Goal: Task Accomplishment & Management: Use online tool/utility

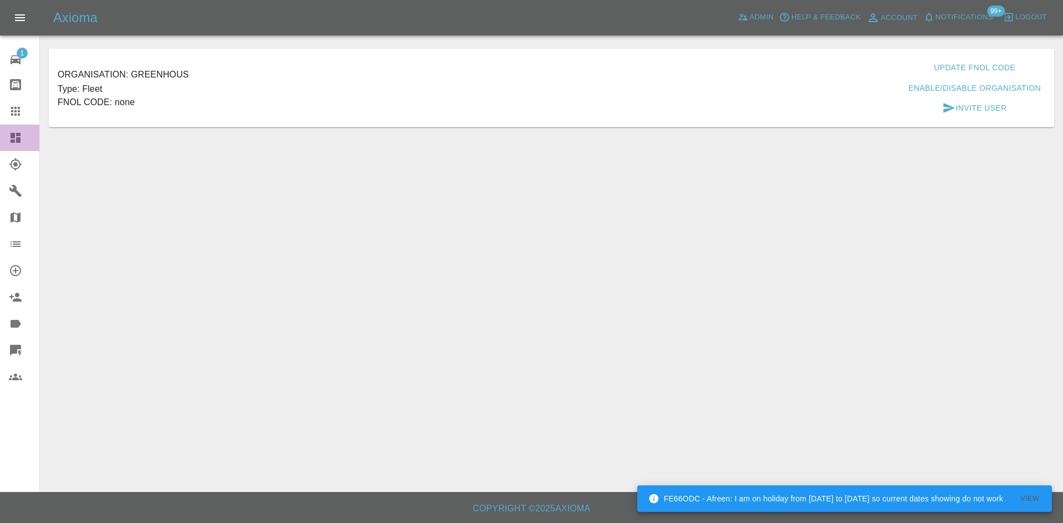
click at [0, 142] on link "Dashboard" at bounding box center [19, 138] width 39 height 27
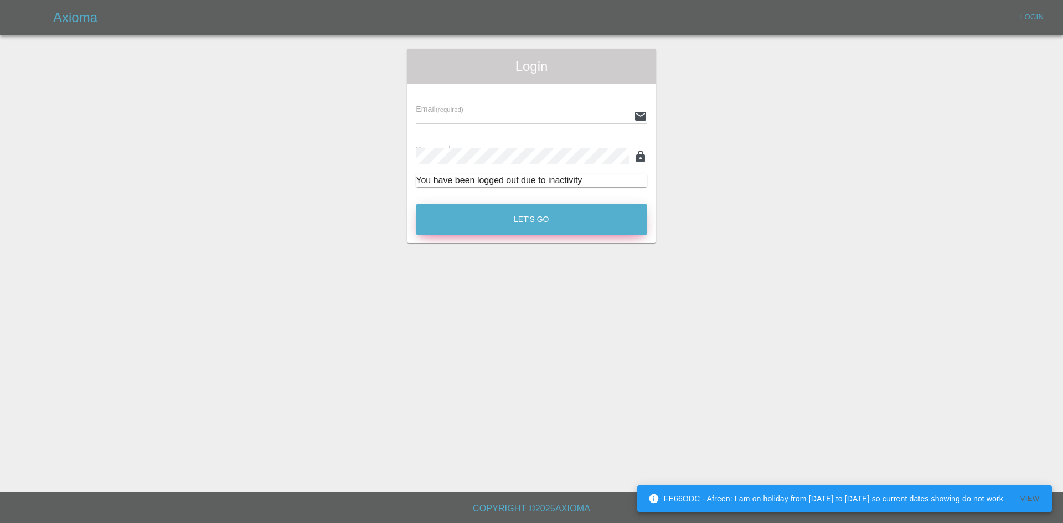
type input "[PERSON_NAME][EMAIL_ADDRESS][PERSON_NAME][DOMAIN_NAME]"
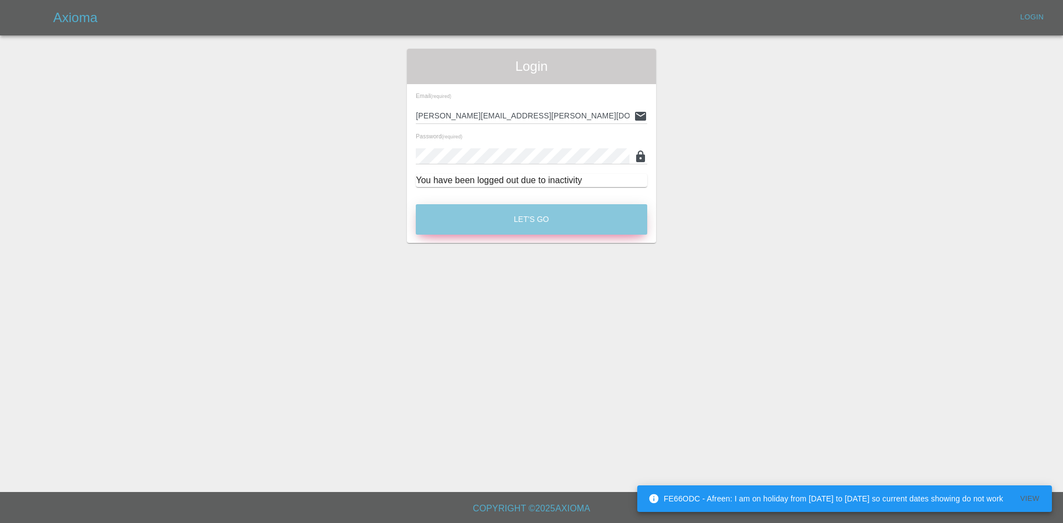
click at [494, 213] on button "Let's Go" at bounding box center [531, 219] width 231 height 30
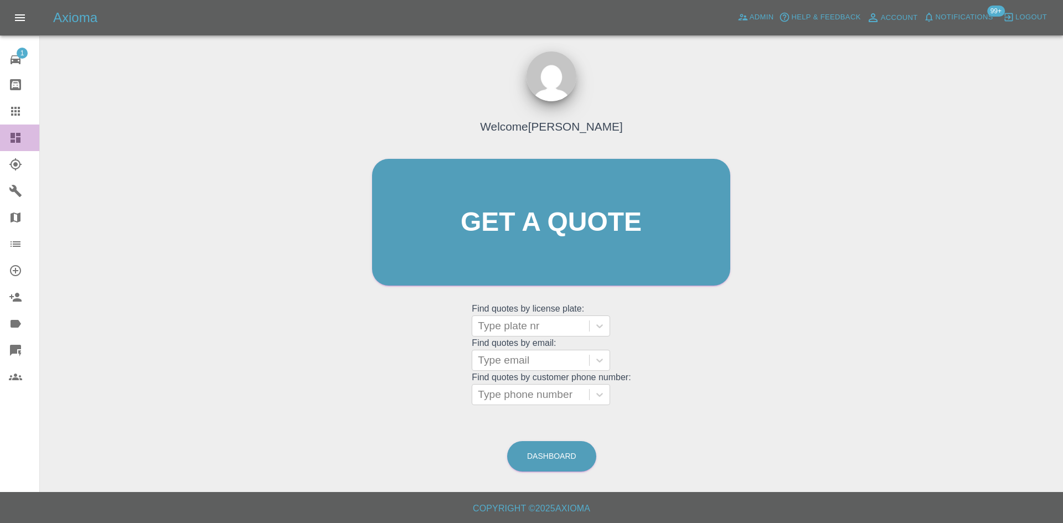
click at [17, 130] on link "Dashboard" at bounding box center [19, 138] width 39 height 27
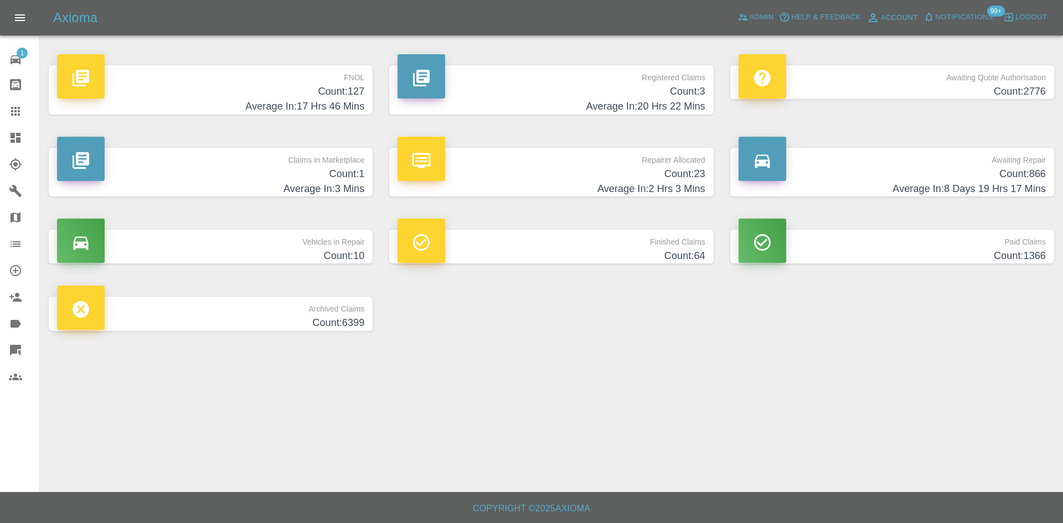
click at [546, 182] on h4 "Average In: 2 Hrs 3 Mins" at bounding box center [550, 189] width 307 height 15
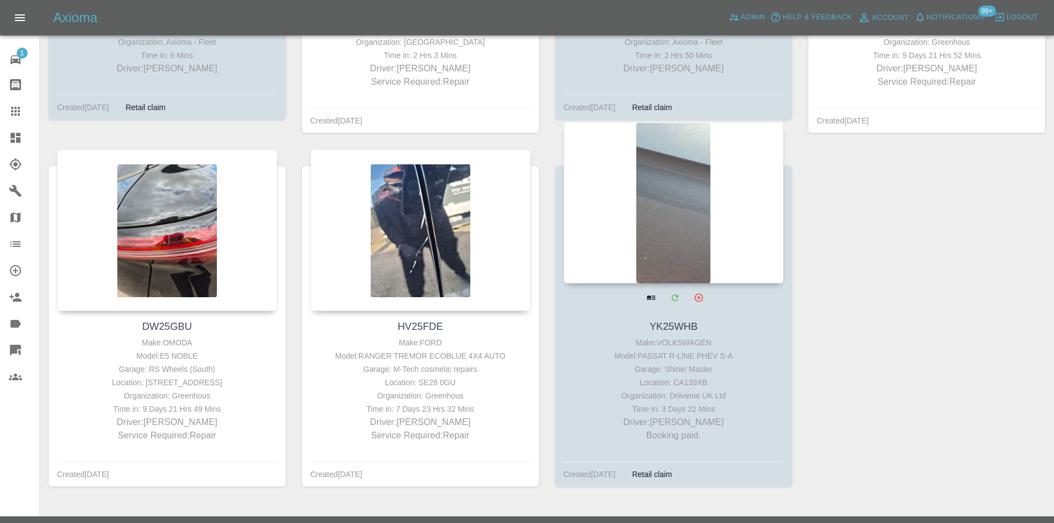
scroll to position [1882, 0]
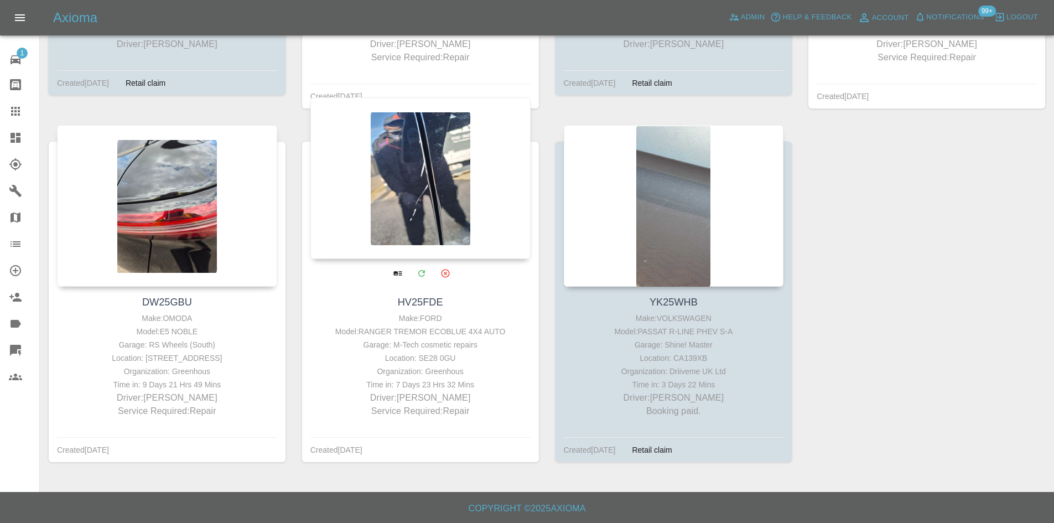
click at [387, 190] on div at bounding box center [420, 178] width 220 height 162
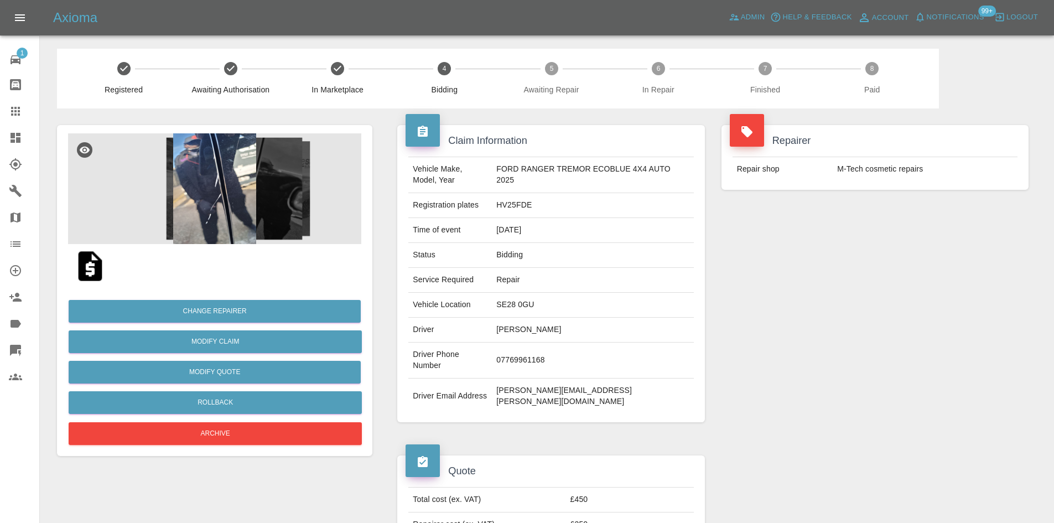
drag, startPoint x: 574, startPoint y: 332, endPoint x: 482, endPoint y: 332, distance: 92.4
click at [482, 332] on tr "Driver [PERSON_NAME]" at bounding box center [550, 330] width 285 height 25
copy tr "[PERSON_NAME]"
click at [522, 296] on td "SE28 0GU" at bounding box center [592, 305] width 201 height 25
click at [522, 299] on td "SE28 0GU" at bounding box center [592, 305] width 201 height 25
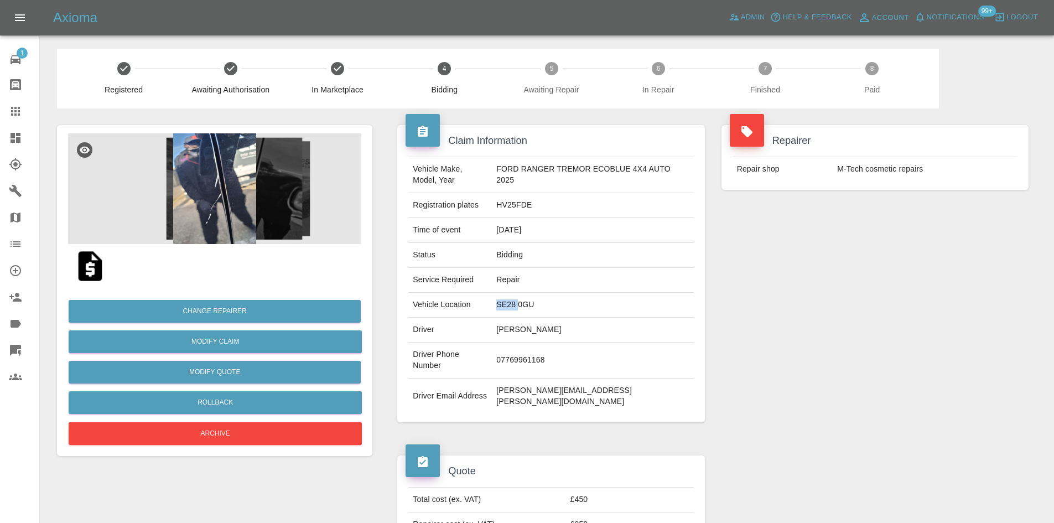
click at [522, 299] on td "SE28 0GU" at bounding box center [592, 305] width 201 height 25
copy td "SE28 0GU"
click at [519, 214] on td "HV25FDE" at bounding box center [592, 205] width 201 height 25
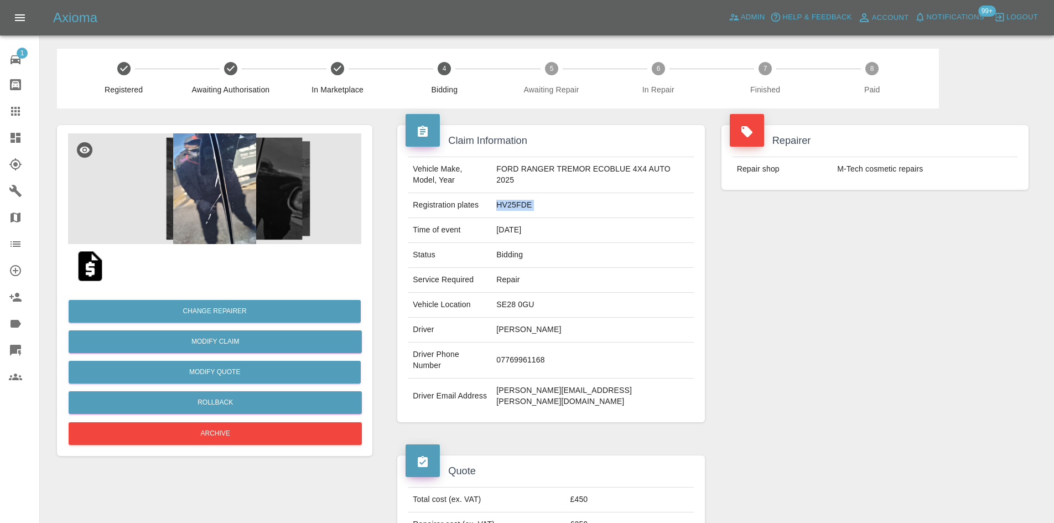
click at [519, 214] on td "HV25FDE" at bounding box center [592, 205] width 201 height 25
copy td "HV25FDE"
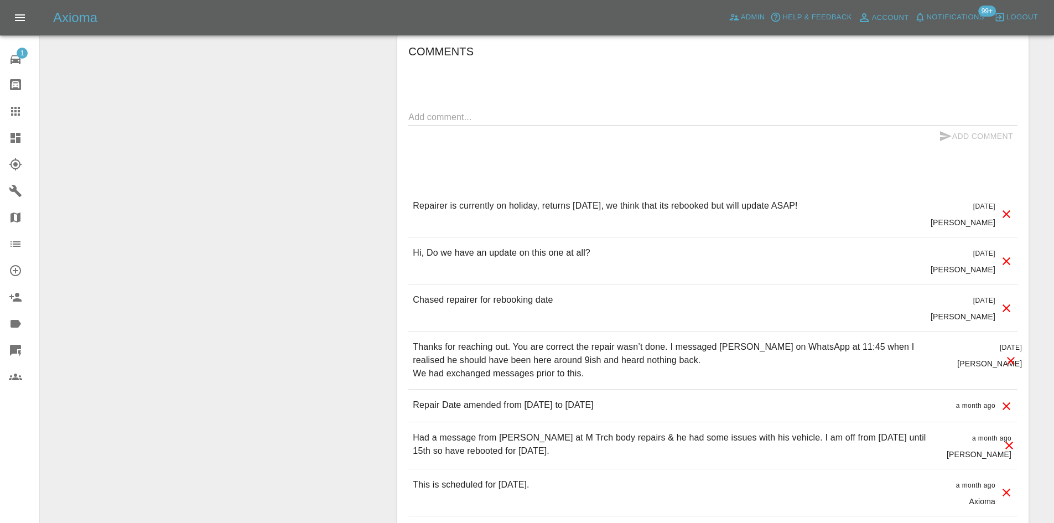
scroll to position [775, 0]
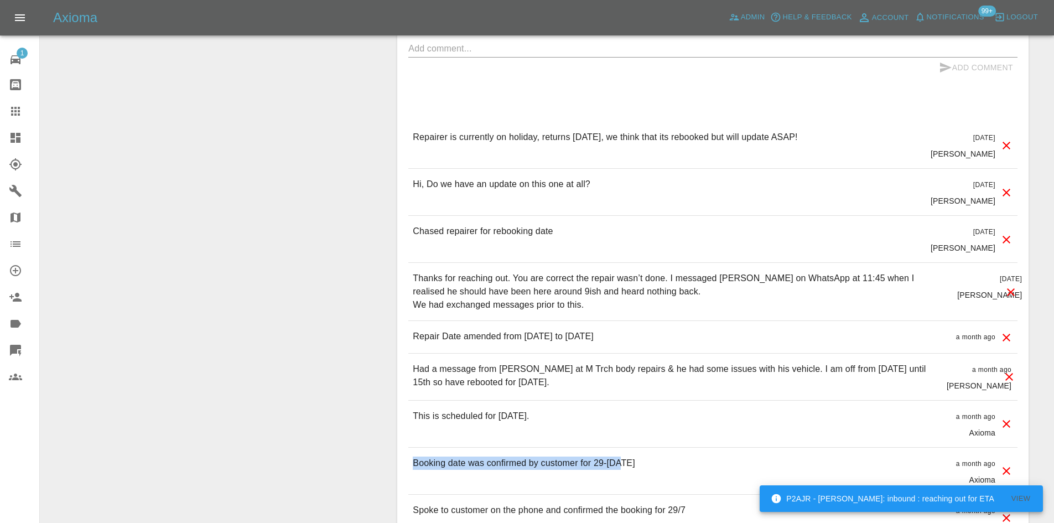
drag, startPoint x: 633, startPoint y: 444, endPoint x: 413, endPoint y: 441, distance: 219.2
click at [413, 448] on div "Booking date was confirmed by customer for 29-JUL a month ago Axioma" at bounding box center [712, 471] width 609 height 46
click at [587, 363] on p "Had a message from Glyn at M Trch body repairs & he had some issues with his ve…" at bounding box center [675, 376] width 525 height 27
drag, startPoint x: 569, startPoint y: 368, endPoint x: 410, endPoint y: 346, distance: 160.9
click at [410, 354] on div "Had a message from Glyn at M Trch body repairs & he had some issues with his ve…" at bounding box center [712, 377] width 609 height 46
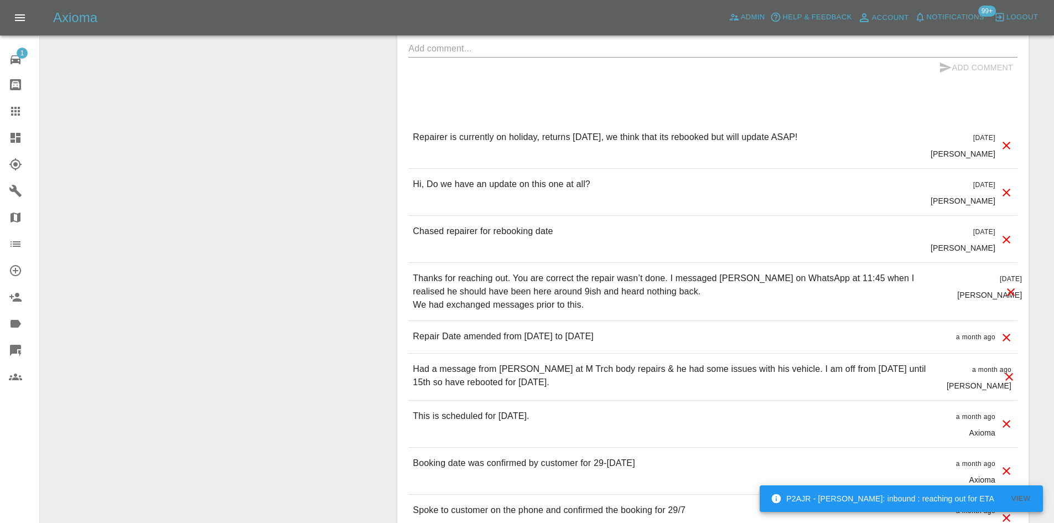
copy p "Had a message from Glyn at M Trch body repairs & he had some issues with his ve…"
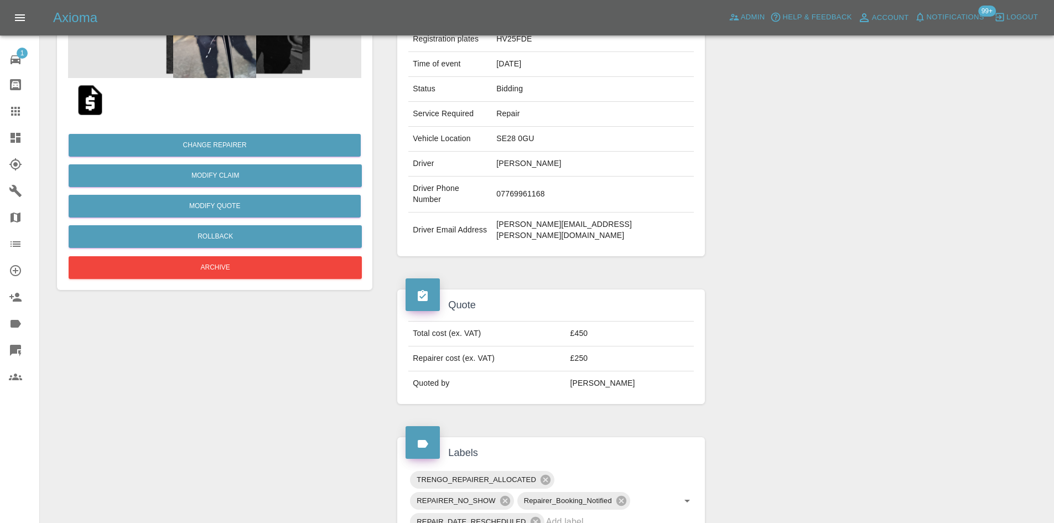
scroll to position [0, 0]
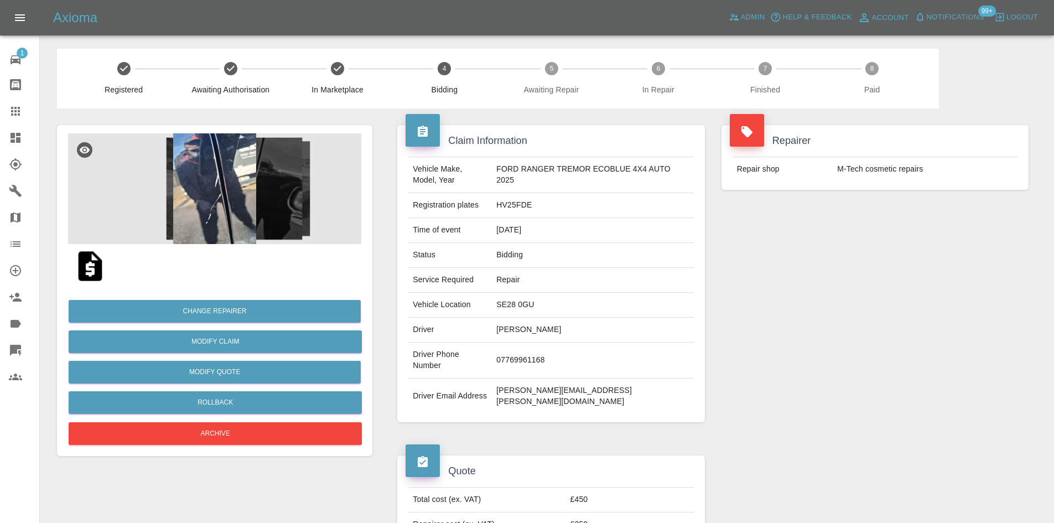
click at [539, 336] on td "Toby Hambridge" at bounding box center [592, 330] width 201 height 25
click at [537, 334] on td "Toby Hambridge" at bounding box center [592, 330] width 201 height 25
click at [536, 334] on td "Toby Hambridge" at bounding box center [592, 330] width 201 height 25
click at [536, 334] on td "[PERSON_NAME]" at bounding box center [592, 330] width 201 height 25
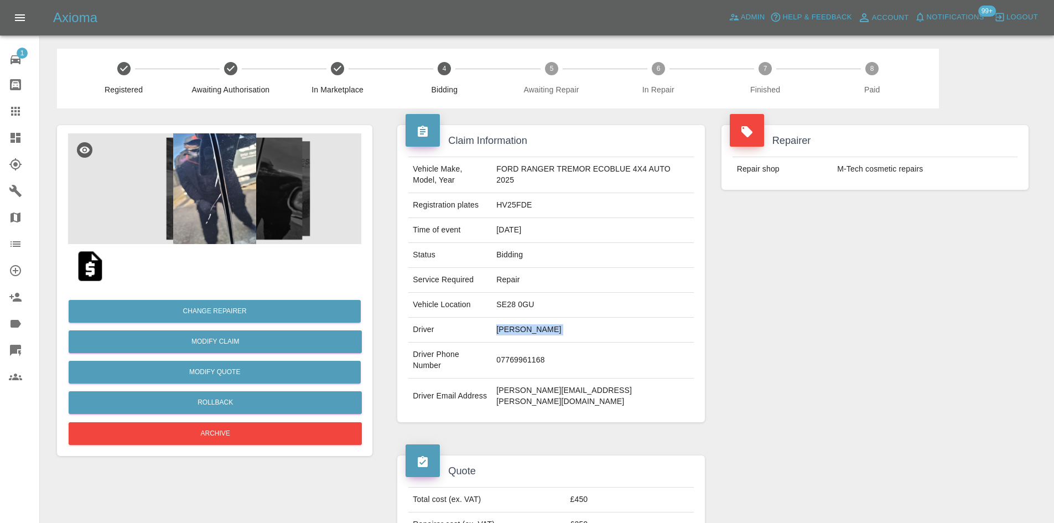
copy td "[PERSON_NAME]"
click at [510, 307] on td "SE28 0GU" at bounding box center [592, 305] width 201 height 25
click at [512, 310] on td "SE28 0GU" at bounding box center [592, 305] width 201 height 25
copy td "SE28 0GU"
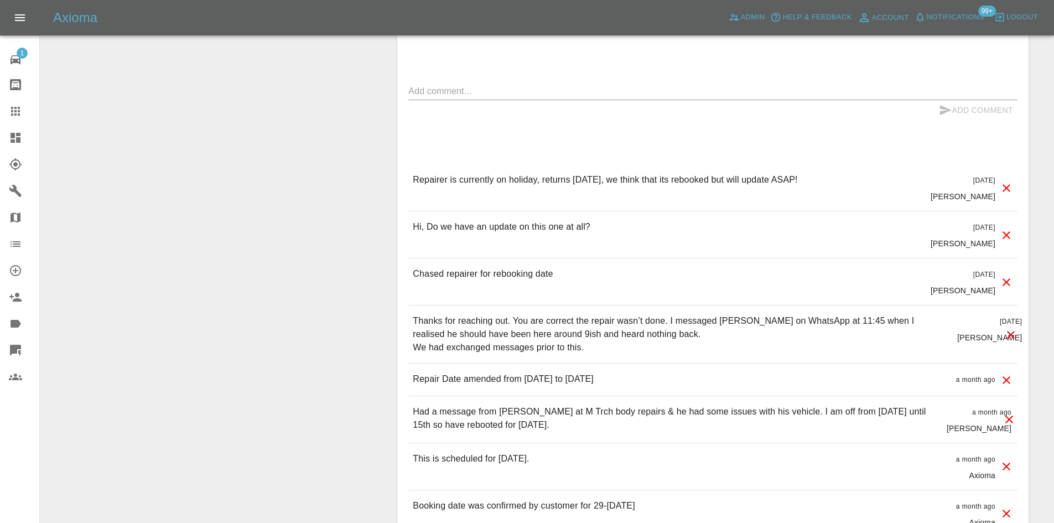
scroll to position [886, 0]
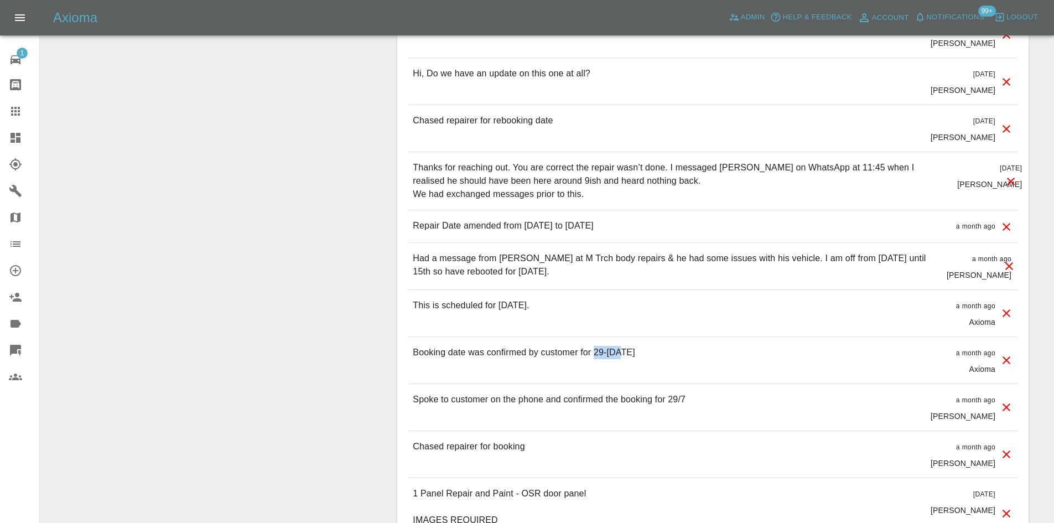
drag, startPoint x: 630, startPoint y: 330, endPoint x: 596, endPoint y: 329, distance: 34.9
click at [596, 337] on div "Booking date was confirmed by customer for 29-JUL a month ago Axioma" at bounding box center [712, 360] width 609 height 46
copy p "29-JUL"
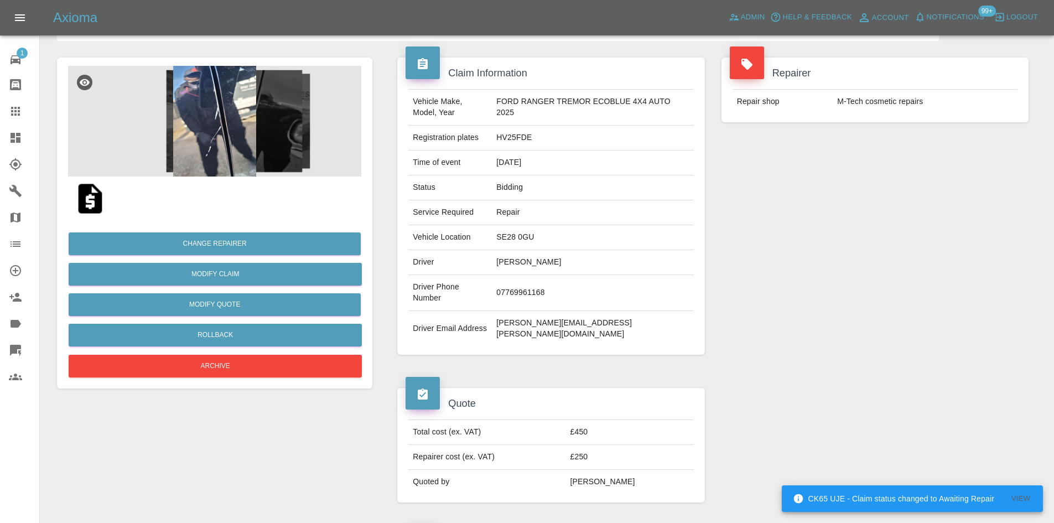
scroll to position [0, 0]
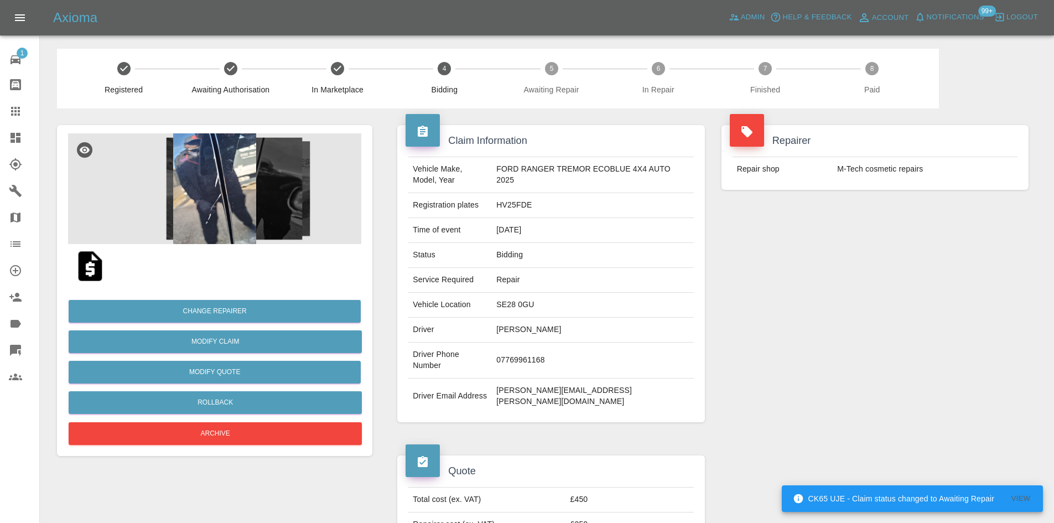
click at [514, 203] on td "HV25FDE" at bounding box center [592, 205] width 201 height 25
copy td "HV25FDE"
click at [0, 143] on link "Dashboard" at bounding box center [19, 138] width 39 height 27
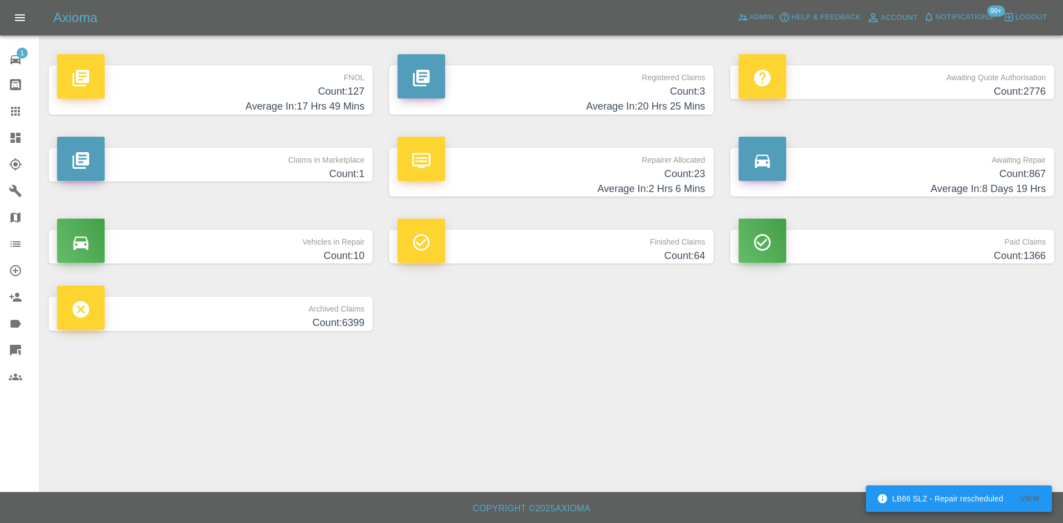
click at [879, 173] on h4 "Count: 867" at bounding box center [891, 174] width 307 height 15
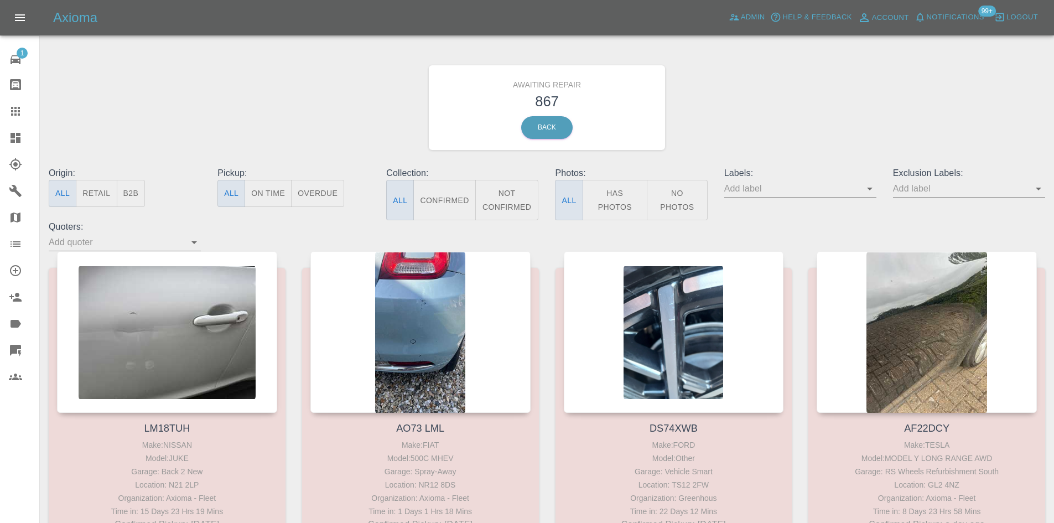
click at [142, 191] on button "B2B" at bounding box center [131, 193] width 29 height 27
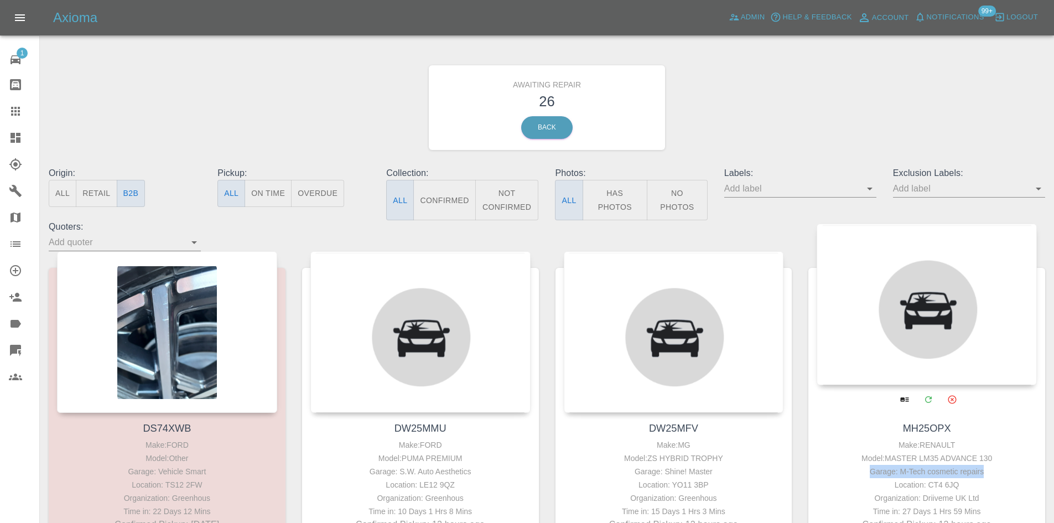
drag, startPoint x: 984, startPoint y: 470, endPoint x: 852, endPoint y: 473, distance: 132.3
click at [852, 473] on div "Garage: M-Tech cosmetic repairs" at bounding box center [927, 471] width 215 height 13
copy div "Garage: M-Tech cosmetic repairs"
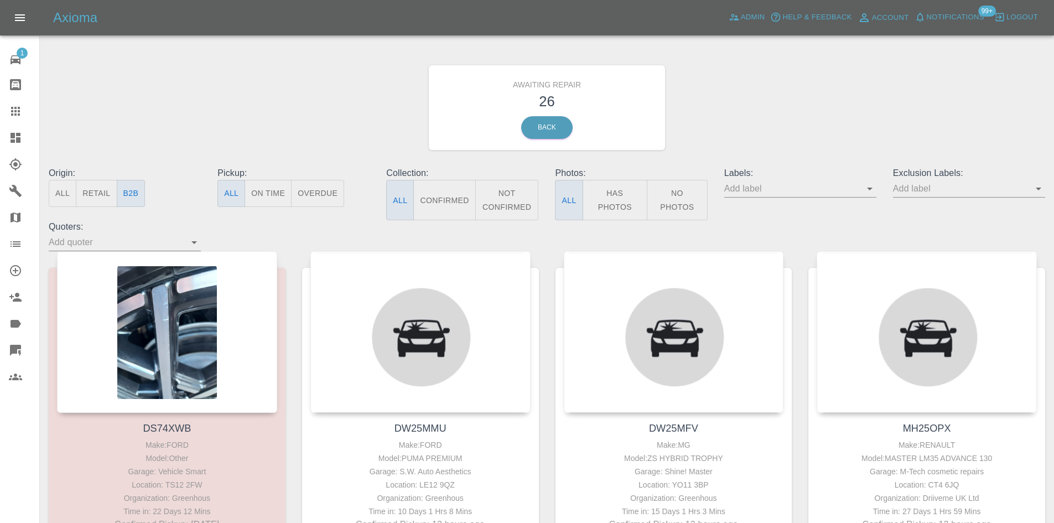
scroll to position [1311, 0]
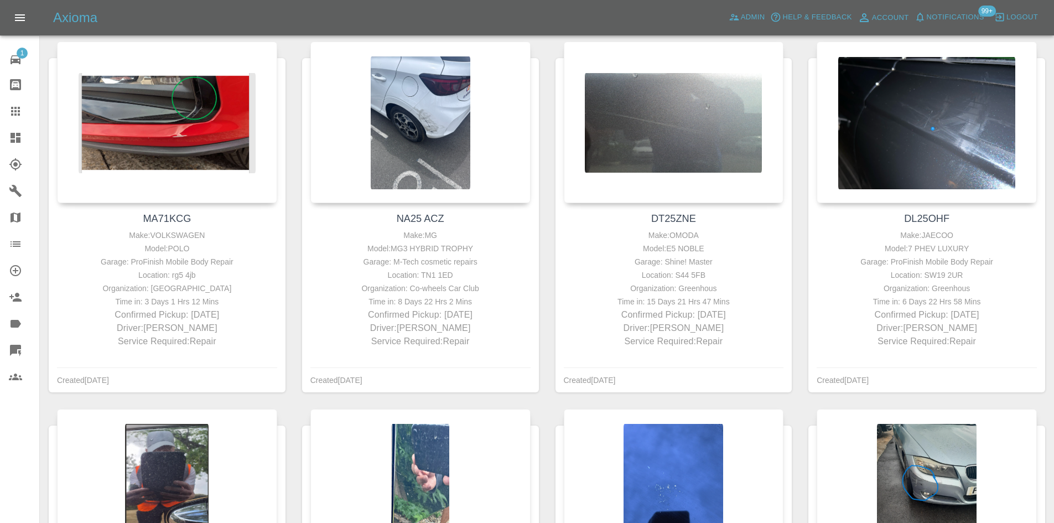
click at [13, 118] on link "Claims" at bounding box center [19, 111] width 39 height 27
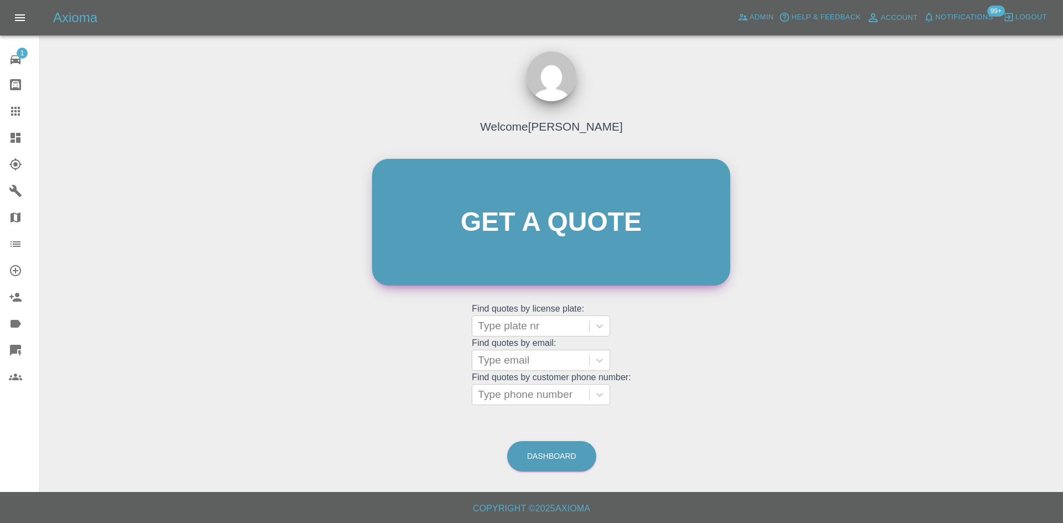
click at [520, 231] on link "Get a quote" at bounding box center [551, 222] width 358 height 127
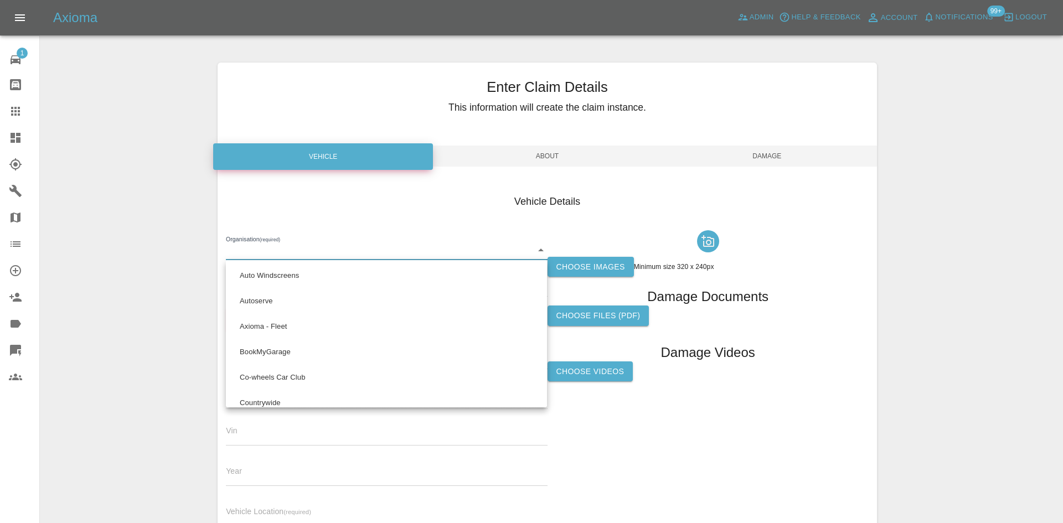
click at [317, 246] on body "Axioma Admin Help & Feedback Account Notifications 99+ Logout 1 Repair home Bod…" at bounding box center [531, 316] width 1063 height 633
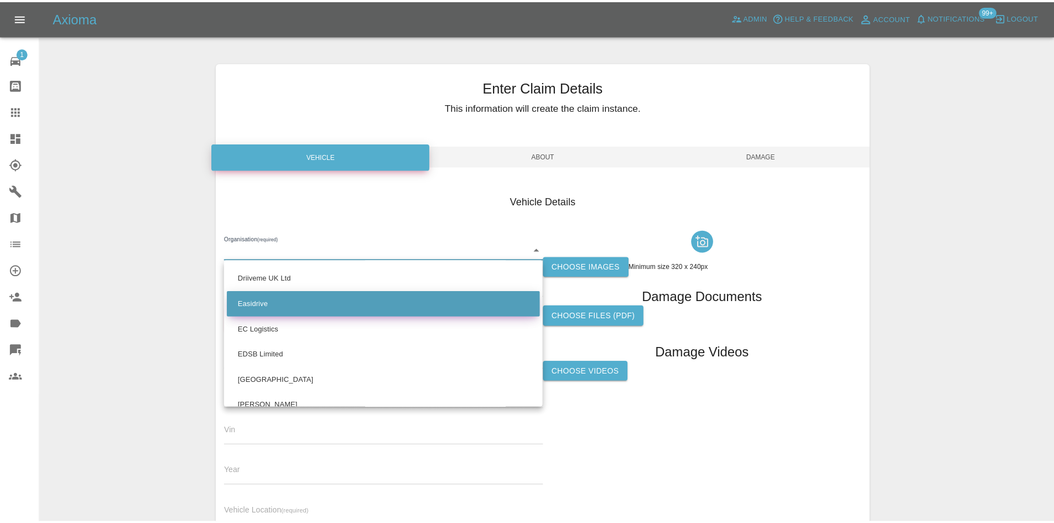
scroll to position [153, 0]
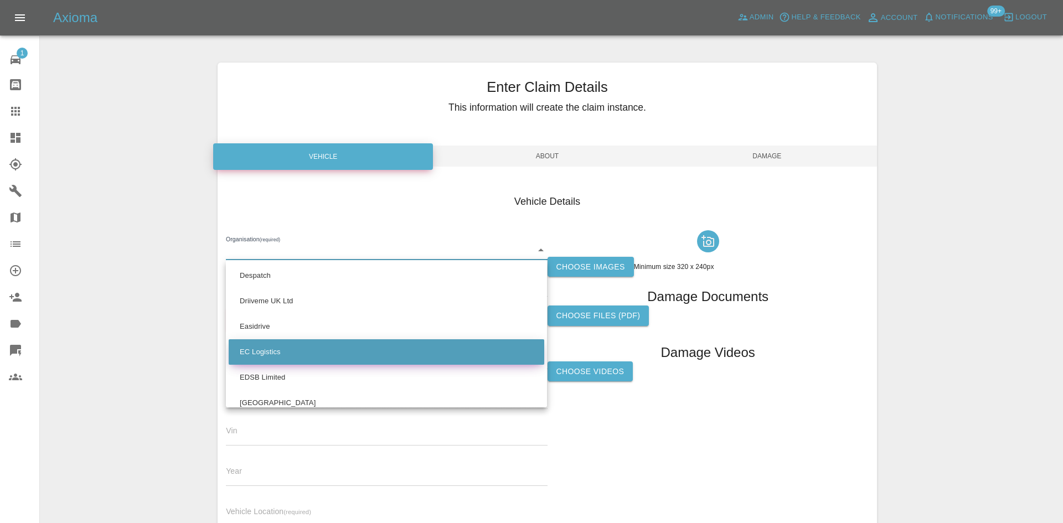
click at [335, 359] on li "EC Logistics" at bounding box center [386, 351] width 315 height 25
type input "68b192a164389dd82bf7f79d"
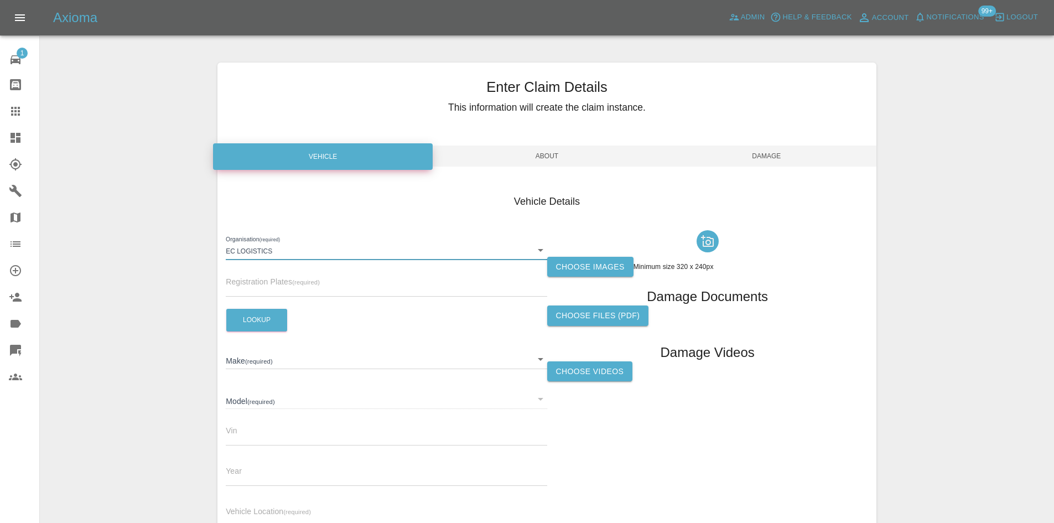
click at [343, 291] on input "text" at bounding box center [386, 289] width 321 height 16
paste input "BL25RLY"
type input "BL25RLY"
click at [239, 317] on button "Lookup" at bounding box center [256, 320] width 61 height 23
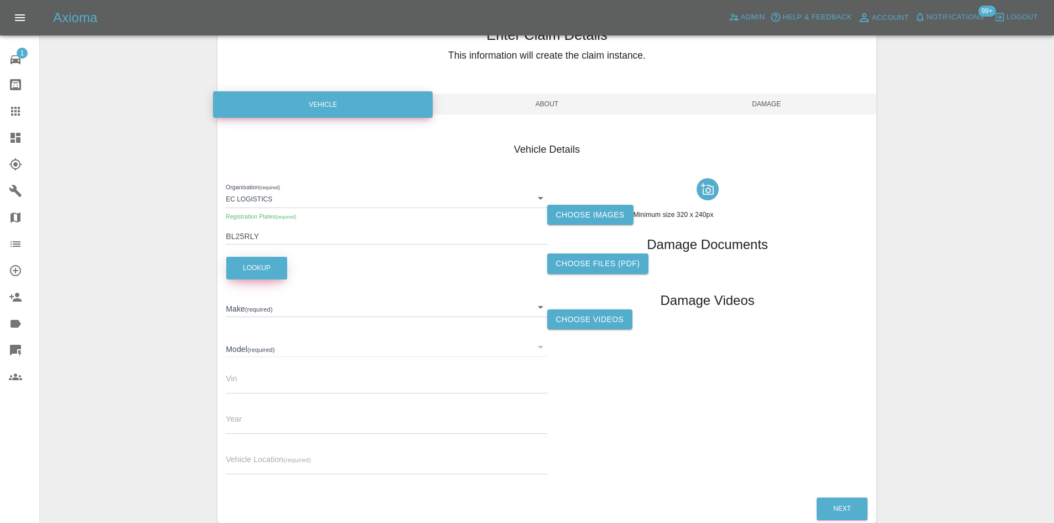
scroll to position [110, 0]
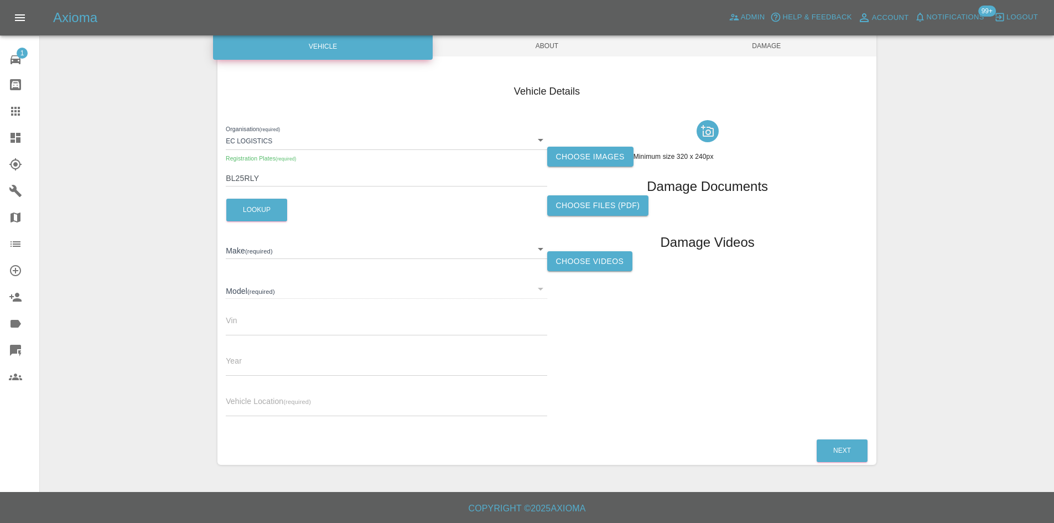
type input "HYUNDAI"
type input "KONA N LINE S"
type input "TMAH781AXSJ057389"
type input "2025"
click at [326, 401] on input "text" at bounding box center [386, 408] width 321 height 16
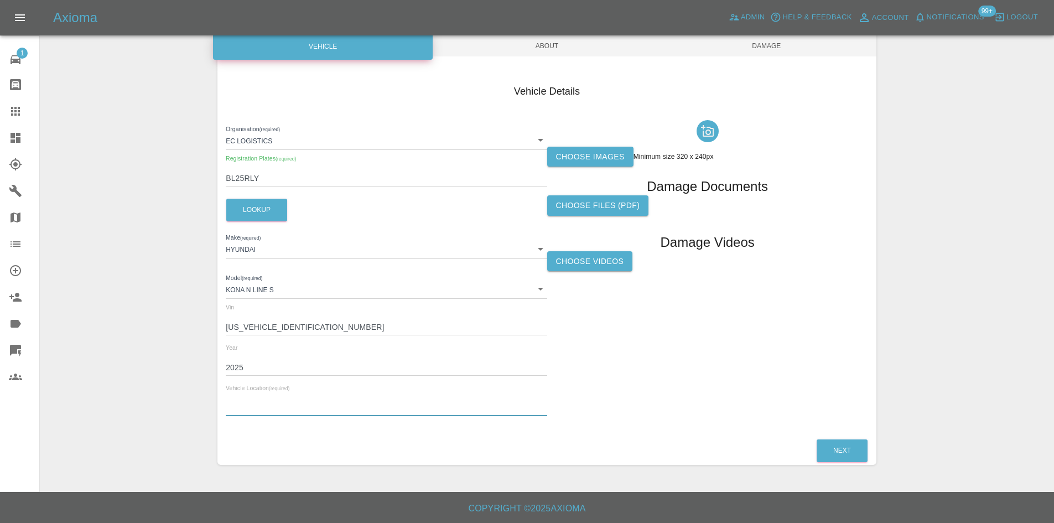
paste input "PO21 4AN"
type input "PO21 4AN"
click at [588, 161] on label "Choose images" at bounding box center [590, 157] width 86 height 20
click at [0, 0] on input "Choose images" at bounding box center [0, 0] width 0 height 0
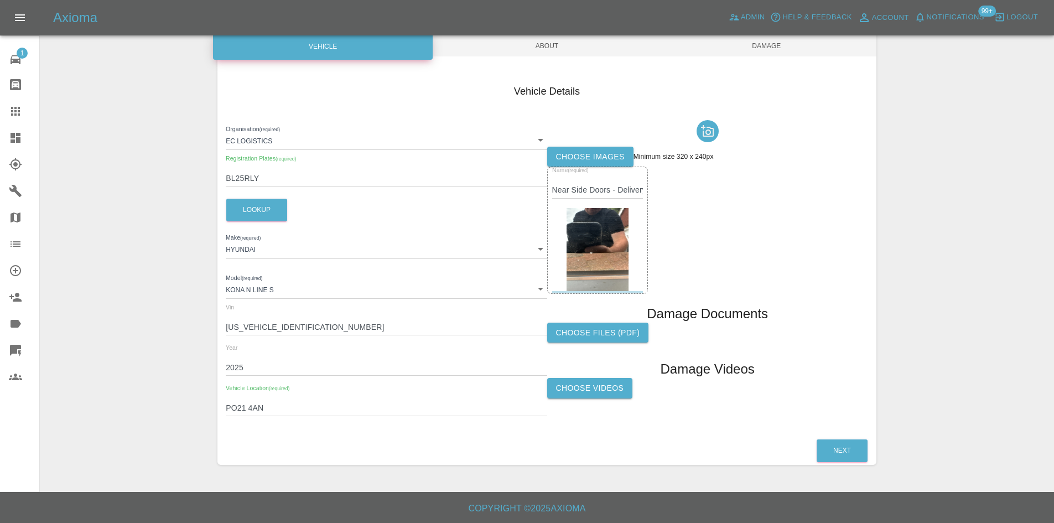
click at [552, 44] on span "About" at bounding box center [547, 45] width 220 height 21
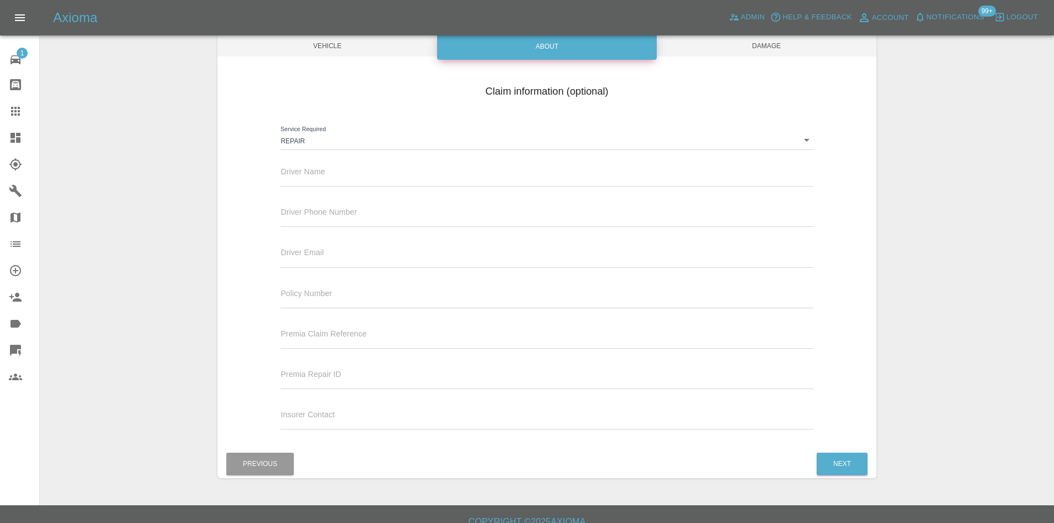
click at [400, 176] on input "text" at bounding box center [547, 178] width 532 height 16
drag, startPoint x: 308, startPoint y: 151, endPoint x: 310, endPoint y: 178, distance: 27.3
click at [308, 153] on div "Service Required Repair repair" at bounding box center [546, 136] width 549 height 40
click at [310, 178] on input "text" at bounding box center [547, 178] width 532 height 16
type input "Waiting Details"
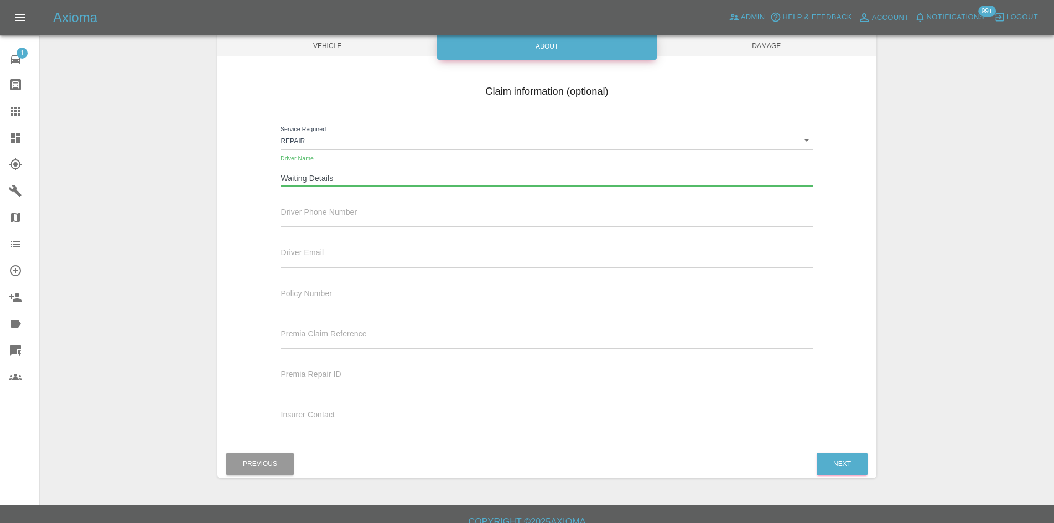
click at [348, 214] on input "text" at bounding box center [547, 219] width 532 height 16
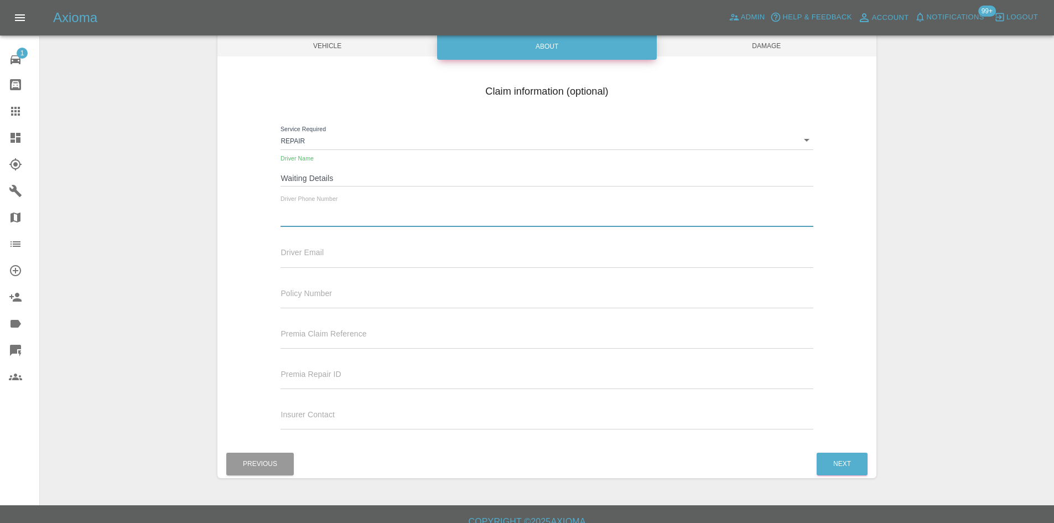
click at [727, 50] on span "Damage" at bounding box center [767, 45] width 220 height 21
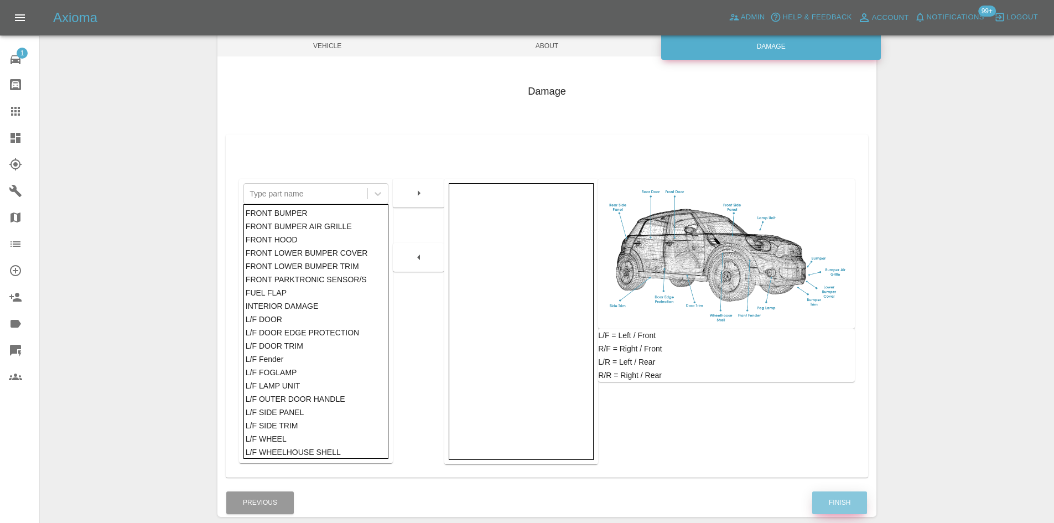
click at [838, 509] on button "Finish" at bounding box center [839, 502] width 55 height 23
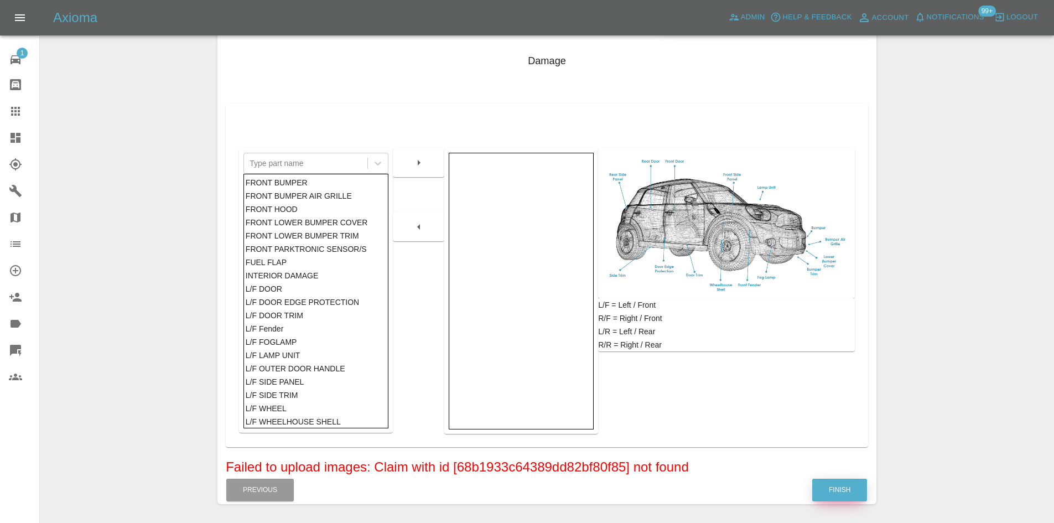
scroll to position [125, 0]
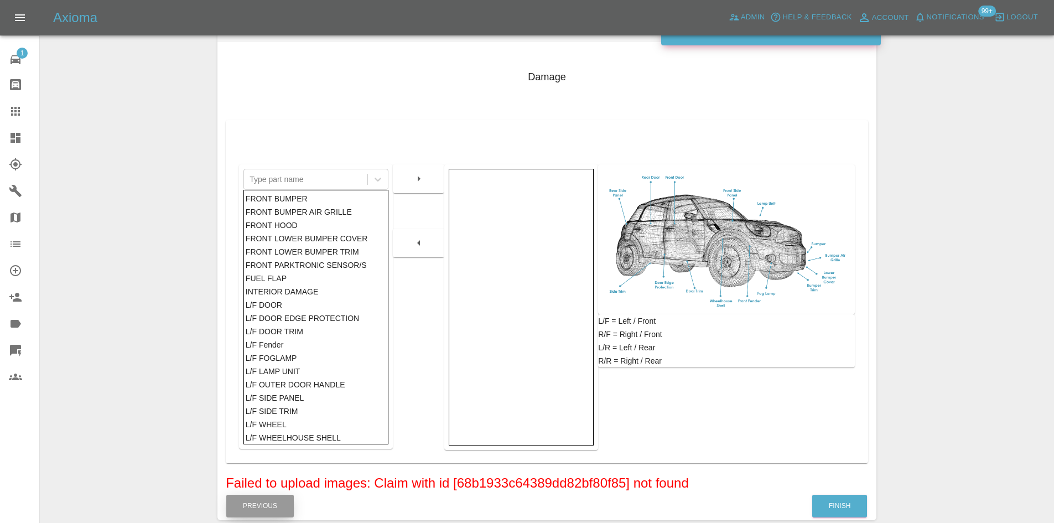
click at [256, 497] on button "Previous" at bounding box center [260, 506] width 68 height 23
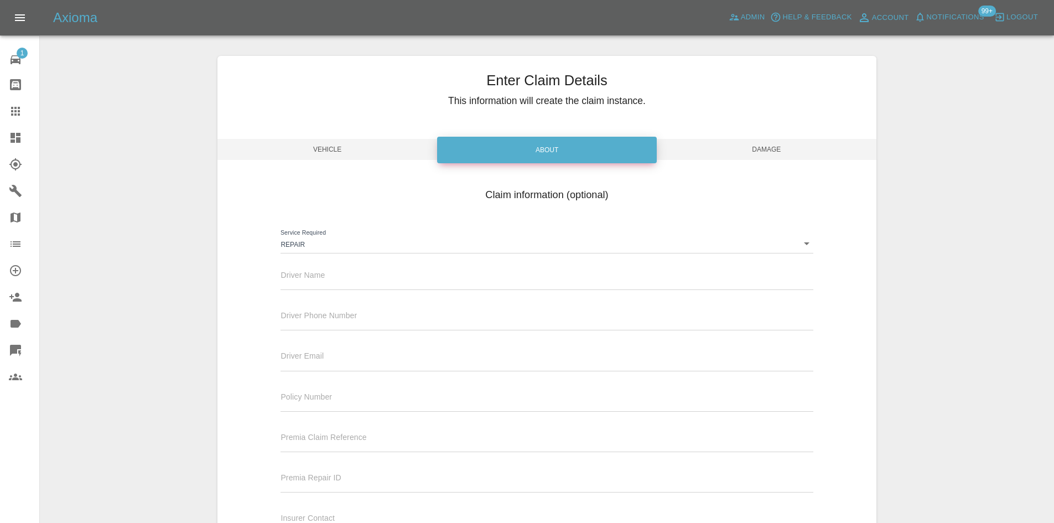
scroll to position [0, 0]
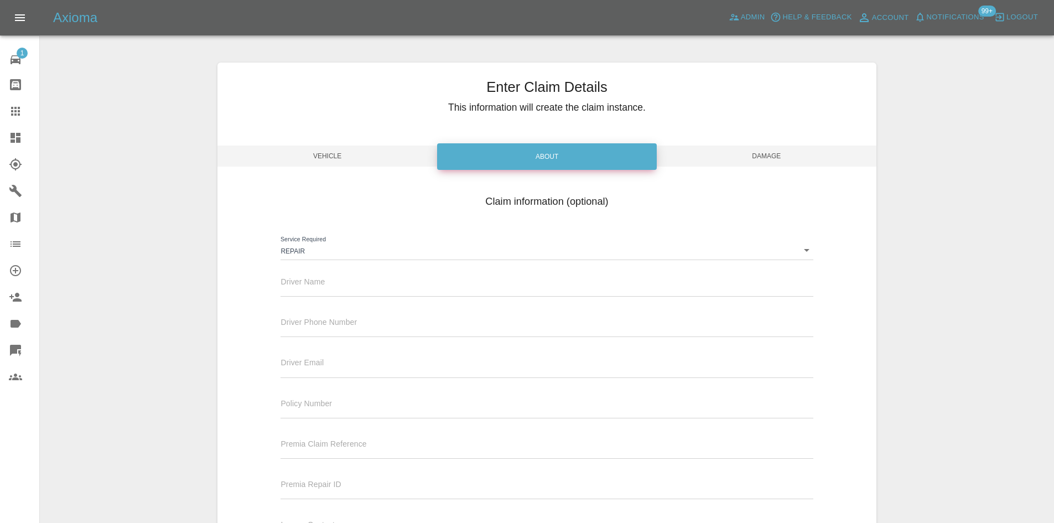
click at [382, 157] on span "Vehicle" at bounding box center [328, 156] width 220 height 21
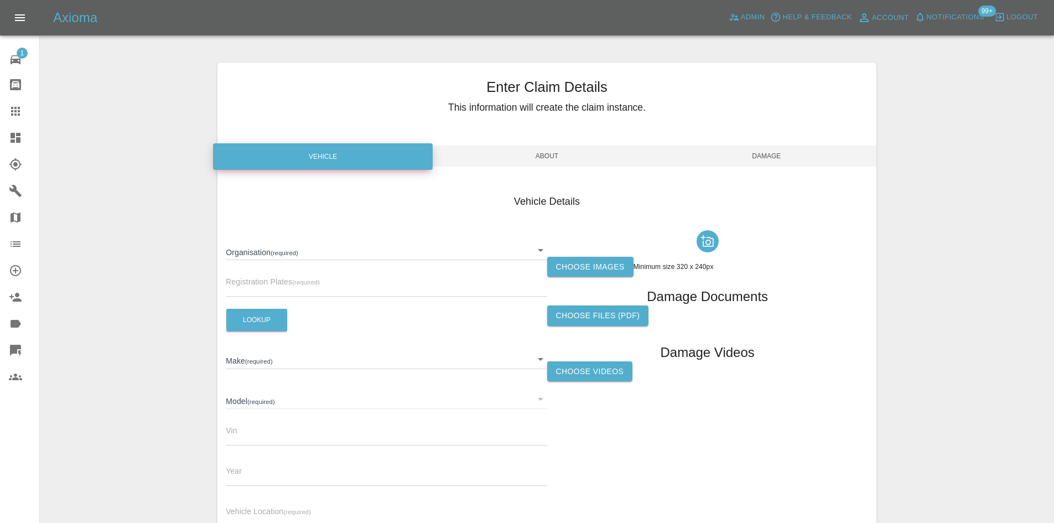
click at [613, 275] on label "Choose images" at bounding box center [590, 267] width 86 height 20
click at [0, 0] on input "Choose images" at bounding box center [0, 0] width 0 height 0
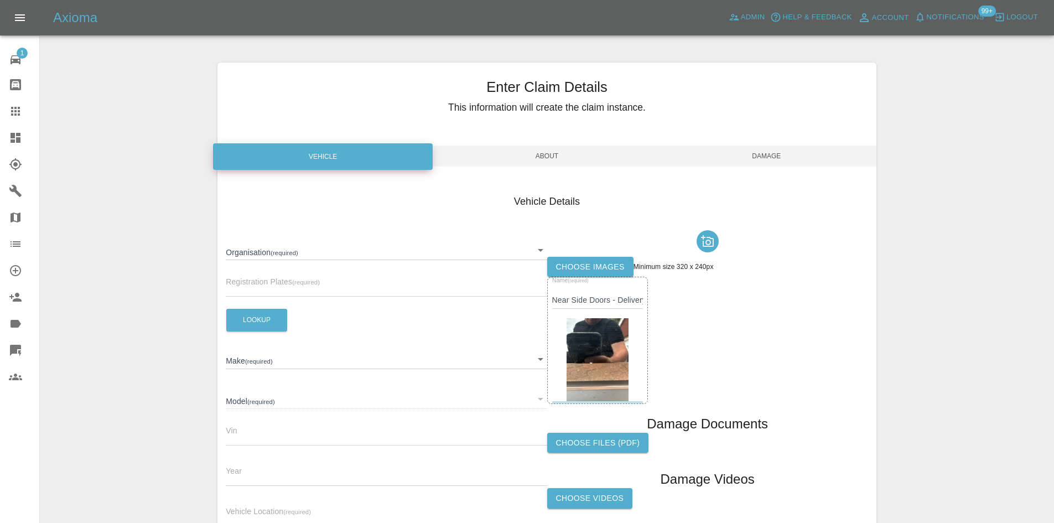
click at [777, 160] on span "Damage" at bounding box center [767, 156] width 220 height 21
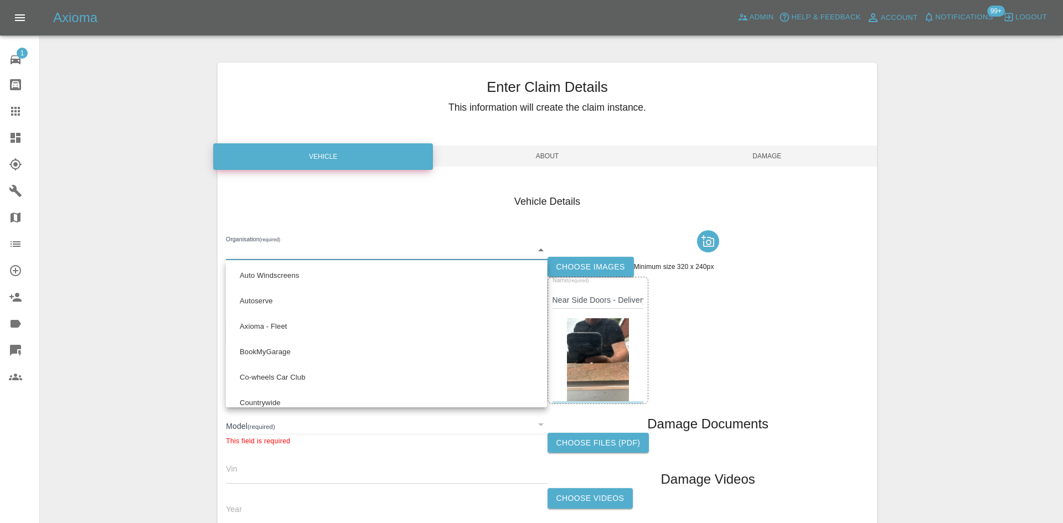
click at [350, 255] on body "Axioma Admin Help & Feedback Account Notifications 99+ Logout 1 Repair home Bod…" at bounding box center [531, 351] width 1063 height 702
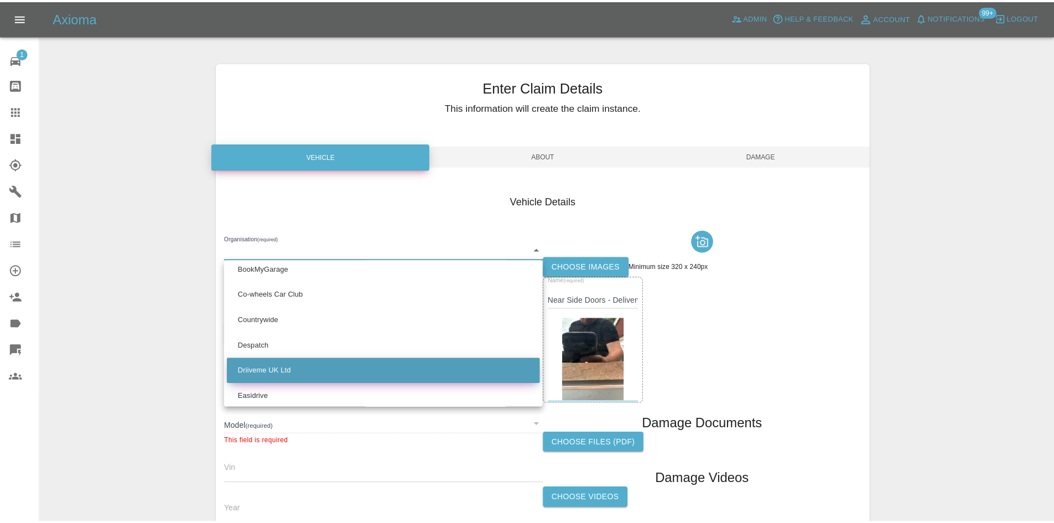
scroll to position [111, 0]
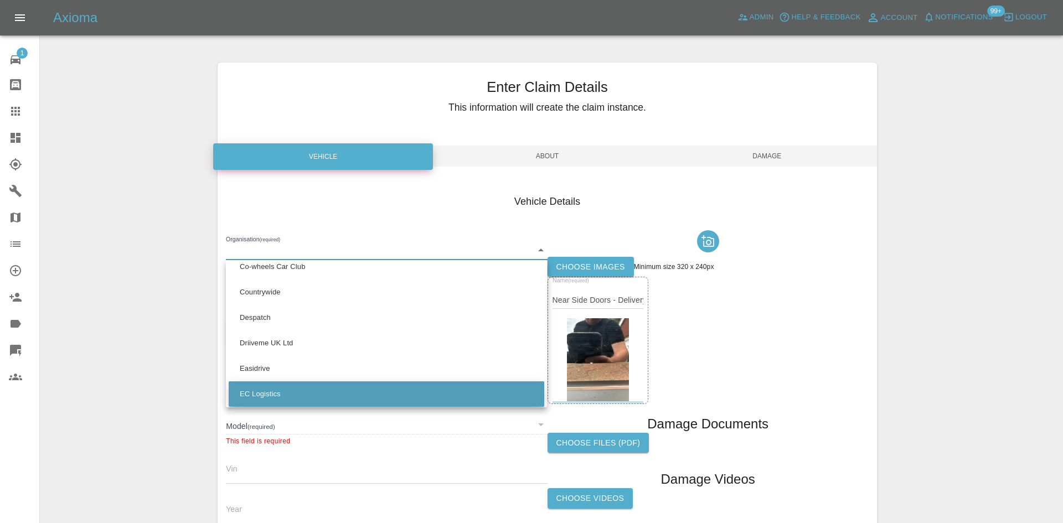
click at [287, 388] on li "EC Logistics" at bounding box center [386, 393] width 315 height 25
type input "68b192a164389dd82bf7f79d"
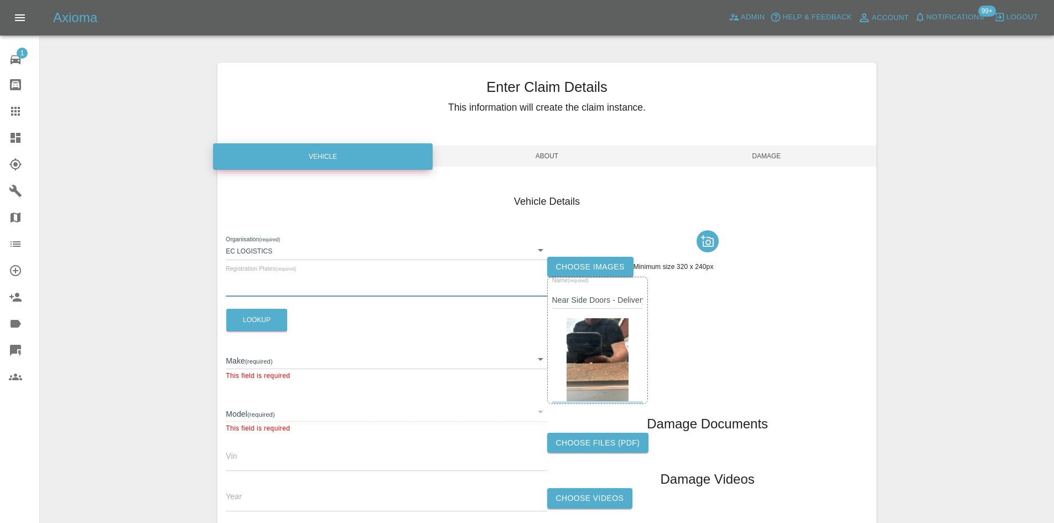
click at [344, 289] on input "text" at bounding box center [386, 289] width 321 height 16
paste input "PO21 4AN"
type input "PO21 4AN"
drag, startPoint x: 290, startPoint y: 284, endPoint x: 226, endPoint y: 278, distance: 64.5
click at [226, 278] on div "Registration Plates (required) PO21 4AN" at bounding box center [386, 281] width 321 height 31
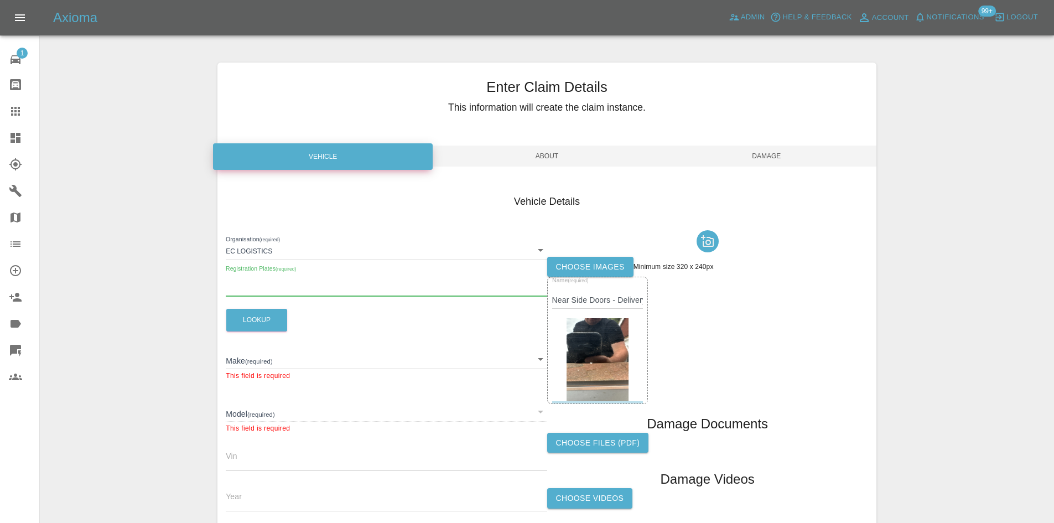
scroll to position [166, 0]
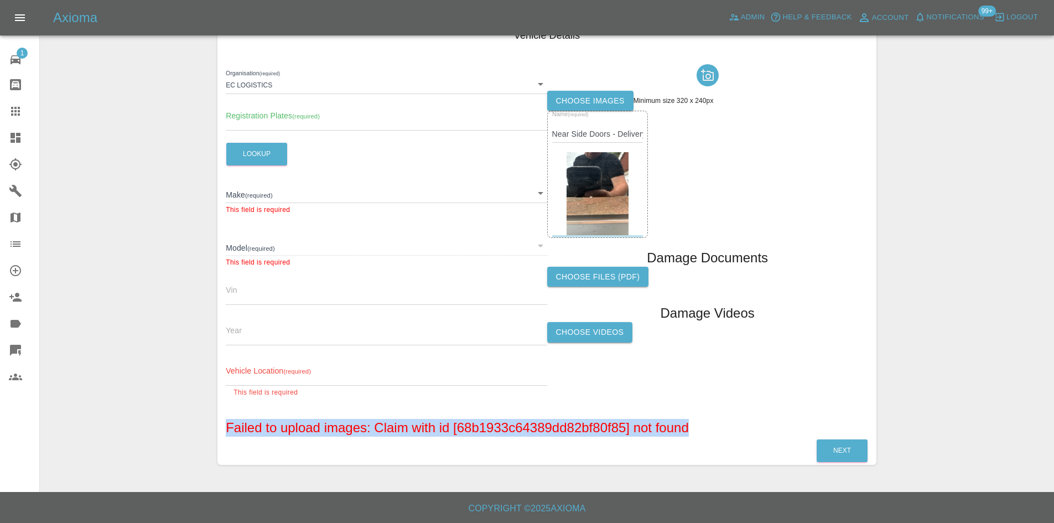
drag, startPoint x: 224, startPoint y: 429, endPoint x: 694, endPoint y: 433, distance: 469.4
click at [694, 433] on div "Failed to upload images: Claim with id [68b1933c64389dd82bf80f85] not found Next" at bounding box center [547, 442] width 659 height 46
copy h5 "Failed to upload images: Claim with id [68b1933c64389dd82bf80f85] not found"
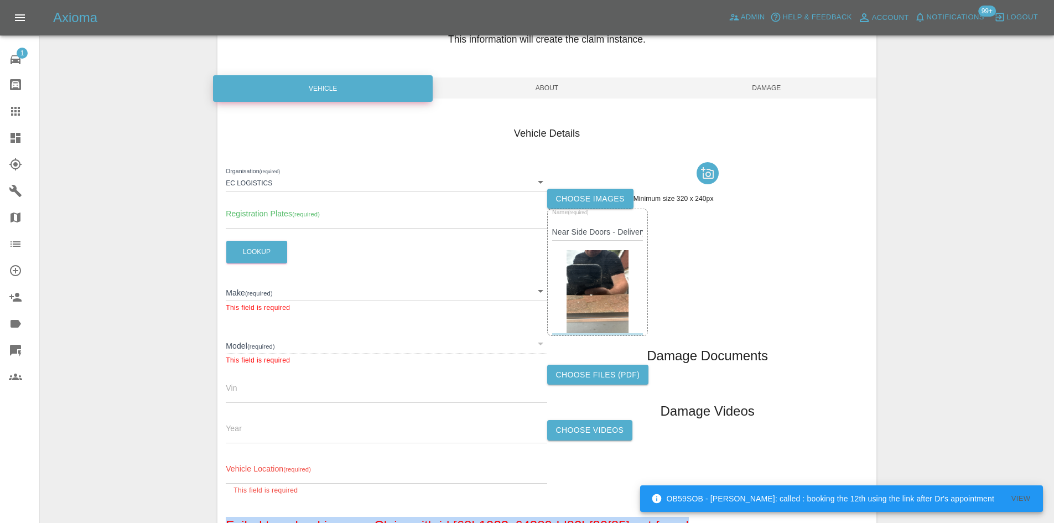
scroll to position [55, 0]
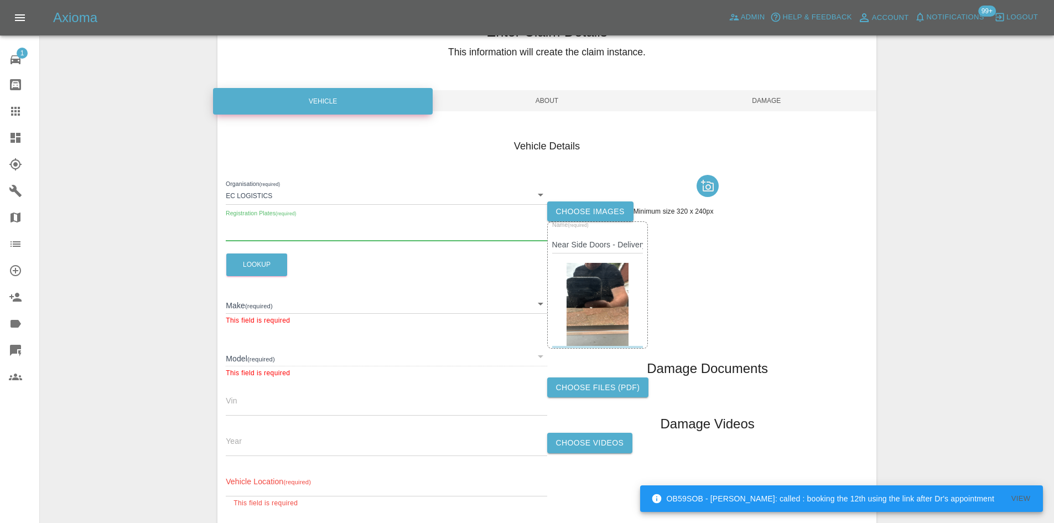
click at [279, 237] on input "text" at bounding box center [386, 233] width 321 height 16
paste input "BL25RLY"
type input "BL25RLY"
click at [249, 262] on button "Lookup" at bounding box center [256, 264] width 61 height 23
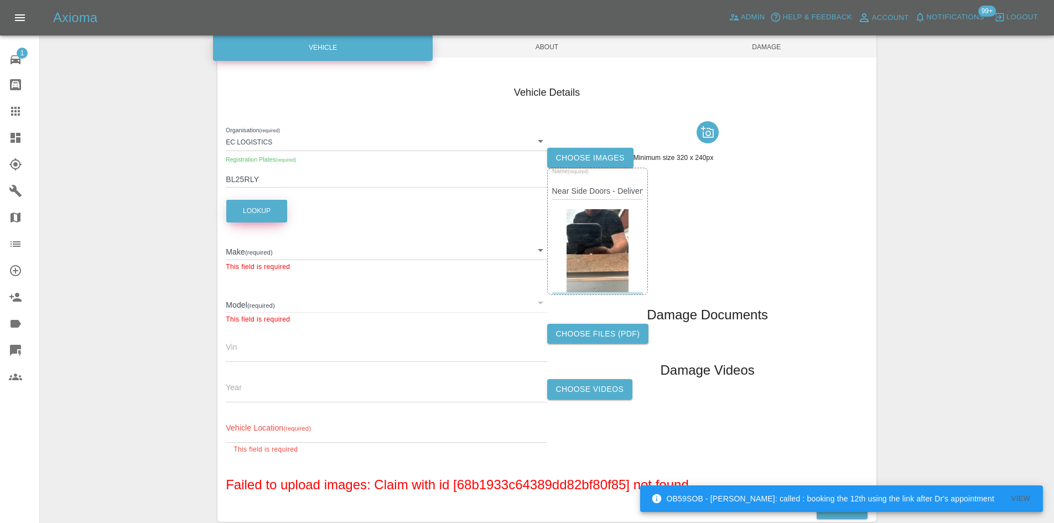
scroll to position [166, 0]
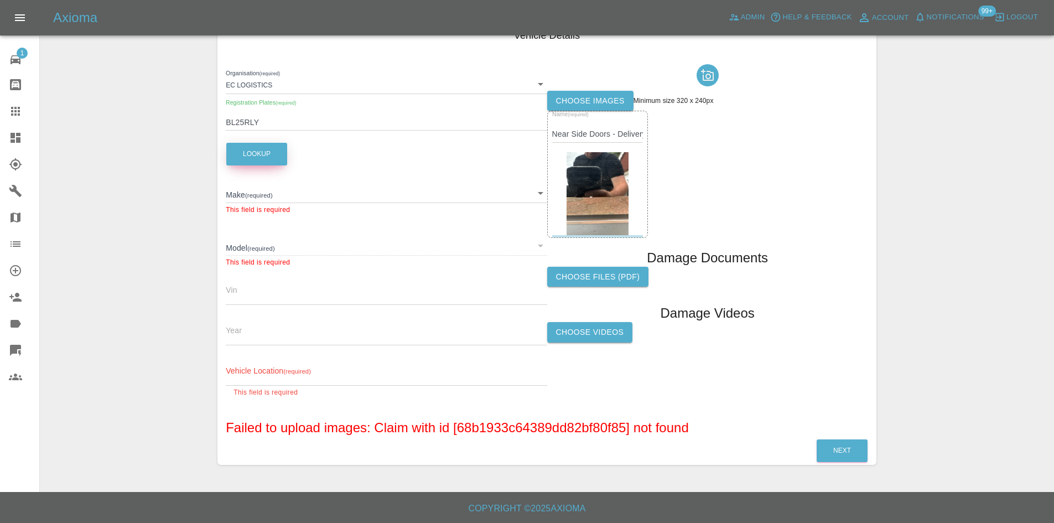
type input "HYUNDAI"
type input "KONA N LINE S"
type input "TMAH781AXSJ057389"
type input "2025"
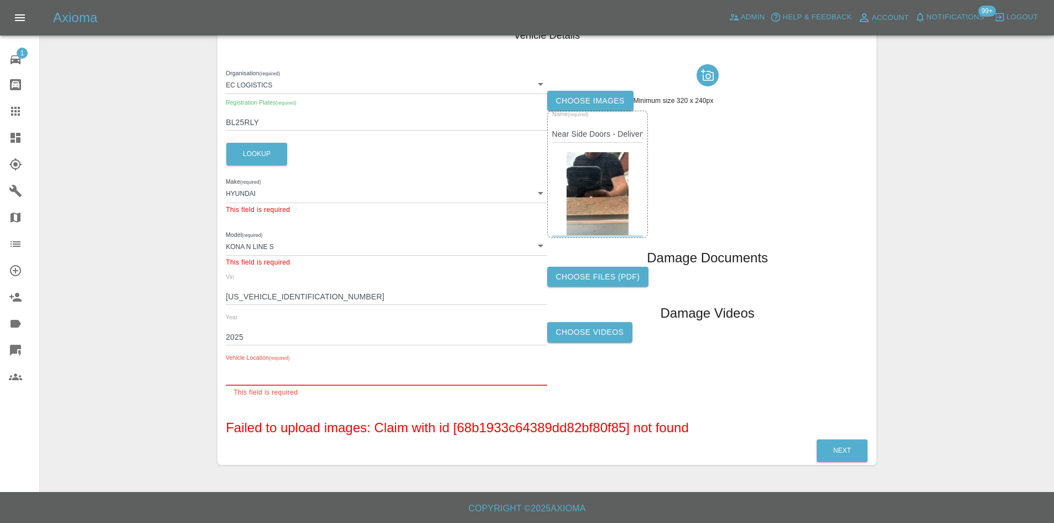
click at [266, 373] on input "text" at bounding box center [386, 378] width 321 height 16
paste input "PO21 4AN"
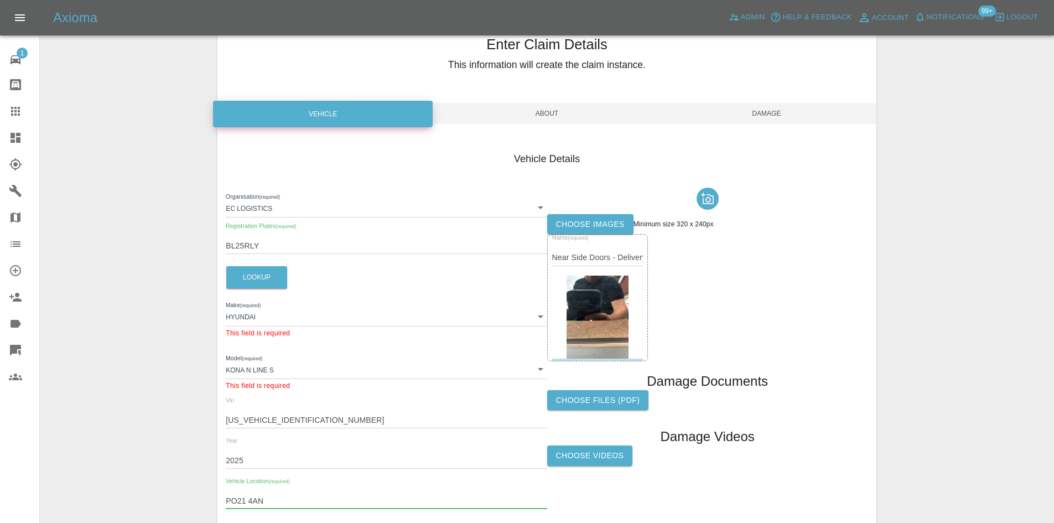
type input "PO21 4AN"
click at [609, 110] on span "About" at bounding box center [547, 113] width 220 height 21
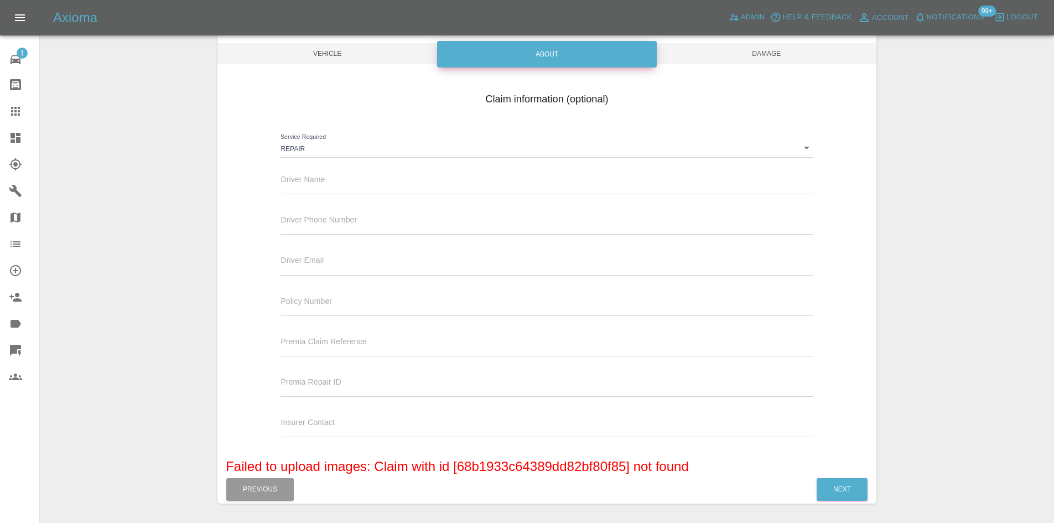
scroll to position [141, 0]
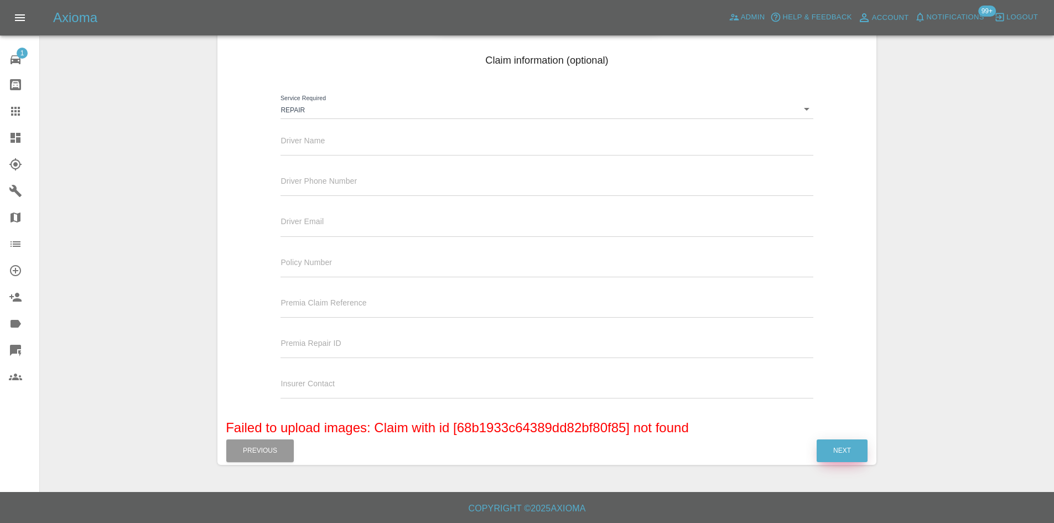
click at [831, 451] on button "Next" at bounding box center [842, 450] width 51 height 23
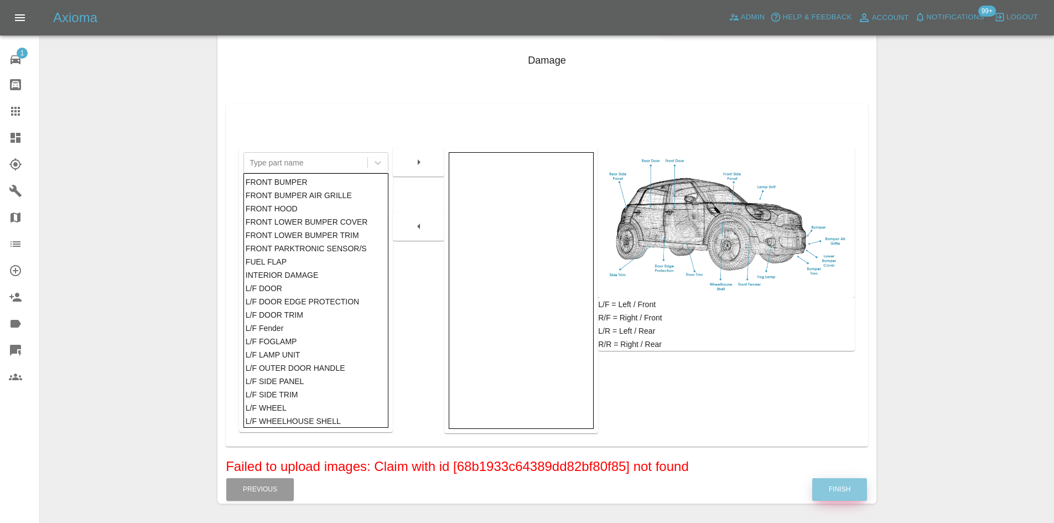
click at [839, 480] on button "Finish" at bounding box center [839, 489] width 55 height 23
click at [823, 490] on button "Finish" at bounding box center [839, 489] width 55 height 23
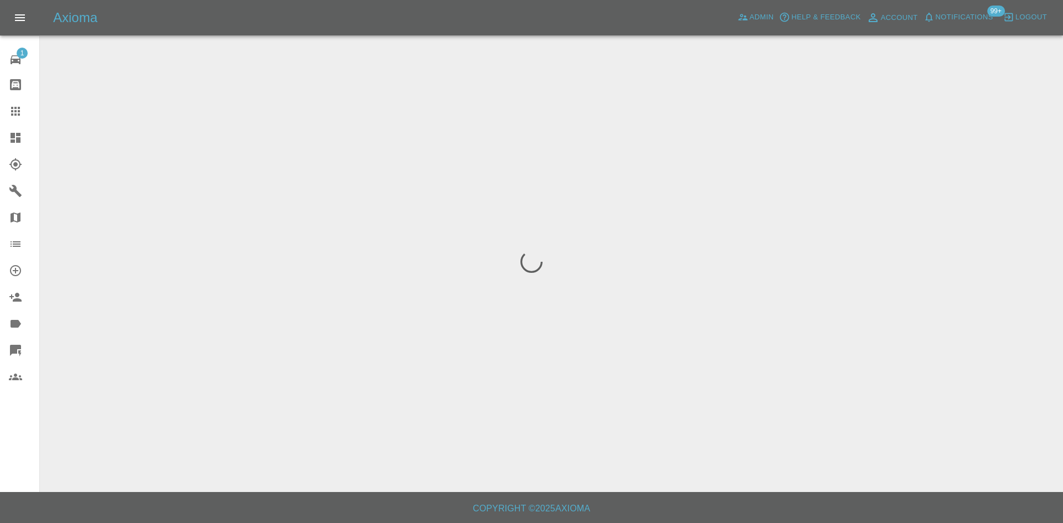
click at [107, 175] on div at bounding box center [531, 261] width 1063 height 523
click at [0, 142] on link "Dashboard" at bounding box center [19, 138] width 39 height 27
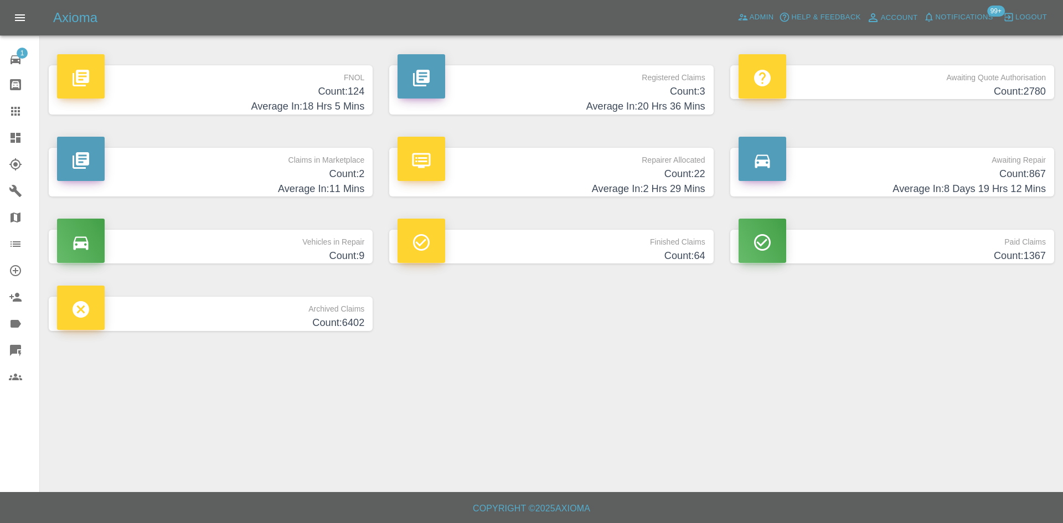
click at [558, 86] on h4 "Count: 3" at bounding box center [550, 91] width 307 height 15
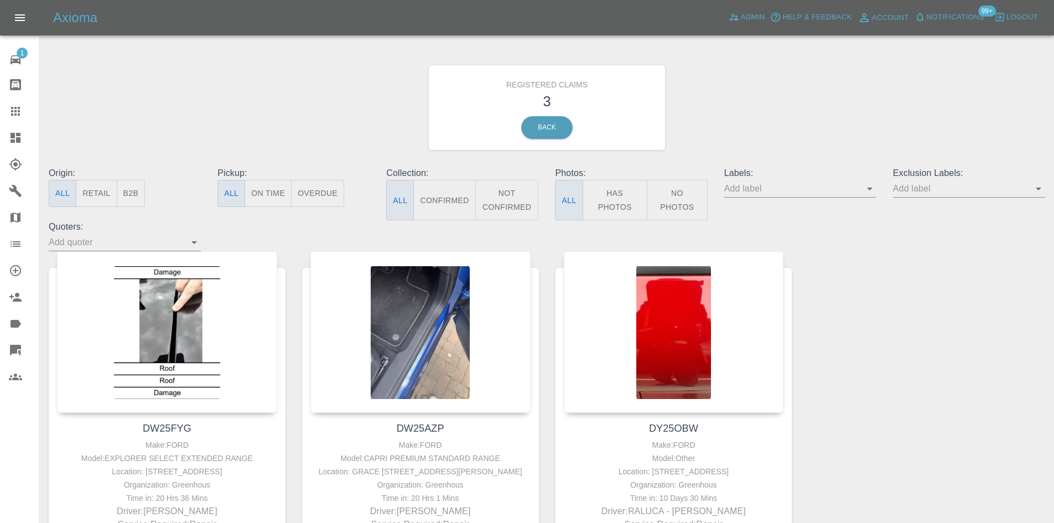
click at [5, 128] on link "Dashboard" at bounding box center [19, 138] width 39 height 27
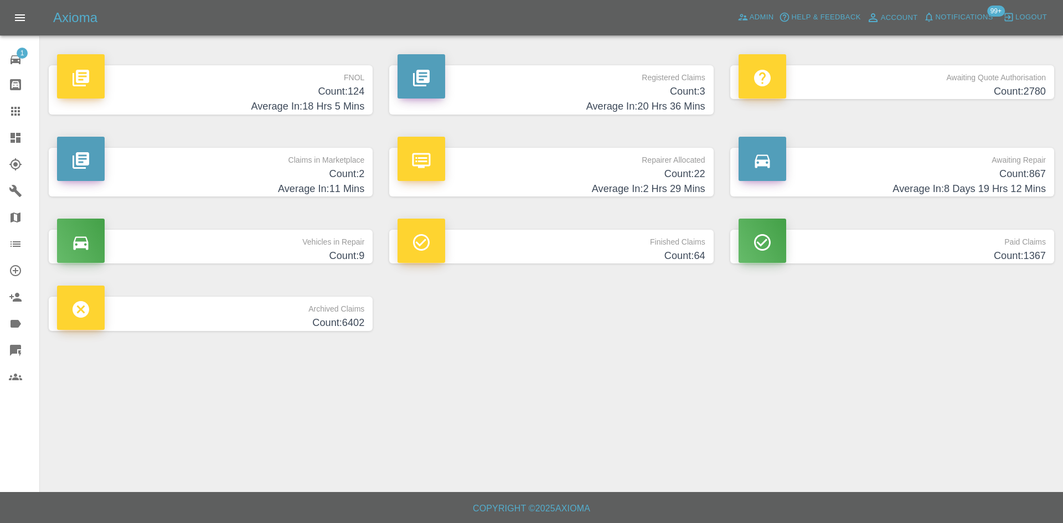
click at [293, 180] on h4 "Count: 2" at bounding box center [210, 174] width 307 height 15
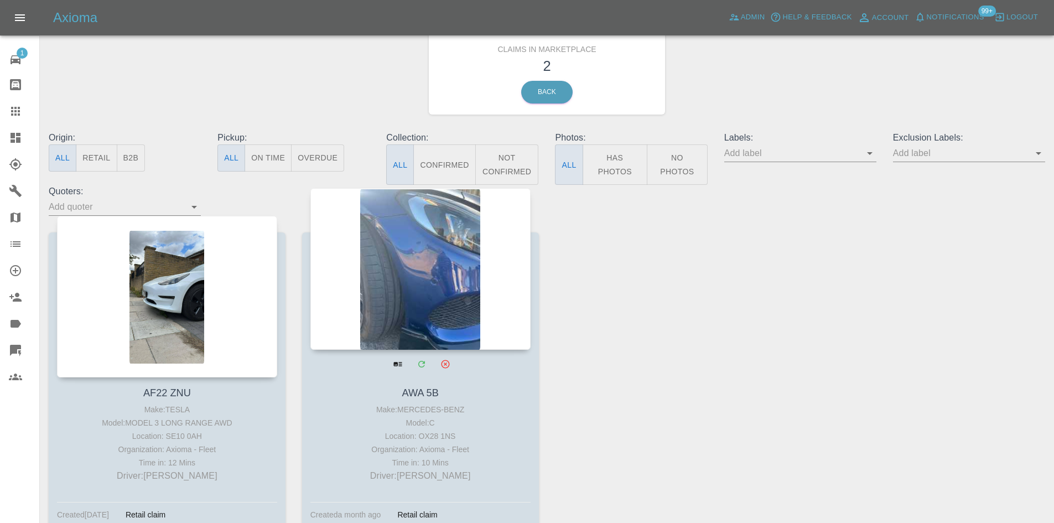
scroll to position [55, 0]
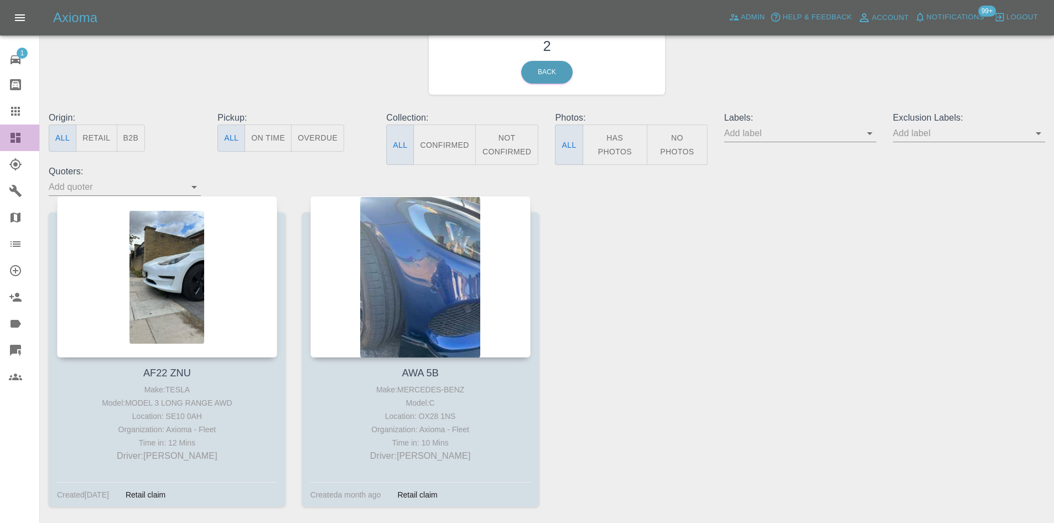
click at [13, 143] on icon at bounding box center [15, 137] width 13 height 13
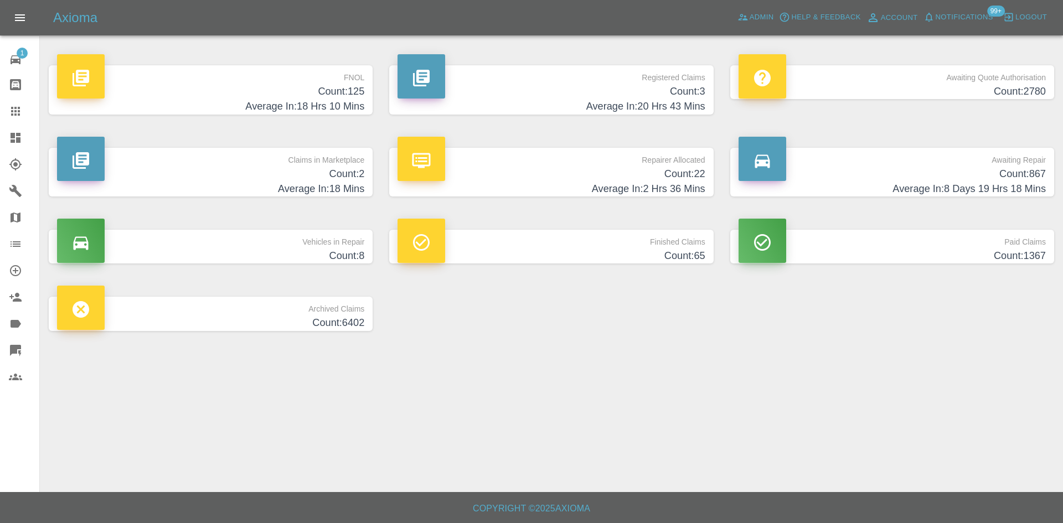
click at [225, 185] on h4 "Average In: 18 Mins" at bounding box center [210, 189] width 307 height 15
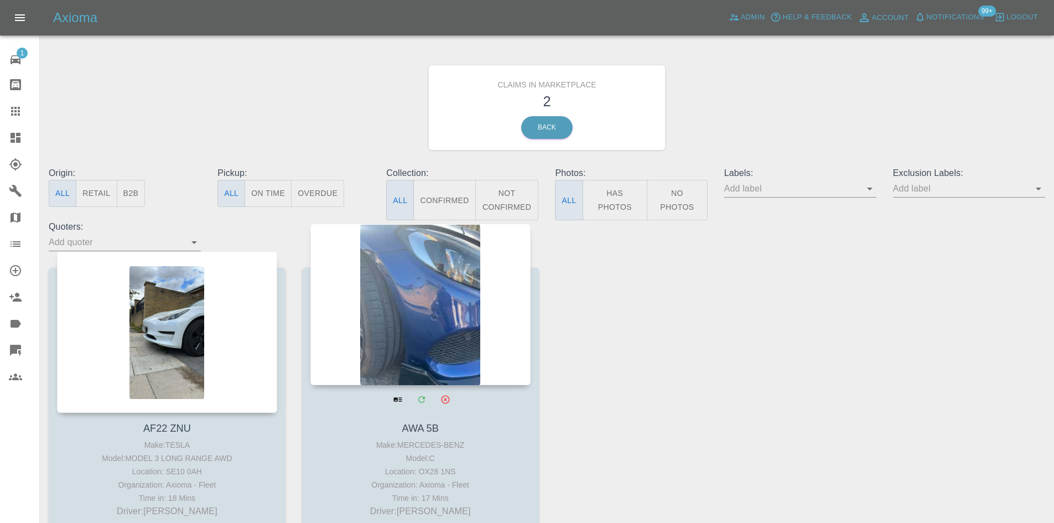
click at [442, 301] on div at bounding box center [420, 305] width 220 height 162
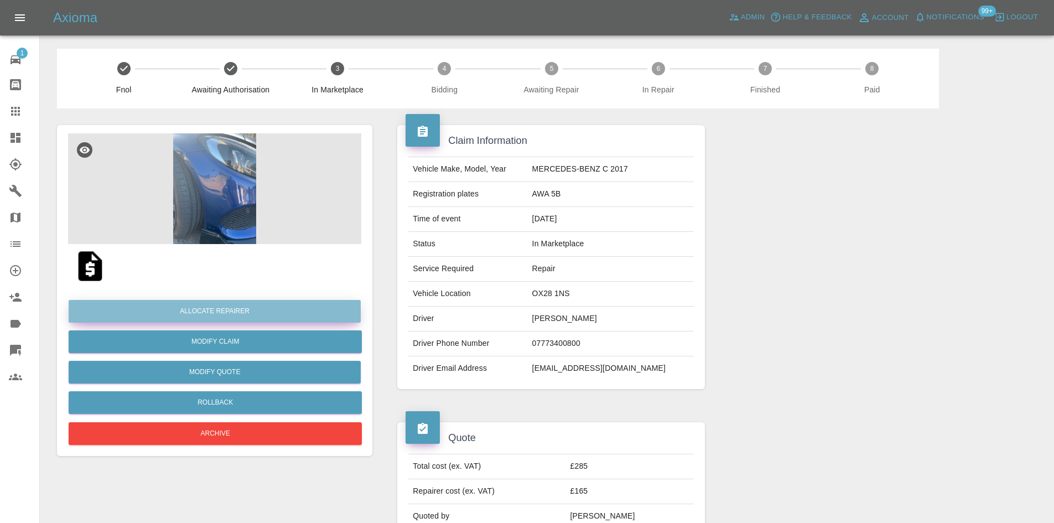
click at [229, 309] on button "Allocate Repairer" at bounding box center [215, 311] width 292 height 23
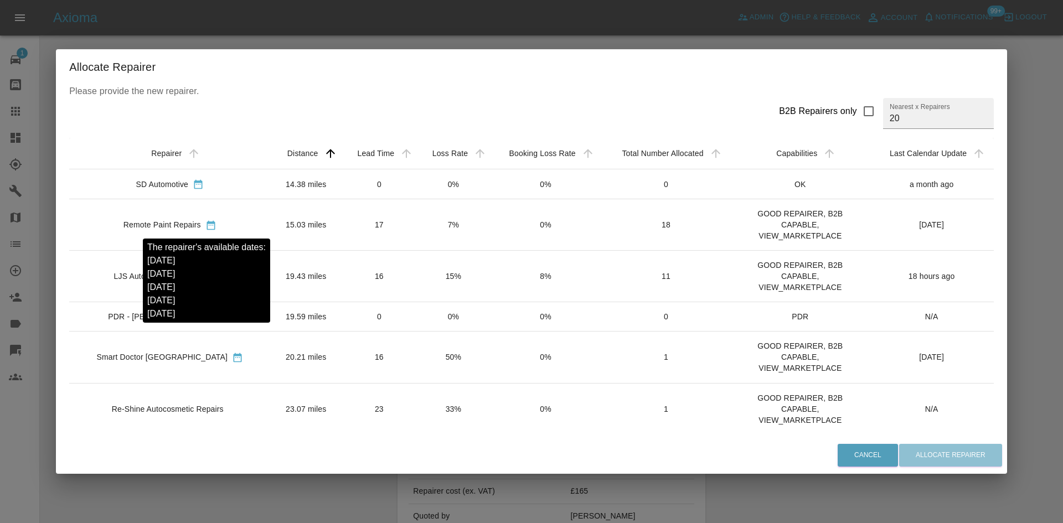
click at [206, 229] on icon "sortable table" at bounding box center [210, 225] width 8 height 9
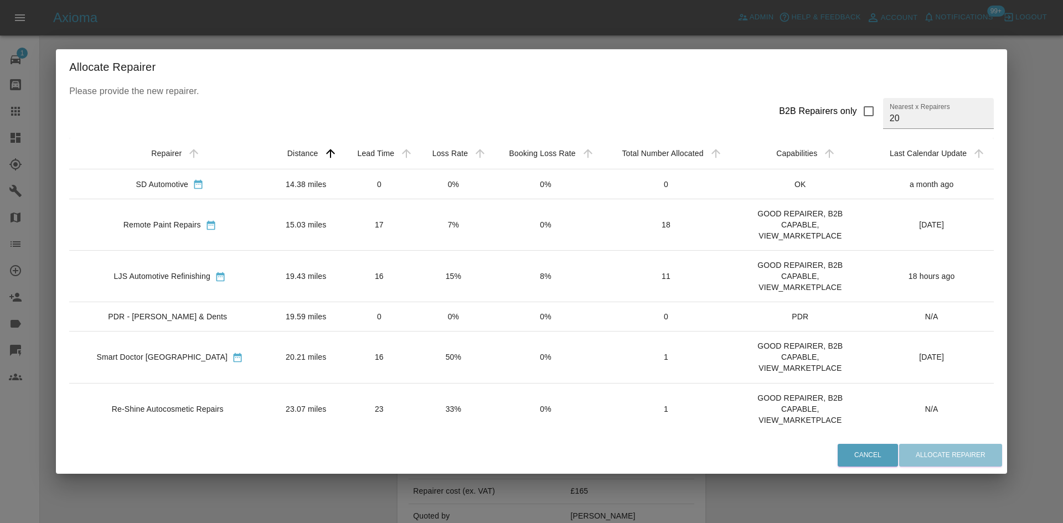
click at [174, 273] on div "LJS Automotive Refinishing" at bounding box center [162, 276] width 96 height 11
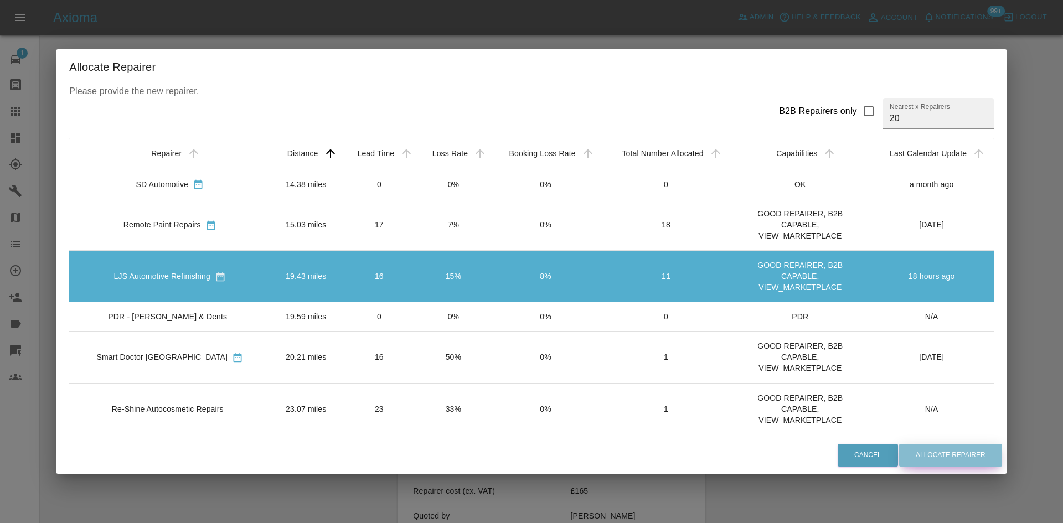
click at [934, 456] on button "Allocate Repairer" at bounding box center [950, 455] width 103 height 23
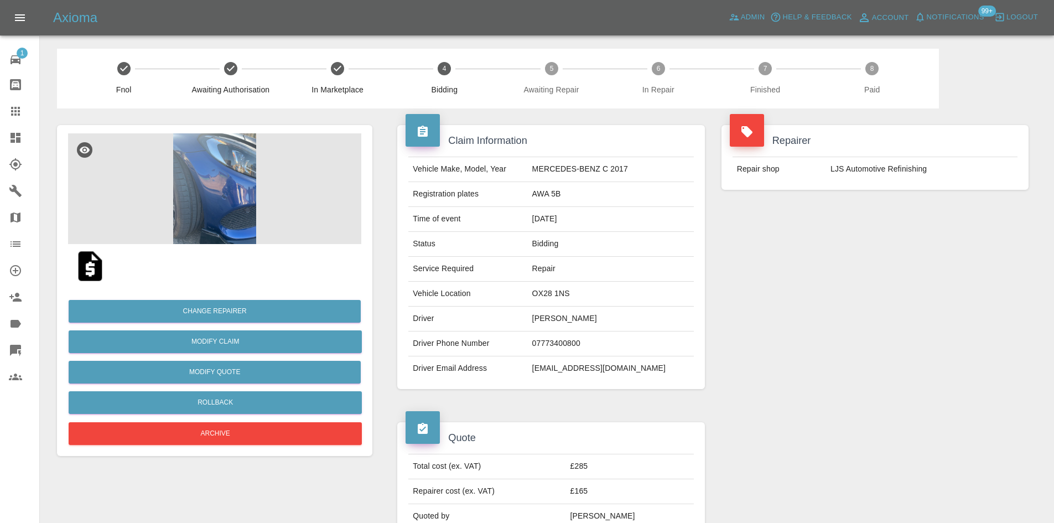
click at [185, 221] on img at bounding box center [214, 188] width 293 height 111
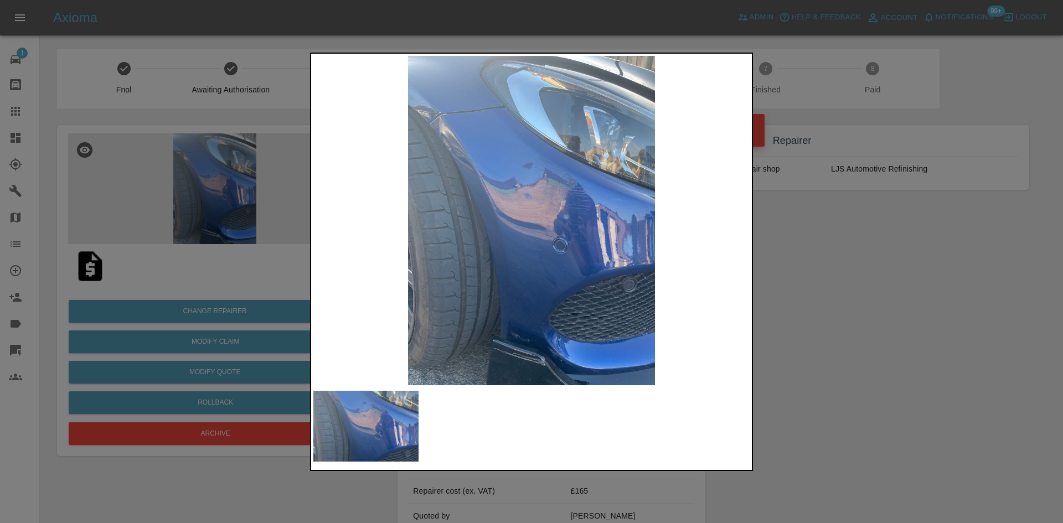
click at [361, 427] on img at bounding box center [365, 426] width 105 height 71
click at [814, 264] on div at bounding box center [531, 261] width 1063 height 523
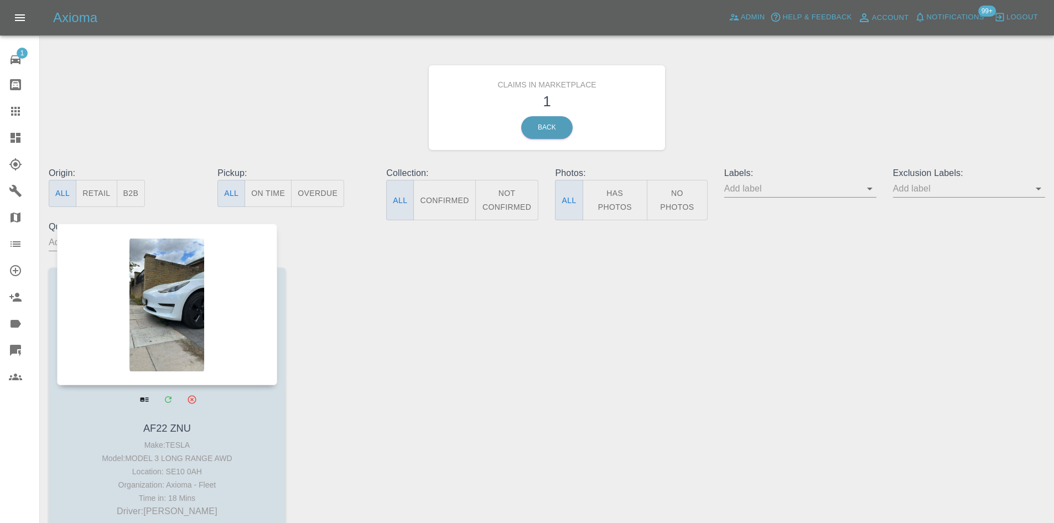
click at [208, 315] on div at bounding box center [167, 305] width 220 height 162
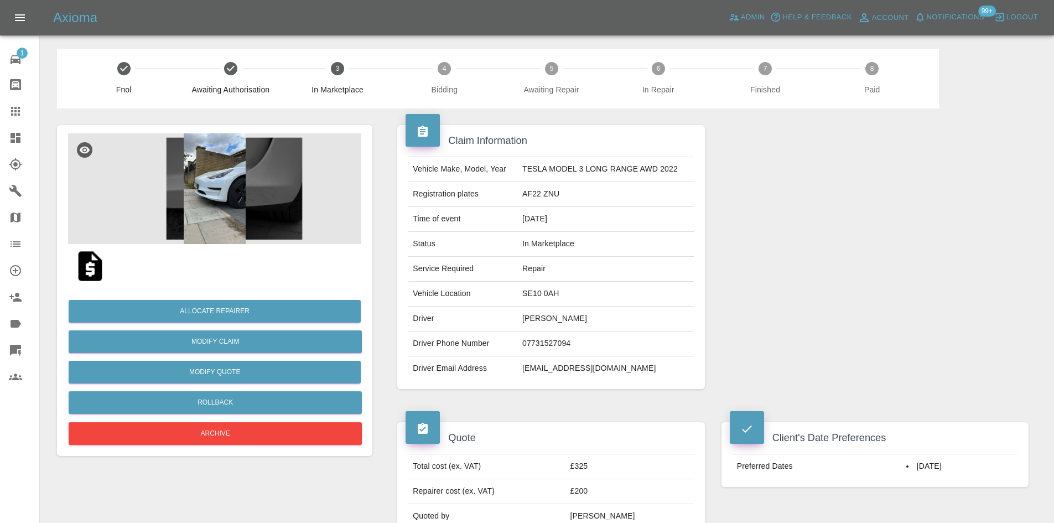
click at [253, 204] on img at bounding box center [214, 188] width 293 height 111
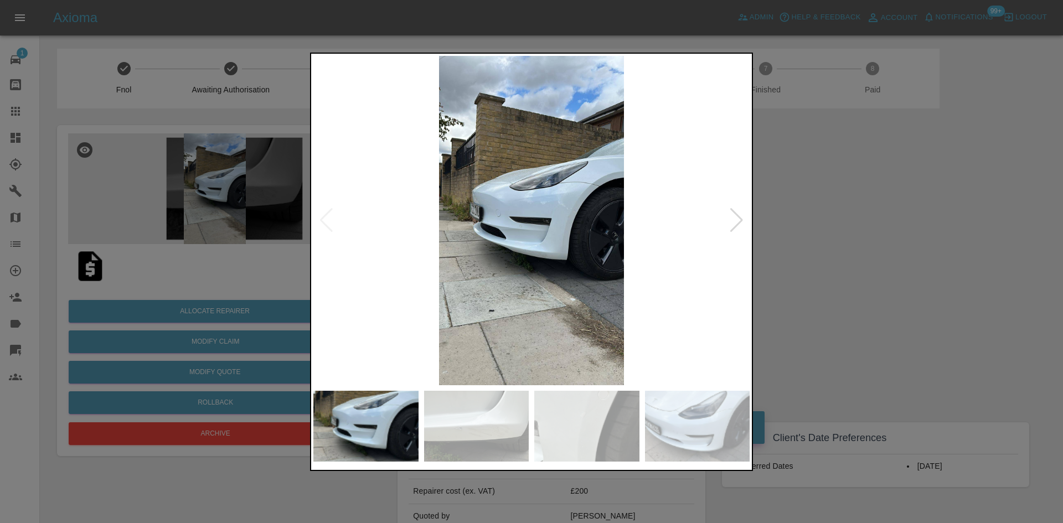
click at [730, 221] on div at bounding box center [736, 220] width 15 height 24
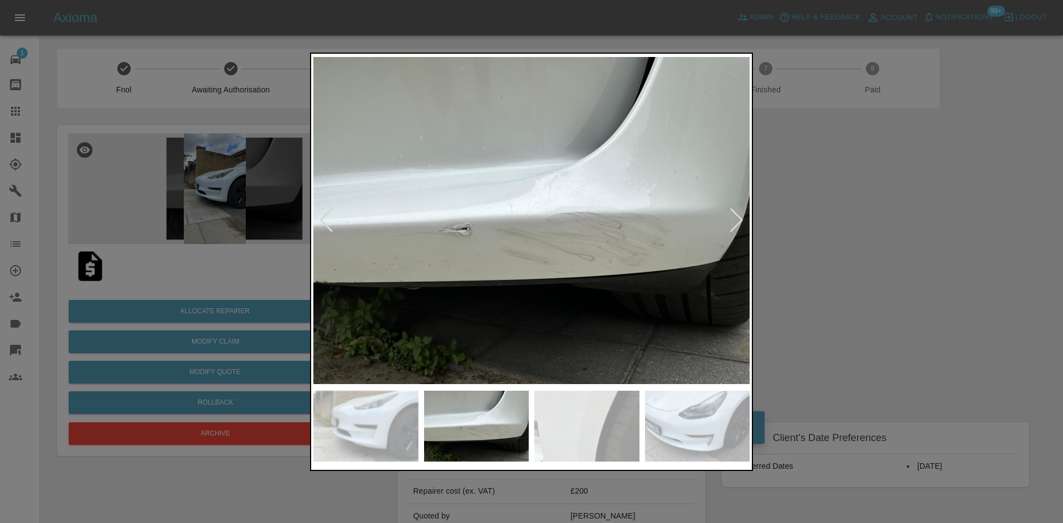
click at [730, 221] on div at bounding box center [736, 220] width 15 height 24
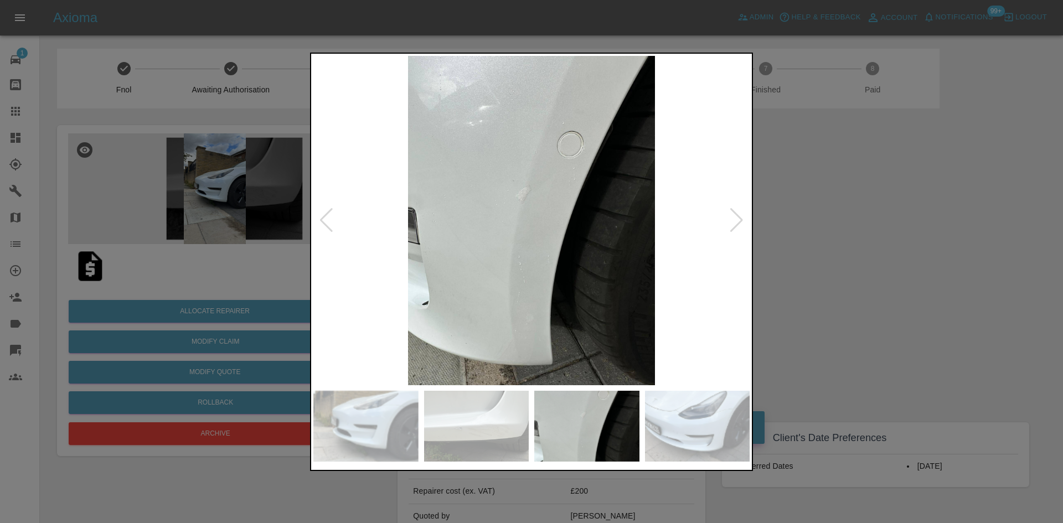
click at [812, 229] on div at bounding box center [531, 261] width 1063 height 523
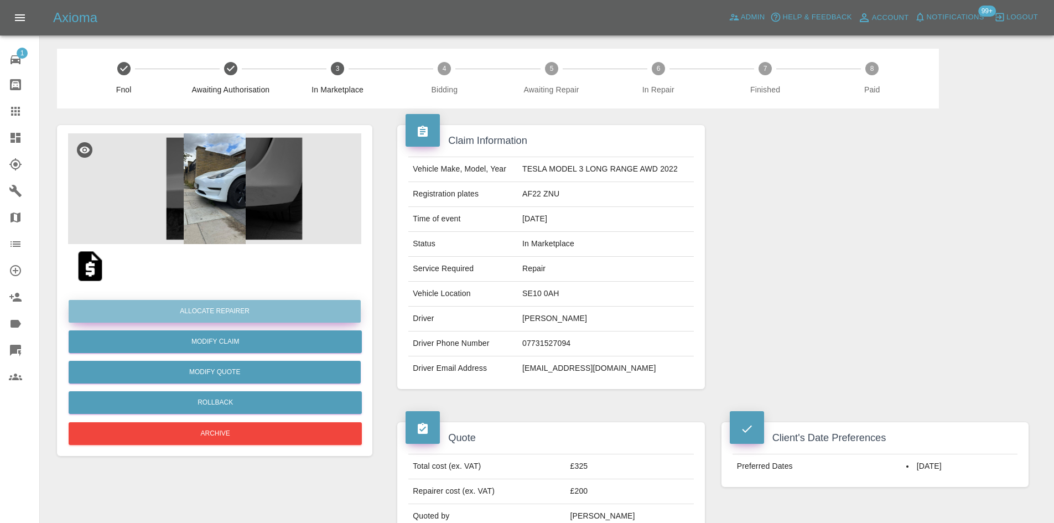
click at [288, 303] on button "Allocate Repairer" at bounding box center [215, 311] width 292 height 23
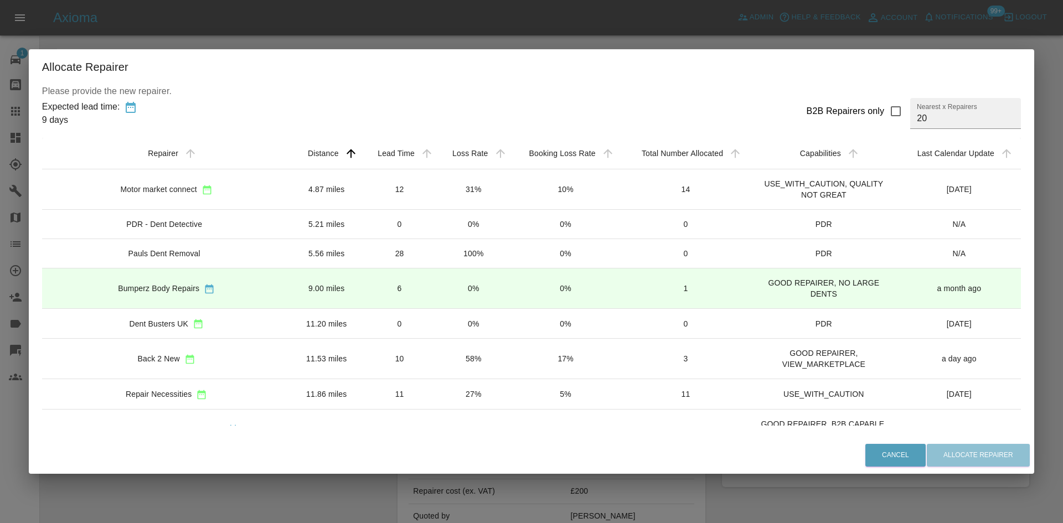
click at [291, 297] on td "9.00 miles" at bounding box center [326, 288] width 71 height 40
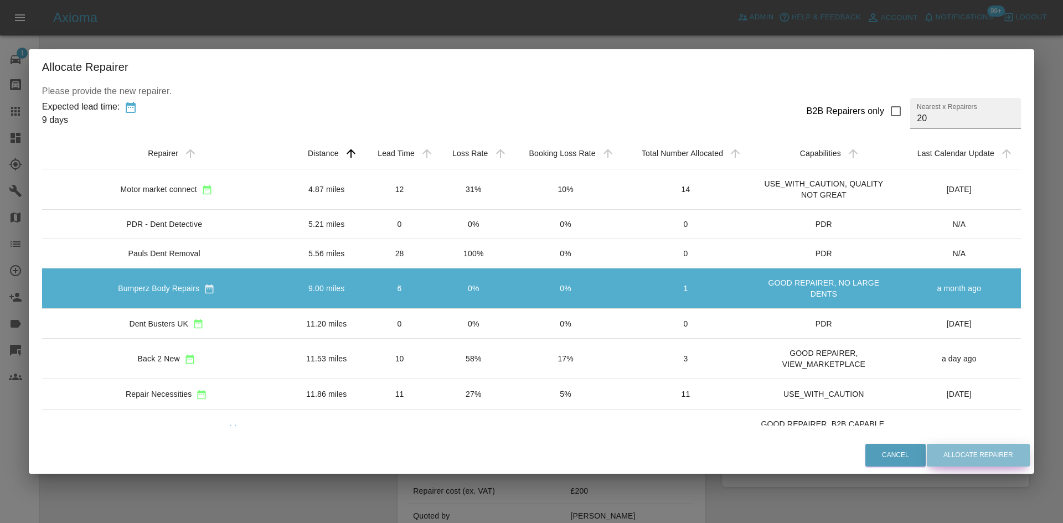
click at [942, 444] on button "Allocate Repairer" at bounding box center [978, 455] width 103 height 23
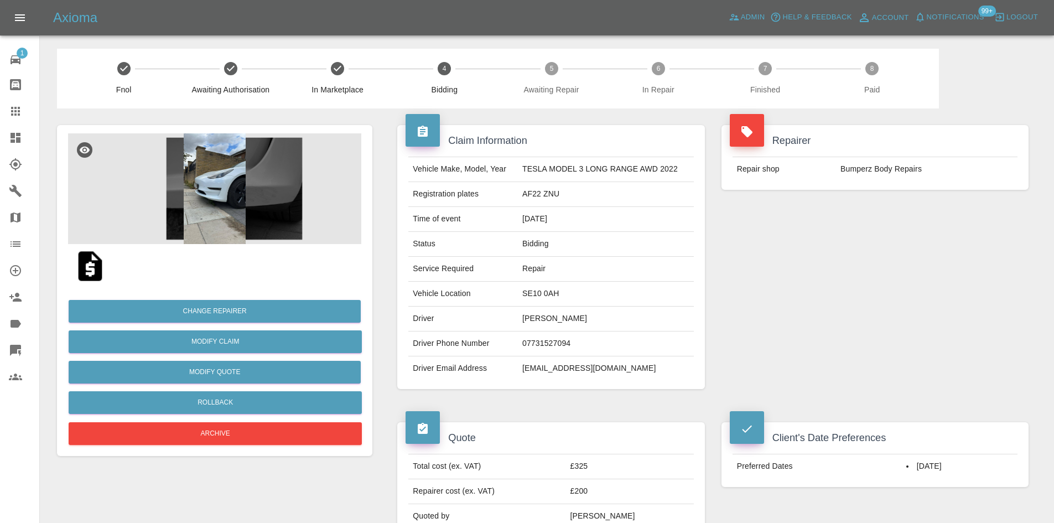
click at [1042, 14] on div "Admin Help & Feedback Account Notifications 99+ Logout" at bounding box center [890, 18] width 328 height 18
click at [1036, 14] on span "Logout" at bounding box center [1023, 17] width 32 height 13
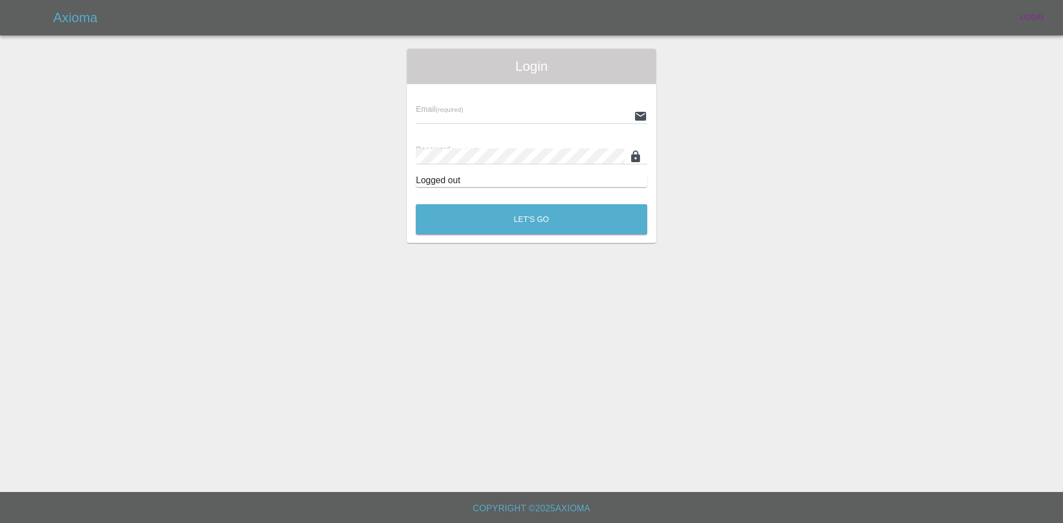
type input "alex.kennett@axioma.co.uk"
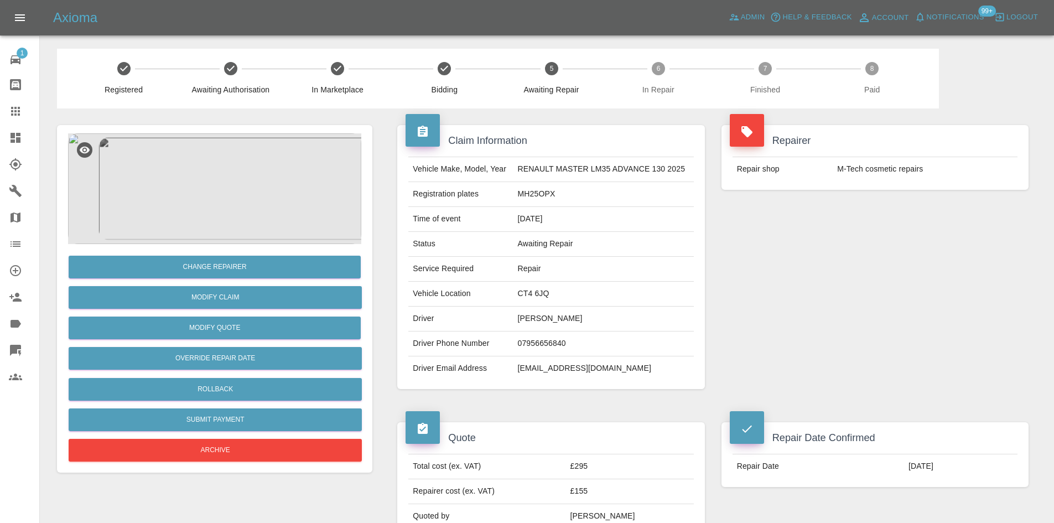
click at [542, 323] on td "[PERSON_NAME]" at bounding box center [603, 319] width 180 height 25
copy td "[PERSON_NAME]"
click at [544, 203] on td "MH25OPX" at bounding box center [603, 194] width 180 height 25
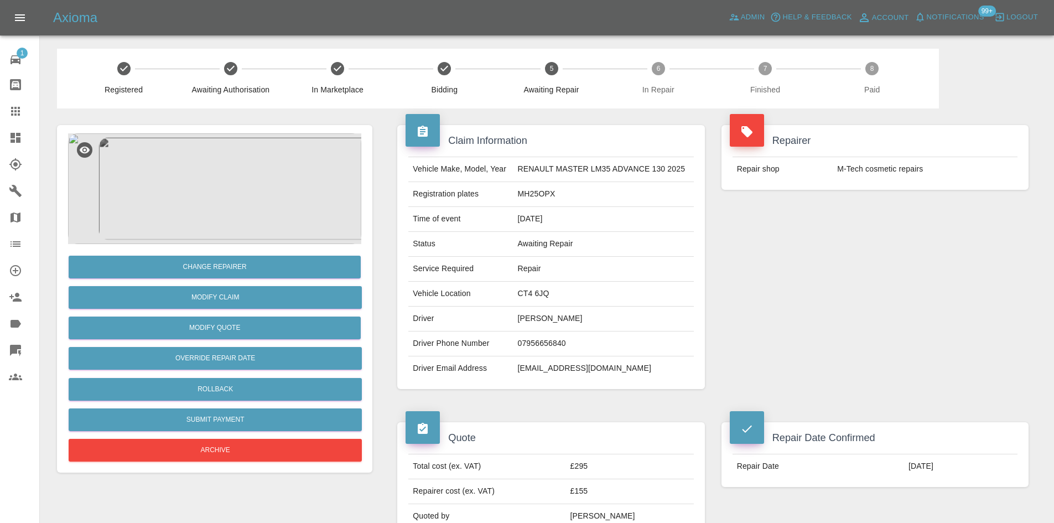
click at [542, 199] on td "MH25OPX" at bounding box center [603, 194] width 180 height 25
copy td "MH25OPX"
click at [536, 298] on td "CT4 6JQ" at bounding box center [603, 294] width 180 height 25
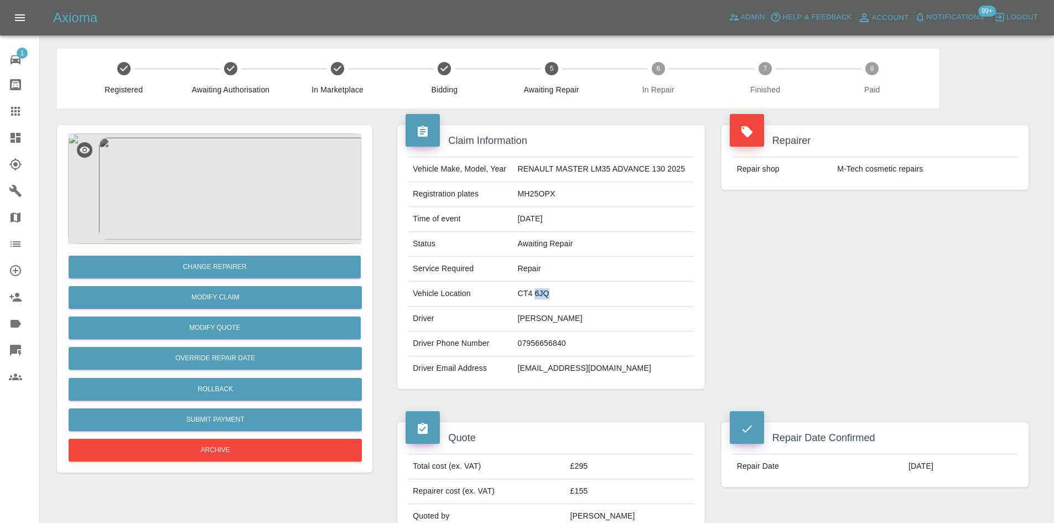
click at [535, 297] on td "CT4 6JQ" at bounding box center [603, 294] width 180 height 25
copy td "CT4 6JQ"
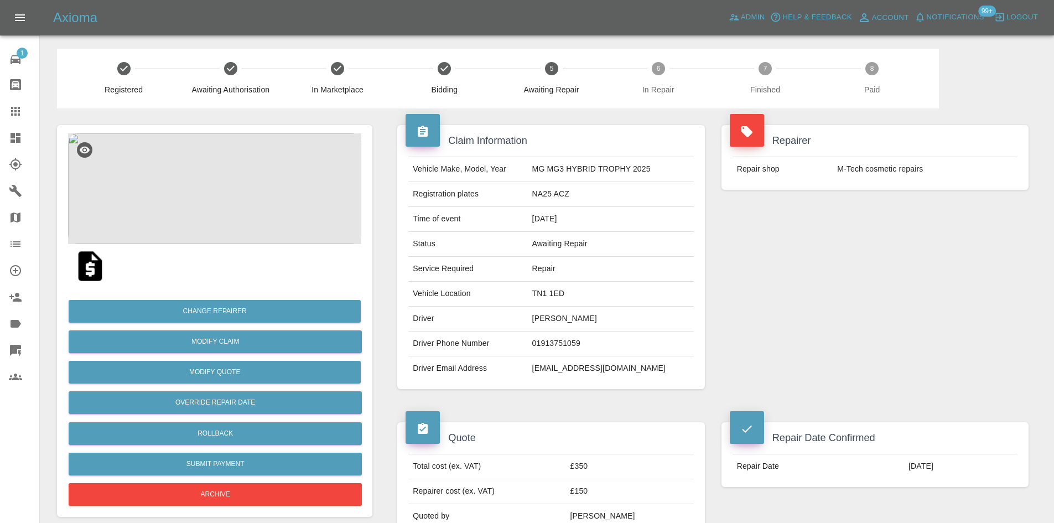
click at [561, 213] on td "05/08/2025" at bounding box center [611, 219] width 166 height 25
click at [558, 200] on td "NA25 ACZ" at bounding box center [611, 194] width 166 height 25
copy td "NA25 ACZ"
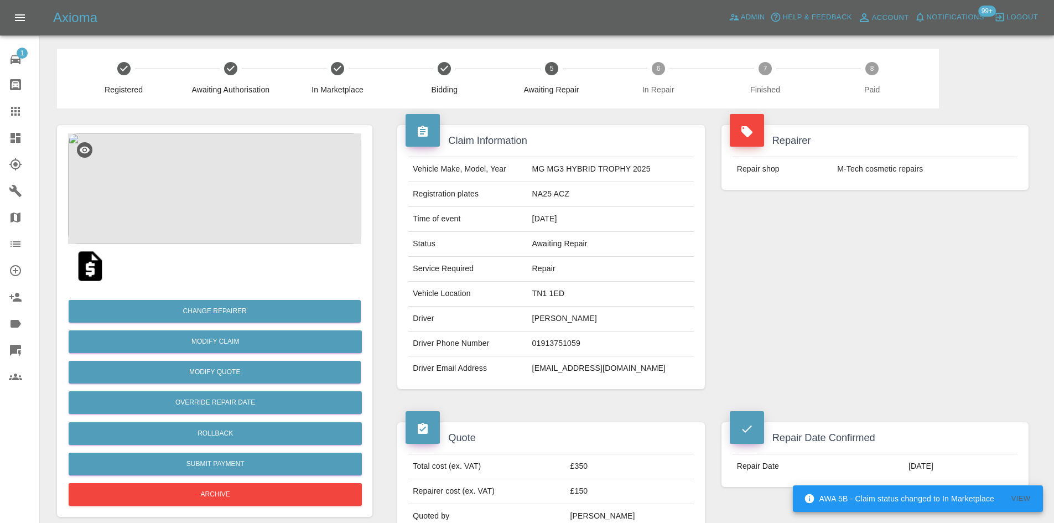
click at [555, 298] on td "TN1 1ED" at bounding box center [611, 294] width 166 height 25
copy td "TN1 1ED"
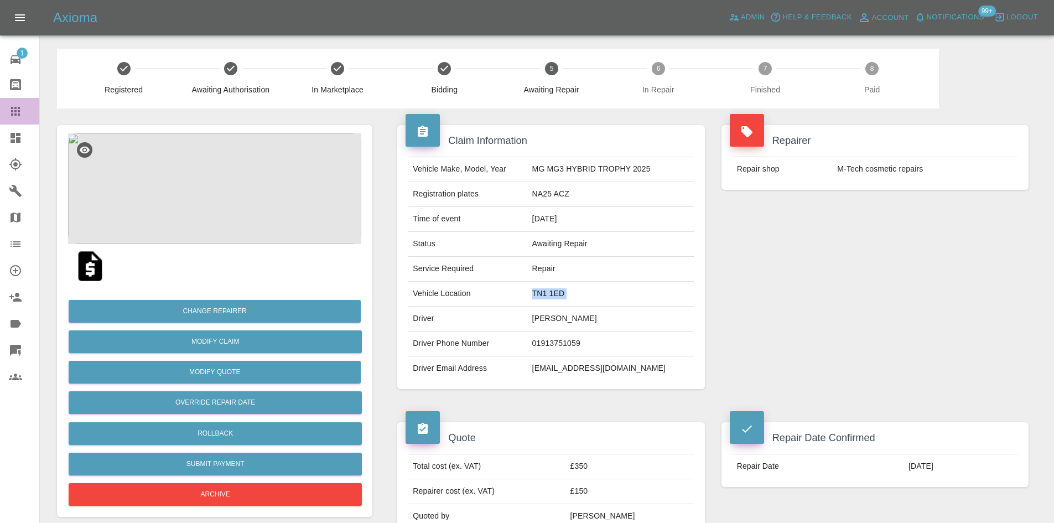
click at [18, 110] on icon at bounding box center [15, 111] width 13 height 13
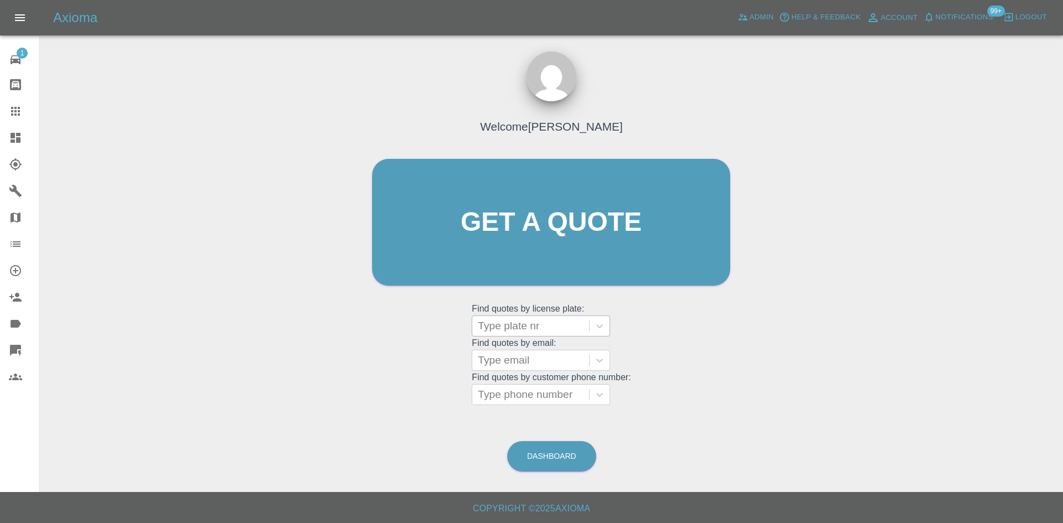
click at [531, 327] on div at bounding box center [531, 325] width 106 height 15
paste input "S16AJJ"
type input "S16"
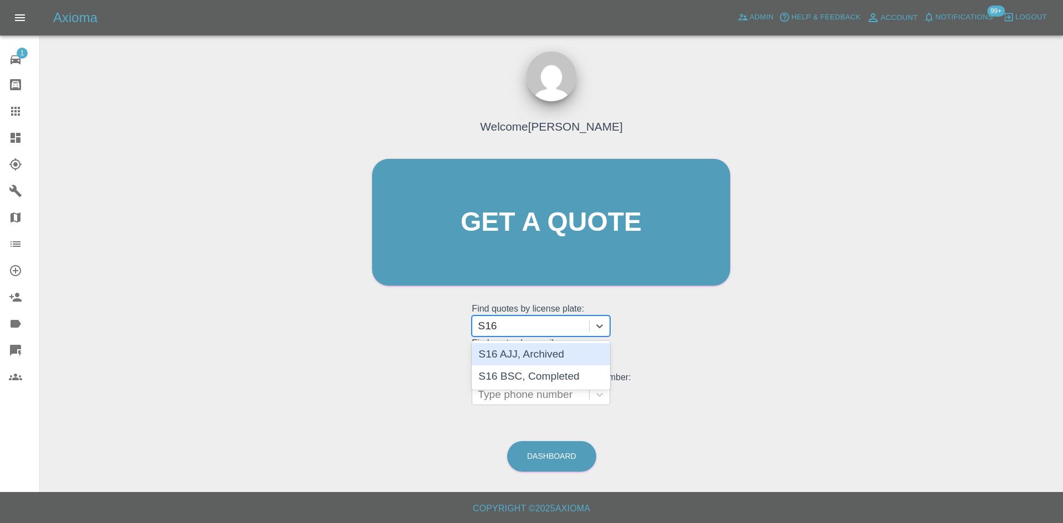
click at [541, 359] on div "S16 AJJ, Archived" at bounding box center [541, 354] width 138 height 22
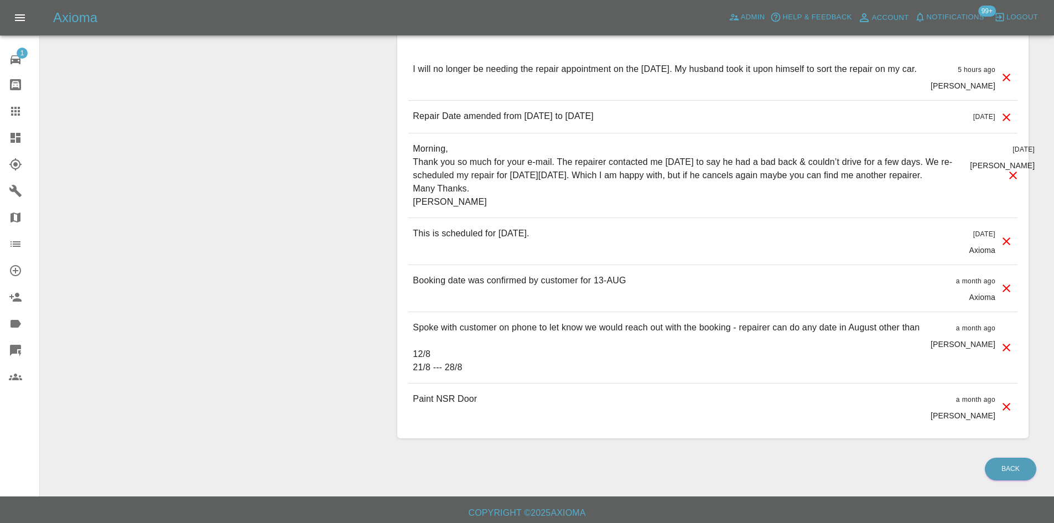
scroll to position [720, 0]
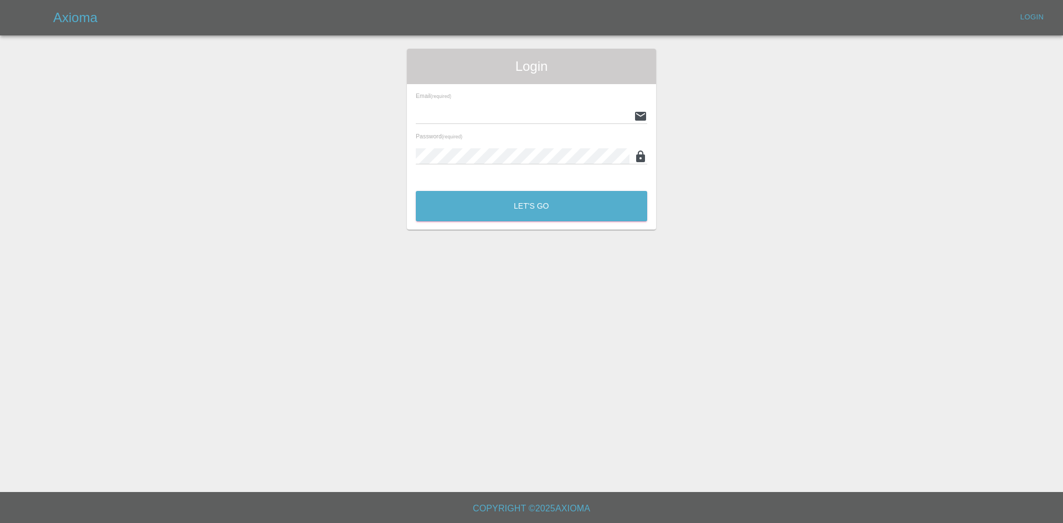
type input "alex.kennett@axioma.co.uk"
click at [532, 214] on button "Let's Go" at bounding box center [531, 206] width 231 height 30
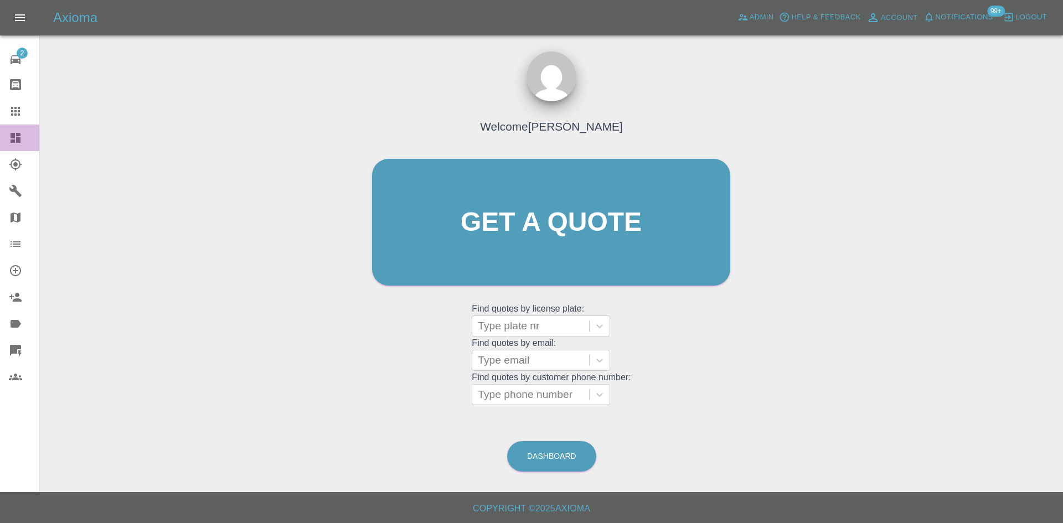
click at [20, 136] on icon at bounding box center [16, 138] width 10 height 10
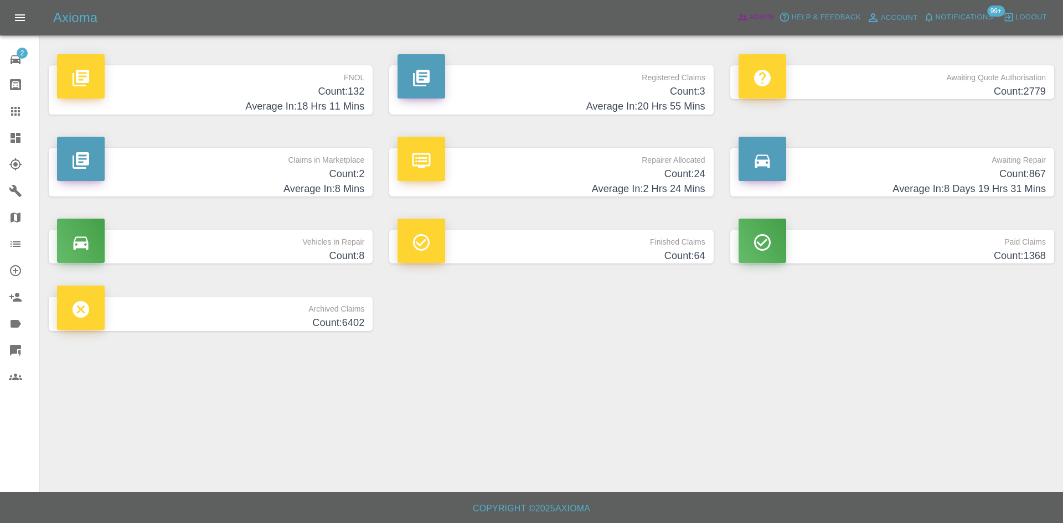
click at [767, 20] on span "Admin" at bounding box center [761, 17] width 24 height 13
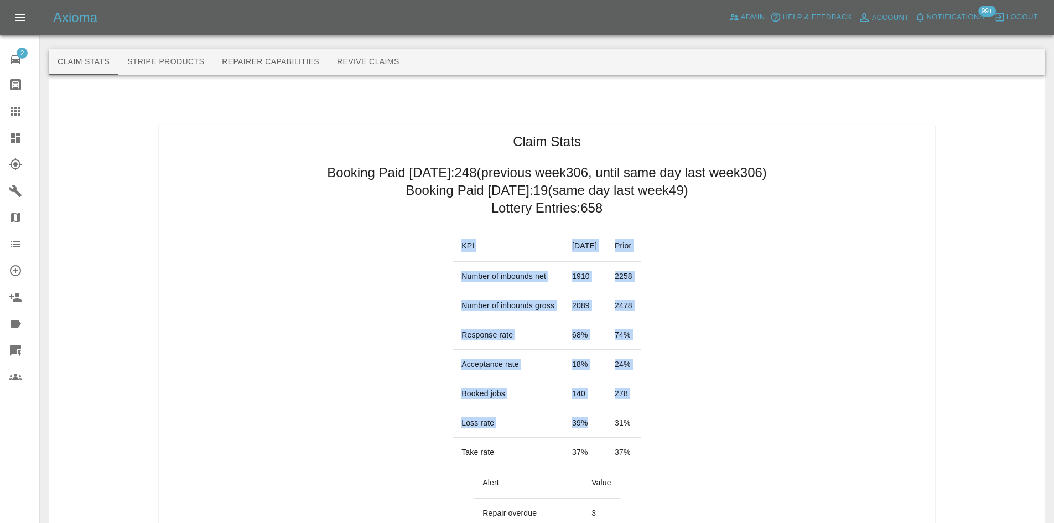
drag, startPoint x: 578, startPoint y: 419, endPoint x: 420, endPoint y: 416, distance: 157.8
click at [490, 415] on td "Loss rate" at bounding box center [508, 422] width 111 height 29
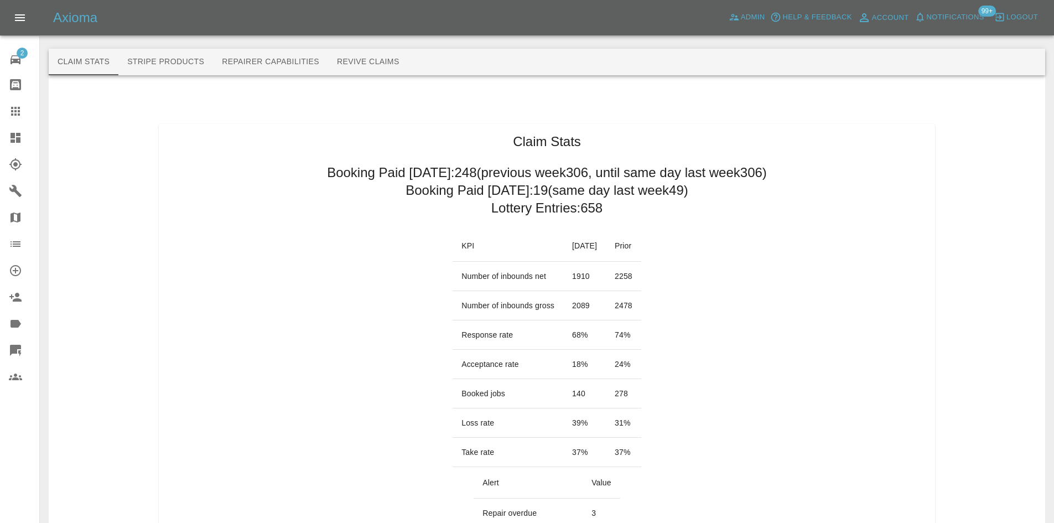
click at [490, 415] on td "Loss rate" at bounding box center [508, 422] width 111 height 29
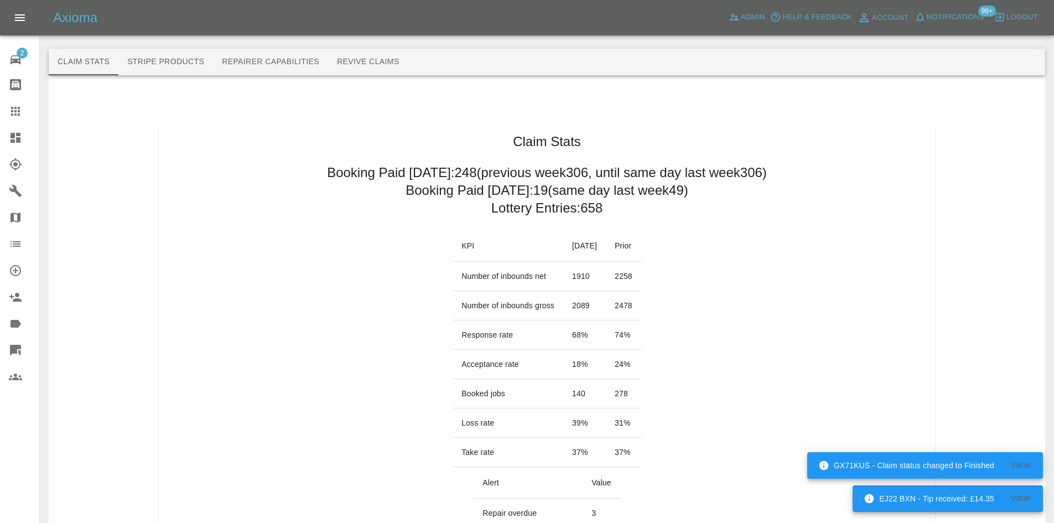
click at [581, 337] on td "68 %" at bounding box center [584, 334] width 43 height 29
click at [573, 338] on td "68 %" at bounding box center [584, 334] width 43 height 29
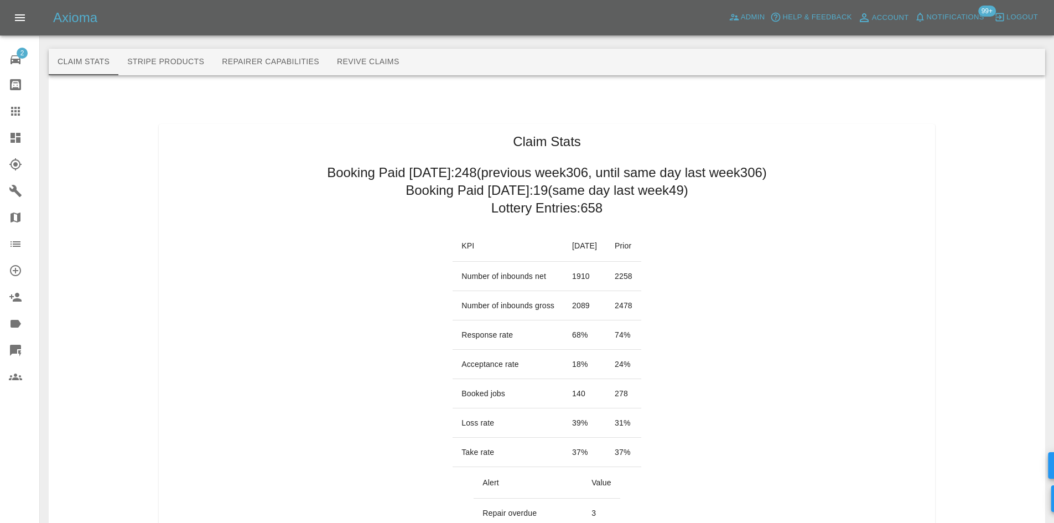
click at [573, 338] on td "68 %" at bounding box center [584, 334] width 43 height 29
click at [563, 297] on td "2089" at bounding box center [584, 305] width 43 height 29
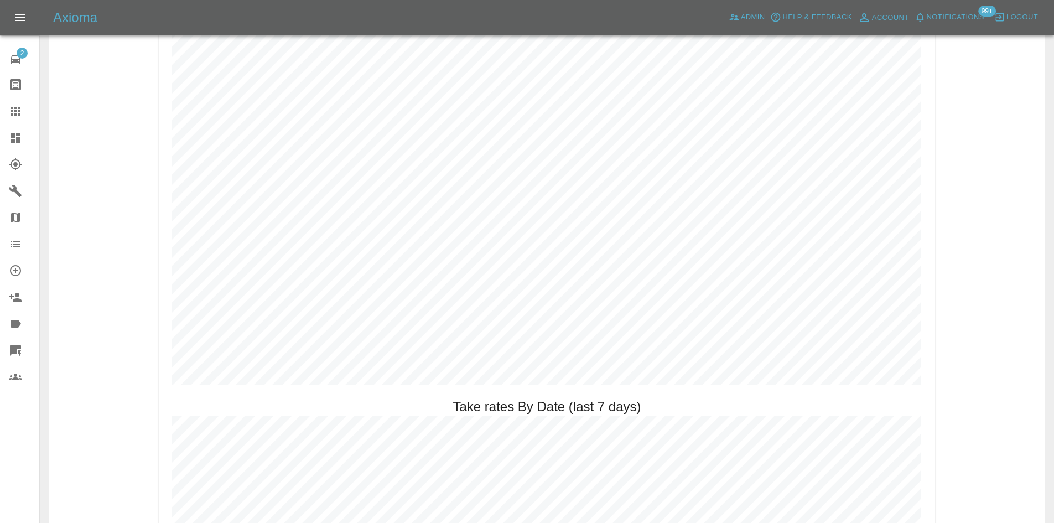
scroll to position [1550, 0]
click at [20, 136] on icon at bounding box center [16, 138] width 10 height 10
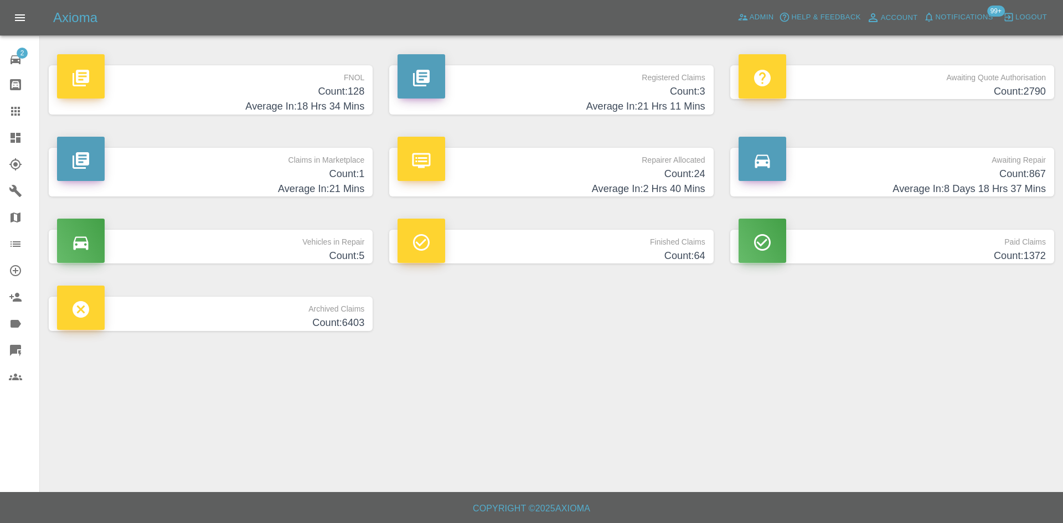
click at [15, 111] on icon at bounding box center [15, 111] width 9 height 9
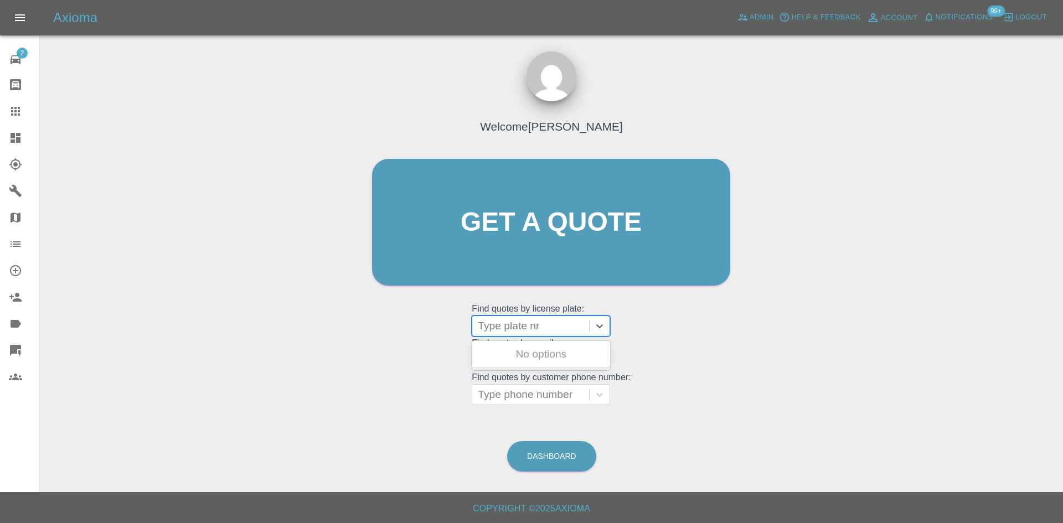
click at [512, 325] on div at bounding box center [531, 325] width 106 height 15
type input "m"
click at [10, 137] on icon at bounding box center [15, 137] width 13 height 13
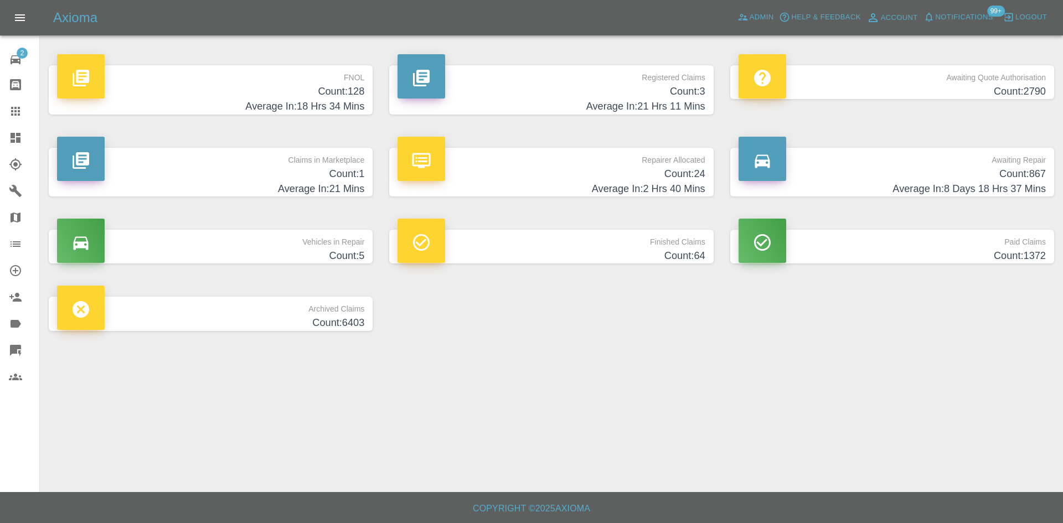
click at [1062, 187] on main "FNOL Count: 128 Average In: 18 Hrs 34 Mins Registered Claims Count: 3 Average I…" at bounding box center [531, 246] width 1063 height 492
click at [993, 176] on h4 "Count: 867" at bounding box center [891, 174] width 307 height 15
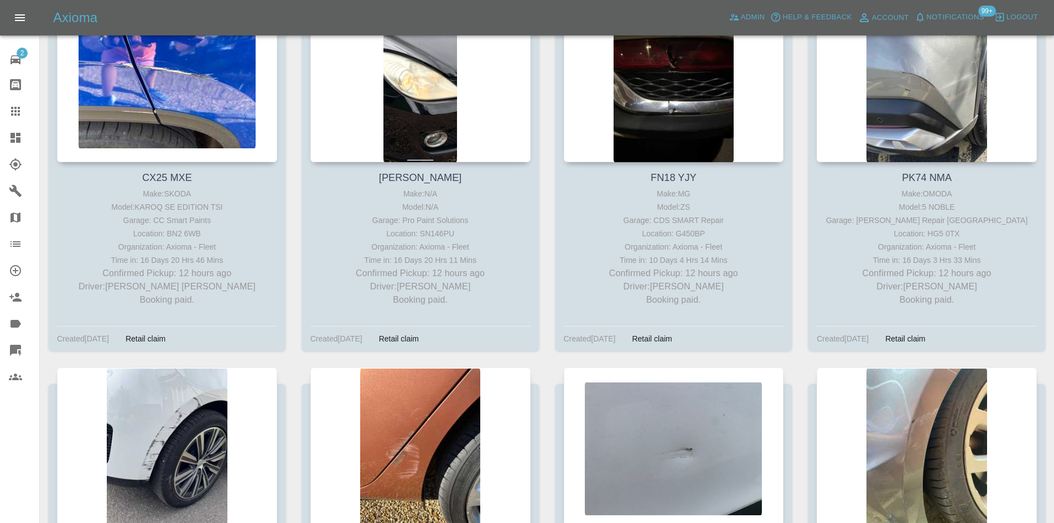
scroll to position [2052, 0]
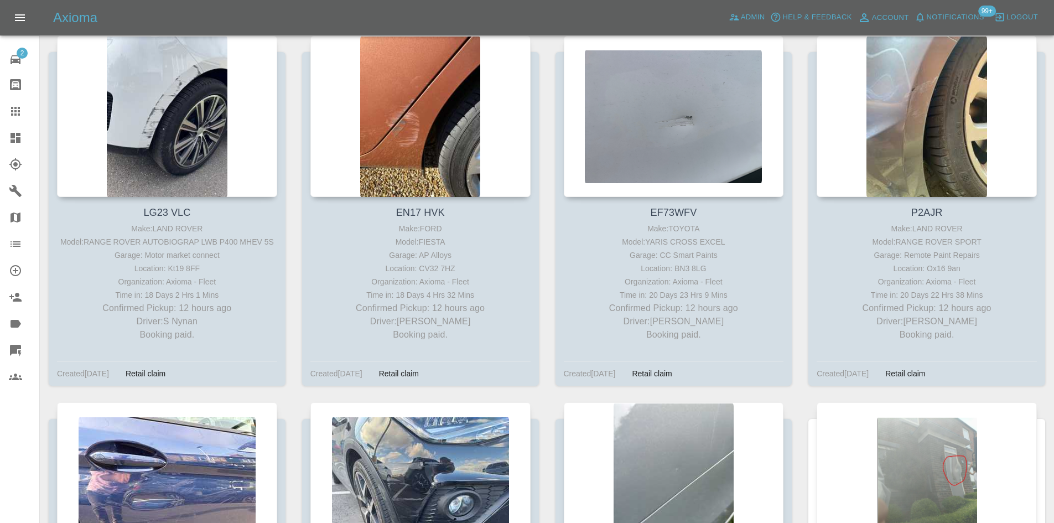
click at [3, 141] on link "Dashboard" at bounding box center [19, 138] width 39 height 27
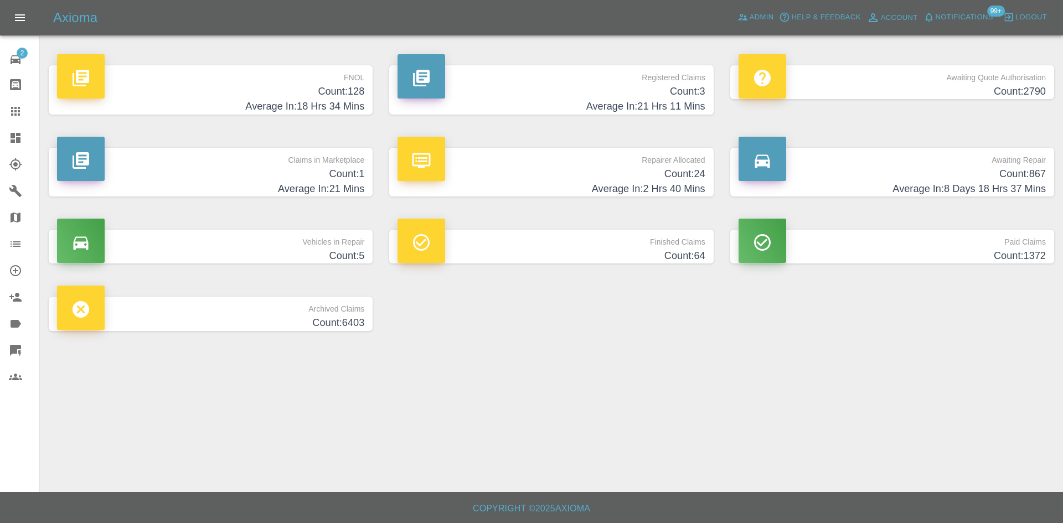
click at [299, 239] on p "Vehicles in Repair" at bounding box center [210, 239] width 307 height 19
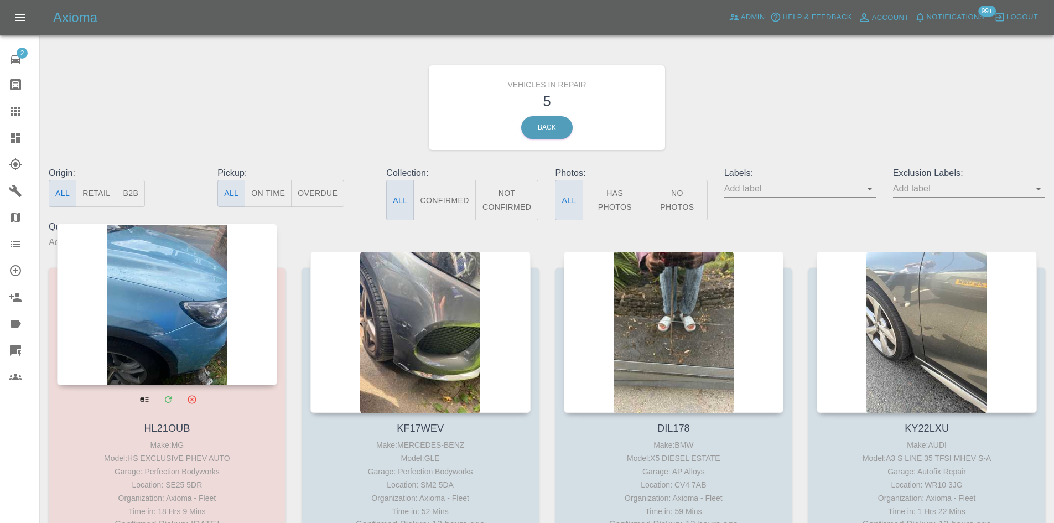
scroll to position [443, 0]
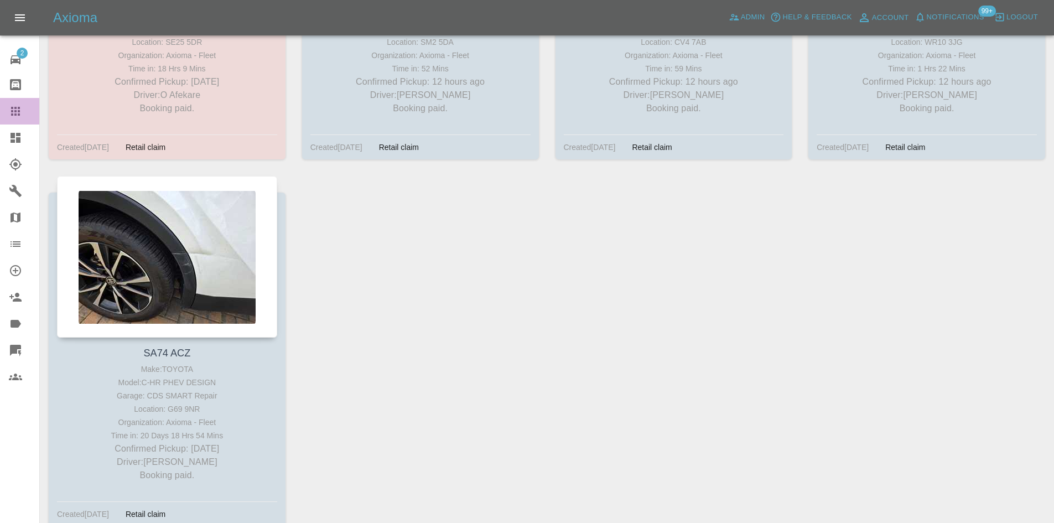
click at [14, 108] on icon at bounding box center [15, 111] width 9 height 9
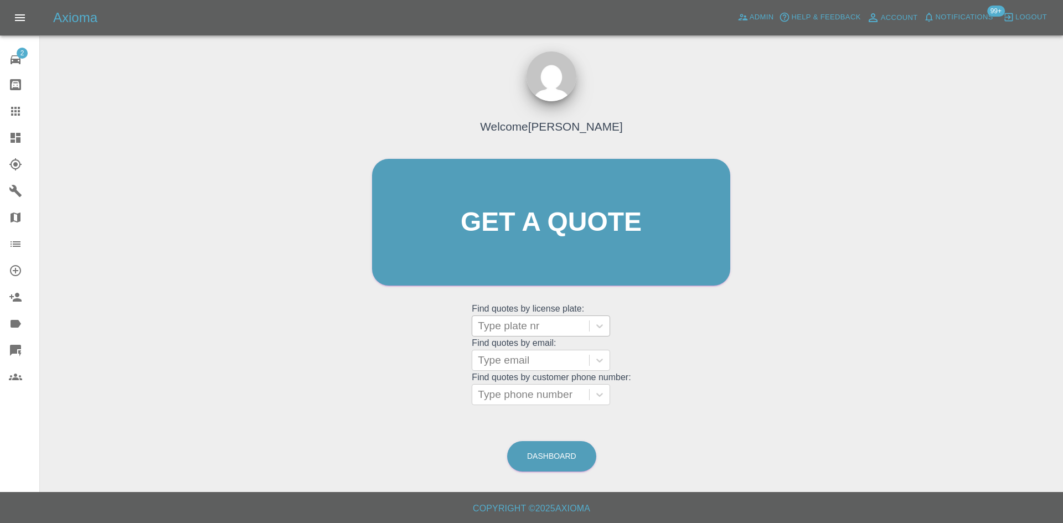
click at [550, 319] on div at bounding box center [531, 325] width 106 height 15
type input "s16m"
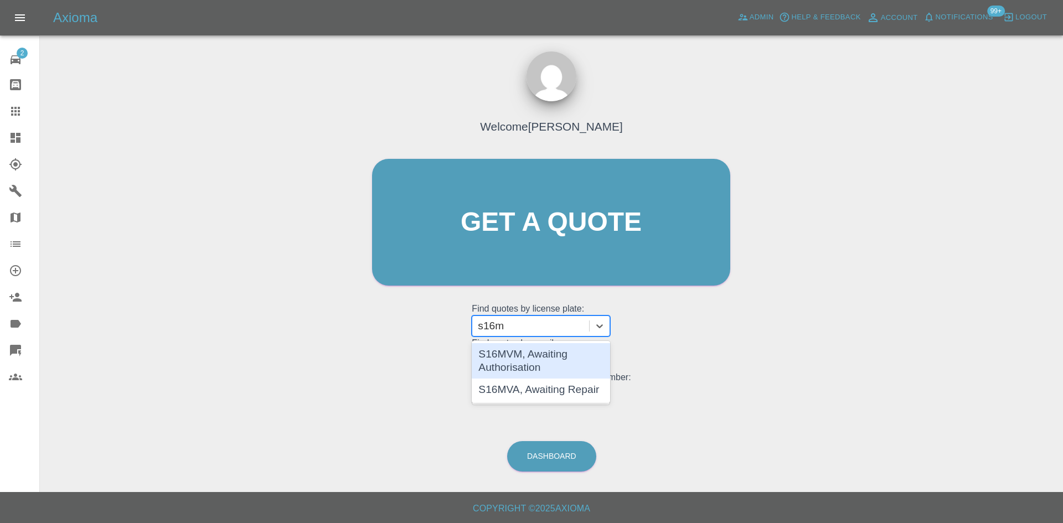
click at [582, 384] on div "S16MVA, Awaiting Repair" at bounding box center [541, 390] width 138 height 22
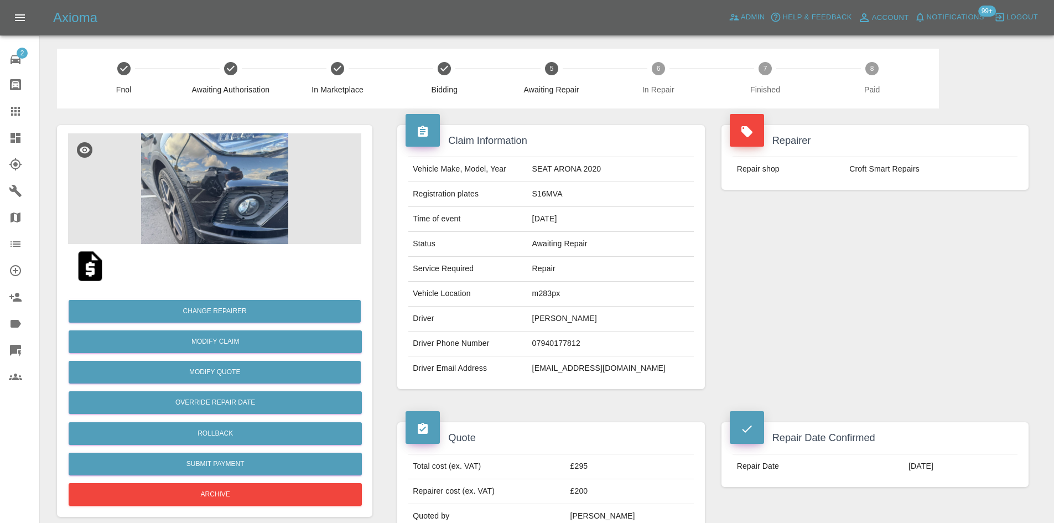
click at [192, 185] on img at bounding box center [214, 188] width 293 height 111
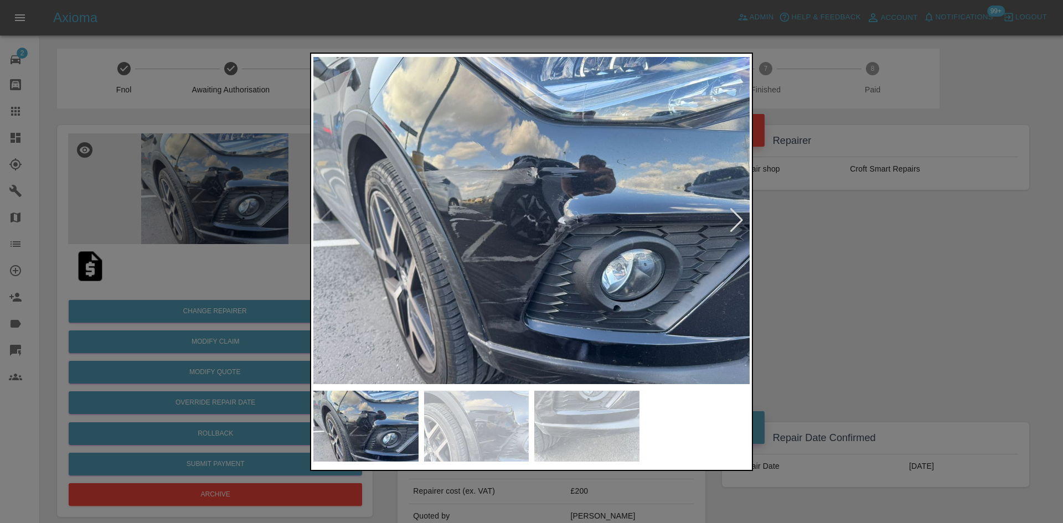
click at [435, 159] on img at bounding box center [531, 220] width 436 height 329
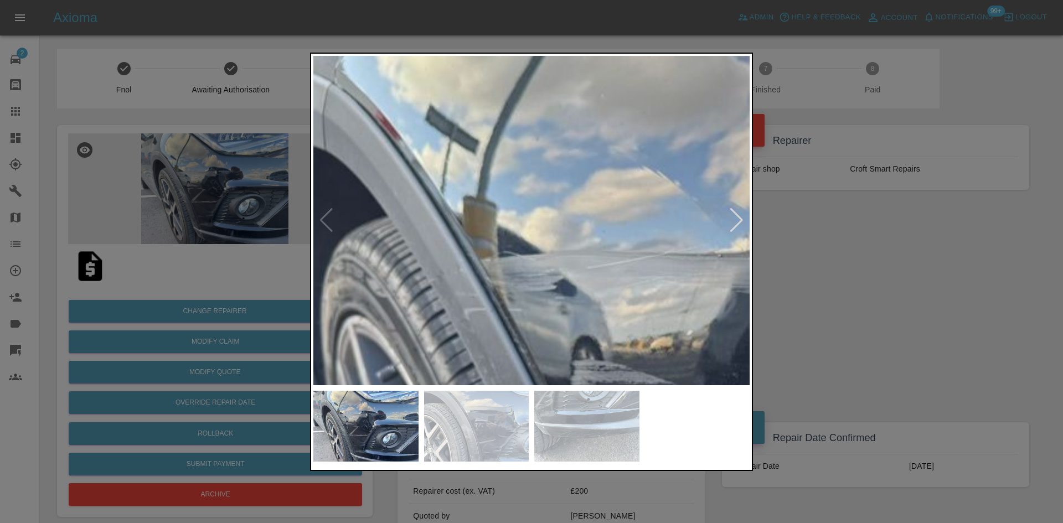
click at [435, 159] on img at bounding box center [820, 404] width 1308 height 989
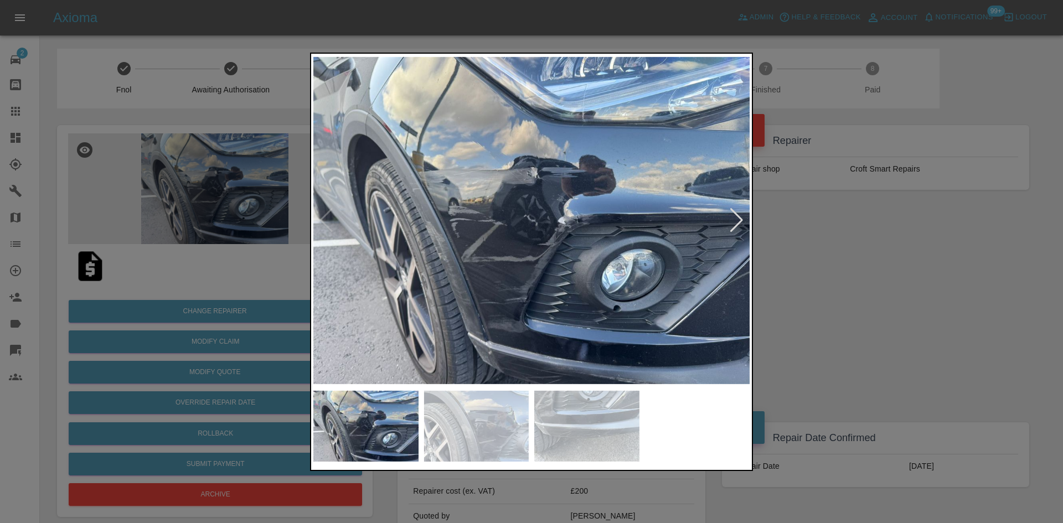
click at [731, 219] on div at bounding box center [736, 220] width 15 height 24
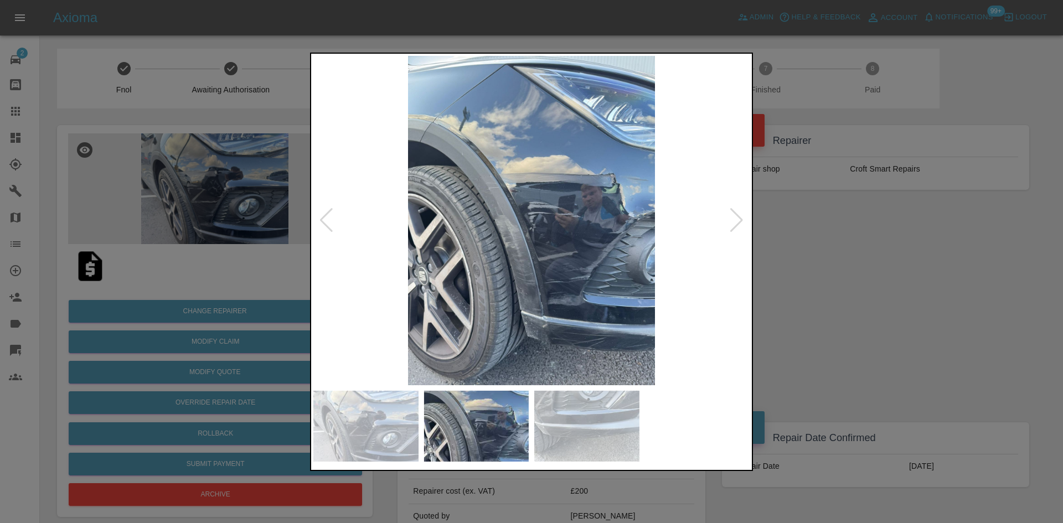
click at [731, 219] on div at bounding box center [736, 220] width 15 height 24
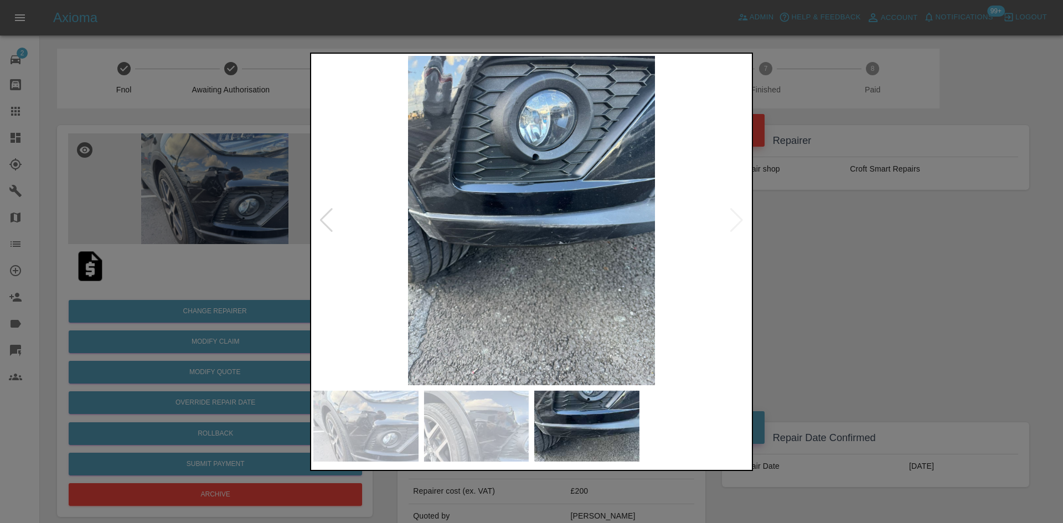
click at [731, 219] on img at bounding box center [531, 220] width 436 height 329
drag, startPoint x: 946, startPoint y: 236, endPoint x: 934, endPoint y: 235, distance: 12.8
click at [943, 236] on div at bounding box center [531, 261] width 1063 height 523
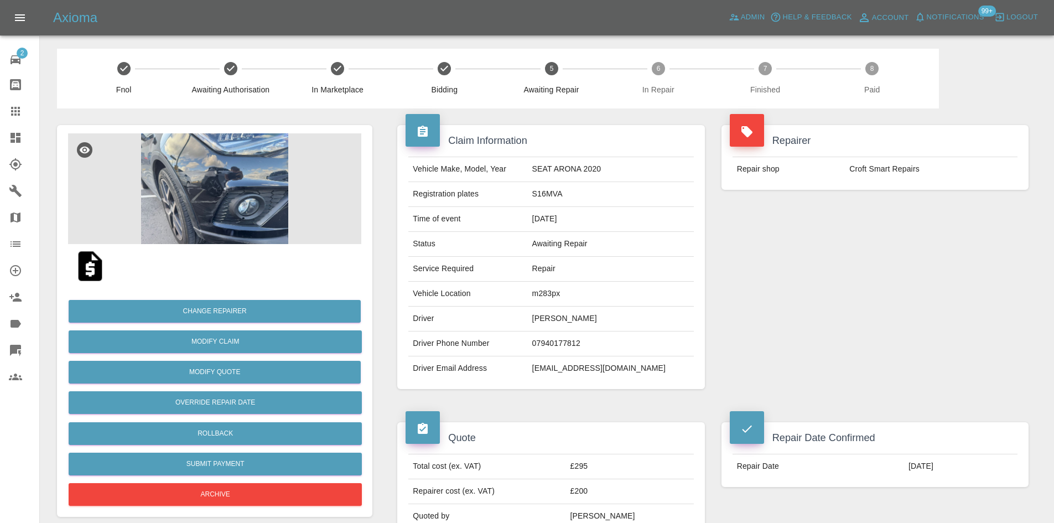
click at [231, 179] on img at bounding box center [214, 188] width 293 height 111
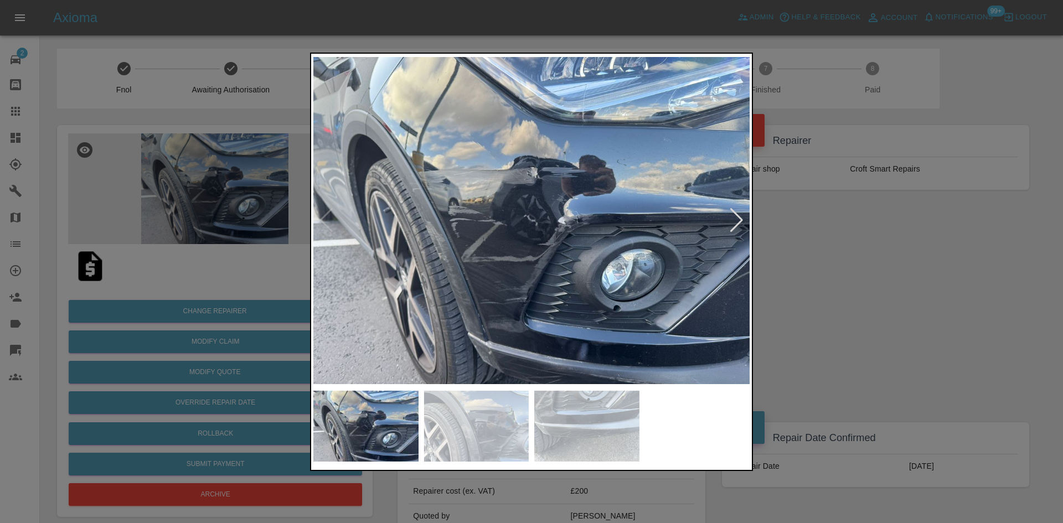
click at [491, 198] on img at bounding box center [531, 220] width 436 height 329
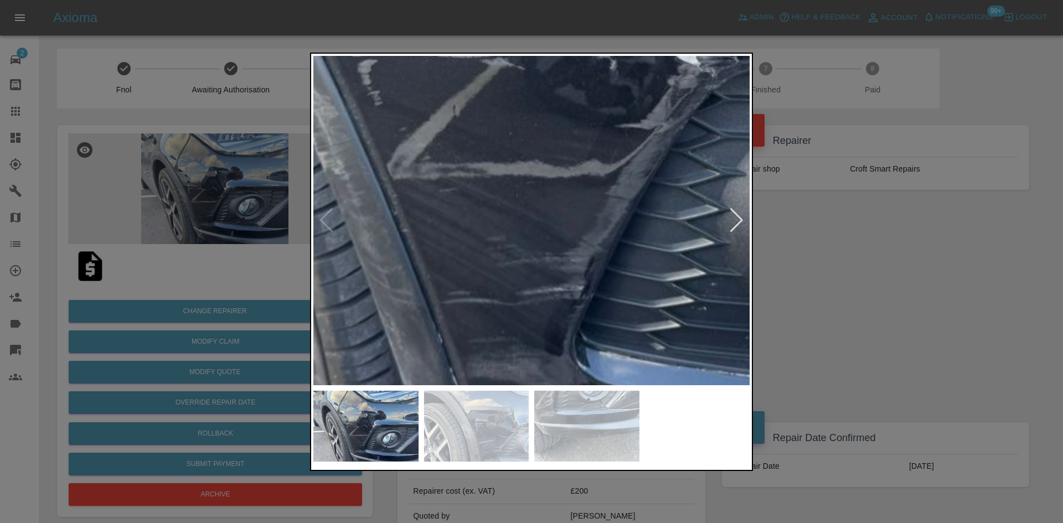
click at [449, 28] on div at bounding box center [531, 261] width 1063 height 523
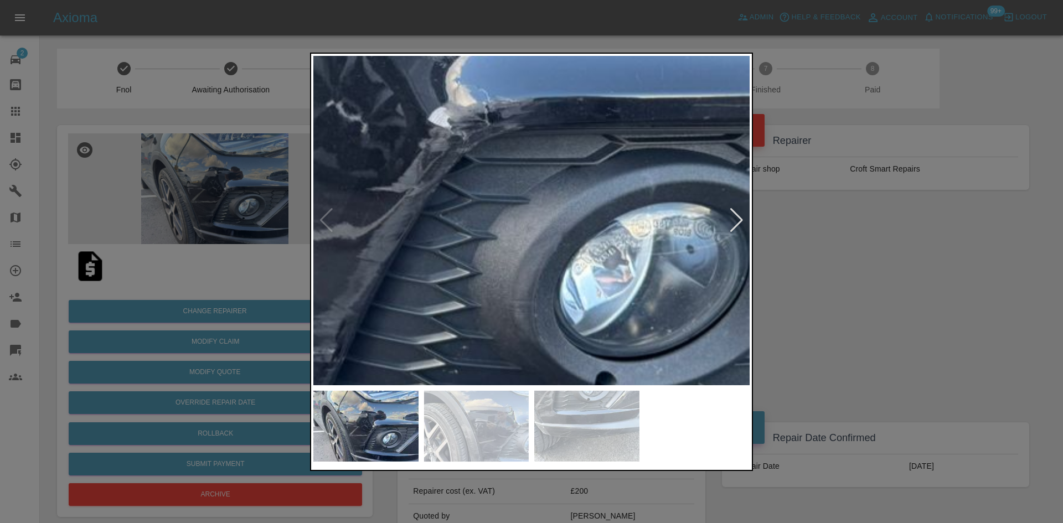
click at [396, 415] on div at bounding box center [531, 262] width 443 height 418
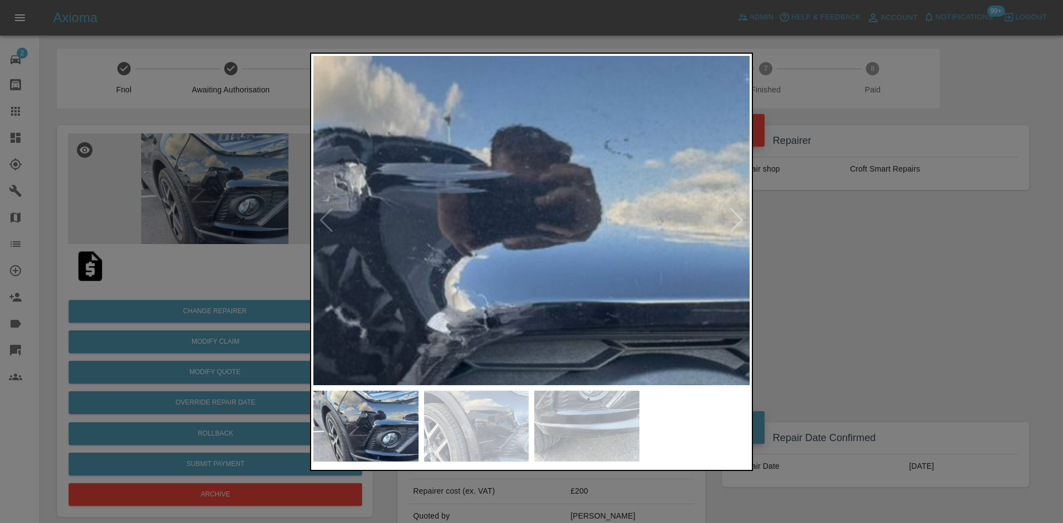
click at [452, 328] on img at bounding box center [348, 322] width 1308 height 989
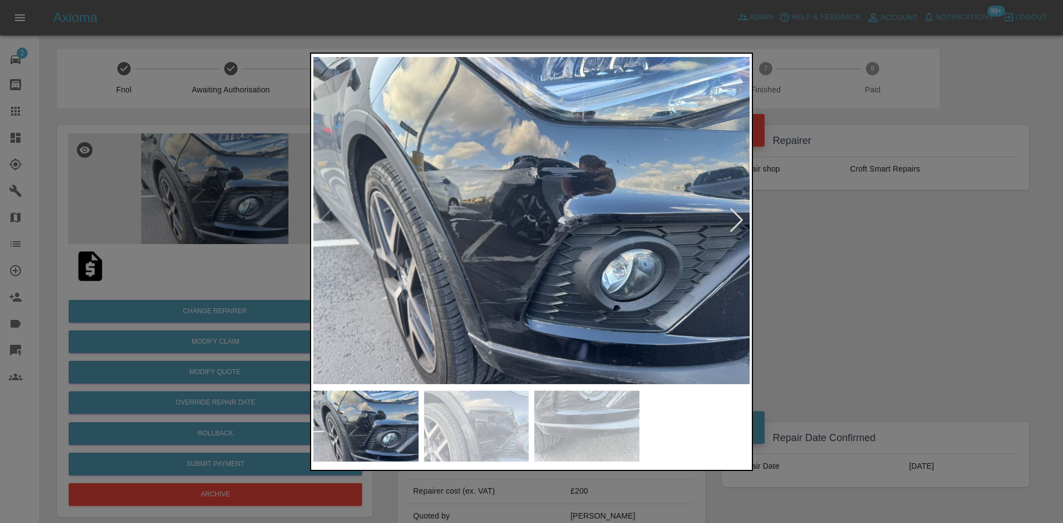
click at [734, 221] on div at bounding box center [736, 220] width 15 height 24
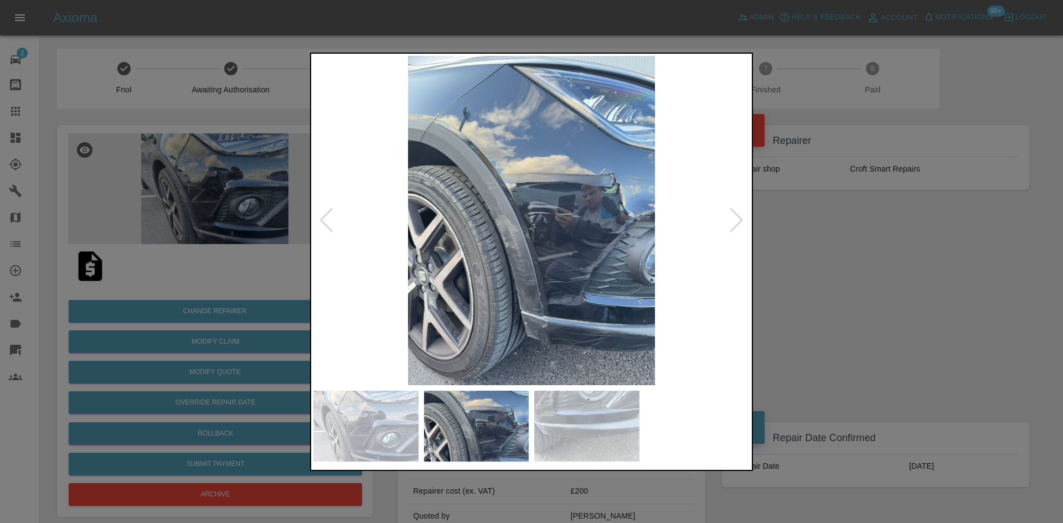
click at [575, 215] on img at bounding box center [531, 220] width 436 height 329
click at [574, 215] on img at bounding box center [531, 220] width 436 height 329
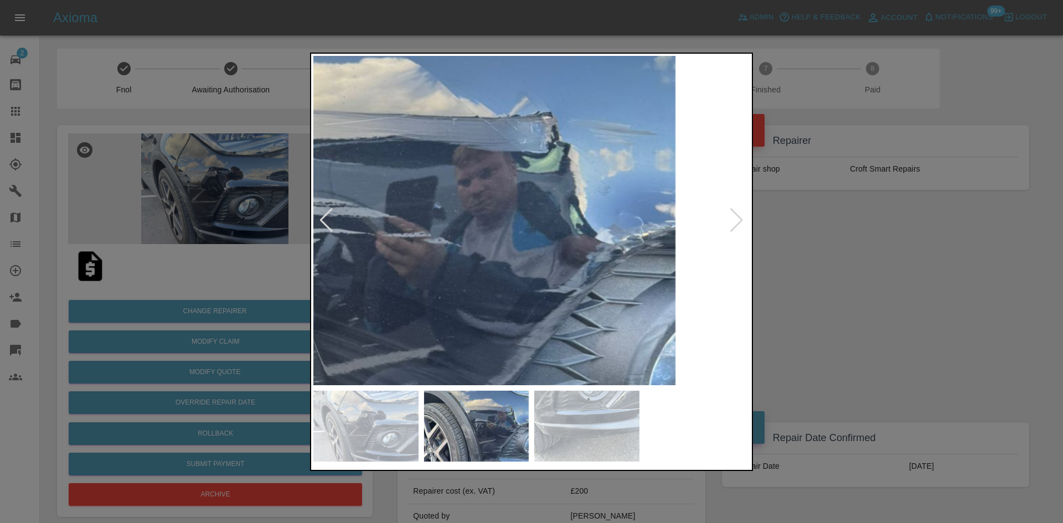
click at [509, 310] on img at bounding box center [305, 254] width 1308 height 989
click at [745, 224] on img at bounding box center [304, 254] width 1308 height 989
click at [735, 220] on div at bounding box center [736, 220] width 15 height 24
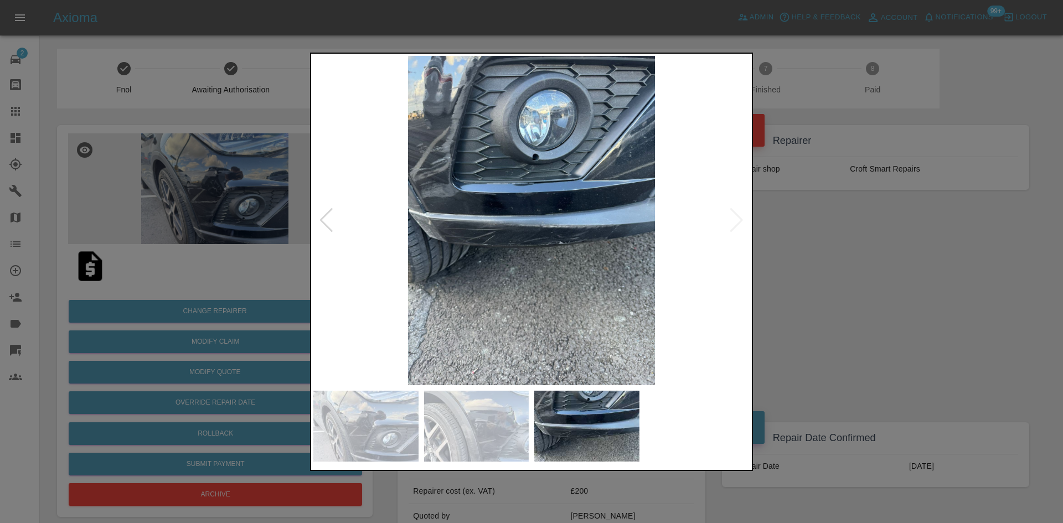
click at [541, 174] on img at bounding box center [531, 220] width 436 height 329
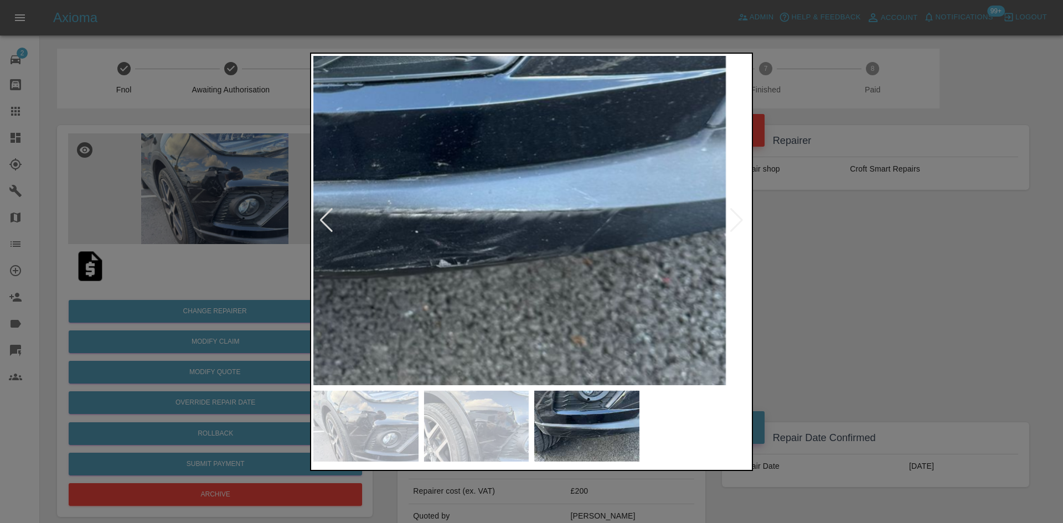
click at [702, 200] on img at bounding box center [355, 196] width 1308 height 989
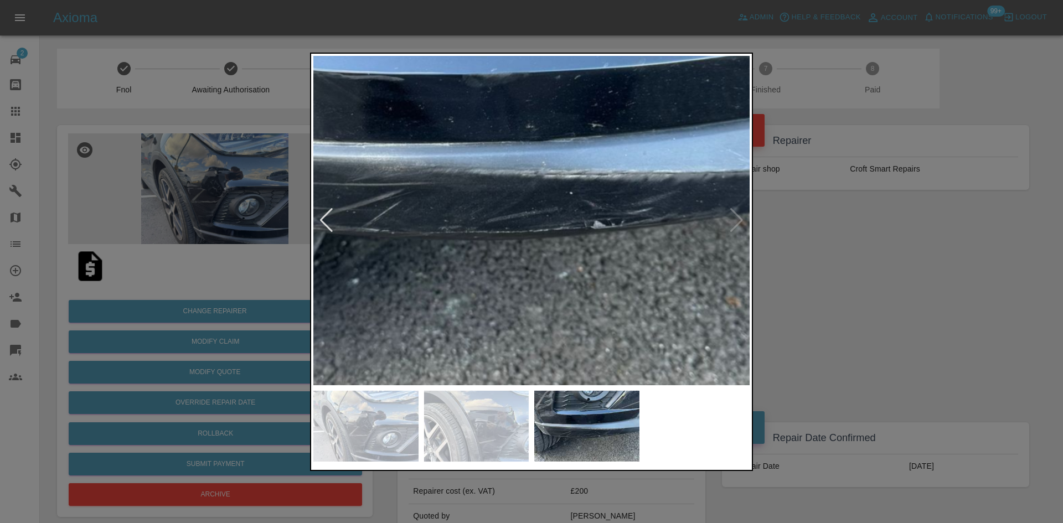
click at [597, 200] on img at bounding box center [510, 157] width 1308 height 989
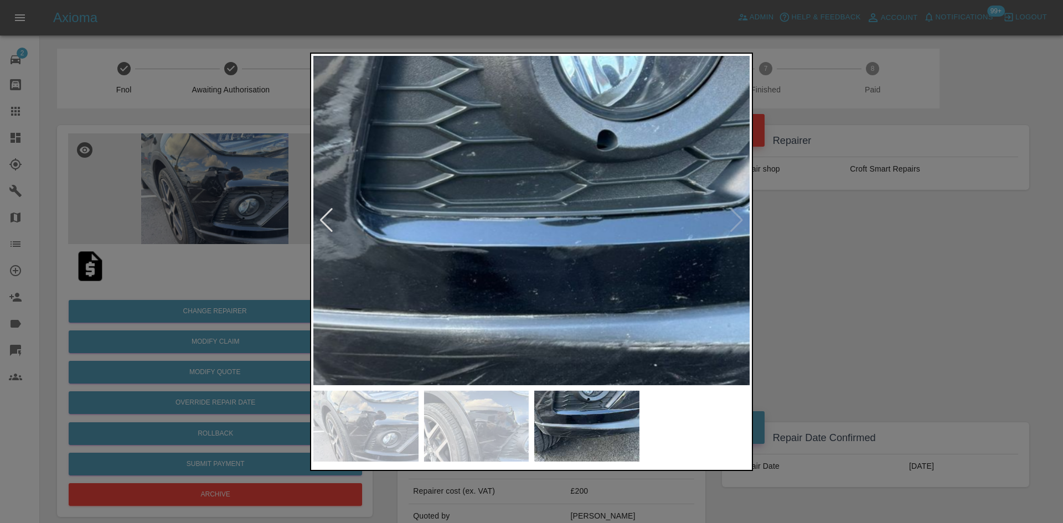
click at [547, 429] on div at bounding box center [531, 262] width 443 height 418
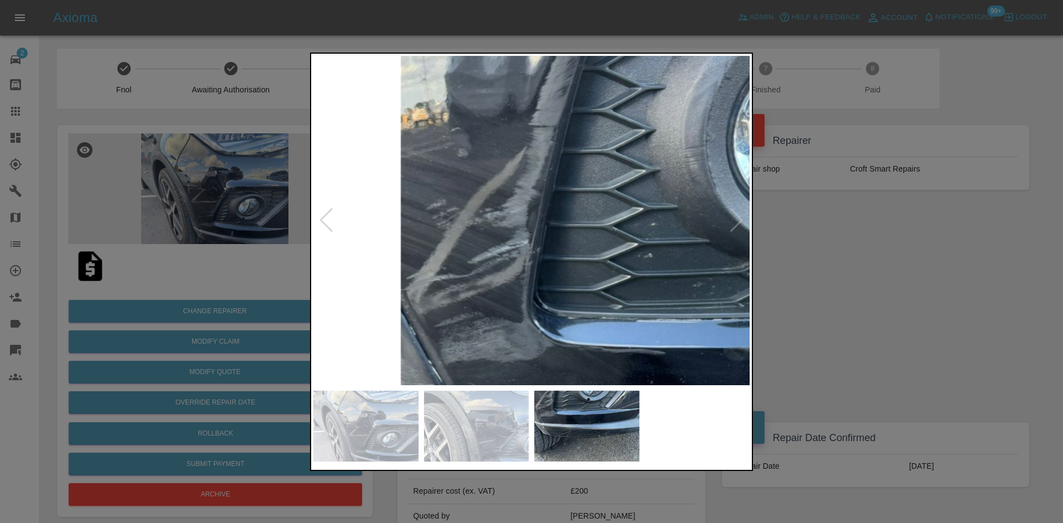
click at [505, 190] on img at bounding box center [771, 431] width 1308 height 989
click at [802, 226] on div at bounding box center [531, 261] width 1063 height 523
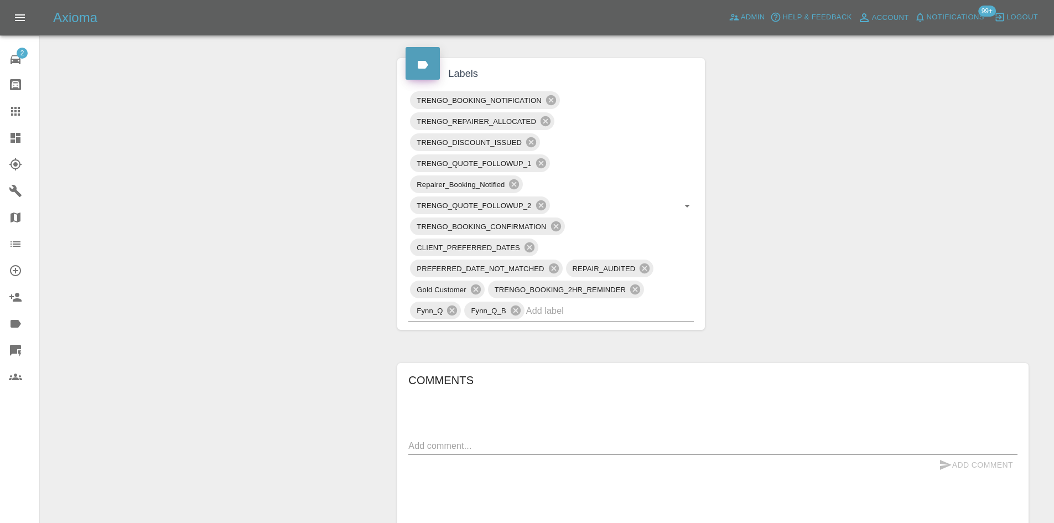
scroll to position [664, 0]
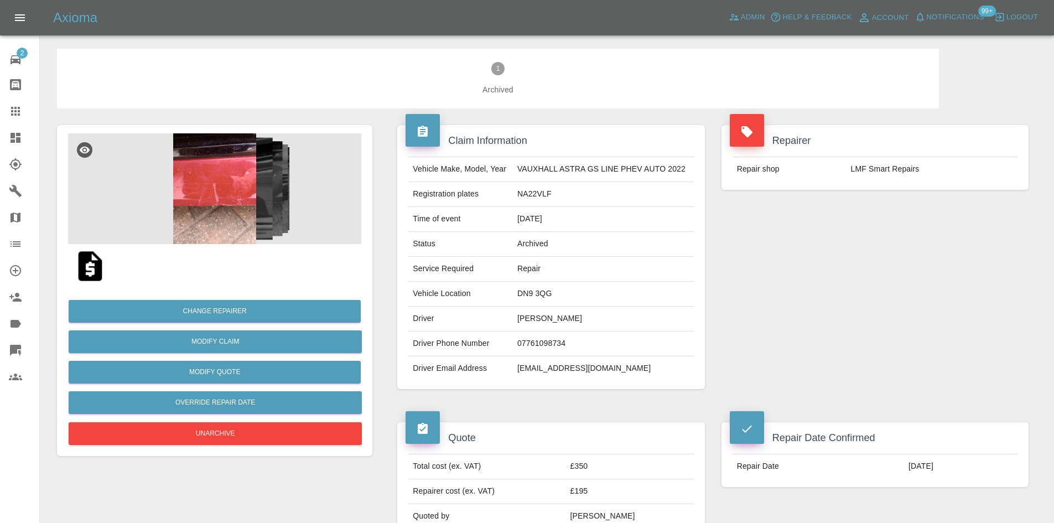
click at [299, 227] on img at bounding box center [214, 188] width 293 height 111
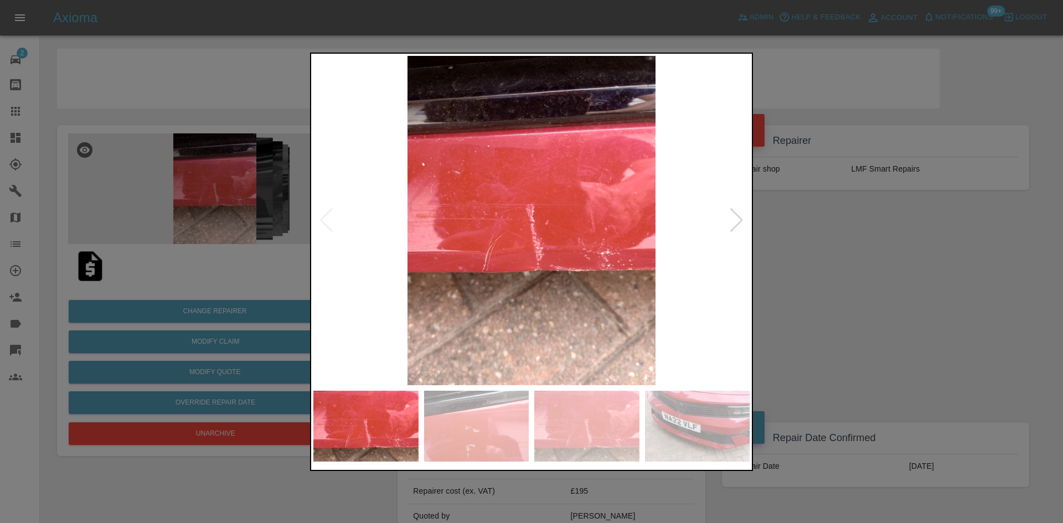
click at [735, 225] on div at bounding box center [736, 220] width 15 height 24
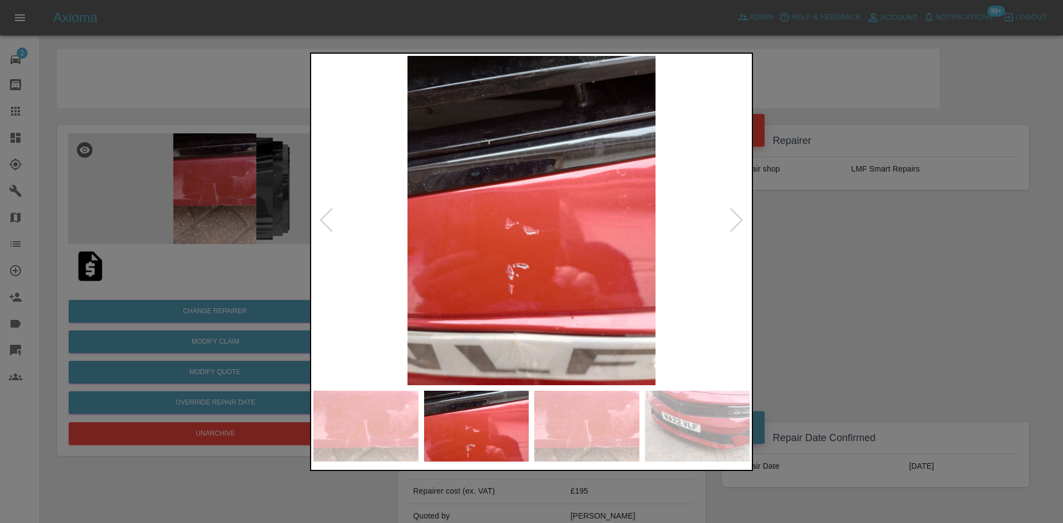
click at [735, 225] on div at bounding box center [736, 220] width 15 height 24
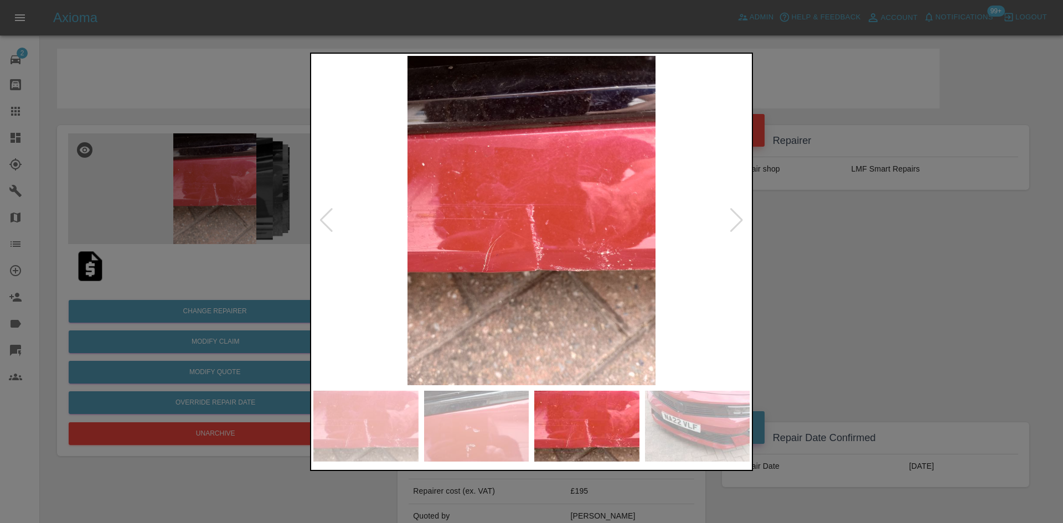
click at [735, 225] on div at bounding box center [736, 220] width 15 height 24
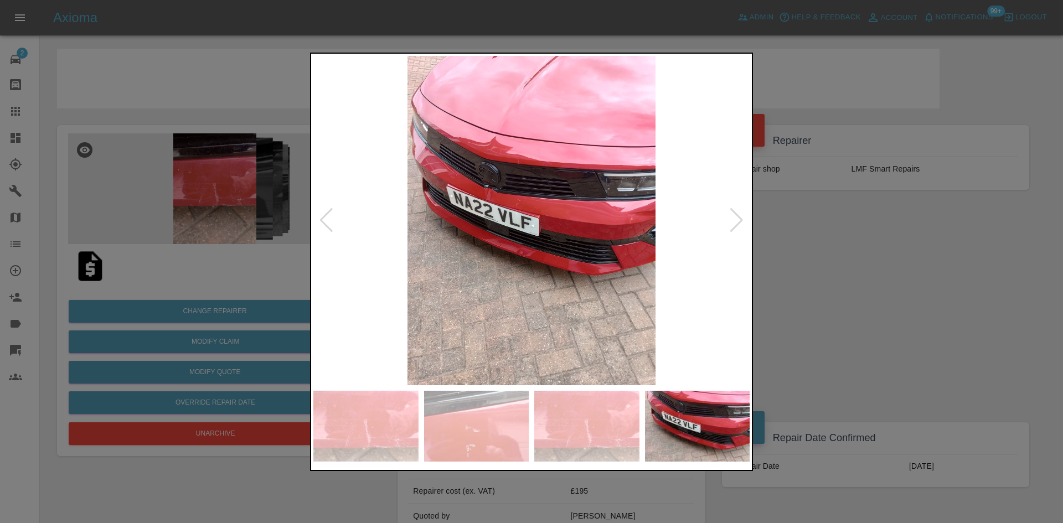
click at [851, 273] on div at bounding box center [531, 261] width 1063 height 523
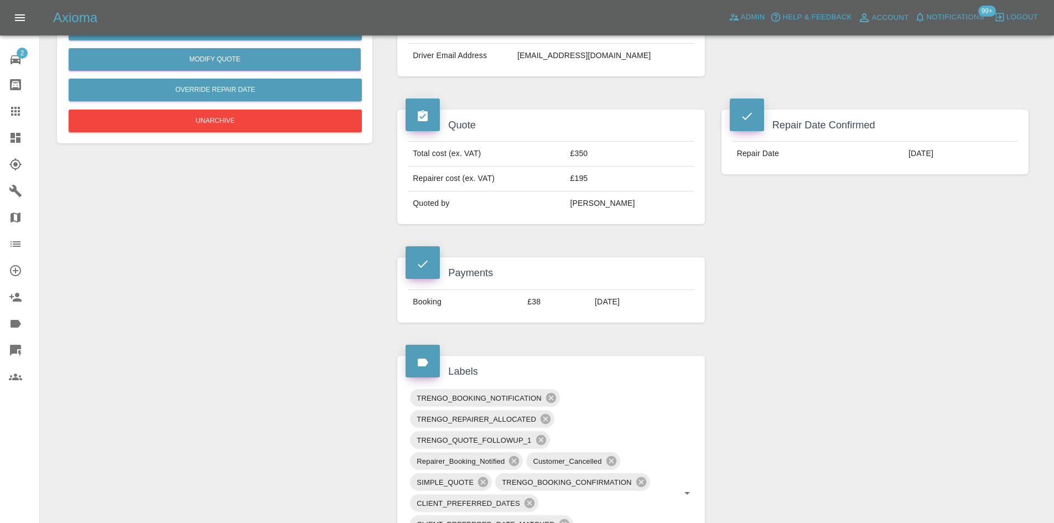
scroll to position [332, 0]
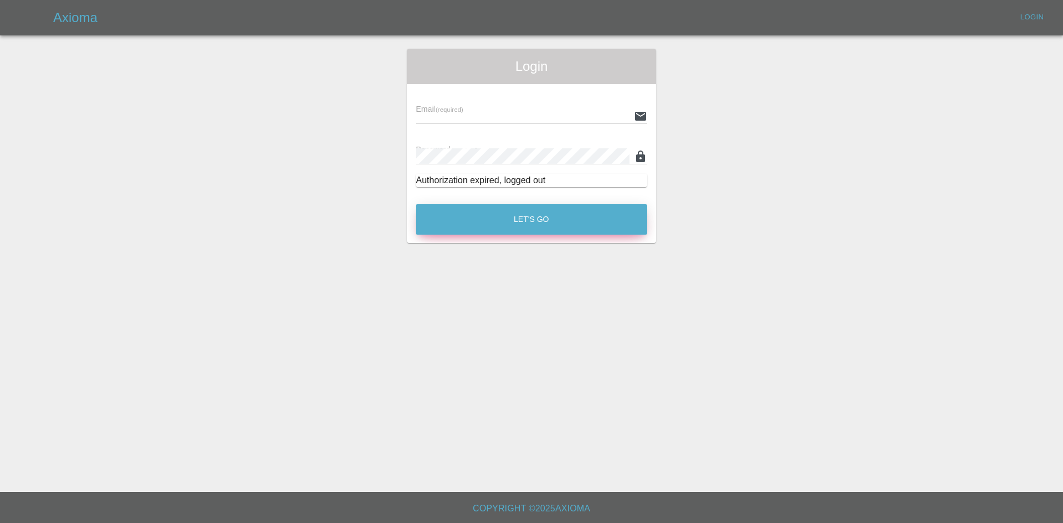
click at [465, 212] on button "Let's Go" at bounding box center [531, 219] width 231 height 30
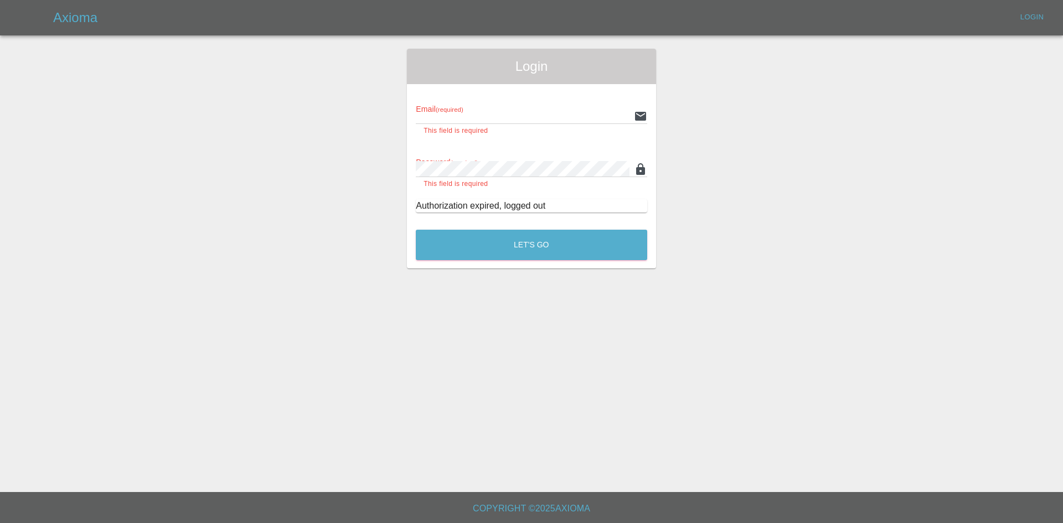
type input "[PERSON_NAME][EMAIL_ADDRESS][PERSON_NAME][DOMAIN_NAME]"
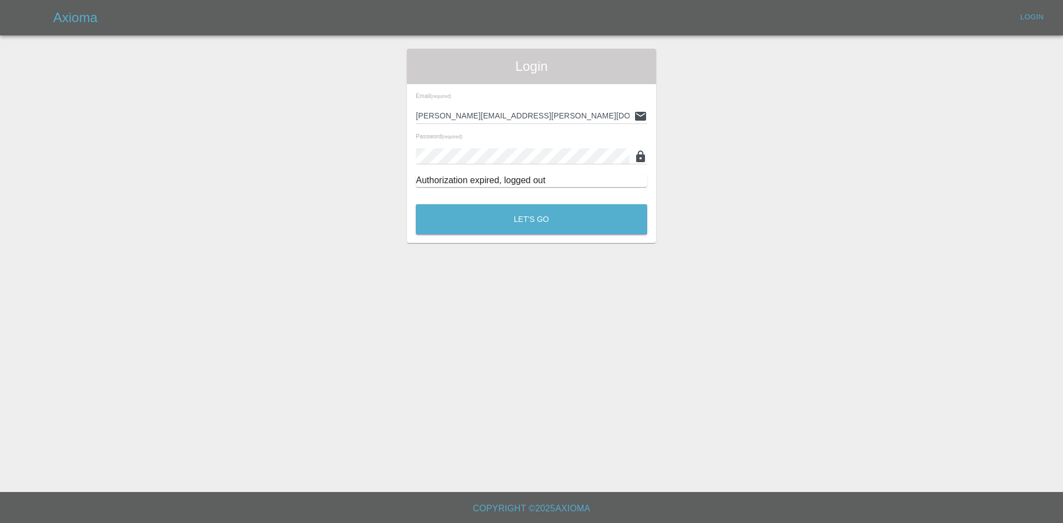
click at [555, 239] on div "Login Email (required) [PERSON_NAME][EMAIL_ADDRESS][PERSON_NAME][DOMAIN_NAME] P…" at bounding box center [531, 146] width 249 height 194
click at [555, 233] on button "Let's Go" at bounding box center [531, 219] width 231 height 30
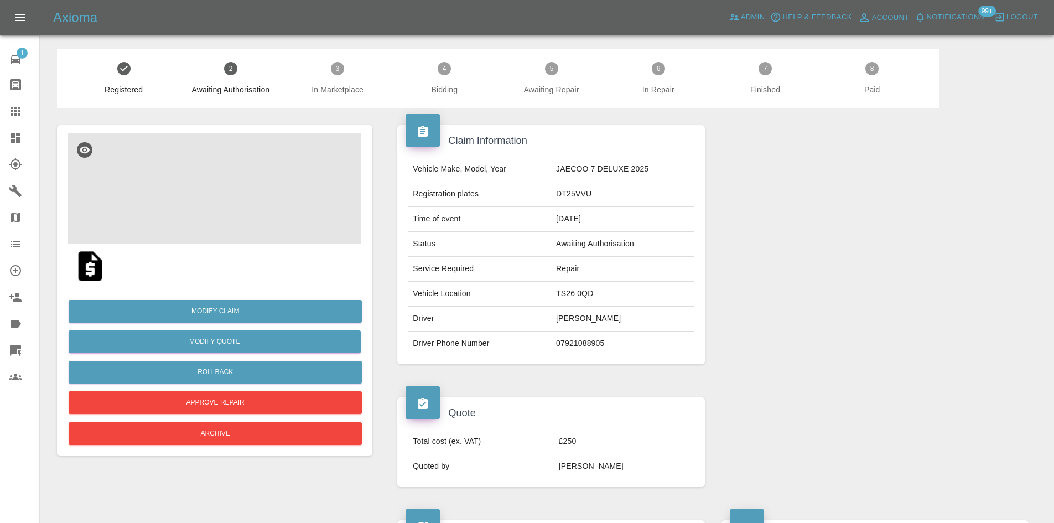
click at [206, 172] on img at bounding box center [214, 188] width 293 height 111
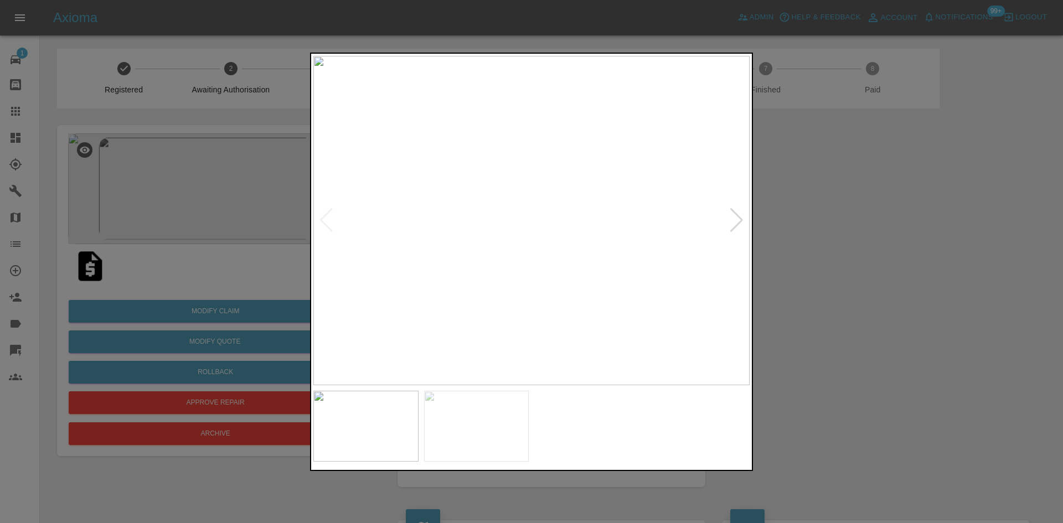
click at [732, 221] on div at bounding box center [736, 220] width 15 height 24
click at [732, 221] on img at bounding box center [531, 220] width 436 height 329
click at [799, 249] on div at bounding box center [531, 261] width 1063 height 523
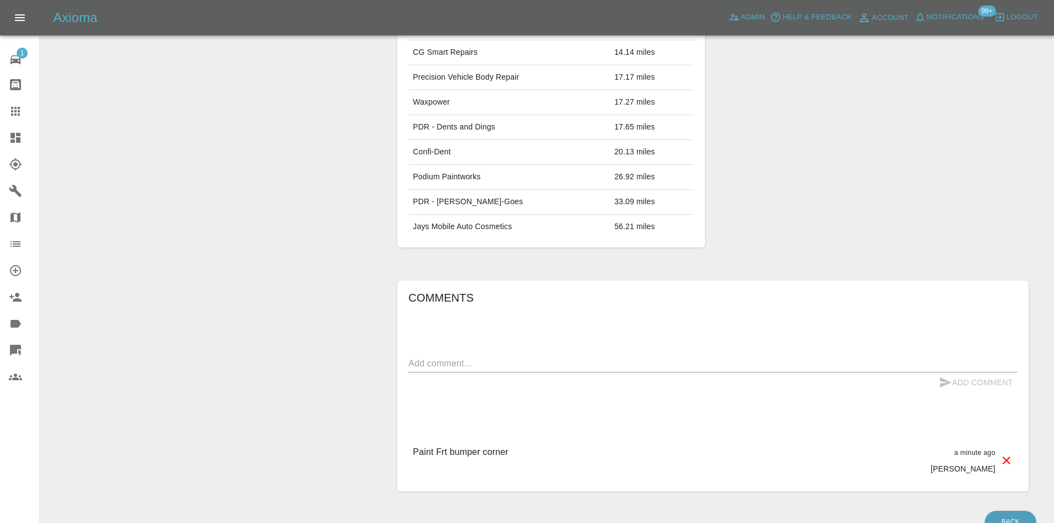
scroll to position [620, 0]
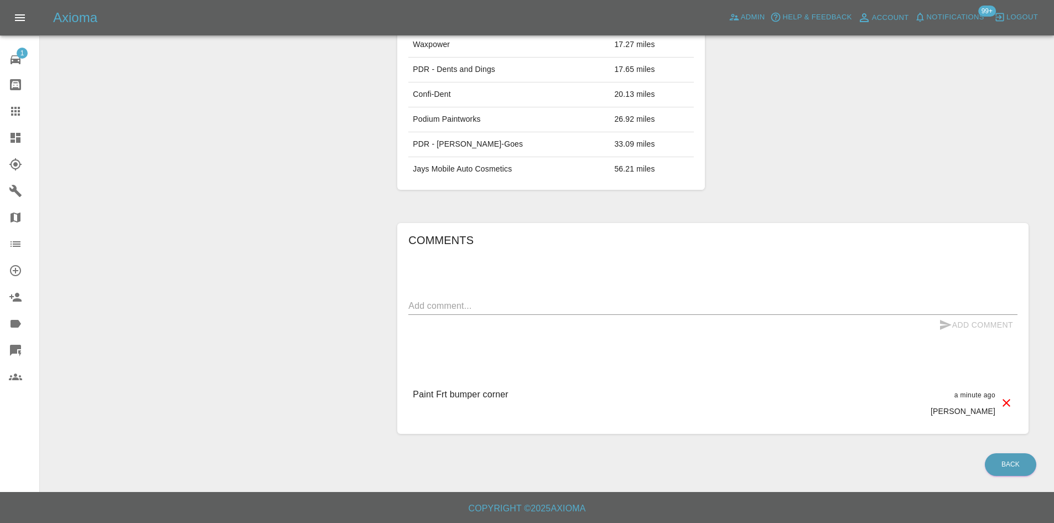
click at [20, 141] on icon at bounding box center [16, 138] width 10 height 10
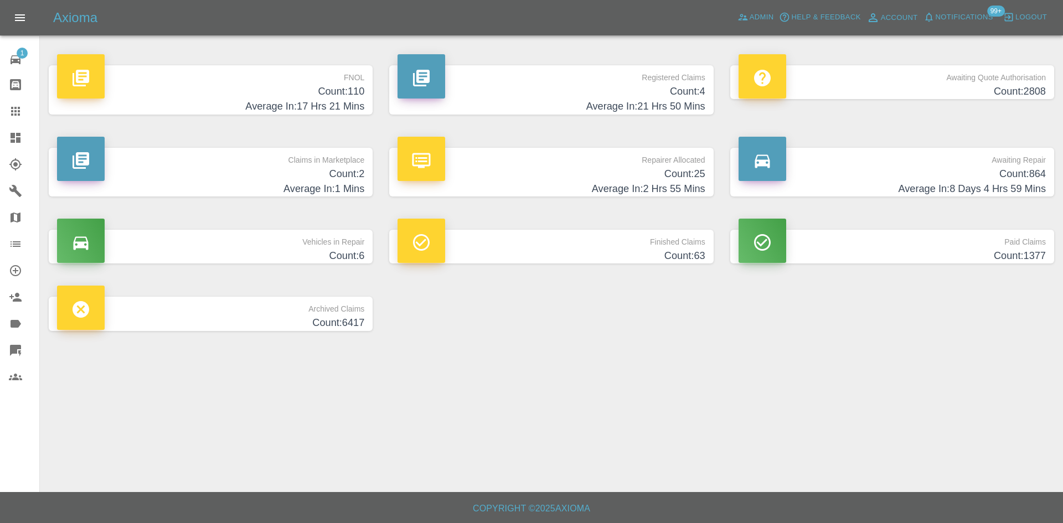
click at [547, 96] on h4 "Count: 4" at bounding box center [550, 91] width 307 height 15
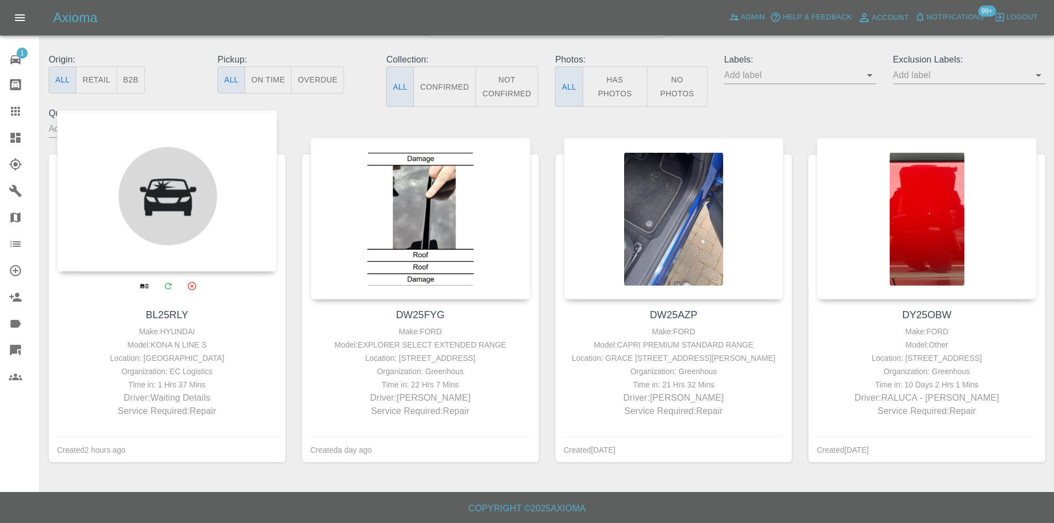
scroll to position [127, 0]
click at [194, 183] on div at bounding box center [167, 191] width 220 height 162
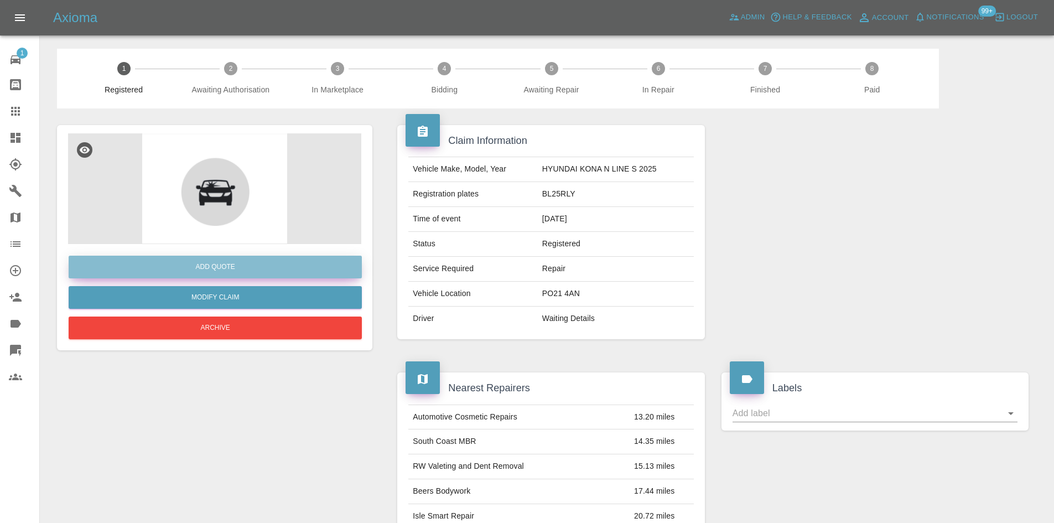
click at [286, 265] on button "Add Quote" at bounding box center [215, 267] width 293 height 23
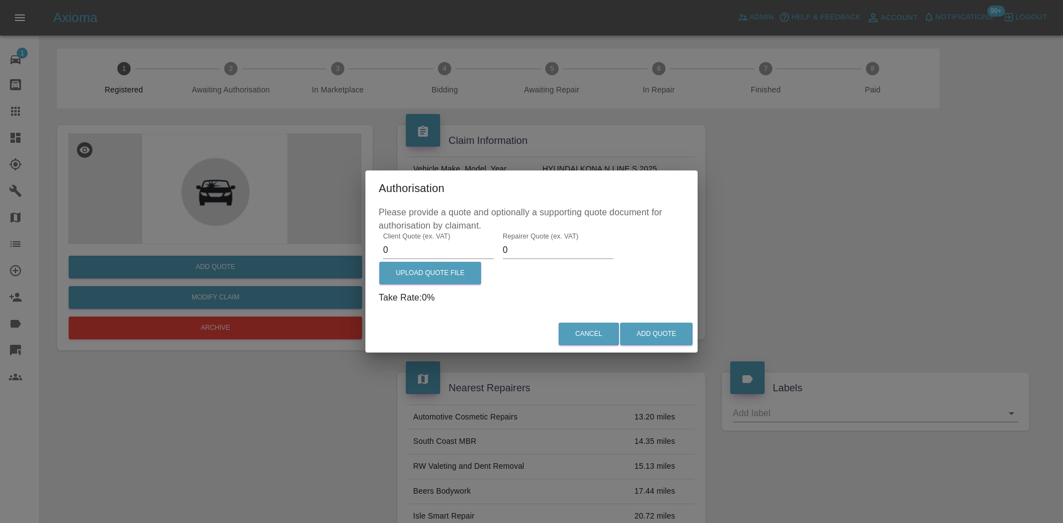
click at [412, 256] on input "0" at bounding box center [438, 250] width 111 height 18
type input "375"
click at [557, 247] on input "0" at bounding box center [558, 250] width 111 height 18
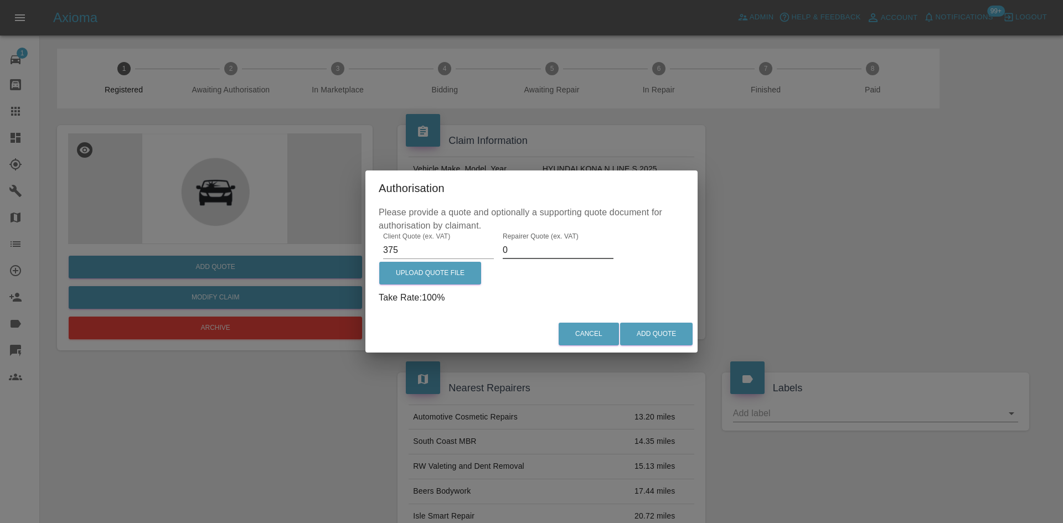
click at [557, 247] on input "0" at bounding box center [558, 250] width 111 height 18
type input "0250"
click at [660, 348] on div "Cancel Add Quote" at bounding box center [531, 333] width 332 height 37
click at [658, 340] on button "Add Quote" at bounding box center [656, 334] width 73 height 23
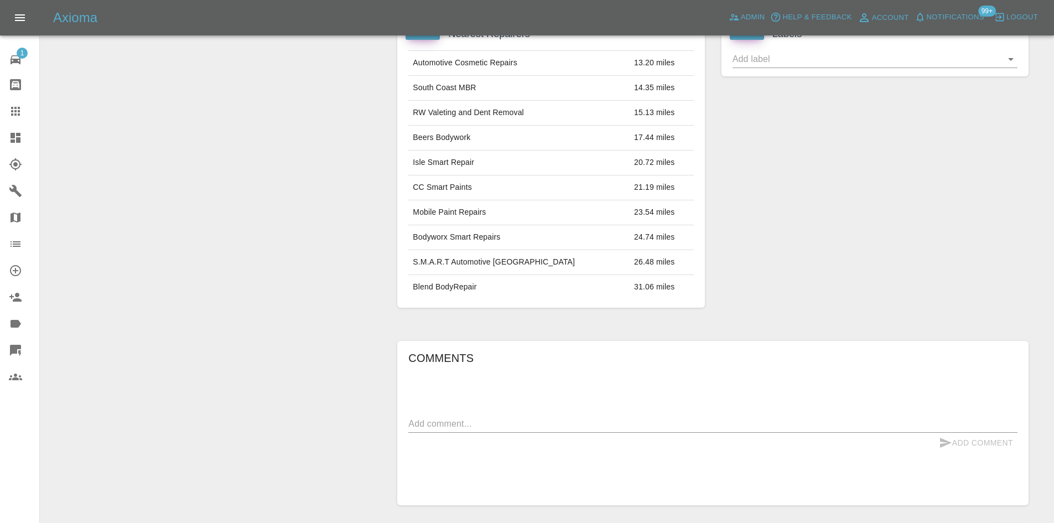
scroll to position [574, 0]
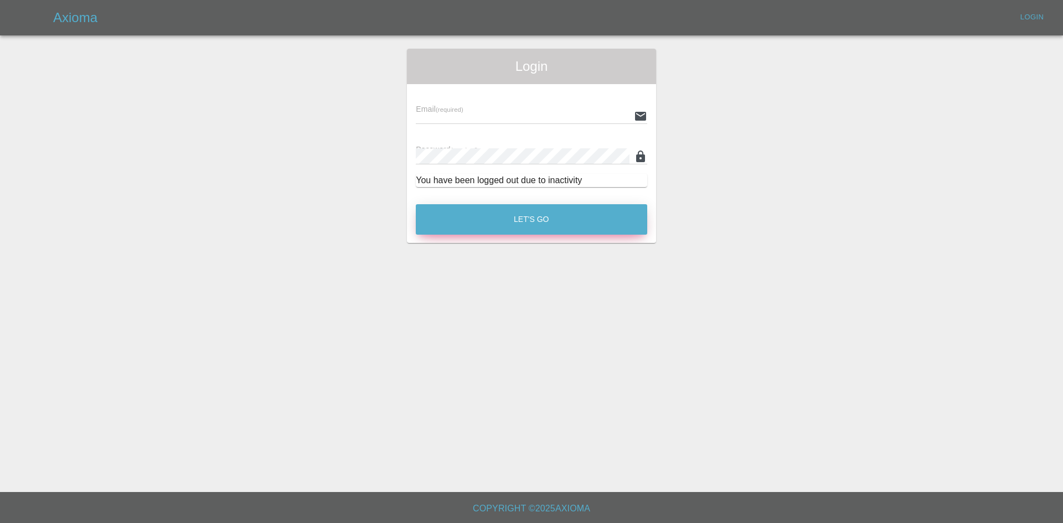
type input "[PERSON_NAME][EMAIL_ADDRESS][PERSON_NAME][DOMAIN_NAME]"
click at [500, 206] on button "Let's Go" at bounding box center [531, 219] width 231 height 30
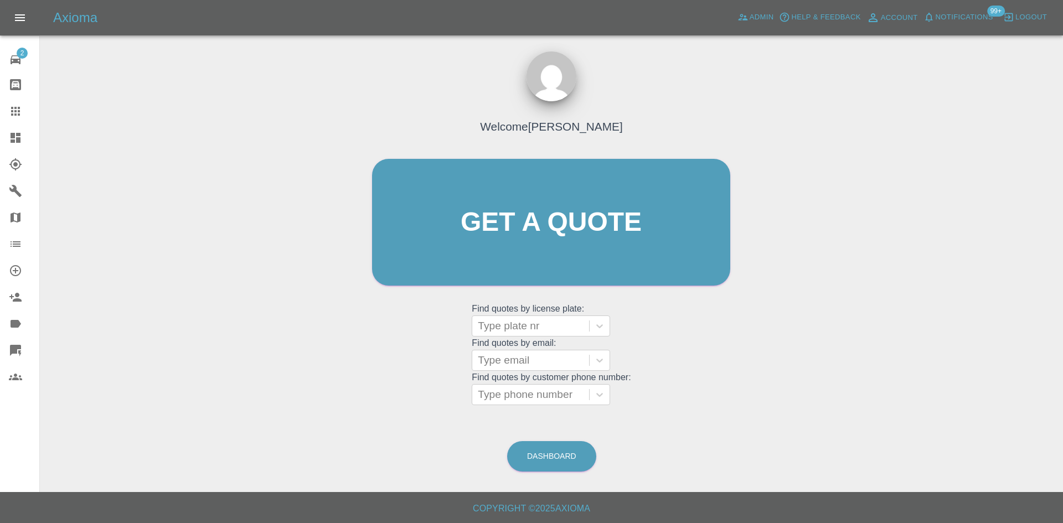
click at [25, 159] on div at bounding box center [24, 164] width 31 height 13
click at [25, 149] on html "Axioma Admin Help & Feedback Account Notifications 99+ Logout 2 Repair home Bod…" at bounding box center [531, 261] width 1063 height 523
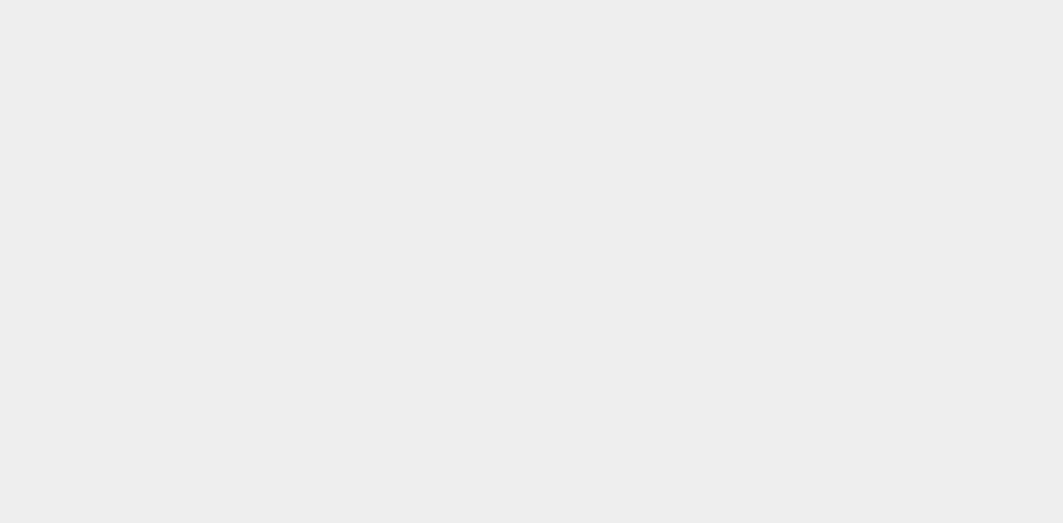
click at [131, 0] on html at bounding box center [531, 0] width 1063 height 0
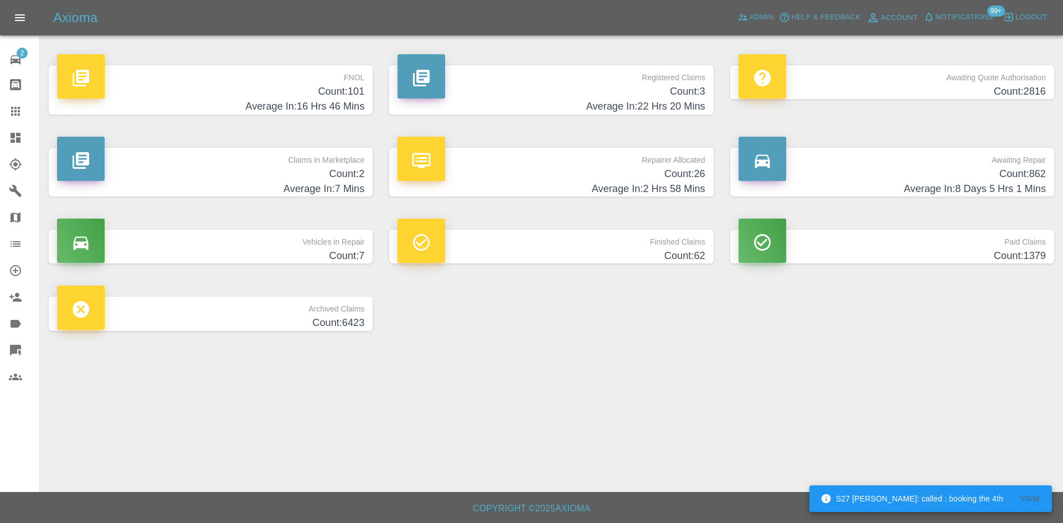
click at [592, 100] on h4 "Average In: 22 Hrs 20 Mins" at bounding box center [550, 106] width 307 height 15
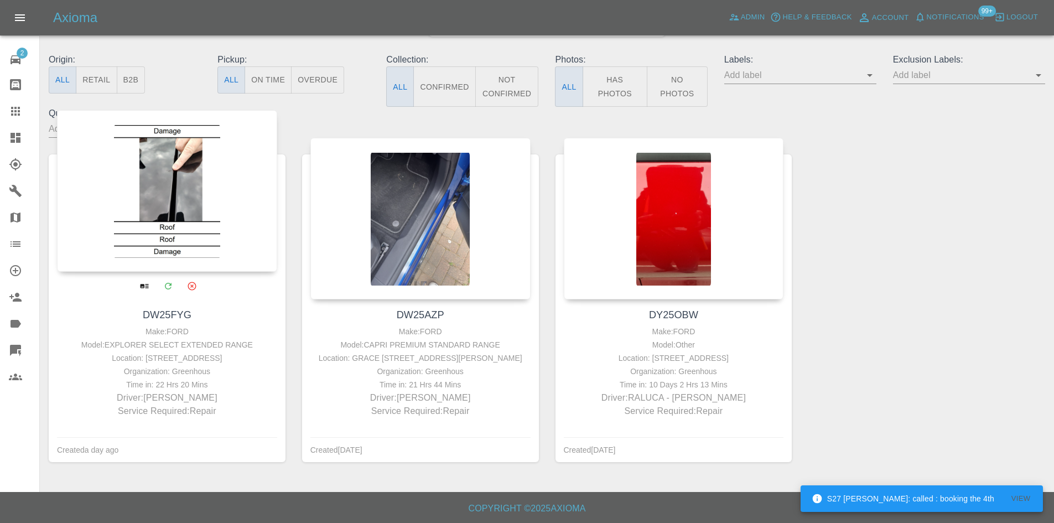
scroll to position [127, 0]
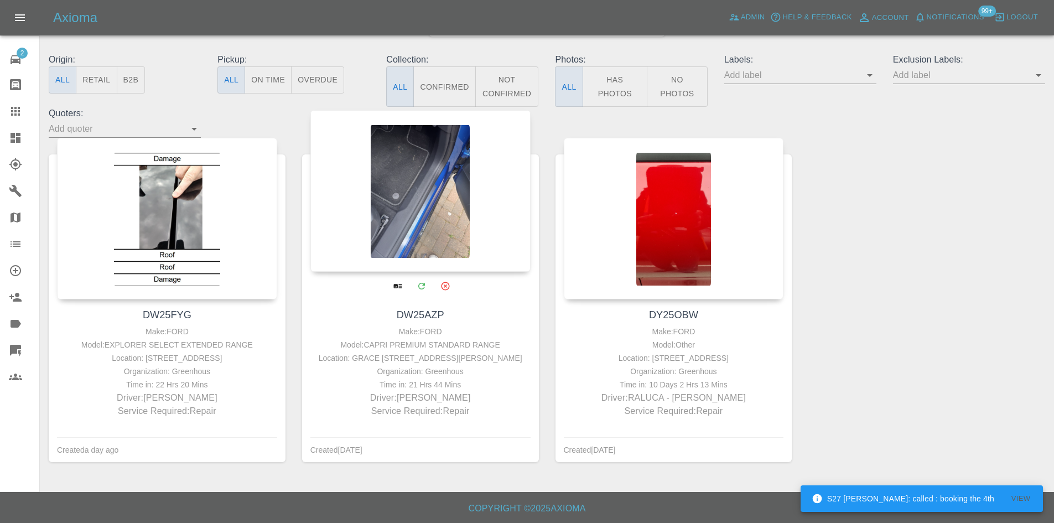
click at [361, 212] on div at bounding box center [420, 191] width 220 height 162
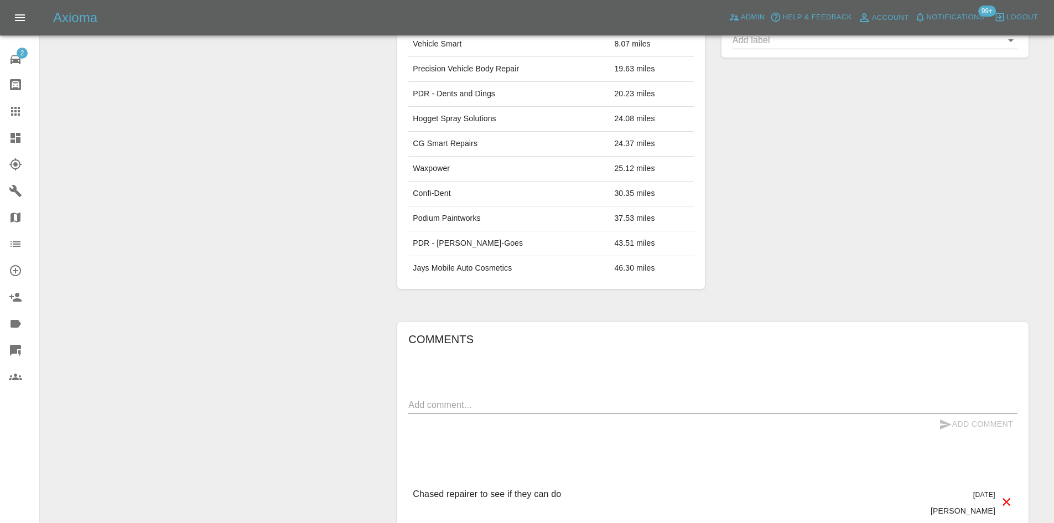
scroll to position [332, 0]
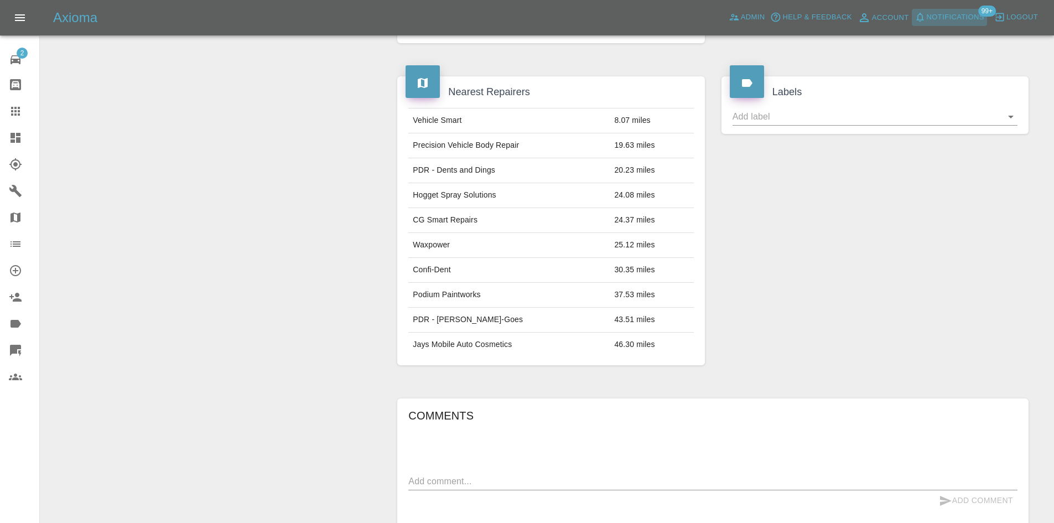
click at [964, 24] on button "Notifications" at bounding box center [949, 17] width 75 height 17
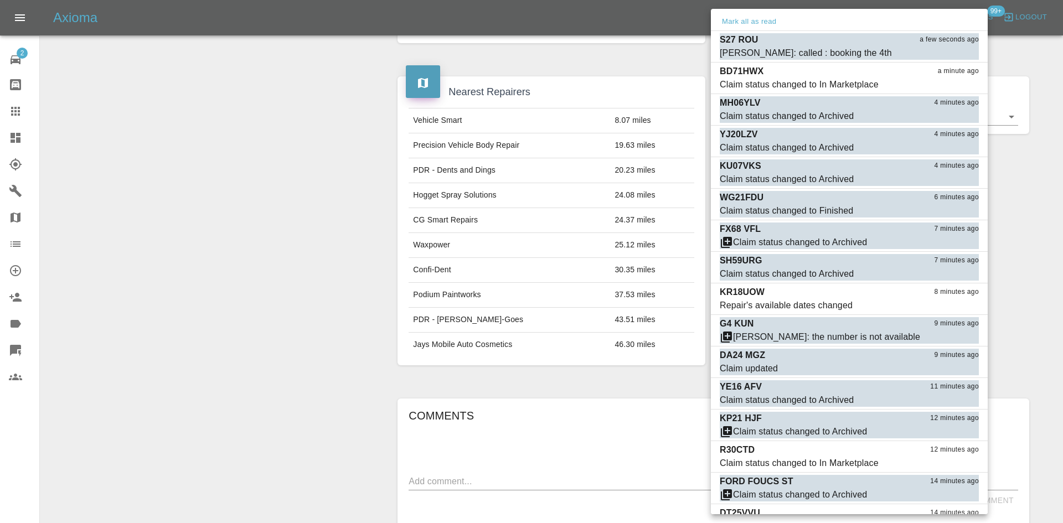
drag, startPoint x: 110, startPoint y: 101, endPoint x: 587, endPoint y: 48, distance: 480.0
click at [111, 101] on div at bounding box center [531, 261] width 1063 height 523
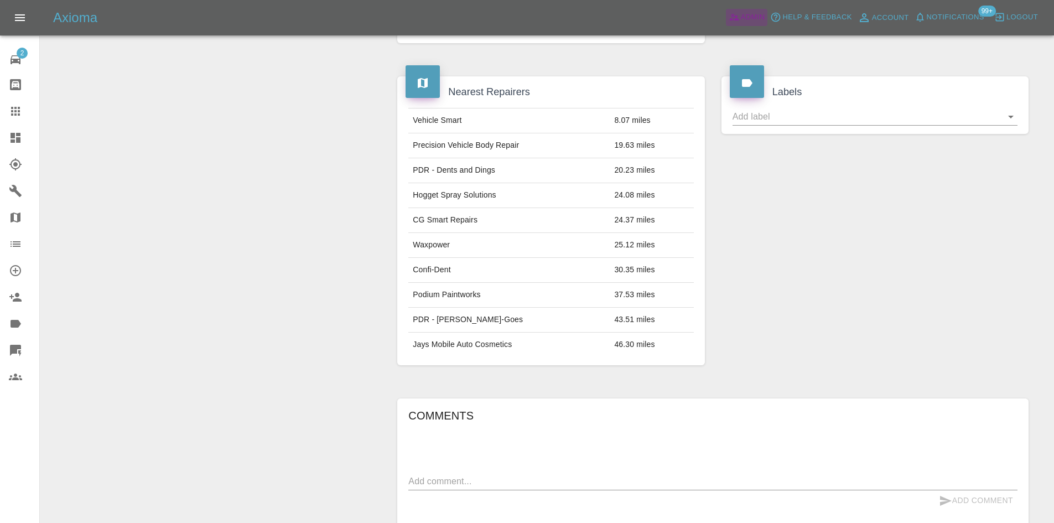
click at [739, 22] on icon at bounding box center [734, 17] width 11 height 11
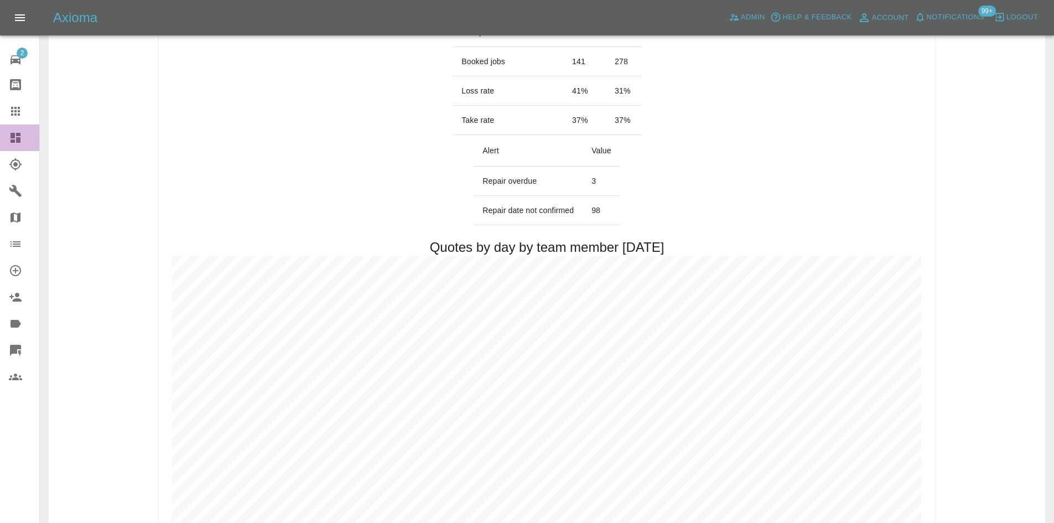
click at [0, 141] on link "Dashboard" at bounding box center [19, 138] width 39 height 27
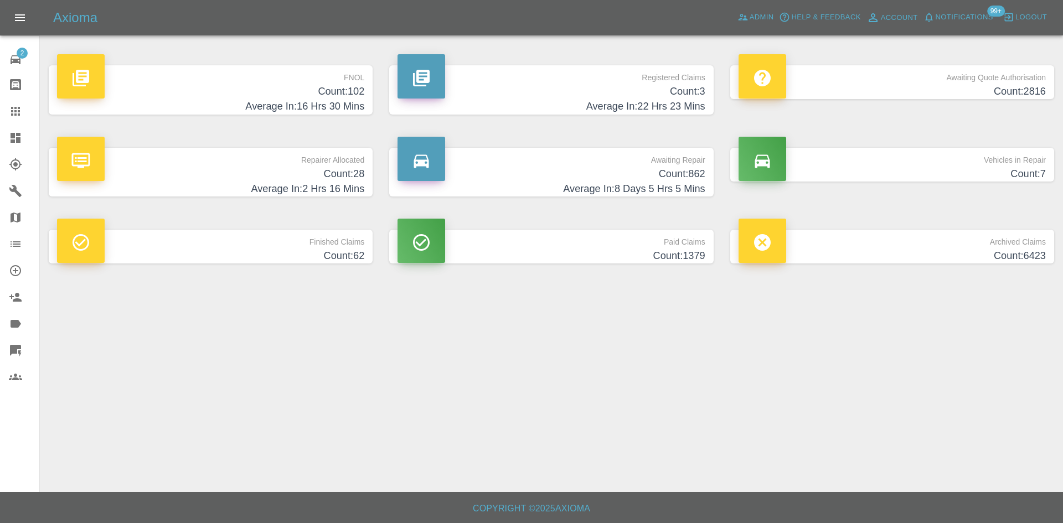
click at [587, 87] on h4 "Count: 3" at bounding box center [550, 91] width 307 height 15
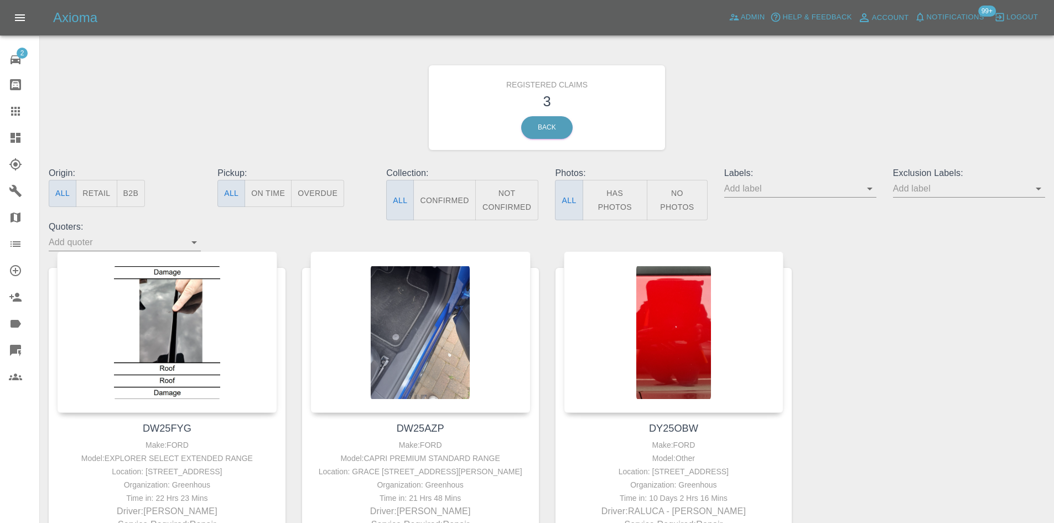
click at [8, 122] on link "Claims" at bounding box center [19, 111] width 39 height 27
click at [7, 127] on link "Dashboard" at bounding box center [19, 138] width 39 height 27
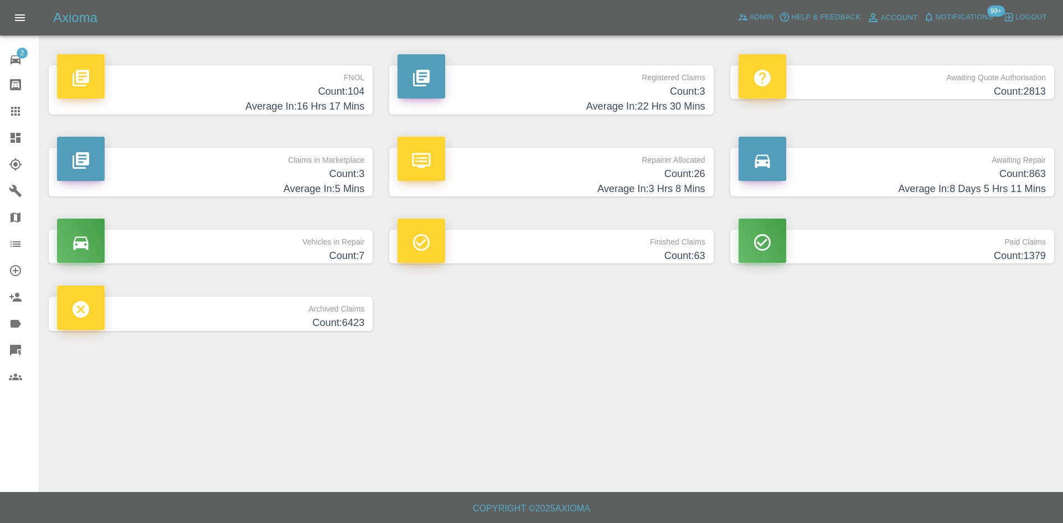
click at [152, 143] on div "Claims in Marketplace Count: 3 Average In: 5 Mins" at bounding box center [210, 172] width 340 height 82
click at [158, 156] on p "Claims in Marketplace" at bounding box center [210, 157] width 307 height 19
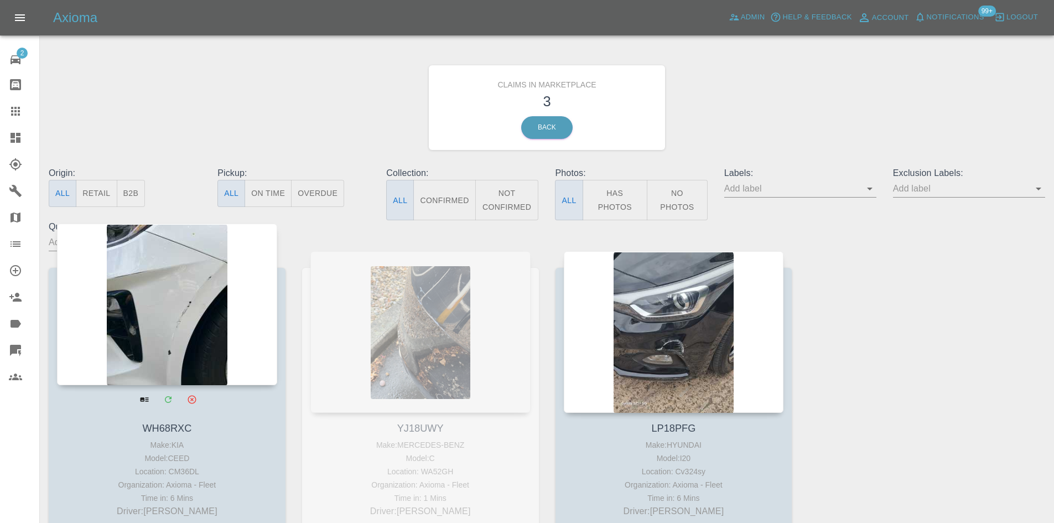
click at [150, 287] on div at bounding box center [167, 305] width 220 height 162
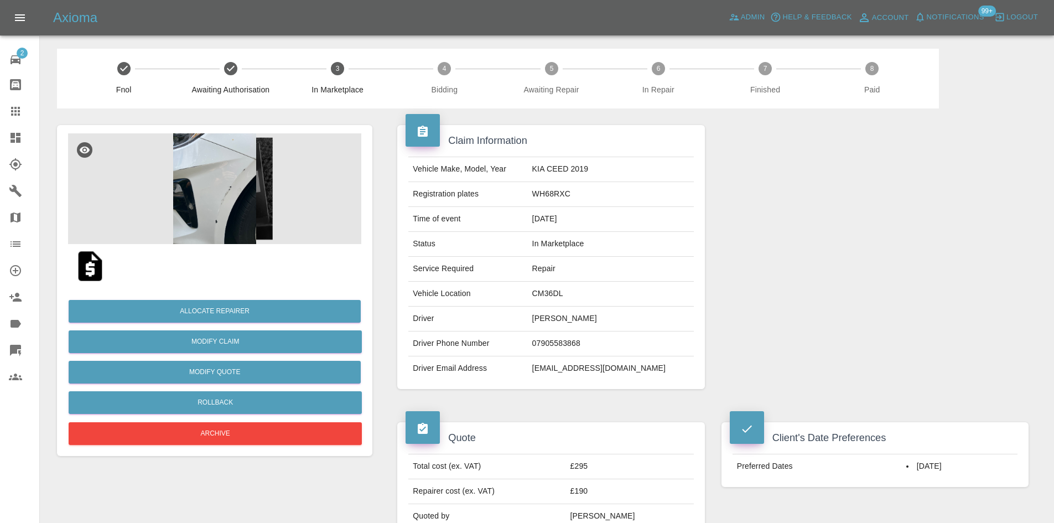
click at [250, 224] on img at bounding box center [214, 188] width 293 height 111
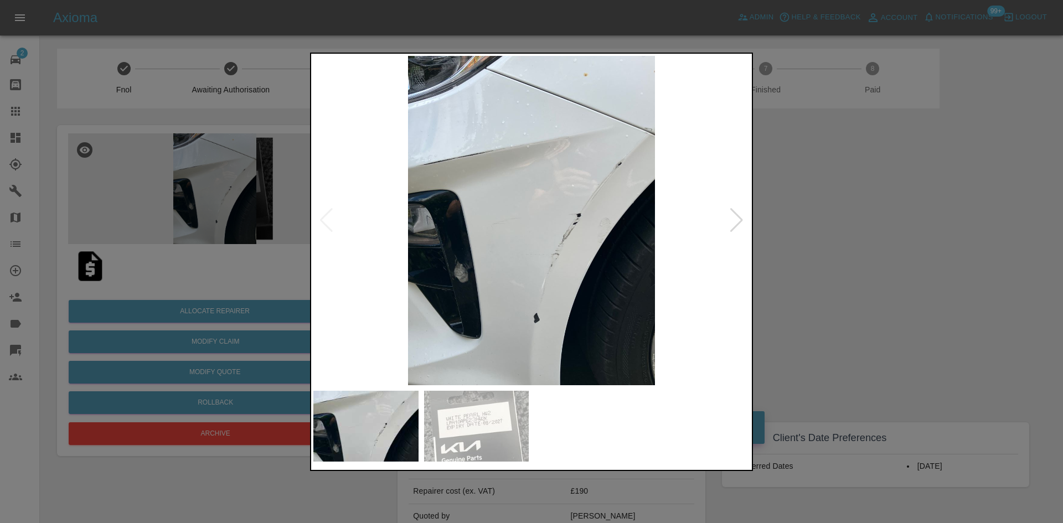
click at [715, 239] on img at bounding box center [531, 220] width 436 height 329
click at [734, 217] on div at bounding box center [736, 220] width 15 height 24
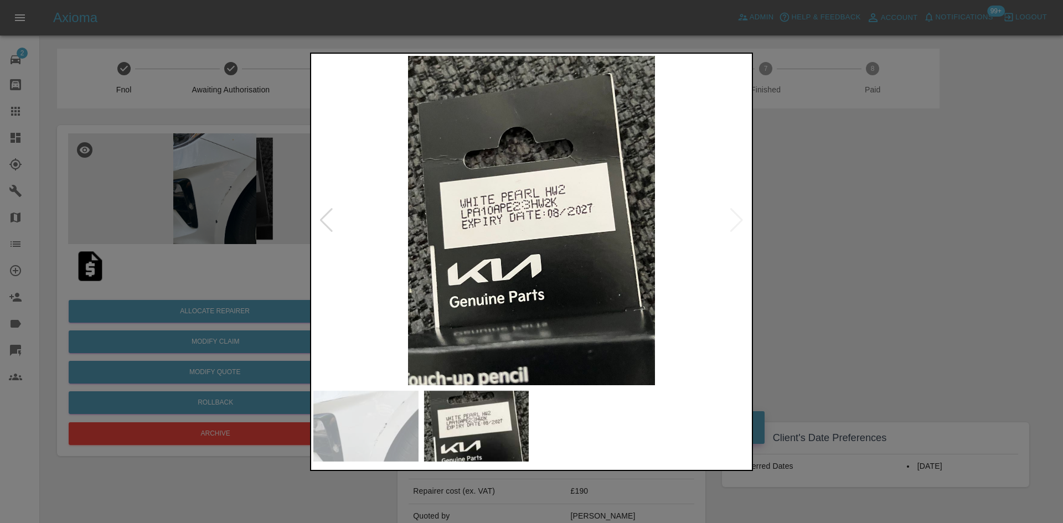
click at [367, 226] on img at bounding box center [531, 220] width 436 height 329
click at [345, 222] on img at bounding box center [531, 220] width 436 height 329
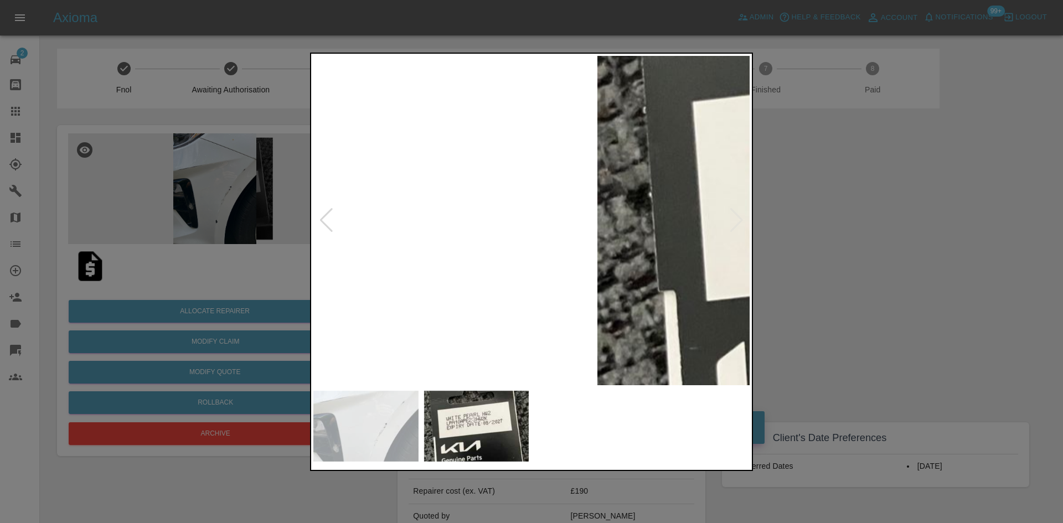
drag, startPoint x: 276, startPoint y: 207, endPoint x: 286, endPoint y: 209, distance: 9.7
click at [277, 208] on div at bounding box center [531, 261] width 1063 height 523
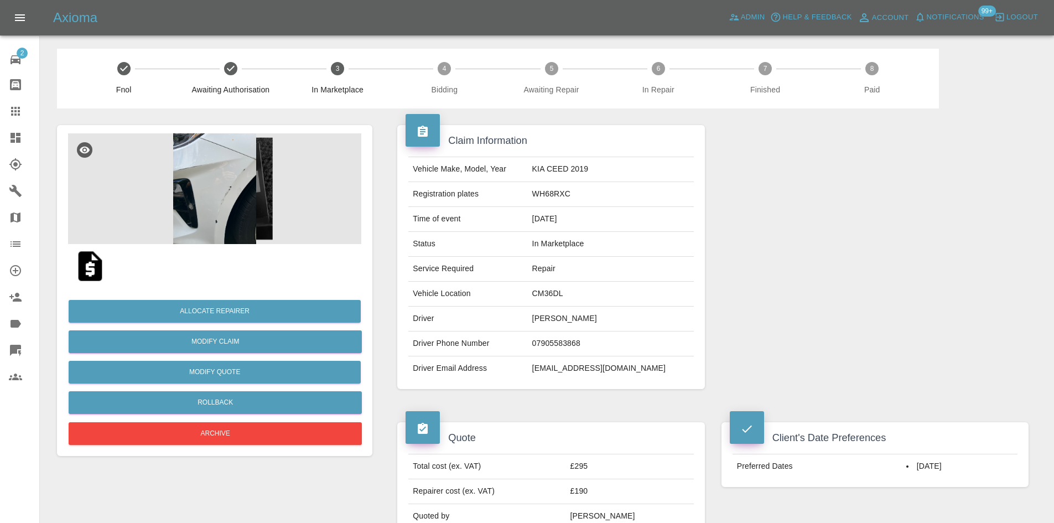
click at [223, 183] on img at bounding box center [214, 188] width 293 height 111
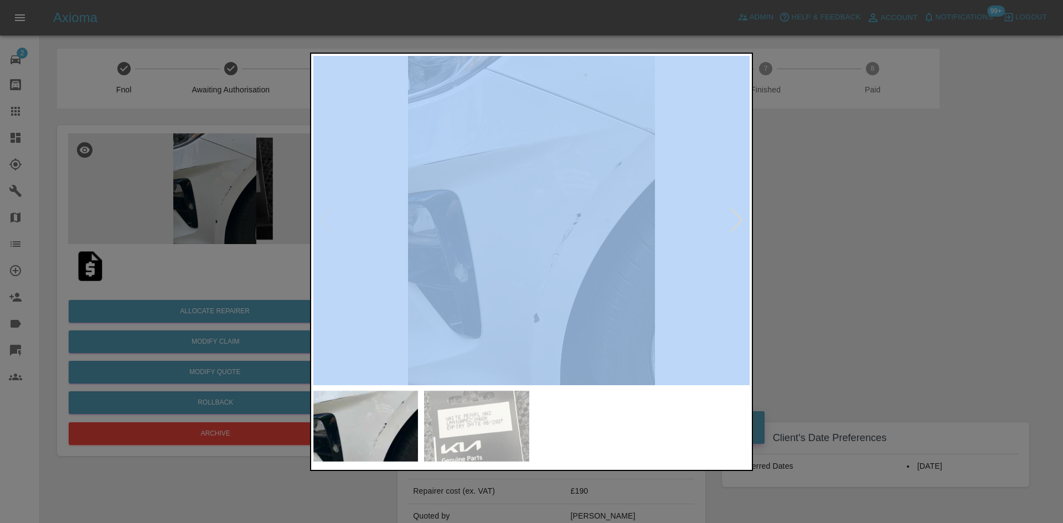
click at [223, 183] on div at bounding box center [531, 261] width 1063 height 523
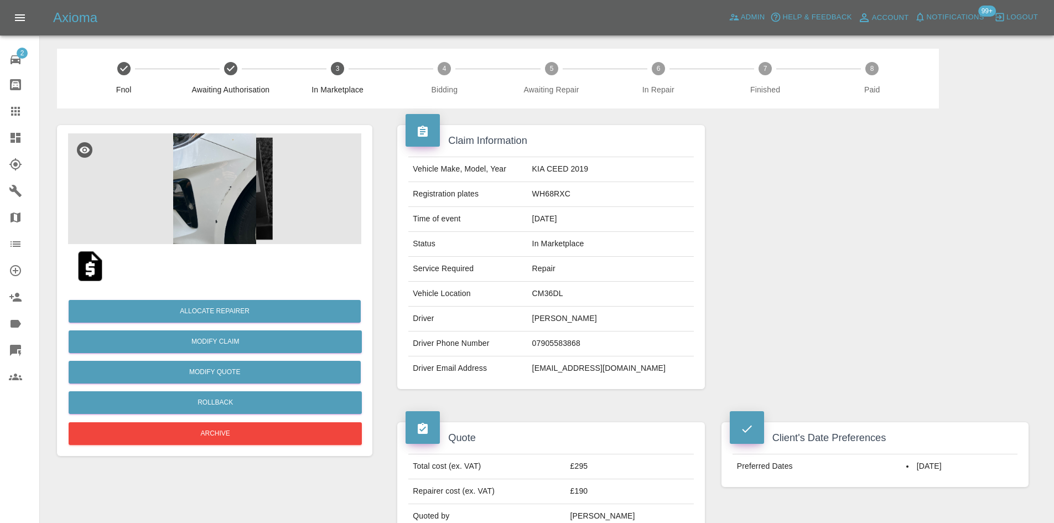
click at [223, 183] on img at bounding box center [214, 188] width 293 height 111
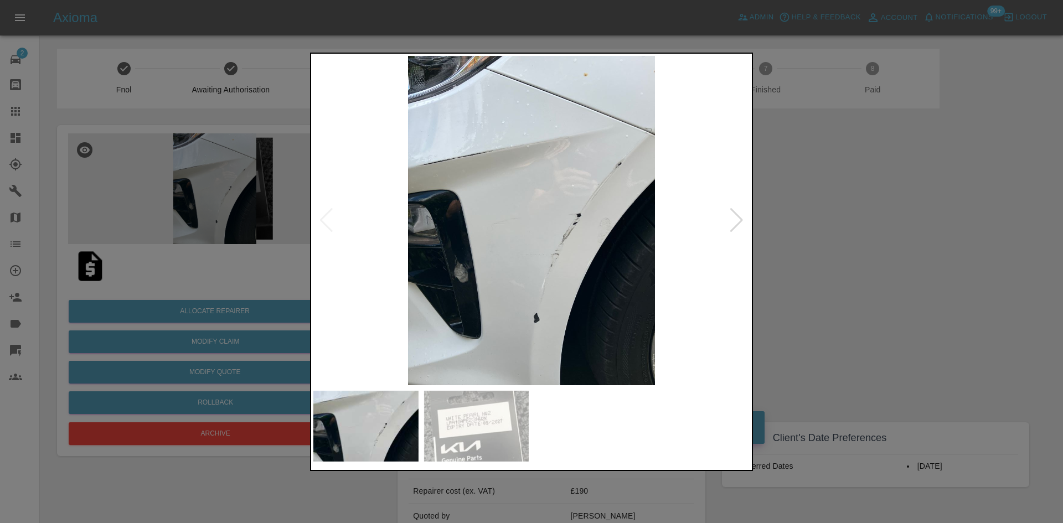
click at [846, 171] on div at bounding box center [531, 261] width 1063 height 523
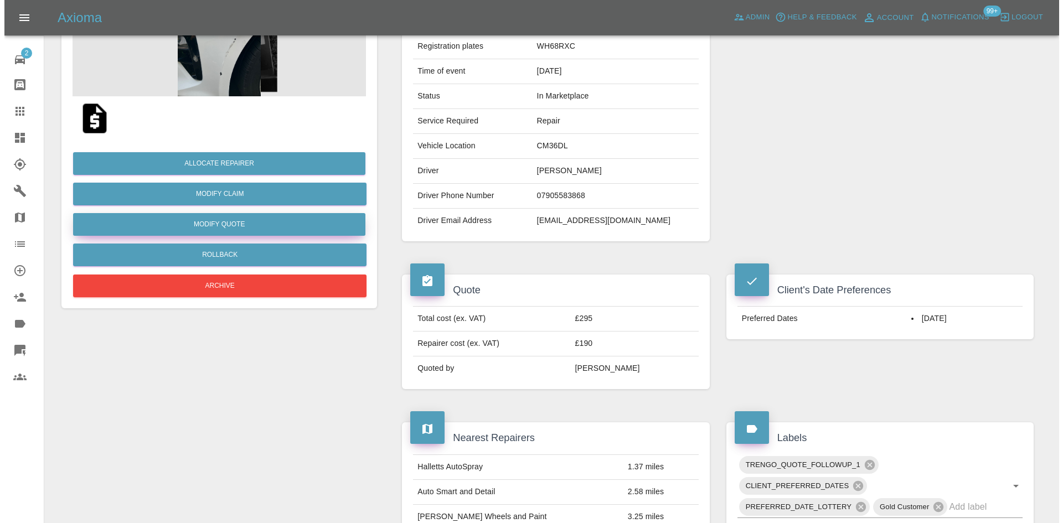
scroll to position [131, 0]
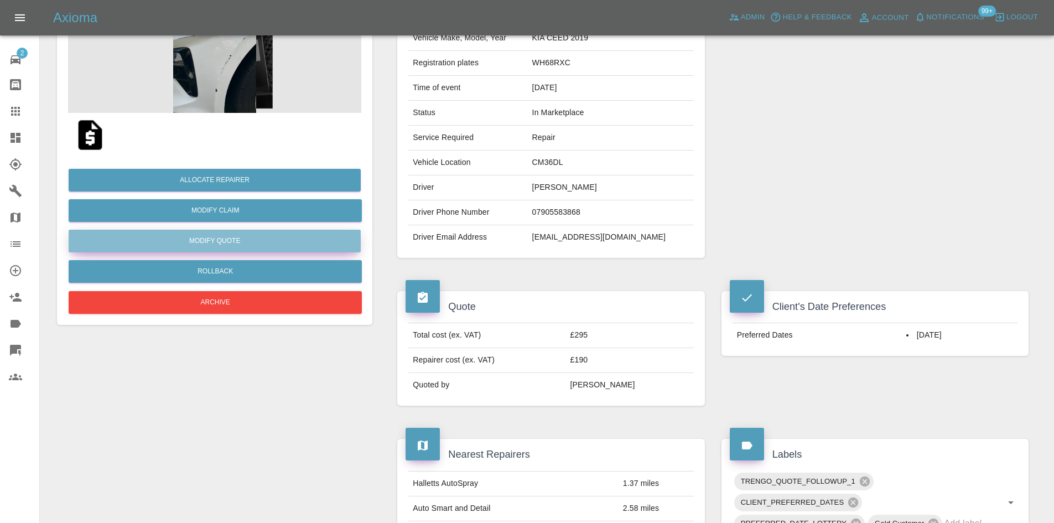
click at [218, 235] on button "Modify Quote" at bounding box center [215, 241] width 292 height 23
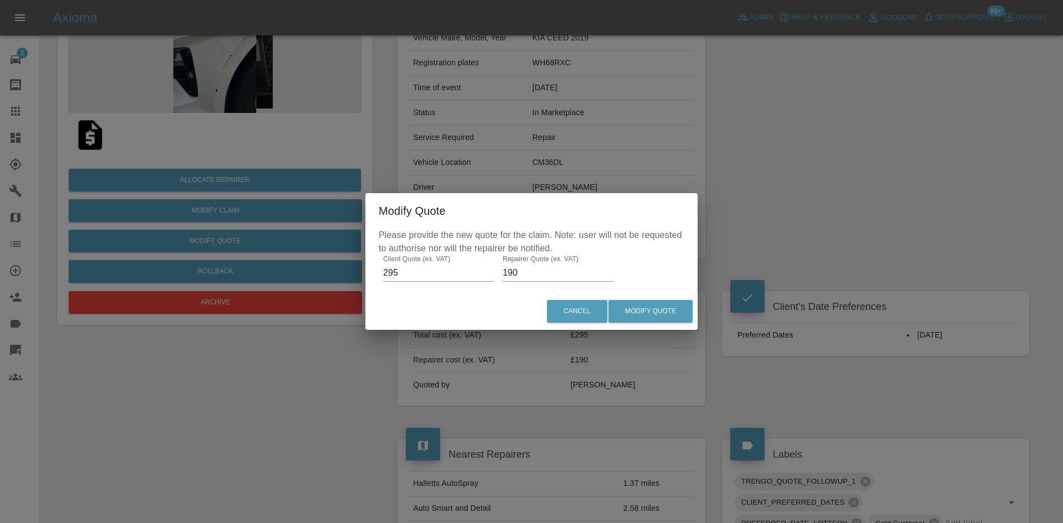
click at [584, 274] on input "190" at bounding box center [558, 273] width 111 height 18
type input "200"
click at [703, 322] on div "Modify Quote Please provide the new quote for the claim. Note: user will not be…" at bounding box center [531, 261] width 1063 height 523
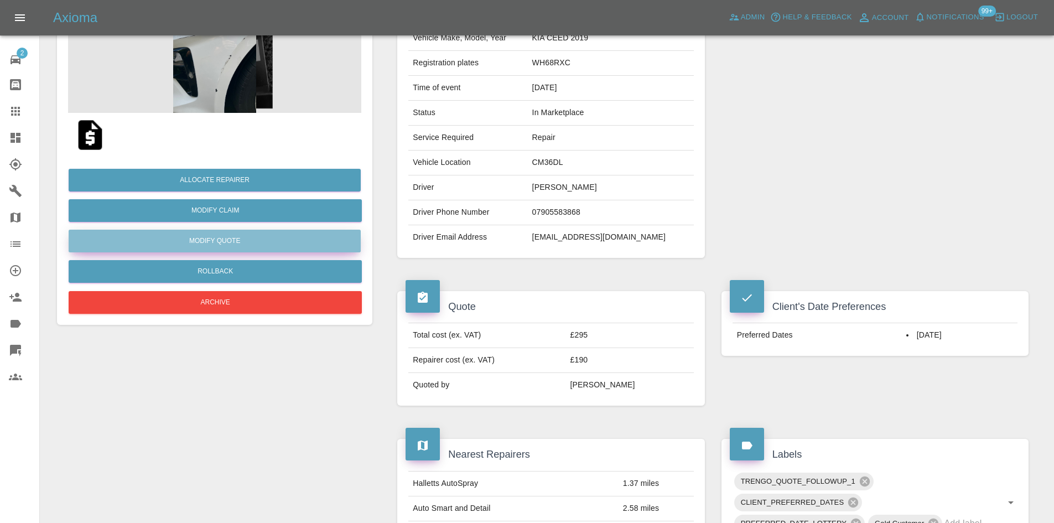
click at [251, 237] on button "Modify Quote" at bounding box center [215, 241] width 292 height 23
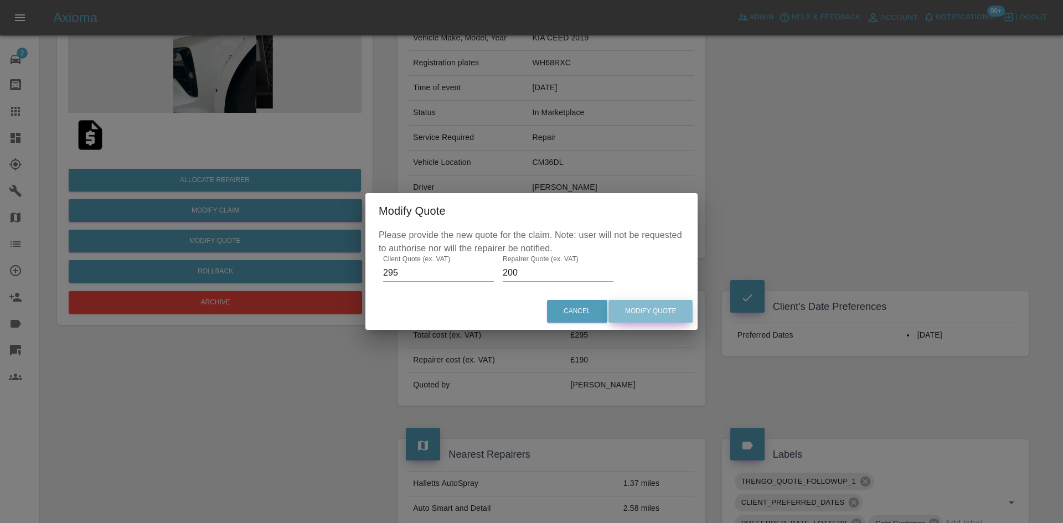
click at [628, 304] on button "Modify Quote" at bounding box center [650, 311] width 84 height 23
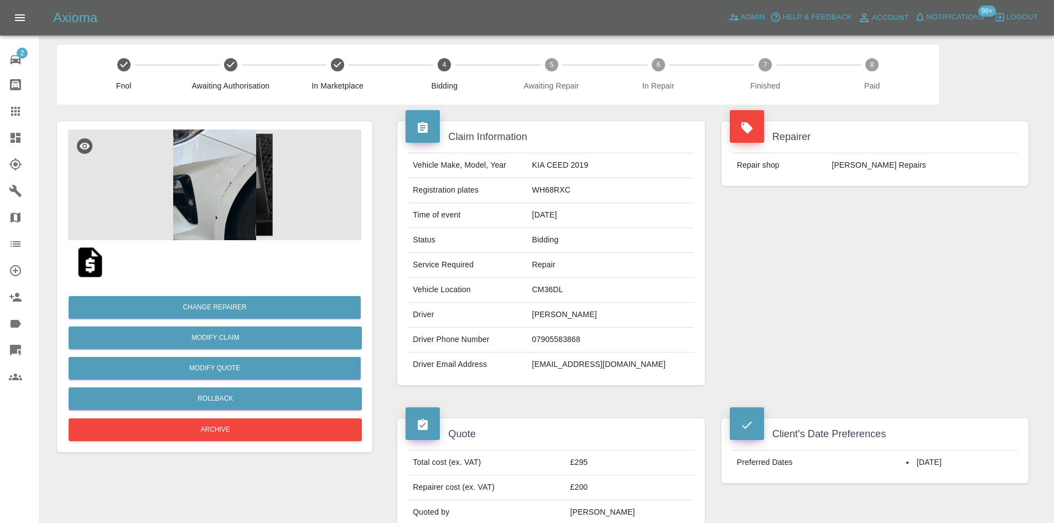
scroll to position [0, 0]
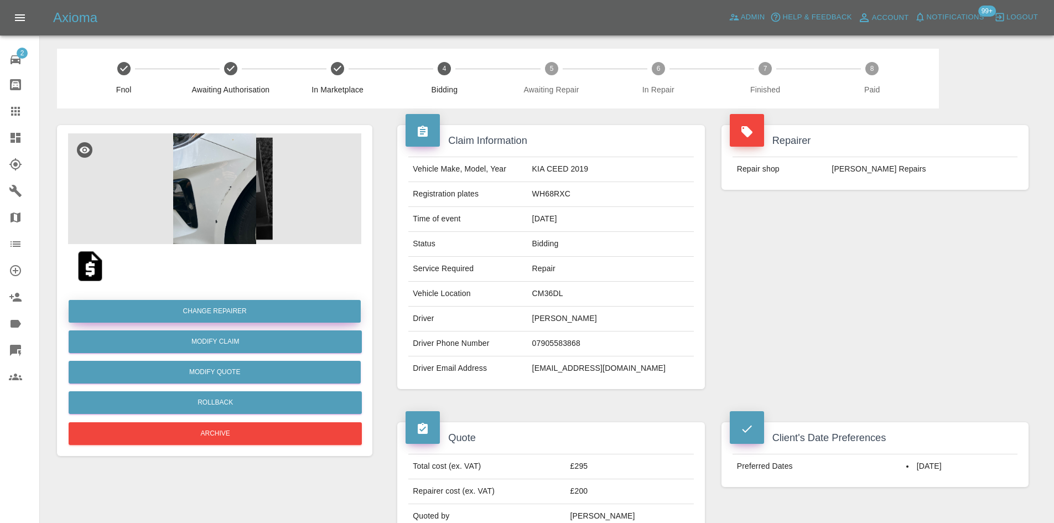
click at [205, 303] on button "Change Repairer" at bounding box center [215, 311] width 292 height 23
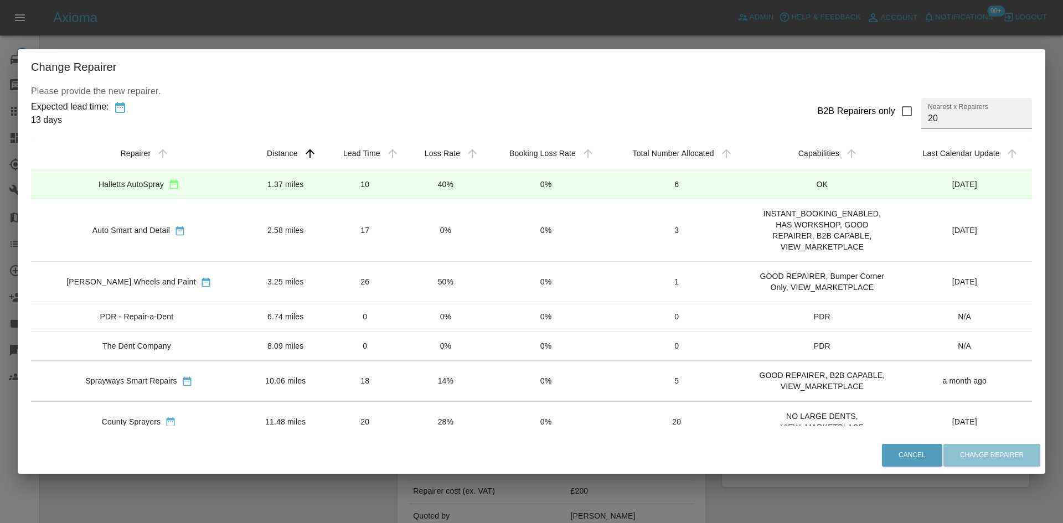
click at [249, 187] on td "1.37 miles" at bounding box center [285, 184] width 77 height 30
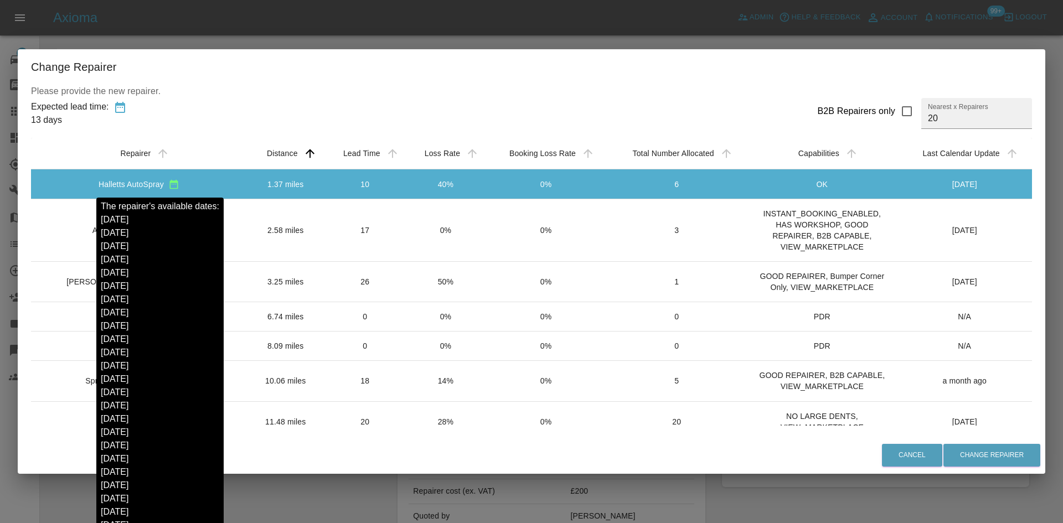
click at [168, 188] on icon "sortable table" at bounding box center [173, 184] width 11 height 11
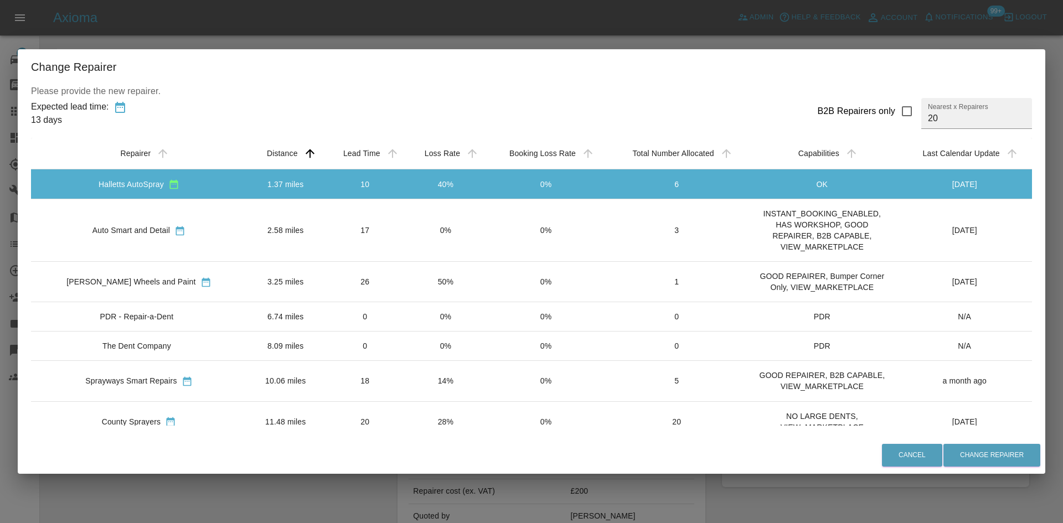
click at [247, 179] on td "1.37 miles" at bounding box center [285, 184] width 77 height 30
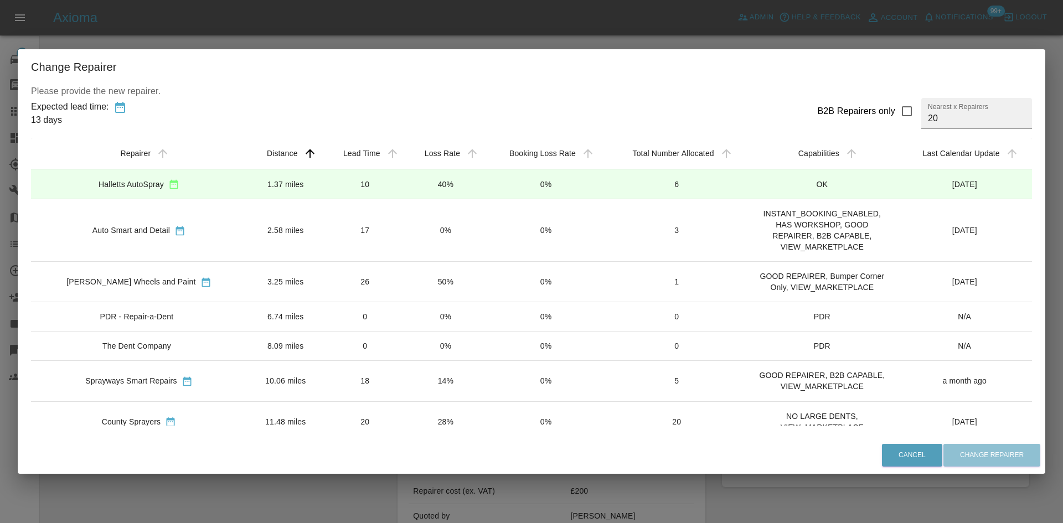
click at [247, 179] on td "1.37 miles" at bounding box center [285, 184] width 77 height 30
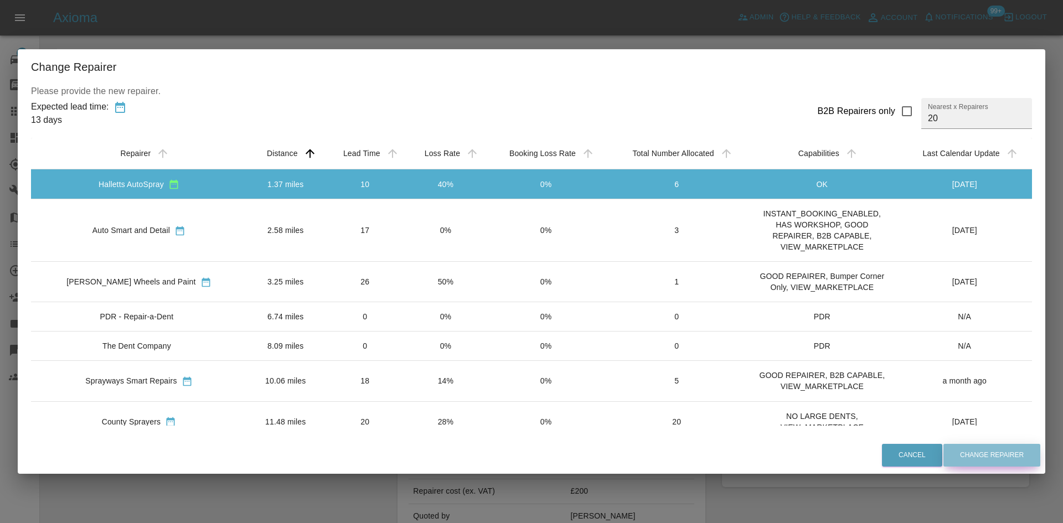
click at [988, 458] on button "Change Repairer" at bounding box center [991, 455] width 97 height 23
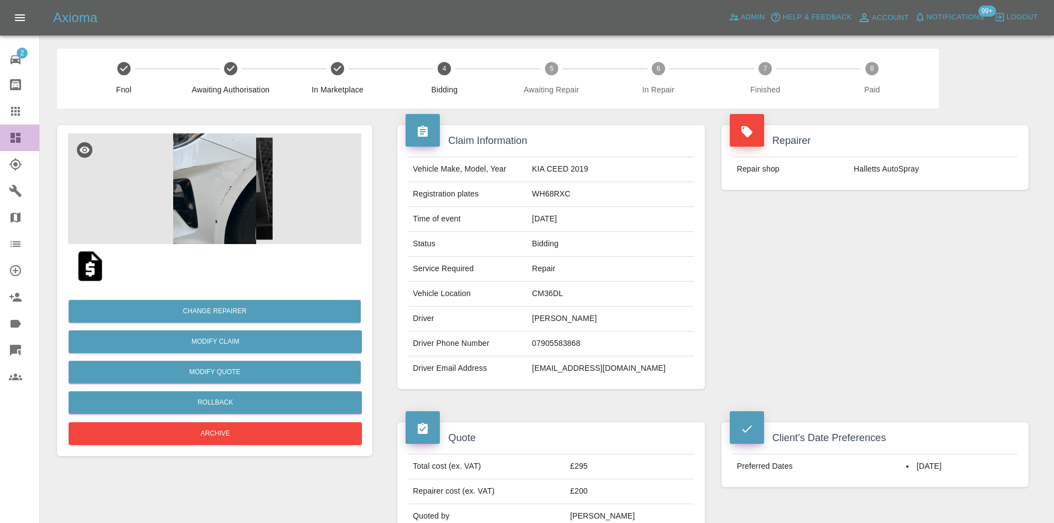
click at [19, 138] on icon at bounding box center [16, 138] width 10 height 10
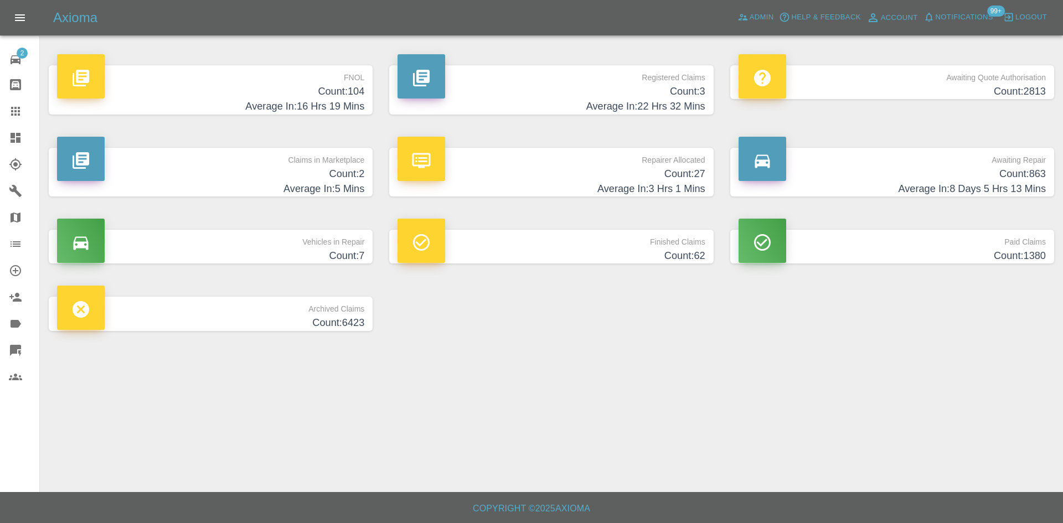
click at [243, 174] on h4 "Count: 2" at bounding box center [210, 174] width 307 height 15
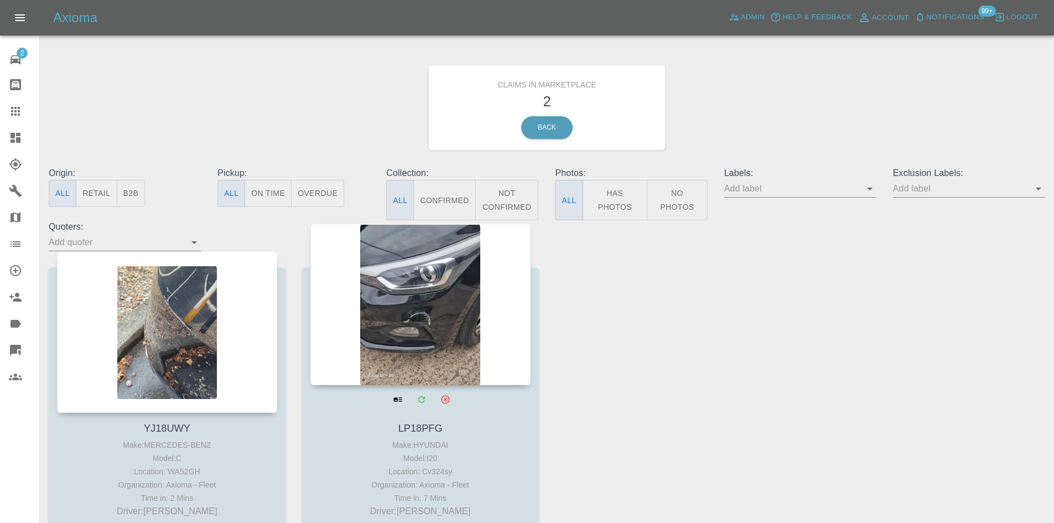
click at [416, 313] on div at bounding box center [420, 305] width 220 height 162
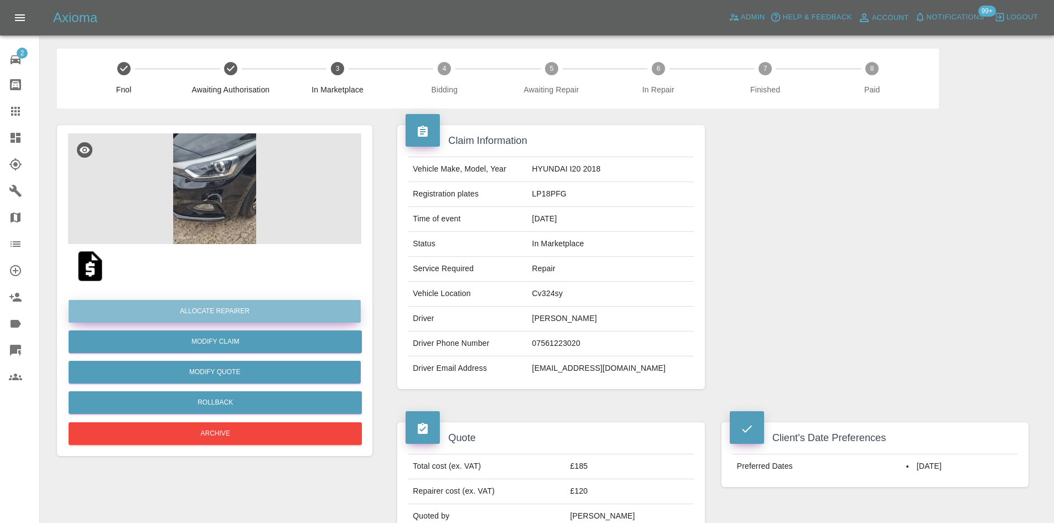
click at [247, 308] on button "Allocate Repairer" at bounding box center [215, 311] width 292 height 23
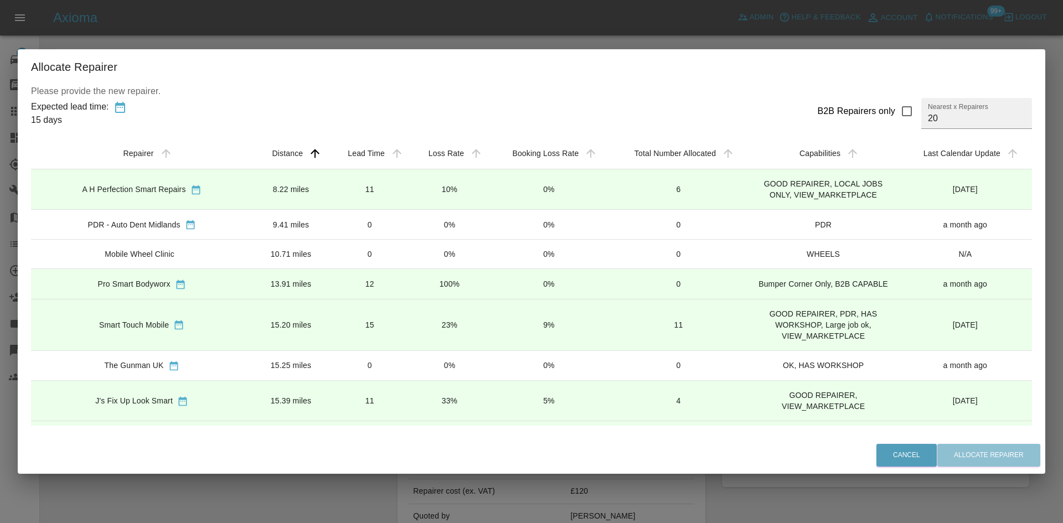
drag, startPoint x: 288, startPoint y: 201, endPoint x: 293, endPoint y: 209, distance: 8.9
click at [325, 200] on tr "A H Perfection Smart Repairs 8.22 miles 11 10% 0% 6 GOOD REPAIRER, LOCAL JOBS O…" at bounding box center [531, 189] width 1001 height 40
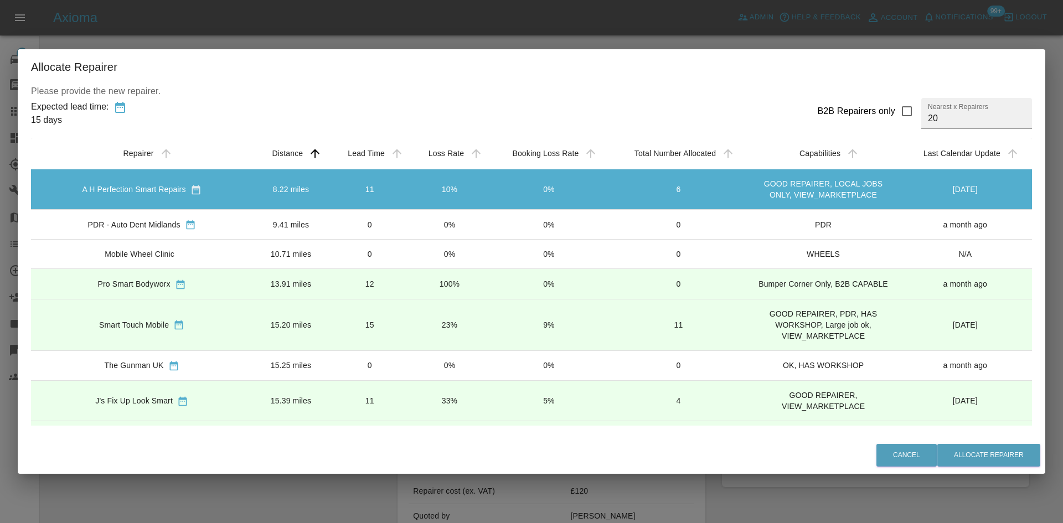
click at [1000, 441] on div "Cancel Allocate Repairer" at bounding box center [531, 455] width 1027 height 37
click at [1003, 456] on button "Allocate Repairer" at bounding box center [988, 455] width 103 height 23
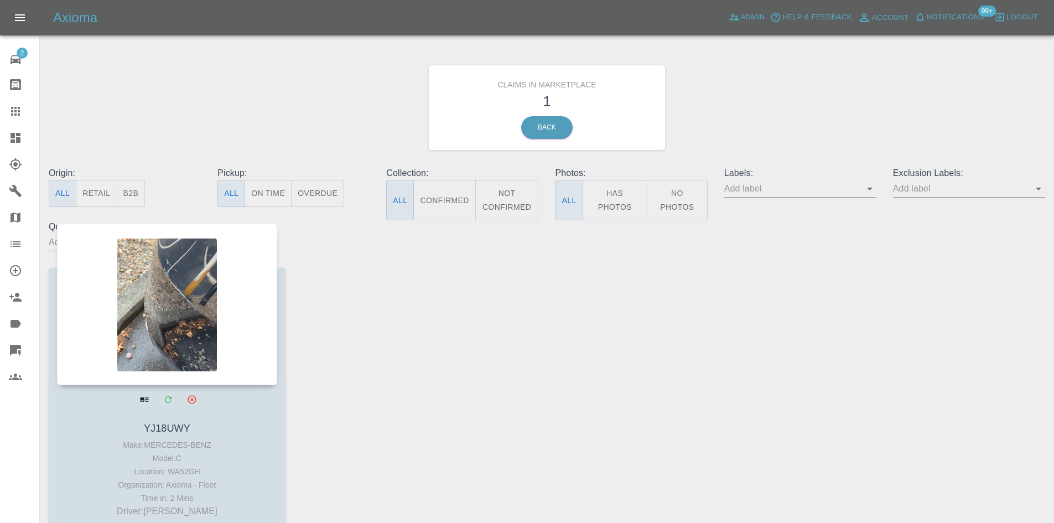
click at [152, 276] on div at bounding box center [167, 305] width 220 height 162
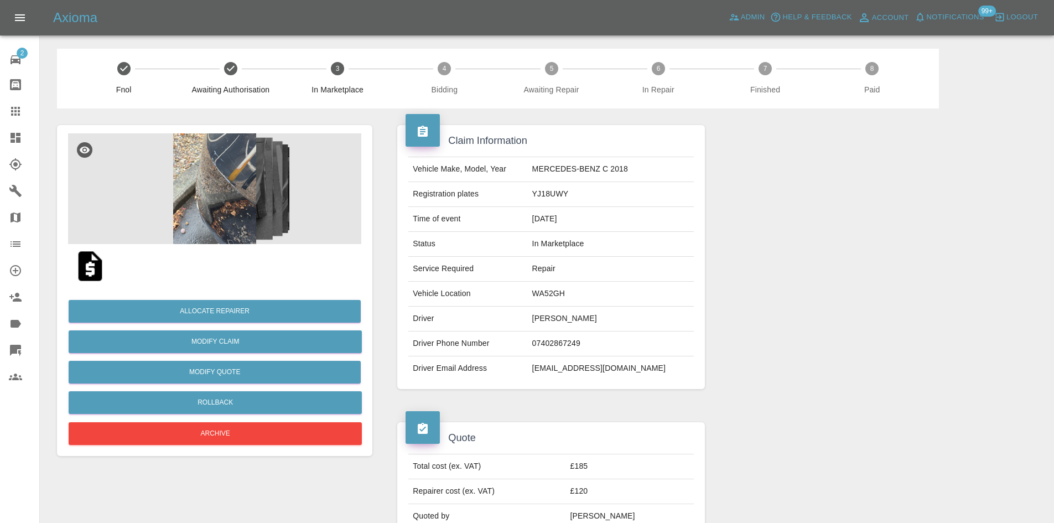
click at [192, 222] on img at bounding box center [214, 188] width 293 height 111
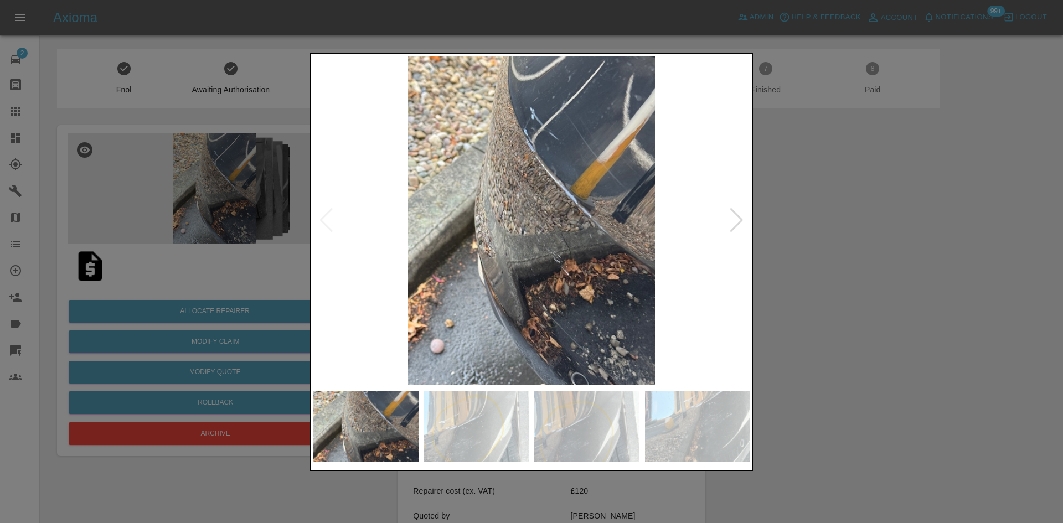
click at [737, 223] on div at bounding box center [736, 220] width 15 height 24
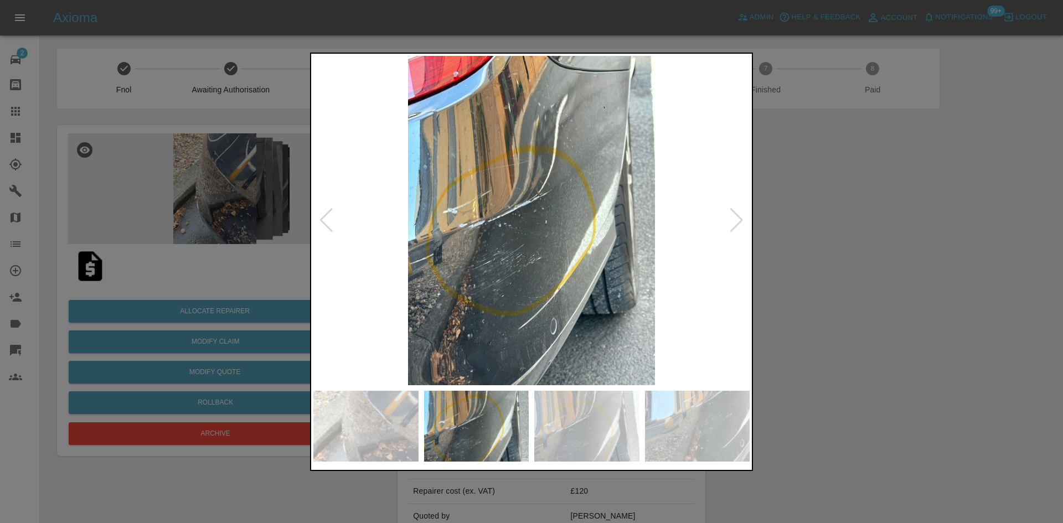
click at [737, 223] on div at bounding box center [736, 220] width 15 height 24
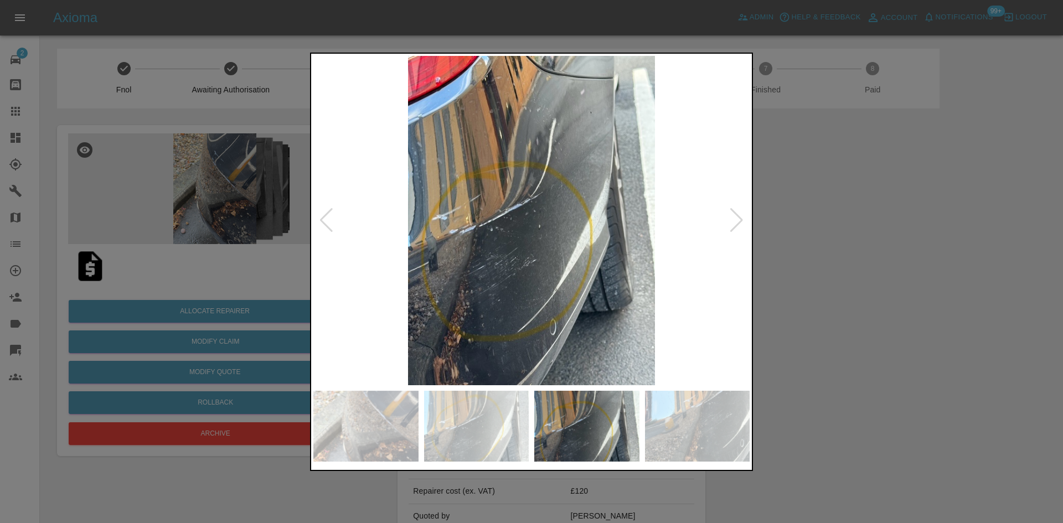
click at [830, 235] on div at bounding box center [531, 261] width 1063 height 523
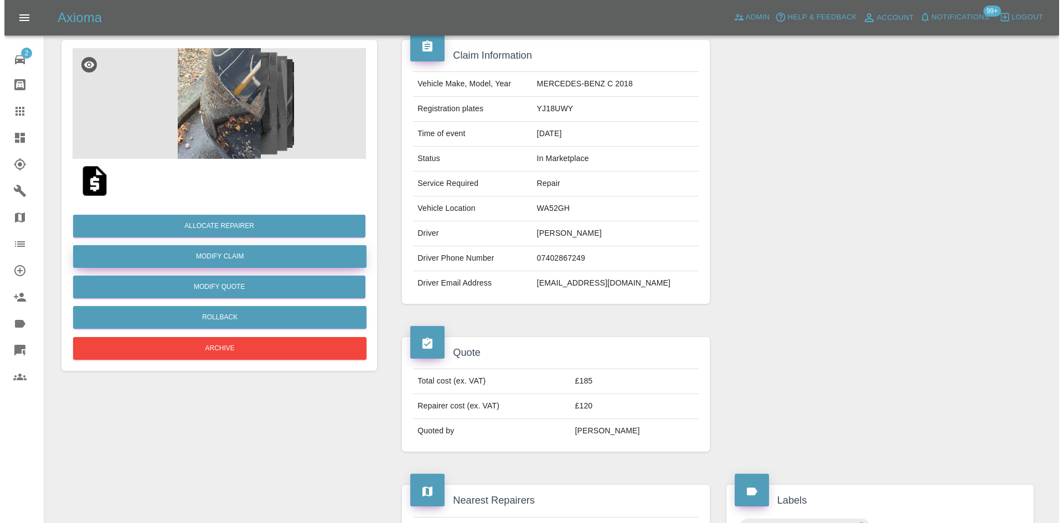
scroll to position [111, 0]
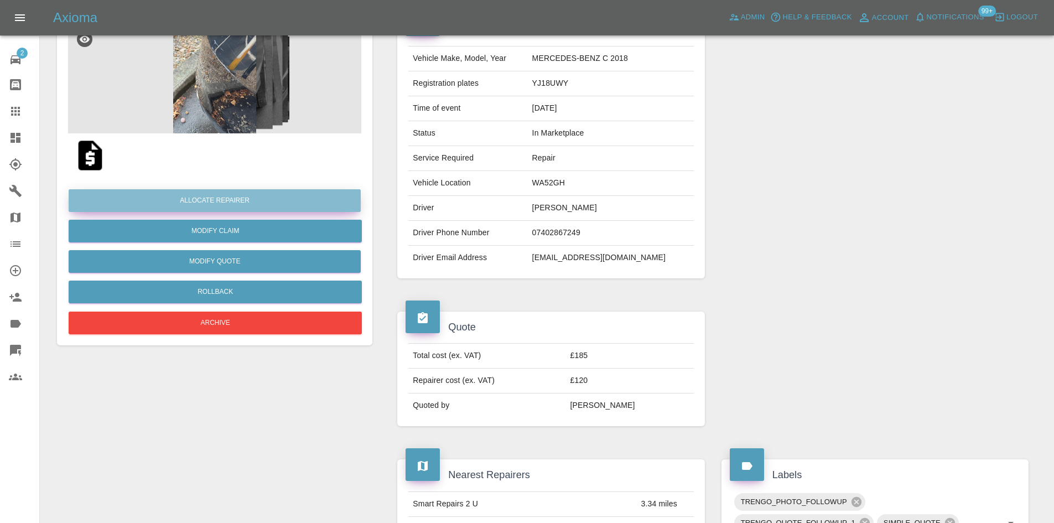
click at [219, 196] on button "Allocate Repairer" at bounding box center [215, 200] width 292 height 23
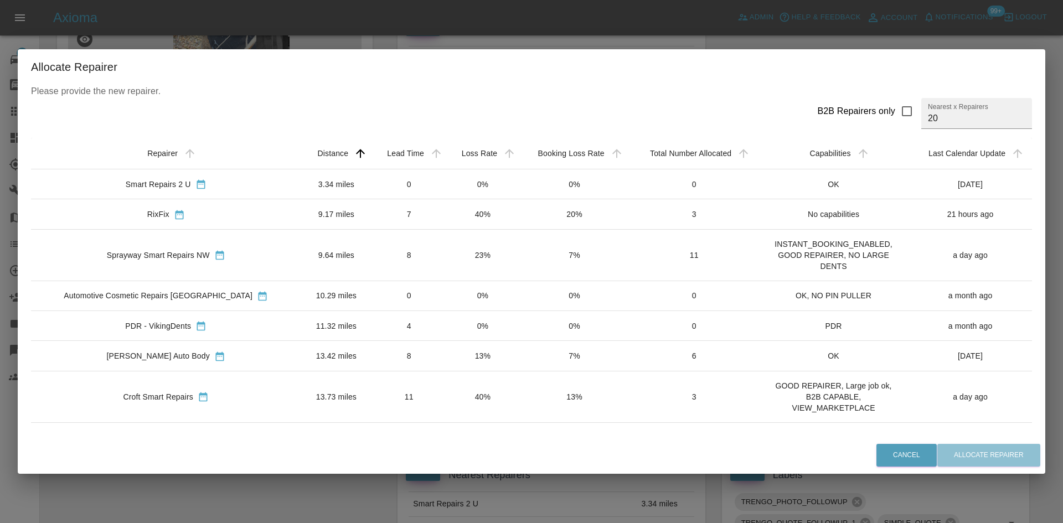
click at [218, 184] on div "Smart Repairs 2 U" at bounding box center [166, 184] width 252 height 12
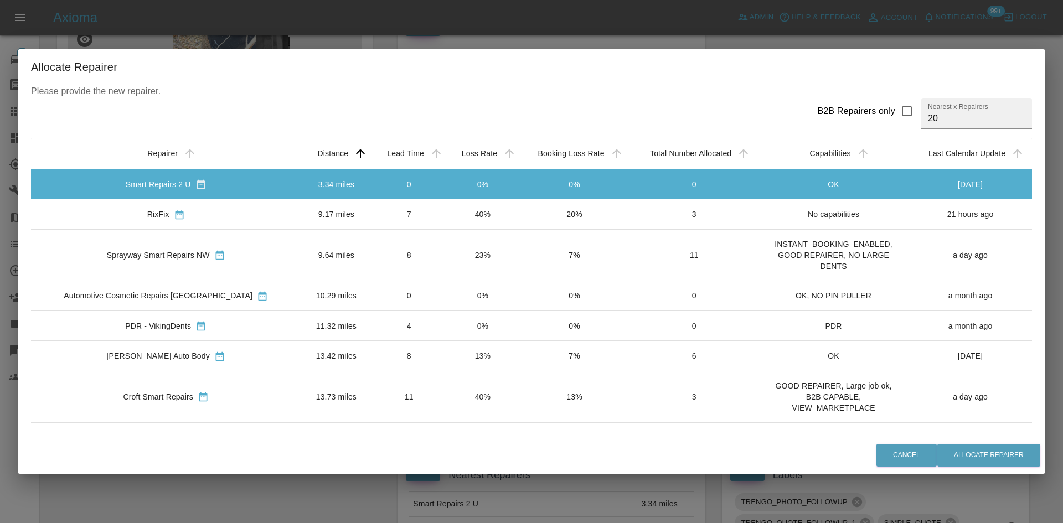
click at [201, 212] on div "RixFix" at bounding box center [166, 214] width 252 height 12
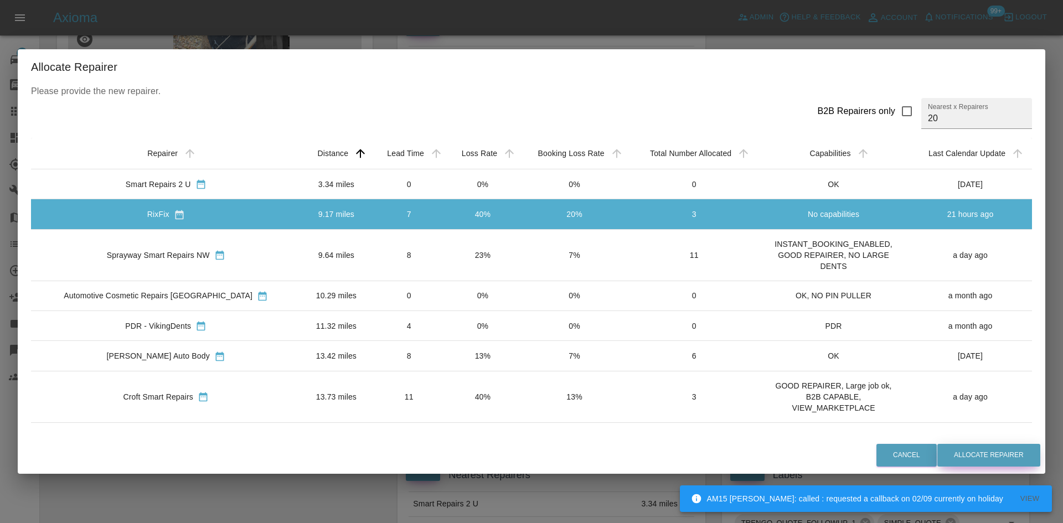
click at [975, 446] on button "Allocate Repairer" at bounding box center [988, 455] width 103 height 23
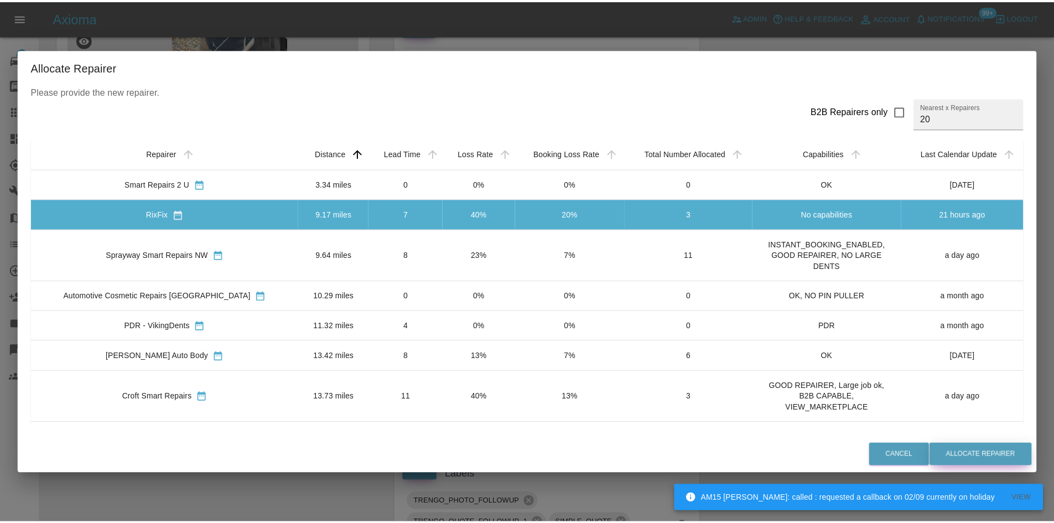
scroll to position [0, 0]
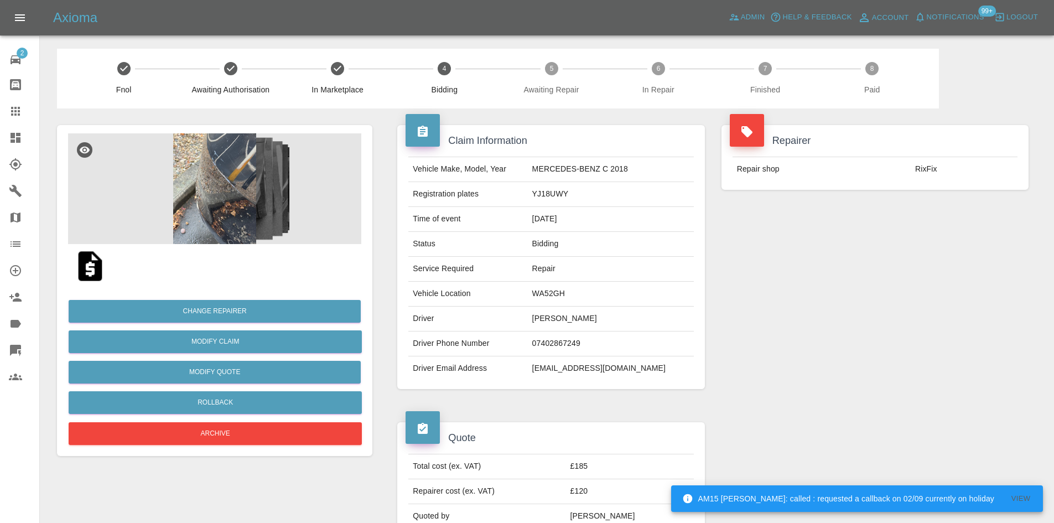
click at [16, 142] on icon at bounding box center [16, 138] width 10 height 10
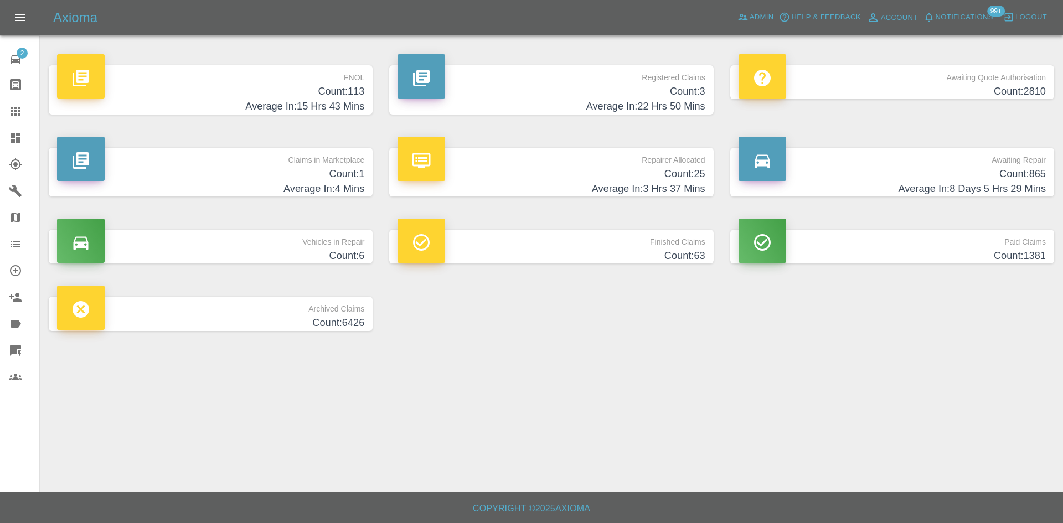
click at [317, 167] on h4 "Count: 1" at bounding box center [210, 174] width 307 height 15
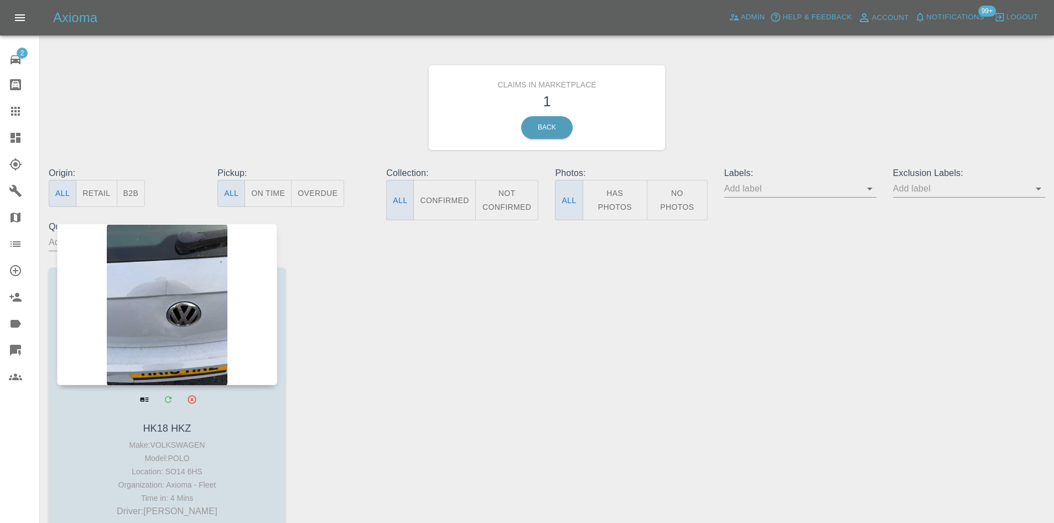
click at [198, 265] on div at bounding box center [167, 305] width 220 height 162
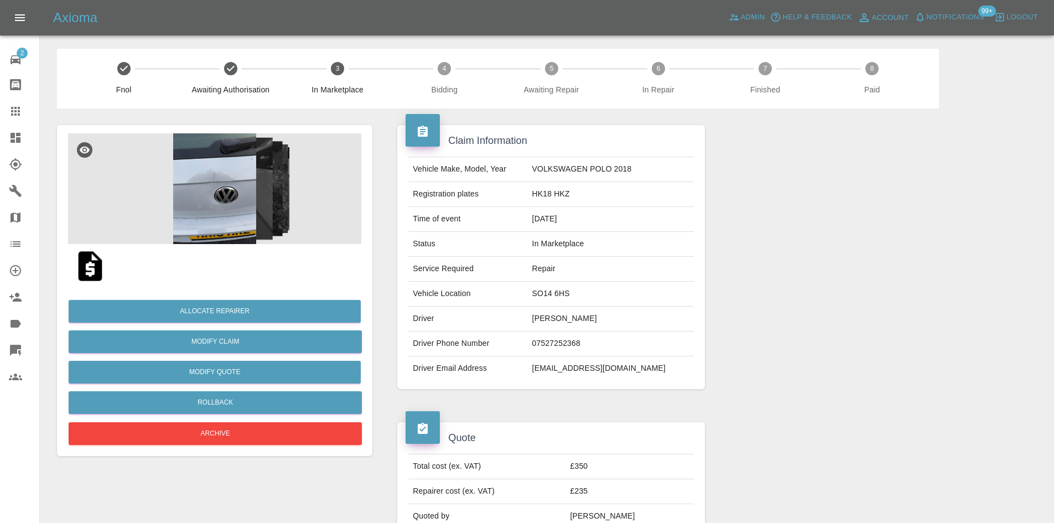
click at [288, 222] on img at bounding box center [214, 188] width 293 height 111
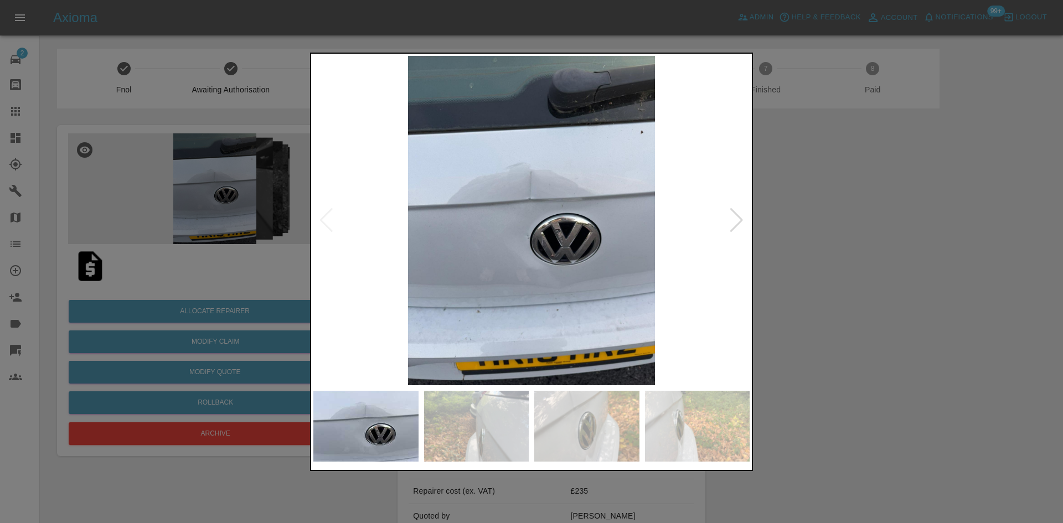
click at [730, 224] on div at bounding box center [736, 220] width 15 height 24
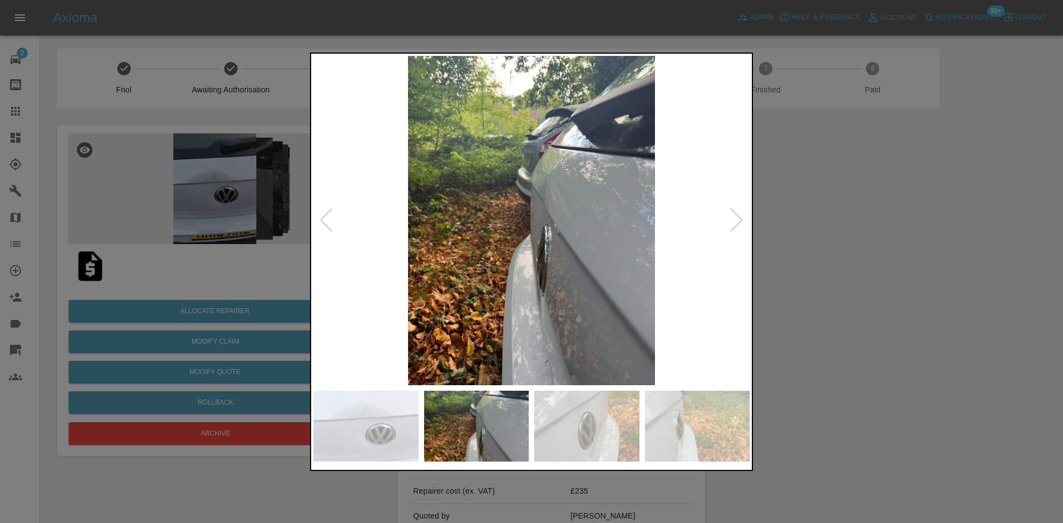
click at [730, 224] on div at bounding box center [736, 220] width 15 height 24
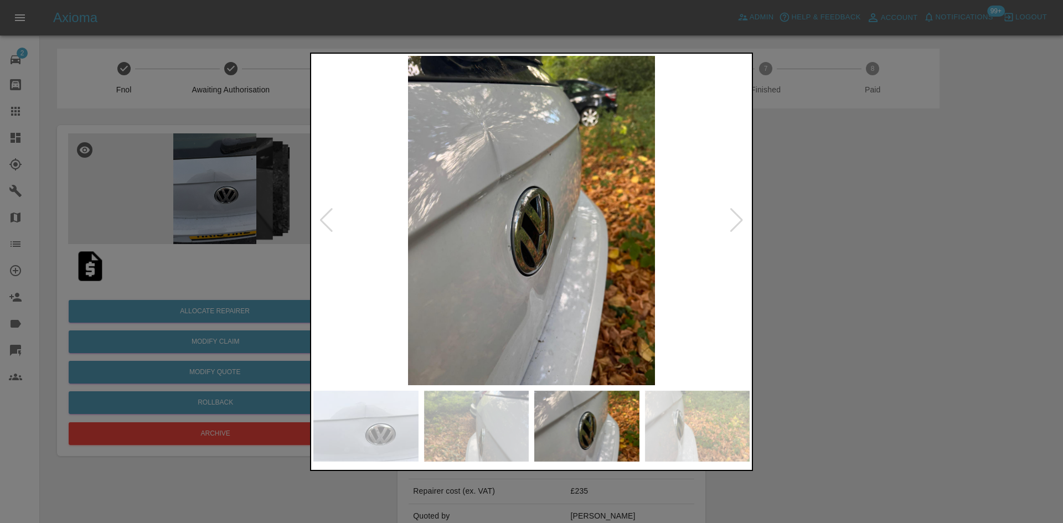
click at [730, 224] on div at bounding box center [736, 220] width 15 height 24
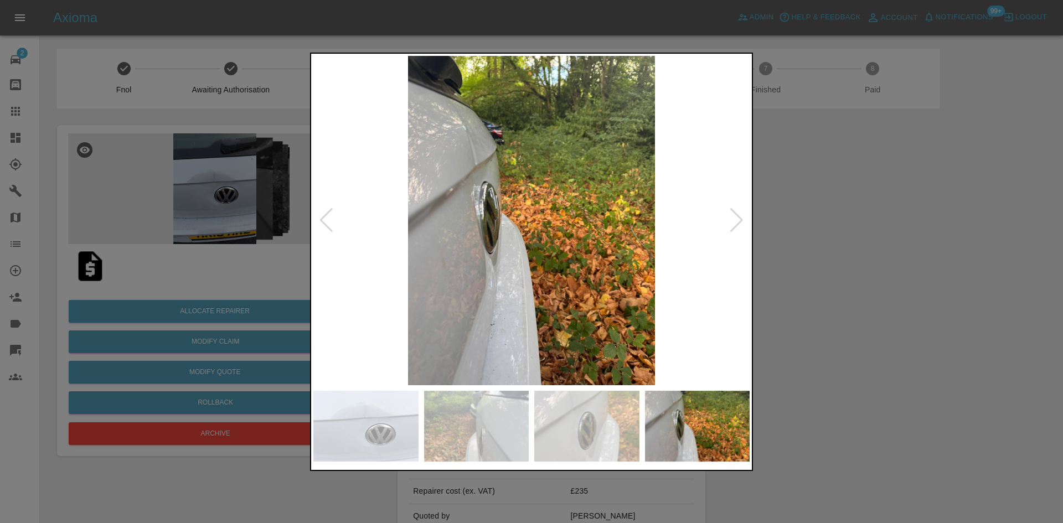
click at [730, 224] on div at bounding box center [736, 220] width 15 height 24
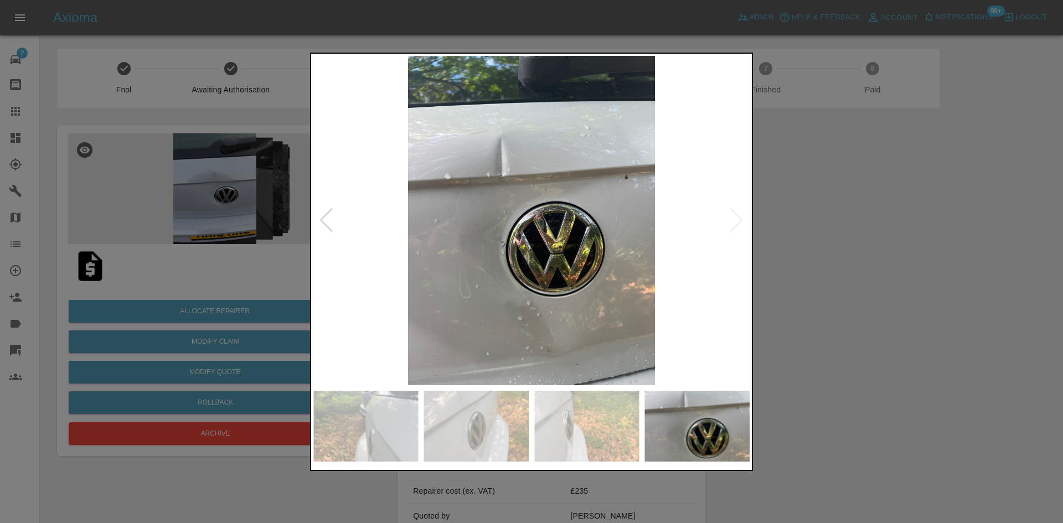
click at [768, 219] on div at bounding box center [531, 261] width 1063 height 523
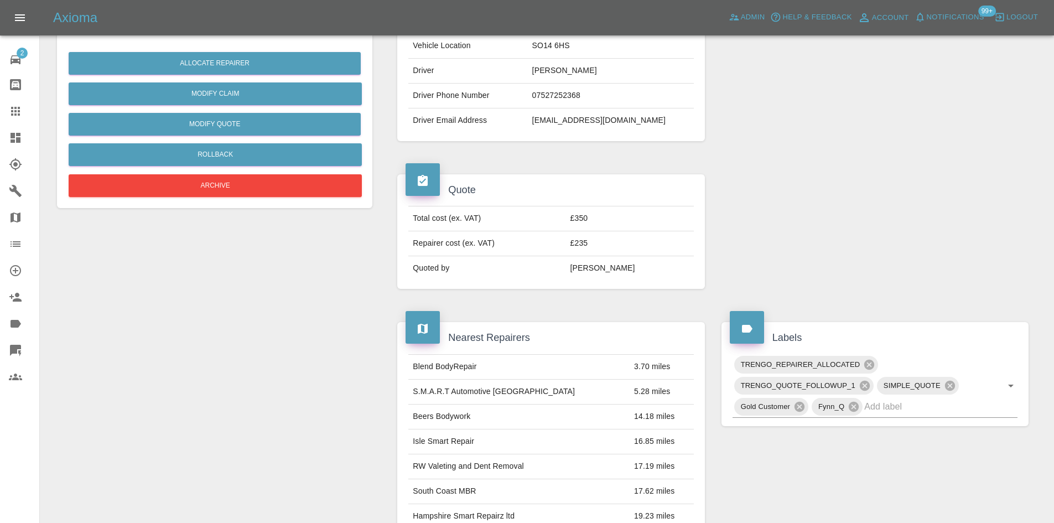
scroll to position [55, 0]
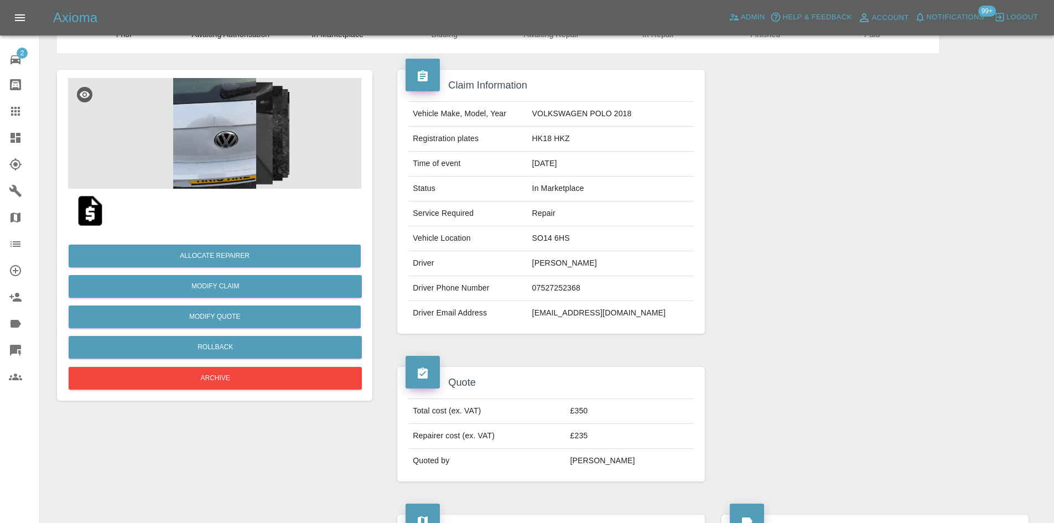
click at [198, 153] on img at bounding box center [214, 133] width 293 height 111
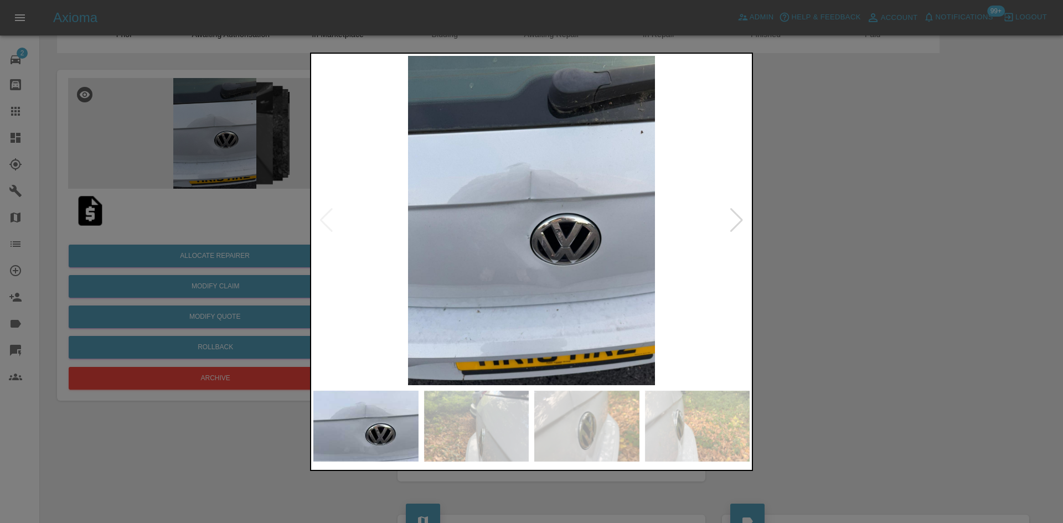
click at [727, 222] on img at bounding box center [531, 220] width 436 height 329
drag, startPoint x: 221, startPoint y: 231, endPoint x: 212, endPoint y: 226, distance: 10.2
click at [220, 229] on div at bounding box center [531, 261] width 1063 height 523
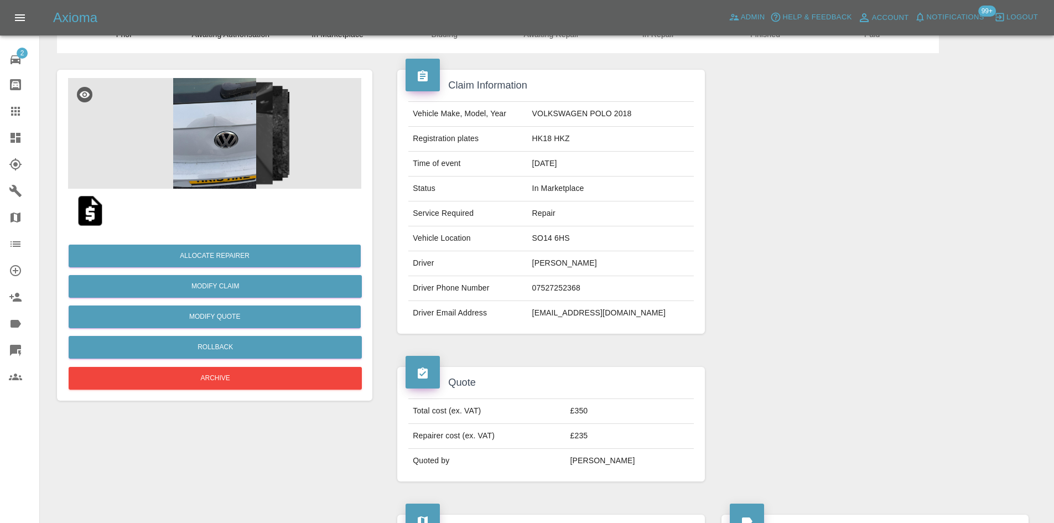
click at [33, 129] on link "Dashboard" at bounding box center [19, 138] width 39 height 27
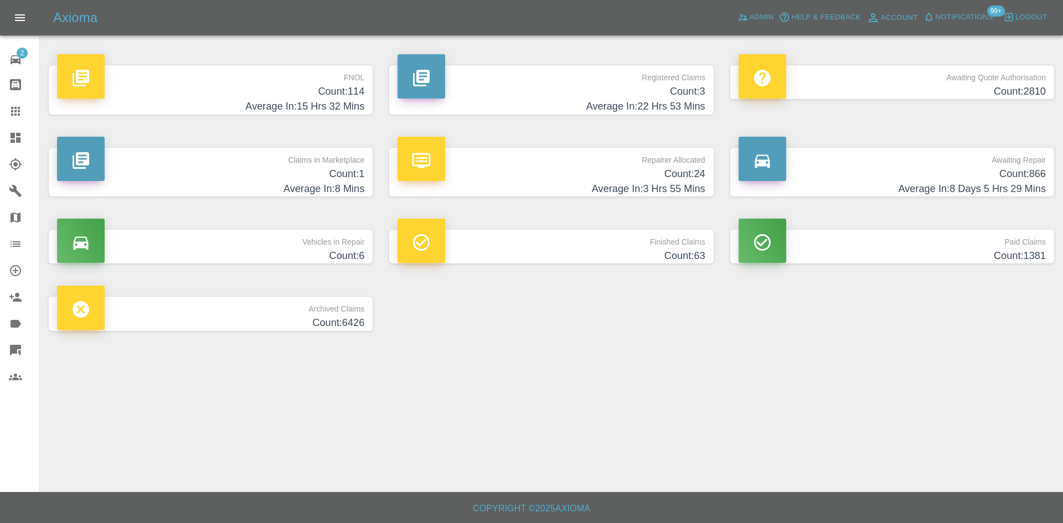
drag, startPoint x: 13, startPoint y: 112, endPoint x: 44, endPoint y: 111, distance: 31.0
click at [13, 112] on icon at bounding box center [15, 111] width 9 height 9
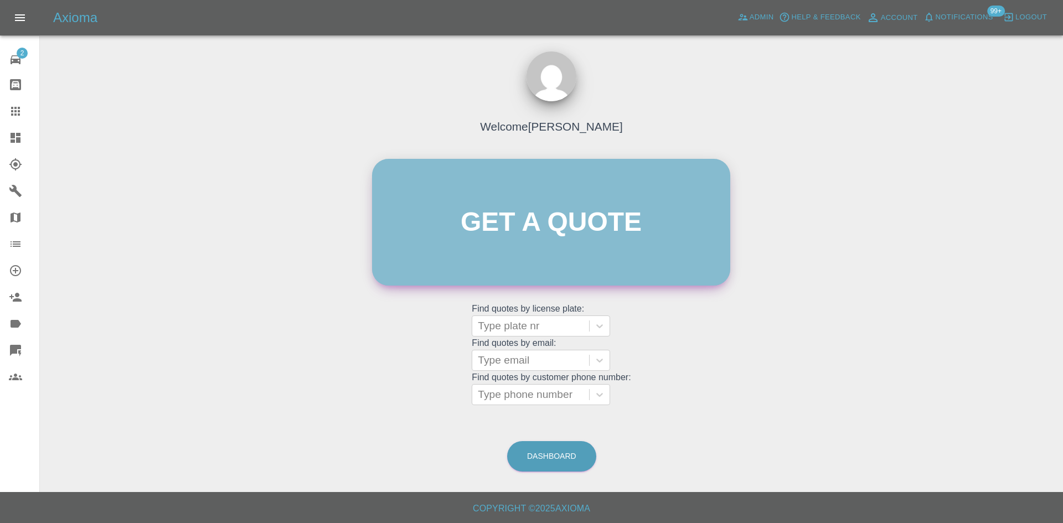
click at [510, 202] on link "Get a quote" at bounding box center [551, 222] width 358 height 127
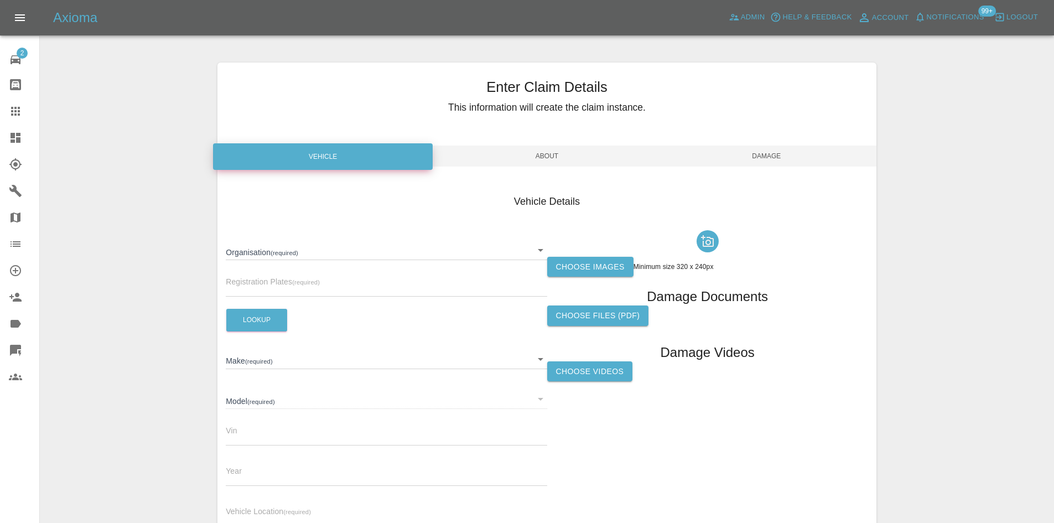
click at [286, 282] on input "text" at bounding box center [386, 289] width 321 height 16
paste input "LF65VDL"
type input "LF65VDL"
click at [240, 311] on button "Lookup" at bounding box center [256, 320] width 61 height 23
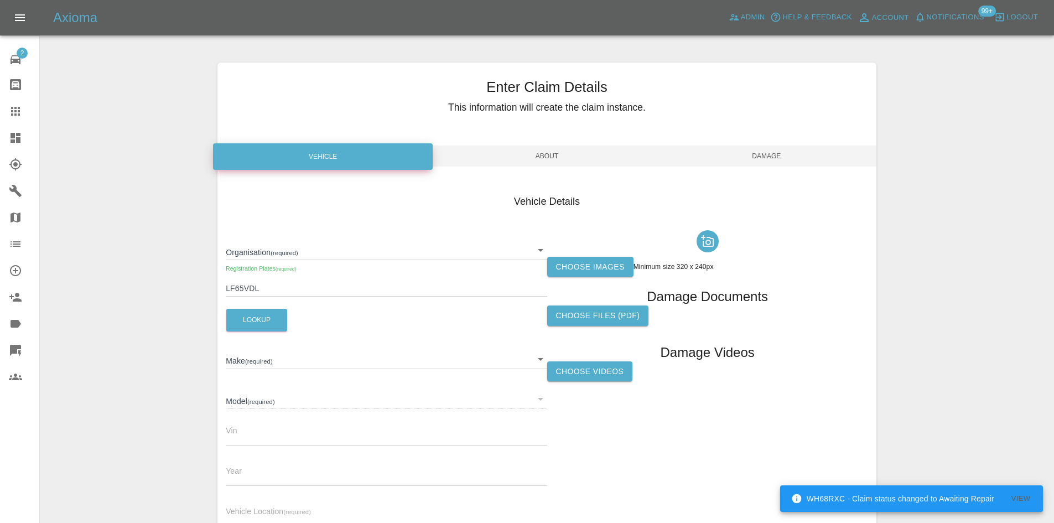
type input "KIA"
type input "CEED"
type input "U5YHN816VGL150954"
type input "2015"
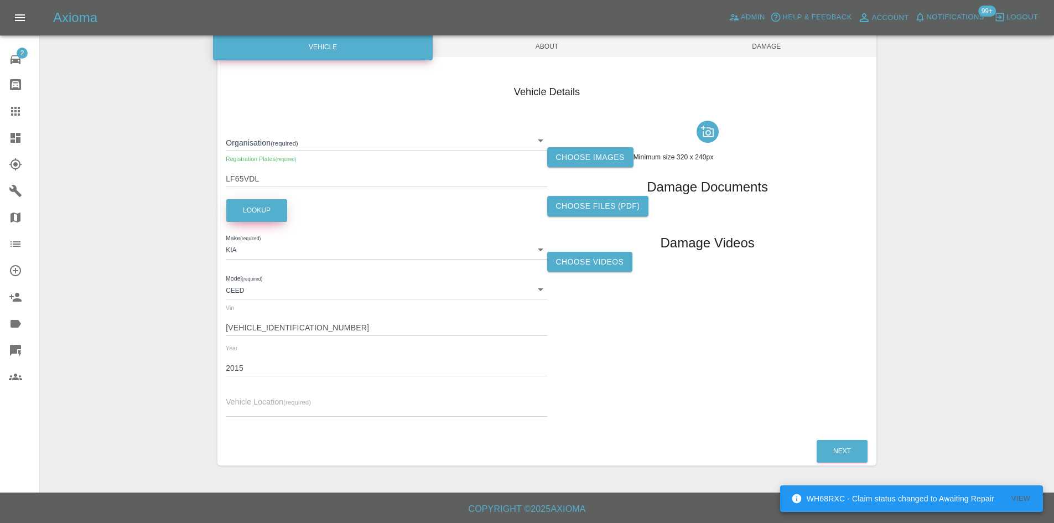
scroll to position [110, 0]
click at [298, 418] on div "Organisation (required) ​ Registration Plates (required) LF65VDL Lookup Make (r…" at bounding box center [386, 271] width 321 height 310
click at [298, 413] on input "text" at bounding box center [386, 408] width 321 height 16
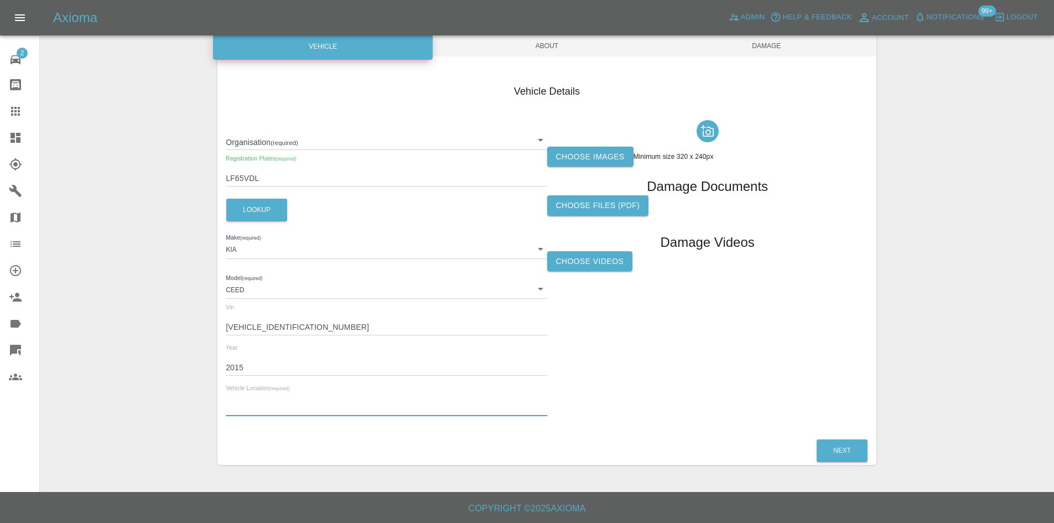
click at [413, 406] on input "text" at bounding box center [386, 408] width 321 height 16
type input "unknown"
click at [588, 175] on div "Choose images Minimum size 320 x 240px Damage Documents Choose files (pdf) Dama…" at bounding box center [707, 271] width 321 height 310
click at [604, 155] on label "Choose images" at bounding box center [590, 157] width 86 height 20
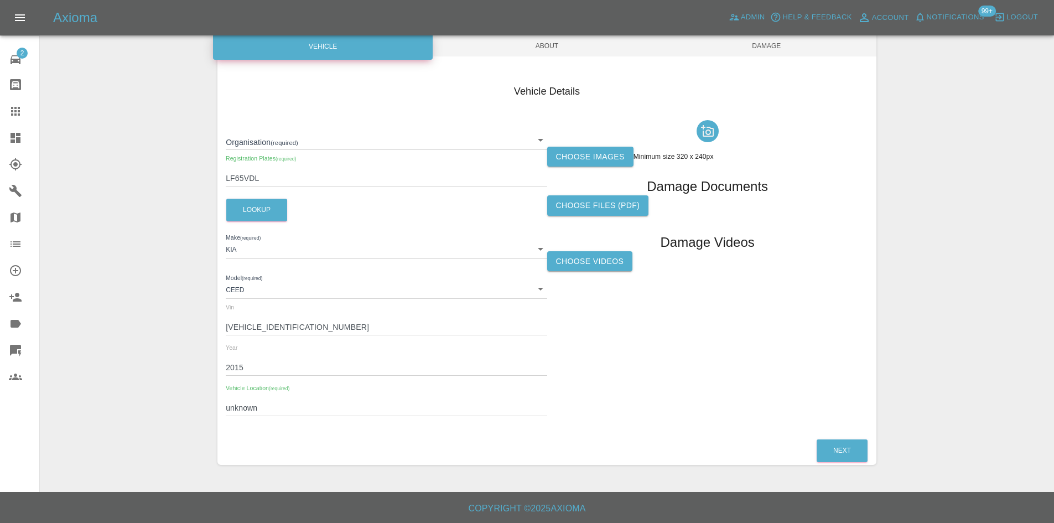
click at [0, 0] on input "Choose images" at bounding box center [0, 0] width 0 height 0
click at [544, 147] on body "Axioma Admin Help & Feedback Account Notifications 99+ Logout 2 Repair home Bod…" at bounding box center [527, 206] width 1054 height 633
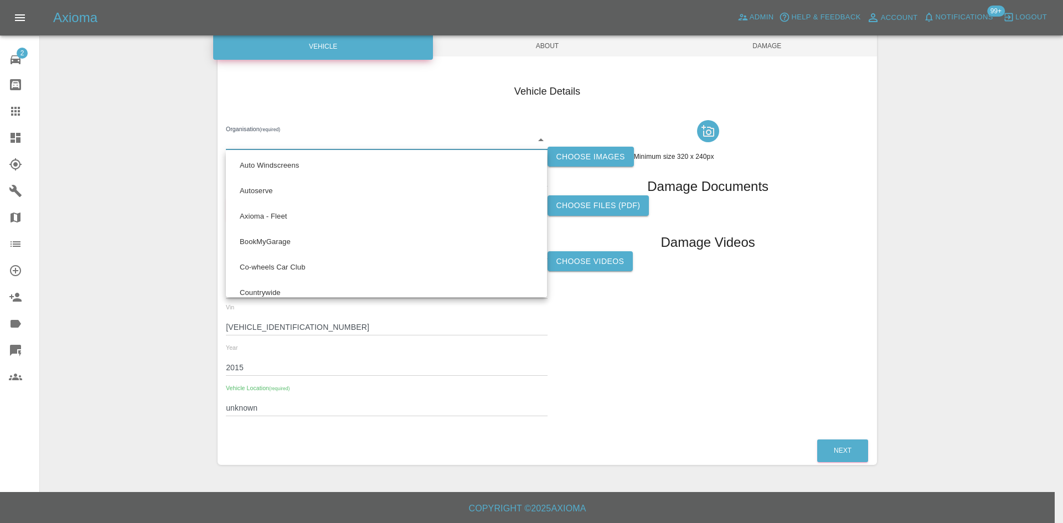
click at [596, 154] on div at bounding box center [531, 261] width 1063 height 523
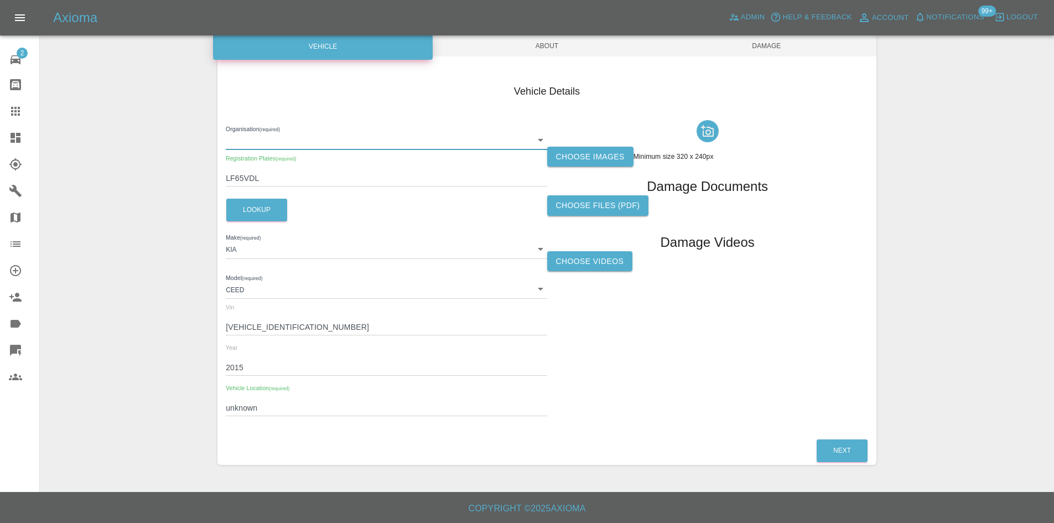
click at [596, 154] on label "Choose images" at bounding box center [590, 157] width 86 height 20
click at [0, 0] on input "Choose images" at bounding box center [0, 0] width 0 height 0
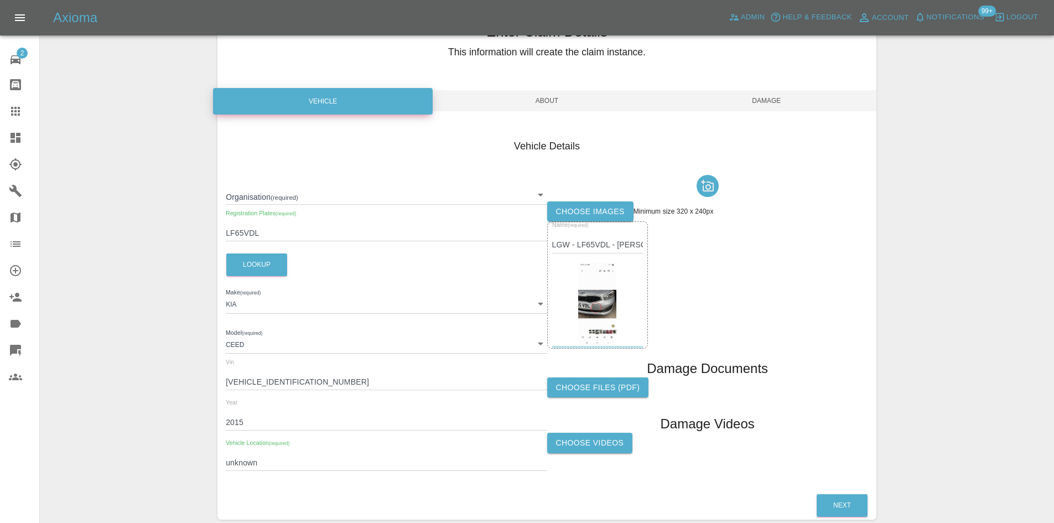
scroll to position [55, 0]
click at [484, 95] on span "About" at bounding box center [547, 101] width 220 height 21
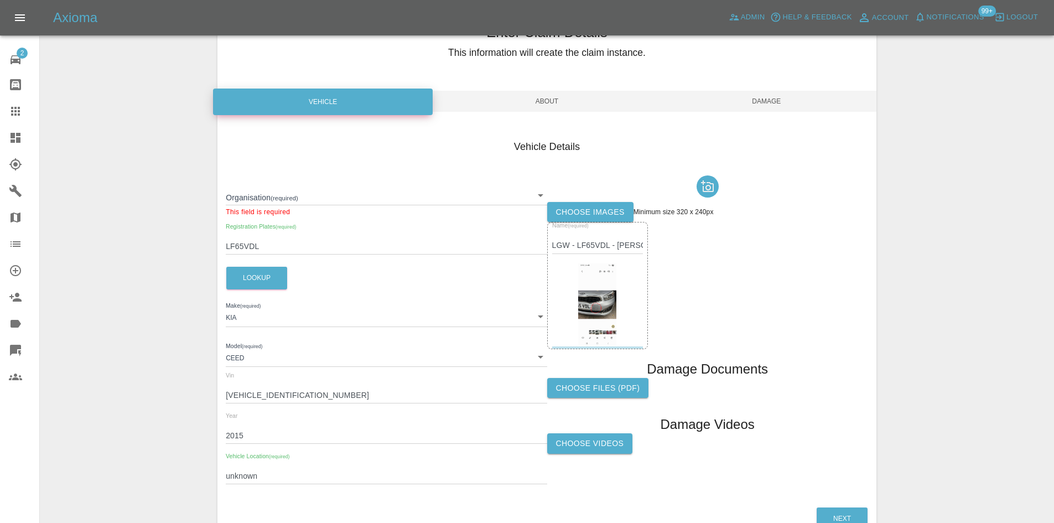
click at [562, 94] on span "About" at bounding box center [547, 101] width 220 height 21
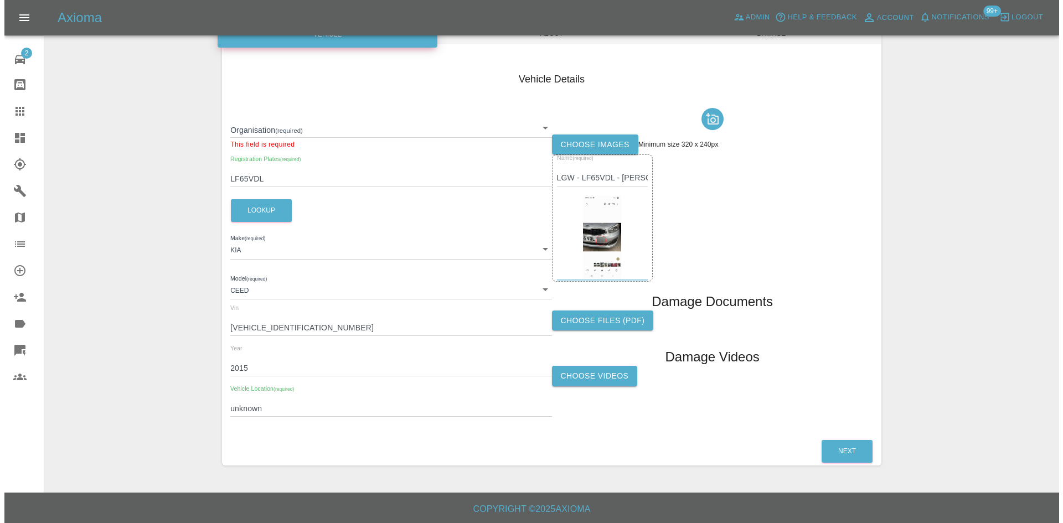
scroll to position [123, 0]
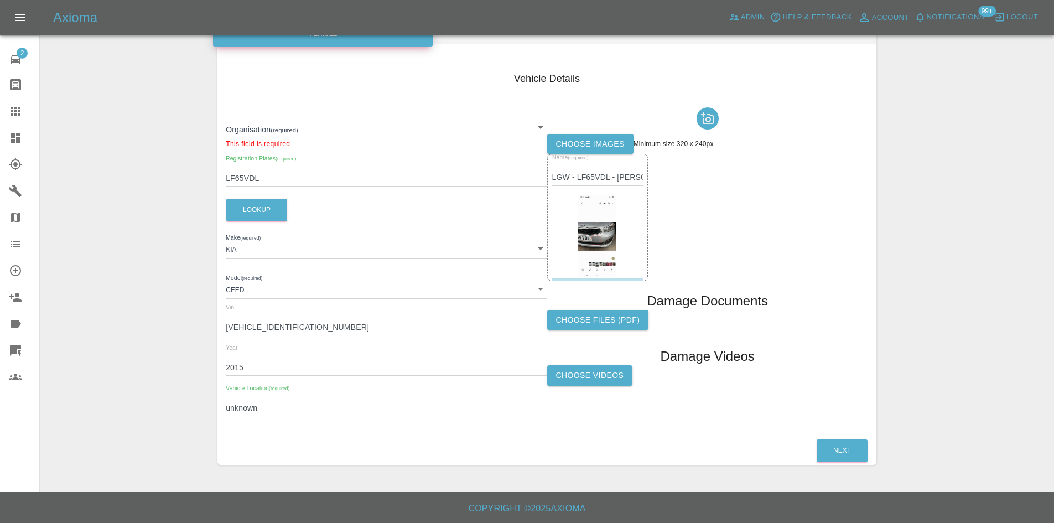
click at [269, 123] on body "Axioma Admin Help & Feedback Account Notifications 99+ Logout 2 Repair home Bod…" at bounding box center [527, 200] width 1054 height 646
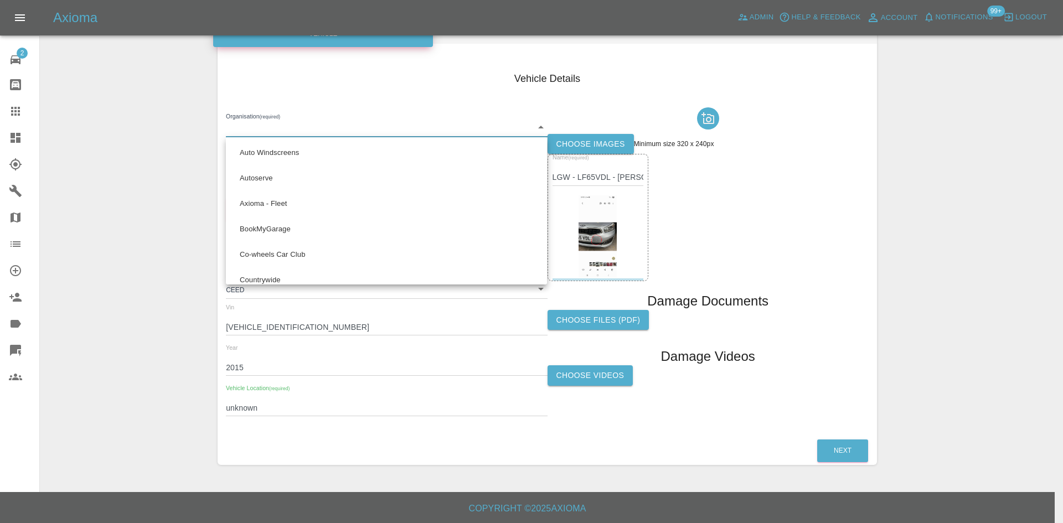
scroll to position [680, 0]
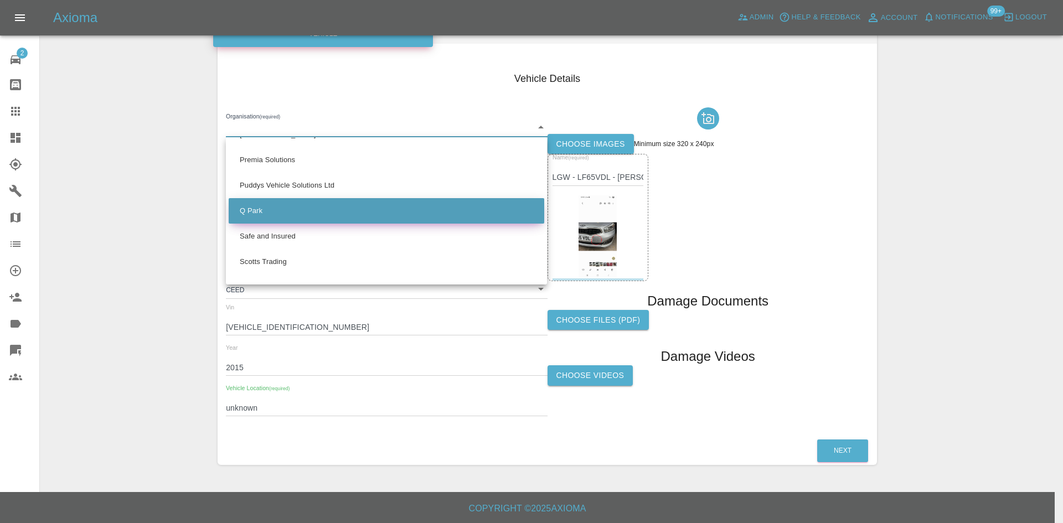
click at [273, 210] on li "Q Park" at bounding box center [386, 210] width 315 height 25
type input "636b7ea454cf410016ef4d2c"
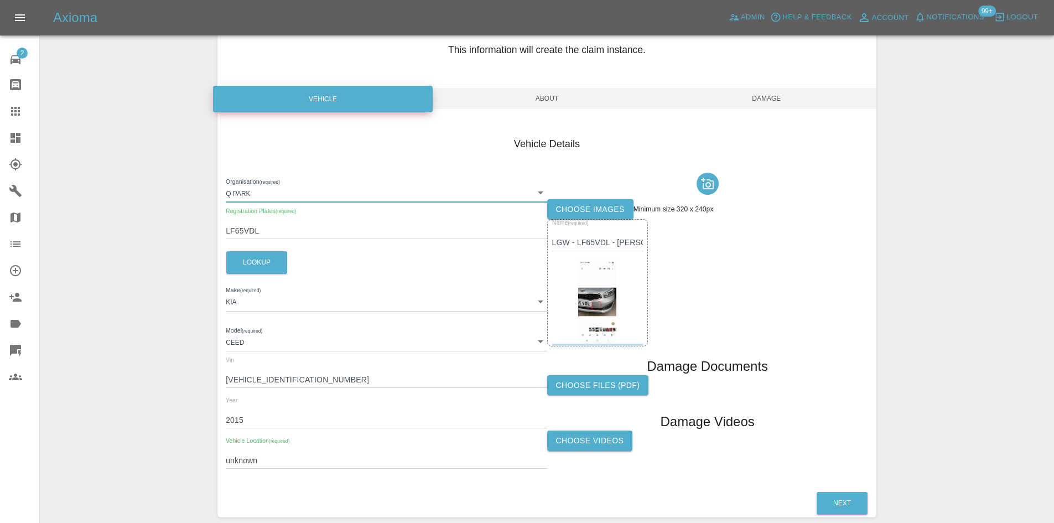
scroll to position [0, 0]
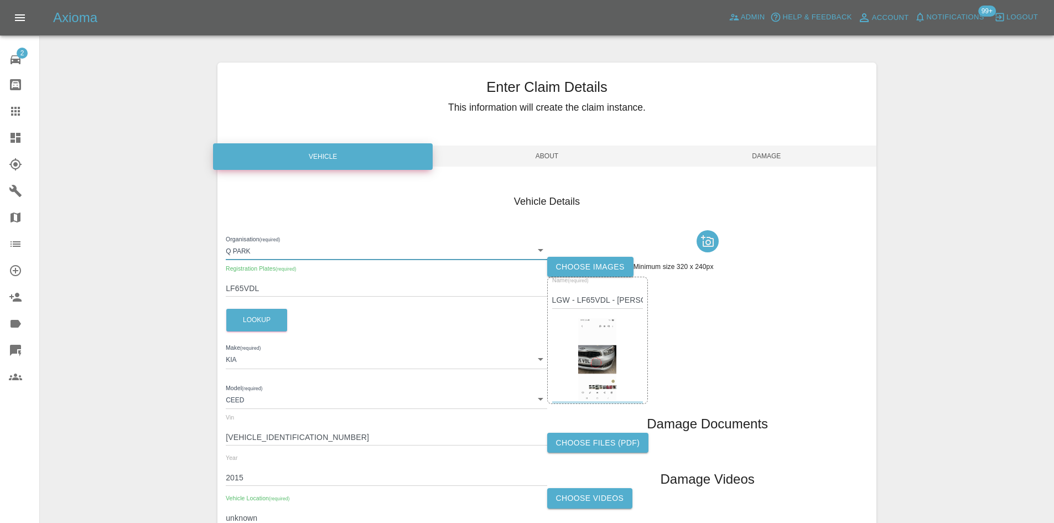
click at [567, 162] on span "About" at bounding box center [547, 156] width 220 height 21
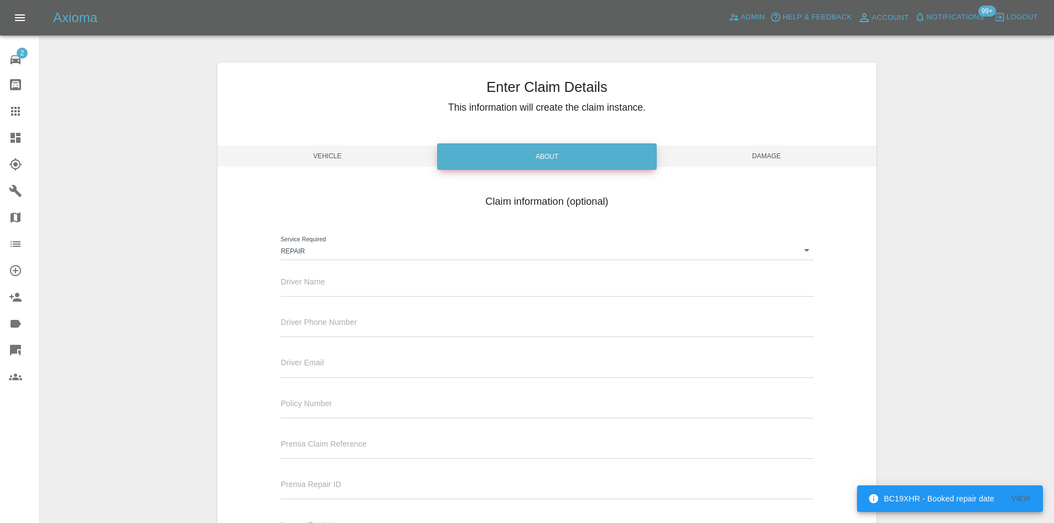
click at [283, 309] on div "Driver Phone Number" at bounding box center [547, 321] width 532 height 31
click at [282, 302] on div "Driver Name" at bounding box center [546, 286] width 549 height 40
click at [286, 292] on input "text" at bounding box center [547, 289] width 532 height 16
paste input "RADU"
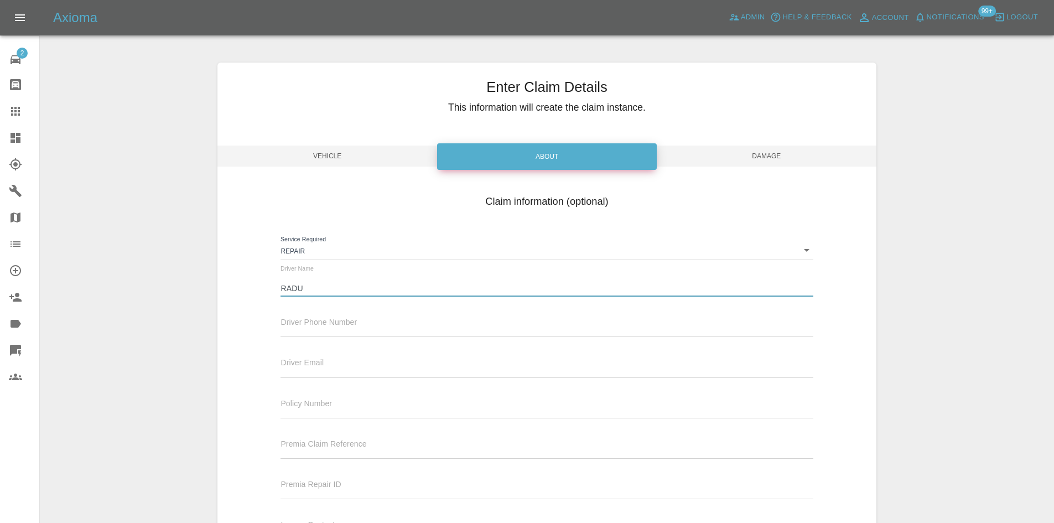
type input "RADU"
click at [779, 173] on div "Enter Claim Details This information will create the claim instance. Vehicle Ab…" at bounding box center [547, 326] width 659 height 526
click at [779, 155] on span "Damage" at bounding box center [767, 156] width 220 height 21
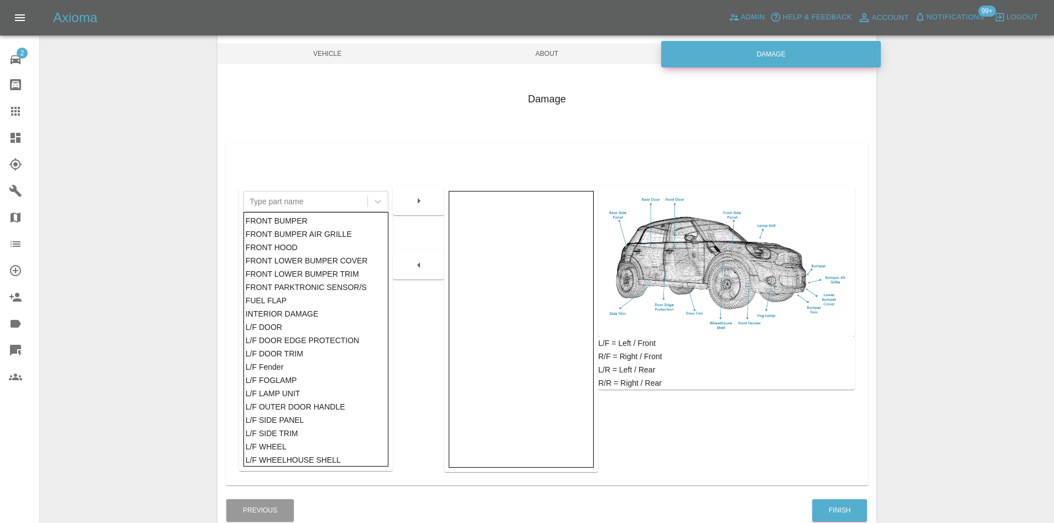
scroll to position [162, 0]
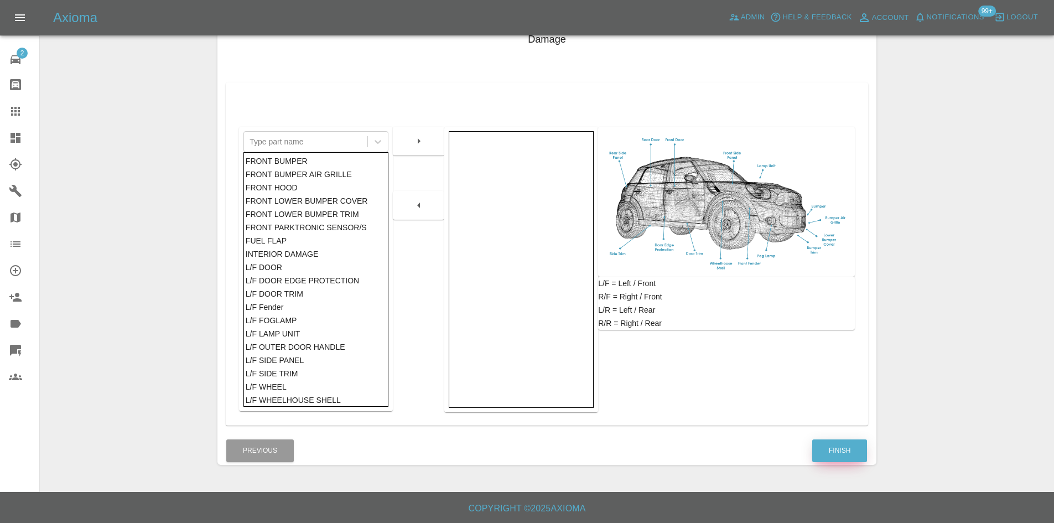
click at [840, 442] on button "Finish" at bounding box center [839, 450] width 55 height 23
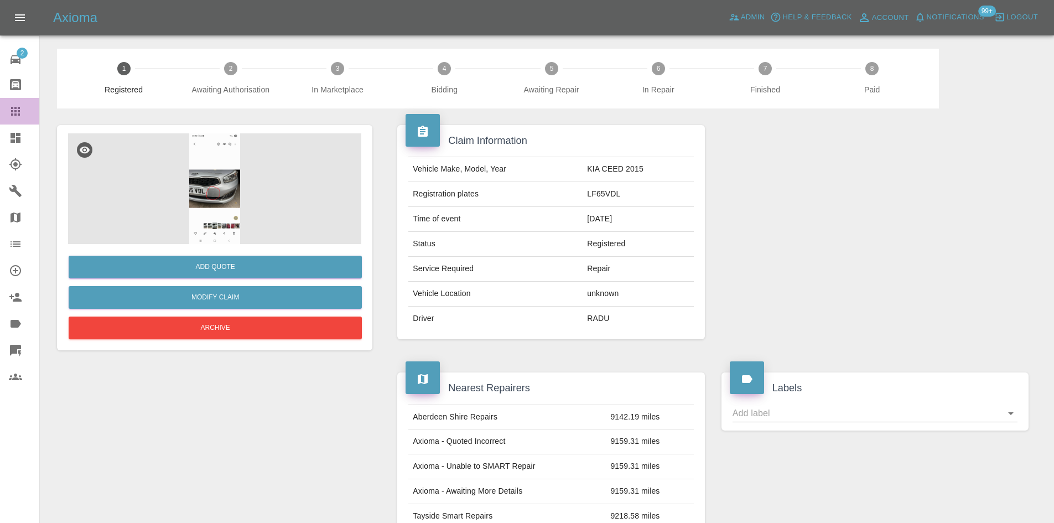
click at [21, 116] on icon at bounding box center [15, 111] width 13 height 13
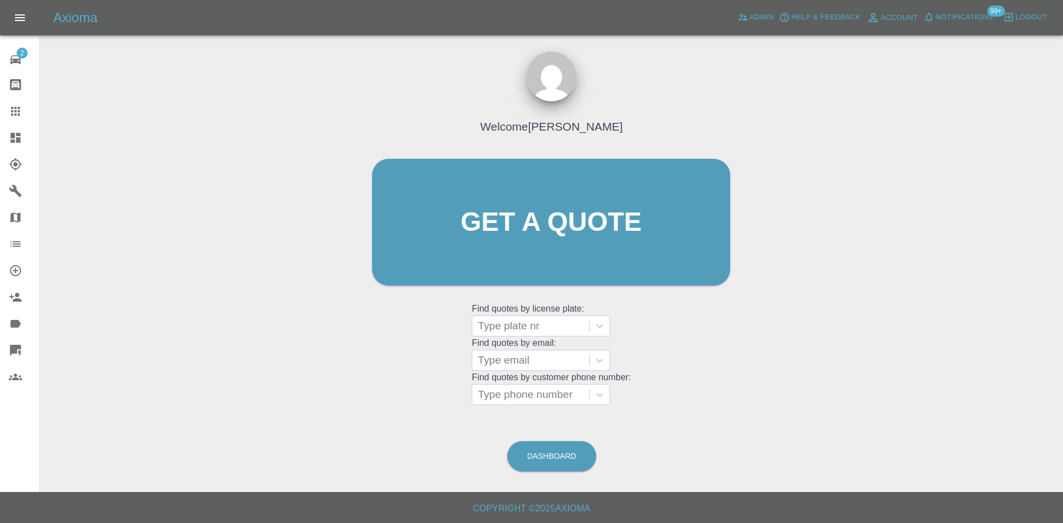
click at [525, 311] on grid "Find quotes by license plate: Type plate nr" at bounding box center [551, 320] width 159 height 33
click at [525, 321] on div at bounding box center [531, 325] width 106 height 15
type input "y"
type input "d"
type input "scg3e"
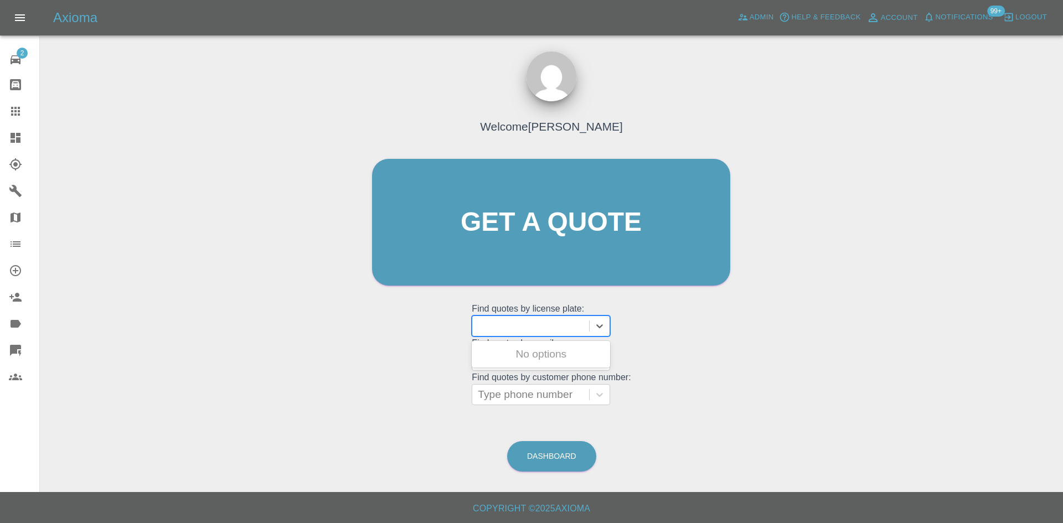
drag, startPoint x: 9, startPoint y: 138, endPoint x: 92, endPoint y: 177, distance: 91.1
click at [9, 138] on icon at bounding box center [15, 137] width 13 height 13
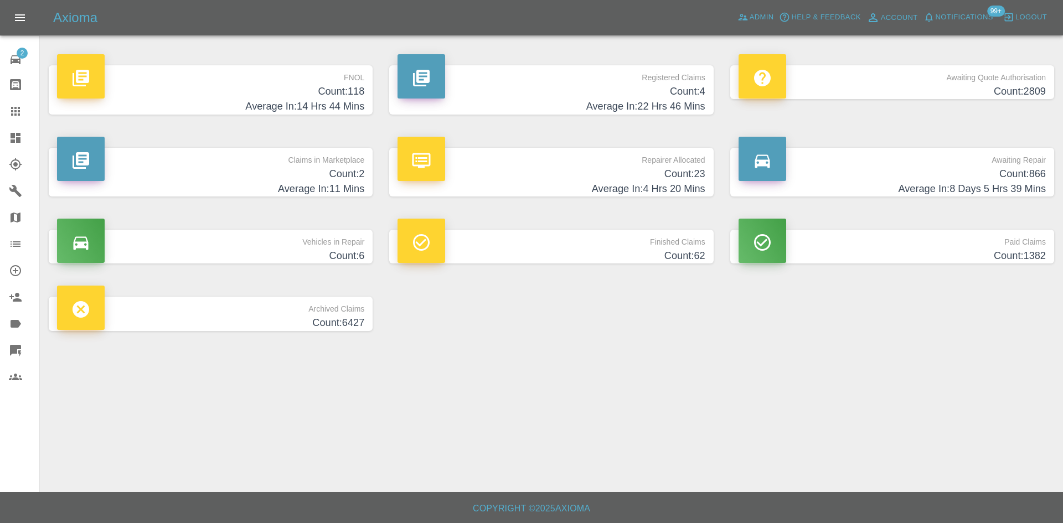
click at [563, 70] on p "Registered Claims" at bounding box center [550, 74] width 307 height 19
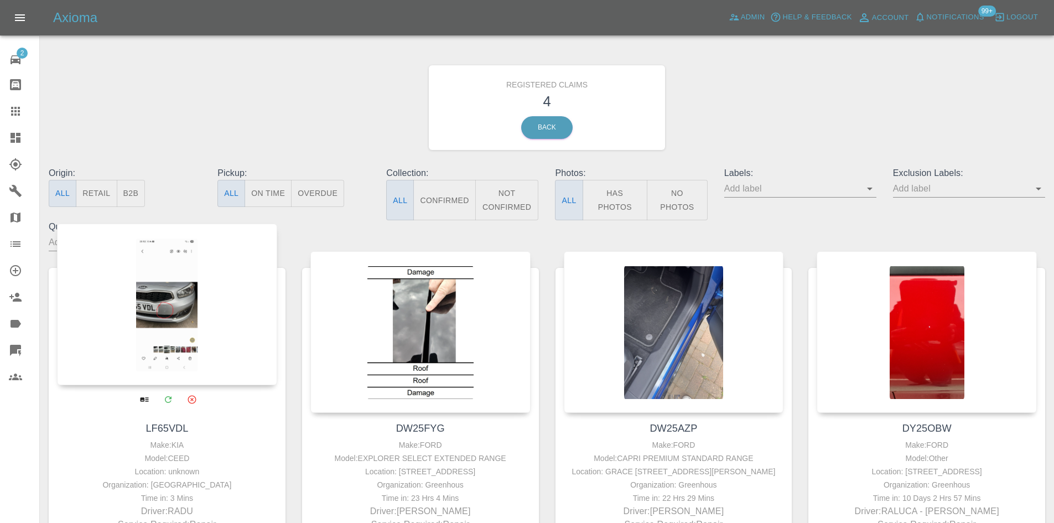
click at [170, 288] on div at bounding box center [167, 305] width 220 height 162
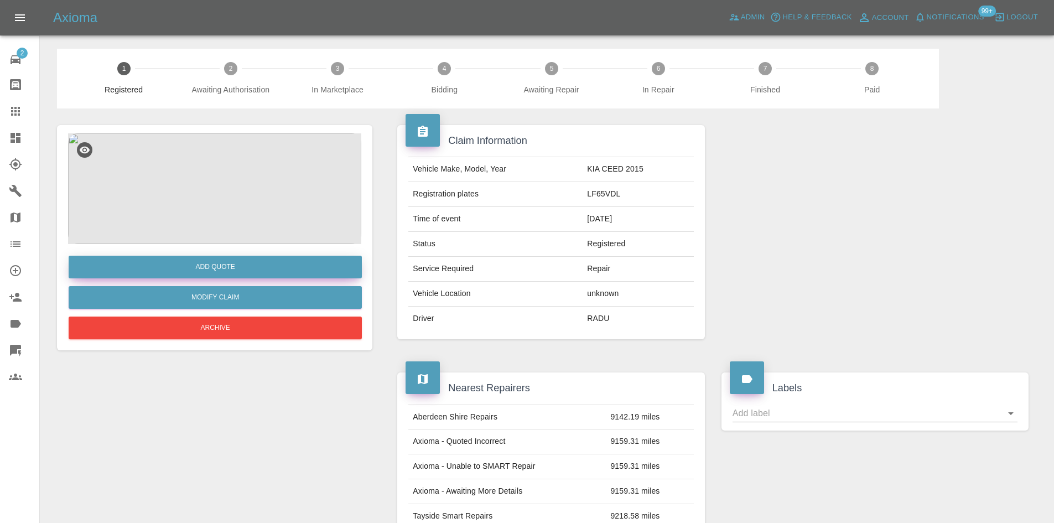
click at [193, 256] on button "Add Quote" at bounding box center [215, 267] width 293 height 23
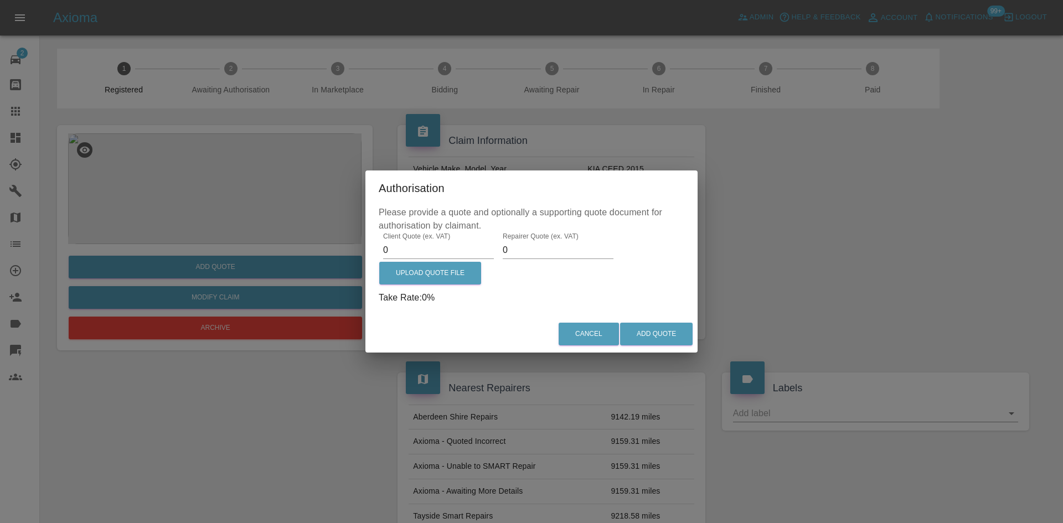
click at [396, 246] on input "0" at bounding box center [438, 250] width 111 height 18
type input "300"
type input "200"
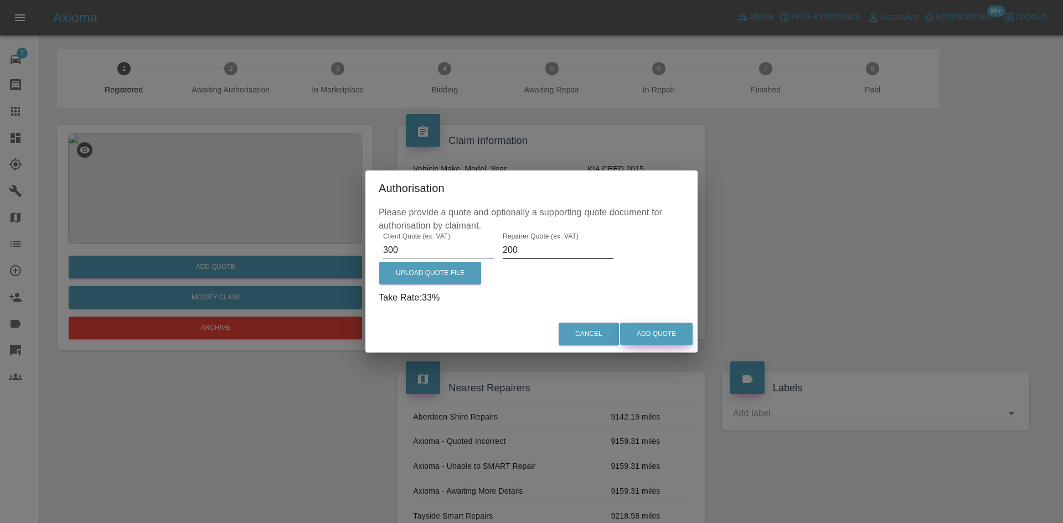
click at [664, 338] on button "Add Quote" at bounding box center [656, 334] width 73 height 23
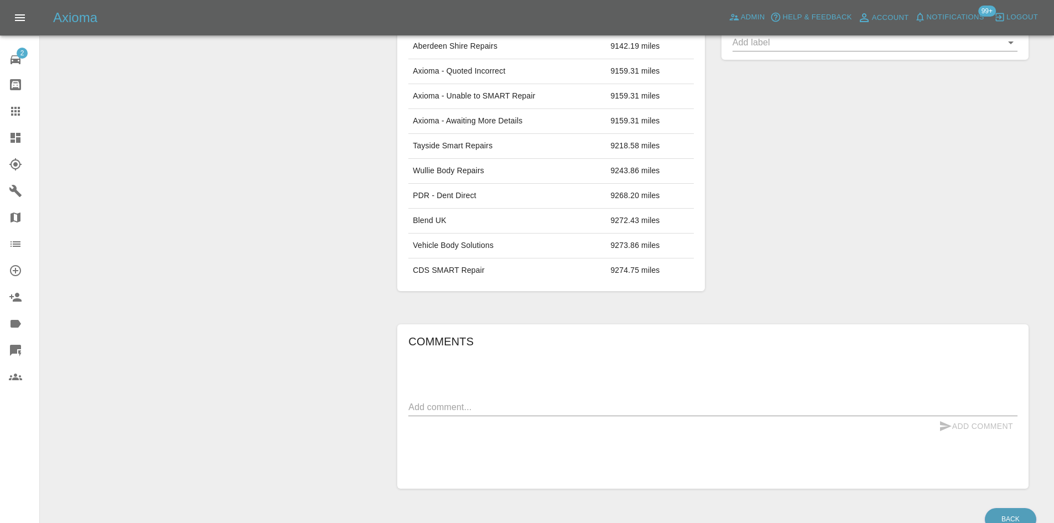
scroll to position [574, 0]
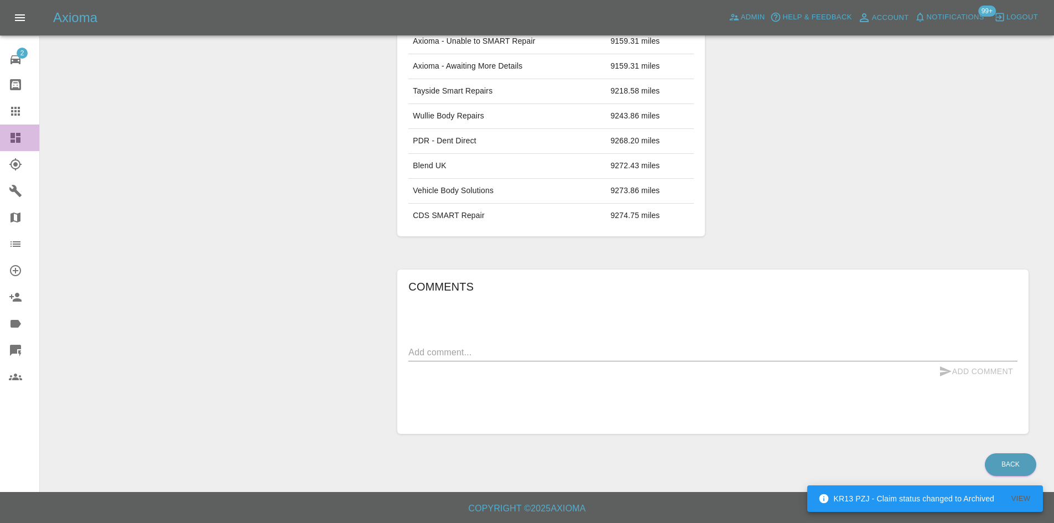
click at [0, 143] on link "Dashboard" at bounding box center [19, 138] width 39 height 27
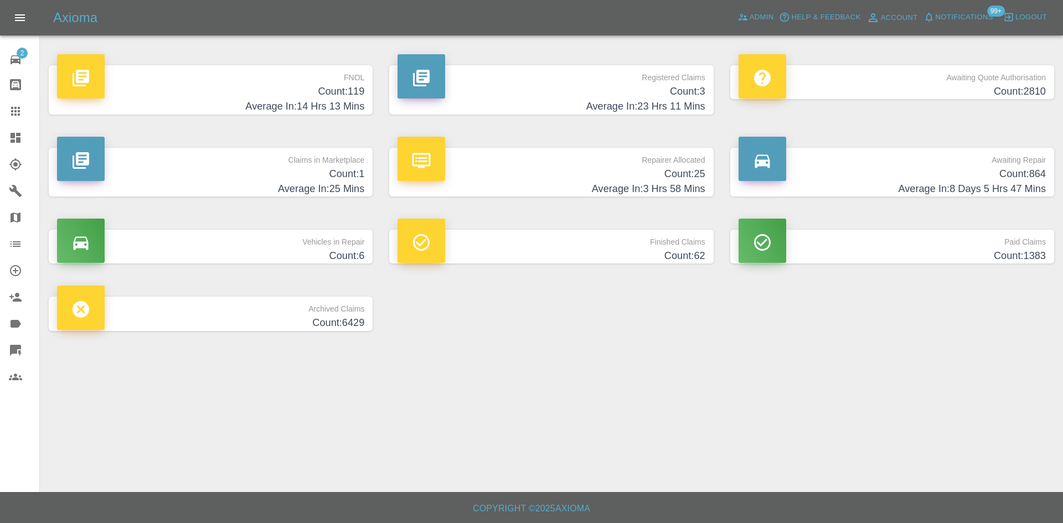
click at [325, 191] on h4 "Average In: 25 Mins" at bounding box center [210, 189] width 307 height 15
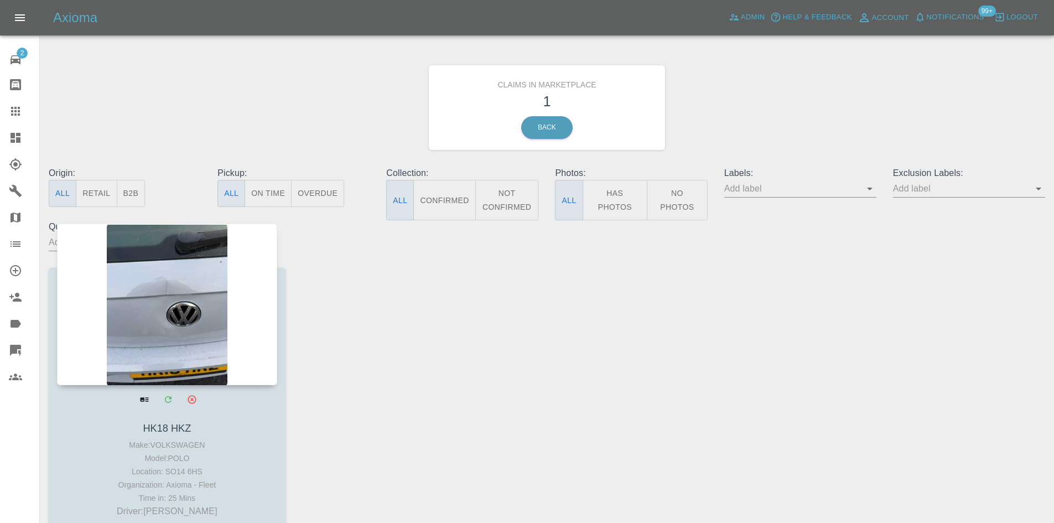
click at [209, 319] on div at bounding box center [167, 305] width 220 height 162
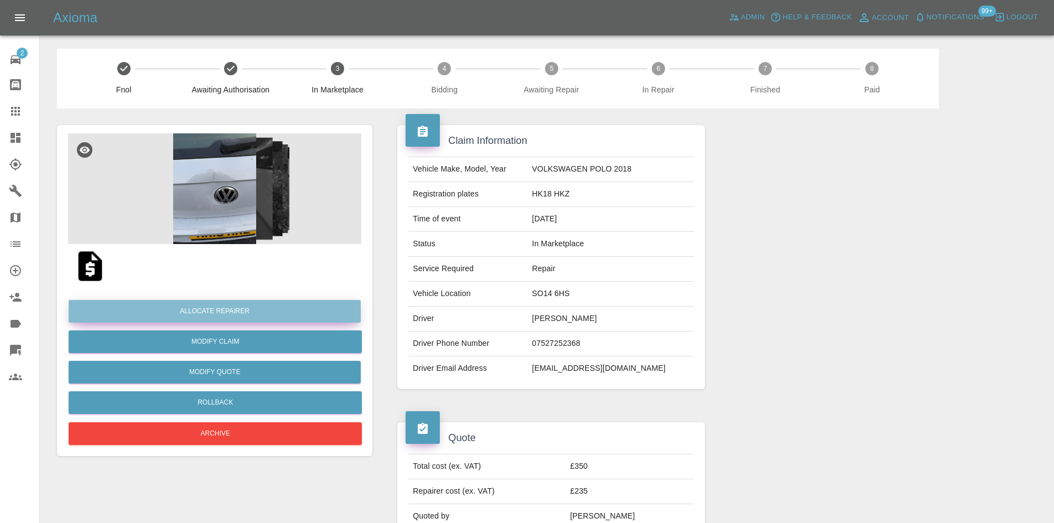
click at [328, 317] on button "Allocate Repairer" at bounding box center [215, 311] width 292 height 23
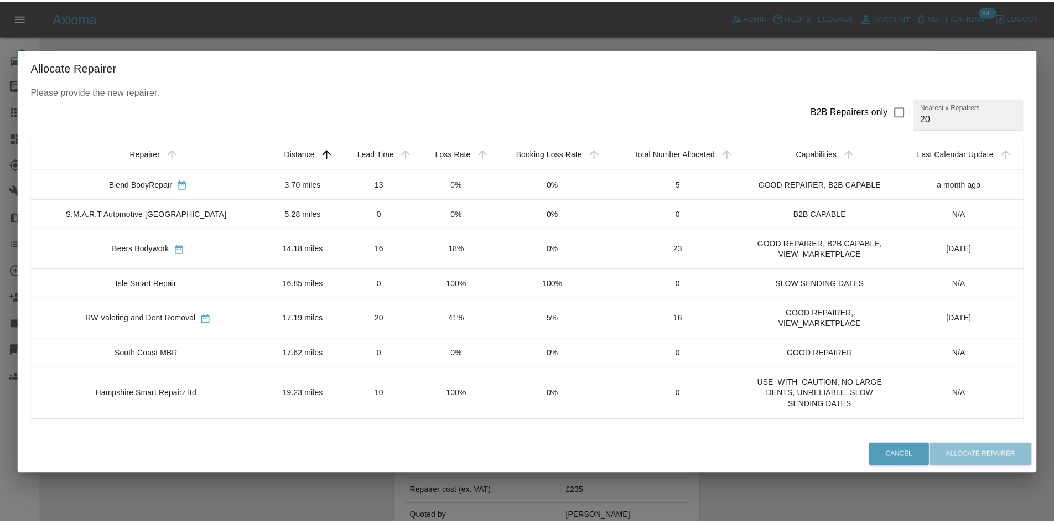
scroll to position [55, 0]
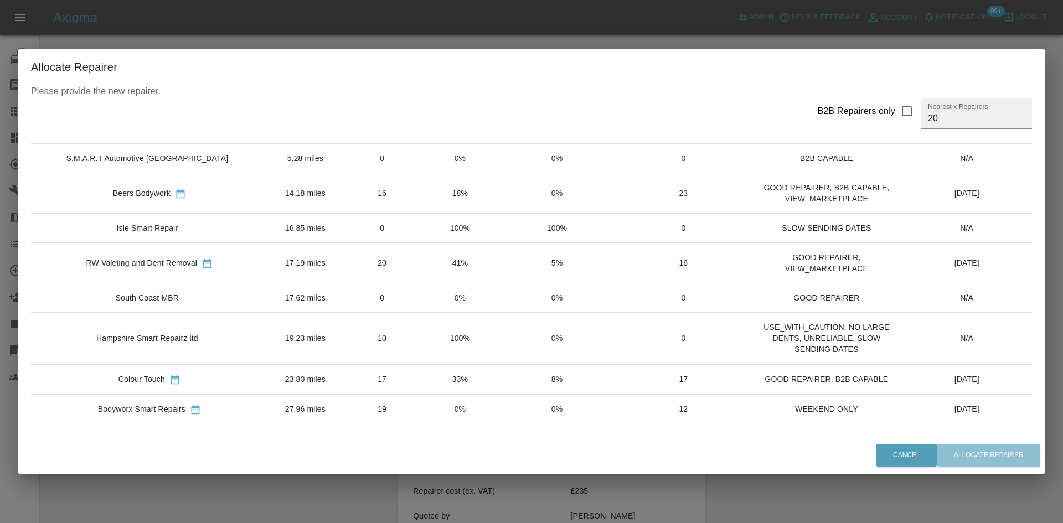
click at [343, 301] on td "0" at bounding box center [382, 297] width 79 height 29
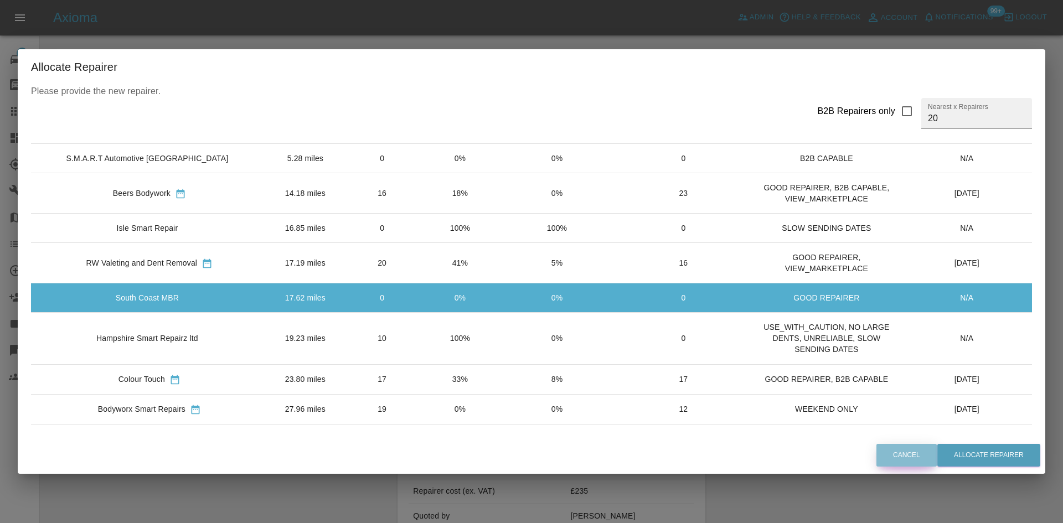
click at [876, 451] on button "Cancel" at bounding box center [906, 455] width 60 height 23
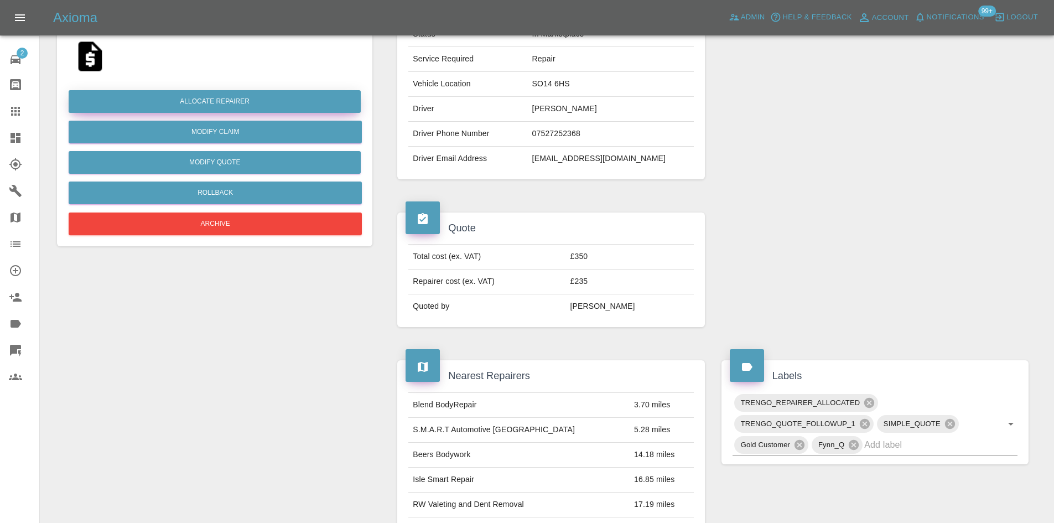
scroll to position [522, 0]
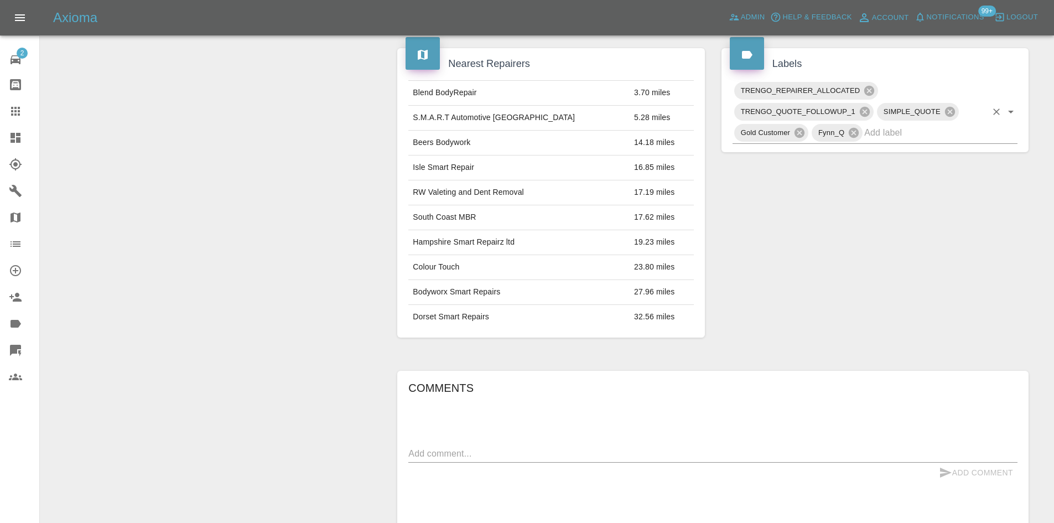
click at [902, 139] on input "text" at bounding box center [926, 132] width 122 height 17
click at [1, 139] on link "Dashboard" at bounding box center [19, 138] width 39 height 27
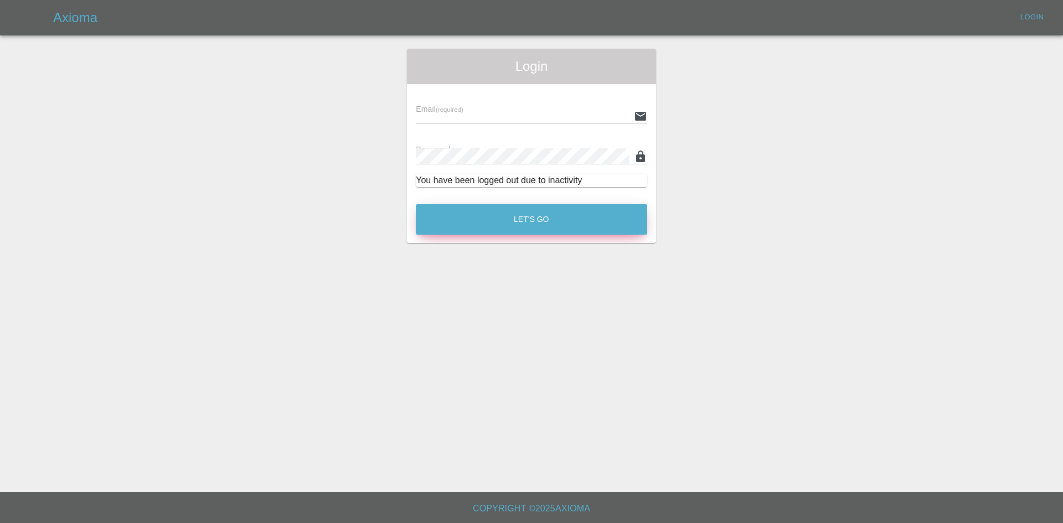
type input "alex.kennett@axioma.co.uk"
click at [505, 224] on button "Let's Go" at bounding box center [531, 219] width 231 height 30
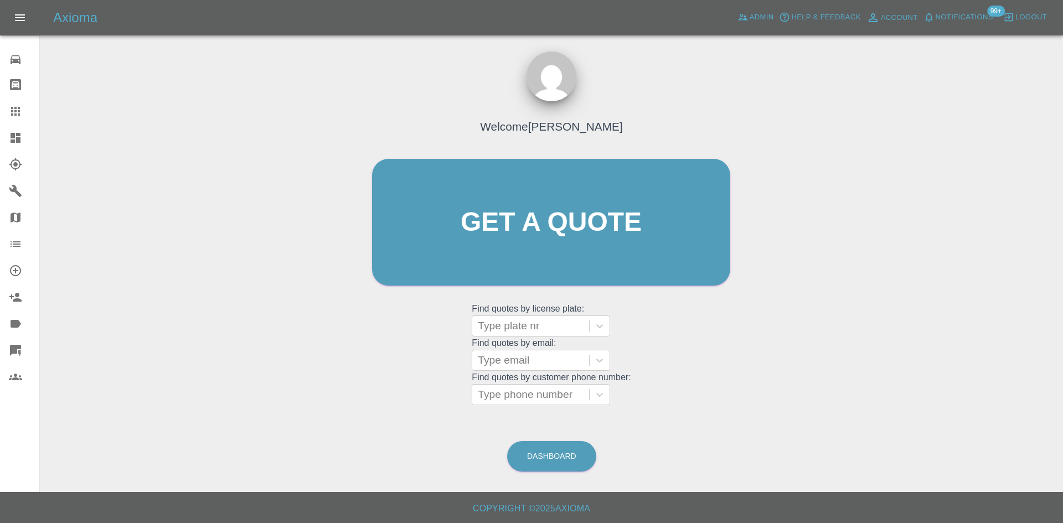
click at [24, 133] on div at bounding box center [24, 137] width 31 height 13
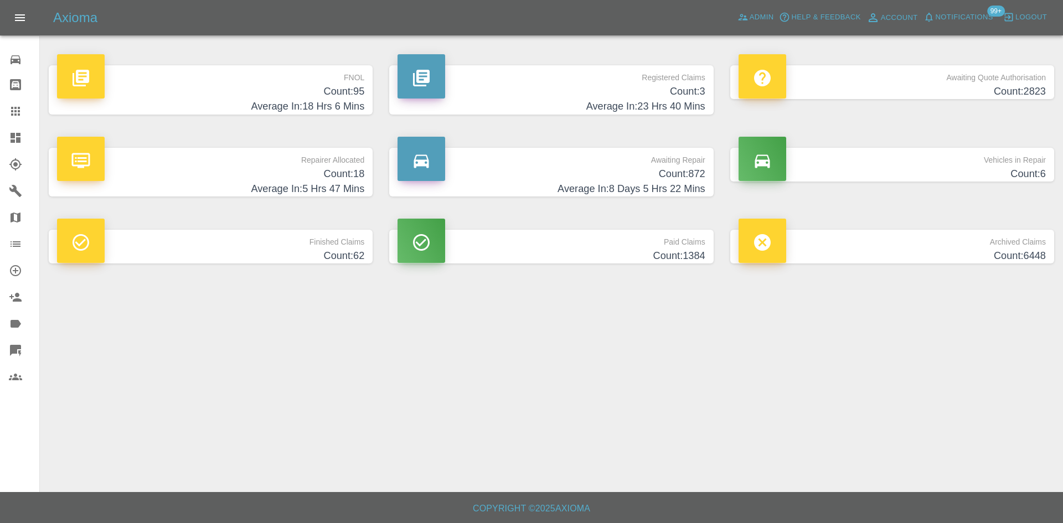
click at [175, 103] on h4 "Average In: 18 Hrs 6 Mins" at bounding box center [210, 106] width 307 height 15
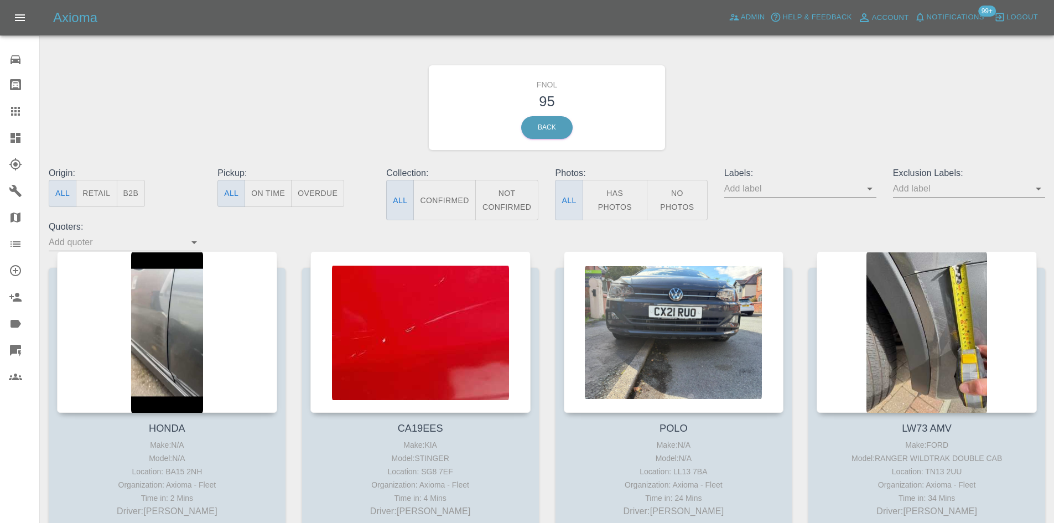
click at [17, 353] on icon at bounding box center [15, 350] width 11 height 11
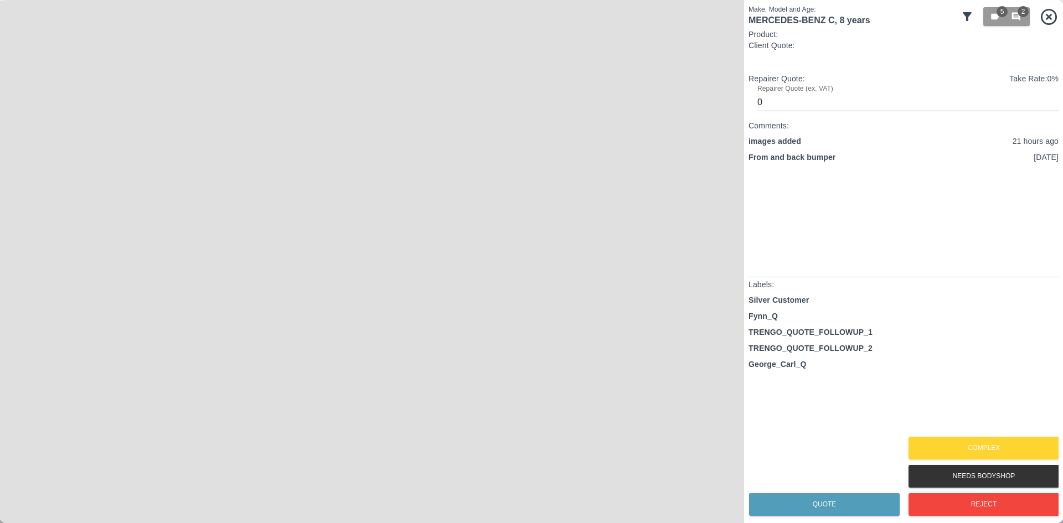
type input "140"
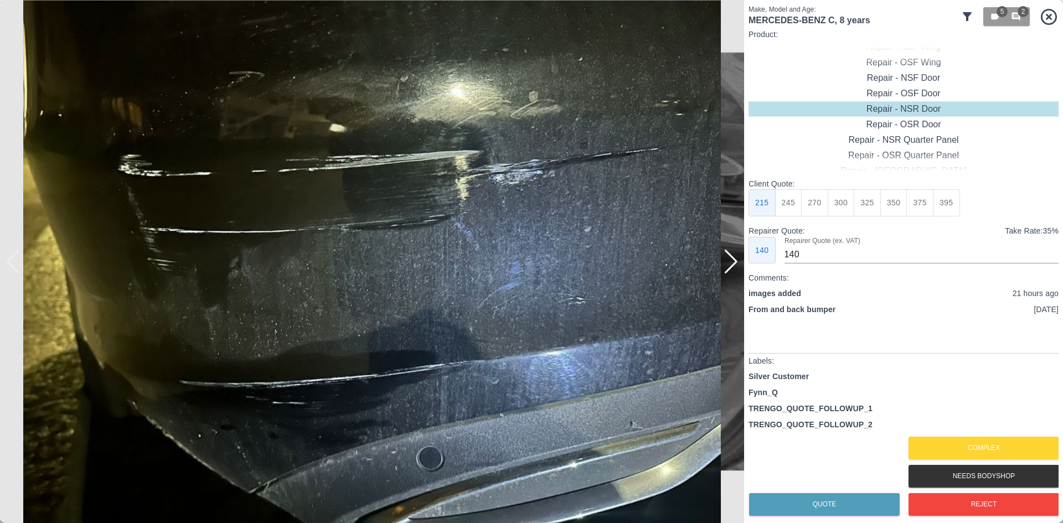
click at [729, 263] on div at bounding box center [730, 262] width 15 height 24
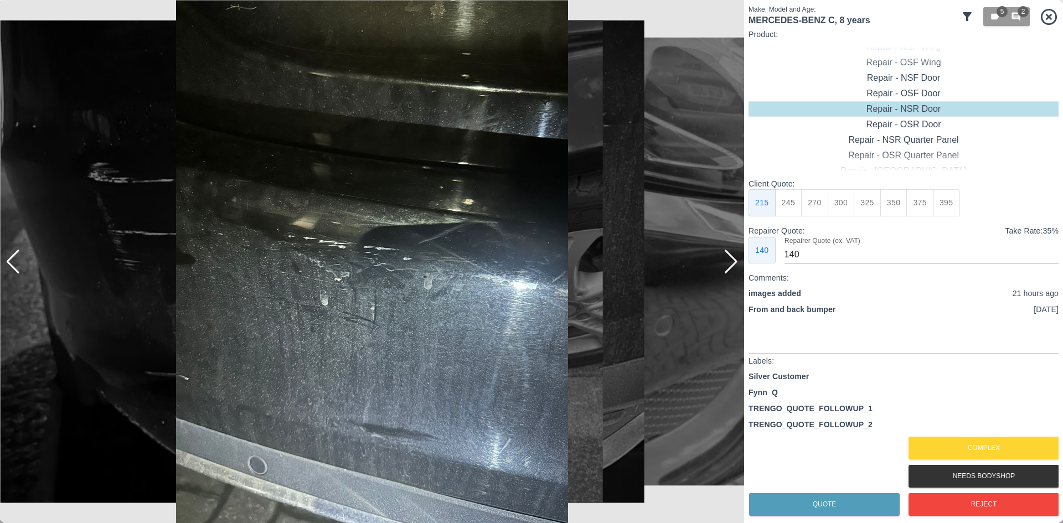
click at [729, 263] on div at bounding box center [730, 262] width 15 height 24
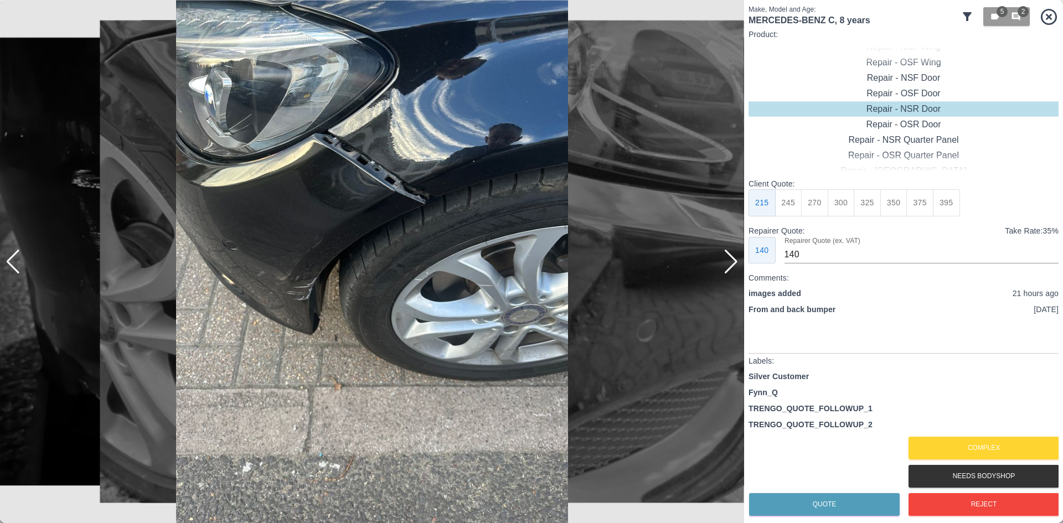
click at [728, 270] on div at bounding box center [730, 262] width 15 height 24
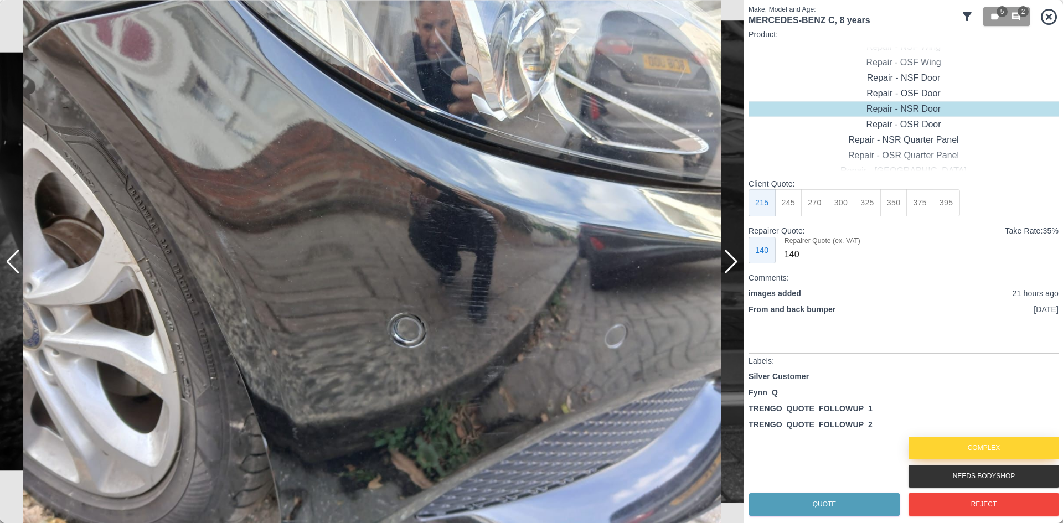
drag, startPoint x: 935, startPoint y: 453, endPoint x: 826, endPoint y: 448, distance: 108.6
click at [934, 453] on button "Complex" at bounding box center [983, 448] width 151 height 23
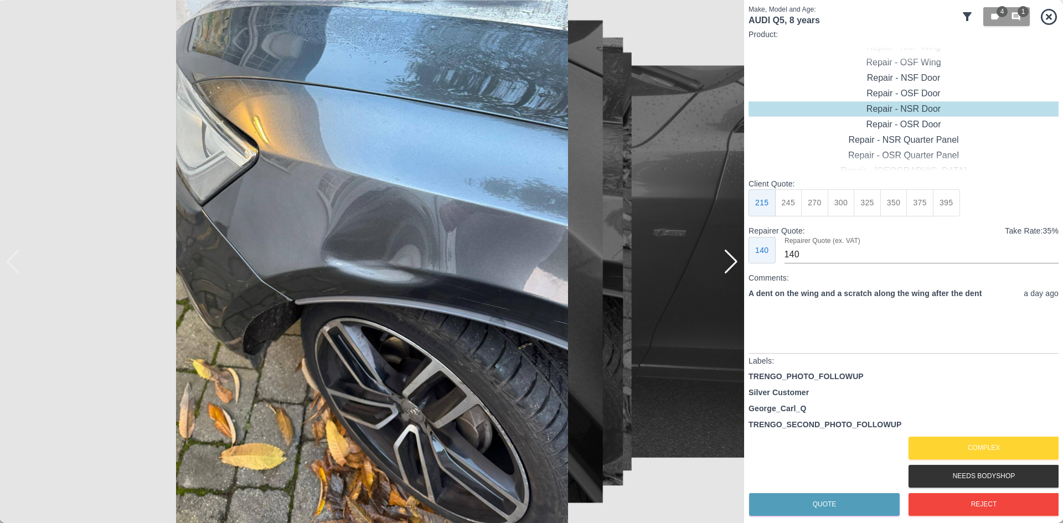
click at [731, 275] on img at bounding box center [372, 261] width 744 height 523
click at [728, 270] on div at bounding box center [730, 262] width 15 height 24
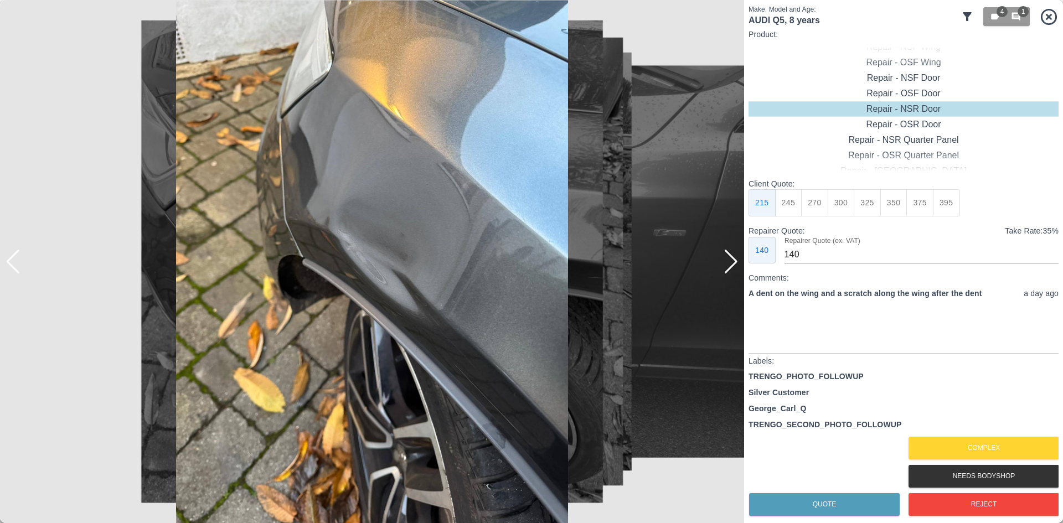
click at [727, 266] on div at bounding box center [730, 262] width 15 height 24
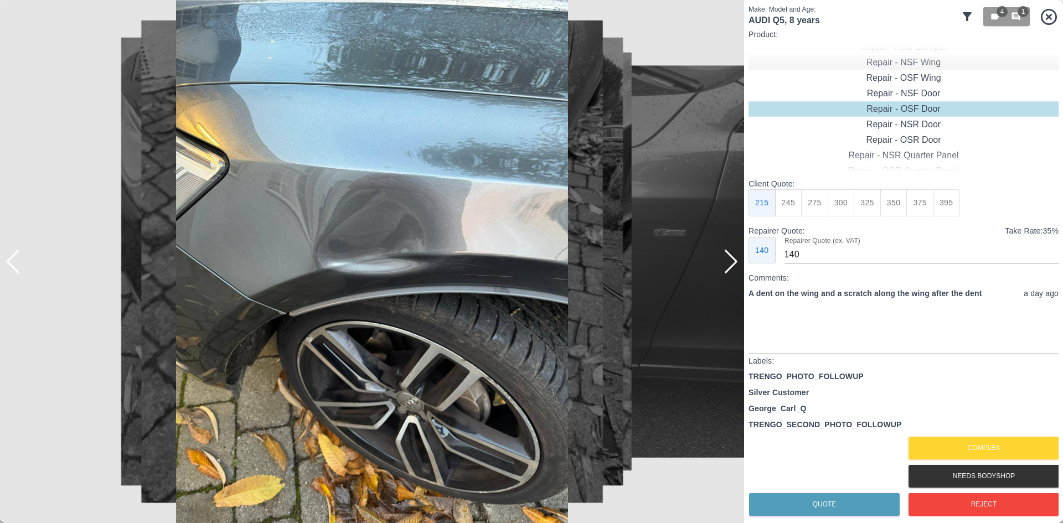
click at [897, 60] on div "Repair - NSF Wing" at bounding box center [903, 62] width 310 height 15
click at [939, 195] on button "395" at bounding box center [946, 202] width 27 height 27
type input "265"
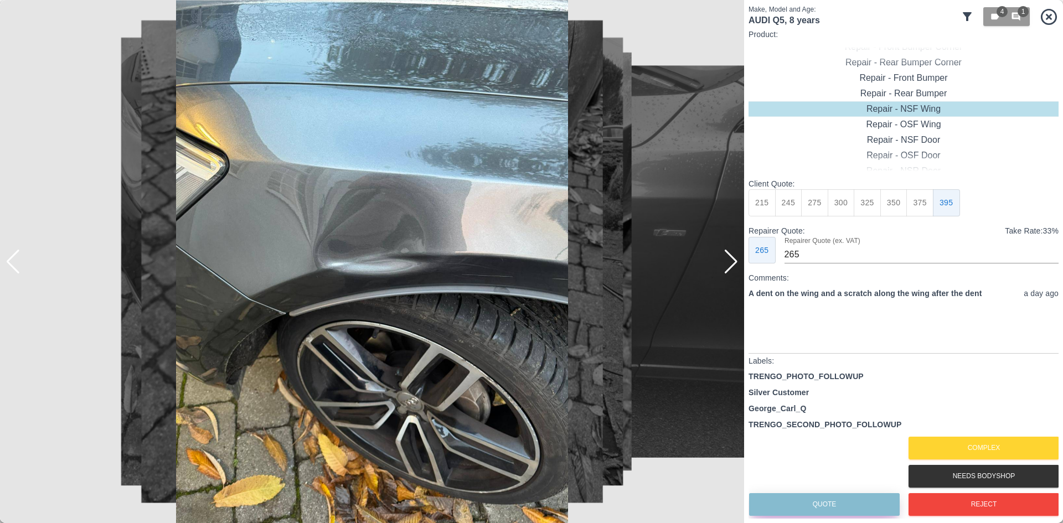
click at [842, 504] on button "Quote" at bounding box center [824, 504] width 151 height 23
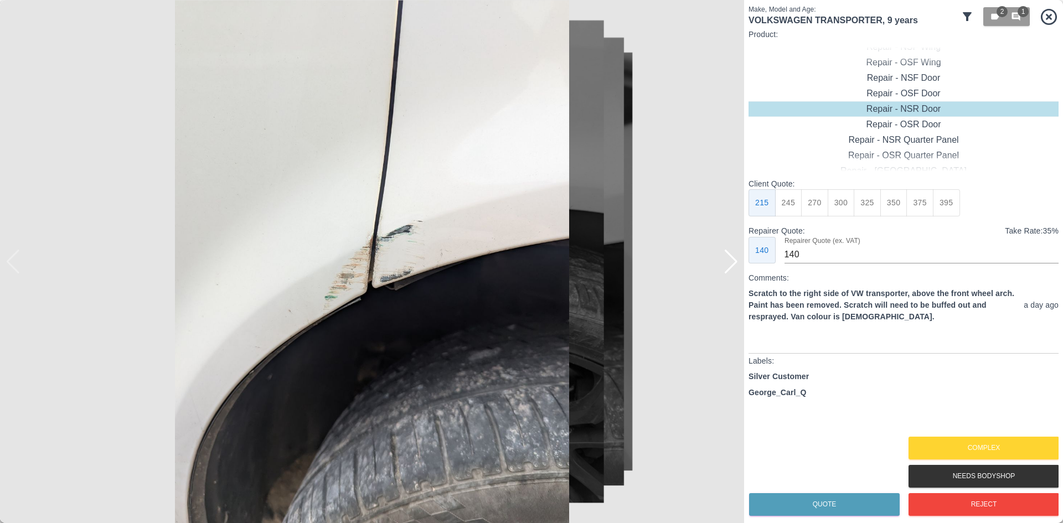
click at [729, 268] on div at bounding box center [730, 262] width 15 height 24
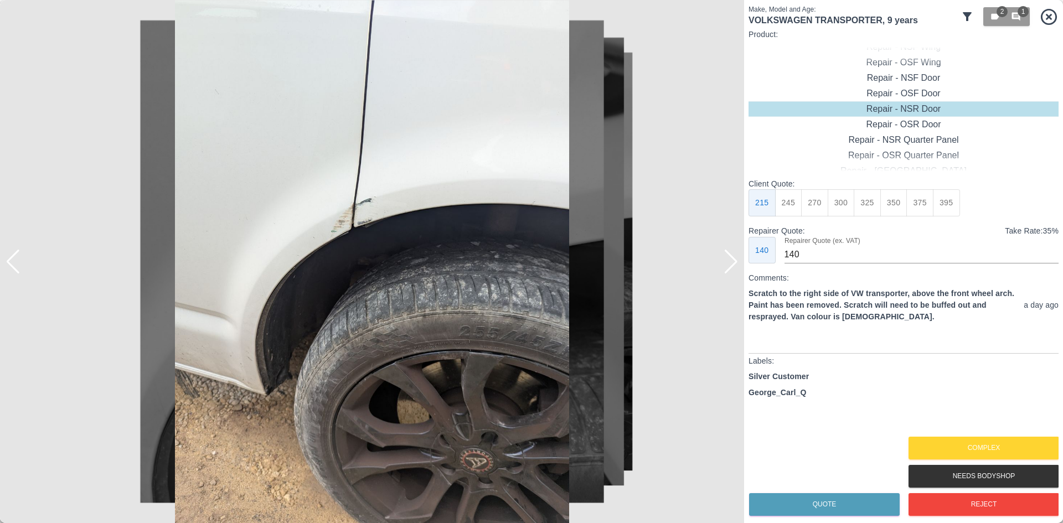
click at [729, 268] on div at bounding box center [730, 262] width 15 height 24
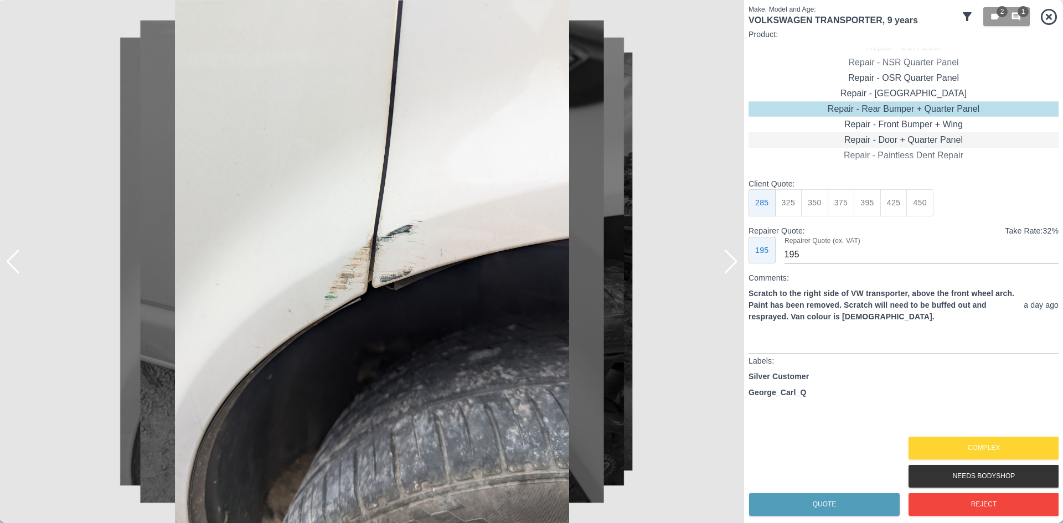
click at [893, 141] on div "Repair - Door + Quarter Panel" at bounding box center [903, 139] width 310 height 15
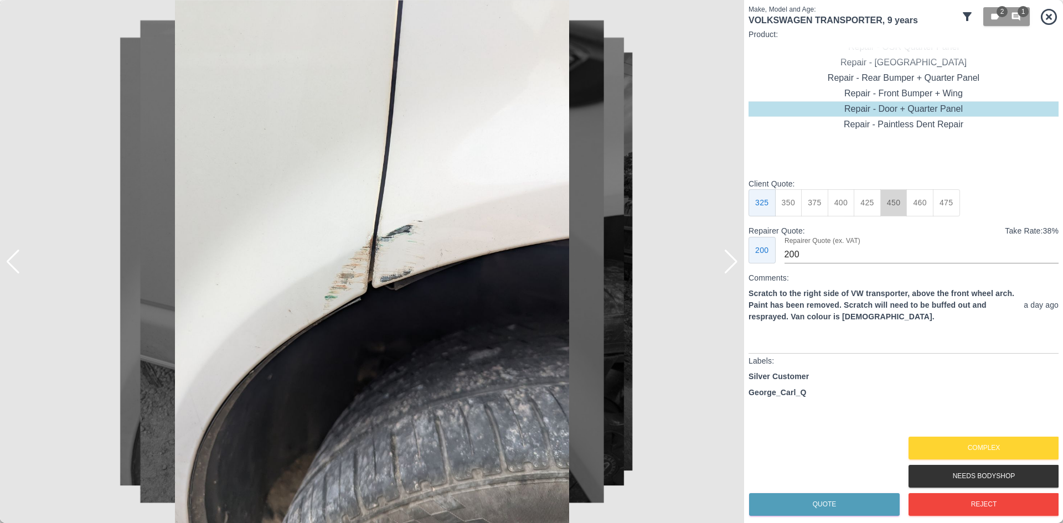
click at [889, 206] on button "450" at bounding box center [893, 202] width 27 height 27
type input "280"
click at [824, 506] on button "Quote" at bounding box center [824, 504] width 151 height 23
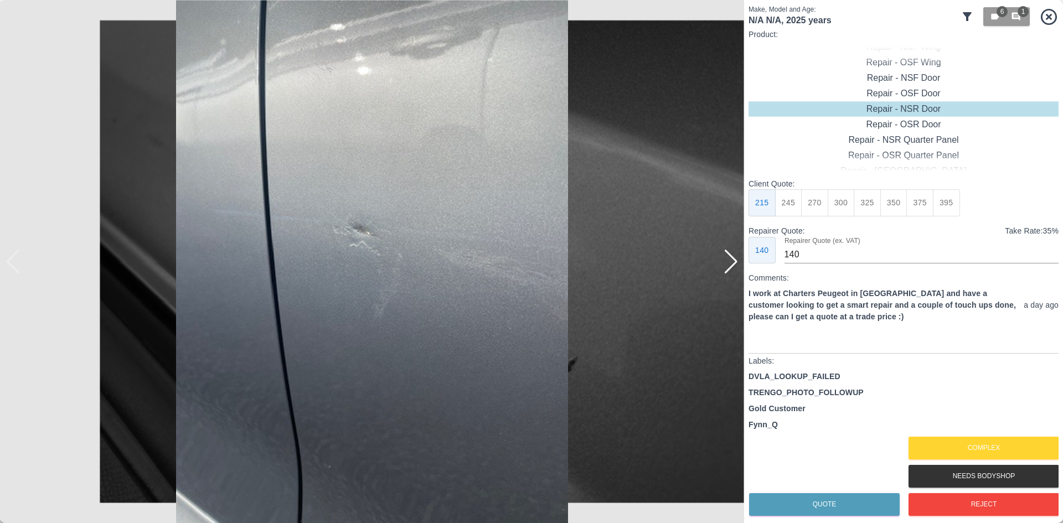
click at [732, 272] on div at bounding box center [730, 262] width 15 height 24
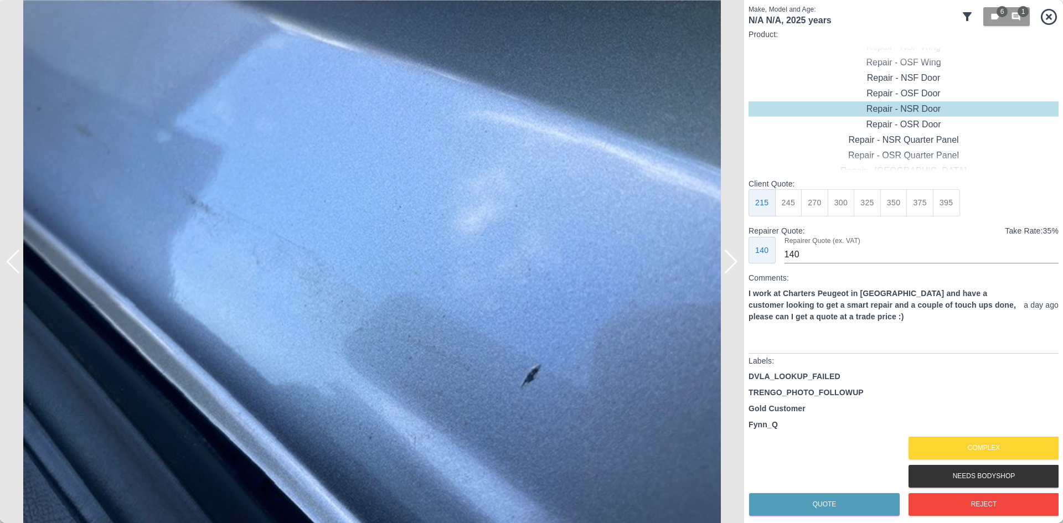
click at [732, 272] on div at bounding box center [730, 262] width 15 height 24
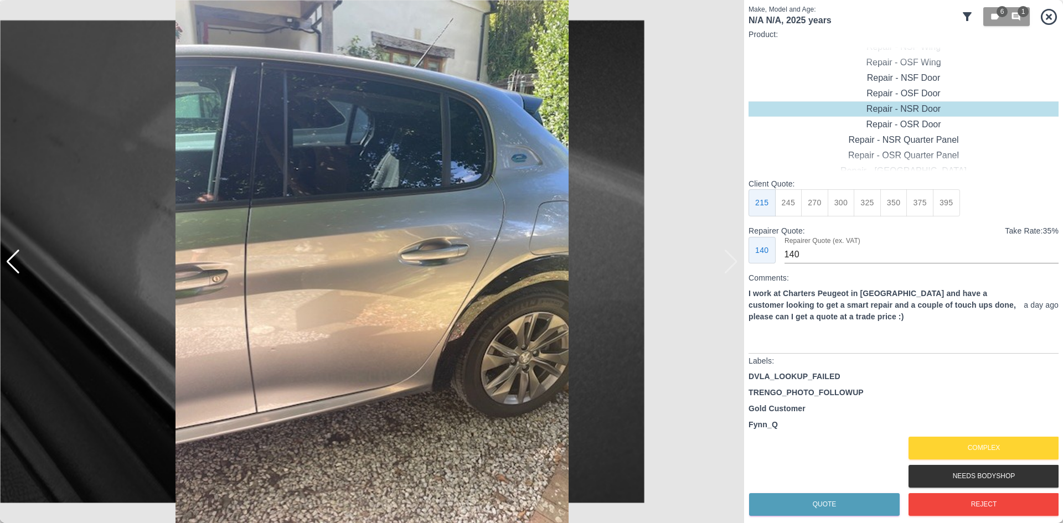
click at [732, 272] on img at bounding box center [372, 261] width 744 height 523
click at [13, 272] on div at bounding box center [13, 262] width 15 height 24
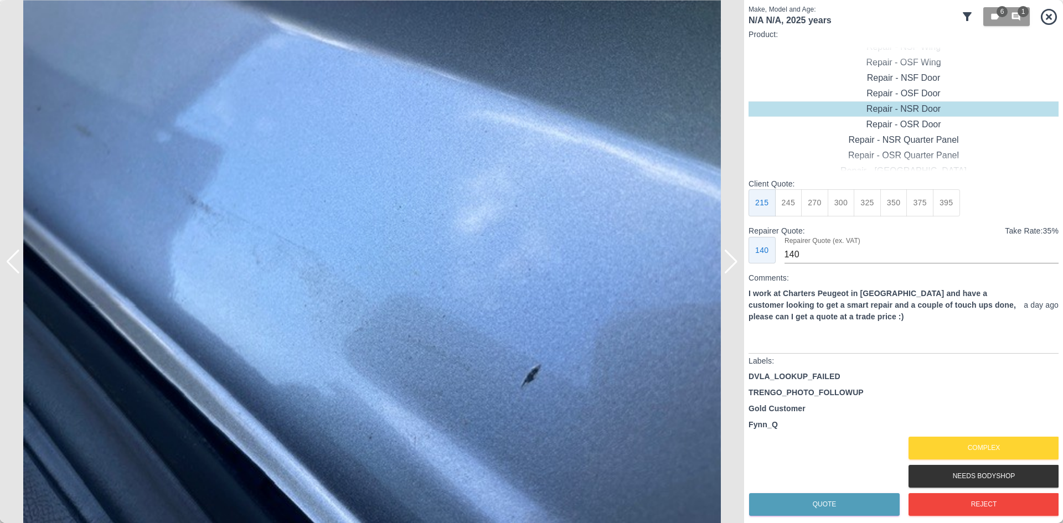
click at [6, 267] on div at bounding box center [5, 261] width 11 height 523
click at [9, 271] on div at bounding box center [5, 261] width 11 height 523
click at [895, 198] on button "350" at bounding box center [893, 202] width 27 height 27
click at [860, 206] on button "325" at bounding box center [866, 202] width 27 height 27
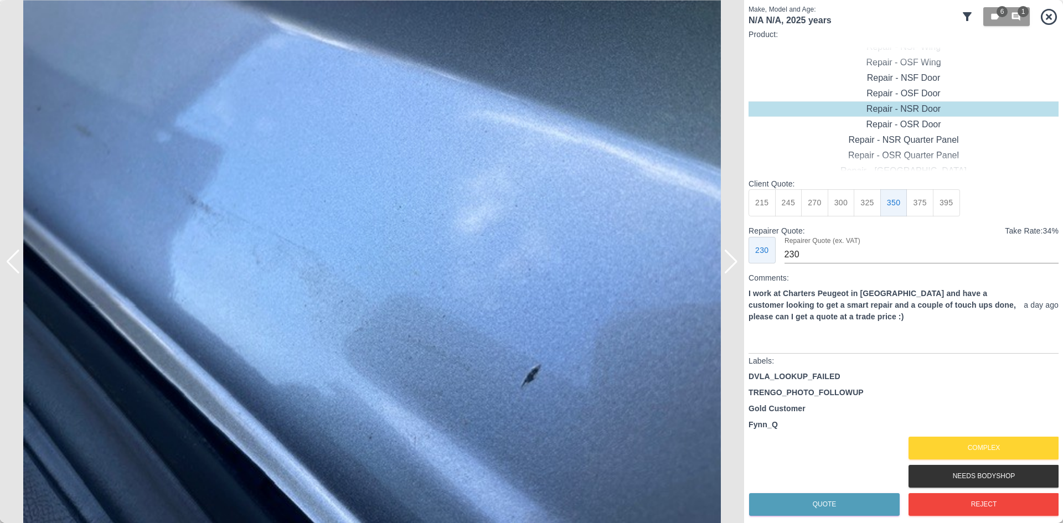
type input "210"
click at [811, 502] on button "Quote" at bounding box center [824, 504] width 151 height 23
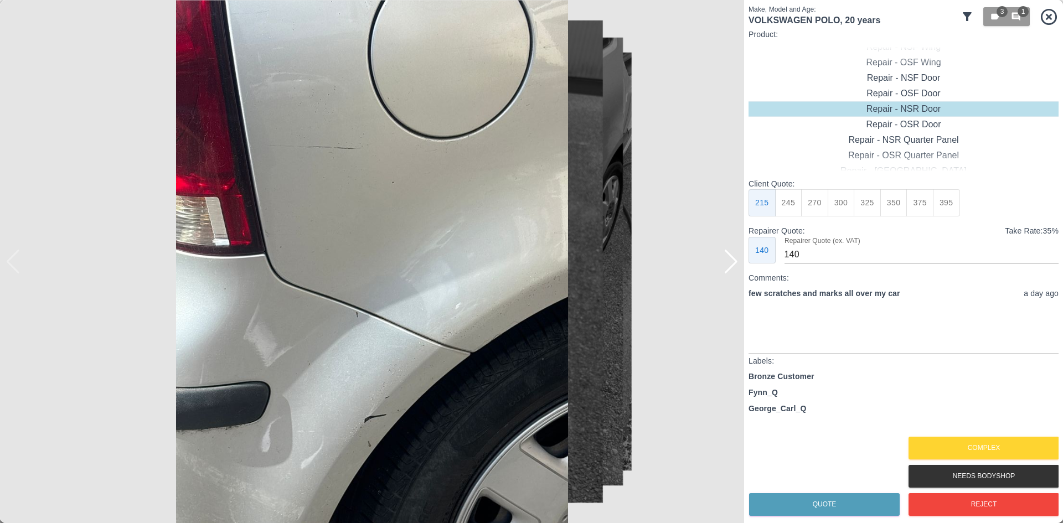
click at [738, 263] on div at bounding box center [730, 262] width 15 height 24
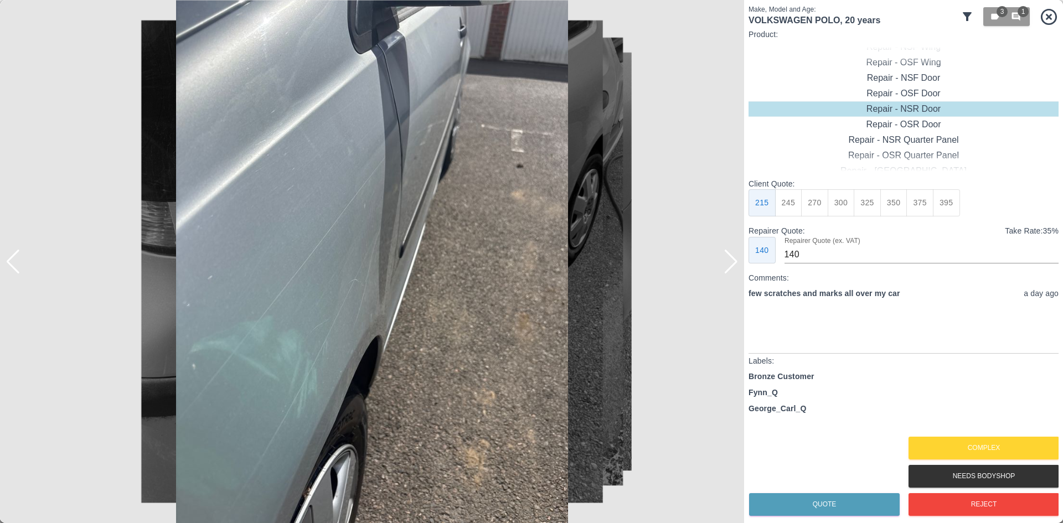
click at [736, 262] on div at bounding box center [730, 262] width 15 height 24
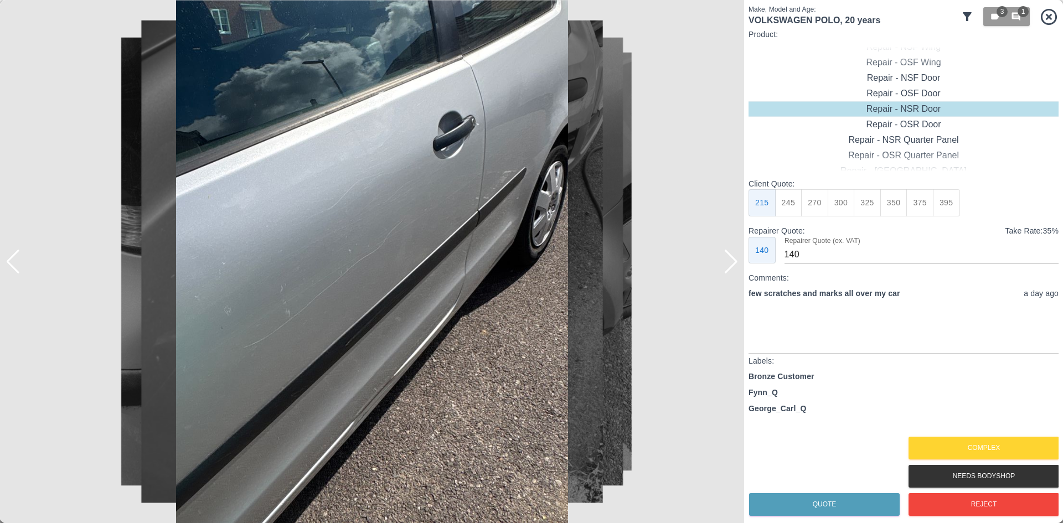
click at [736, 262] on div at bounding box center [730, 262] width 15 height 24
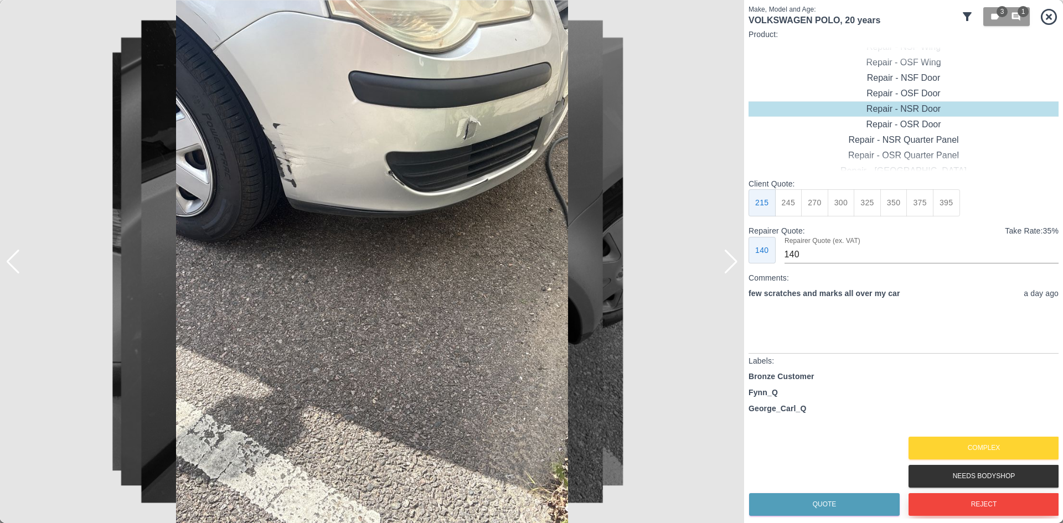
click at [965, 507] on button "Reject" at bounding box center [983, 504] width 151 height 23
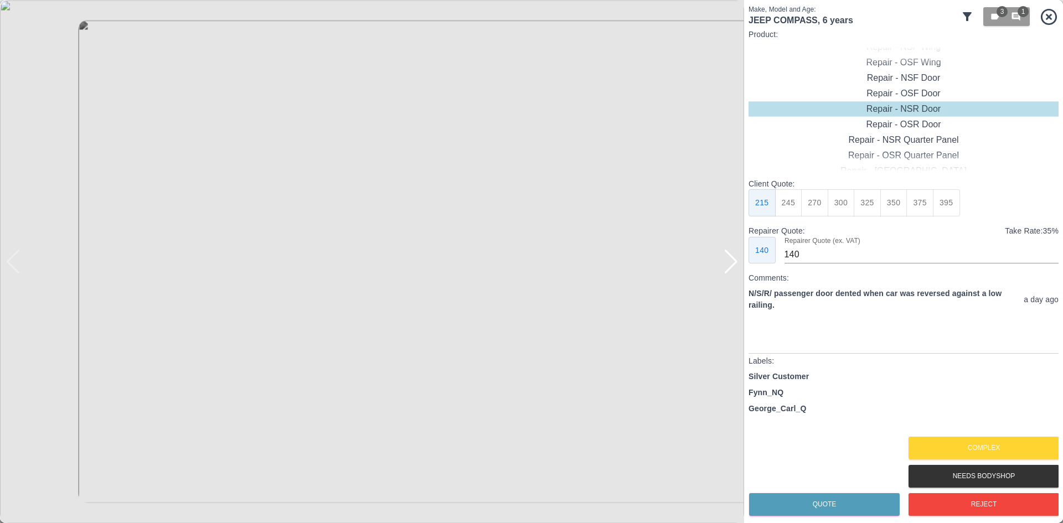
click at [735, 272] on div at bounding box center [730, 262] width 15 height 24
click at [980, 511] on button "Reject" at bounding box center [983, 504] width 151 height 23
click at [739, 268] on img at bounding box center [372, 261] width 744 height 523
click at [736, 266] on div at bounding box center [730, 262] width 15 height 24
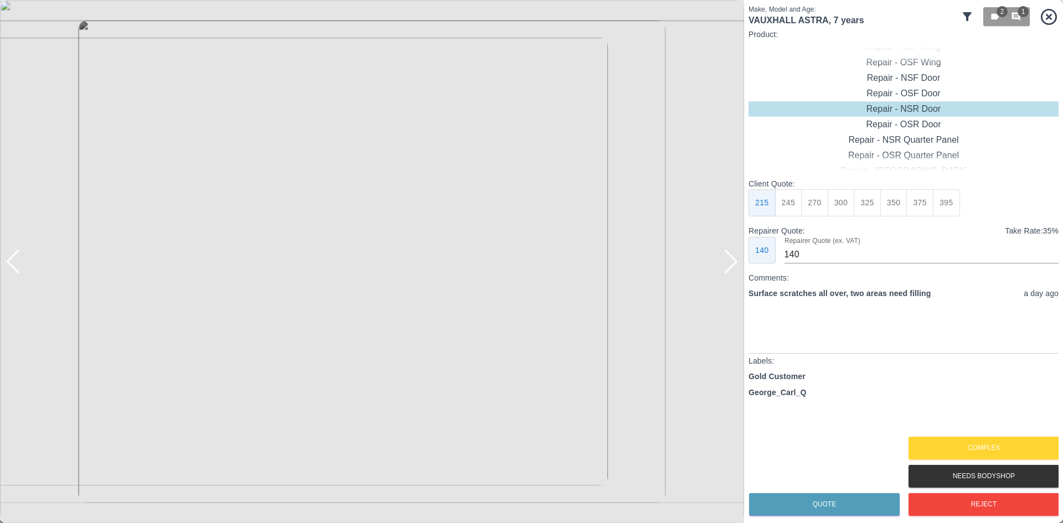
click at [736, 266] on div at bounding box center [730, 262] width 15 height 24
click at [736, 266] on img at bounding box center [372, 261] width 744 height 523
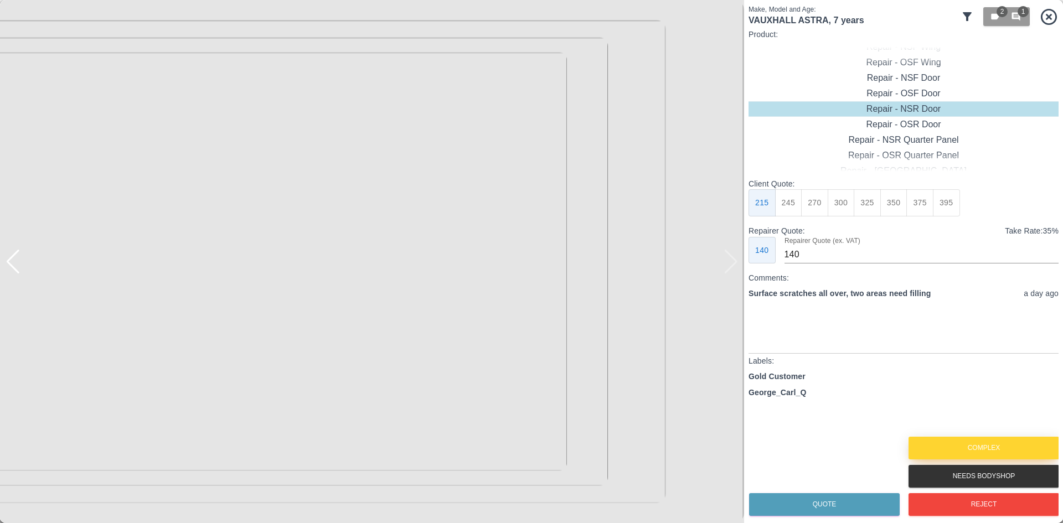
click at [943, 446] on button "Complex" at bounding box center [983, 448] width 151 height 23
click at [735, 268] on div at bounding box center [730, 262] width 15 height 24
click at [735, 268] on img at bounding box center [372, 261] width 744 height 523
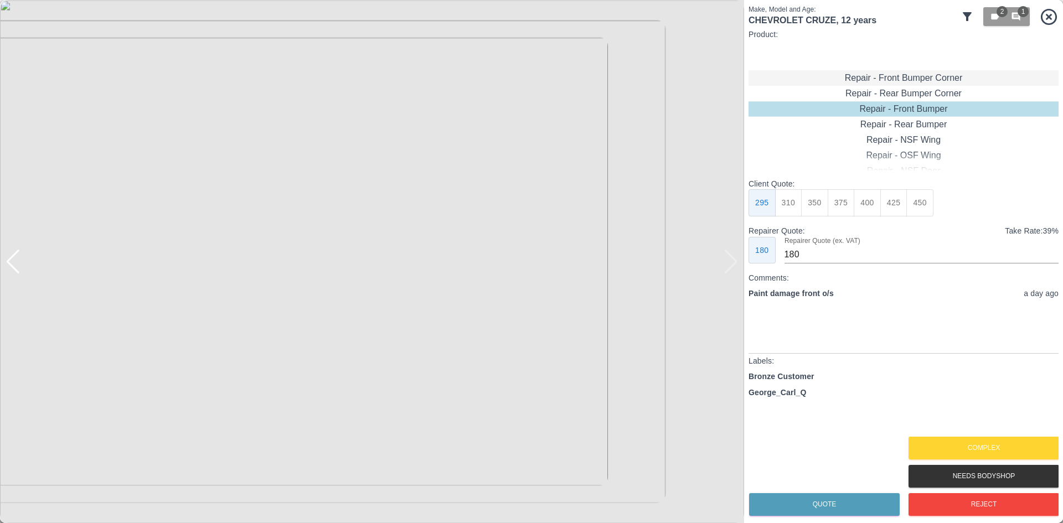
click at [912, 80] on div "Repair - Front Bumper Corner" at bounding box center [903, 77] width 310 height 15
click at [919, 201] on button "325" at bounding box center [919, 202] width 27 height 27
click at [886, 198] on button "295" at bounding box center [893, 202] width 27 height 27
type input "180"
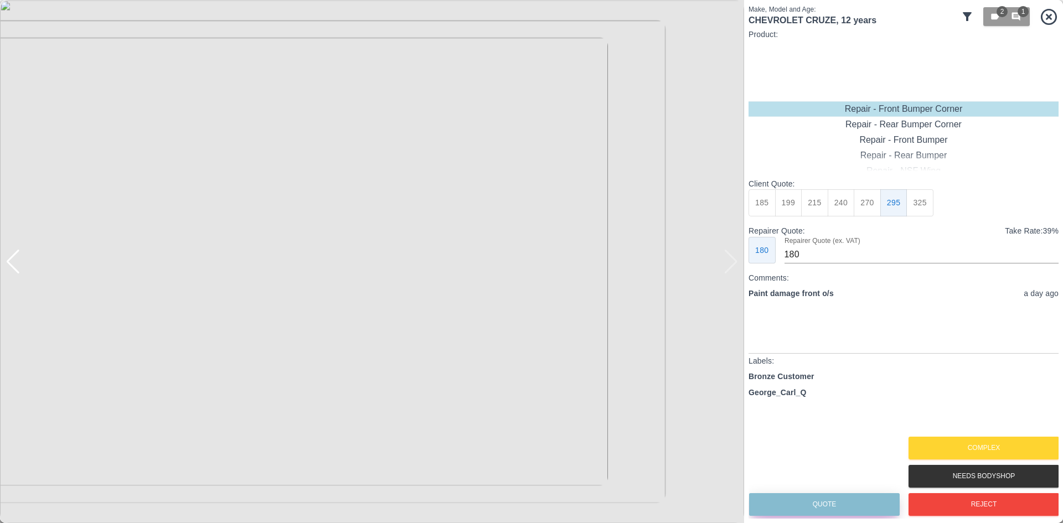
click at [832, 503] on button "Quote" at bounding box center [824, 504] width 151 height 23
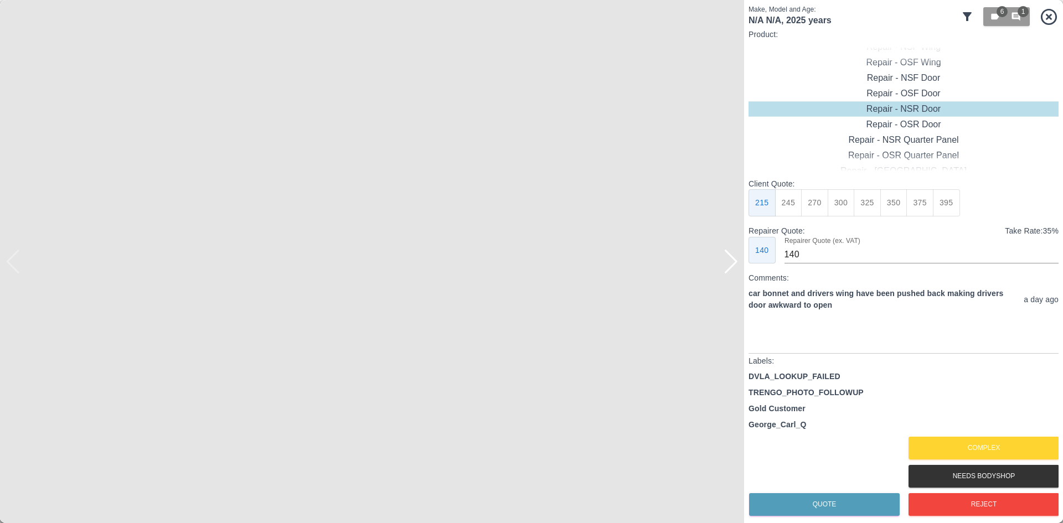
click at [732, 266] on div at bounding box center [730, 262] width 15 height 24
click at [732, 266] on img at bounding box center [372, 261] width 744 height 523
click at [948, 501] on button "Reject" at bounding box center [983, 504] width 151 height 23
click at [728, 261] on div at bounding box center [730, 262] width 15 height 24
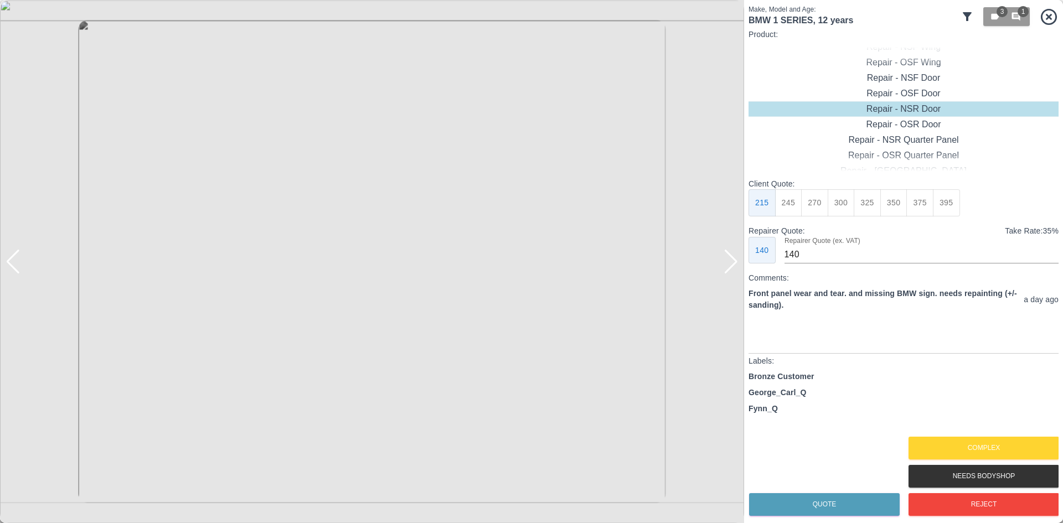
click at [728, 261] on div at bounding box center [730, 262] width 15 height 24
click at [728, 261] on img at bounding box center [372, 261] width 744 height 523
click at [991, 499] on button "Reject" at bounding box center [983, 504] width 151 height 23
click at [727, 275] on img at bounding box center [372, 261] width 744 height 523
click at [732, 266] on div at bounding box center [730, 262] width 15 height 24
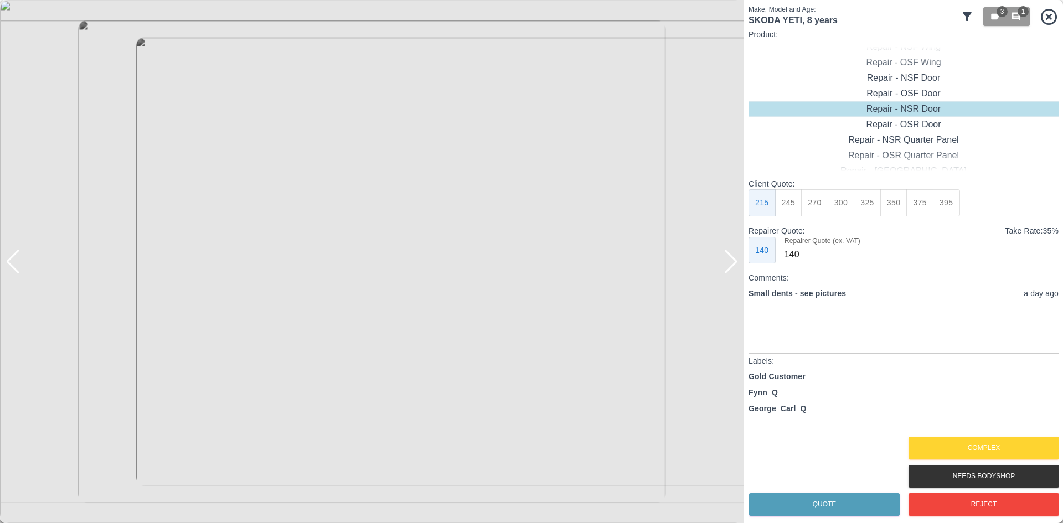
click at [732, 261] on div at bounding box center [730, 262] width 15 height 24
click at [732, 261] on img at bounding box center [372, 261] width 744 height 523
click at [974, 436] on div "Complex" at bounding box center [983, 448] width 151 height 28
click at [976, 442] on button "Complex" at bounding box center [983, 448] width 151 height 23
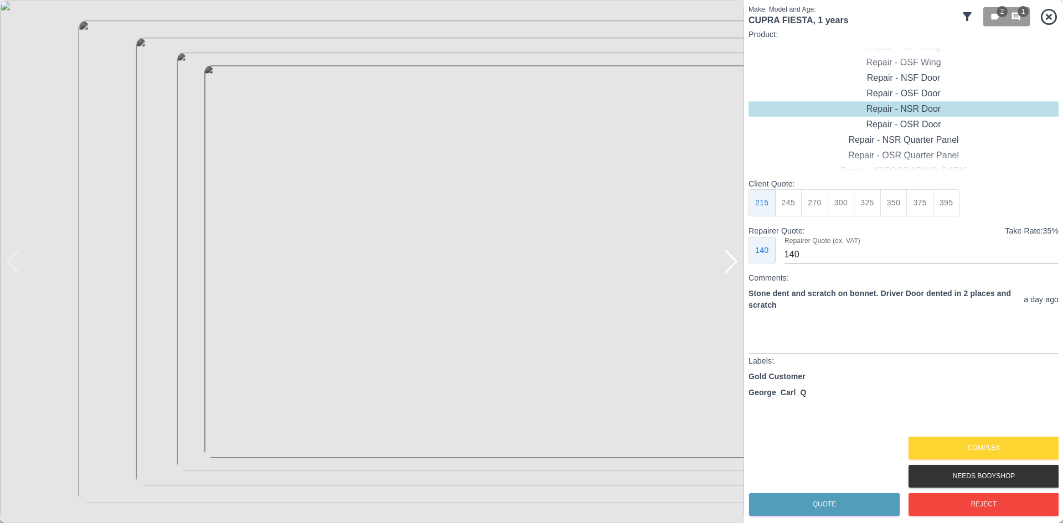
click at [729, 272] on div at bounding box center [730, 262] width 15 height 24
click at [957, 437] on button "Complex" at bounding box center [983, 448] width 151 height 23
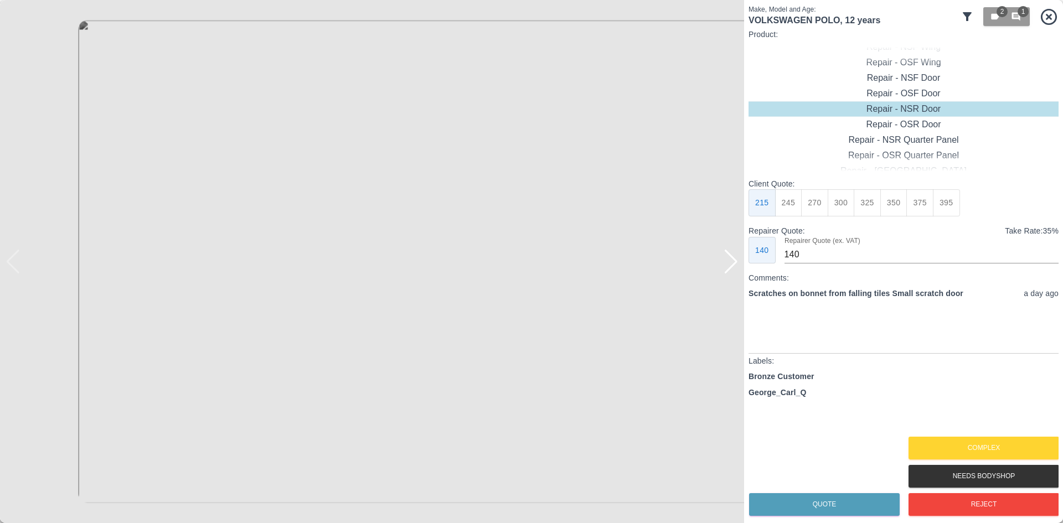
click at [724, 267] on div at bounding box center [730, 262] width 15 height 24
click at [725, 267] on img at bounding box center [372, 261] width 744 height 523
click at [946, 500] on button "Reject" at bounding box center [983, 504] width 151 height 23
click at [732, 262] on div at bounding box center [730, 262] width 15 height 24
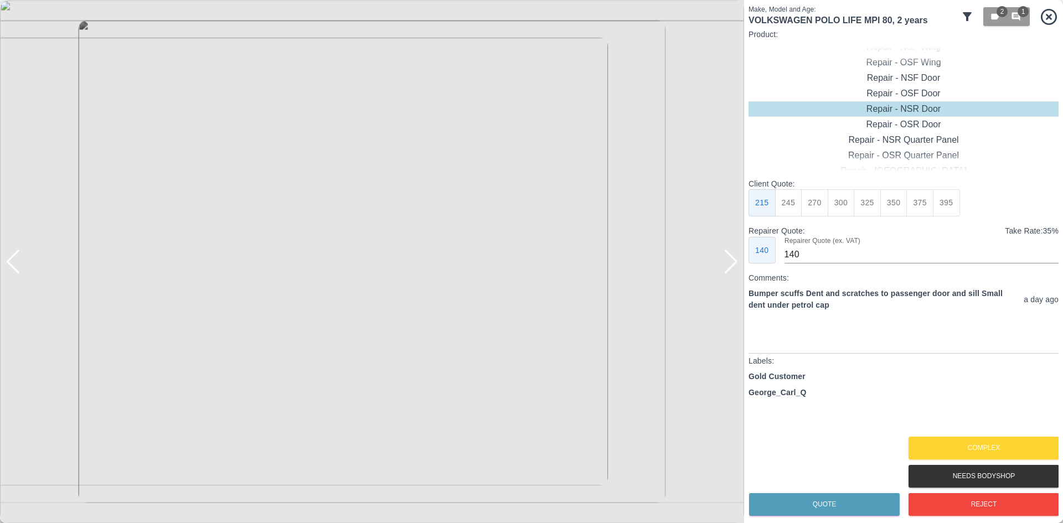
click at [961, 431] on div "Gold Customer George_Carl_Q" at bounding box center [903, 402] width 310 height 63
click at [965, 449] on button "Complex" at bounding box center [983, 448] width 151 height 23
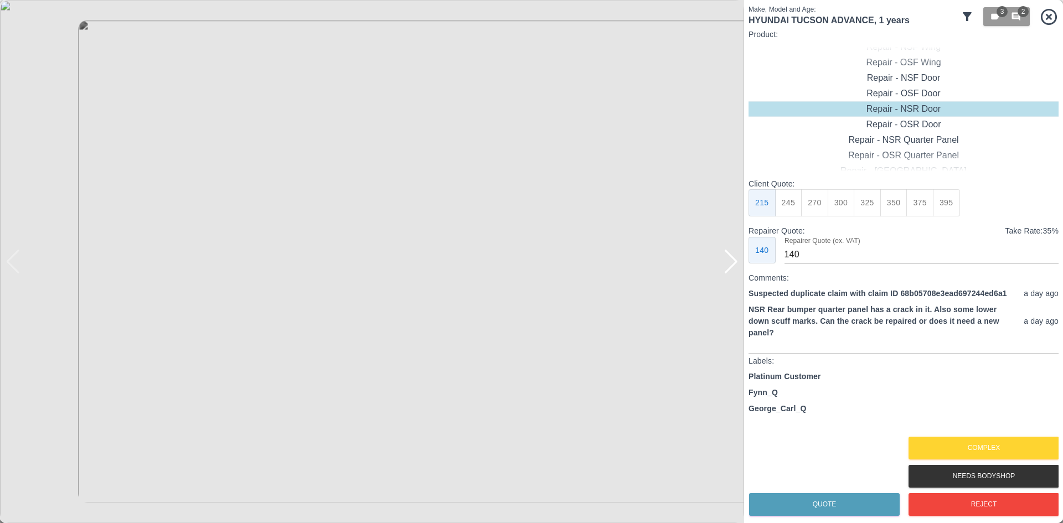
click at [734, 265] on div at bounding box center [730, 262] width 15 height 24
click at [734, 265] on img at bounding box center [372, 261] width 744 height 523
click at [328, 201] on img at bounding box center [372, 261] width 744 height 523
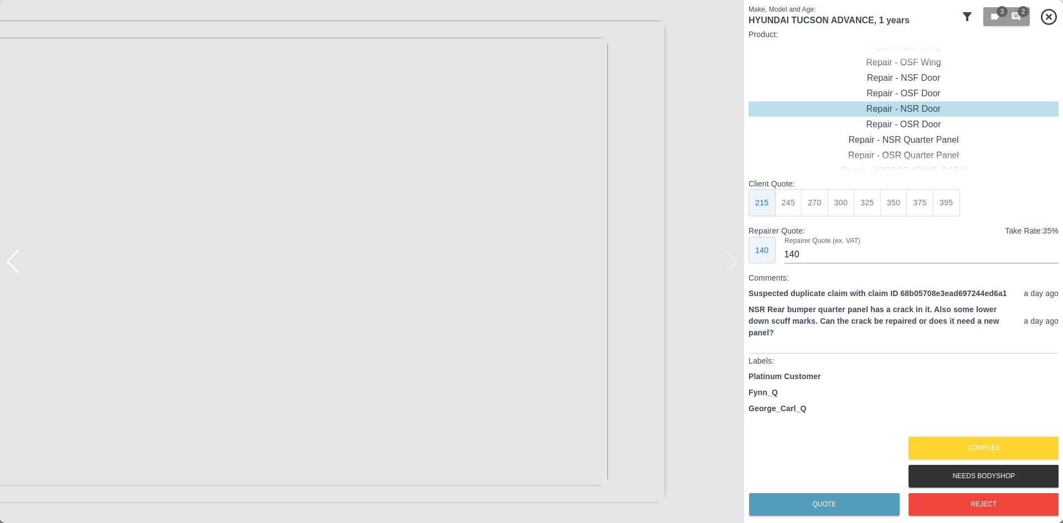
click at [397, 192] on img at bounding box center [505, 441] width 2232 height 1569
click at [398, 192] on img at bounding box center [505, 441] width 2232 height 1569
click at [911, 106] on div "Repair - Rear Bumper Corner" at bounding box center [903, 108] width 310 height 15
click at [914, 198] on button "325" at bounding box center [919, 202] width 27 height 27
type input "200"
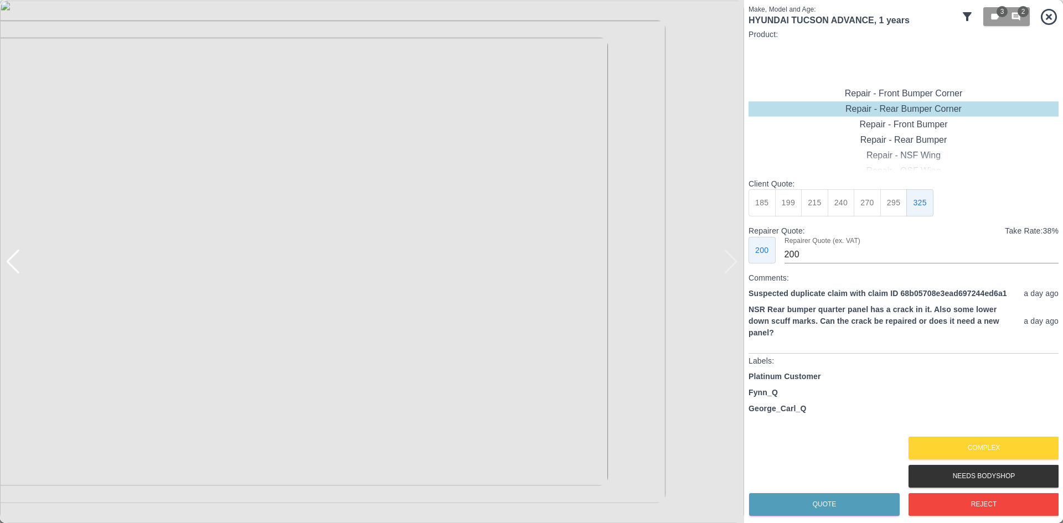
click at [835, 487] on div "Quote Complex Needs Bodyshop Reject" at bounding box center [903, 476] width 310 height 85
click at [834, 495] on button "Quote" at bounding box center [824, 504] width 151 height 23
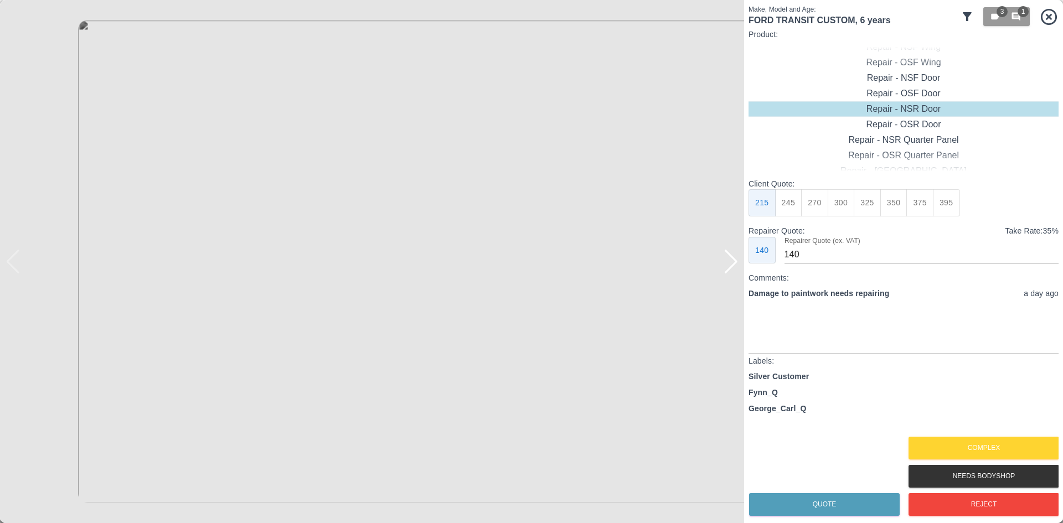
click at [742, 261] on img at bounding box center [372, 261] width 744 height 523
click at [737, 265] on div at bounding box center [730, 262] width 15 height 24
click at [737, 265] on img at bounding box center [372, 261] width 744 height 523
click at [941, 441] on button "Complex" at bounding box center [983, 448] width 151 height 23
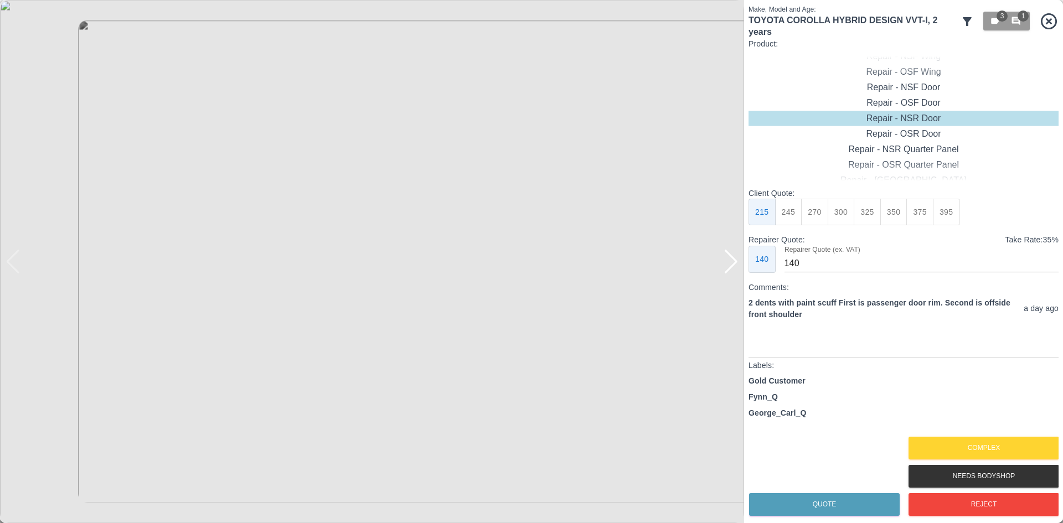
click at [734, 262] on div at bounding box center [730, 262] width 15 height 24
click at [734, 262] on img at bounding box center [372, 261] width 744 height 523
click at [1000, 444] on button "Complex" at bounding box center [983, 448] width 151 height 23
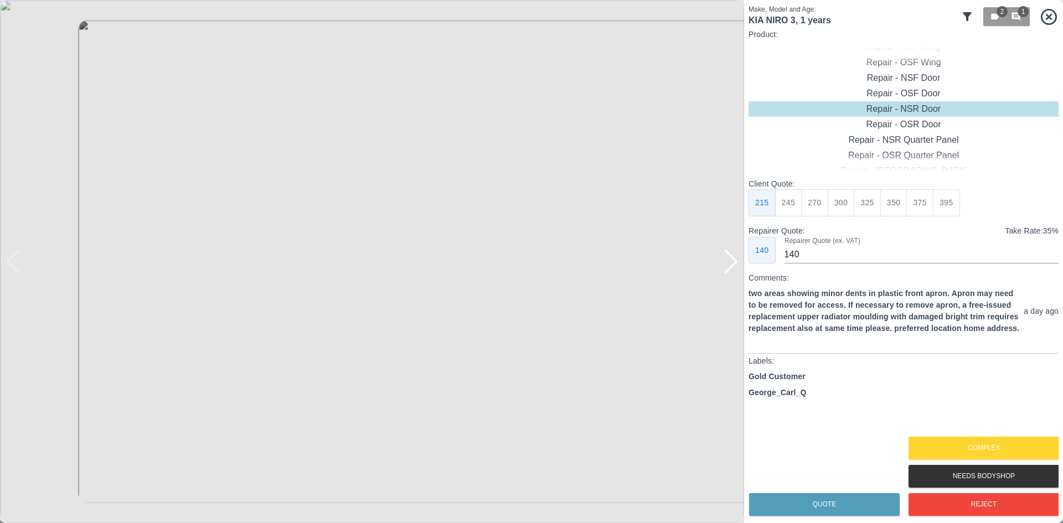
click at [733, 267] on div at bounding box center [730, 262] width 15 height 24
click at [733, 267] on img at bounding box center [372, 261] width 744 height 523
click at [15, 271] on div at bounding box center [13, 262] width 15 height 24
click at [15, 271] on img at bounding box center [372, 261] width 744 height 523
click at [972, 501] on button "Reject" at bounding box center [983, 504] width 151 height 23
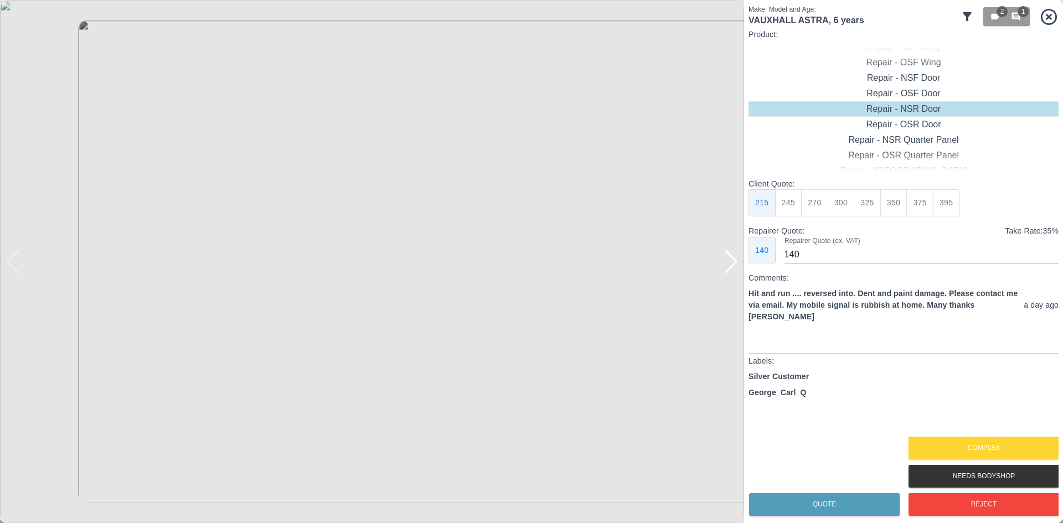
click at [736, 272] on div at bounding box center [730, 262] width 15 height 24
click at [736, 272] on img at bounding box center [372, 261] width 744 height 523
click at [920, 205] on button "450" at bounding box center [919, 202] width 27 height 27
type input "280"
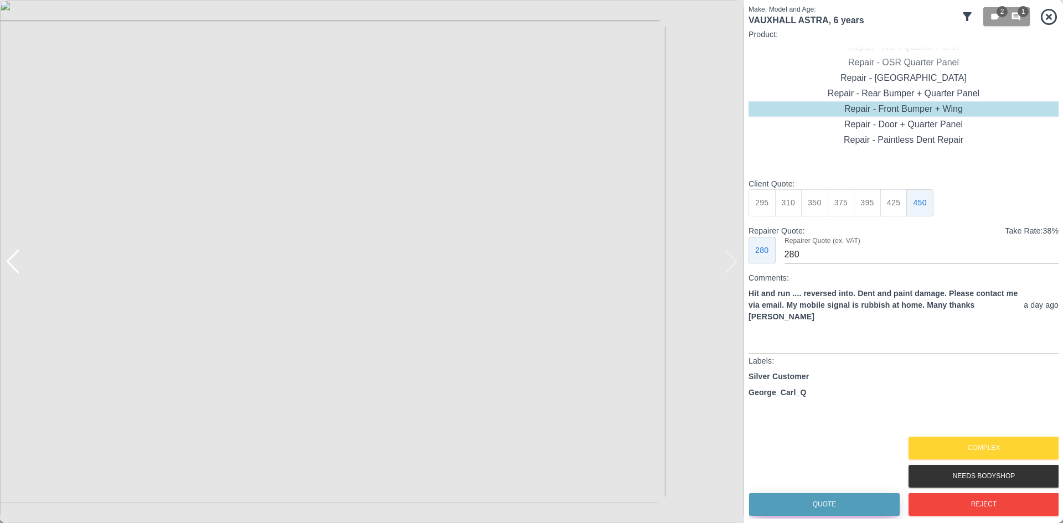
click at [839, 503] on button "Quote" at bounding box center [824, 504] width 151 height 23
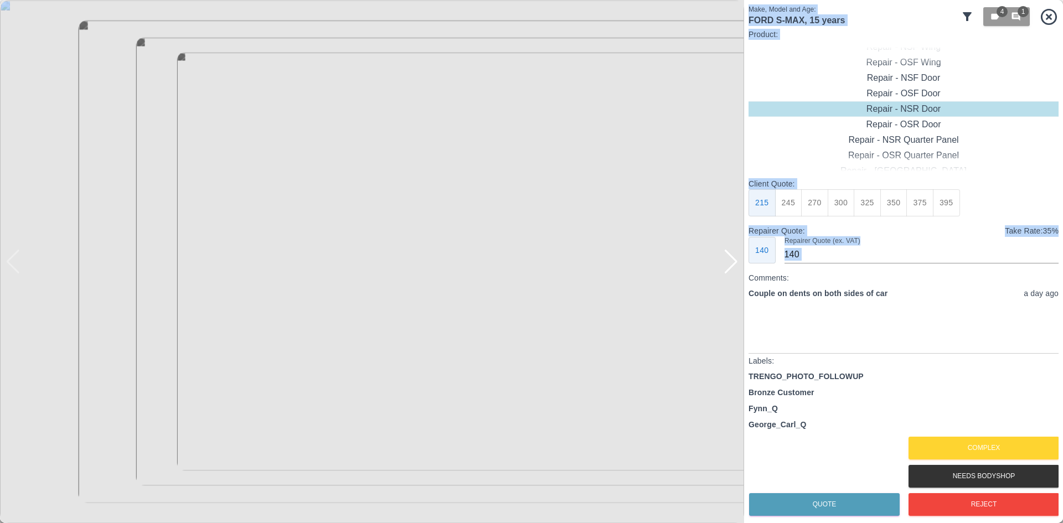
click at [743, 271] on div "Make, Model and Age: FORD S-MAX , 15 years 4 1 Product: Repair - Front Bumper C…" at bounding box center [531, 261] width 1063 height 523
click at [734, 266] on div at bounding box center [730, 262] width 15 height 24
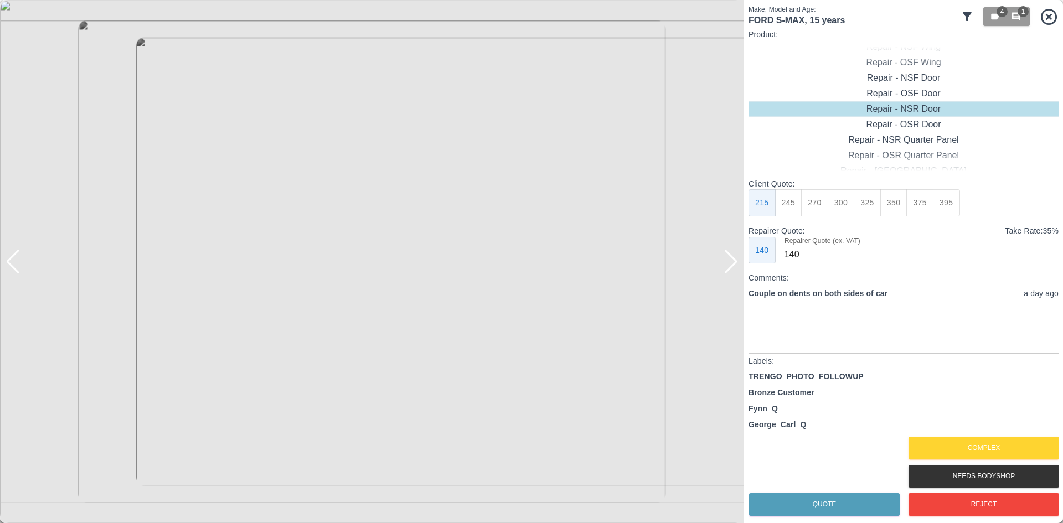
click at [734, 266] on div at bounding box center [730, 262] width 15 height 24
click at [734, 266] on img at bounding box center [372, 261] width 744 height 523
click at [979, 449] on button "Complex" at bounding box center [983, 448] width 151 height 23
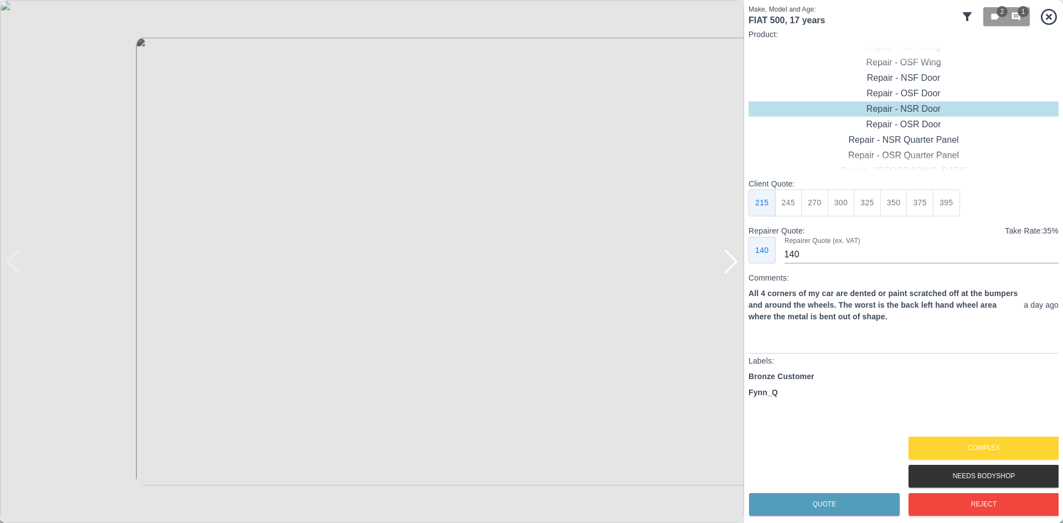
click at [734, 265] on div at bounding box center [730, 262] width 15 height 24
click at [734, 265] on img at bounding box center [372, 261] width 744 height 523
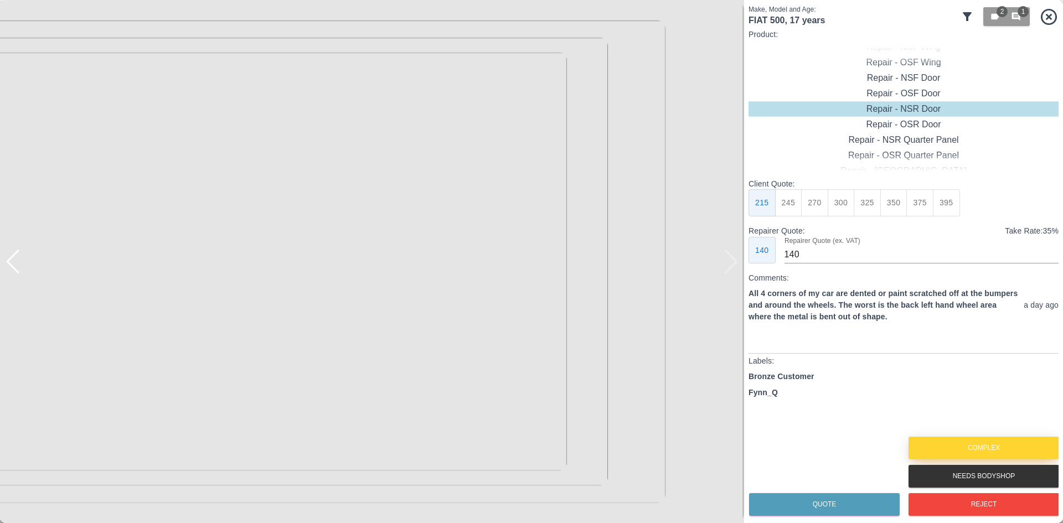
click at [1003, 442] on button "Complex" at bounding box center [983, 448] width 151 height 23
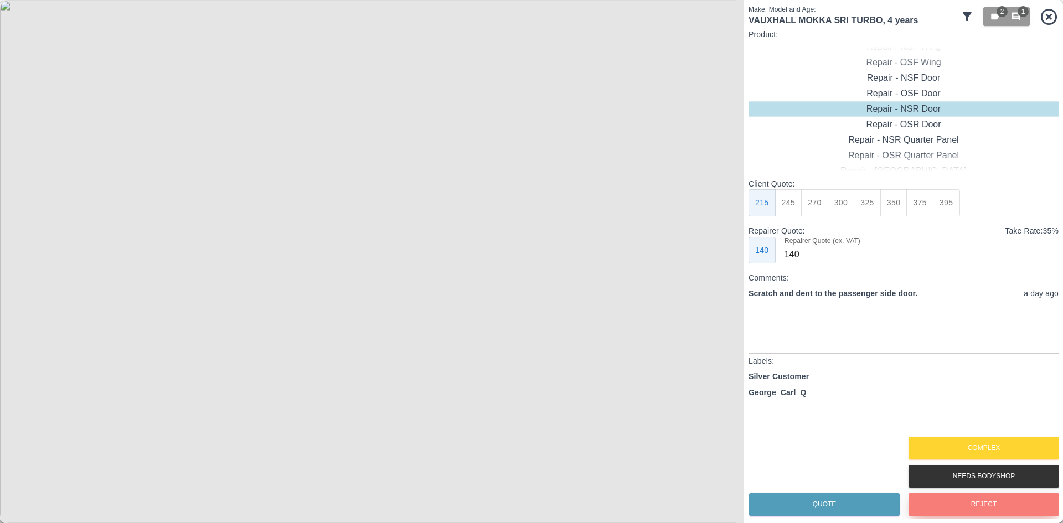
click at [934, 507] on button "Reject" at bounding box center [983, 504] width 151 height 23
click at [725, 255] on div at bounding box center [730, 262] width 15 height 24
click at [725, 255] on img at bounding box center [372, 261] width 744 height 523
click at [15, 270] on div at bounding box center [13, 262] width 15 height 24
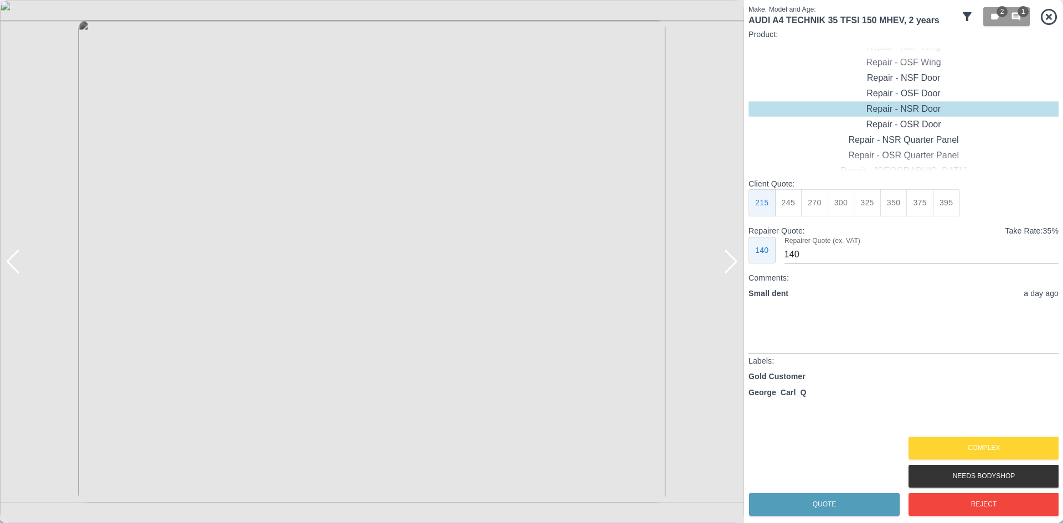
click at [504, 257] on img at bounding box center [372, 261] width 744 height 523
click at [9, 271] on div at bounding box center [5, 261] width 11 height 523
click at [9, 270] on div at bounding box center [5, 261] width 11 height 523
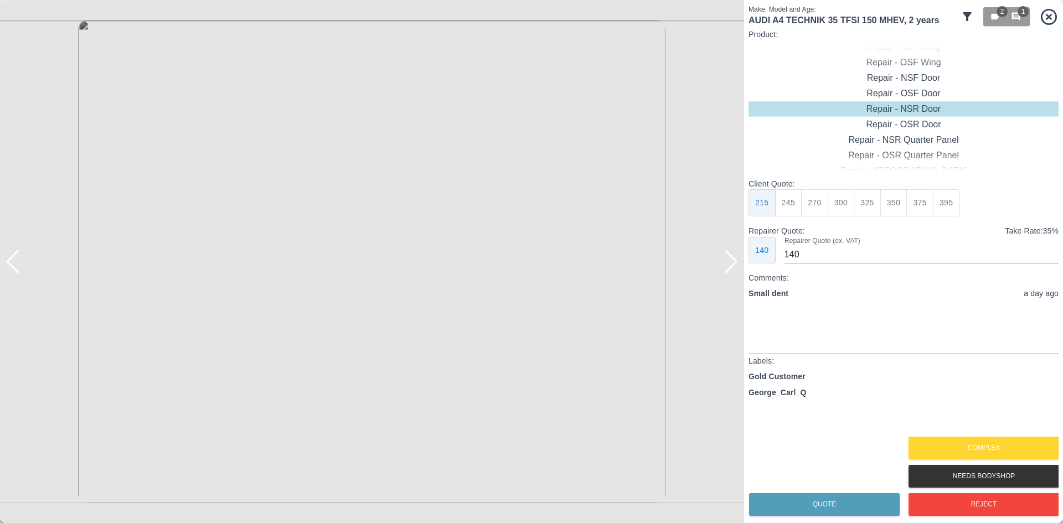
click at [727, 261] on div at bounding box center [730, 262] width 15 height 24
click at [901, 75] on div "Repair - Front Bumper Corner" at bounding box center [903, 77] width 310 height 15
click at [897, 203] on button "295" at bounding box center [893, 202] width 27 height 27
type input "180"
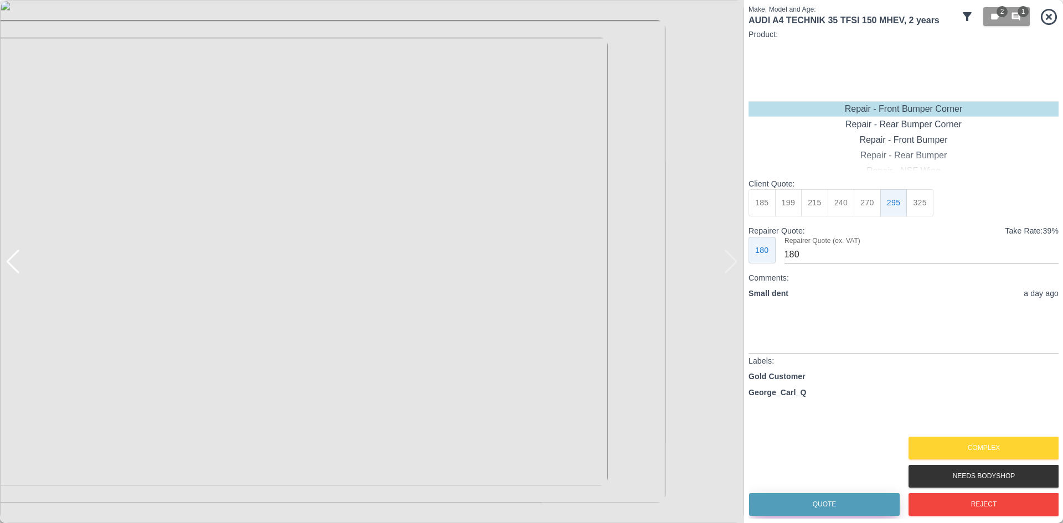
click at [834, 503] on button "Quote" at bounding box center [824, 504] width 151 height 23
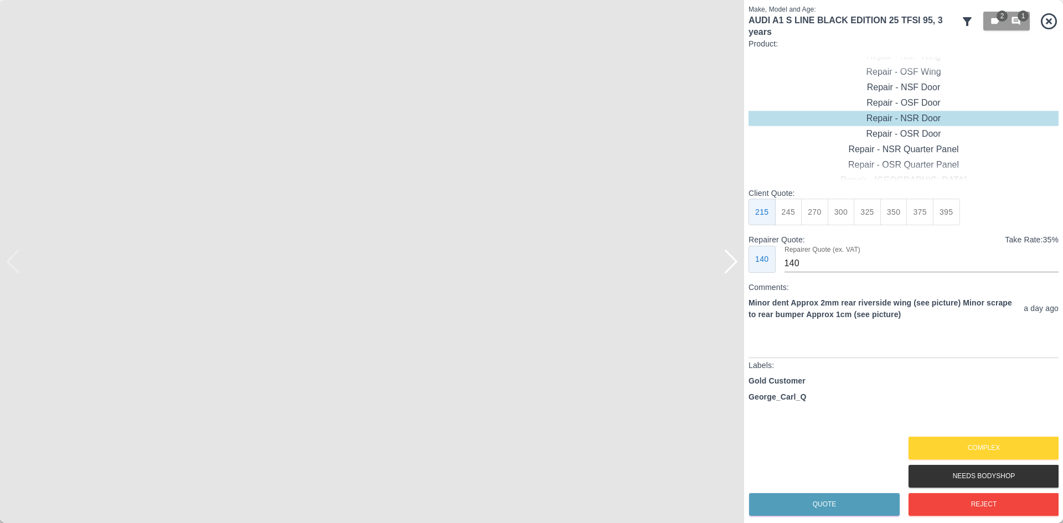
click at [738, 263] on img at bounding box center [372, 261] width 744 height 523
click at [736, 265] on div at bounding box center [730, 262] width 15 height 24
click at [736, 265] on img at bounding box center [372, 261] width 744 height 523
click at [889, 135] on div "Repair - Rear Bumper + Quarter Panel" at bounding box center [903, 133] width 310 height 15
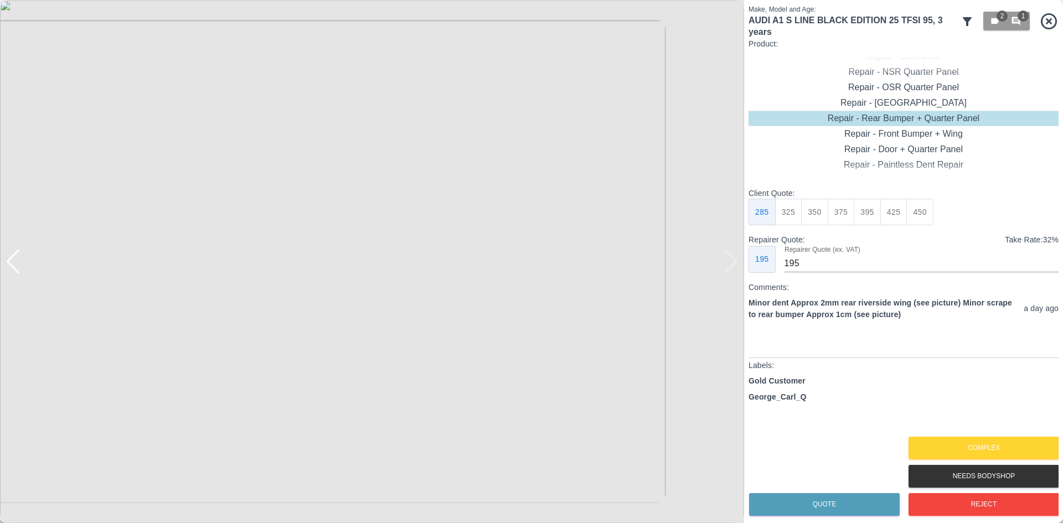
click at [912, 215] on button "450" at bounding box center [919, 212] width 27 height 27
type input "280"
click at [850, 500] on button "Quote" at bounding box center [824, 504] width 151 height 23
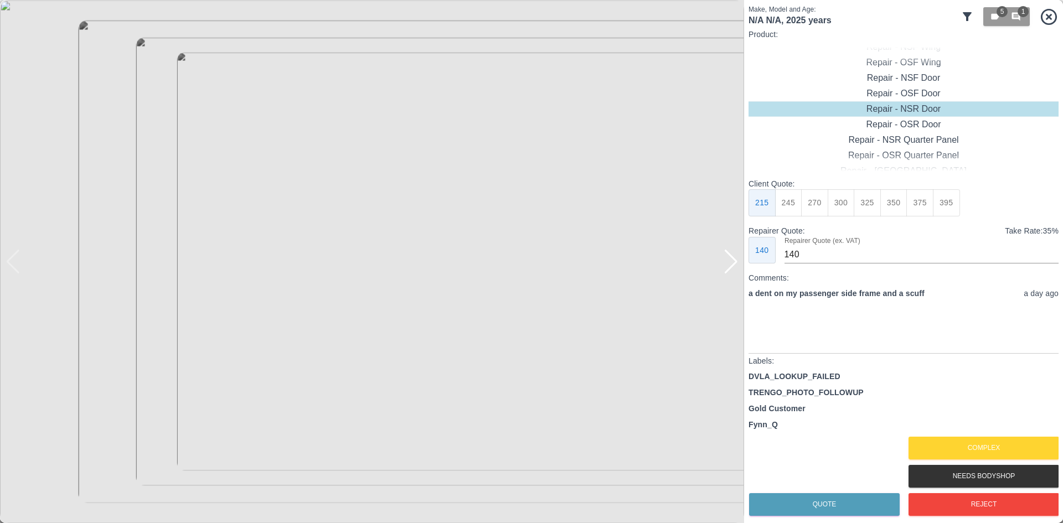
click at [728, 272] on div at bounding box center [730, 262] width 15 height 24
click at [728, 272] on img at bounding box center [372, 261] width 744 height 523
click at [18, 273] on div at bounding box center [372, 261] width 744 height 523
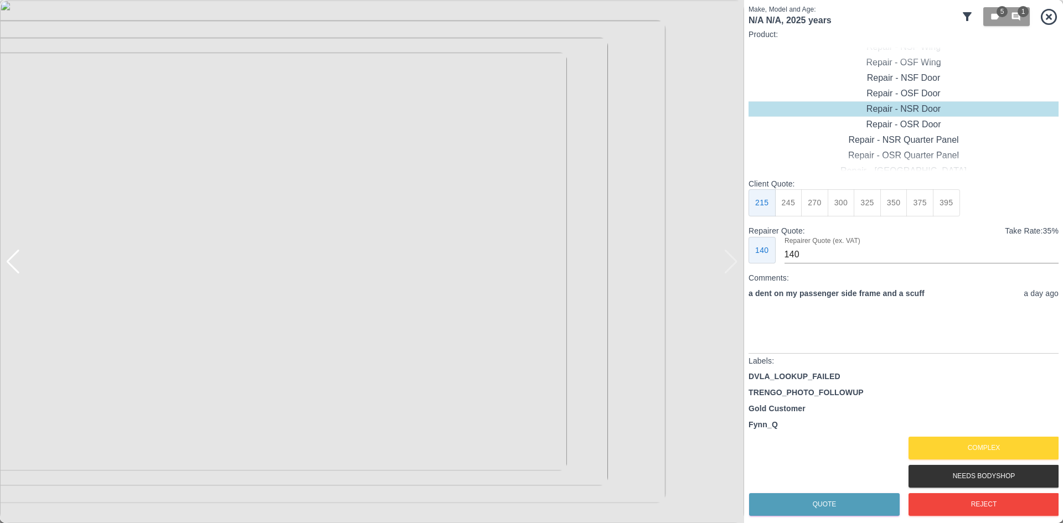
click at [18, 273] on div at bounding box center [13, 262] width 15 height 24
click at [940, 444] on button "Complex" at bounding box center [983, 448] width 151 height 23
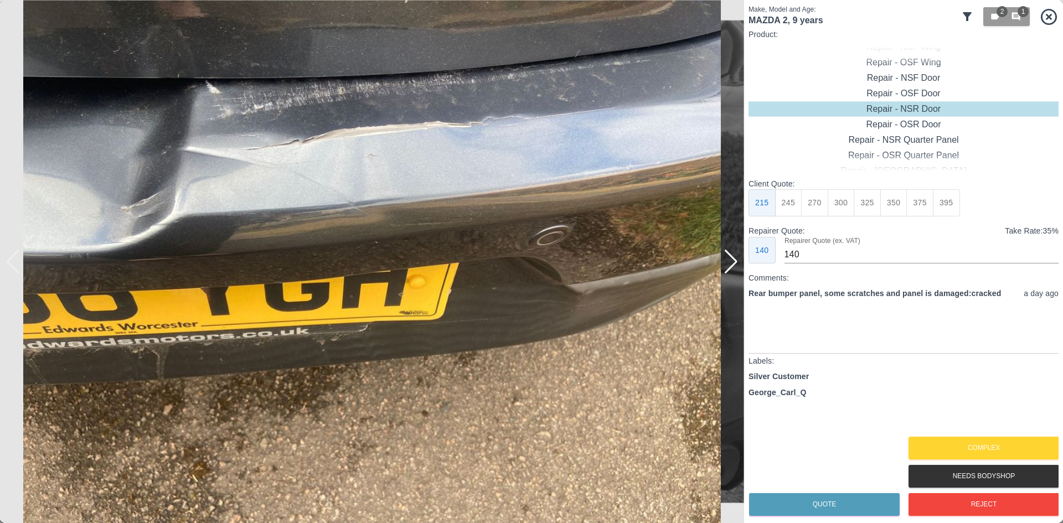
click at [718, 276] on img at bounding box center [372, 261] width 744 height 523
click at [717, 270] on img at bounding box center [372, 261] width 744 height 523
click at [736, 263] on div at bounding box center [730, 262] width 15 height 24
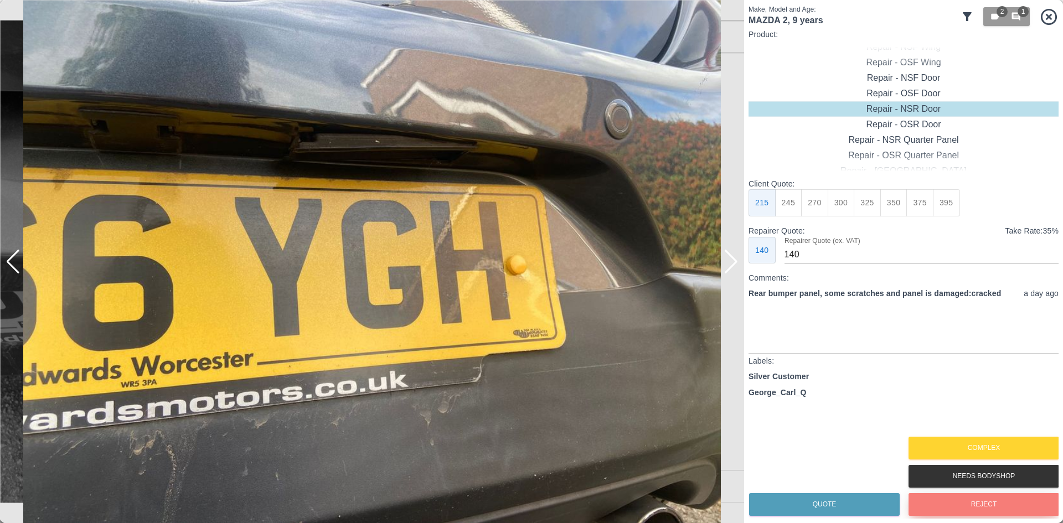
click at [984, 501] on button "Reject" at bounding box center [983, 504] width 151 height 23
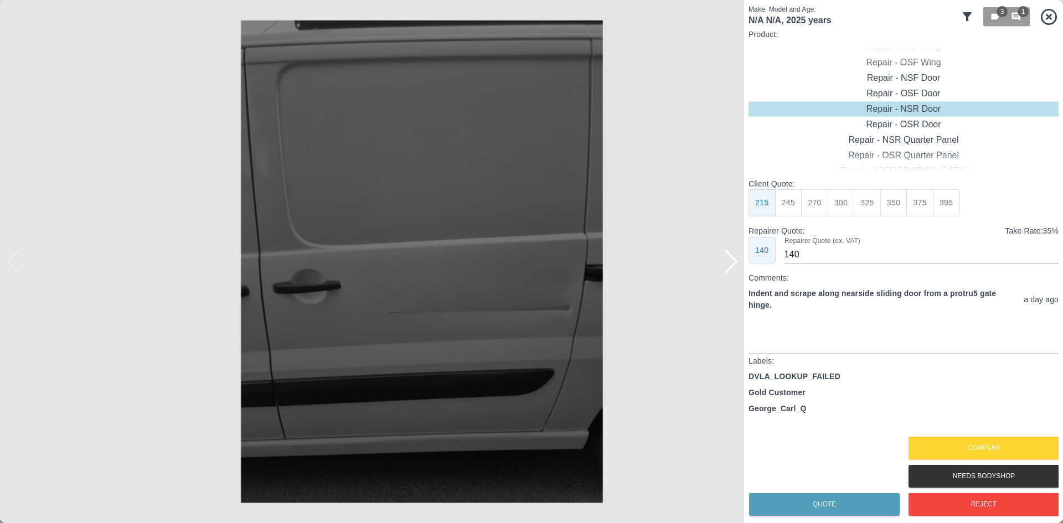
click at [743, 277] on img at bounding box center [372, 261] width 744 height 523
click at [734, 274] on img at bounding box center [372, 261] width 744 height 523
click at [731, 268] on div at bounding box center [730, 262] width 15 height 24
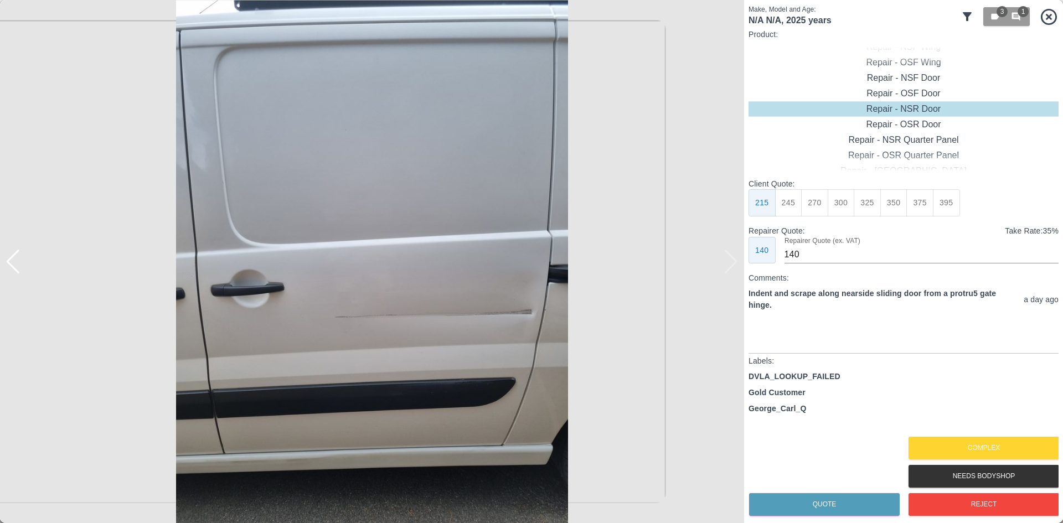
click at [731, 268] on img at bounding box center [372, 261] width 744 height 523
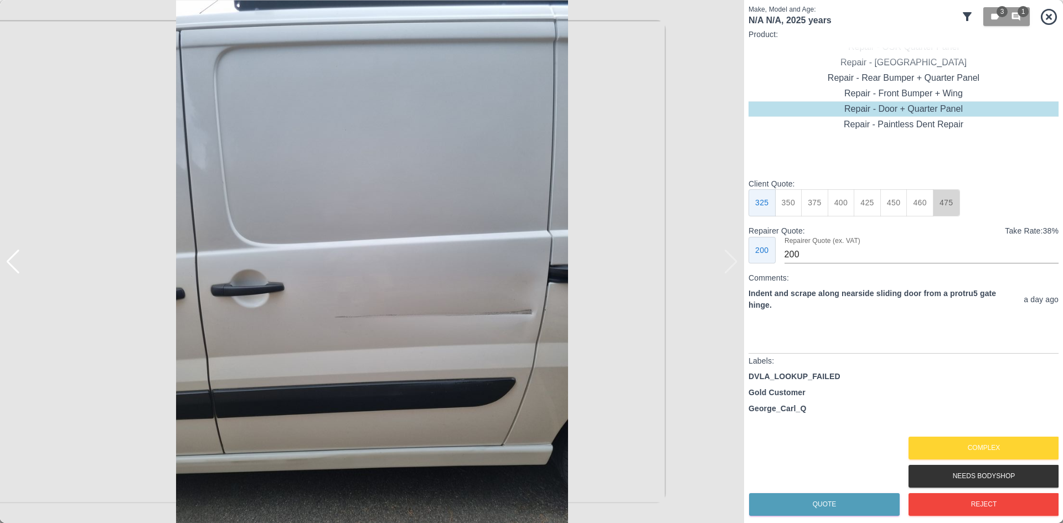
click at [944, 207] on button "475" at bounding box center [946, 202] width 27 height 27
type input "315"
click at [803, 507] on button "Quote" at bounding box center [824, 504] width 151 height 23
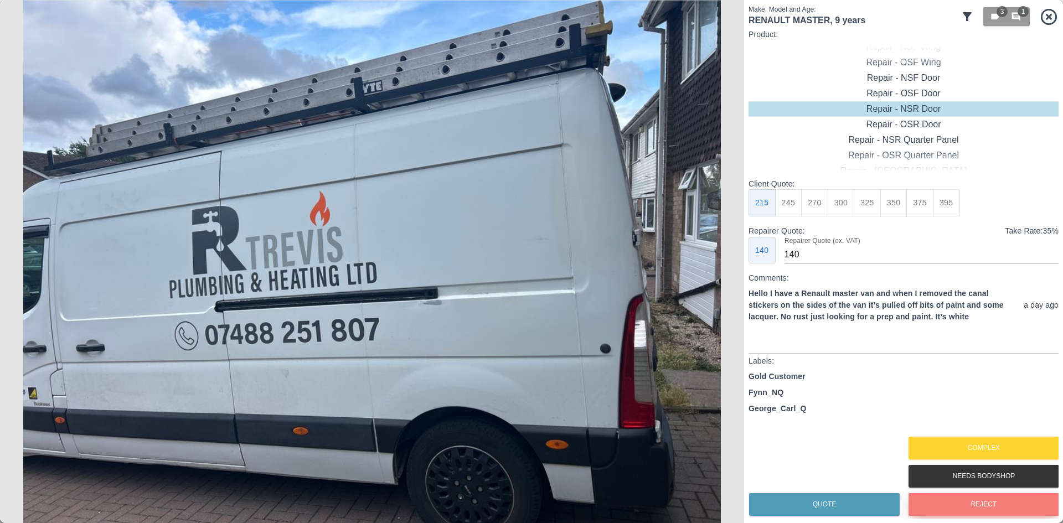
click at [961, 504] on button "Reject" at bounding box center [983, 504] width 151 height 23
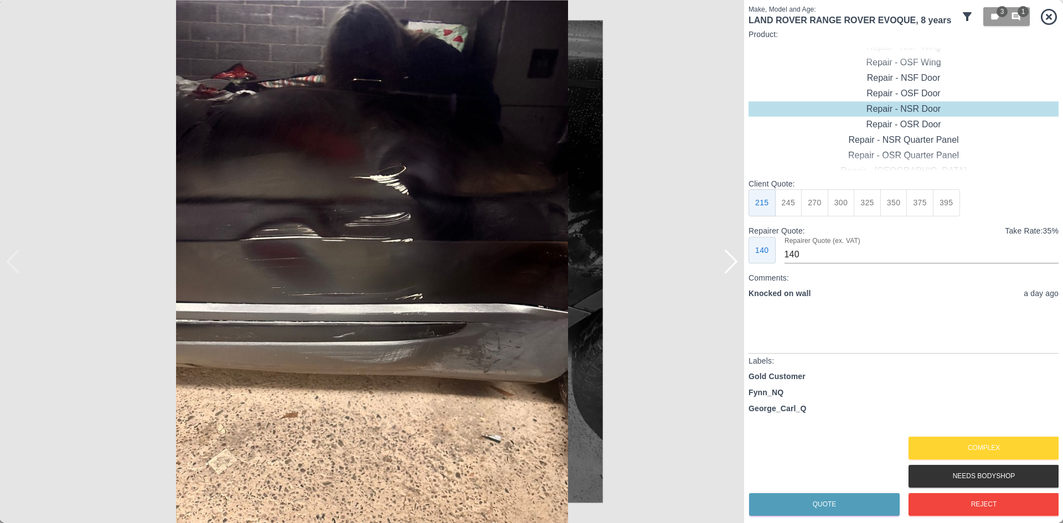
click at [736, 274] on img at bounding box center [372, 261] width 744 height 523
click at [959, 508] on button "Reject" at bounding box center [983, 504] width 151 height 23
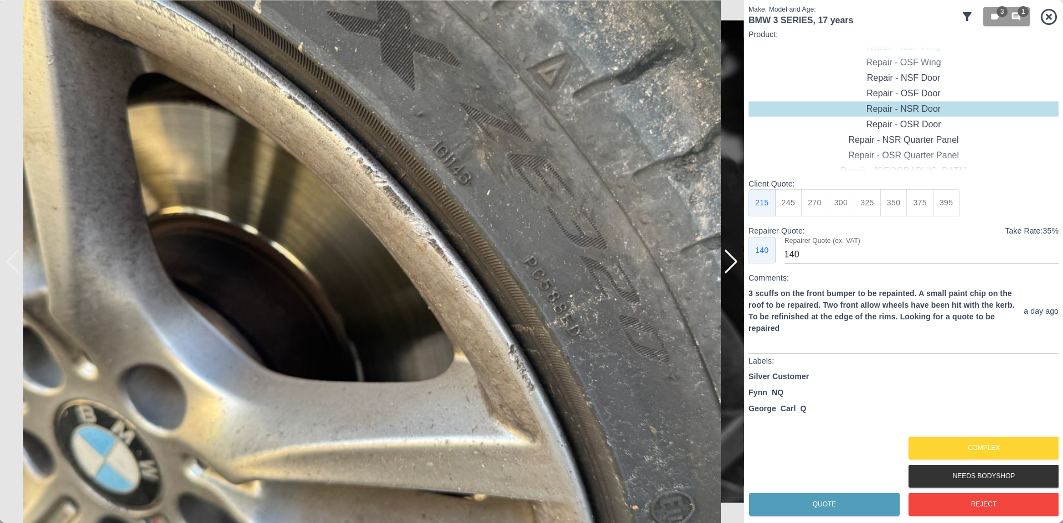
click at [730, 261] on div at bounding box center [730, 262] width 15 height 24
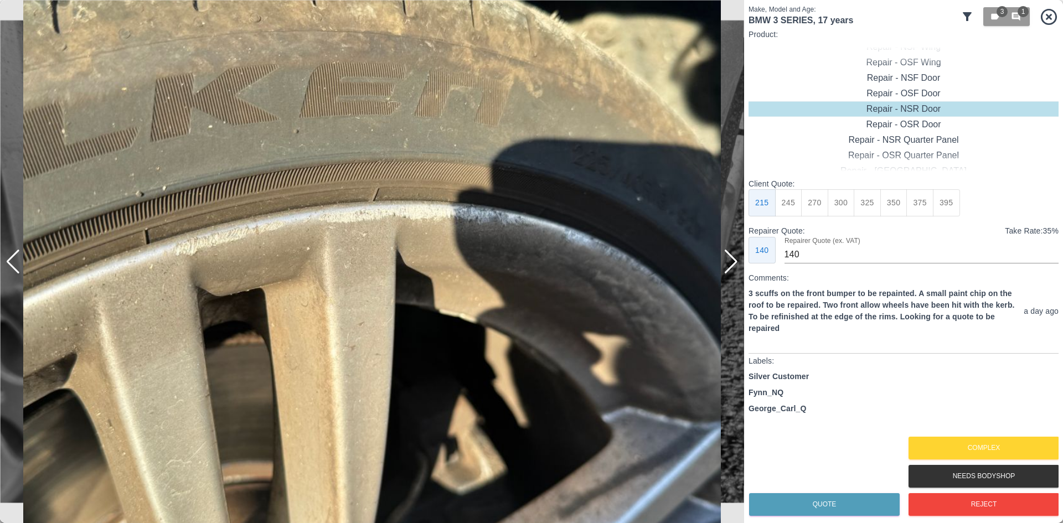
click at [730, 261] on div at bounding box center [730, 262] width 15 height 24
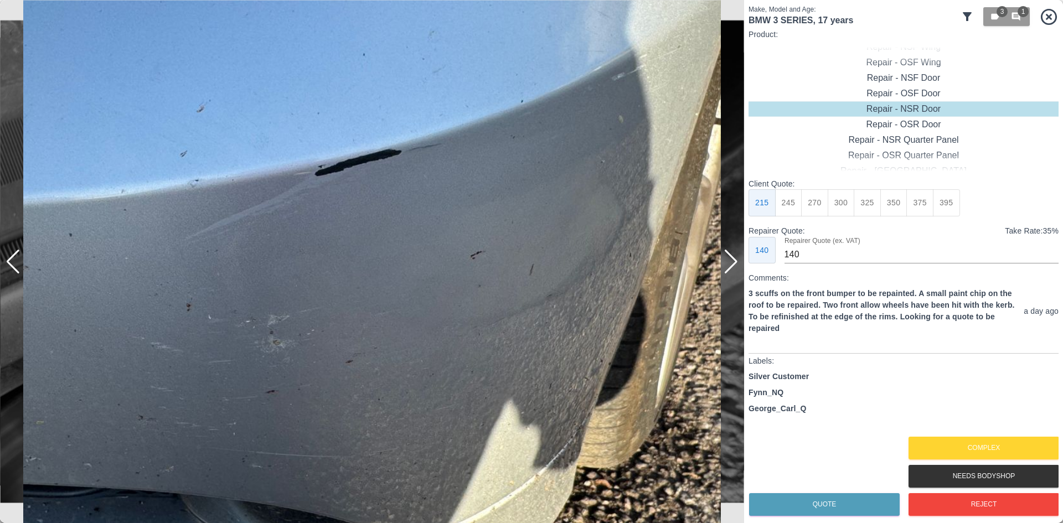
click at [730, 261] on div at bounding box center [730, 262] width 15 height 24
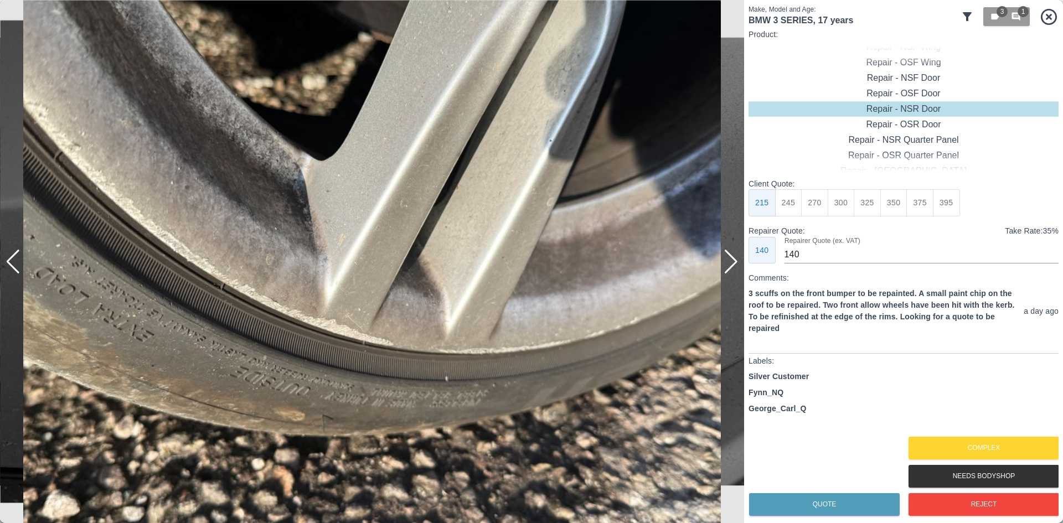
click at [730, 261] on div at bounding box center [730, 262] width 15 height 24
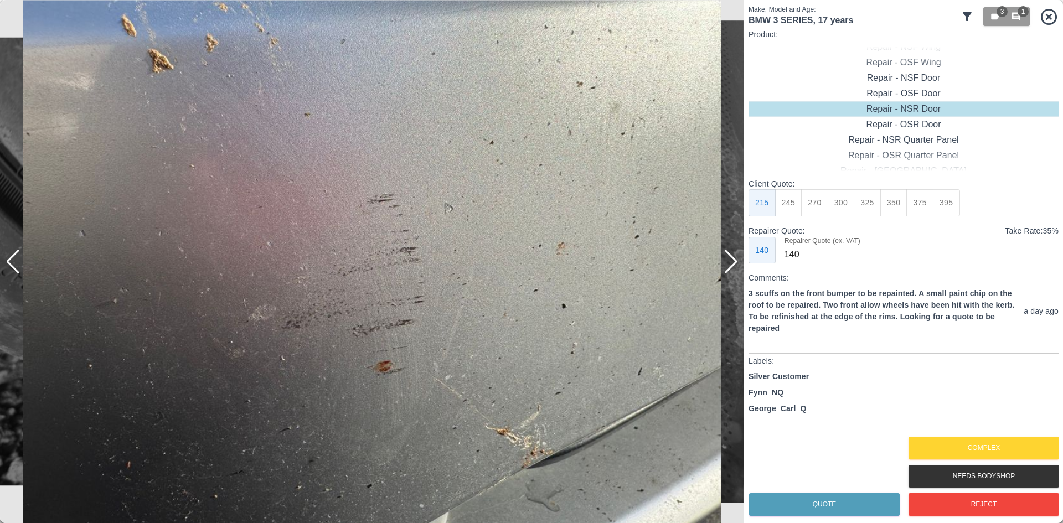
click at [730, 261] on div at bounding box center [730, 262] width 15 height 24
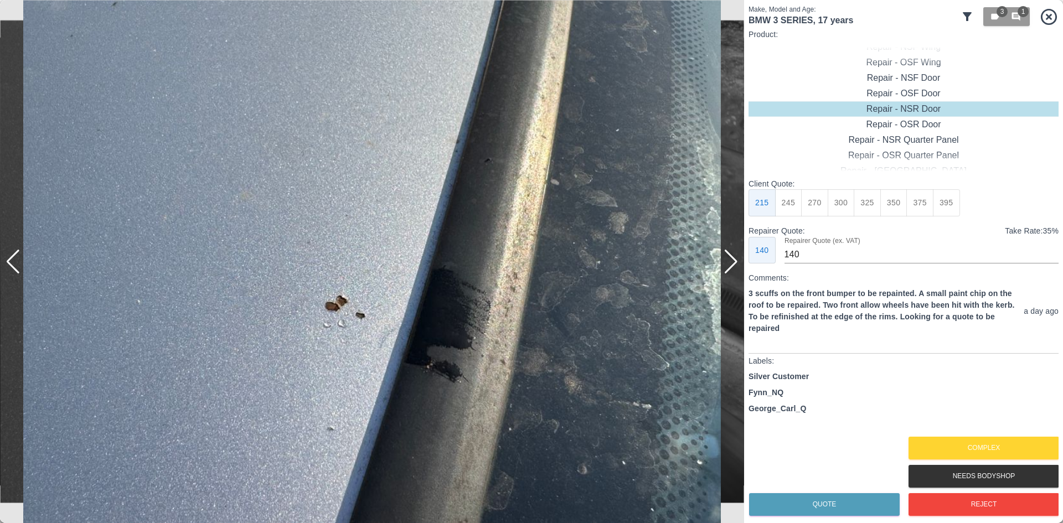
click at [730, 261] on div at bounding box center [730, 262] width 15 height 24
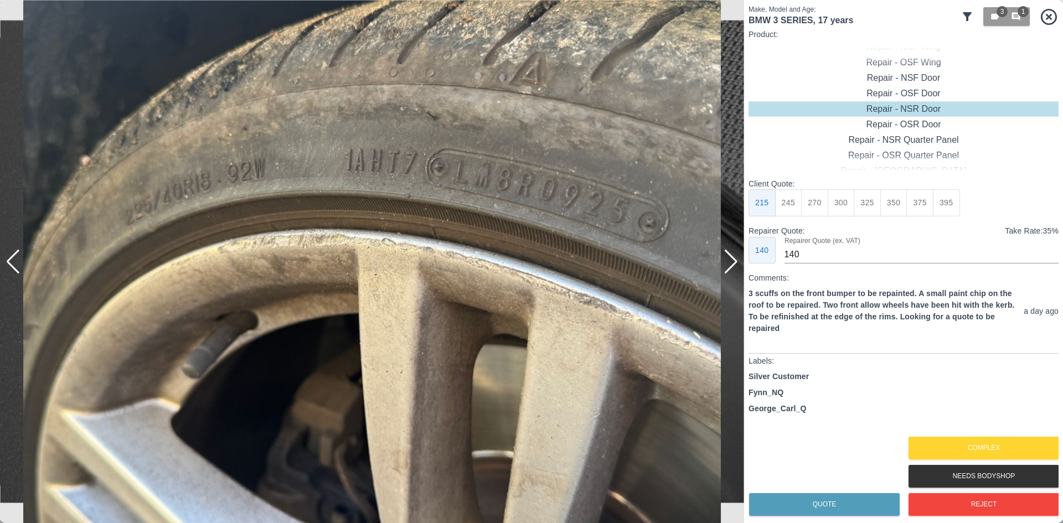
click at [730, 261] on div at bounding box center [730, 262] width 15 height 24
click at [730, 261] on div at bounding box center [372, 261] width 744 height 523
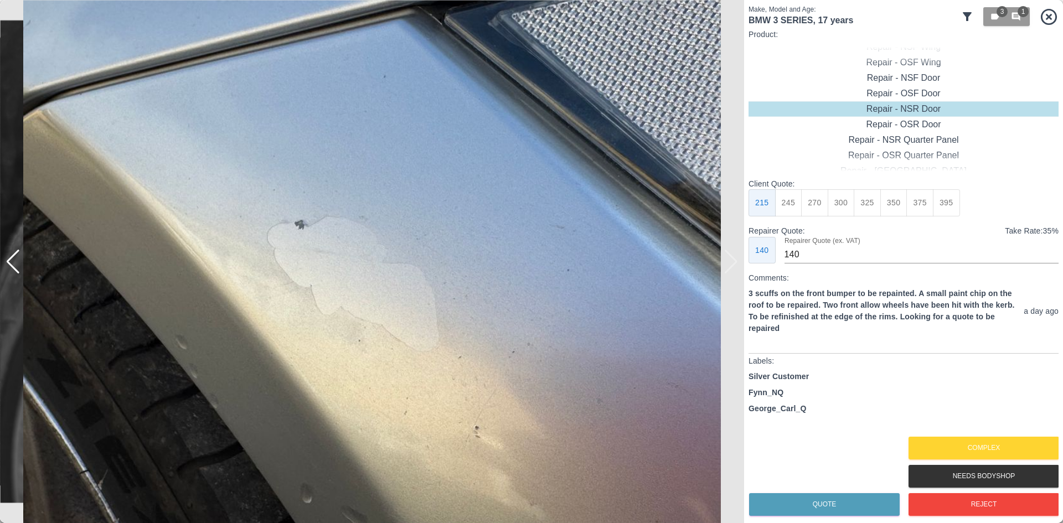
click at [730, 261] on img at bounding box center [372, 261] width 744 height 523
click at [954, 444] on button "Complex" at bounding box center [983, 448] width 151 height 23
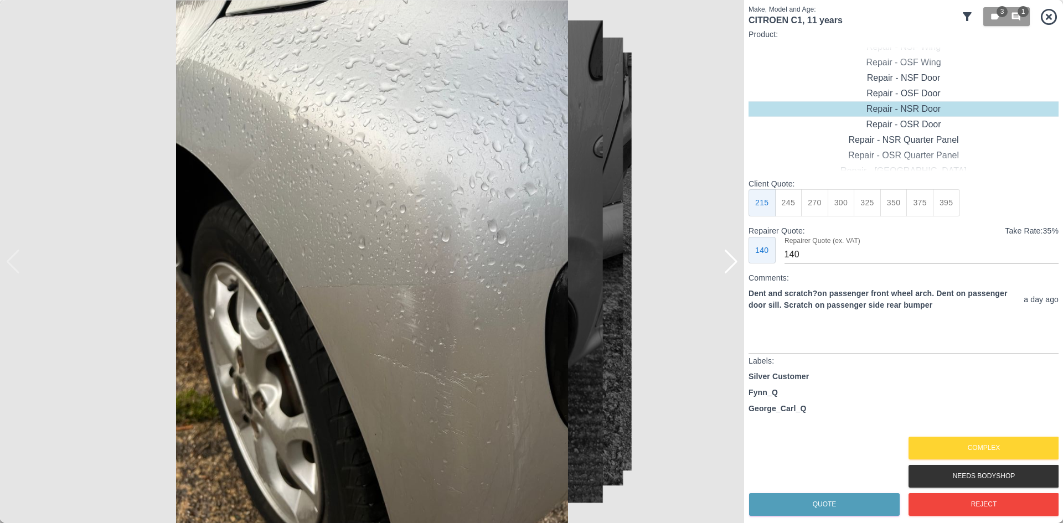
click at [729, 270] on div at bounding box center [730, 262] width 15 height 24
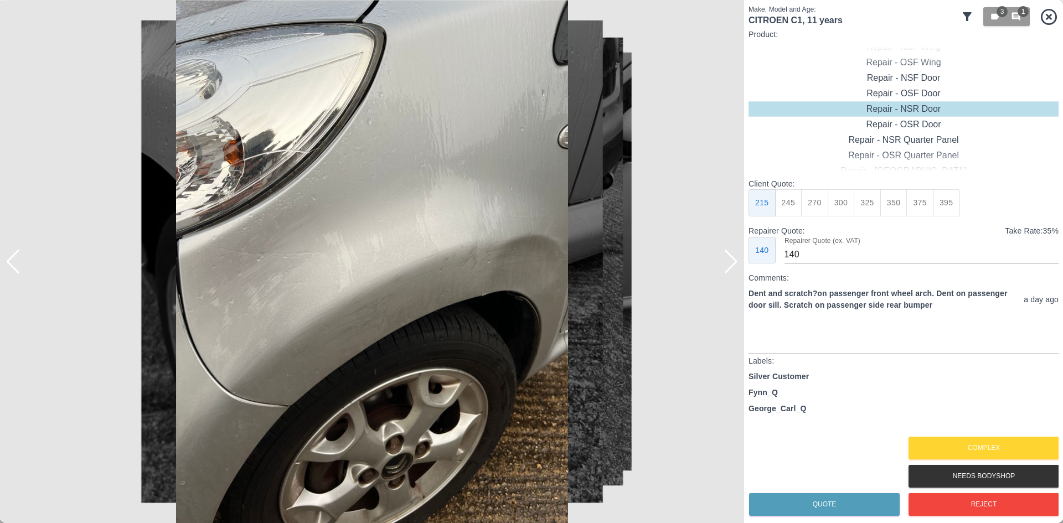
click at [729, 270] on div at bounding box center [730, 262] width 15 height 24
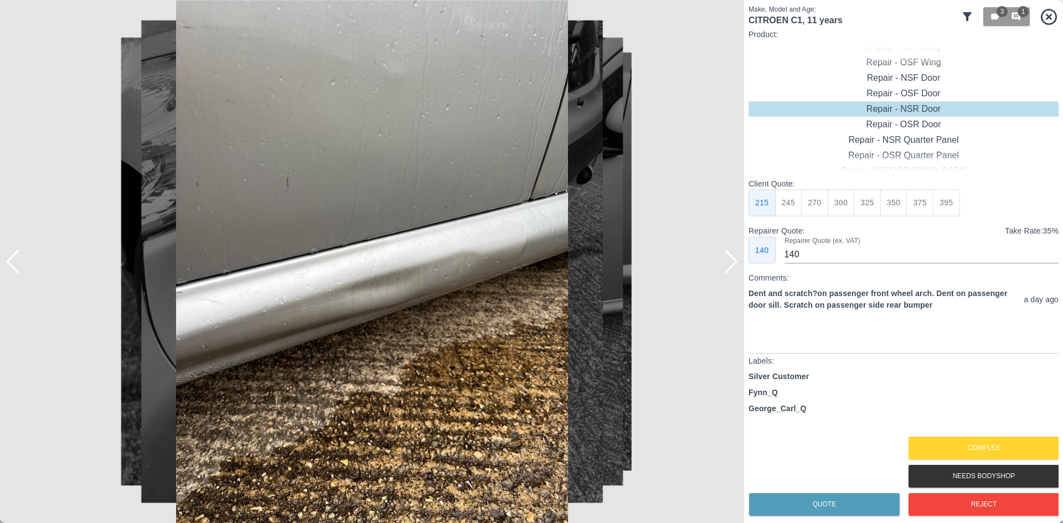
click at [729, 270] on div at bounding box center [730, 262] width 15 height 24
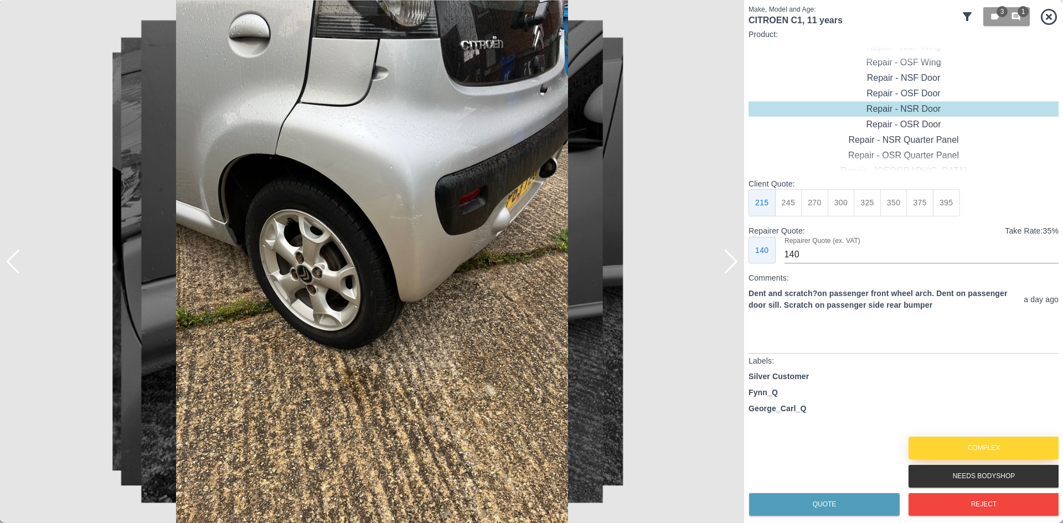
click at [1026, 442] on button "Complex" at bounding box center [983, 448] width 151 height 23
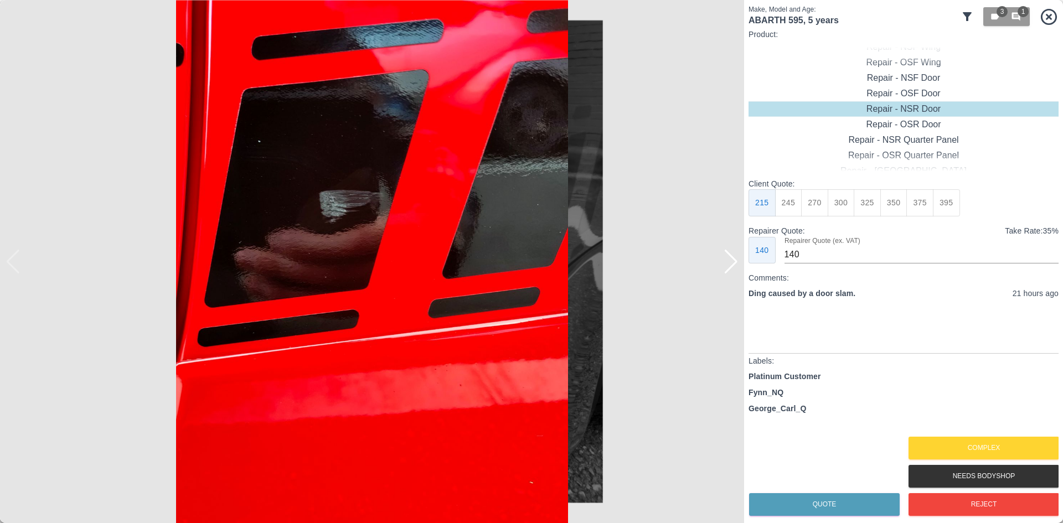
click at [731, 270] on div at bounding box center [730, 262] width 15 height 24
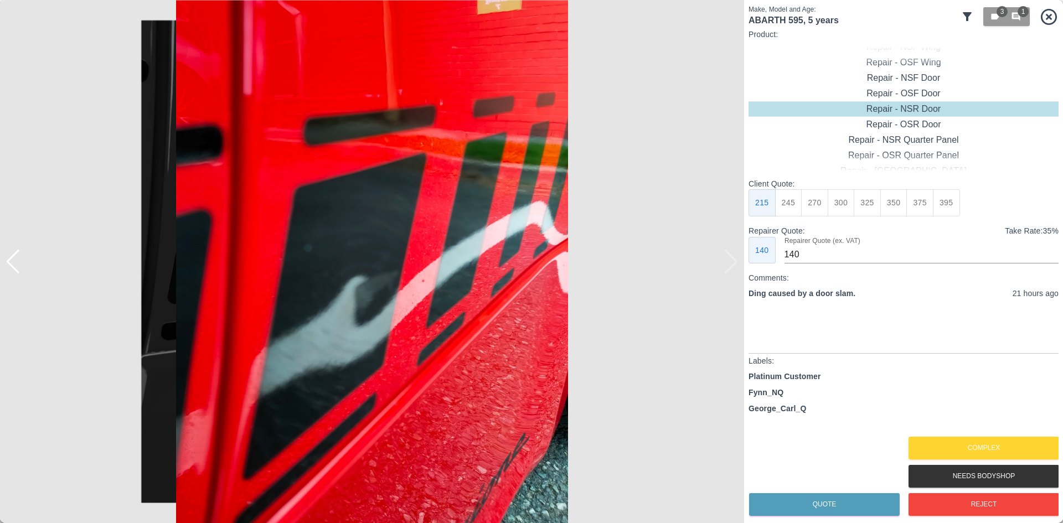
click at [731, 270] on img at bounding box center [372, 261] width 744 height 523
click at [15, 275] on img at bounding box center [372, 261] width 744 height 523
click at [18, 266] on div at bounding box center [13, 262] width 15 height 24
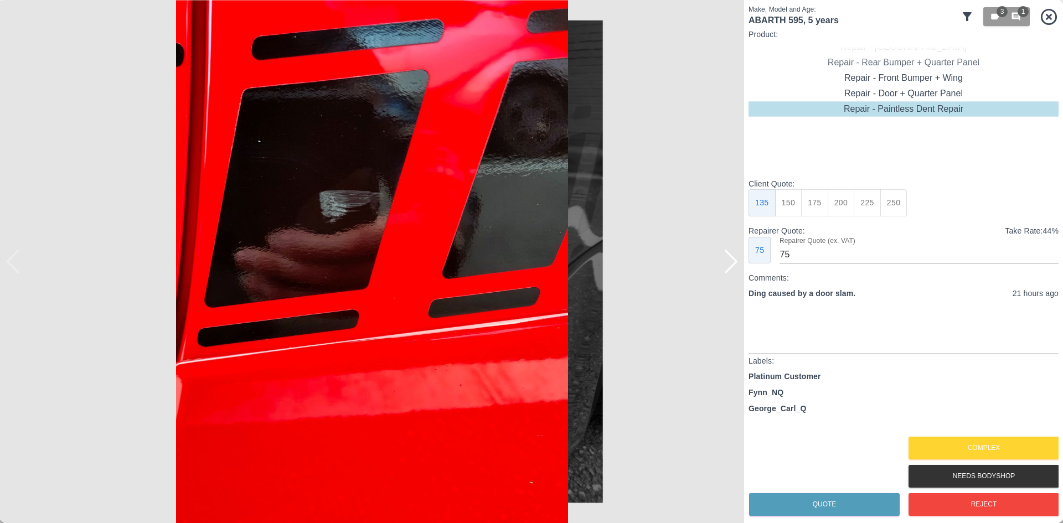
click at [888, 198] on button "250" at bounding box center [893, 202] width 27 height 27
type input "130"
click at [825, 496] on button "Quote" at bounding box center [824, 504] width 151 height 23
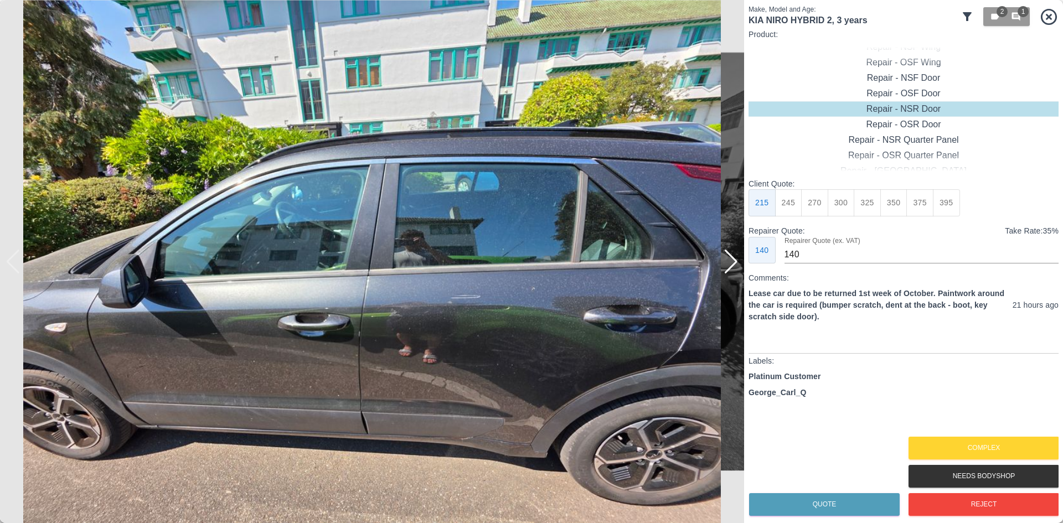
click at [729, 270] on div at bounding box center [730, 262] width 15 height 24
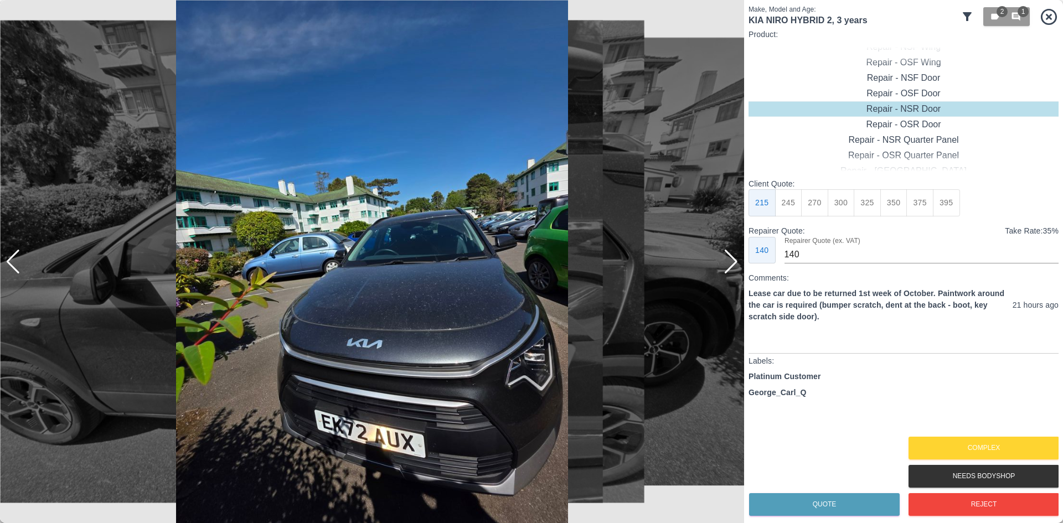
click at [729, 265] on div at bounding box center [730, 262] width 15 height 24
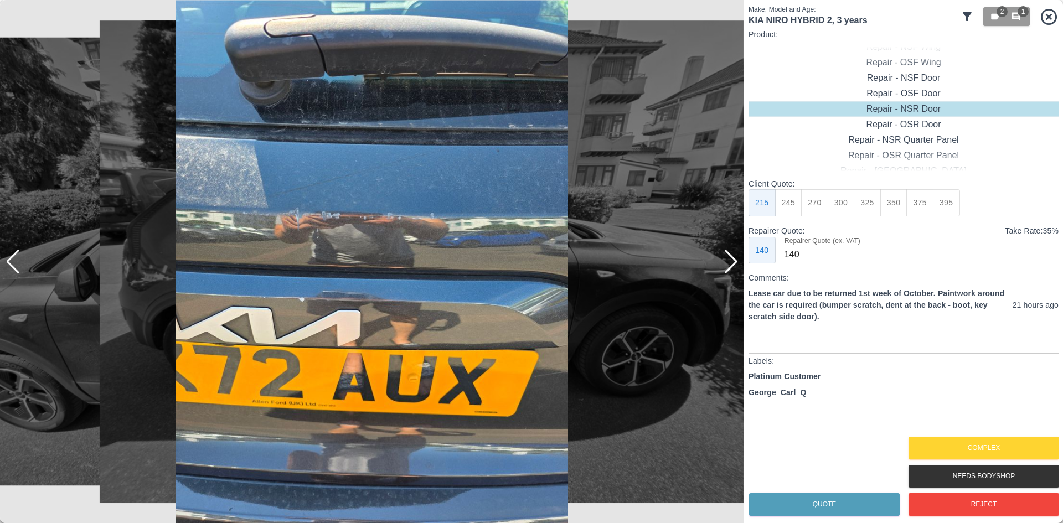
click at [729, 265] on div at bounding box center [730, 262] width 15 height 24
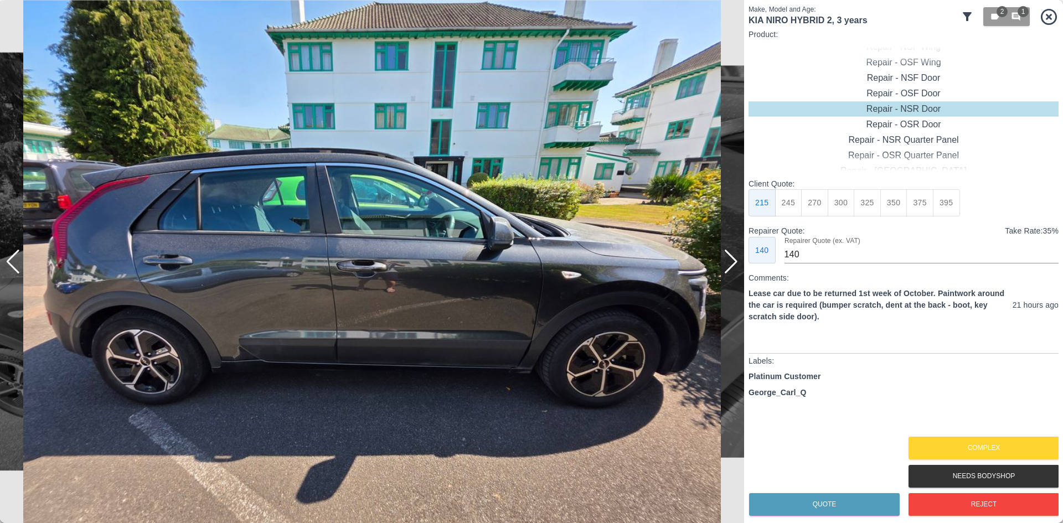
click at [729, 265] on div at bounding box center [730, 262] width 15 height 24
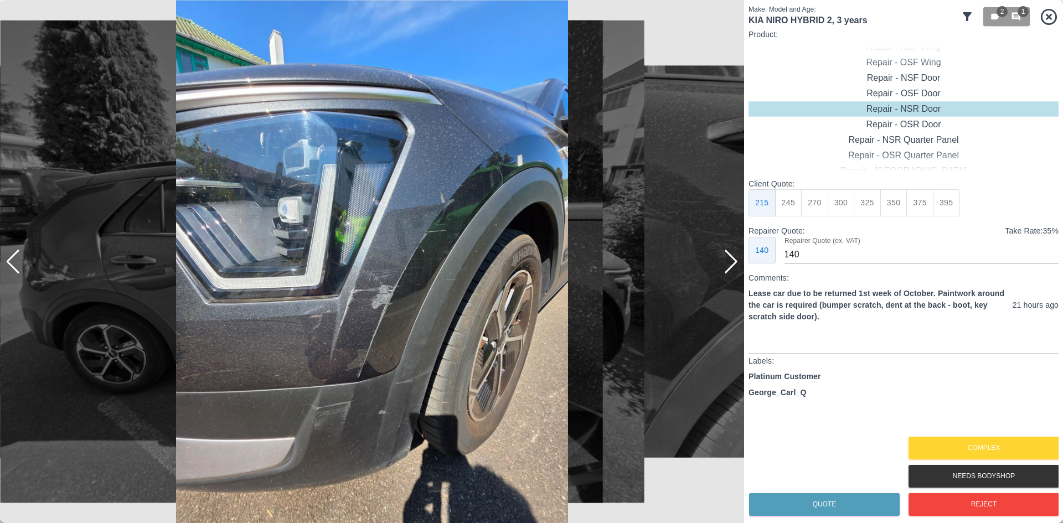
click at [729, 265] on div at bounding box center [730, 262] width 15 height 24
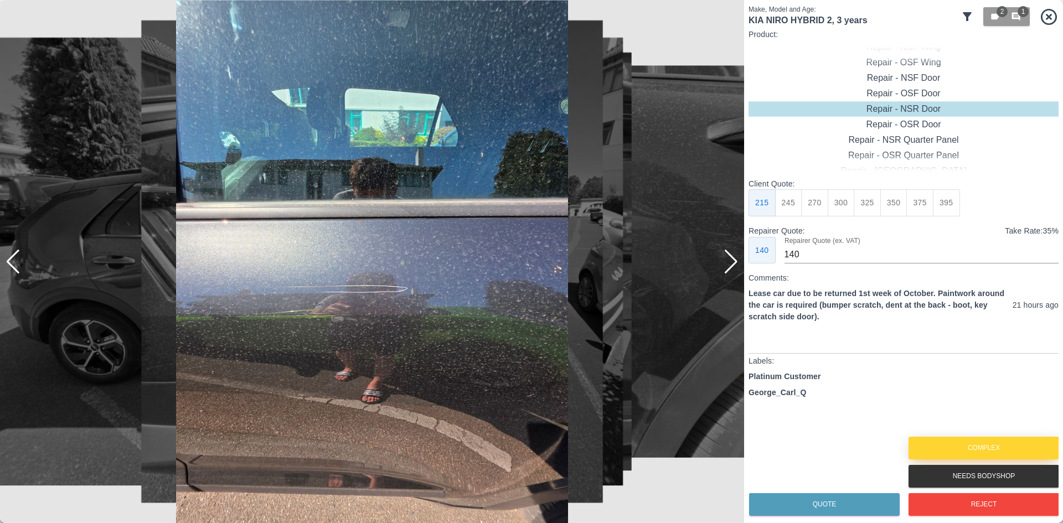
click at [955, 454] on button "Complex" at bounding box center [983, 448] width 151 height 23
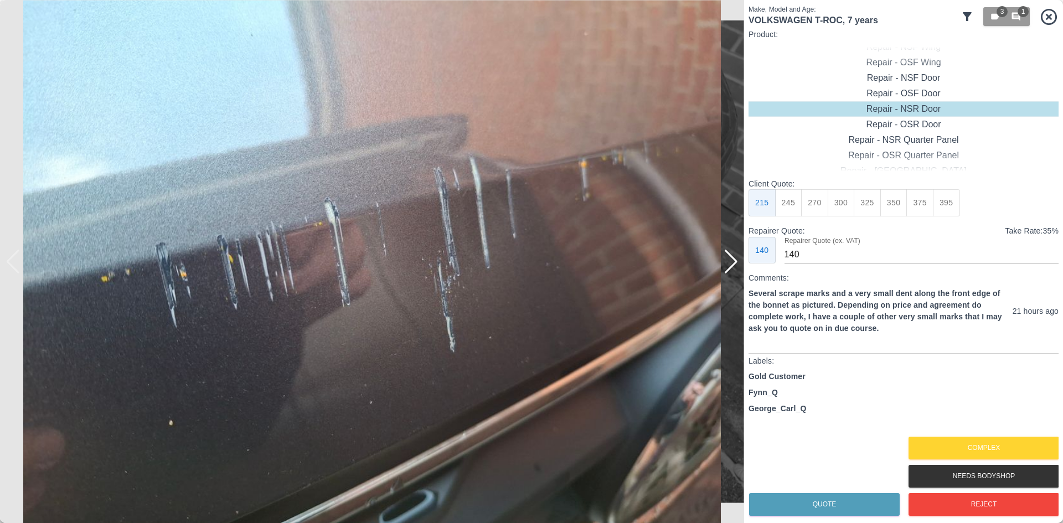
click at [726, 268] on div at bounding box center [730, 262] width 15 height 24
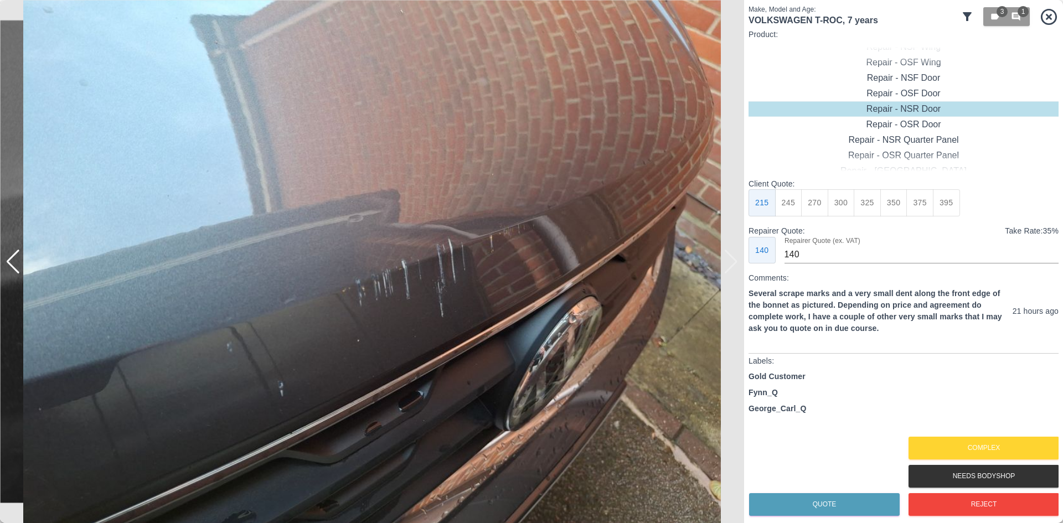
click at [726, 268] on img at bounding box center [372, 261] width 744 height 523
click at [977, 438] on button "Complex" at bounding box center [983, 448] width 151 height 23
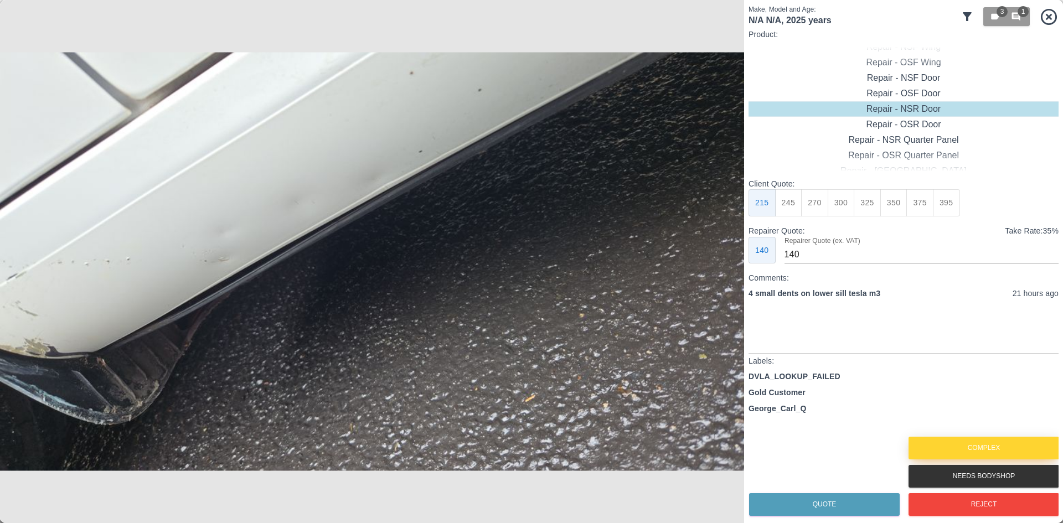
click at [972, 437] on button "Complex" at bounding box center [983, 448] width 151 height 23
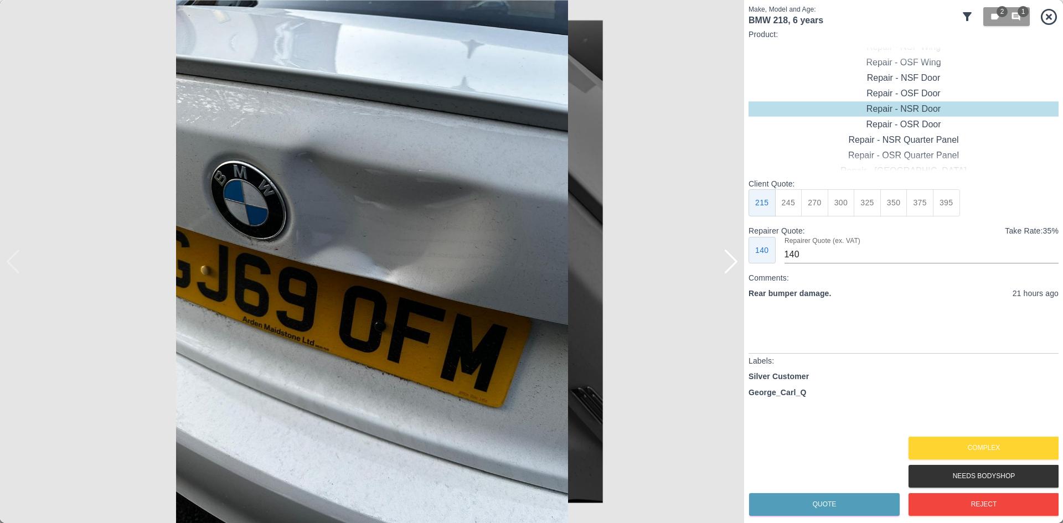
click at [723, 269] on div at bounding box center [730, 262] width 15 height 24
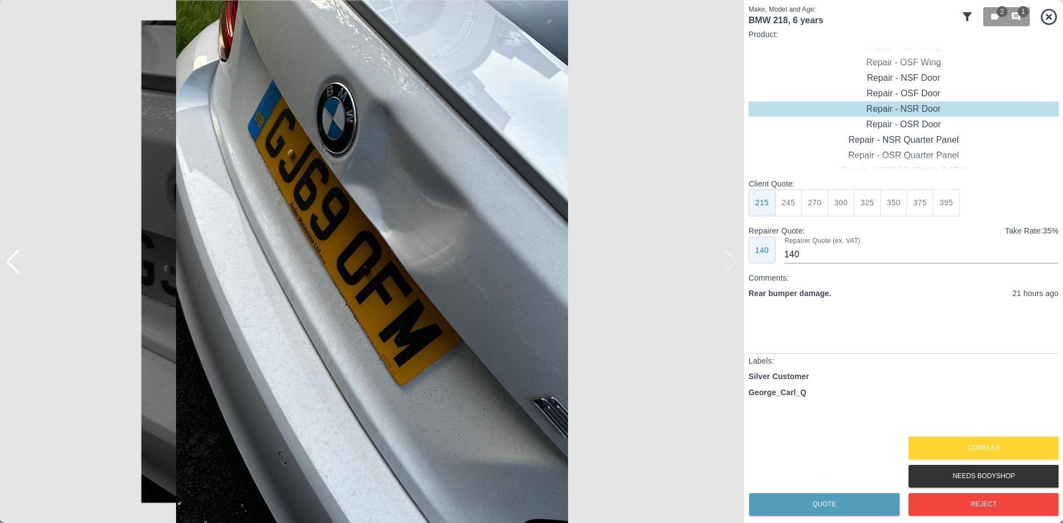
click at [724, 270] on img at bounding box center [372, 261] width 744 height 523
click at [894, 84] on div "Repair - Tailgate" at bounding box center [903, 77] width 310 height 15
click at [946, 214] on button "395" at bounding box center [946, 202] width 27 height 27
type input "265"
click at [800, 513] on button "Quote" at bounding box center [824, 504] width 151 height 23
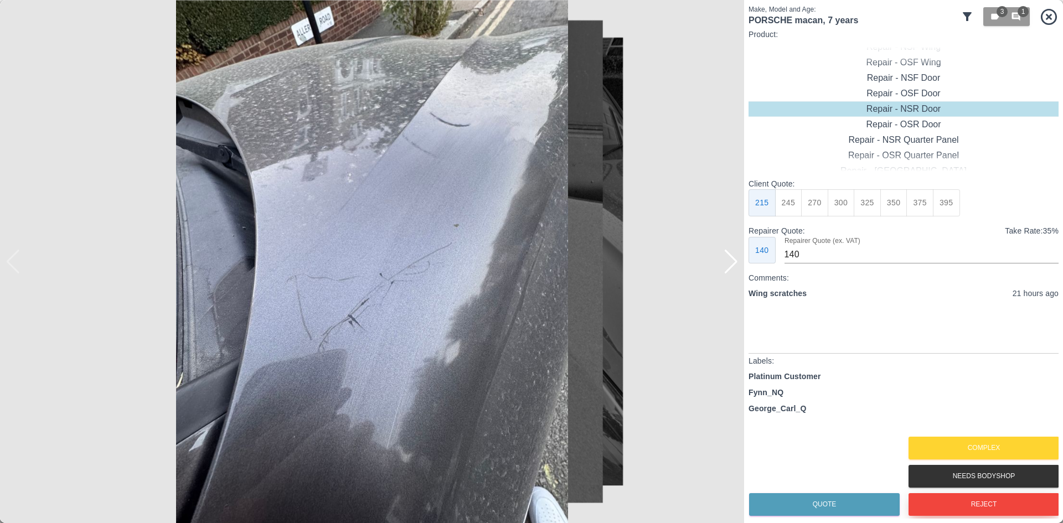
click at [932, 503] on button "Reject" at bounding box center [983, 504] width 151 height 23
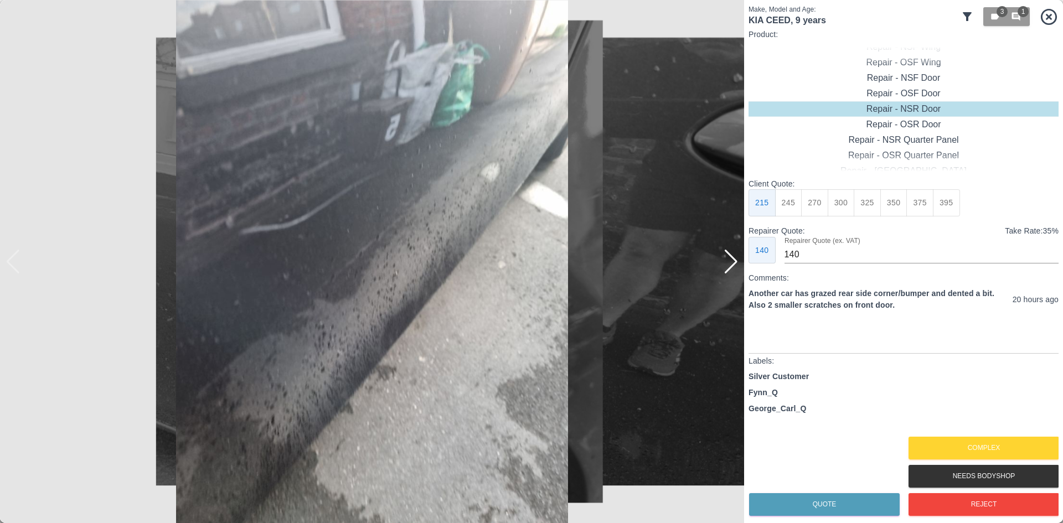
click at [743, 268] on div "Make, Model and Age: KIA CEED , 9 years 3 1 Product: Repair - Front Bumper Corn…" at bounding box center [531, 261] width 1063 height 523
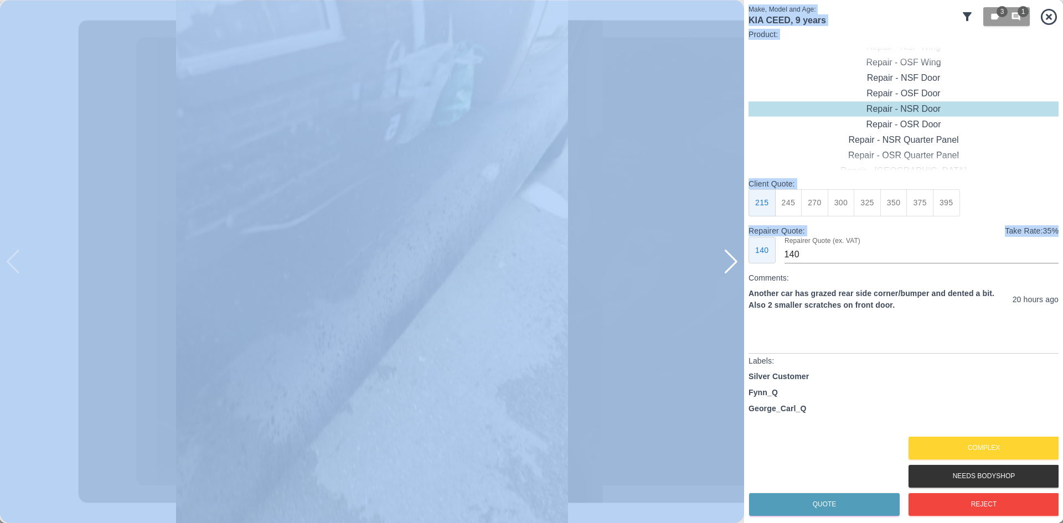
click at [743, 268] on img at bounding box center [372, 261] width 744 height 523
click at [736, 270] on div at bounding box center [730, 262] width 15 height 24
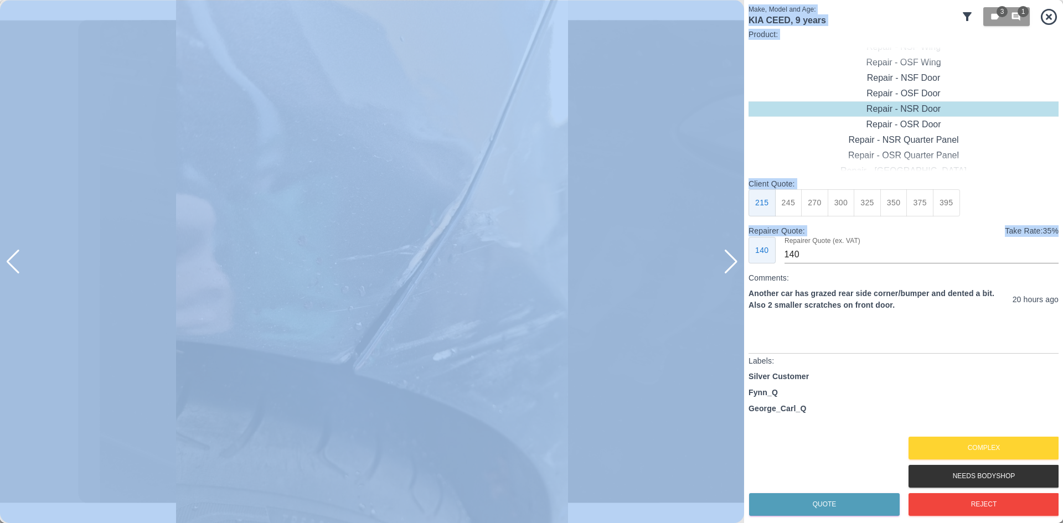
click at [736, 270] on div at bounding box center [730, 262] width 15 height 24
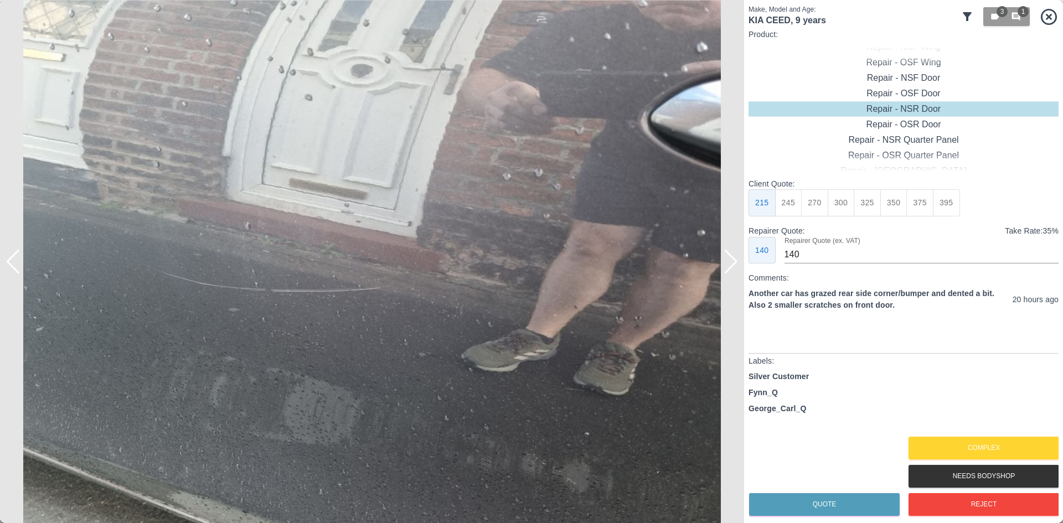
click at [736, 270] on div at bounding box center [730, 262] width 15 height 24
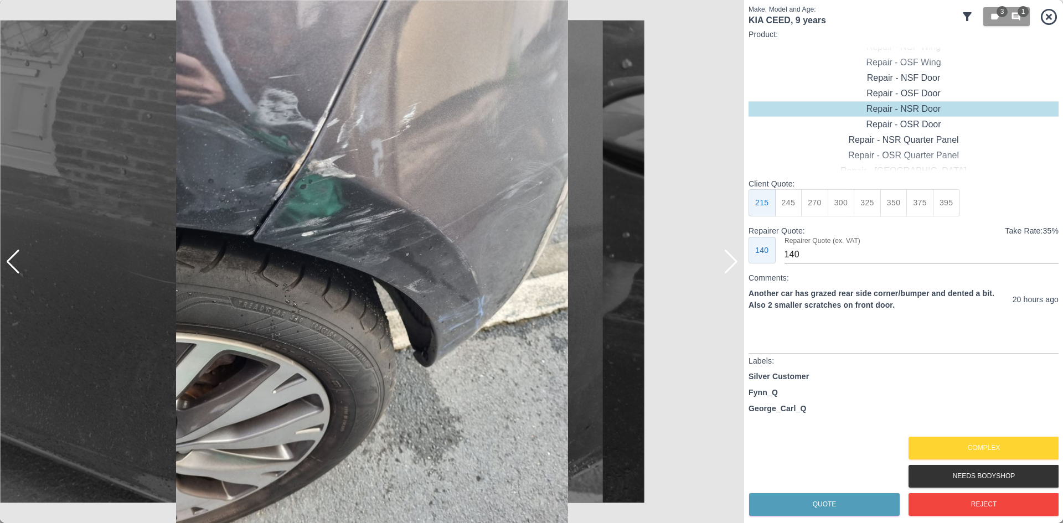
click at [736, 270] on div at bounding box center [730, 262] width 15 height 24
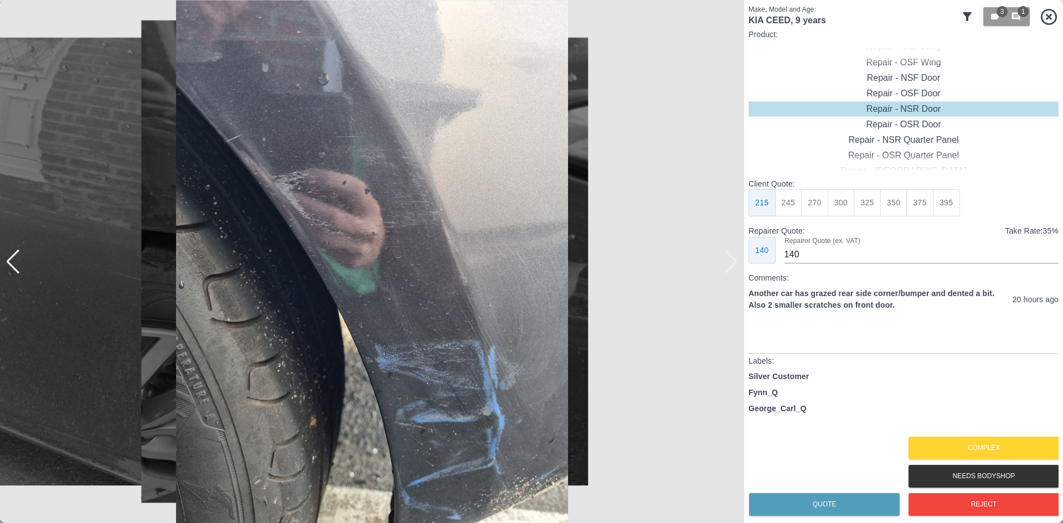
click at [736, 270] on img at bounding box center [372, 261] width 744 height 523
click at [998, 451] on button "Complex" at bounding box center [983, 448] width 151 height 23
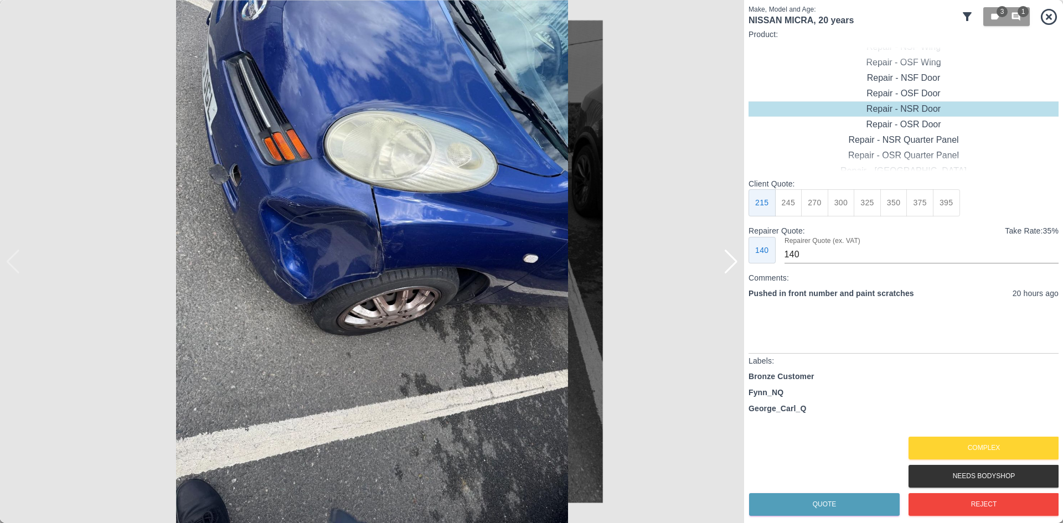
click at [738, 265] on img at bounding box center [372, 261] width 744 height 523
click at [730, 276] on img at bounding box center [372, 261] width 744 height 523
click at [729, 273] on div at bounding box center [730, 262] width 15 height 24
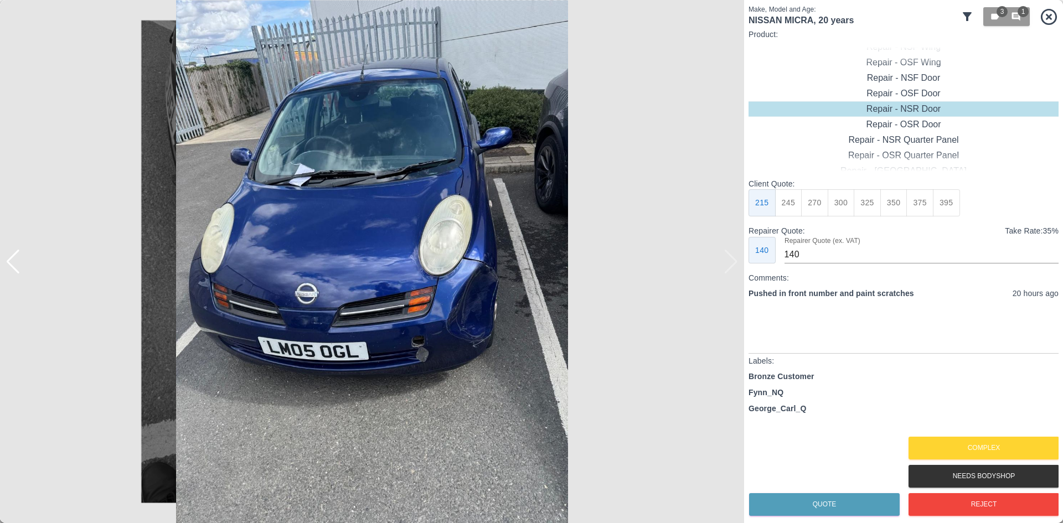
click at [729, 271] on img at bounding box center [372, 261] width 744 height 523
click at [952, 498] on button "Reject" at bounding box center [983, 504] width 151 height 23
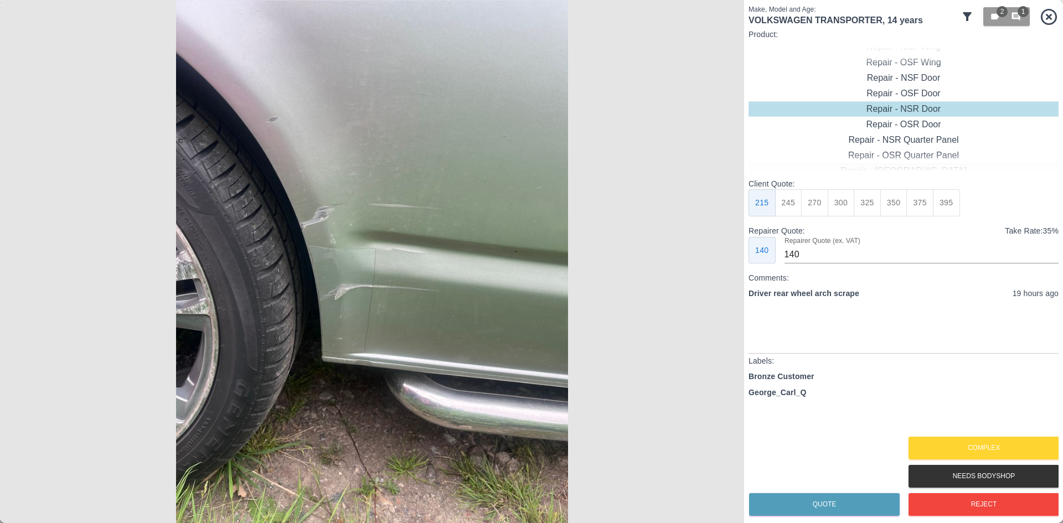
click at [903, 165] on div "Repair - Tailgate" at bounding box center [903, 170] width 310 height 15
click at [908, 95] on div "Repair - OSR Quarter Panel" at bounding box center [903, 93] width 310 height 15
click at [903, 206] on button "350" at bounding box center [893, 202] width 27 height 27
click at [913, 206] on button "375" at bounding box center [919, 202] width 27 height 27
type input "250"
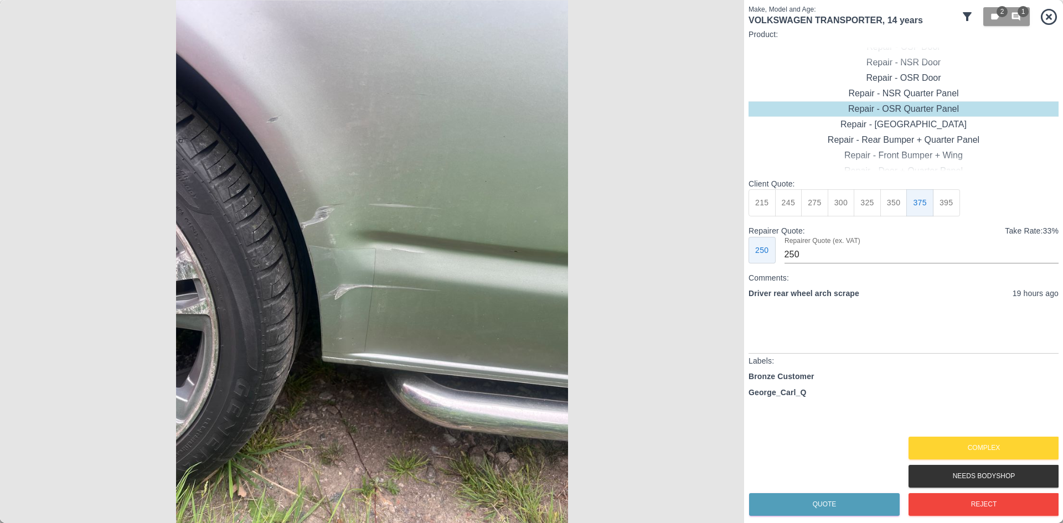
click at [813, 488] on div "Quote Complex Needs Bodyshop Reject" at bounding box center [903, 476] width 310 height 85
click at [813, 494] on div "Quote" at bounding box center [823, 504] width 151 height 28
click at [822, 504] on button "Quote" at bounding box center [824, 504] width 151 height 23
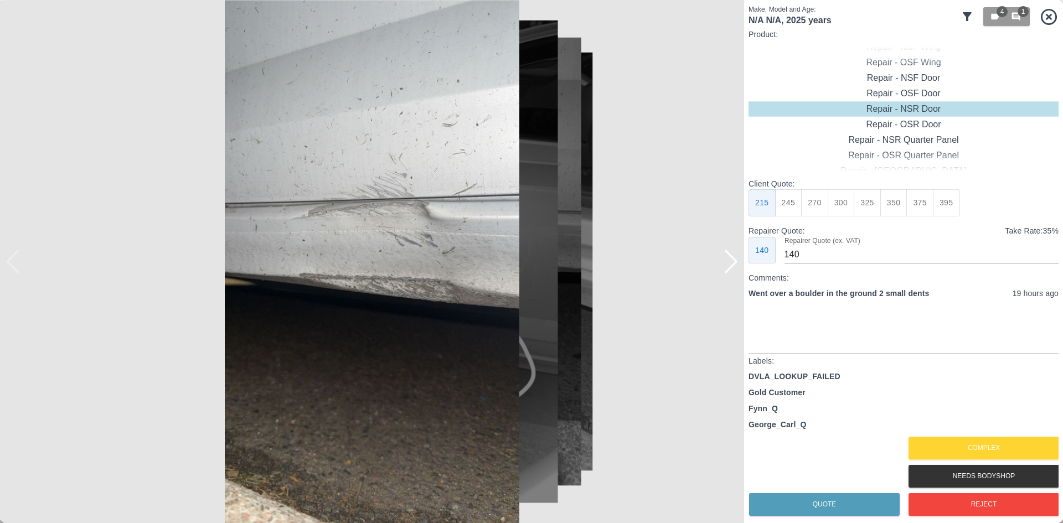
click at [725, 258] on div at bounding box center [730, 262] width 15 height 24
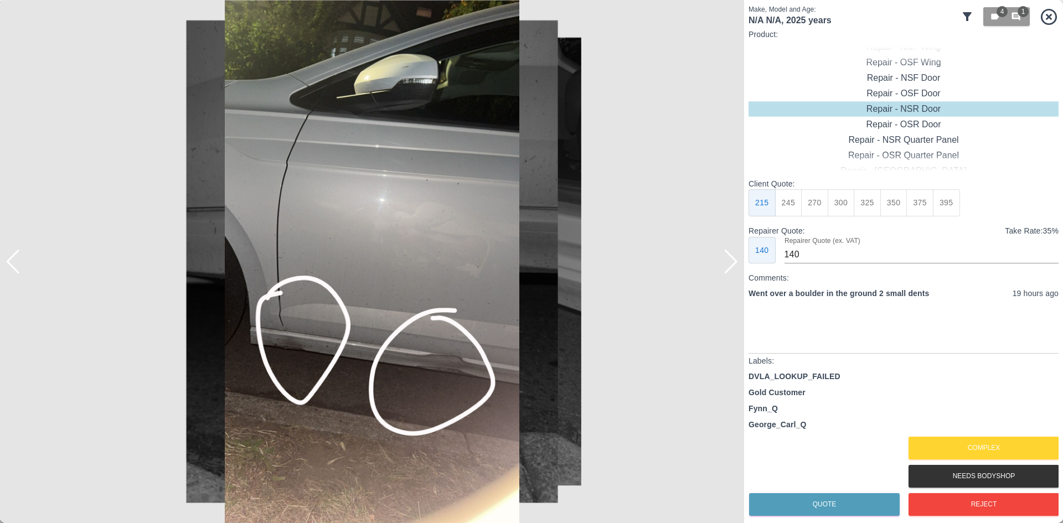
click at [725, 258] on div at bounding box center [730, 262] width 15 height 24
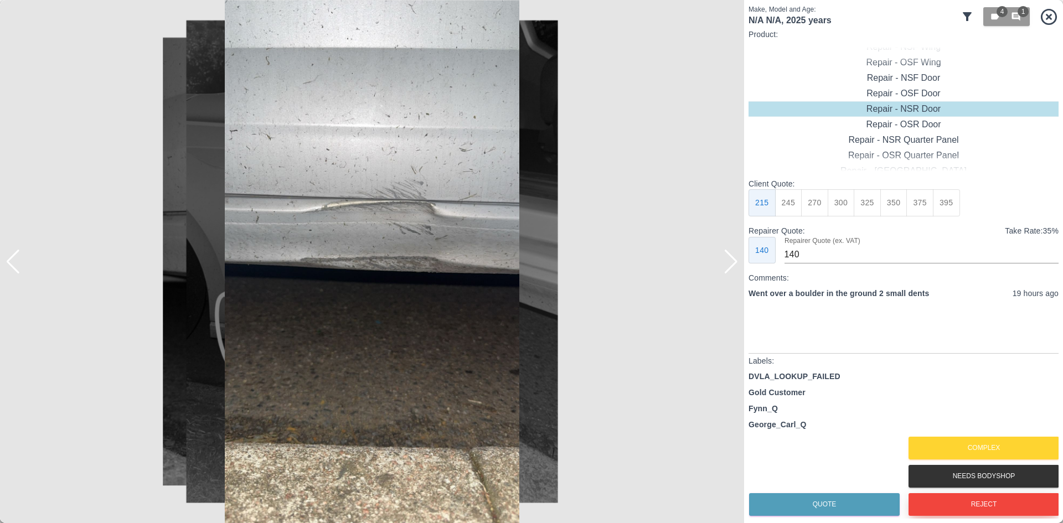
click at [993, 500] on button "Reject" at bounding box center [983, 504] width 151 height 23
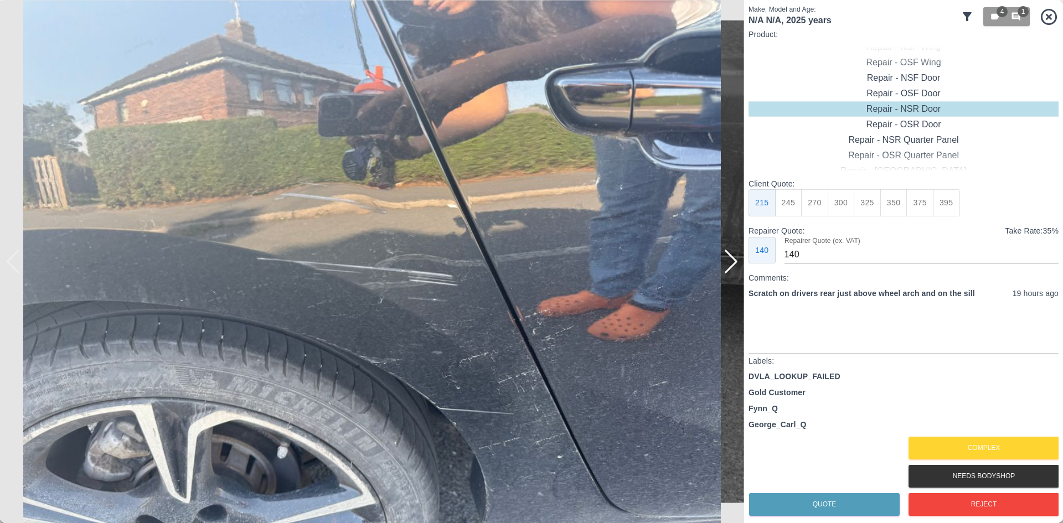
click at [732, 270] on div at bounding box center [730, 262] width 15 height 24
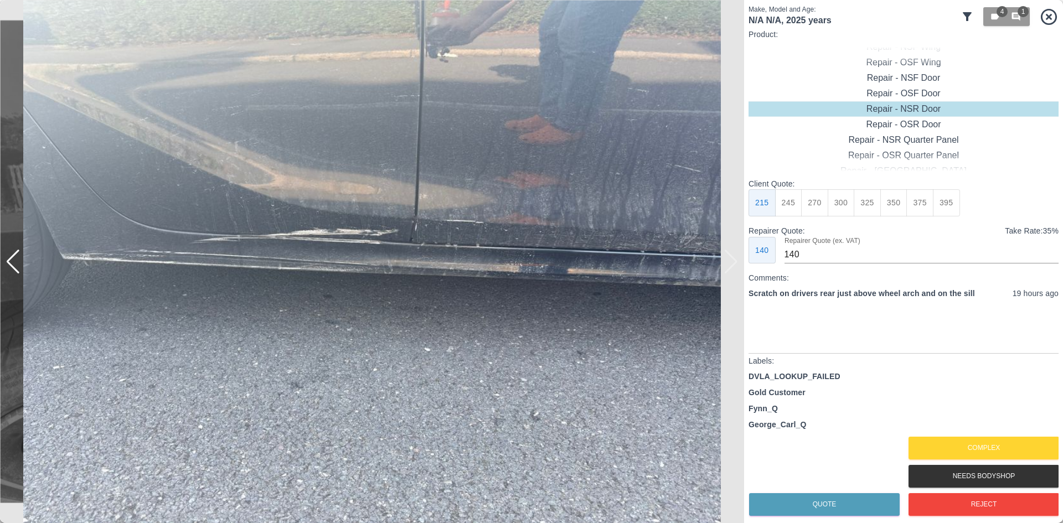
click at [732, 270] on img at bounding box center [372, 261] width 744 height 523
click at [949, 441] on button "Complex" at bounding box center [983, 448] width 151 height 23
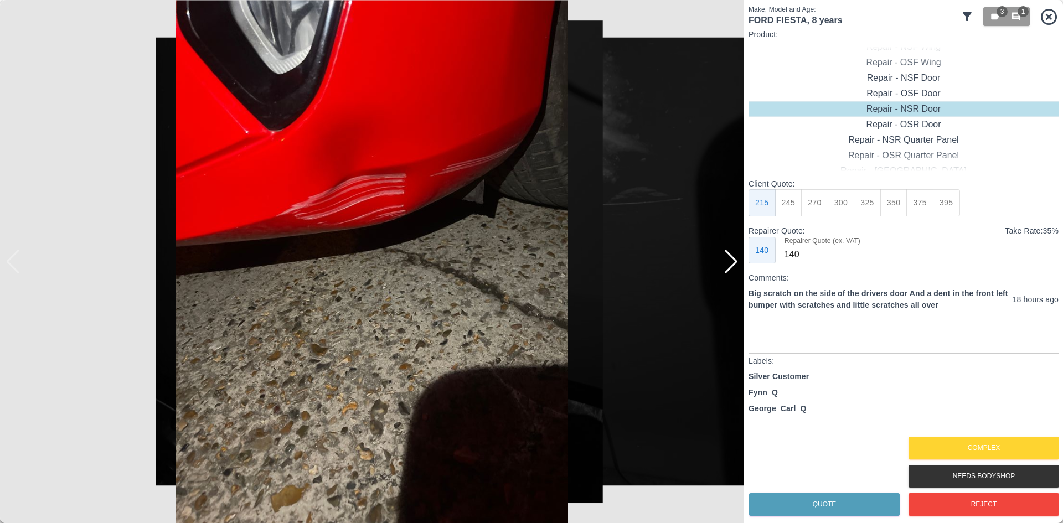
click at [730, 266] on div at bounding box center [730, 262] width 15 height 24
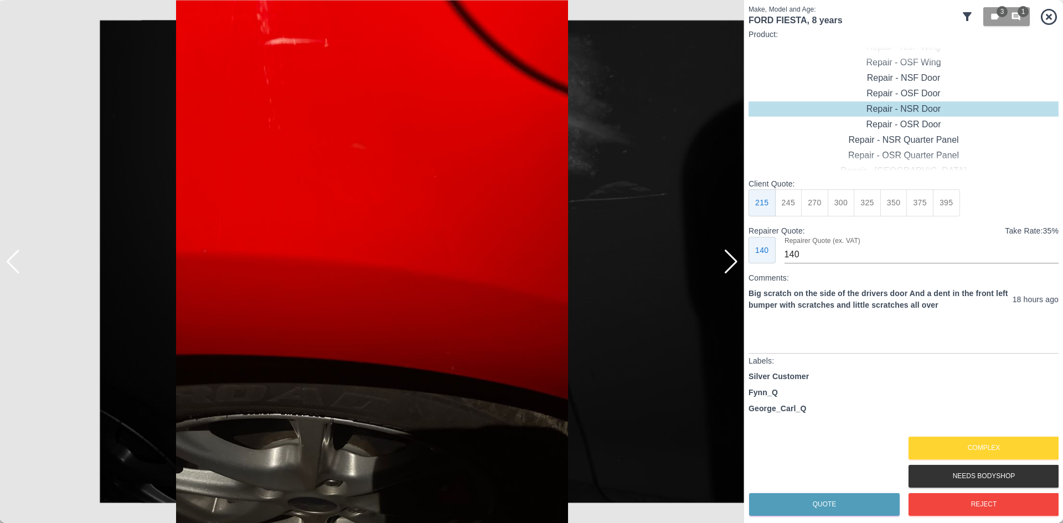
click at [729, 270] on div at bounding box center [730, 262] width 15 height 24
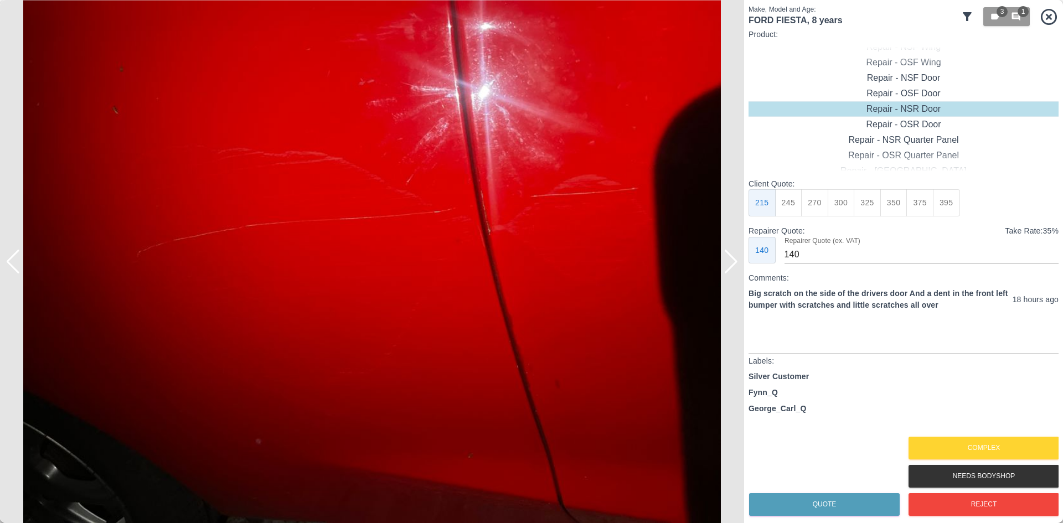
click at [729, 270] on div at bounding box center [730, 262] width 15 height 24
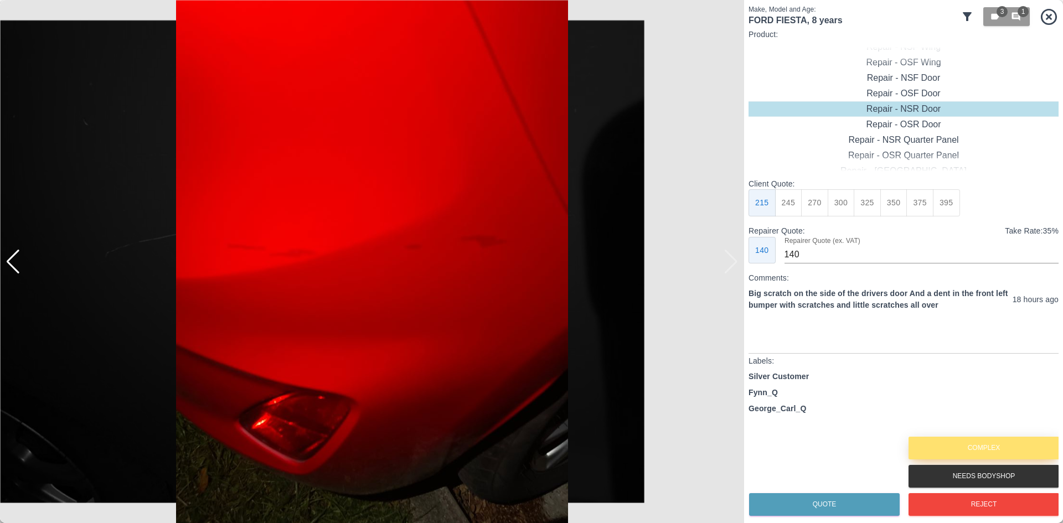
click at [951, 446] on button "Complex" at bounding box center [983, 448] width 151 height 23
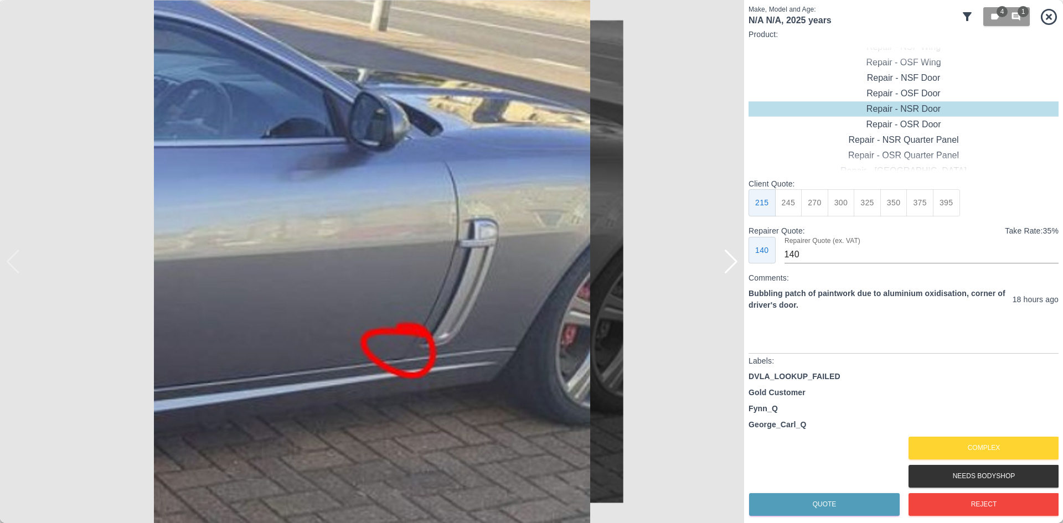
click at [732, 267] on div at bounding box center [730, 262] width 15 height 24
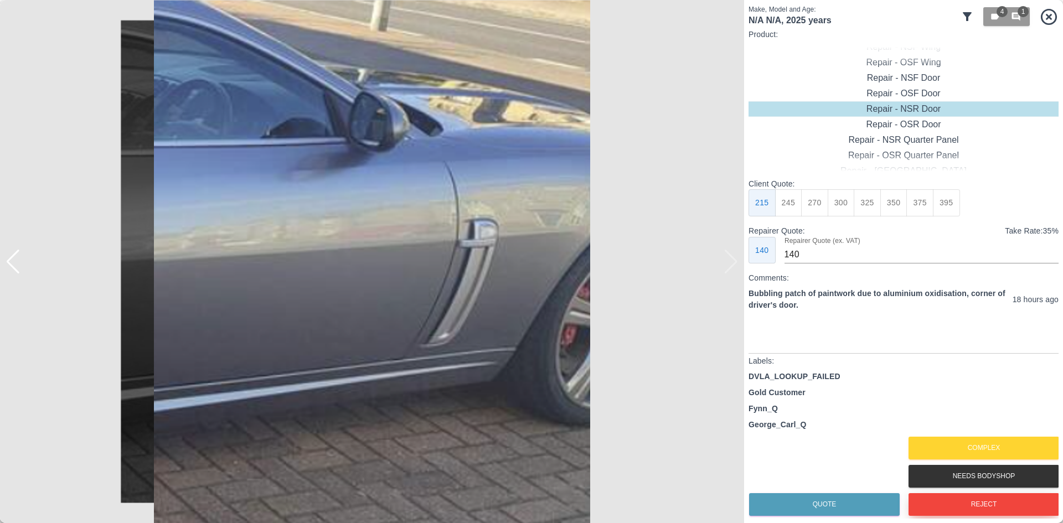
click at [946, 499] on button "Reject" at bounding box center [983, 504] width 151 height 23
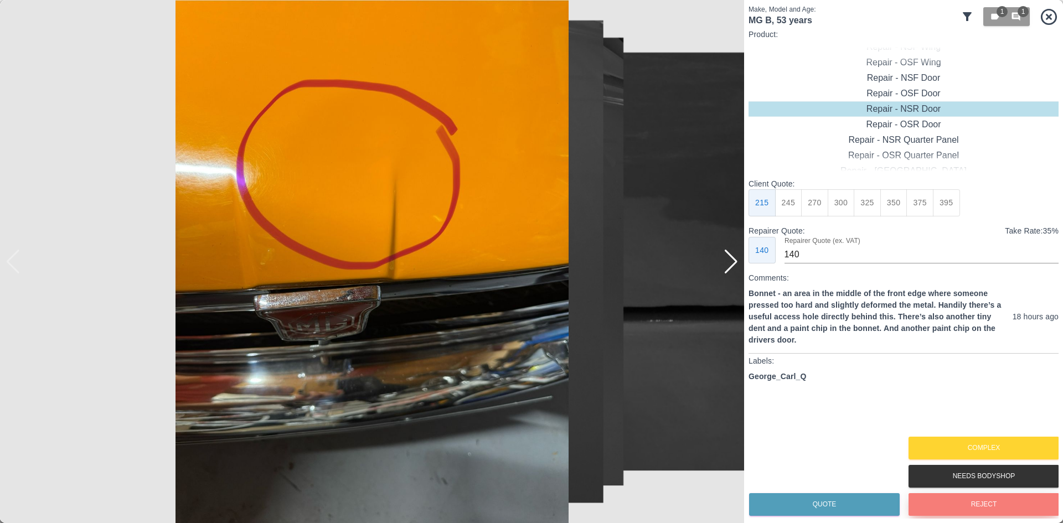
click at [939, 507] on button "Reject" at bounding box center [983, 504] width 151 height 23
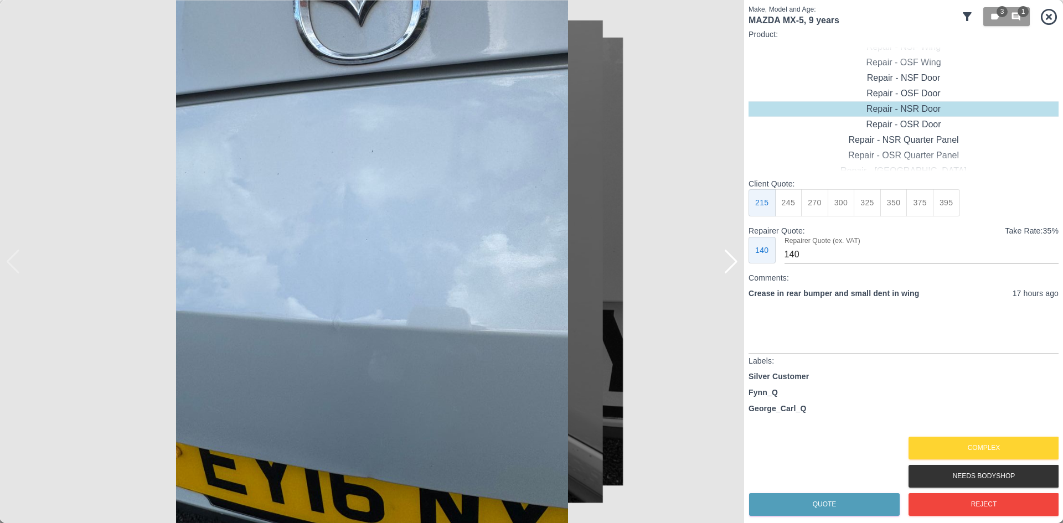
click at [736, 268] on div at bounding box center [730, 262] width 15 height 24
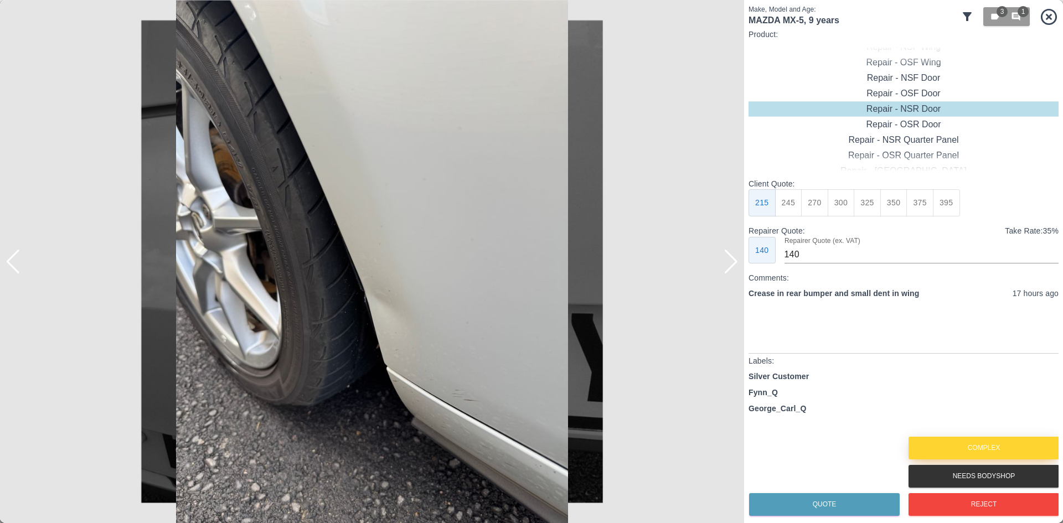
click at [938, 447] on button "Complex" at bounding box center [983, 448] width 151 height 23
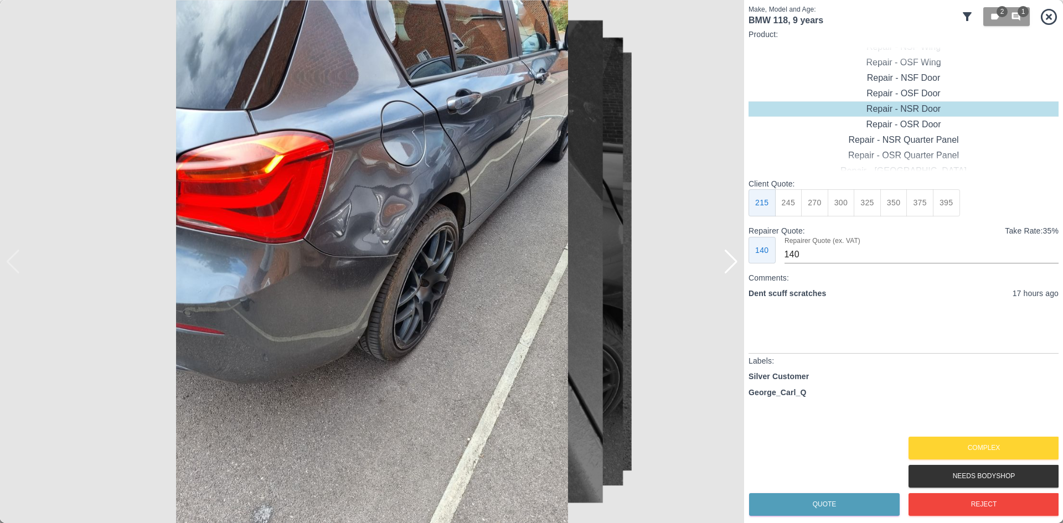
click at [731, 251] on div at bounding box center [730, 262] width 15 height 24
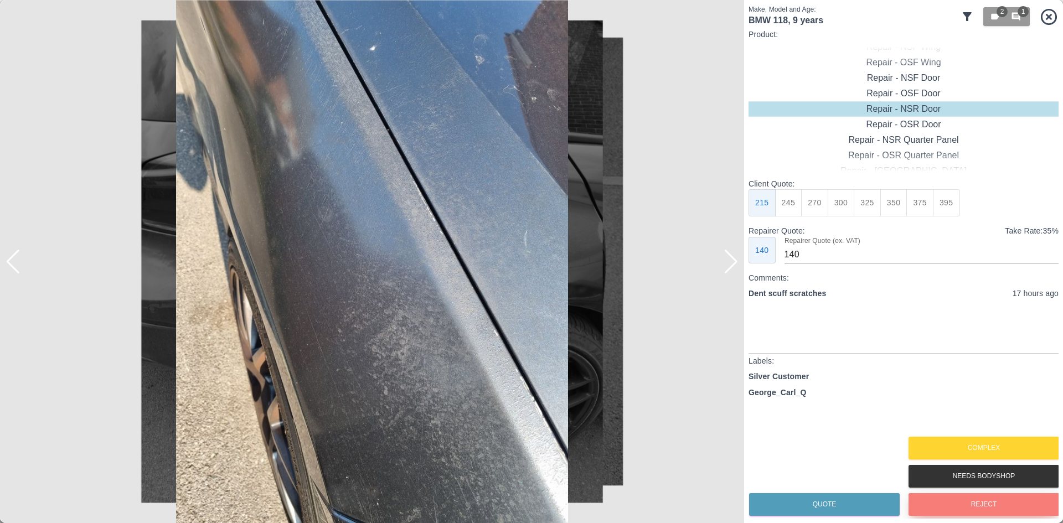
click at [943, 509] on button "Reject" at bounding box center [983, 504] width 151 height 23
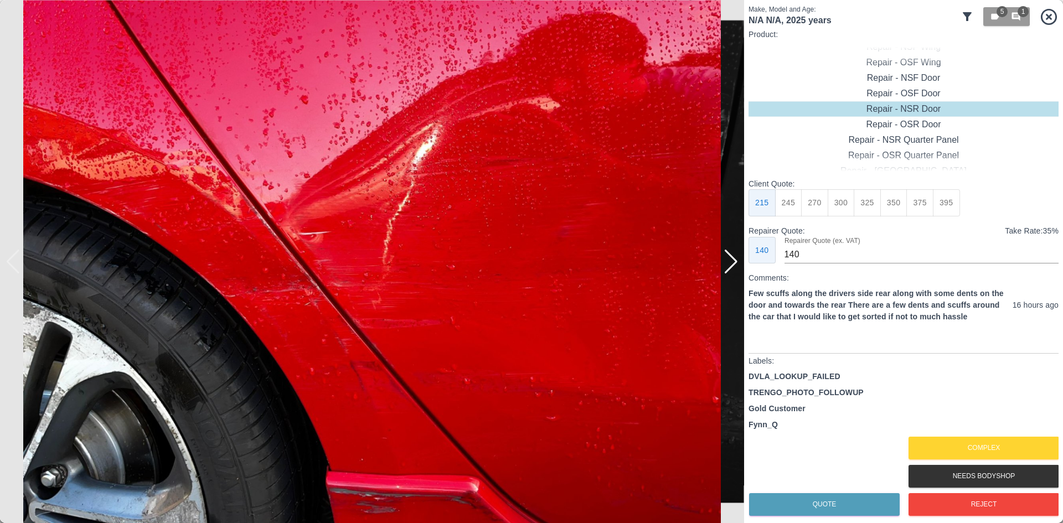
click at [736, 267] on div at bounding box center [730, 262] width 15 height 24
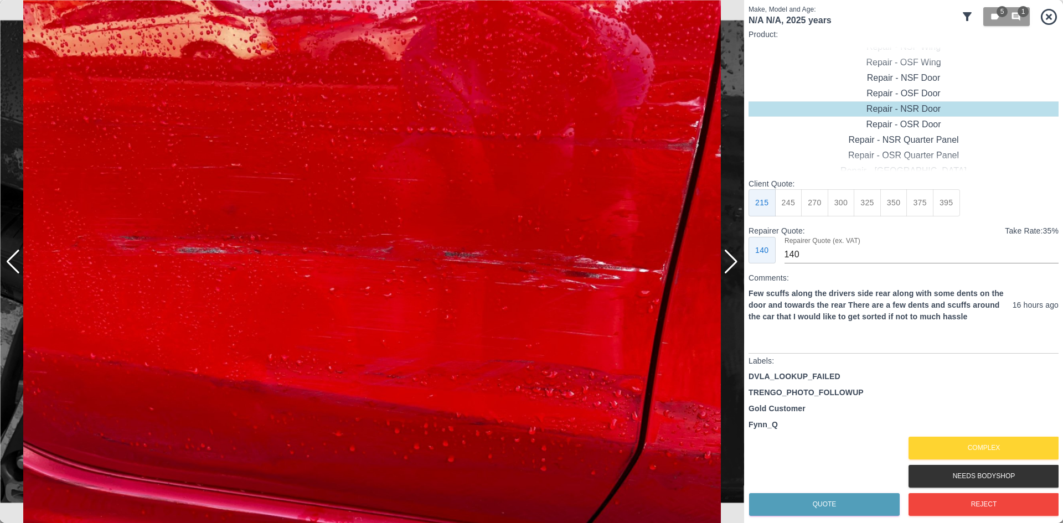
click at [734, 267] on div at bounding box center [730, 262] width 15 height 24
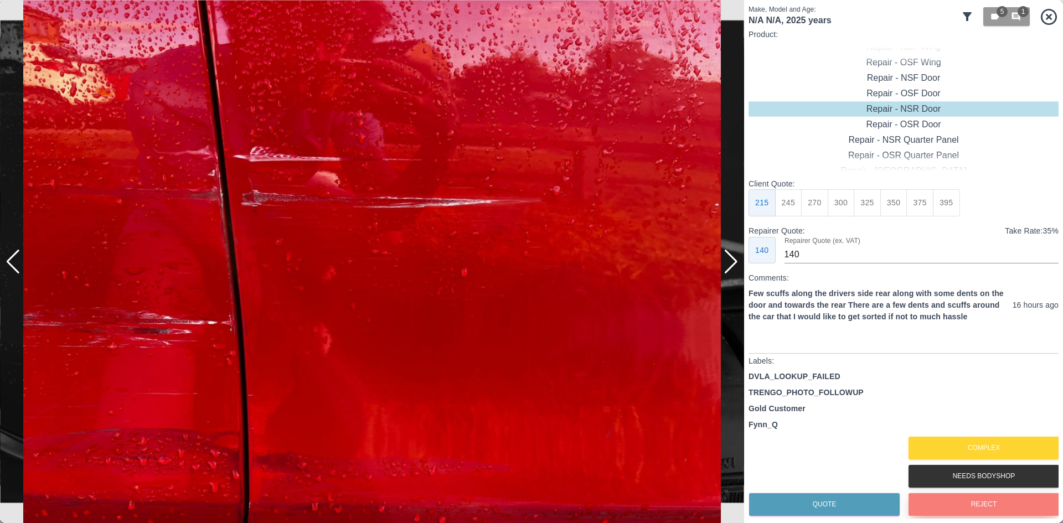
click at [928, 496] on button "Reject" at bounding box center [983, 504] width 151 height 23
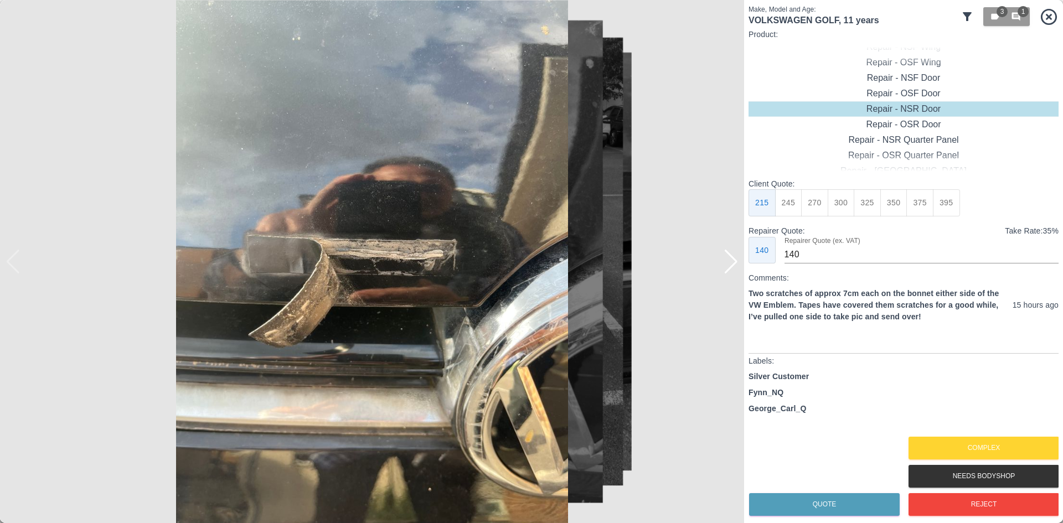
click at [741, 265] on img at bounding box center [372, 261] width 744 height 523
click at [731, 267] on div at bounding box center [730, 262] width 15 height 24
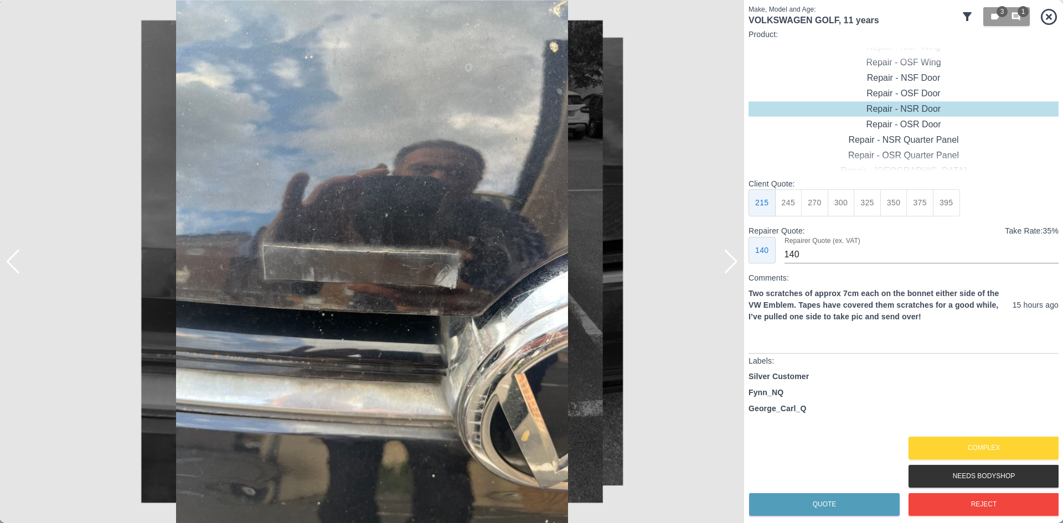
click at [731, 267] on div at bounding box center [730, 262] width 15 height 24
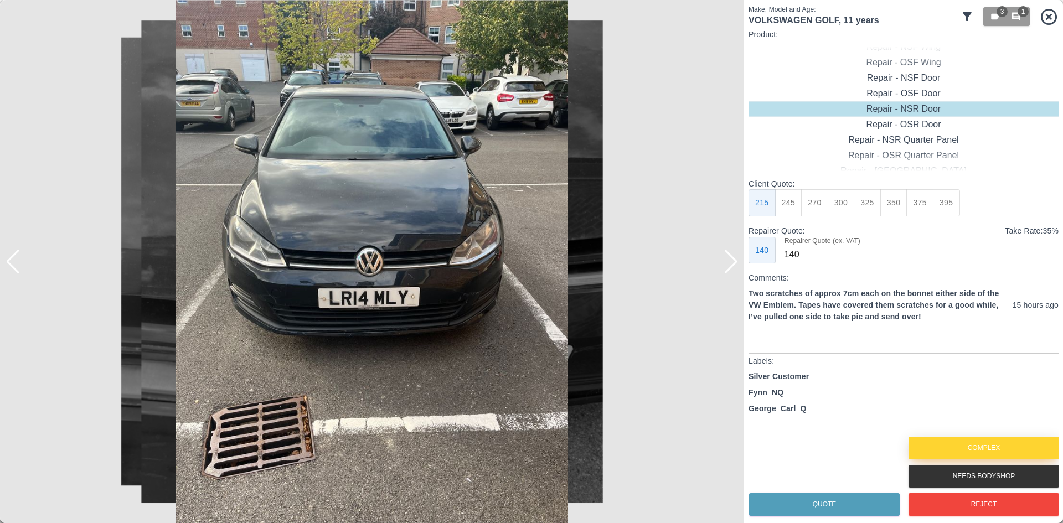
click at [933, 449] on button "Complex" at bounding box center [983, 448] width 151 height 23
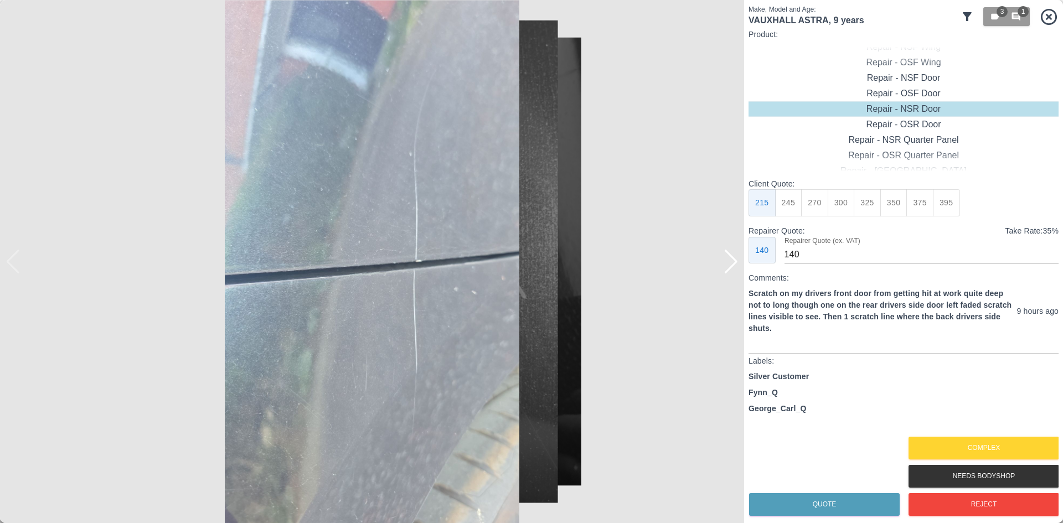
click at [726, 277] on img at bounding box center [372, 261] width 744 height 523
click at [732, 267] on div at bounding box center [730, 262] width 15 height 24
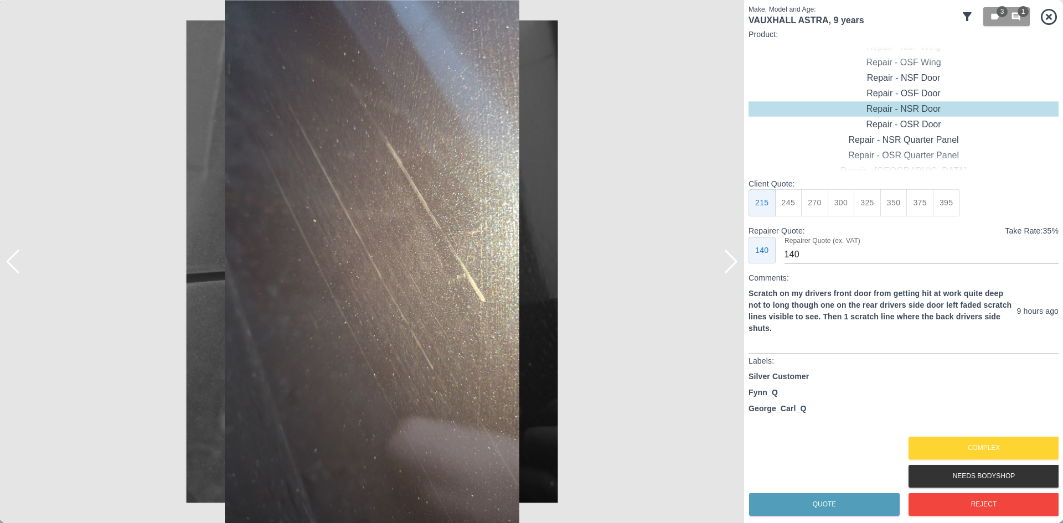
click at [732, 267] on div at bounding box center [730, 262] width 15 height 24
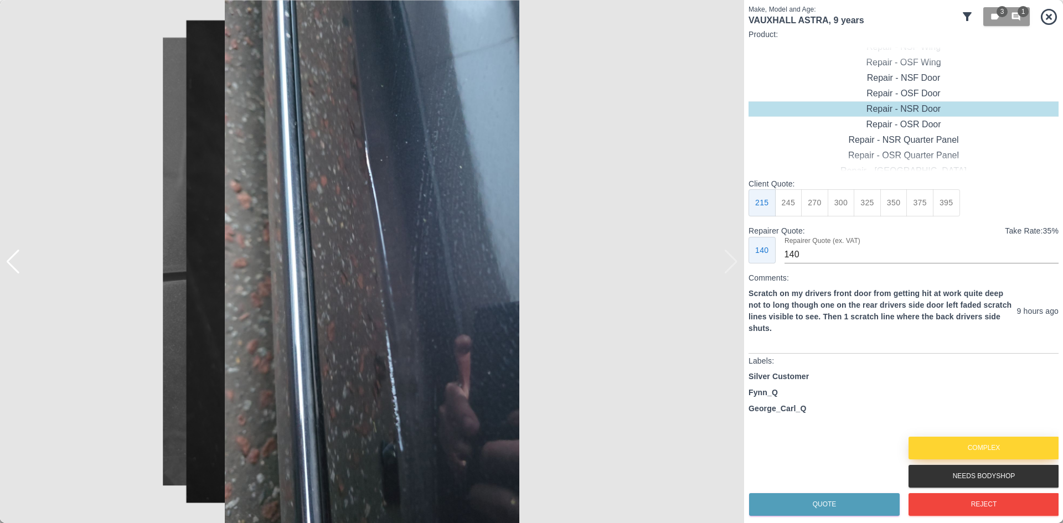
click at [952, 445] on button "Complex" at bounding box center [983, 448] width 151 height 23
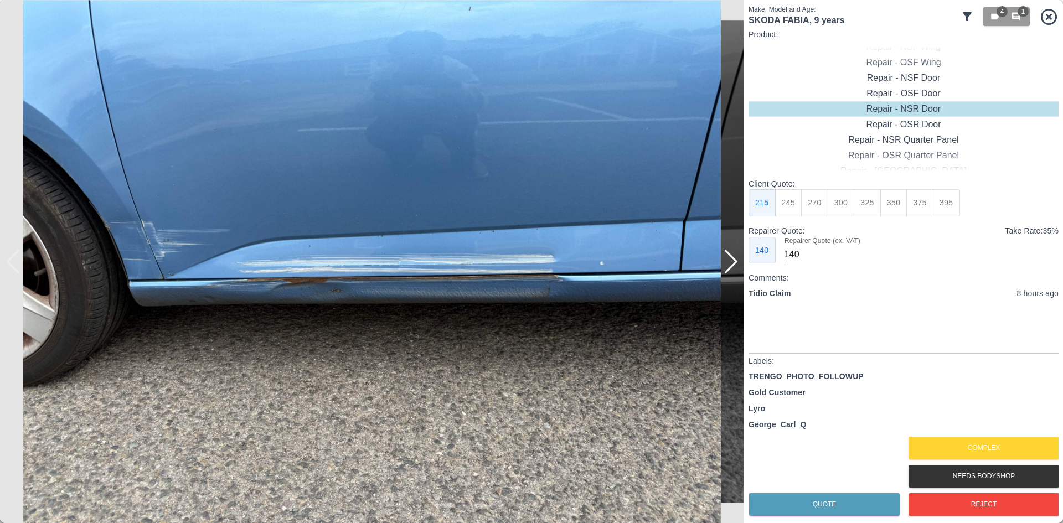
click at [734, 266] on div at bounding box center [730, 262] width 15 height 24
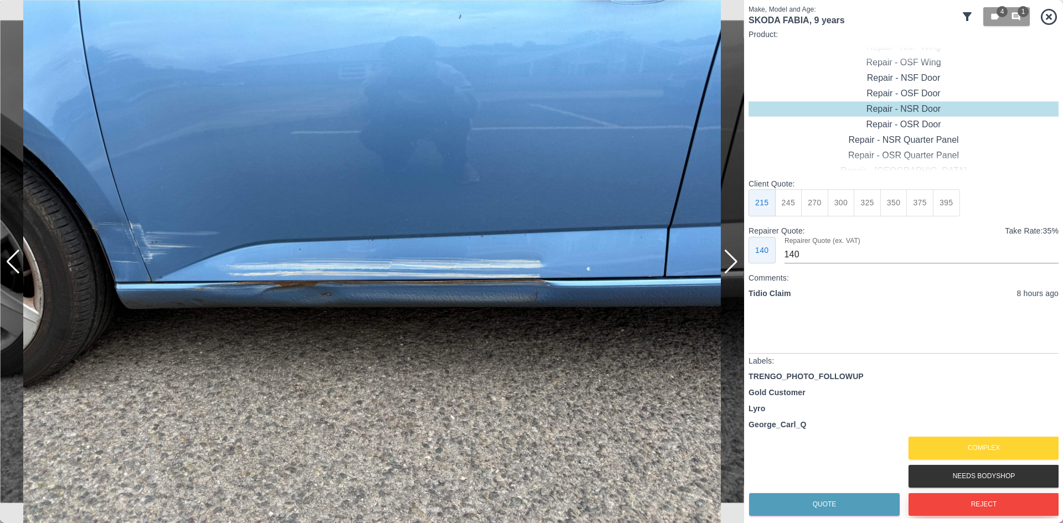
click at [929, 505] on button "Reject" at bounding box center [983, 504] width 151 height 23
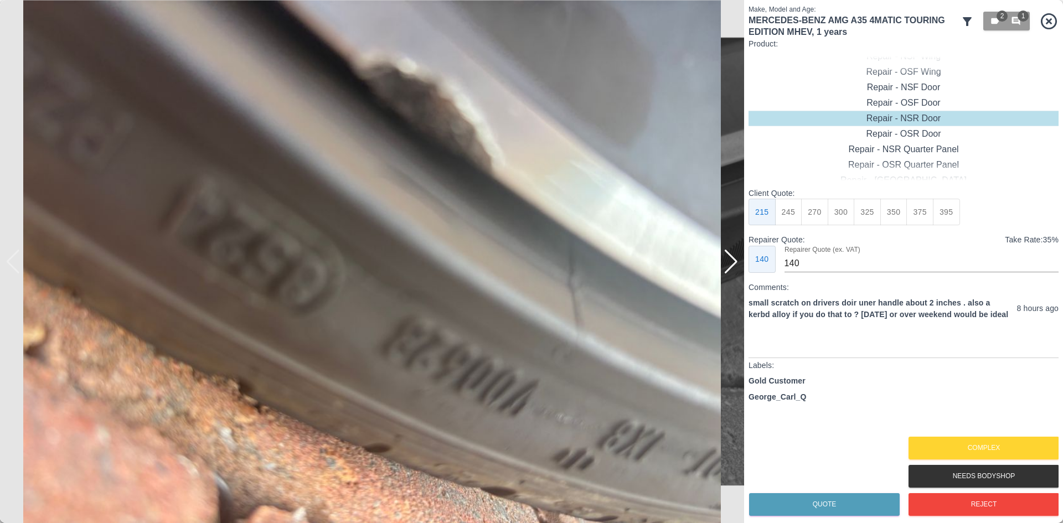
click at [734, 271] on div at bounding box center [730, 262] width 15 height 24
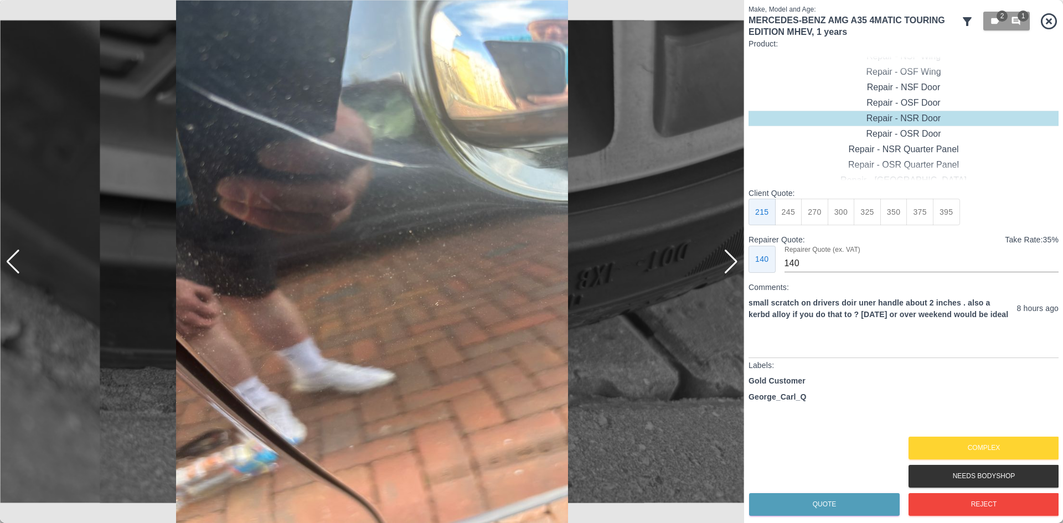
click at [734, 271] on div at bounding box center [730, 262] width 15 height 24
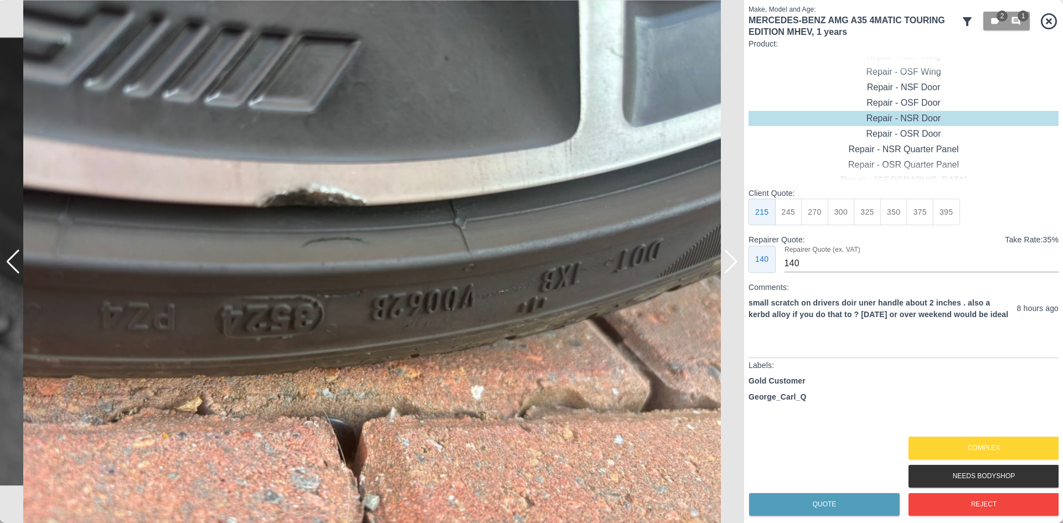
click at [734, 271] on div at bounding box center [730, 262] width 15 height 24
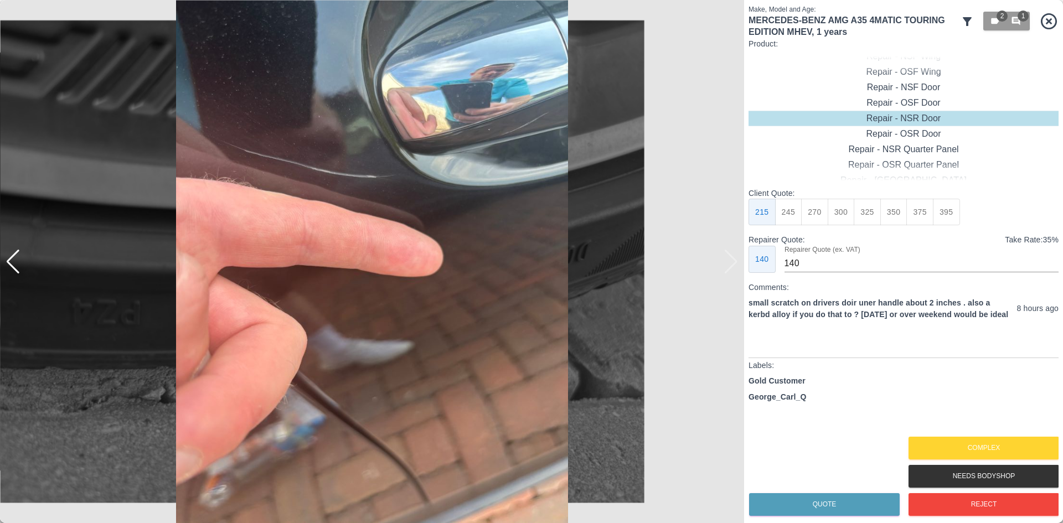
click at [734, 271] on img at bounding box center [372, 261] width 744 height 523
click at [920, 106] on div "Repair - OSF Door" at bounding box center [903, 102] width 310 height 15
click at [831, 214] on button "300" at bounding box center [840, 212] width 27 height 27
click at [821, 216] on button "275" at bounding box center [814, 212] width 27 height 27
type input "185"
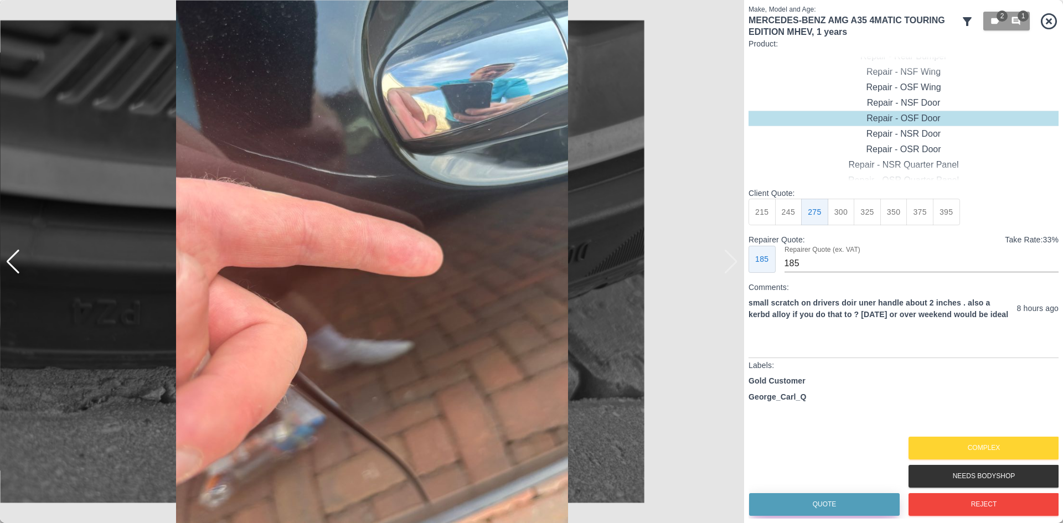
click at [816, 505] on button "Quote" at bounding box center [824, 504] width 151 height 23
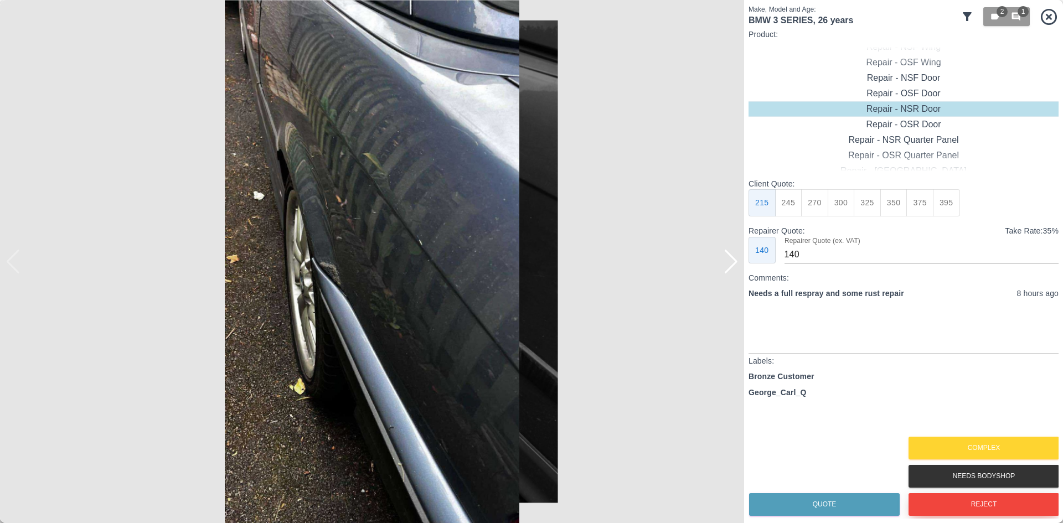
click at [948, 501] on button "Reject" at bounding box center [983, 504] width 151 height 23
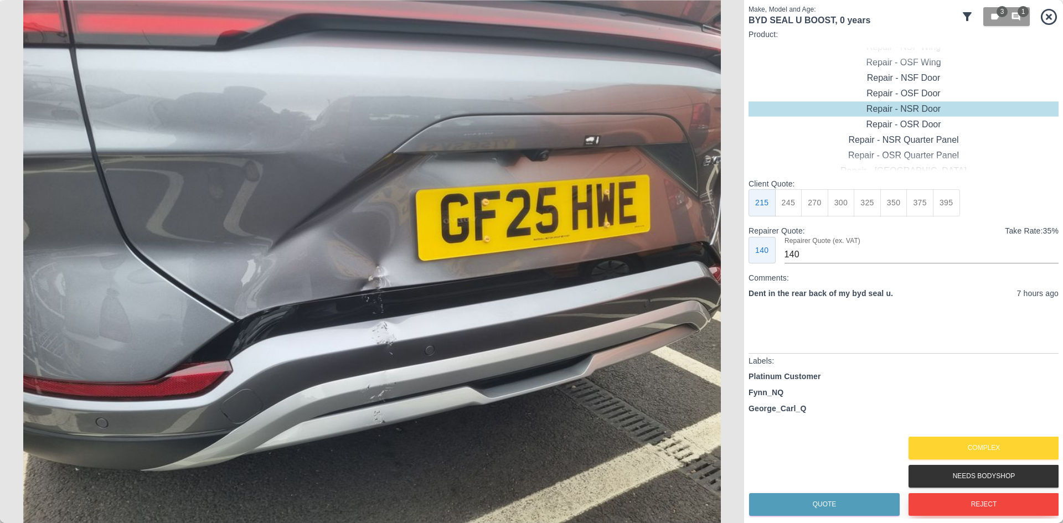
click at [934, 502] on button "Reject" at bounding box center [983, 504] width 151 height 23
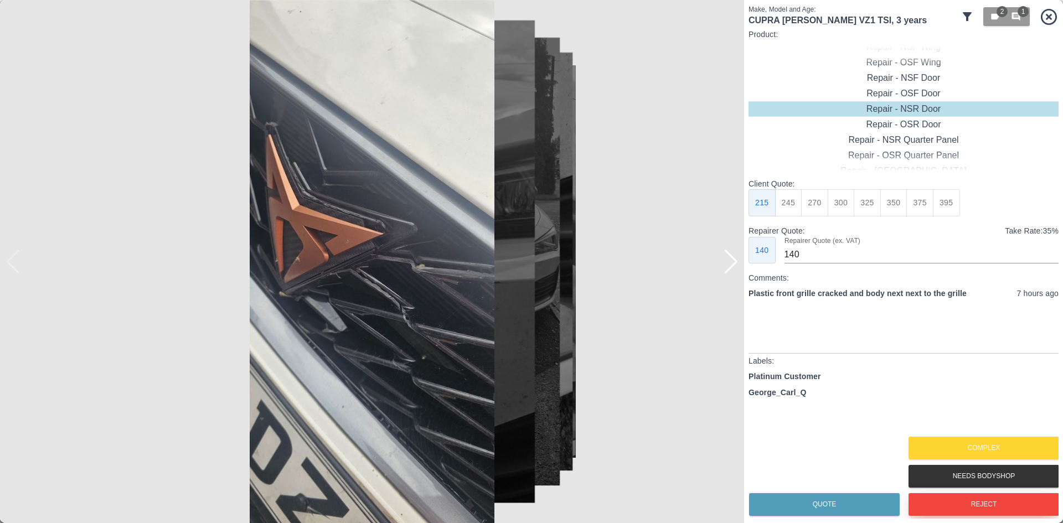
click at [913, 513] on button "Reject" at bounding box center [983, 504] width 151 height 23
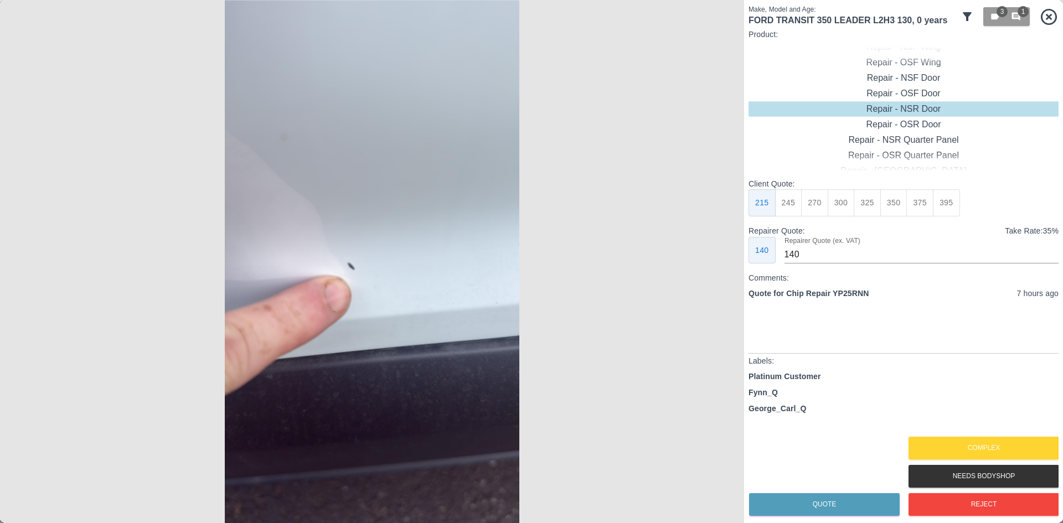
click at [852, 295] on p "Quote for Chip Repair YP25RNN" at bounding box center [808, 294] width 120 height 12
copy p "YP25RNN"
click at [924, 124] on div "Repair - OSR Door" at bounding box center [903, 124] width 310 height 15
click at [948, 208] on button "395" at bounding box center [946, 202] width 27 height 27
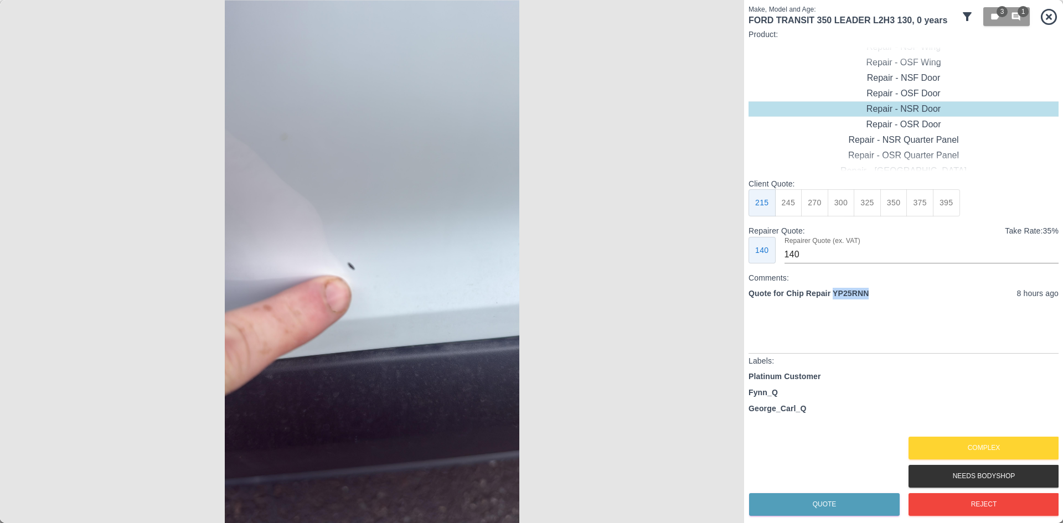
type input "265"
click at [846, 496] on button "Quote" at bounding box center [824, 504] width 151 height 23
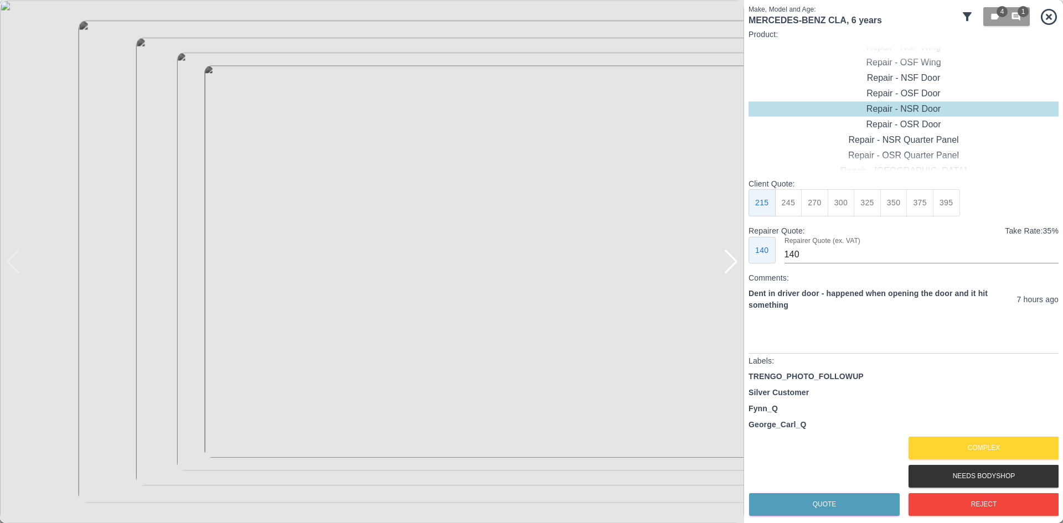
click at [724, 263] on div at bounding box center [730, 262] width 15 height 24
click at [728, 260] on div at bounding box center [730, 262] width 15 height 24
click at [898, 99] on div "Repair - OSF Door" at bounding box center [903, 93] width 310 height 15
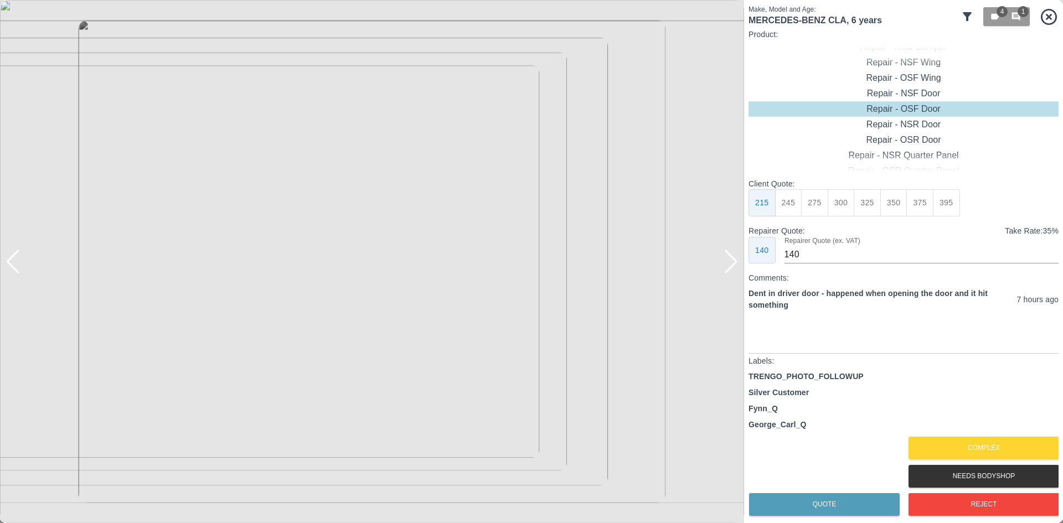
click at [868, 202] on button "325" at bounding box center [866, 202] width 27 height 27
type input "210"
click at [821, 510] on button "Quote" at bounding box center [824, 504] width 151 height 23
click at [728, 266] on div at bounding box center [730, 262] width 15 height 24
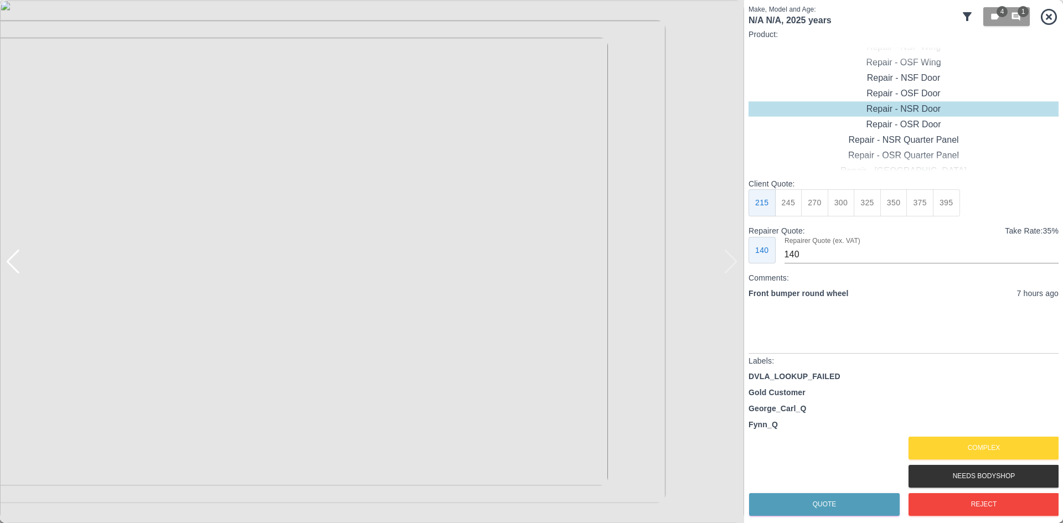
click at [728, 266] on img at bounding box center [372, 261] width 744 height 523
click at [920, 121] on div "Repair - Front Bumper + Wing" at bounding box center [903, 124] width 310 height 15
click at [897, 199] on button "425" at bounding box center [893, 202] width 27 height 27
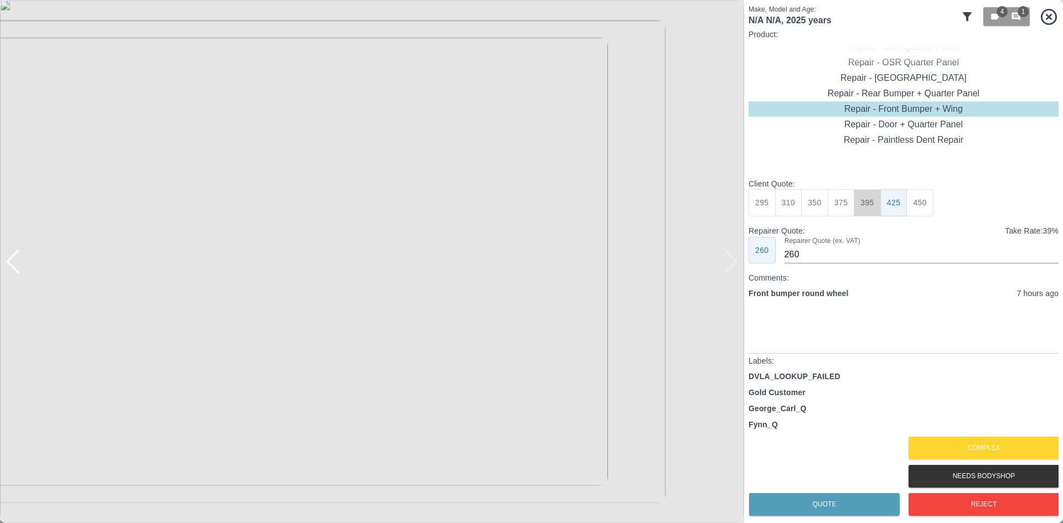
click at [871, 204] on button "395" at bounding box center [866, 202] width 27 height 27
click at [896, 202] on button "425" at bounding box center [893, 202] width 27 height 27
type input "260"
drag, startPoint x: 836, startPoint y: 504, endPoint x: 831, endPoint y: 494, distance: 11.4
click at [836, 501] on button "Quote" at bounding box center [824, 504] width 151 height 23
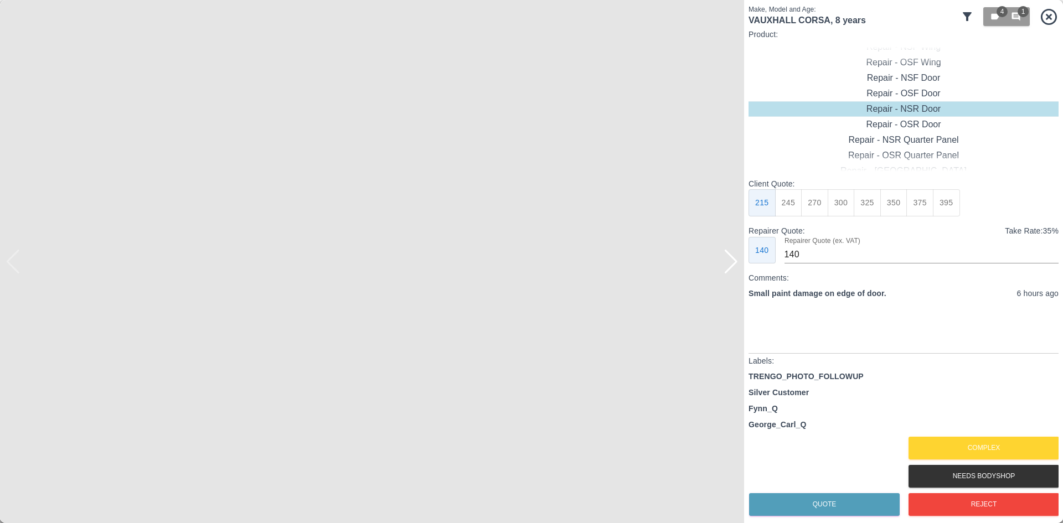
click at [726, 274] on img at bounding box center [372, 261] width 744 height 523
click at [731, 266] on div at bounding box center [730, 262] width 15 height 24
click at [731, 266] on img at bounding box center [372, 261] width 744 height 523
click at [20, 269] on img at bounding box center [372, 261] width 744 height 523
click at [12, 271] on div at bounding box center [13, 262] width 15 height 24
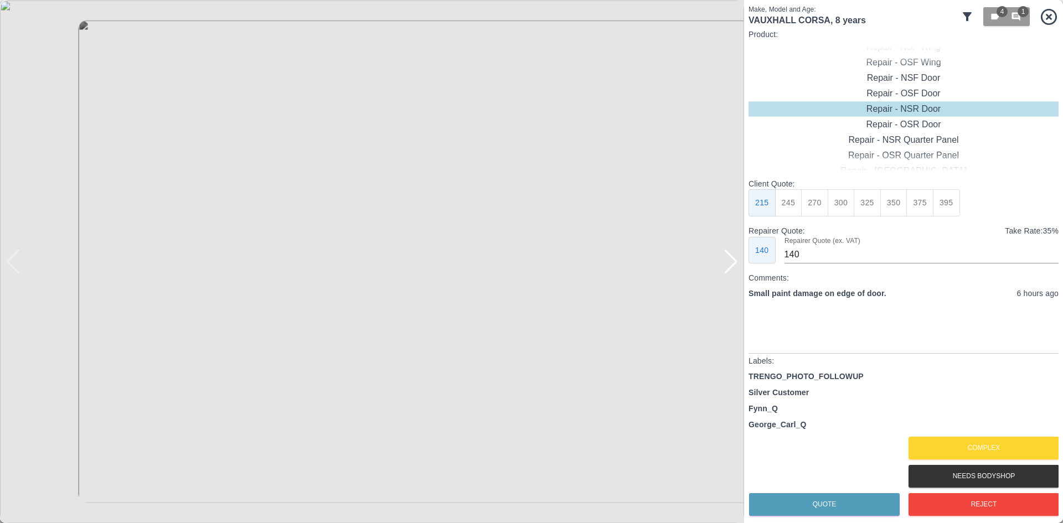
click at [734, 266] on div at bounding box center [730, 262] width 15 height 24
click at [915, 94] on div "Repair - OSF Door" at bounding box center [903, 93] width 310 height 15
click at [936, 203] on button "395" at bounding box center [946, 202] width 27 height 27
click at [926, 203] on button "375" at bounding box center [919, 202] width 27 height 27
type input "250"
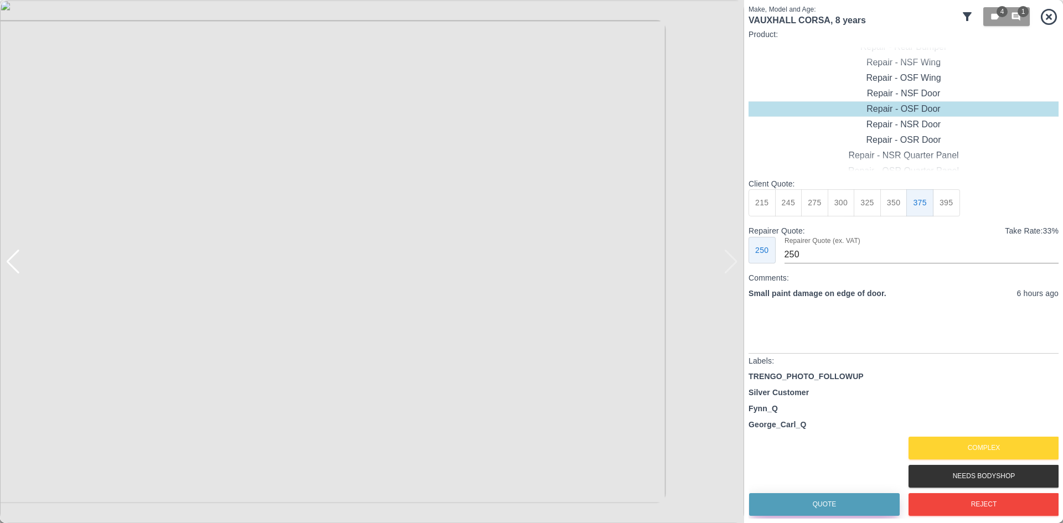
click at [813, 509] on button "Quote" at bounding box center [824, 504] width 151 height 23
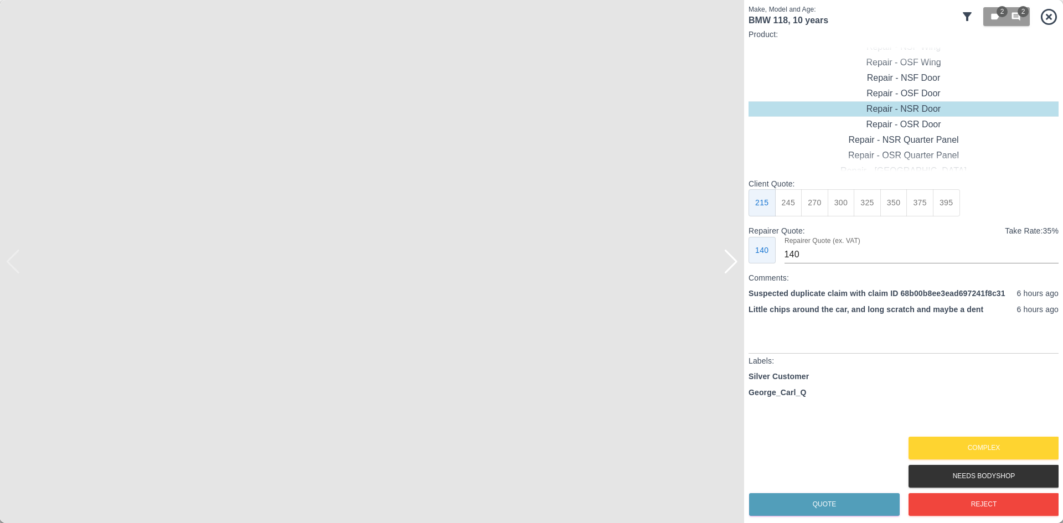
click at [737, 267] on div at bounding box center [730, 262] width 15 height 24
click at [736, 266] on div at bounding box center [730, 262] width 15 height 24
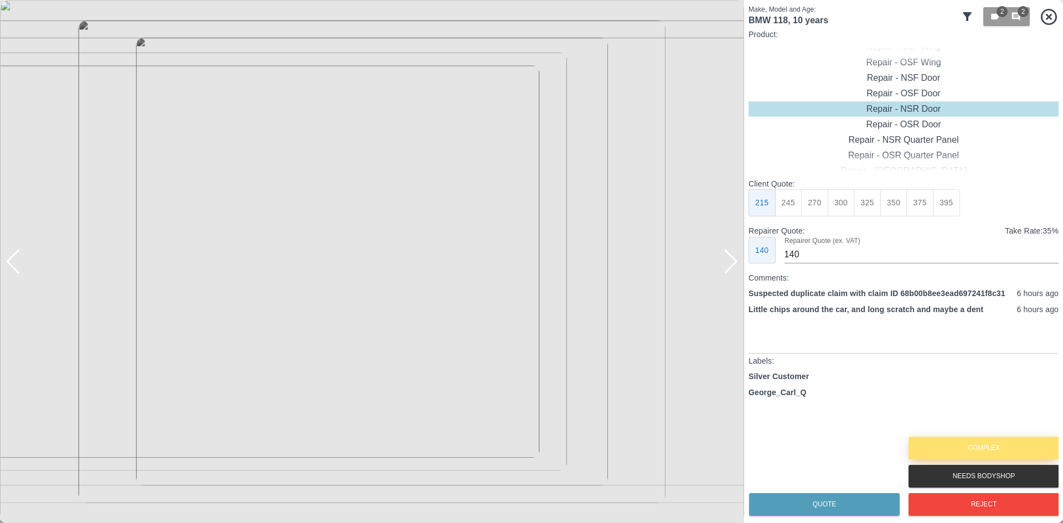
click at [995, 443] on button "Complex" at bounding box center [983, 448] width 151 height 23
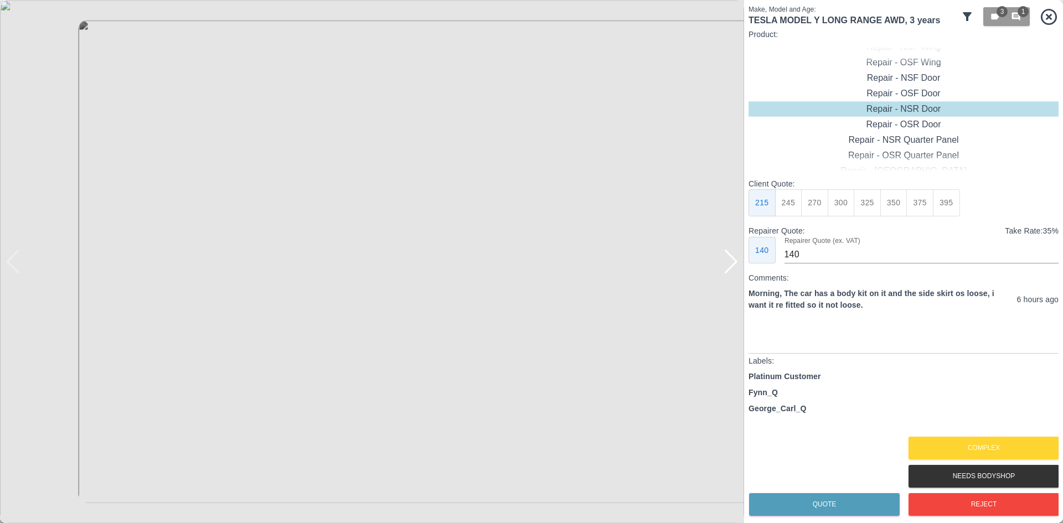
click at [729, 263] on div at bounding box center [730, 262] width 15 height 24
click at [729, 263] on img at bounding box center [372, 261] width 744 height 523
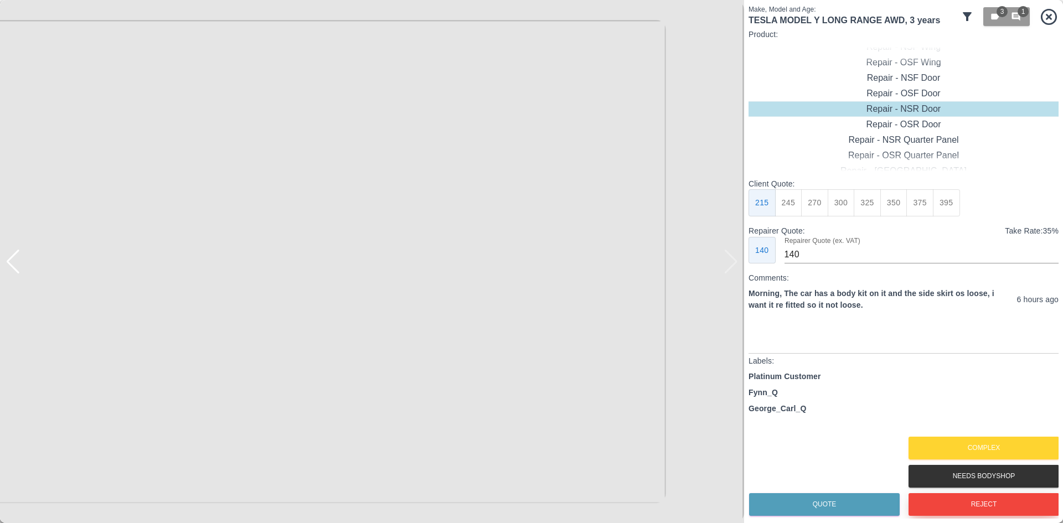
click at [948, 504] on button "Reject" at bounding box center [983, 504] width 151 height 23
click at [734, 262] on div at bounding box center [730, 262] width 15 height 24
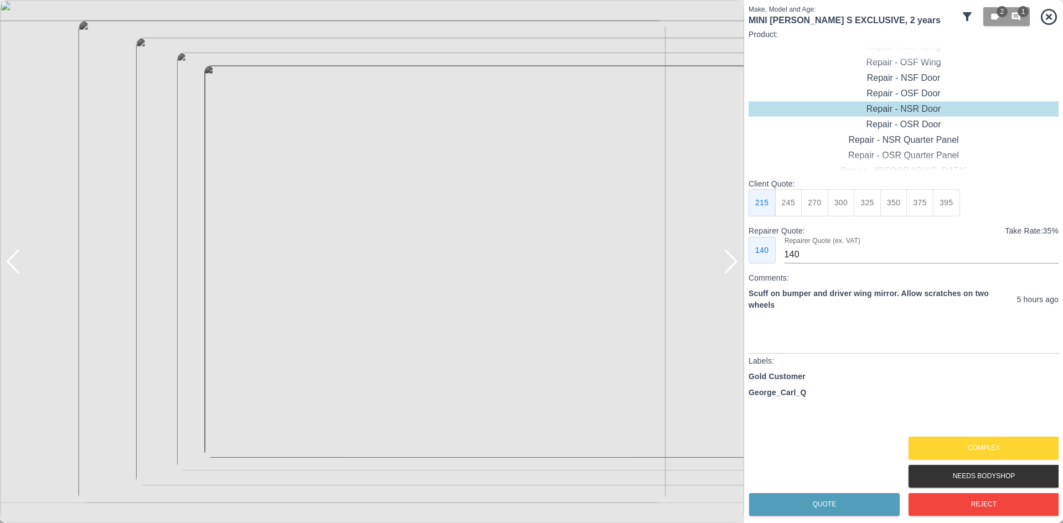
click at [733, 262] on div at bounding box center [730, 262] width 15 height 24
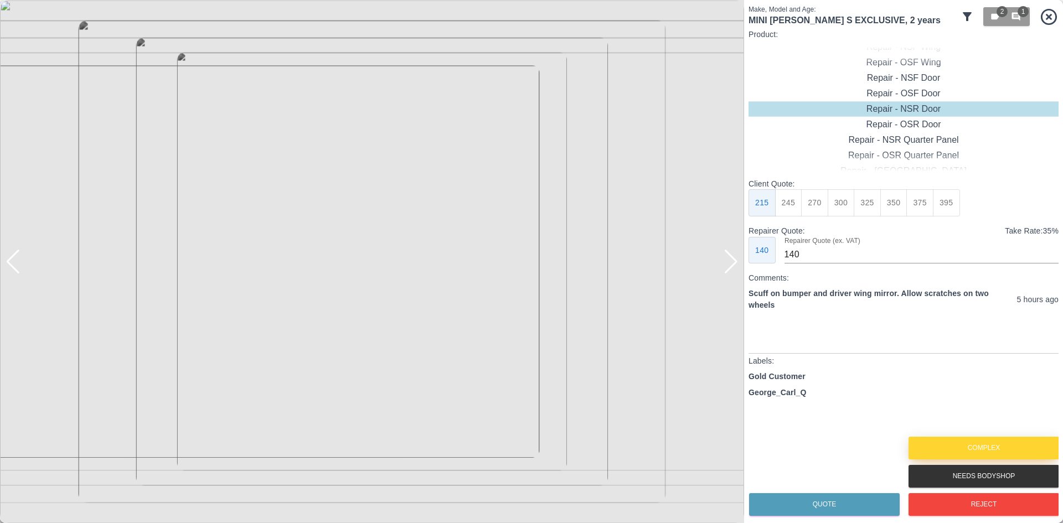
click at [1016, 451] on button "Complex" at bounding box center [983, 448] width 151 height 23
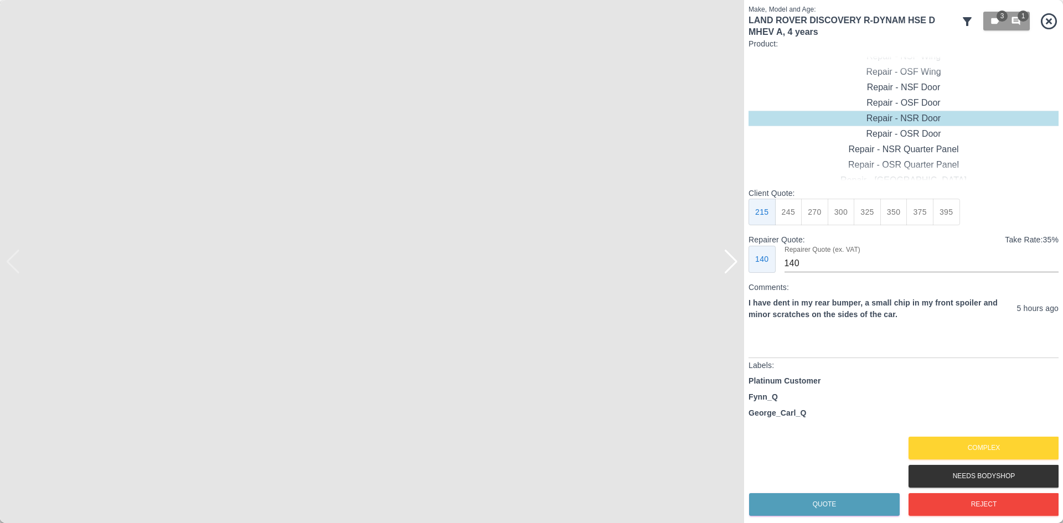
click at [729, 263] on div at bounding box center [730, 262] width 15 height 24
click at [729, 263] on img at bounding box center [372, 261] width 744 height 523
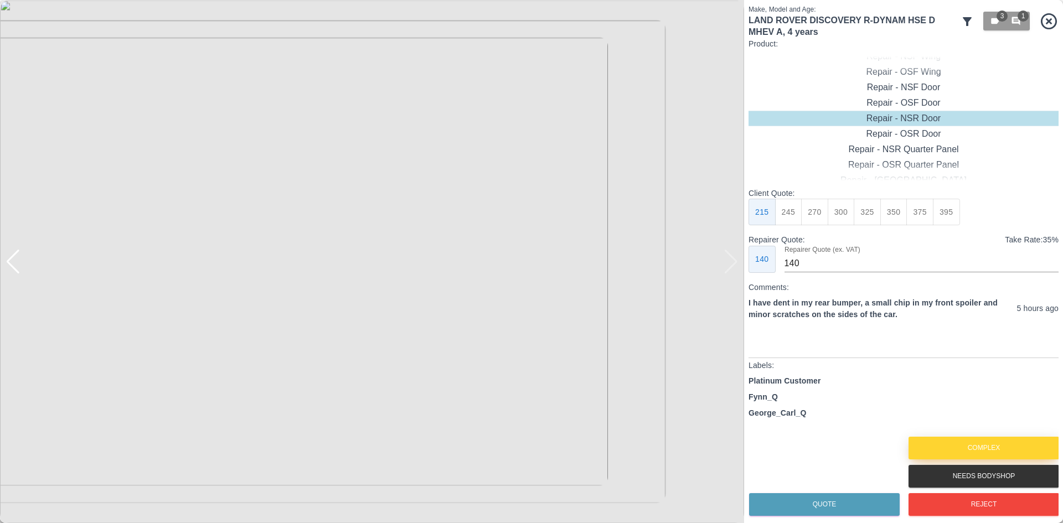
click at [986, 439] on button "Complex" at bounding box center [983, 448] width 151 height 23
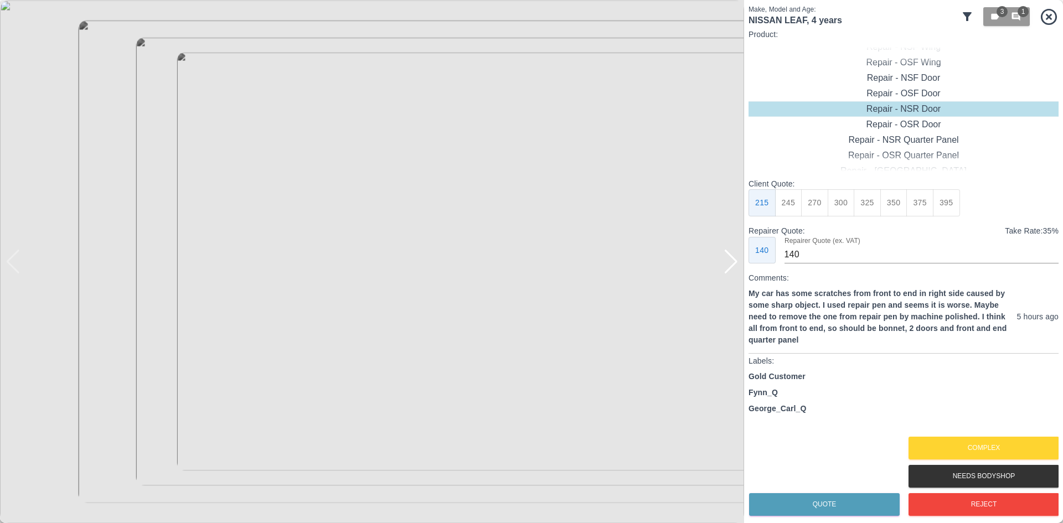
click at [727, 263] on div at bounding box center [730, 262] width 15 height 24
click at [996, 496] on button "Reject" at bounding box center [983, 504] width 151 height 23
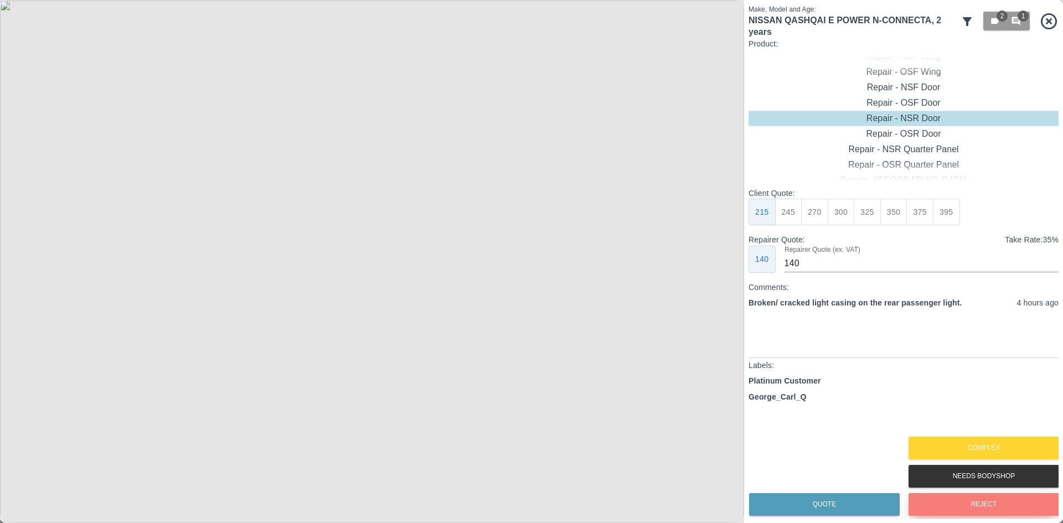
click at [965, 508] on button "Reject" at bounding box center [983, 504] width 151 height 23
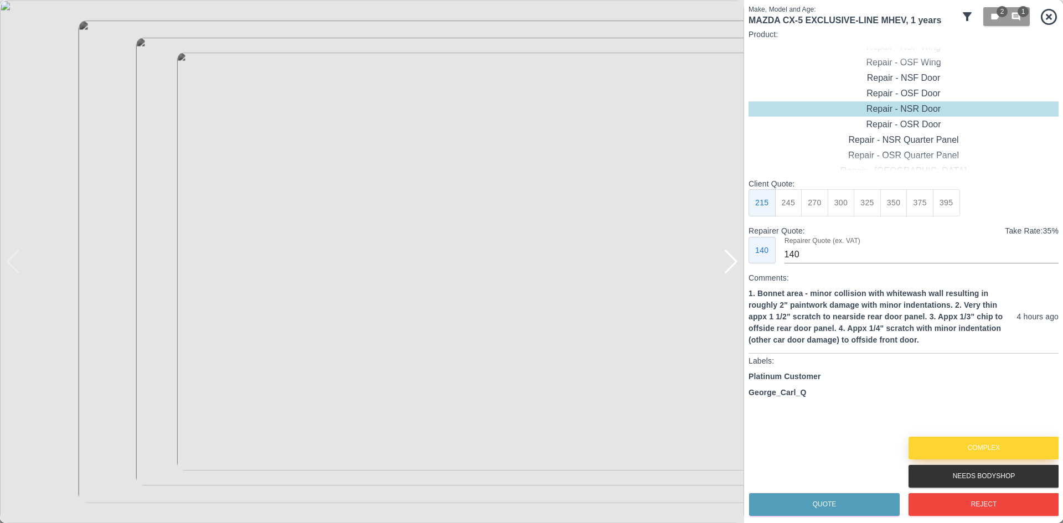
click at [978, 447] on button "Complex" at bounding box center [983, 448] width 151 height 23
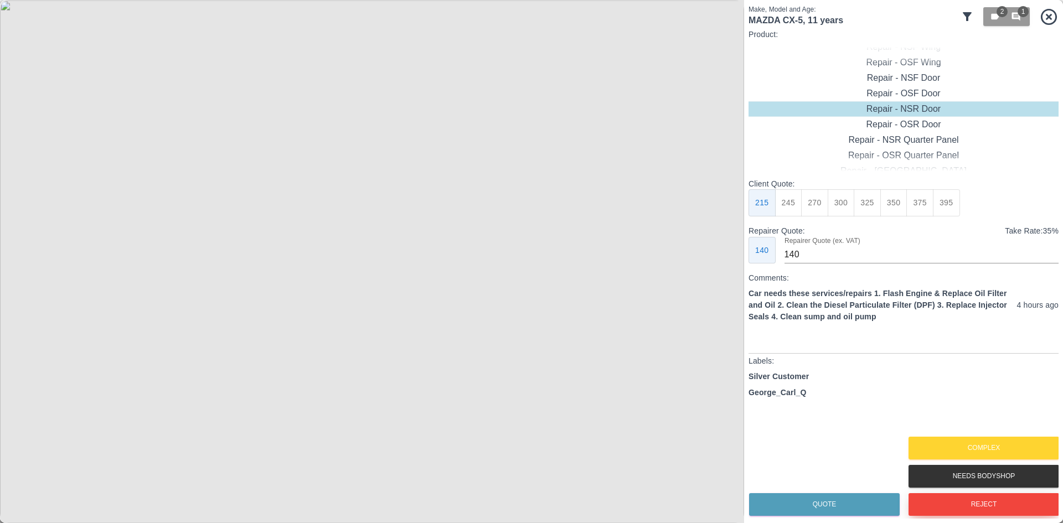
click at [998, 499] on button "Reject" at bounding box center [983, 504] width 151 height 23
click at [733, 262] on div at bounding box center [730, 262] width 15 height 24
click at [733, 262] on img at bounding box center [372, 261] width 744 height 523
click at [19, 263] on div at bounding box center [13, 262] width 15 height 24
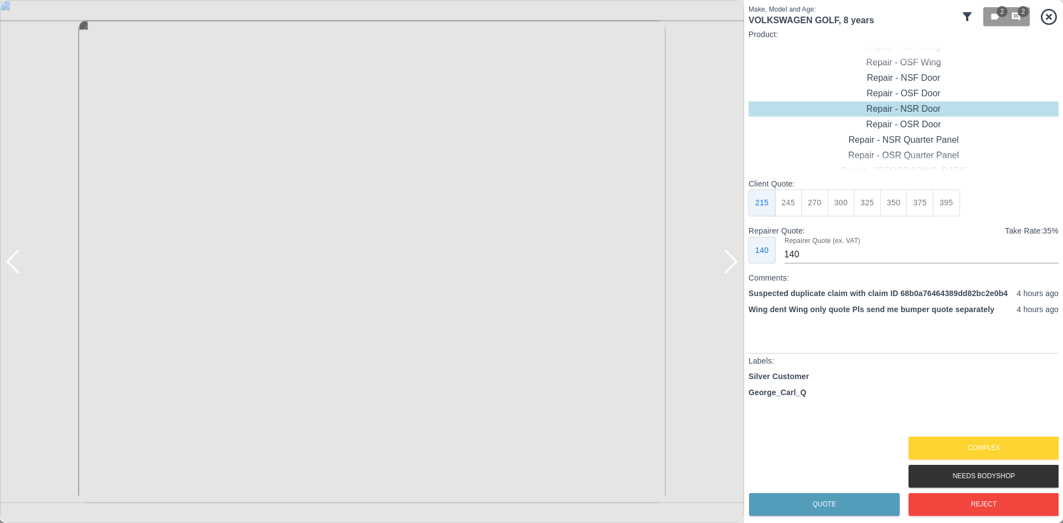
click at [21, 263] on div at bounding box center [372, 261] width 744 height 523
click at [945, 437] on div "Complex" at bounding box center [983, 448] width 151 height 28
click at [953, 442] on button "Complex" at bounding box center [983, 448] width 151 height 23
click at [732, 260] on div at bounding box center [730, 262] width 15 height 24
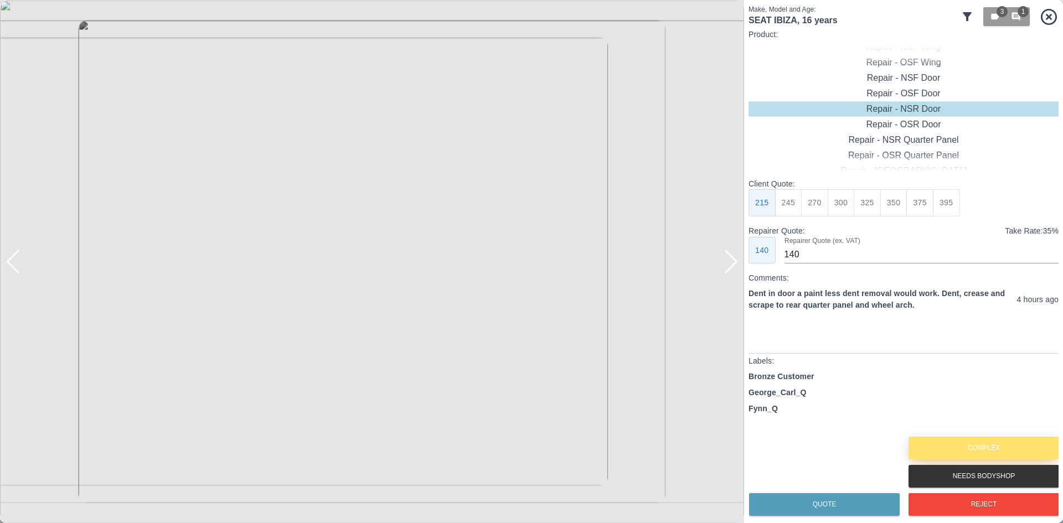
click at [980, 454] on button "Complex" at bounding box center [983, 448] width 151 height 23
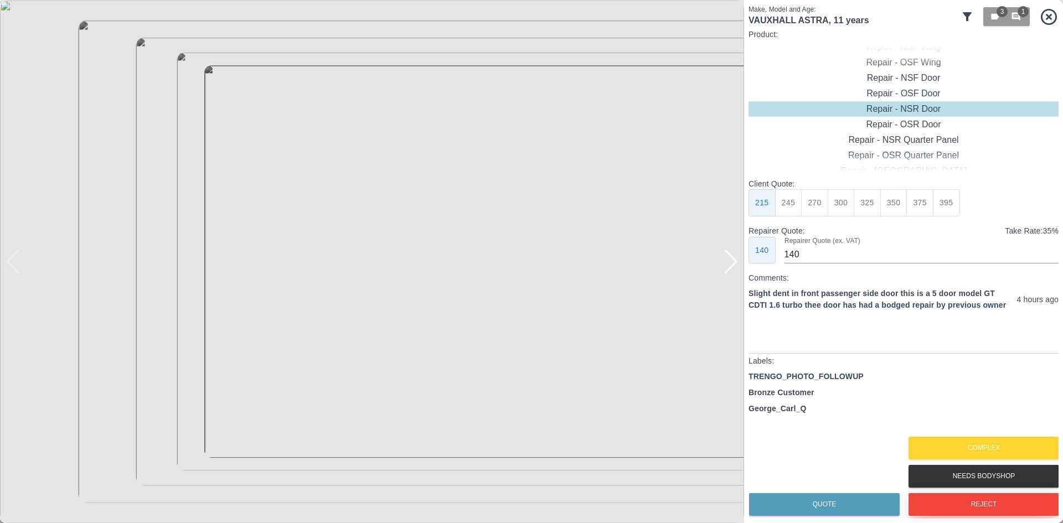
click at [934, 498] on button "Reject" at bounding box center [983, 504] width 151 height 23
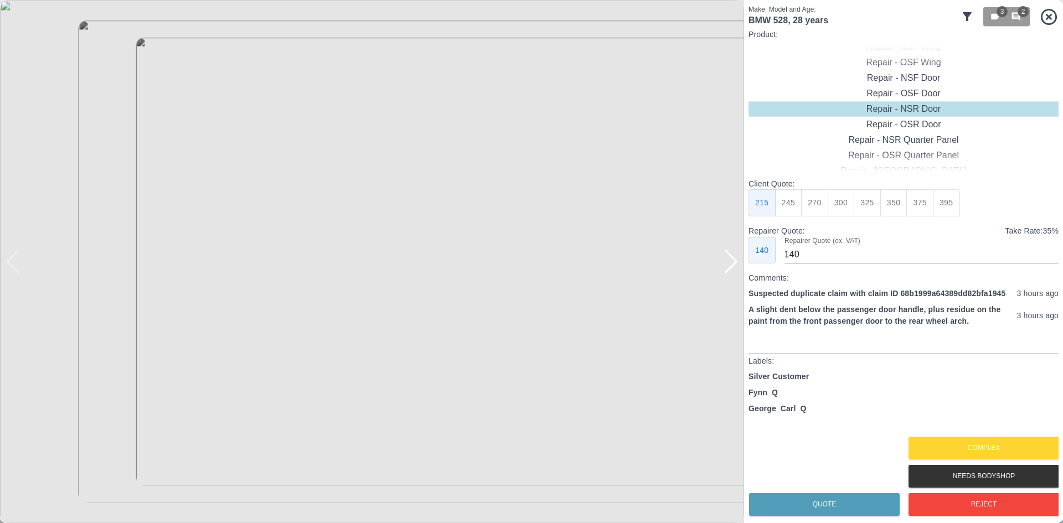
click at [736, 260] on div at bounding box center [730, 262] width 15 height 24
click at [736, 260] on img at bounding box center [372, 261] width 744 height 523
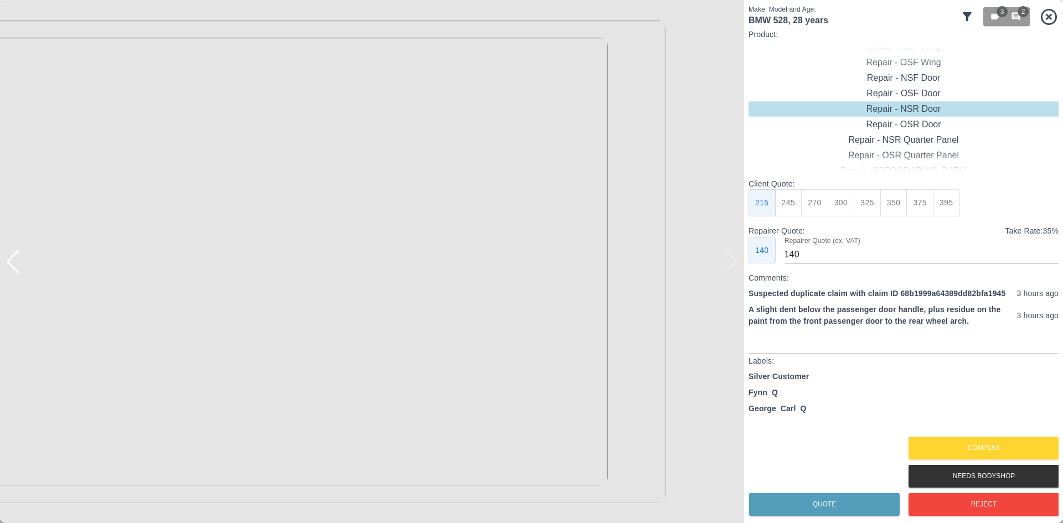
click at [954, 444] on button "Complex" at bounding box center [983, 448] width 151 height 23
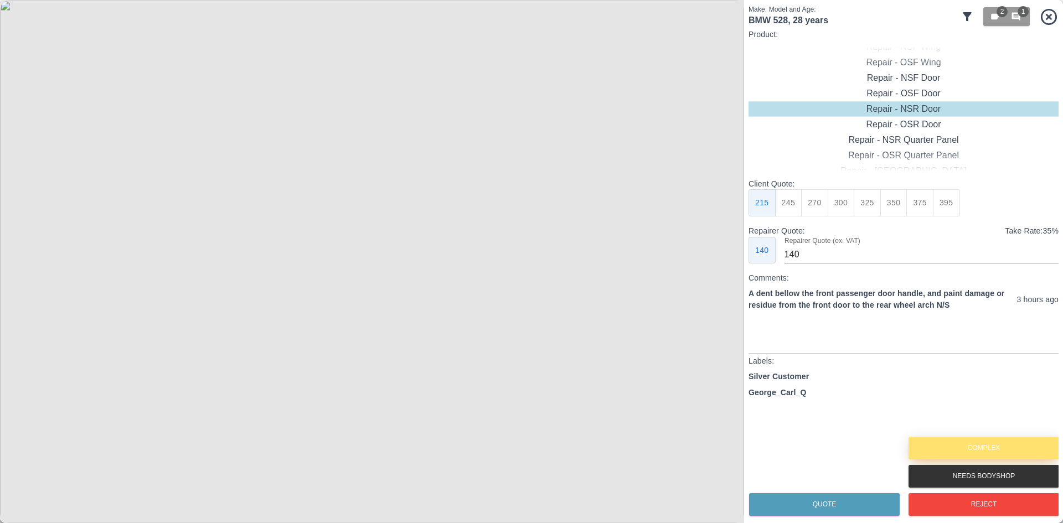
click at [982, 453] on button "Complex" at bounding box center [983, 448] width 151 height 23
click at [739, 272] on img at bounding box center [372, 261] width 744 height 523
click at [738, 267] on div at bounding box center [730, 262] width 15 height 24
click at [738, 267] on img at bounding box center [372, 261] width 744 height 523
click at [980, 443] on button "Complex" at bounding box center [983, 448] width 151 height 23
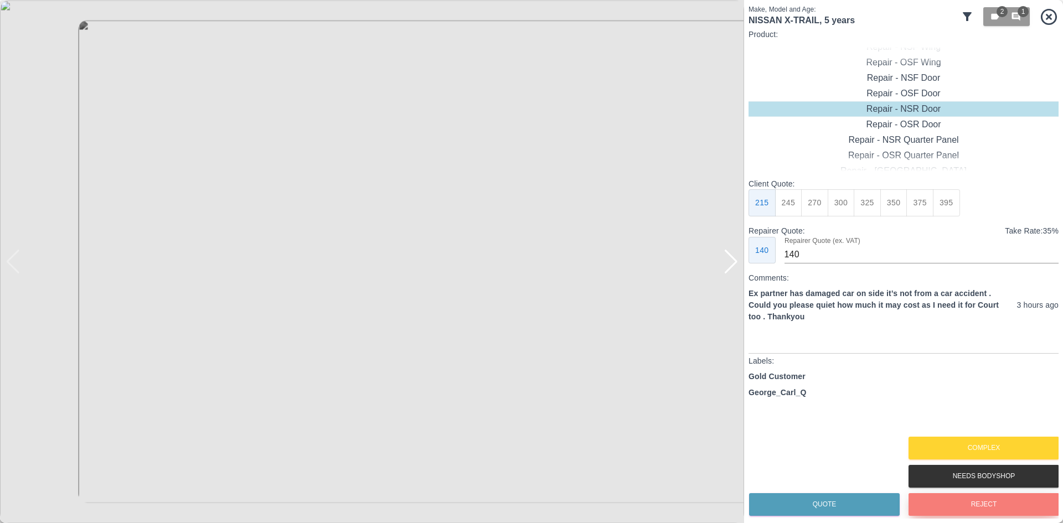
click at [964, 501] on button "Reject" at bounding box center [983, 504] width 151 height 23
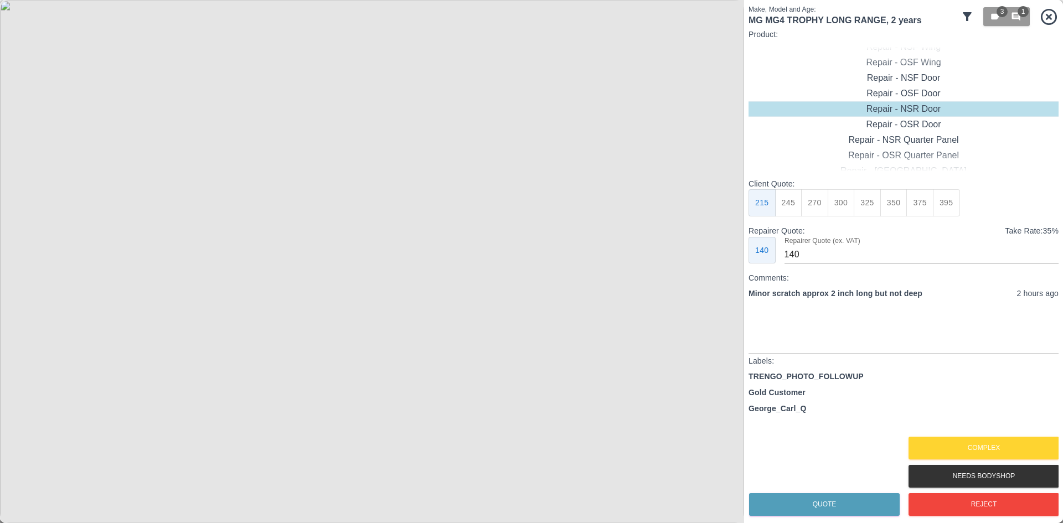
click at [314, 472] on img at bounding box center [372, 261] width 744 height 523
click at [990, 442] on button "Complex" at bounding box center [983, 448] width 151 height 23
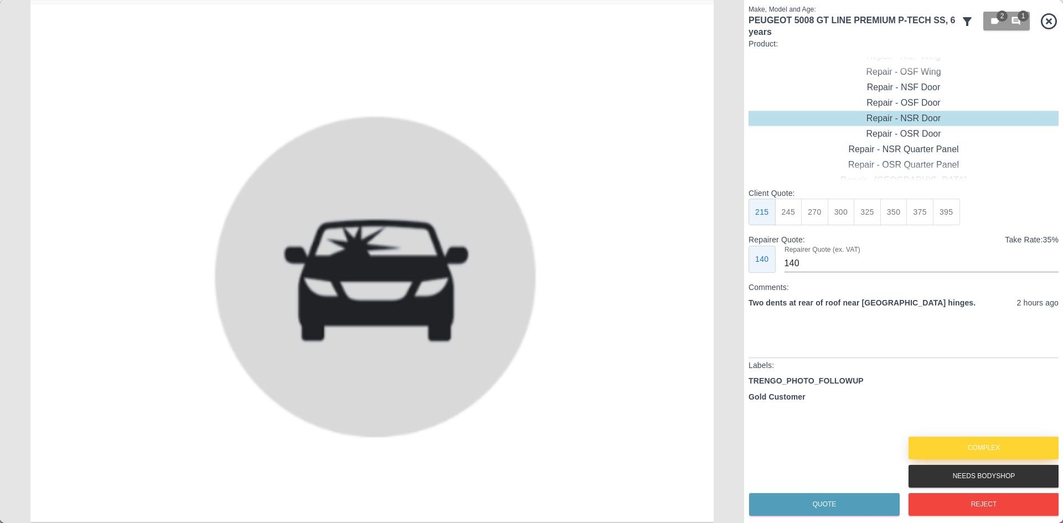
click at [981, 450] on button "Complex" at bounding box center [983, 448] width 151 height 23
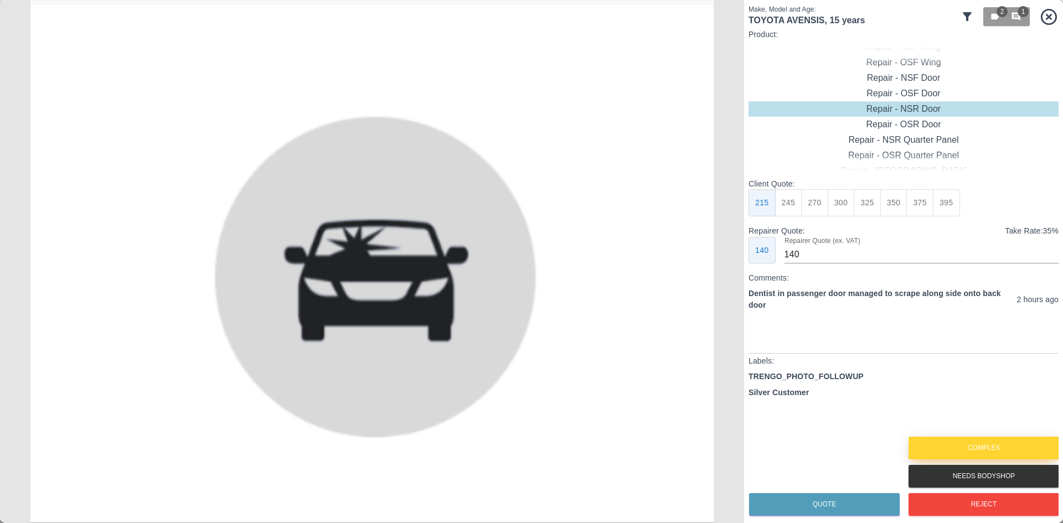
click at [980, 448] on button "Complex" at bounding box center [983, 448] width 151 height 23
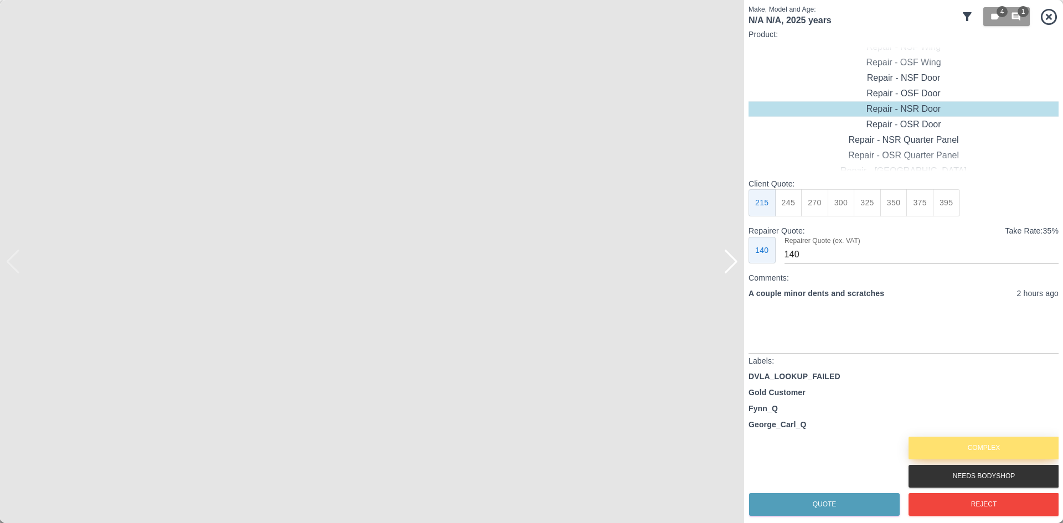
click at [980, 448] on button "Complex" at bounding box center [983, 448] width 151 height 23
click at [730, 265] on div at bounding box center [730, 262] width 15 height 24
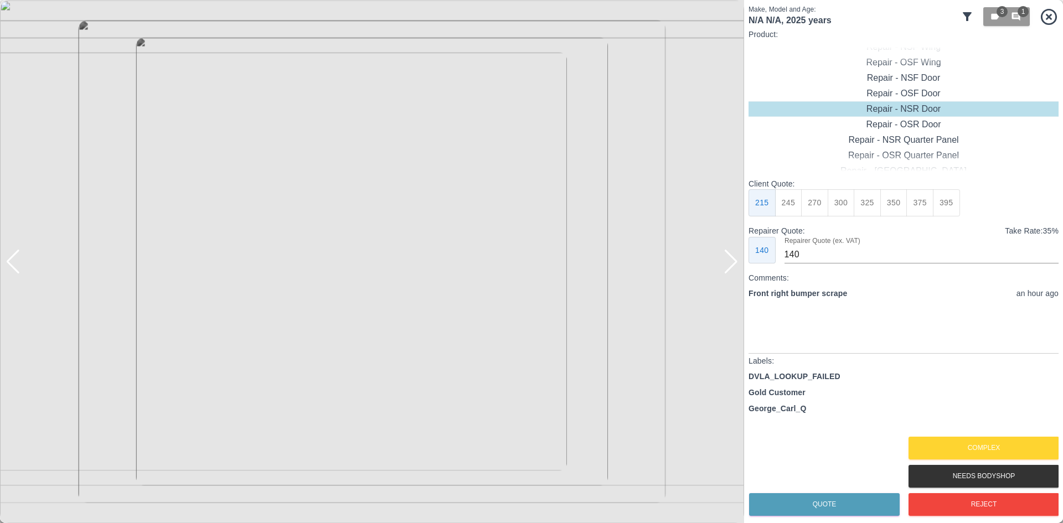
click at [730, 265] on div at bounding box center [730, 262] width 15 height 24
click at [970, 500] on button "Reject" at bounding box center [983, 504] width 151 height 23
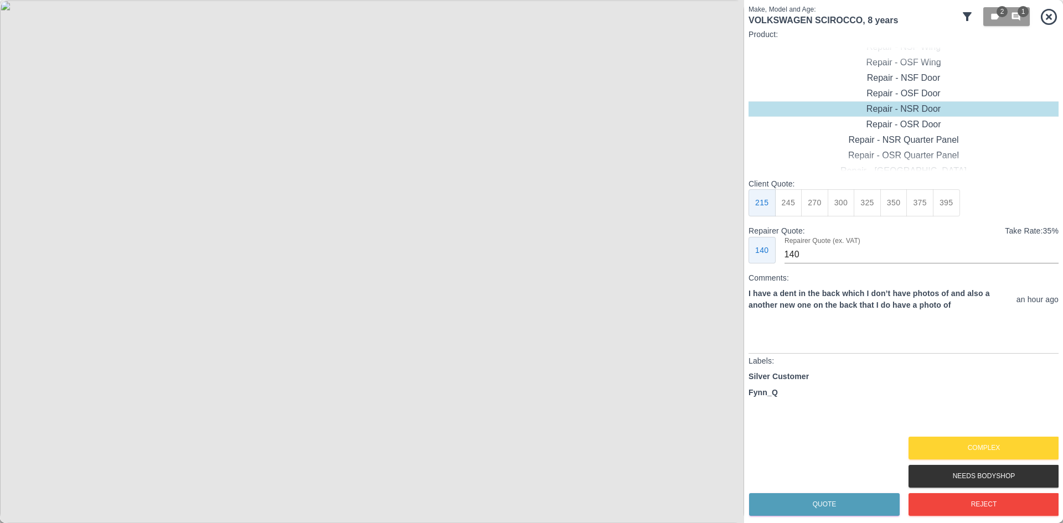
click at [393, 218] on img at bounding box center [372, 261] width 744 height 523
click at [393, 218] on img at bounding box center [309, 392] width 2232 height 1569
click at [957, 458] on button "Complex" at bounding box center [983, 448] width 151 height 23
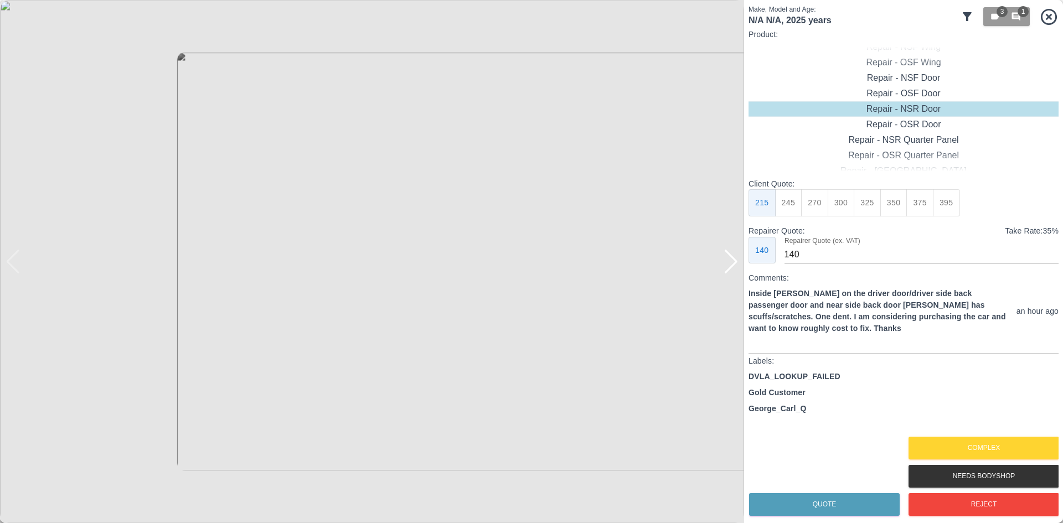
click at [734, 272] on div at bounding box center [730, 262] width 15 height 24
click at [982, 442] on button "Complex" at bounding box center [983, 448] width 151 height 23
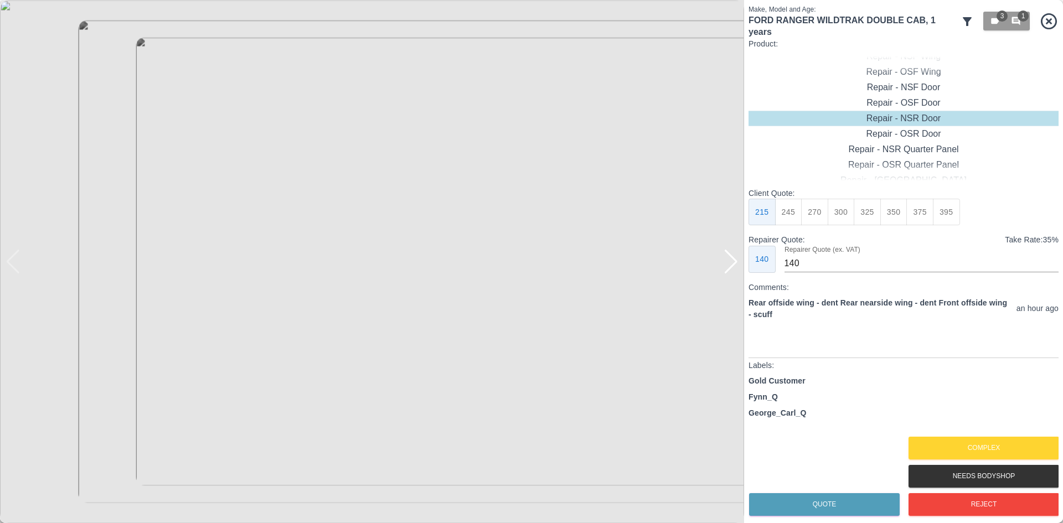
click at [727, 263] on div at bounding box center [730, 262] width 15 height 24
click at [727, 263] on img at bounding box center [372, 261] width 744 height 523
click at [979, 448] on button "Complex" at bounding box center [983, 448] width 151 height 23
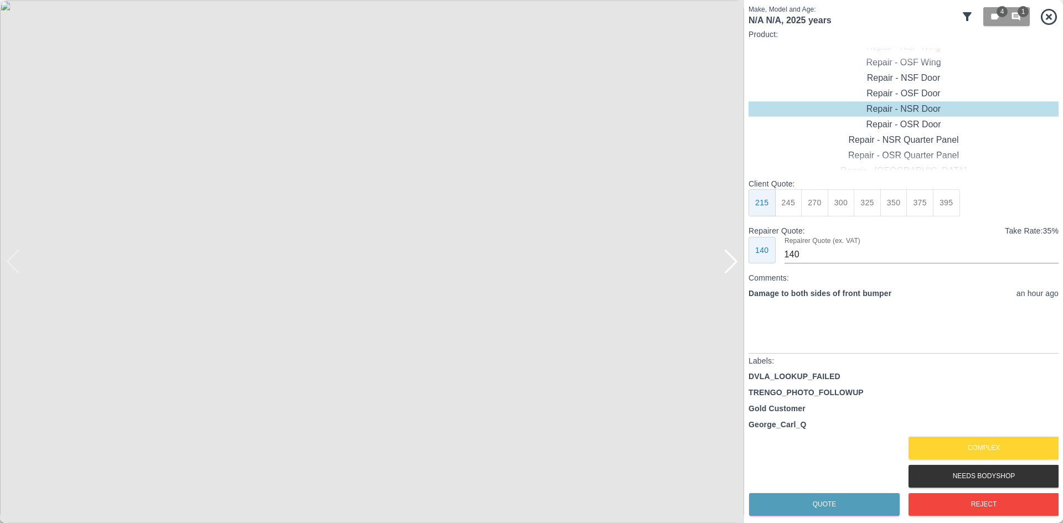
click at [722, 257] on img at bounding box center [372, 261] width 744 height 523
click at [725, 268] on div at bounding box center [730, 262] width 15 height 24
click at [725, 268] on img at bounding box center [372, 261] width 744 height 523
type input "180"
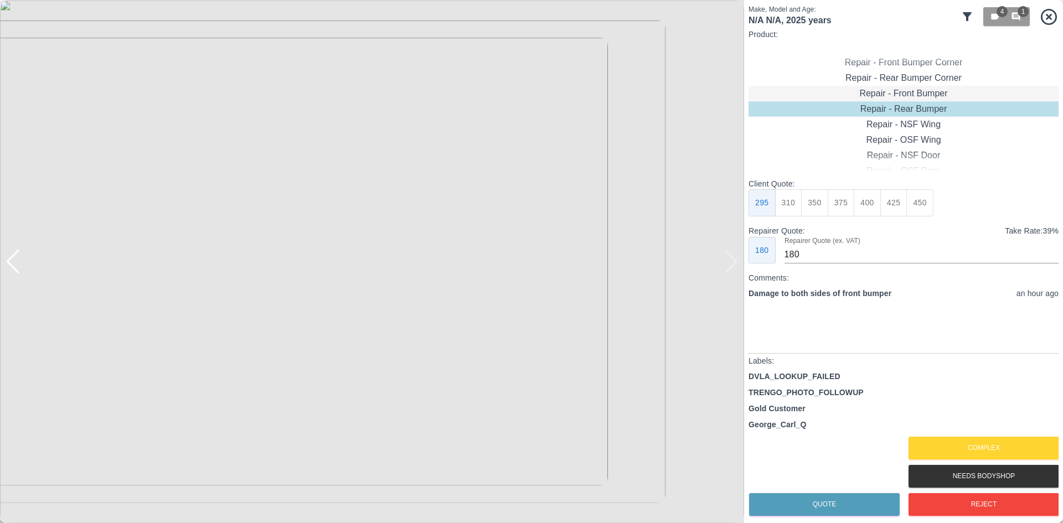
click at [911, 94] on div "Repair - Front Bumper" at bounding box center [903, 93] width 310 height 15
click at [834, 492] on div "Quote" at bounding box center [823, 504] width 151 height 28
click at [811, 497] on button "Quote" at bounding box center [824, 504] width 151 height 23
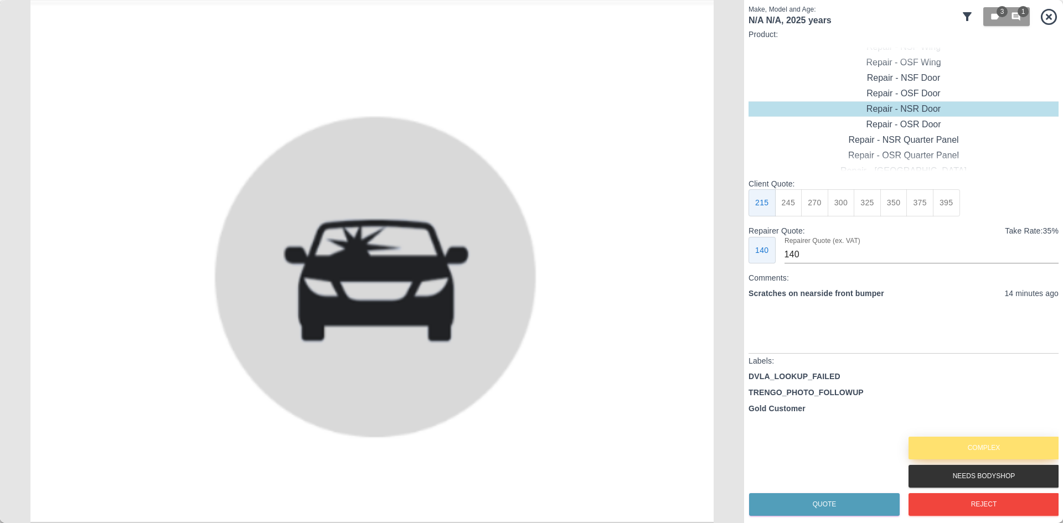
click at [960, 455] on button "Complex" at bounding box center [983, 448] width 151 height 23
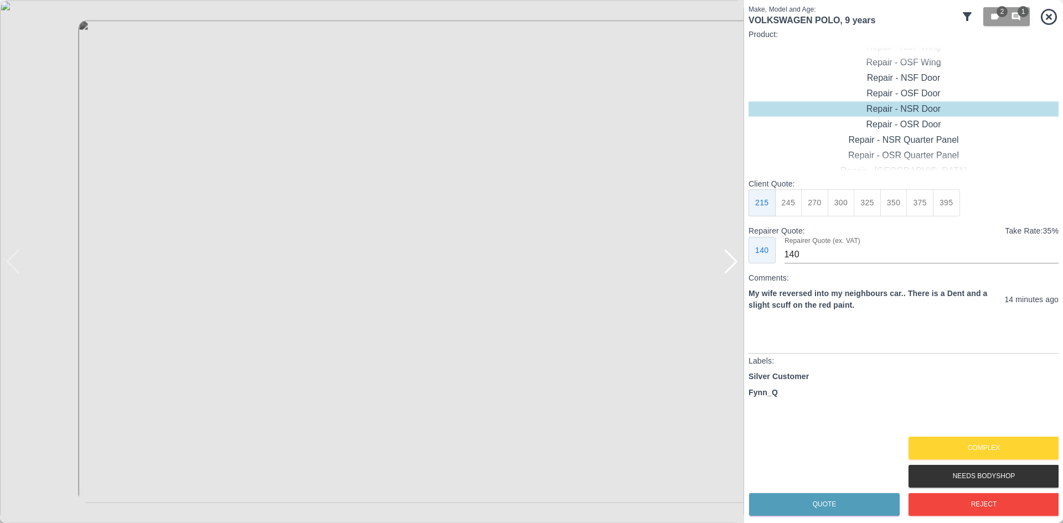
click at [731, 266] on div at bounding box center [730, 262] width 15 height 24
click at [731, 266] on img at bounding box center [372, 261] width 744 height 523
click at [900, 107] on div "Repair - Front Bumper + Wing" at bounding box center [903, 108] width 310 height 15
click at [869, 205] on button "395" at bounding box center [866, 202] width 27 height 27
type input "250"
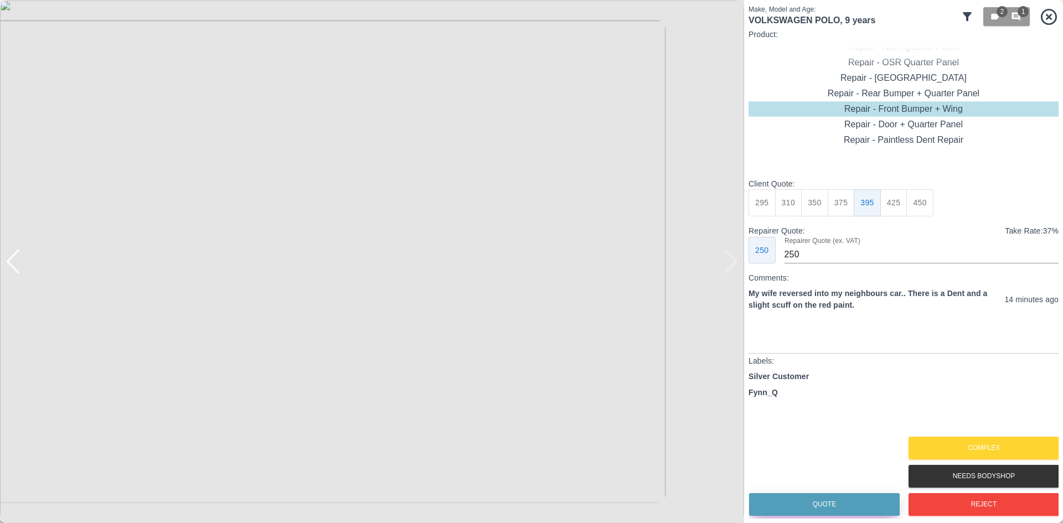
click at [830, 510] on button "Quote" at bounding box center [824, 504] width 151 height 23
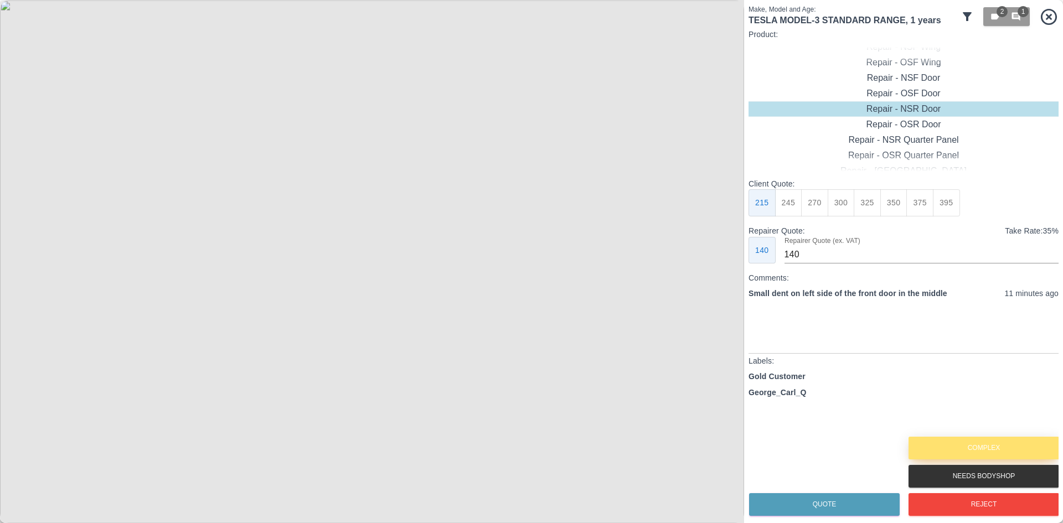
click at [1005, 443] on button "Complex" at bounding box center [983, 448] width 151 height 23
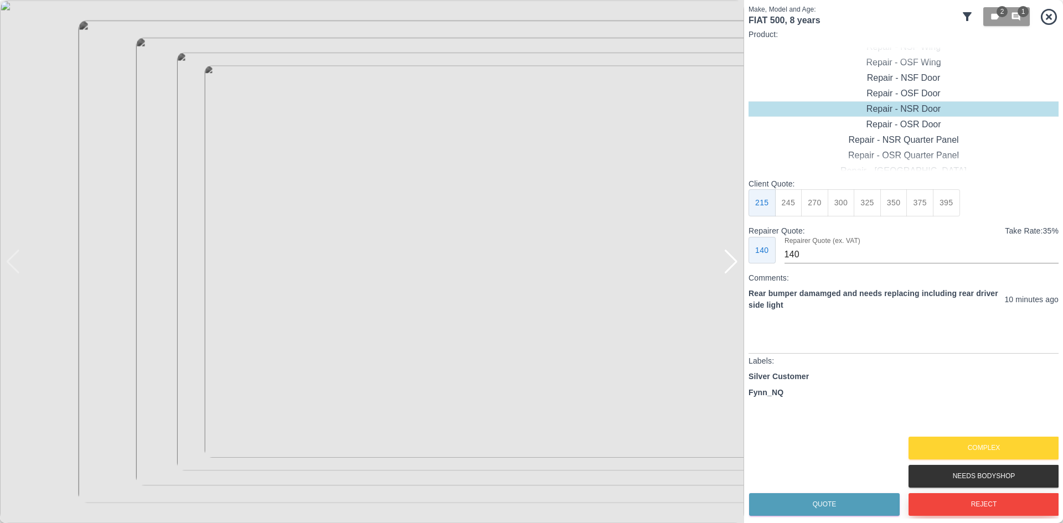
click at [946, 512] on button "Reject" at bounding box center [983, 504] width 151 height 23
click at [736, 261] on div at bounding box center [730, 262] width 15 height 24
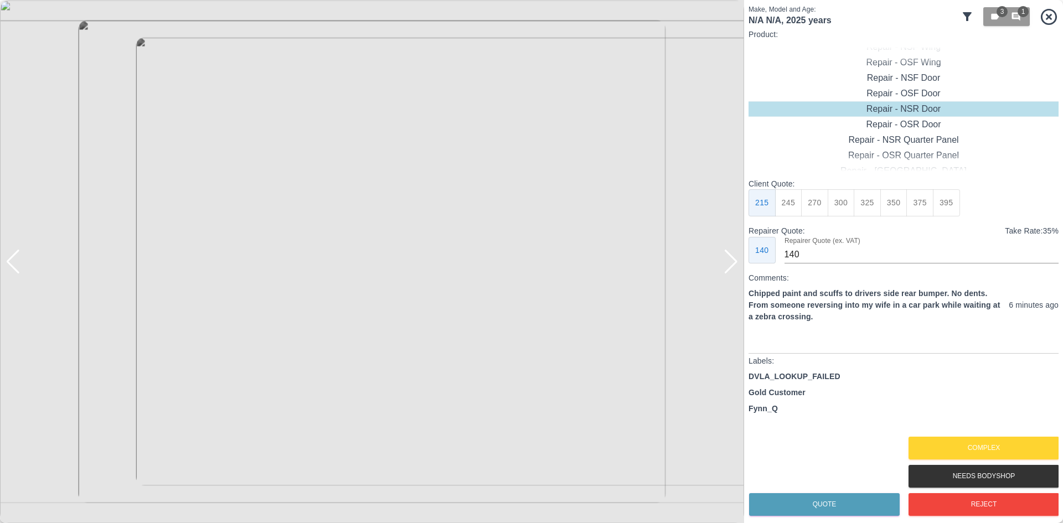
click at [733, 265] on div at bounding box center [730, 262] width 15 height 24
click at [733, 265] on img at bounding box center [372, 261] width 744 height 523
click at [921, 66] on div "Repair - Rear Bumper Corner" at bounding box center [903, 62] width 310 height 15
click at [817, 196] on button "215" at bounding box center [814, 202] width 27 height 27
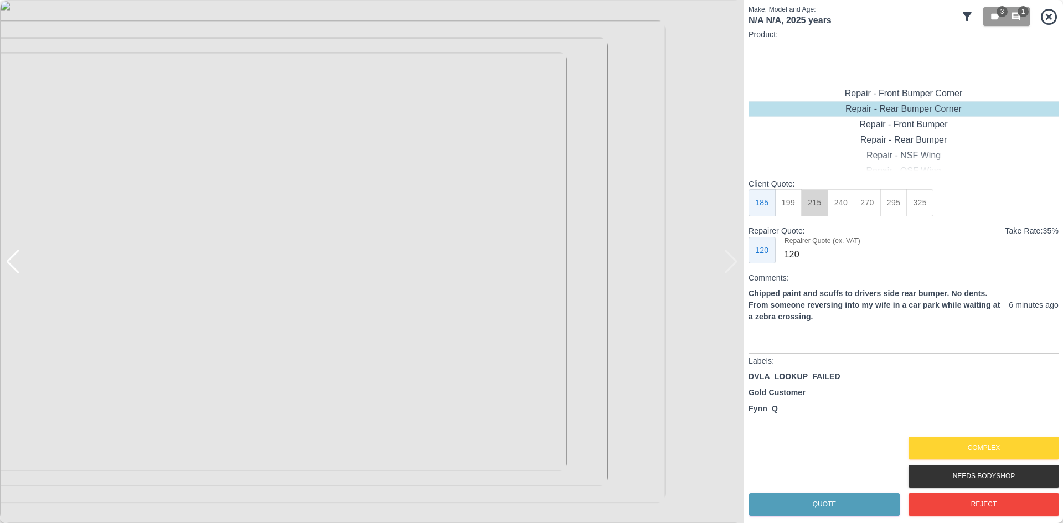
type input "135"
click at [815, 503] on button "Quote" at bounding box center [824, 504] width 151 height 23
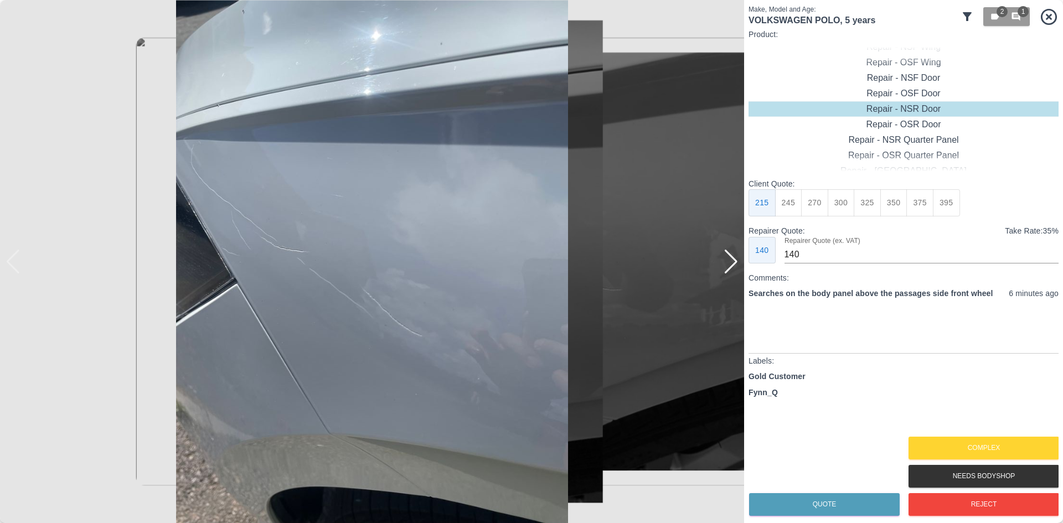
click at [733, 266] on div at bounding box center [730, 262] width 15 height 24
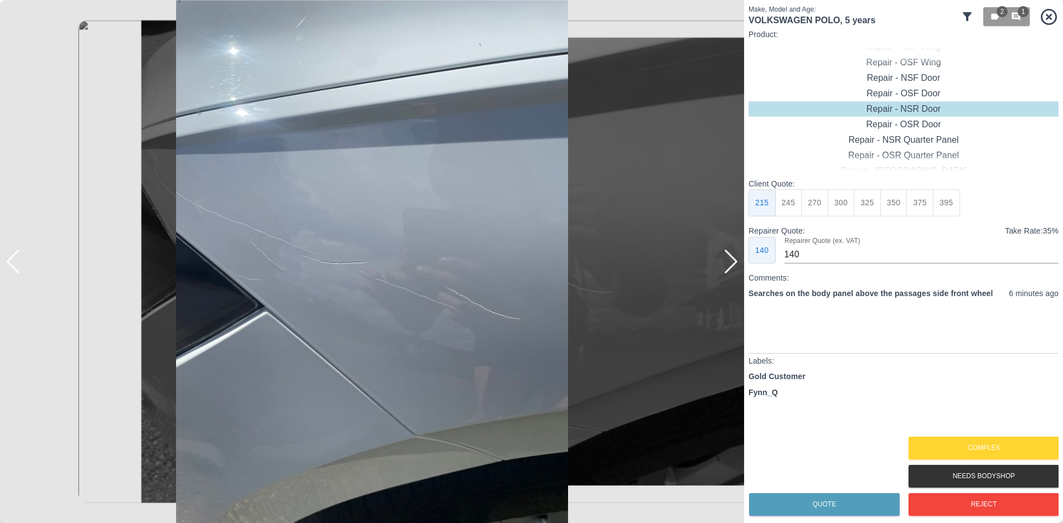
click at [733, 266] on div at bounding box center [730, 262] width 15 height 24
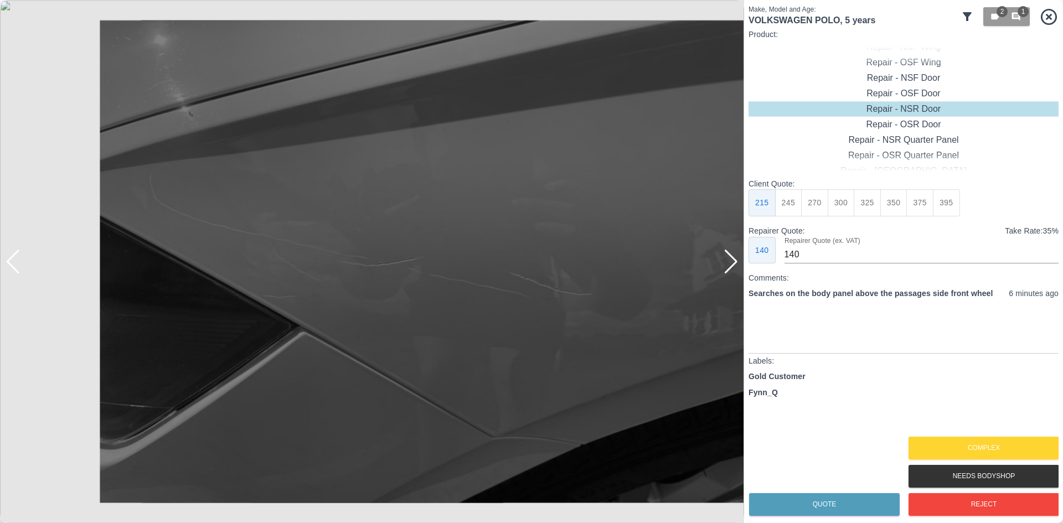
click at [733, 266] on div at bounding box center [730, 262] width 15 height 24
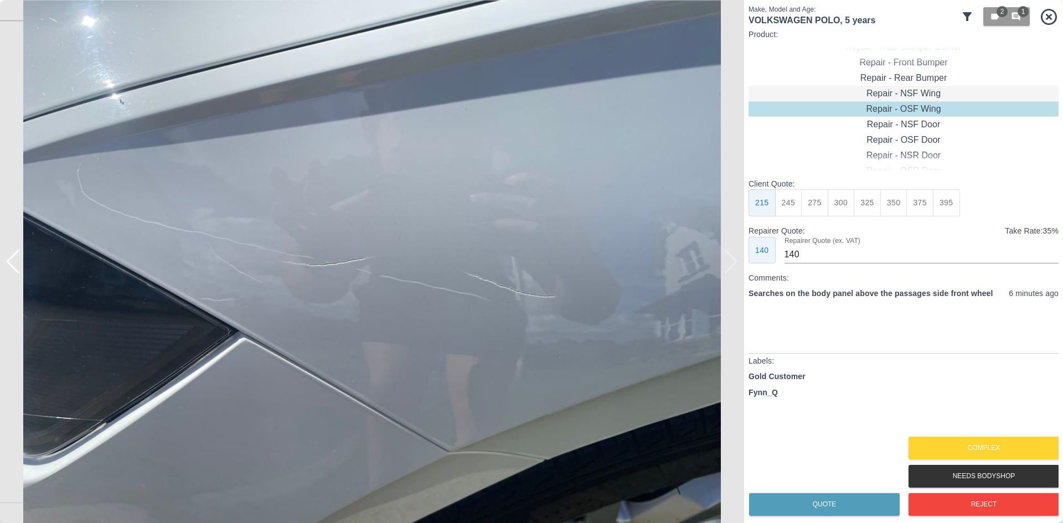
click at [914, 94] on div "Repair - NSF Wing" at bounding box center [903, 93] width 310 height 15
click at [806, 206] on button "275" at bounding box center [814, 202] width 27 height 27
type input "185"
click at [824, 493] on div "Quote" at bounding box center [823, 504] width 151 height 28
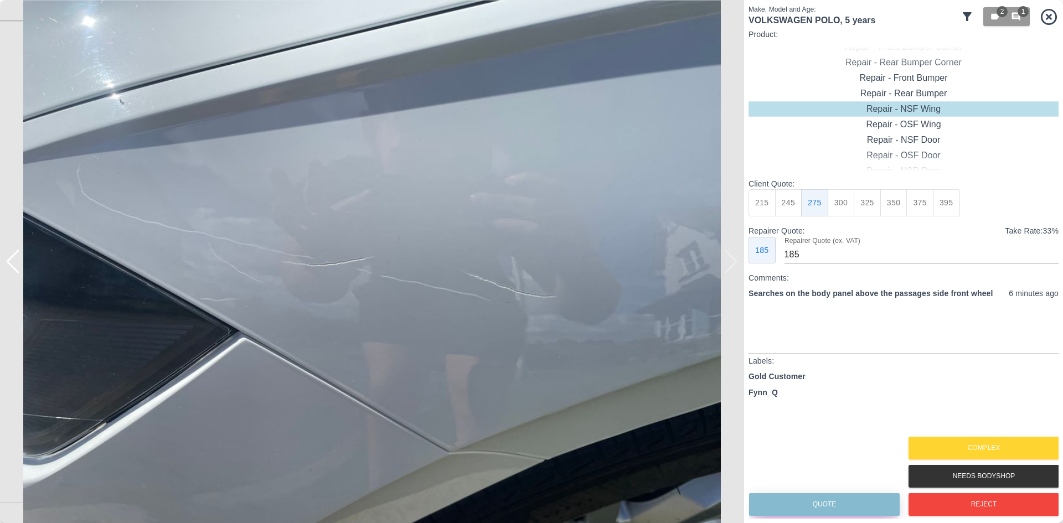
click at [824, 499] on button "Quote" at bounding box center [824, 504] width 151 height 23
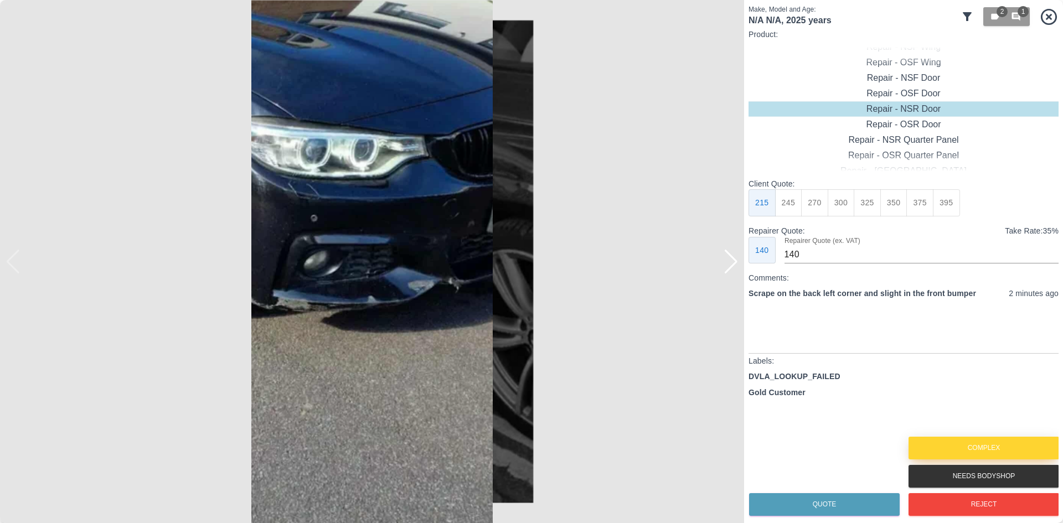
click at [953, 446] on button "Complex" at bounding box center [983, 448] width 151 height 23
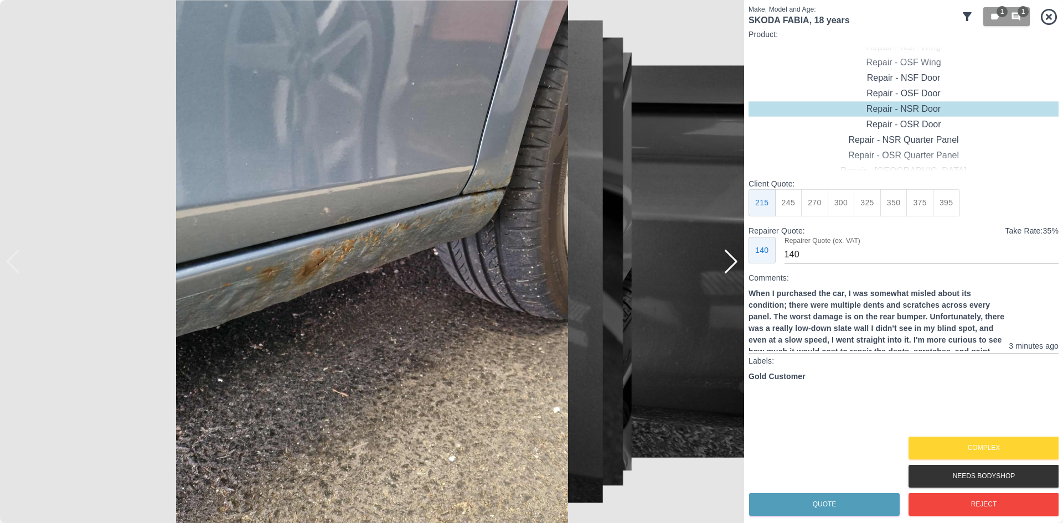
click at [729, 264] on div at bounding box center [730, 262] width 15 height 24
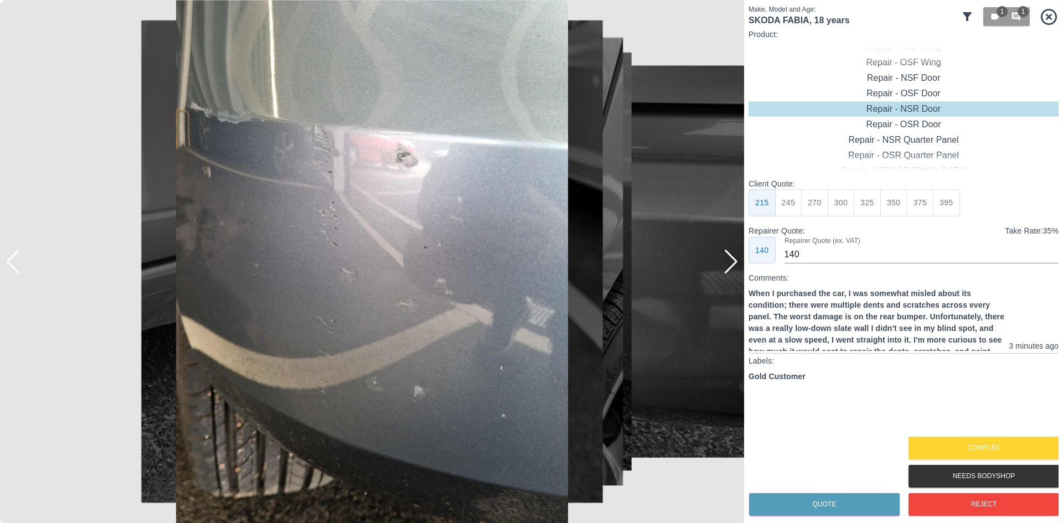
click at [729, 264] on div at bounding box center [730, 262] width 15 height 24
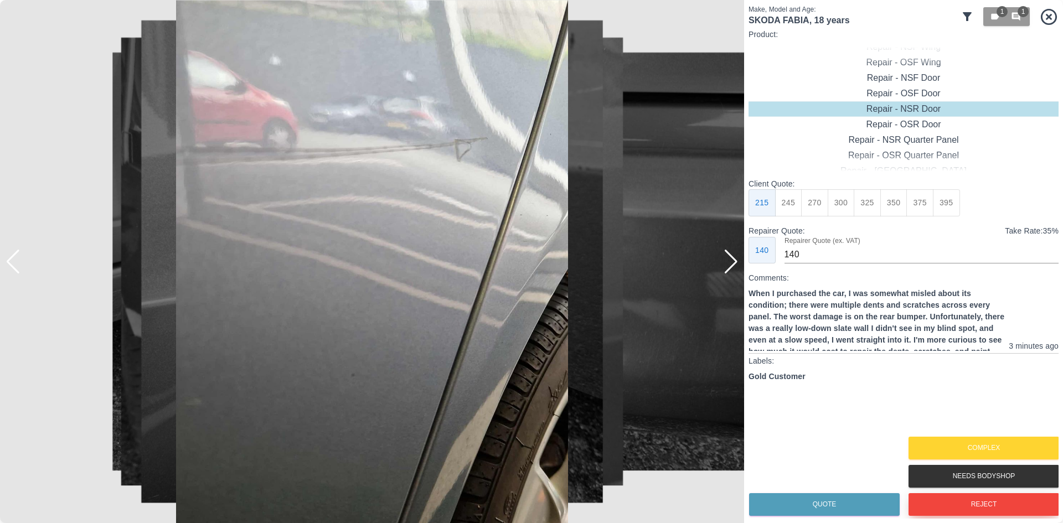
click at [970, 503] on button "Reject" at bounding box center [983, 504] width 151 height 23
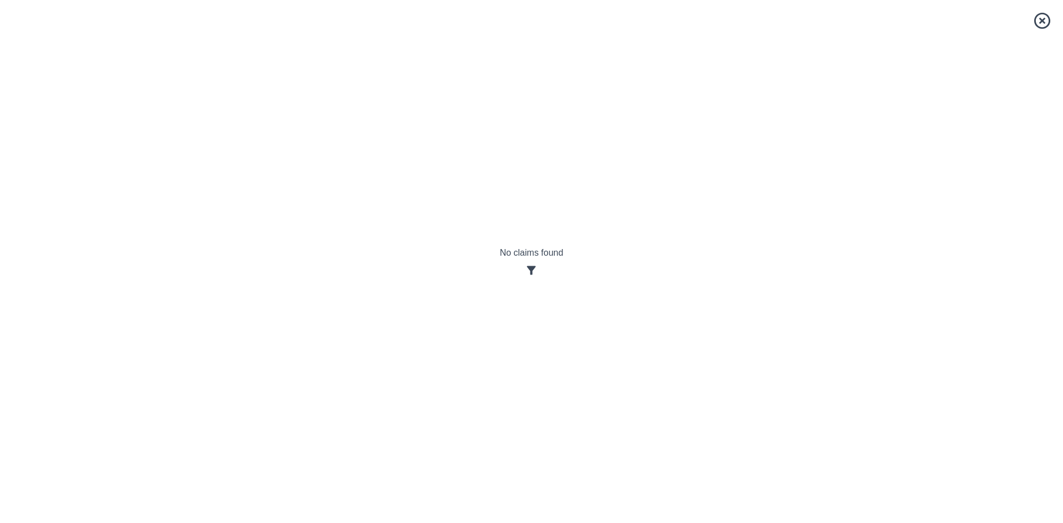
click at [1035, 19] on icon at bounding box center [1042, 21] width 16 height 16
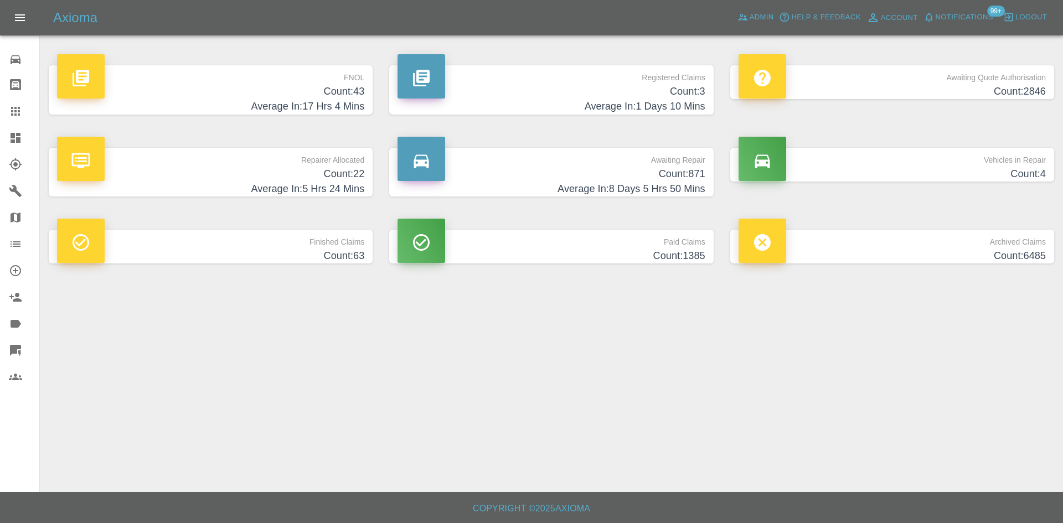
click at [263, 102] on h4 "Average In: 17 Hrs 4 Mins" at bounding box center [210, 106] width 307 height 15
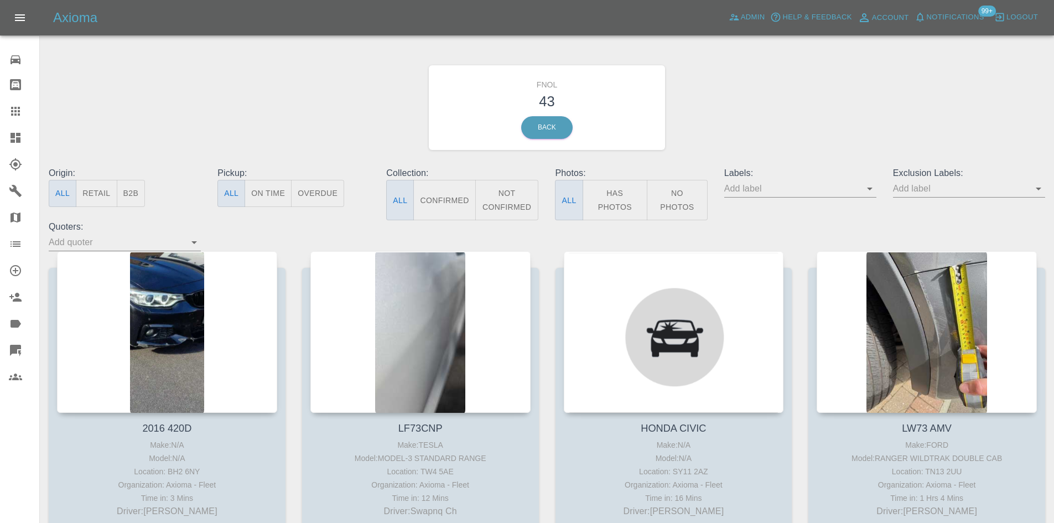
click at [663, 217] on button "No Photos" at bounding box center [677, 200] width 61 height 40
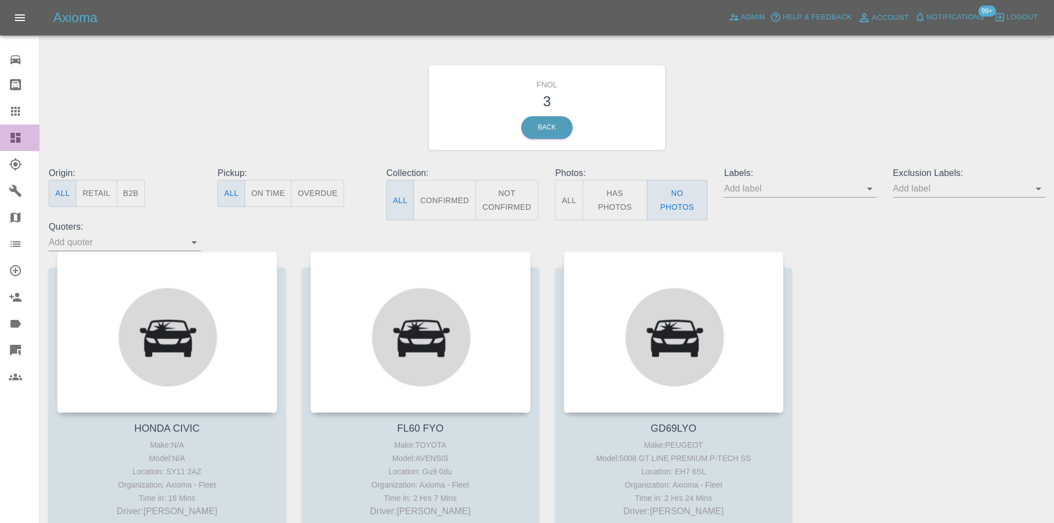
click at [6, 139] on link "Dashboard" at bounding box center [19, 138] width 39 height 27
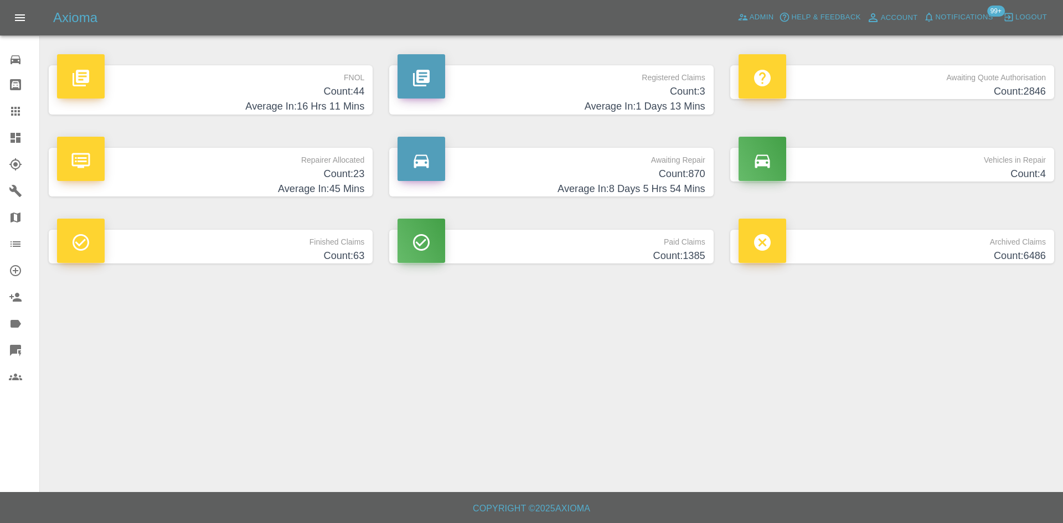
click at [303, 164] on p "Repairer Allocated" at bounding box center [210, 157] width 307 height 19
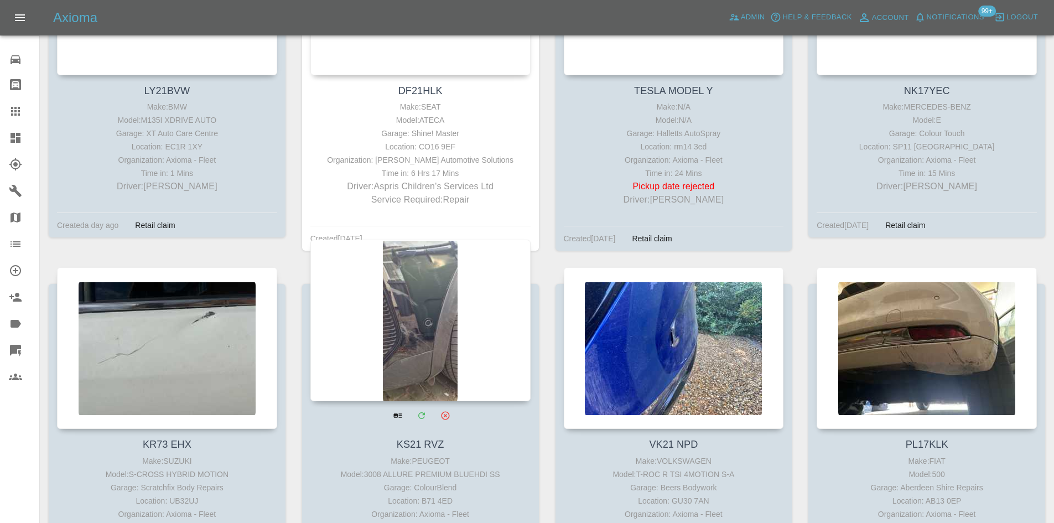
scroll to position [873, 0]
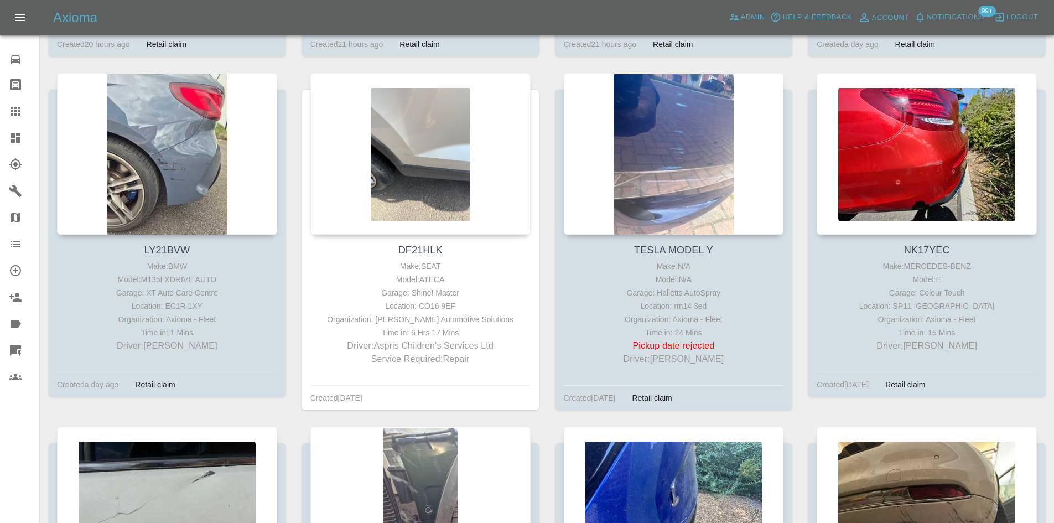
click at [17, 142] on icon at bounding box center [16, 138] width 10 height 10
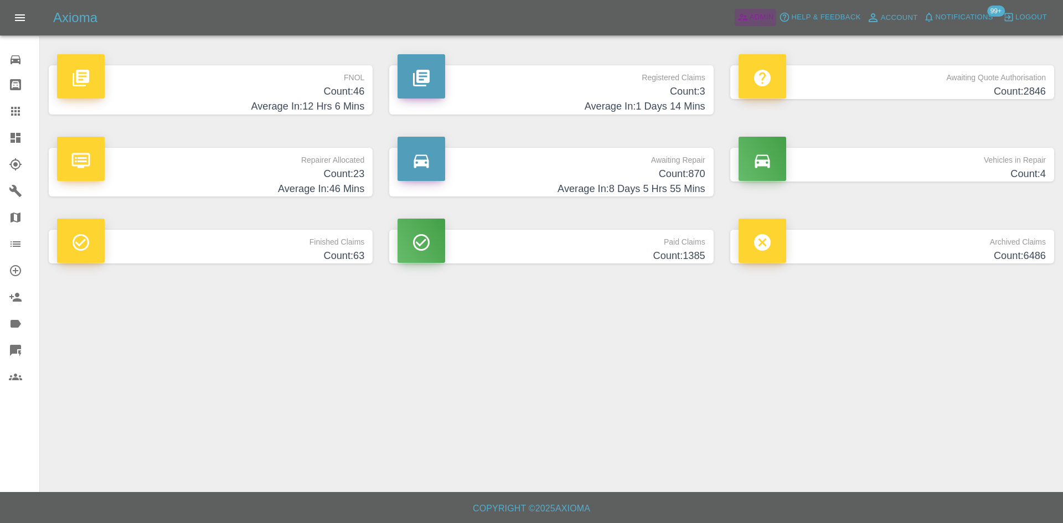
click at [753, 10] on link "Admin" at bounding box center [755, 17] width 42 height 17
click at [635, 88] on h4 "Count: 3" at bounding box center [550, 91] width 307 height 15
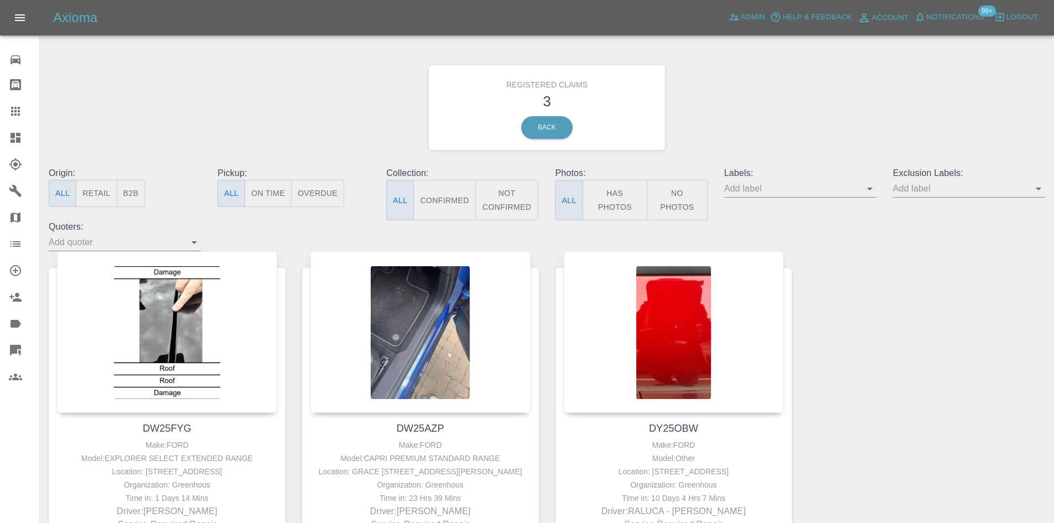
click at [779, 13] on icon "button" at bounding box center [775, 17] width 11 height 11
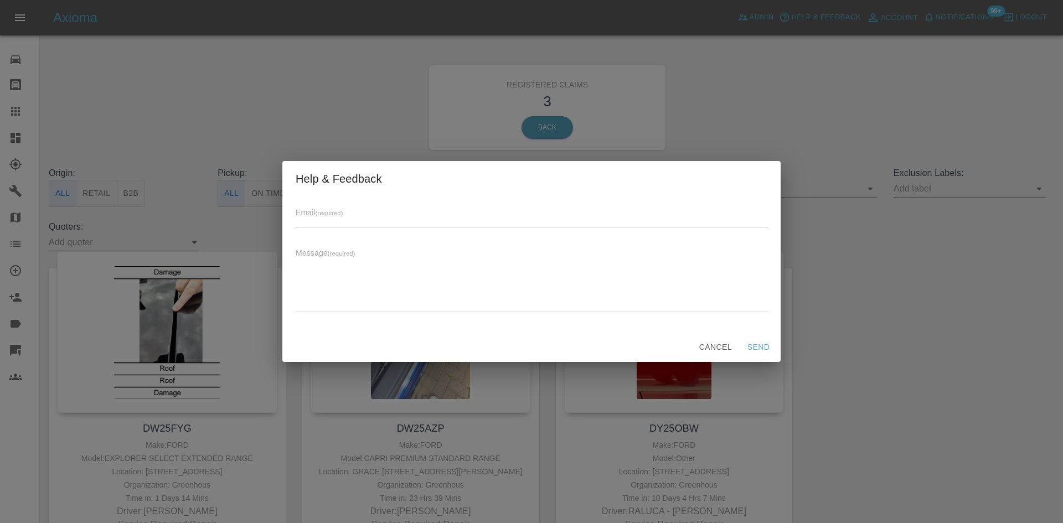
click at [886, 17] on div "Help & Feedback Email (required) Message (required) x Cancel Send" at bounding box center [531, 261] width 1063 height 523
click at [976, 19] on div "Help & Feedback Email (required) Message (required) x Cancel Send" at bounding box center [531, 261] width 1063 height 523
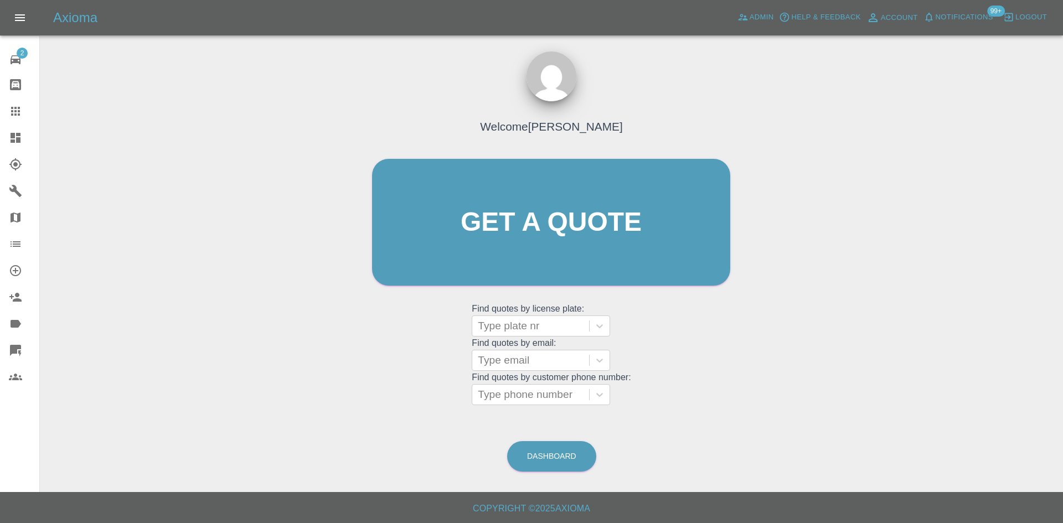
click at [30, 53] on div "2" at bounding box center [24, 58] width 31 height 16
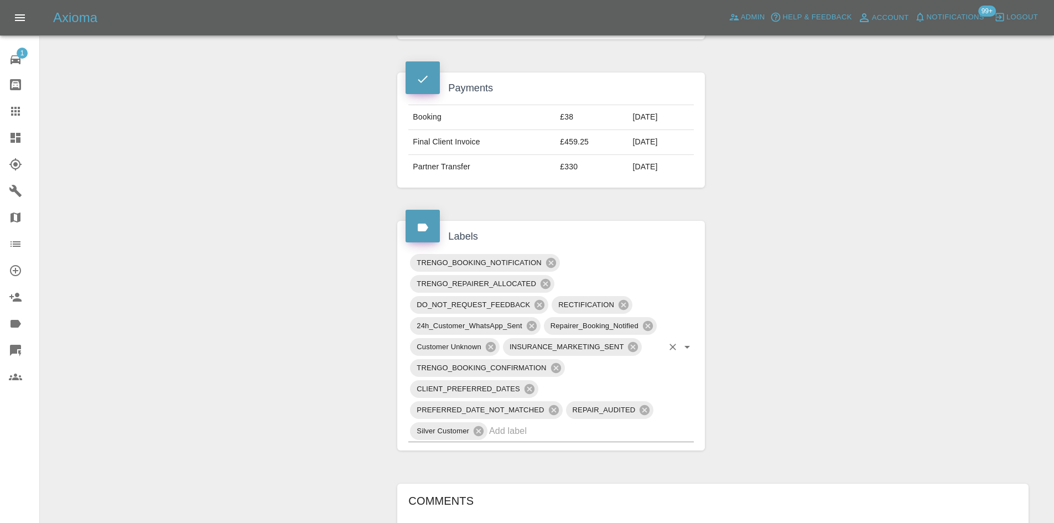
scroll to position [720, 0]
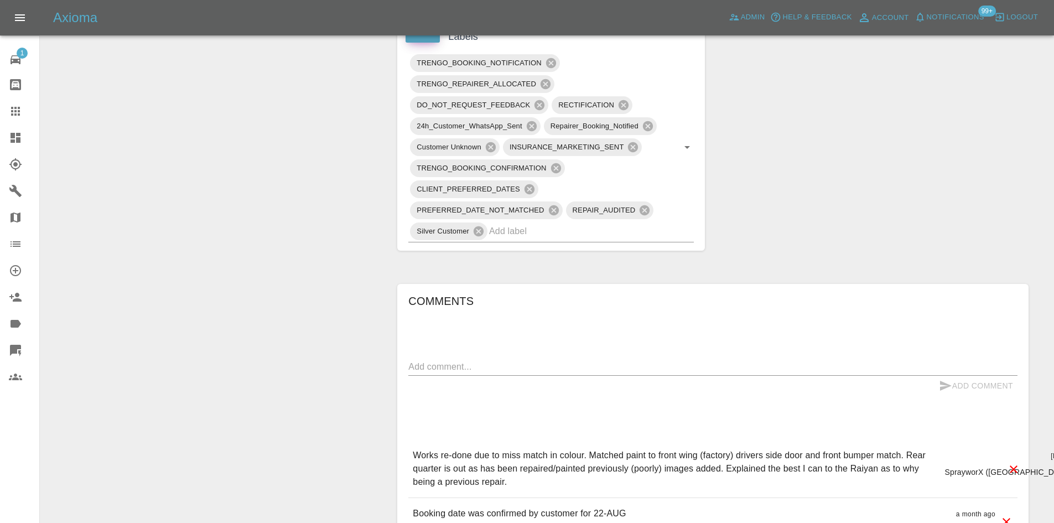
click at [453, 462] on p "Works re-done due to miss match in colour. Matched paint to front wing (factory…" at bounding box center [674, 469] width 523 height 40
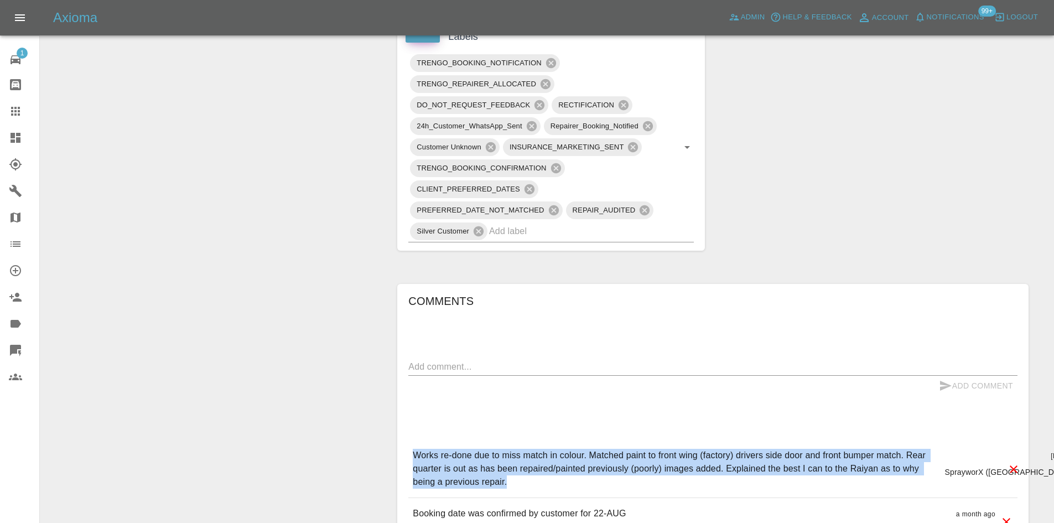
drag, startPoint x: 447, startPoint y: 468, endPoint x: 417, endPoint y: 435, distance: 45.0
click at [417, 440] on div "Works re-done due to miss match in colour. Matched paint to front wing (factory…" at bounding box center [712, 469] width 609 height 58
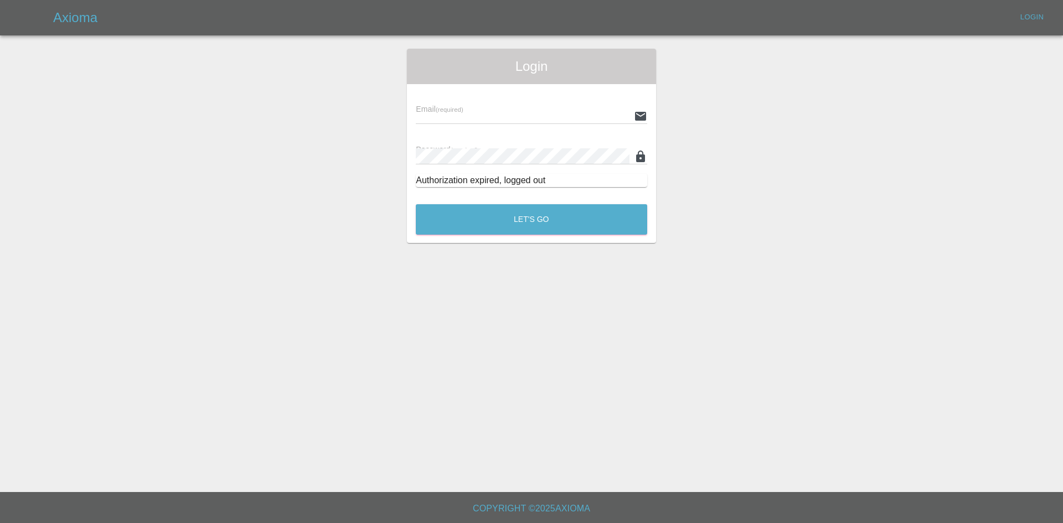
type input "[PERSON_NAME][EMAIL_ADDRESS][PERSON_NAME][DOMAIN_NAME]"
click at [561, 235] on div "Let's Go" at bounding box center [531, 217] width 232 height 42
click at [556, 212] on button "Let's Go" at bounding box center [531, 219] width 231 height 30
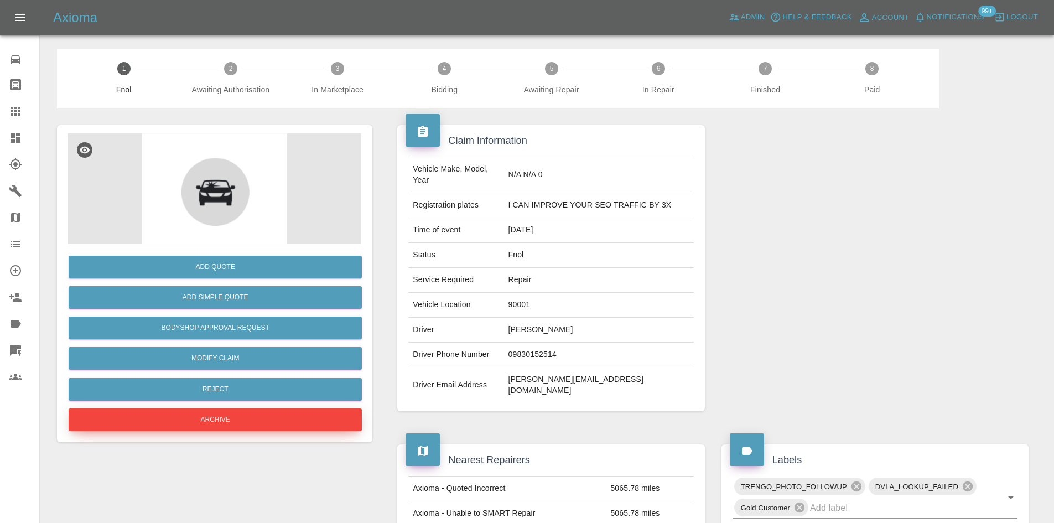
click at [296, 429] on button "Archive" at bounding box center [215, 419] width 293 height 23
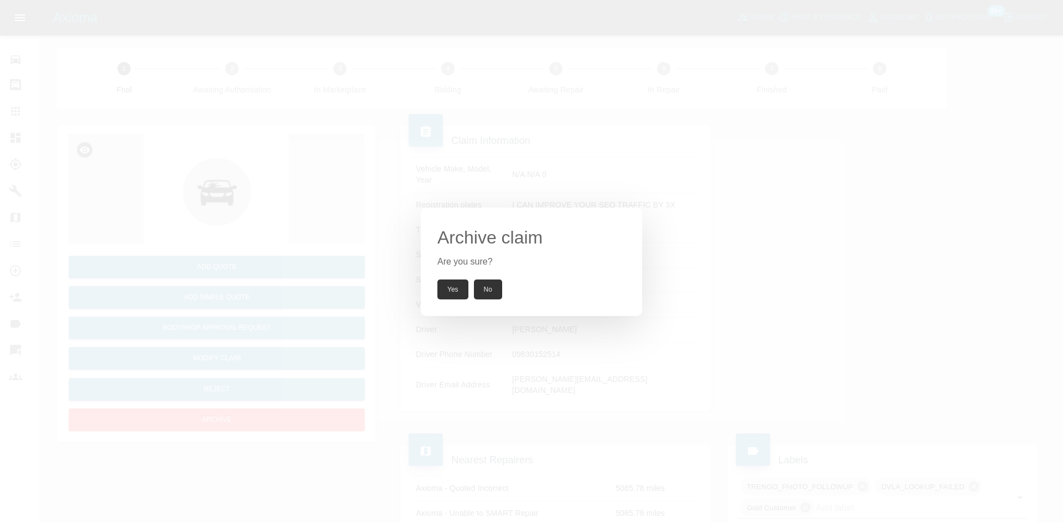
click at [458, 290] on button "Yes" at bounding box center [452, 290] width 31 height 20
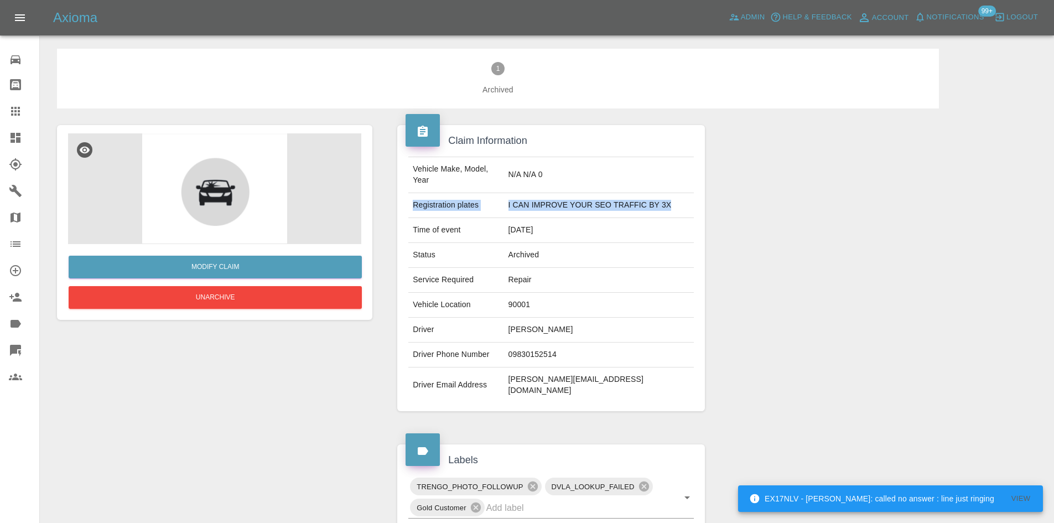
drag, startPoint x: 415, startPoint y: 199, endPoint x: 694, endPoint y: 191, distance: 279.1
click at [694, 193] on tr "Registration plates I CAN IMPROVE YOUR SEO TRAFFIC BY 3X" at bounding box center [550, 205] width 285 height 25
copy tr "Registration plates I CAN IMPROVE YOUR SEO TRAFFIC BY 3X"
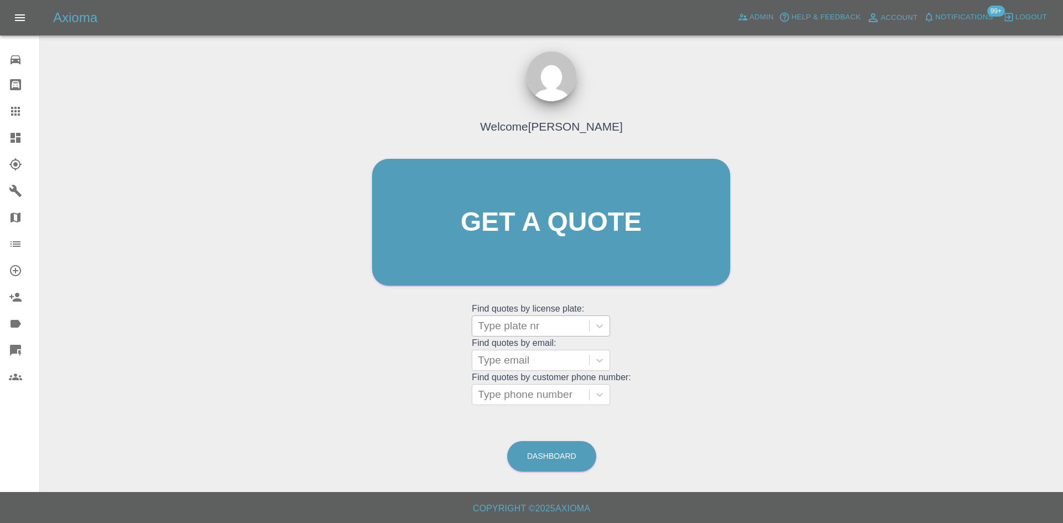
click at [569, 329] on div at bounding box center [531, 325] width 106 height 15
paste input "YP25RNN"
type input "YP25RNN"
click at [535, 352] on div "YP25RNN, Fnol" at bounding box center [541, 354] width 138 height 22
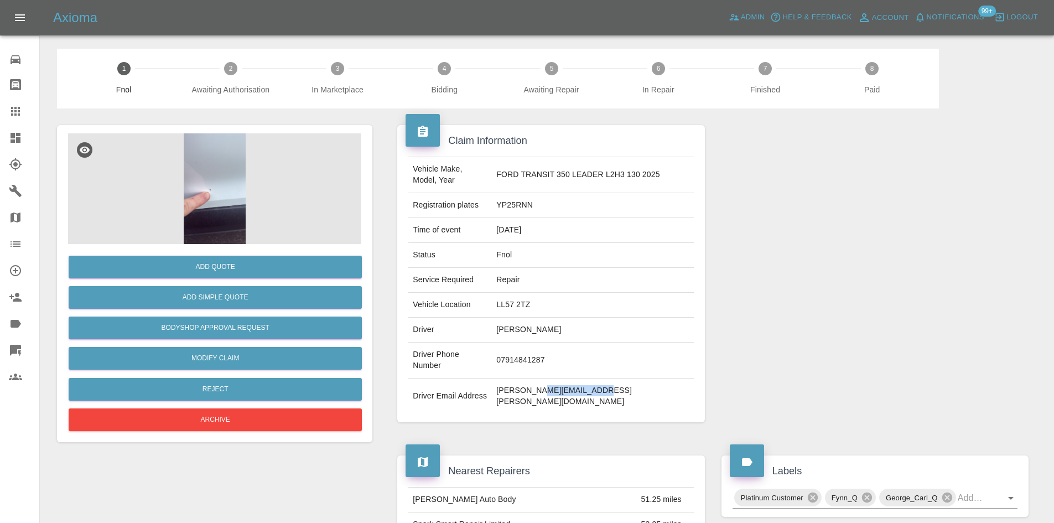
drag, startPoint x: 613, startPoint y: 375, endPoint x: 562, endPoint y: 375, distance: 50.9
click at [562, 379] on td "[PERSON_NAME][EMAIL_ADDRESS][PERSON_NAME][DOMAIN_NAME]" at bounding box center [592, 396] width 201 height 35
copy td "[DOMAIN_NAME]"
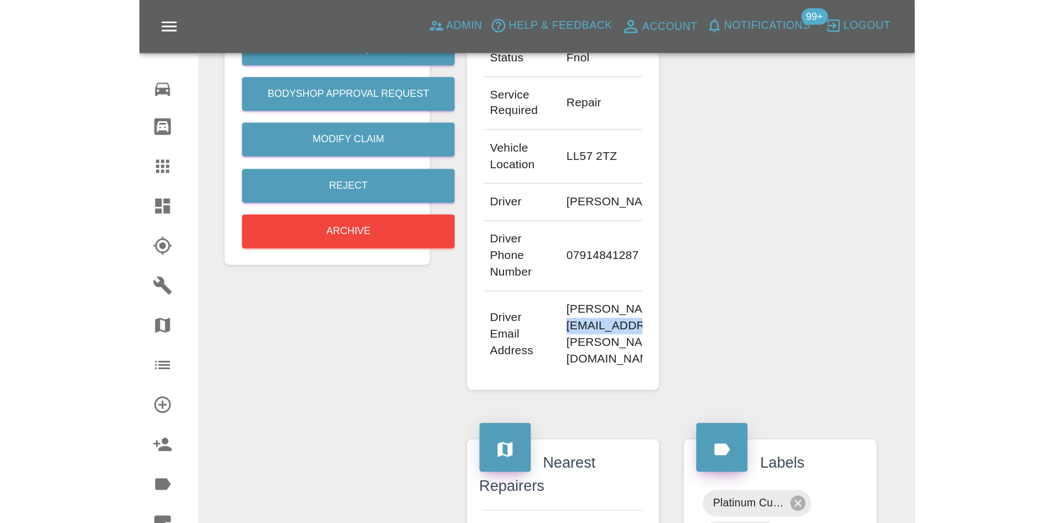
scroll to position [277, 0]
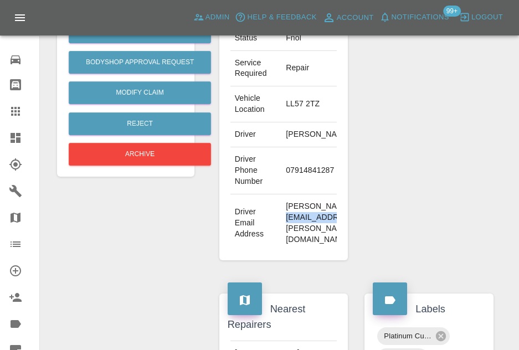
click at [304, 232] on td "[PERSON_NAME][EMAIL_ADDRESS][PERSON_NAME][DOMAIN_NAME]" at bounding box center [321, 223] width 80 height 58
click at [303, 229] on td "[PERSON_NAME][EMAIL_ADDRESS][PERSON_NAME][DOMAIN_NAME]" at bounding box center [321, 223] width 80 height 58
copy td "[PERSON_NAME][EMAIL_ADDRESS][PERSON_NAME][DOMAIN_NAME]"
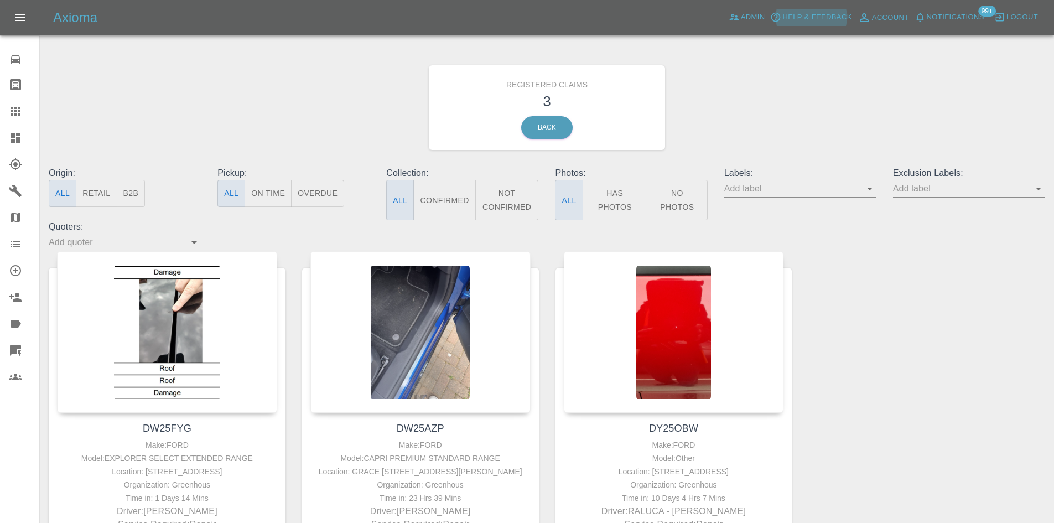
drag, startPoint x: 10, startPoint y: 115, endPoint x: 11, endPoint y: 124, distance: 8.9
click at [10, 115] on icon at bounding box center [15, 111] width 13 height 13
drag, startPoint x: 11, startPoint y: 125, endPoint x: 11, endPoint y: 134, distance: 9.4
click at [11, 125] on link "Dashboard" at bounding box center [19, 138] width 39 height 27
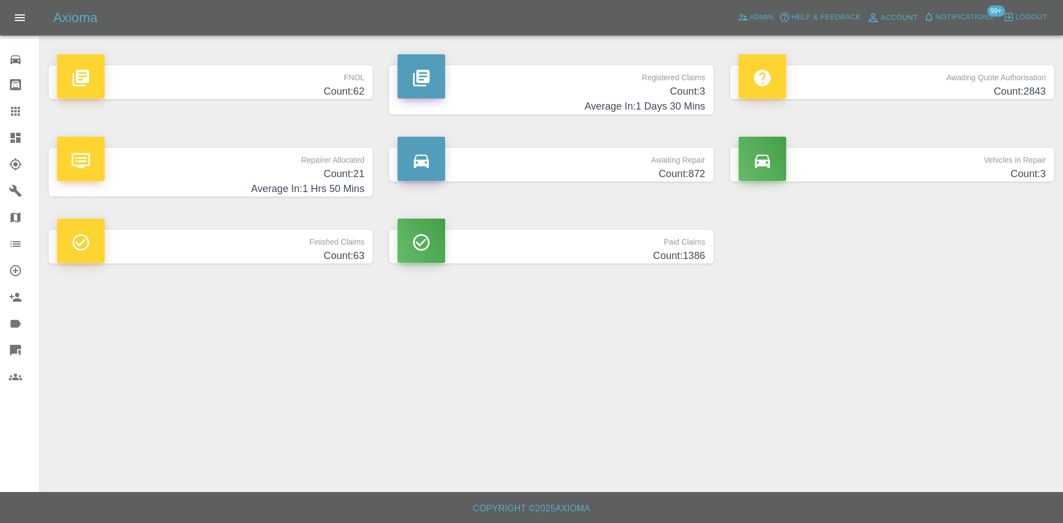
click at [11, 137] on icon at bounding box center [16, 138] width 10 height 10
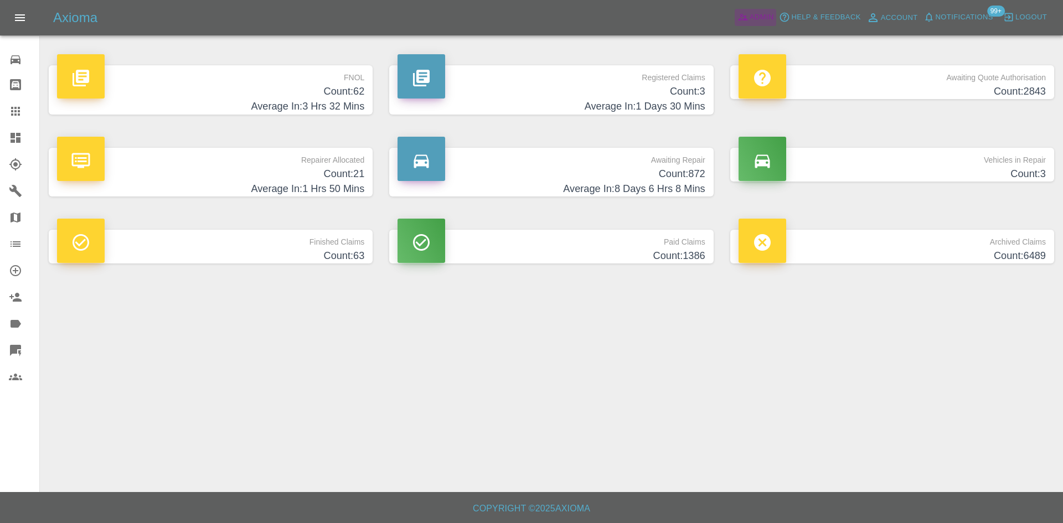
click at [745, 13] on icon at bounding box center [742, 17] width 11 height 11
click at [750, 15] on span "Admin" at bounding box center [761, 17] width 24 height 13
click at [19, 126] on link "Dashboard" at bounding box center [19, 138] width 39 height 27
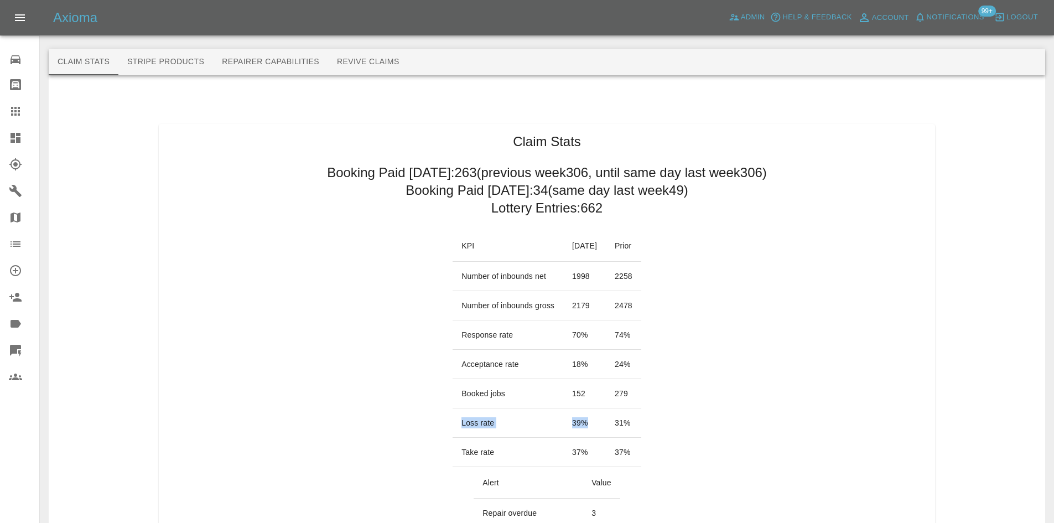
drag, startPoint x: 572, startPoint y: 423, endPoint x: 447, endPoint y: 427, distance: 124.6
click at [453, 427] on tr "Loss rate 39 % 31 %" at bounding box center [547, 422] width 189 height 29
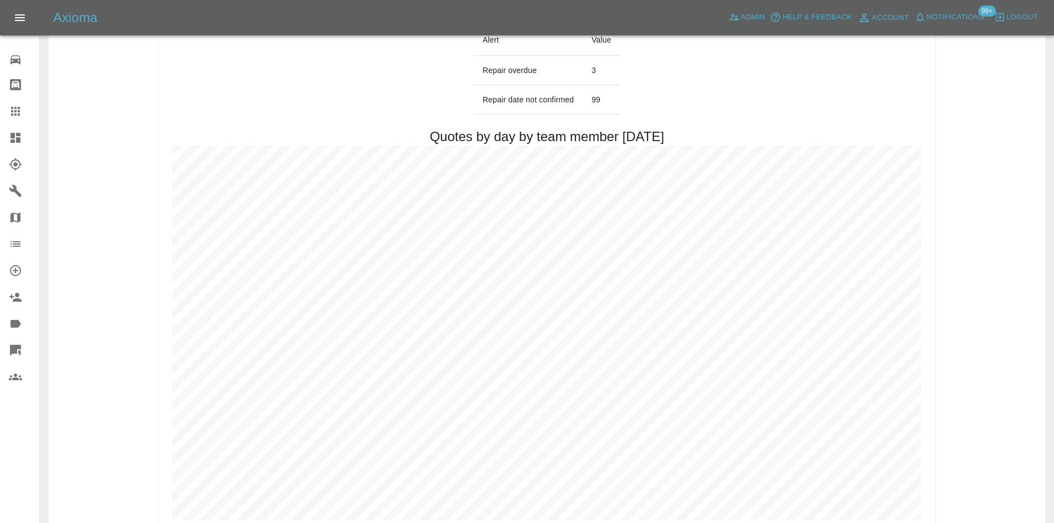
scroll to position [387, 0]
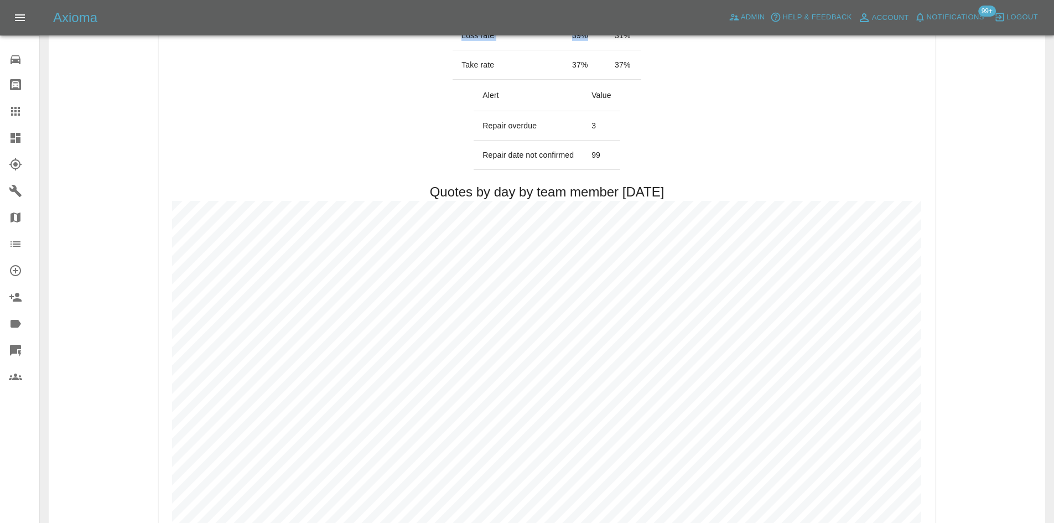
click at [0, 147] on link "Dashboard" at bounding box center [19, 138] width 39 height 27
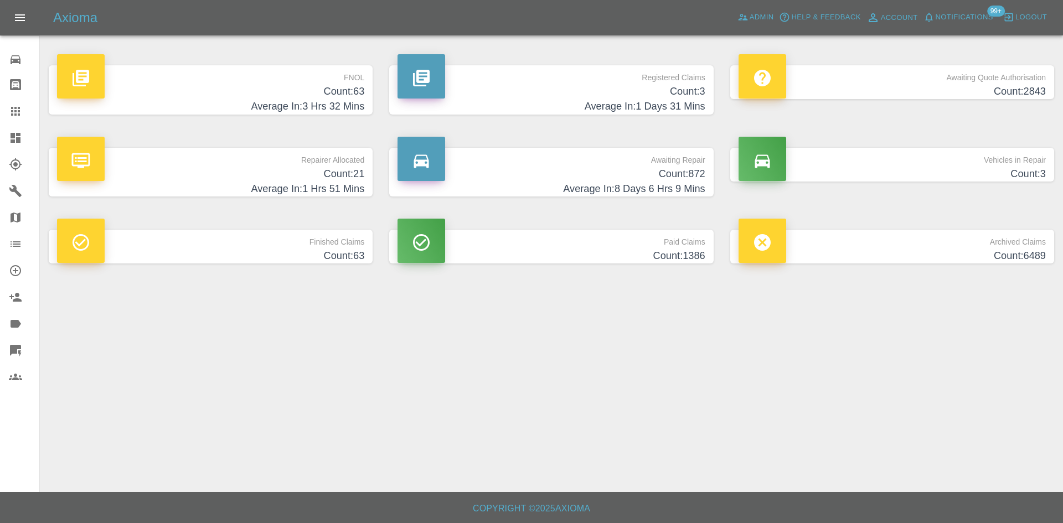
click at [215, 154] on p "Repairer Allocated" at bounding box center [210, 157] width 307 height 19
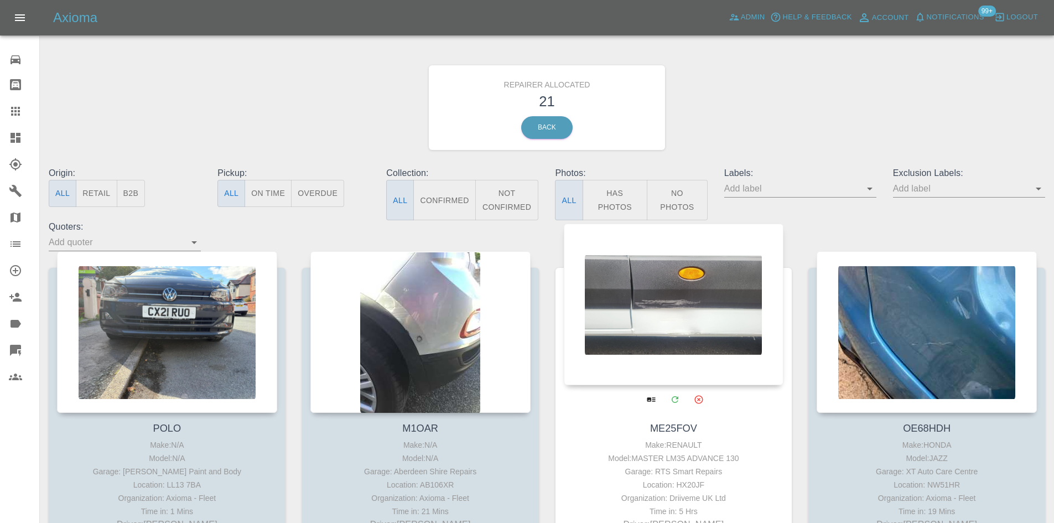
click at [658, 281] on div at bounding box center [674, 305] width 220 height 162
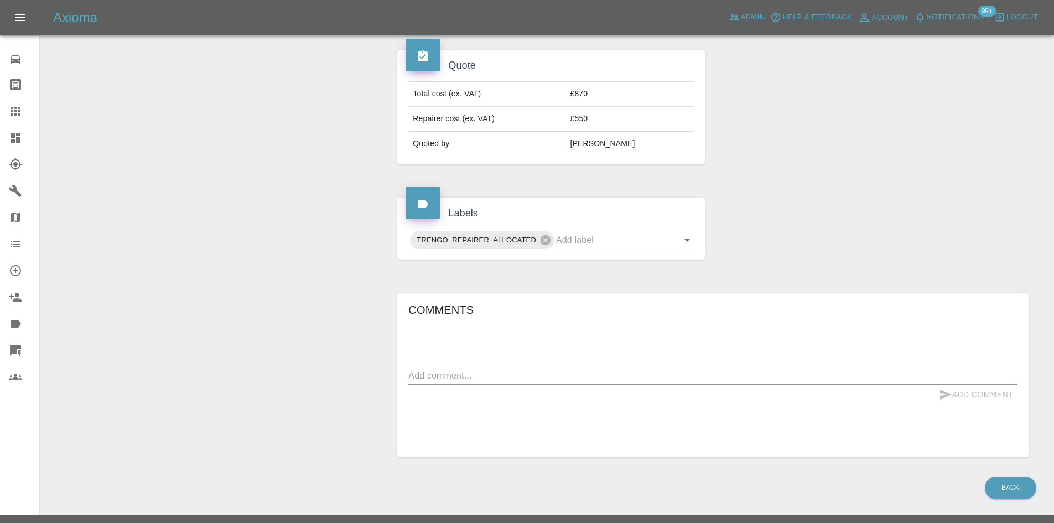
scroll to position [396, 0]
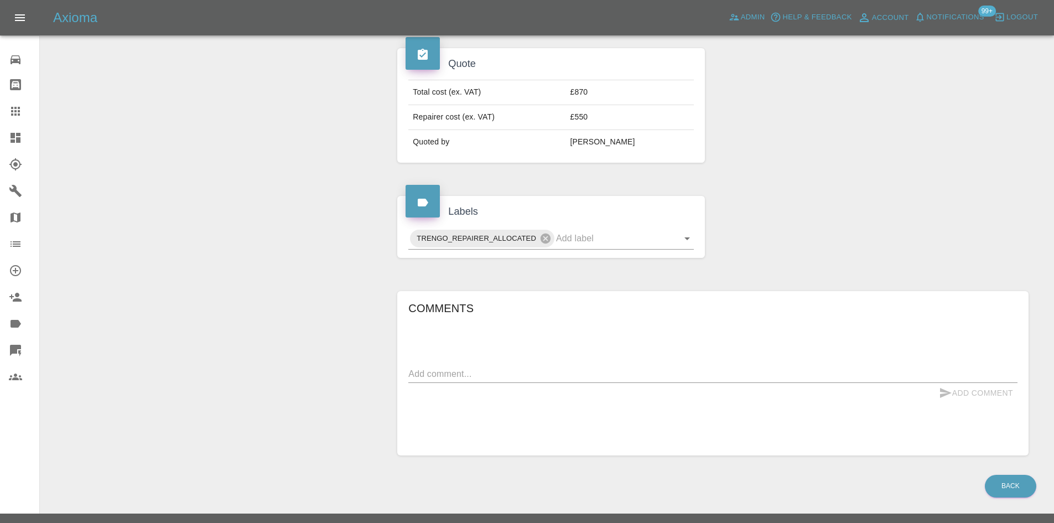
drag, startPoint x: 5, startPoint y: 158, endPoint x: 7, endPoint y: 149, distance: 9.0
click at [5, 158] on link "Explorer" at bounding box center [19, 164] width 39 height 27
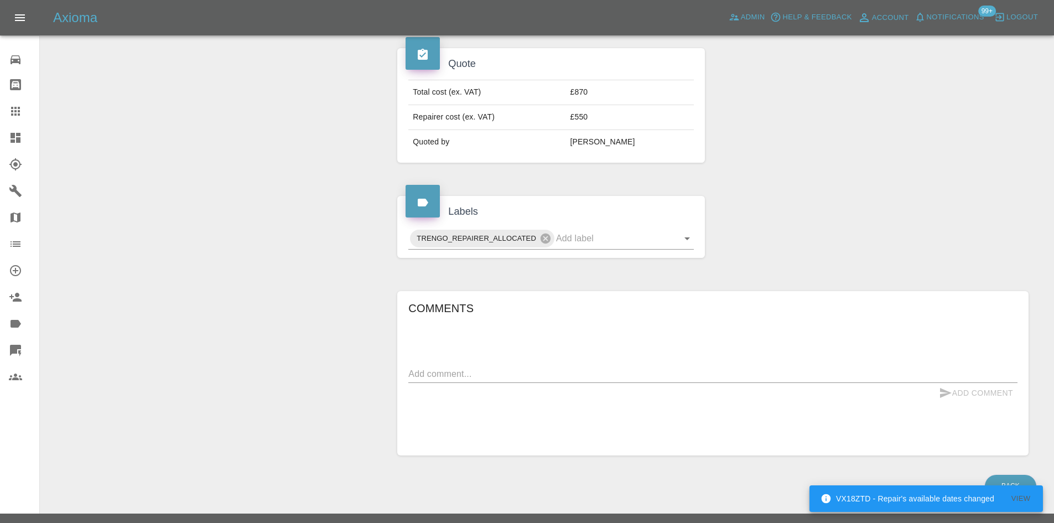
click at [7, 149] on link "Dashboard" at bounding box center [19, 138] width 39 height 27
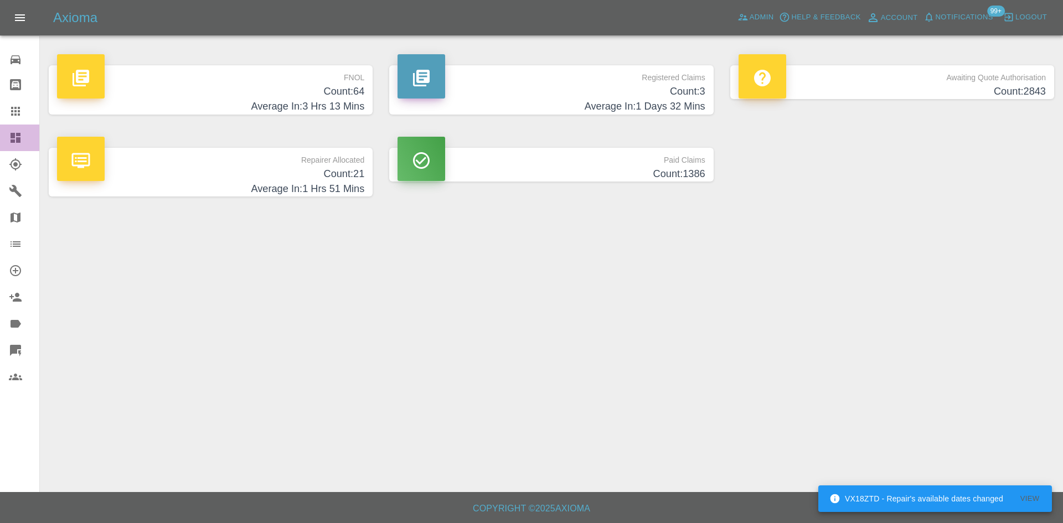
click at [7, 149] on link "Dashboard" at bounding box center [19, 138] width 39 height 27
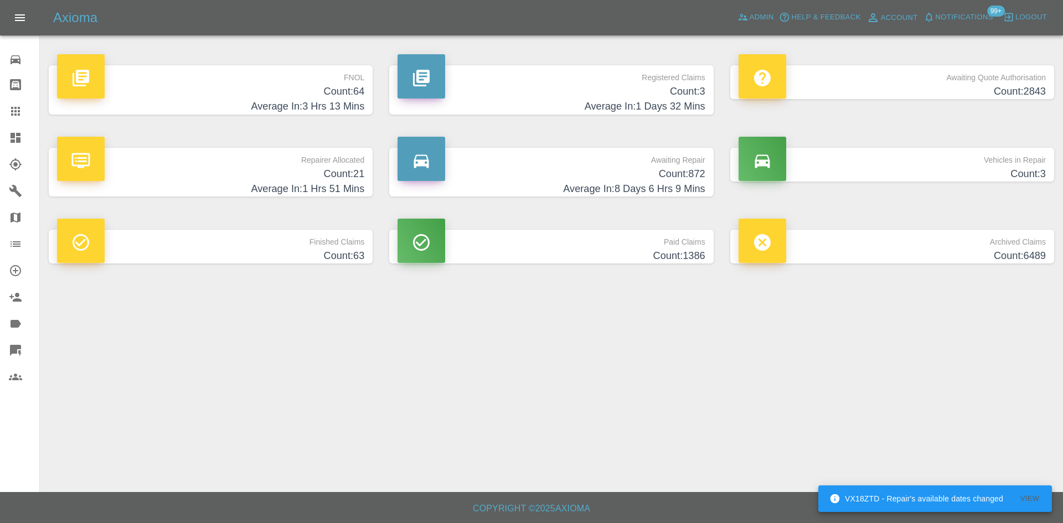
click at [292, 182] on h4 "Average In: 1 Hrs 51 Mins" at bounding box center [210, 189] width 307 height 15
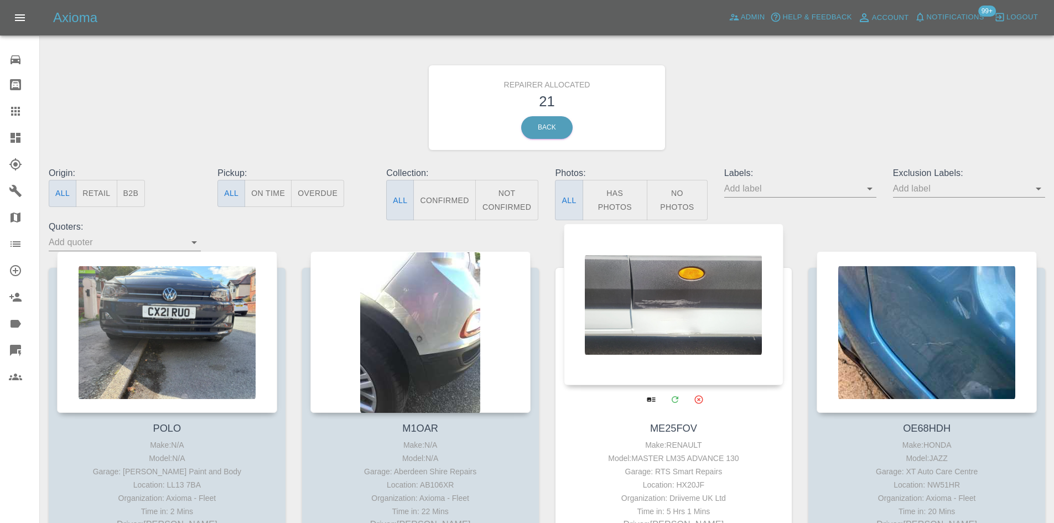
click at [672, 332] on div at bounding box center [674, 305] width 220 height 162
